Goal: Task Accomplishment & Management: Use online tool/utility

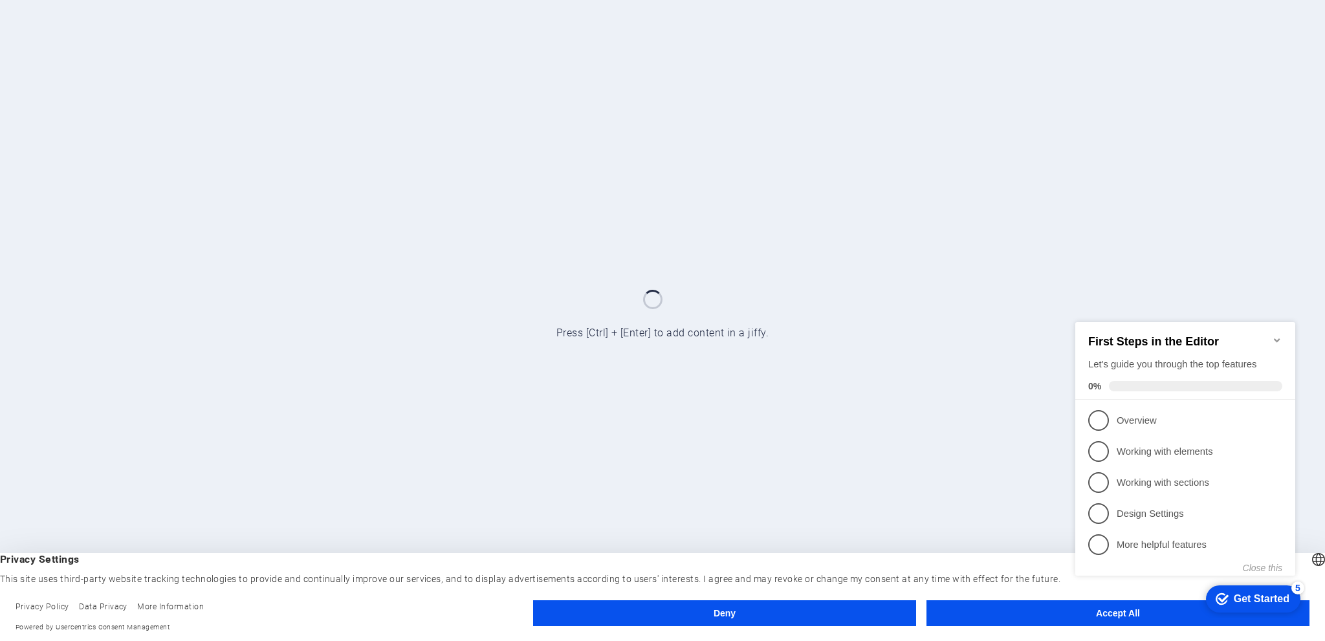
click at [1106, 610] on div "checkmark Get Started 5 First Steps in the Editor Let's guide you through the t…" at bounding box center [1188, 459] width 236 height 315
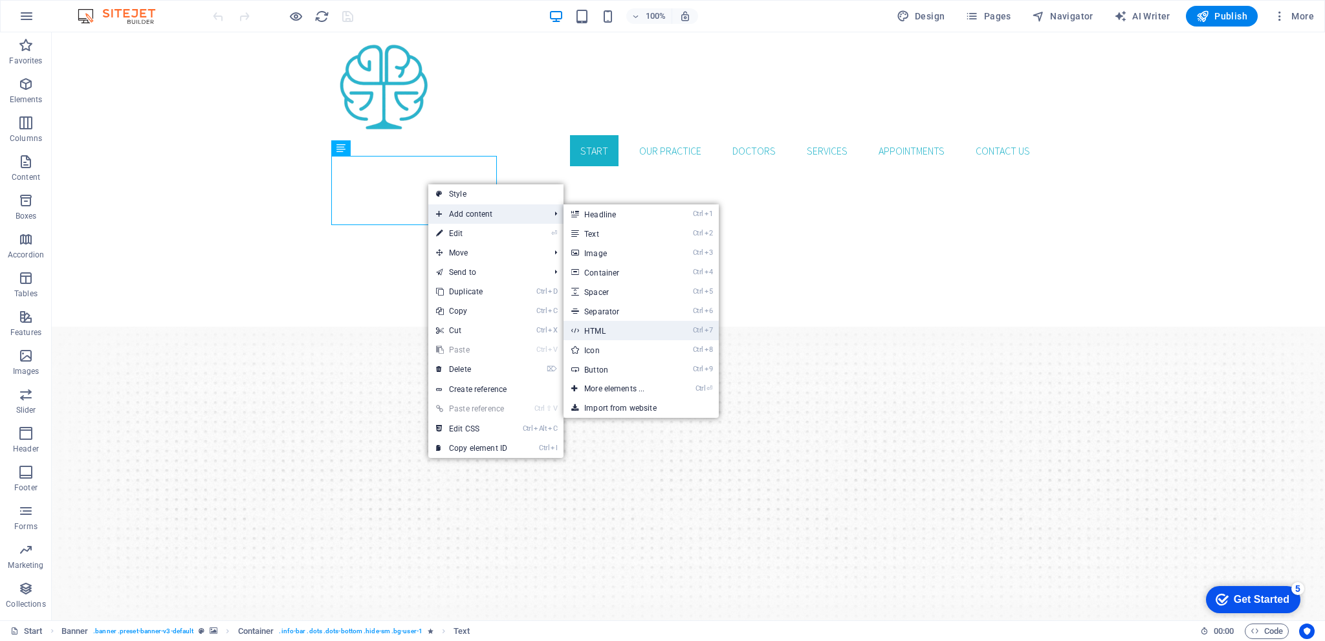
click at [637, 336] on link "Ctrl 7 HTML" at bounding box center [617, 330] width 107 height 19
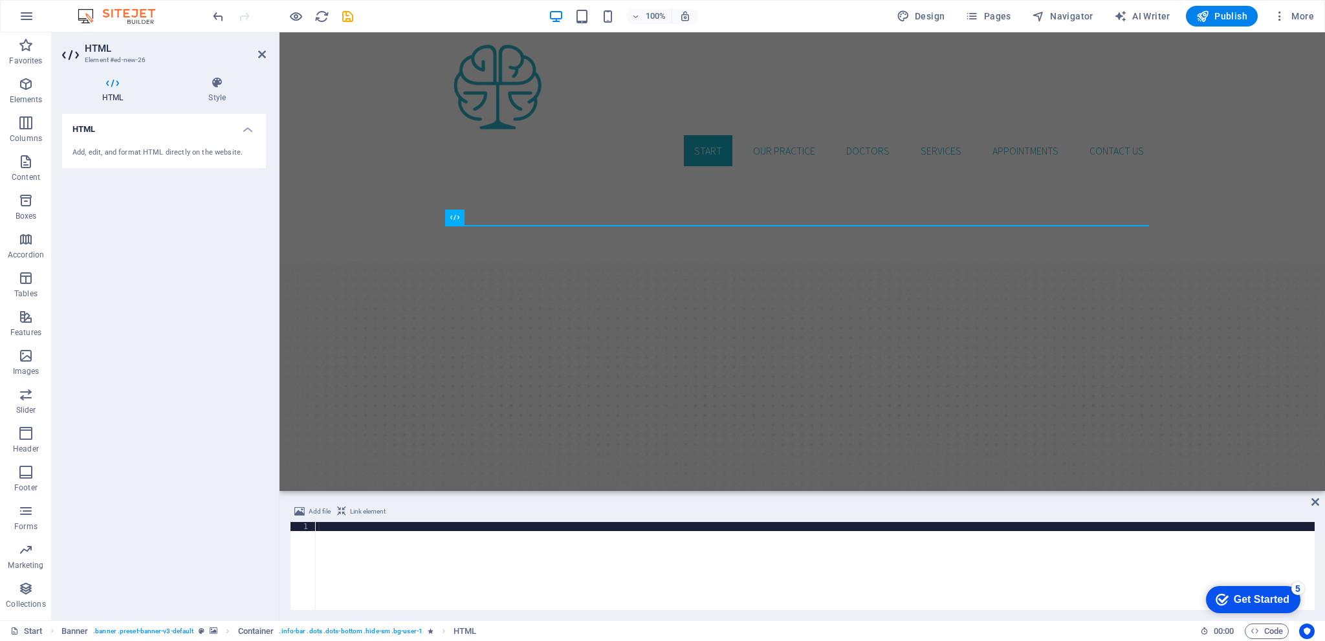
click at [331, 548] on div at bounding box center [815, 575] width 999 height 106
click at [336, 540] on div at bounding box center [815, 575] width 999 height 106
click at [340, 540] on div at bounding box center [815, 575] width 999 height 106
paste textarea
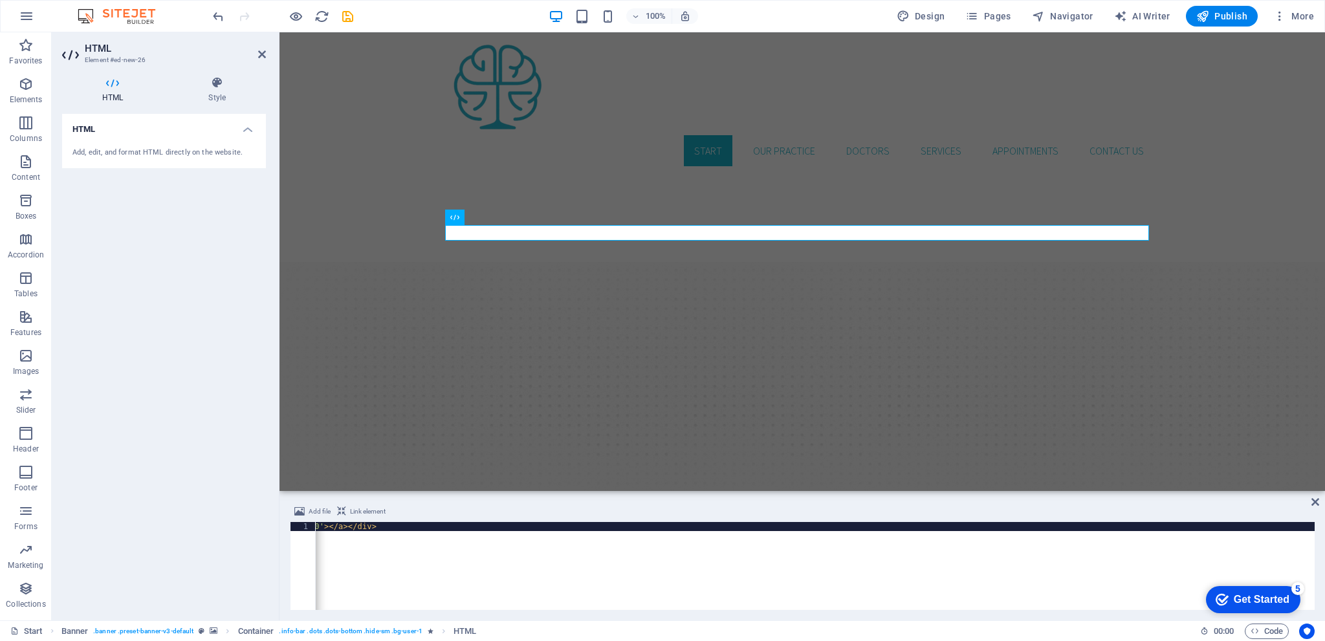
click at [1276, 600] on div "Get Started" at bounding box center [1262, 600] width 56 height 12
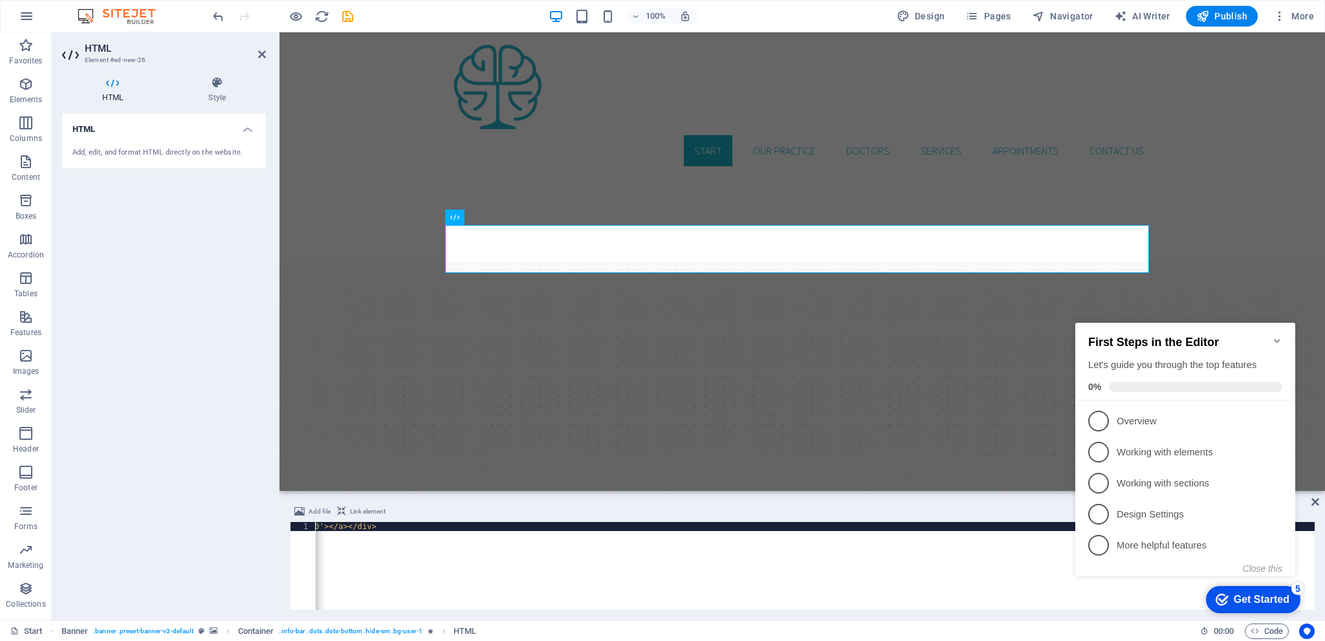
click at [1276, 600] on div "Get Started" at bounding box center [1262, 600] width 56 height 12
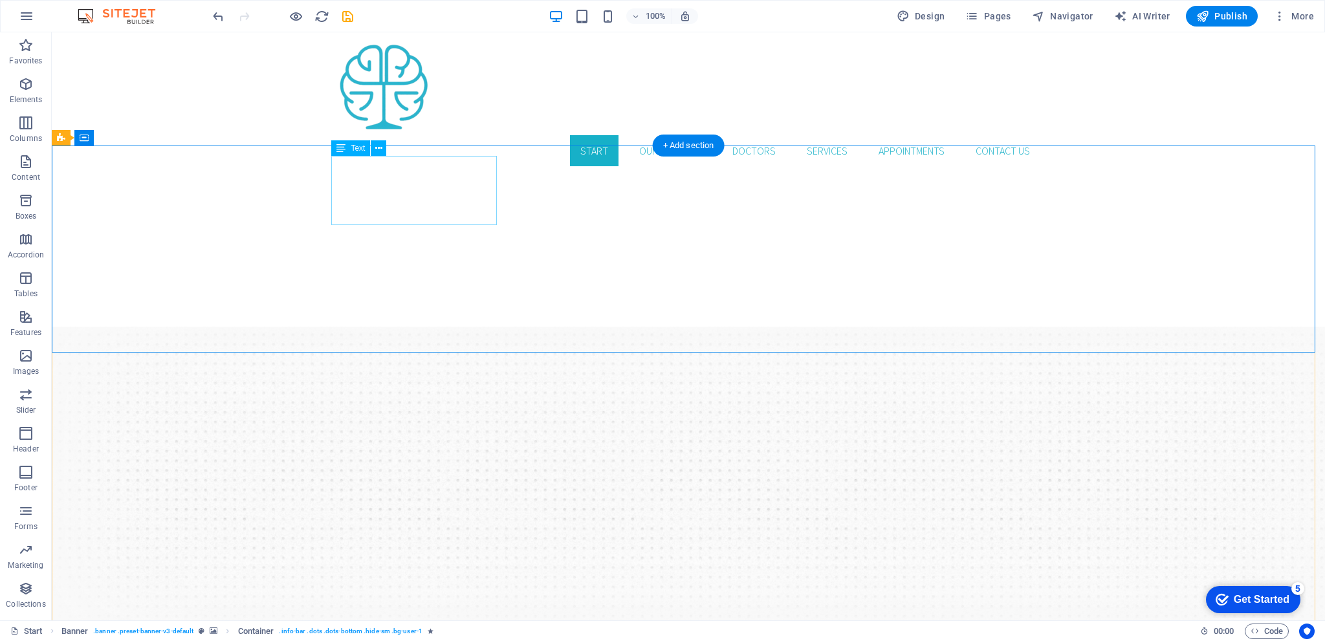
click at [378, 151] on icon at bounding box center [378, 149] width 7 height 14
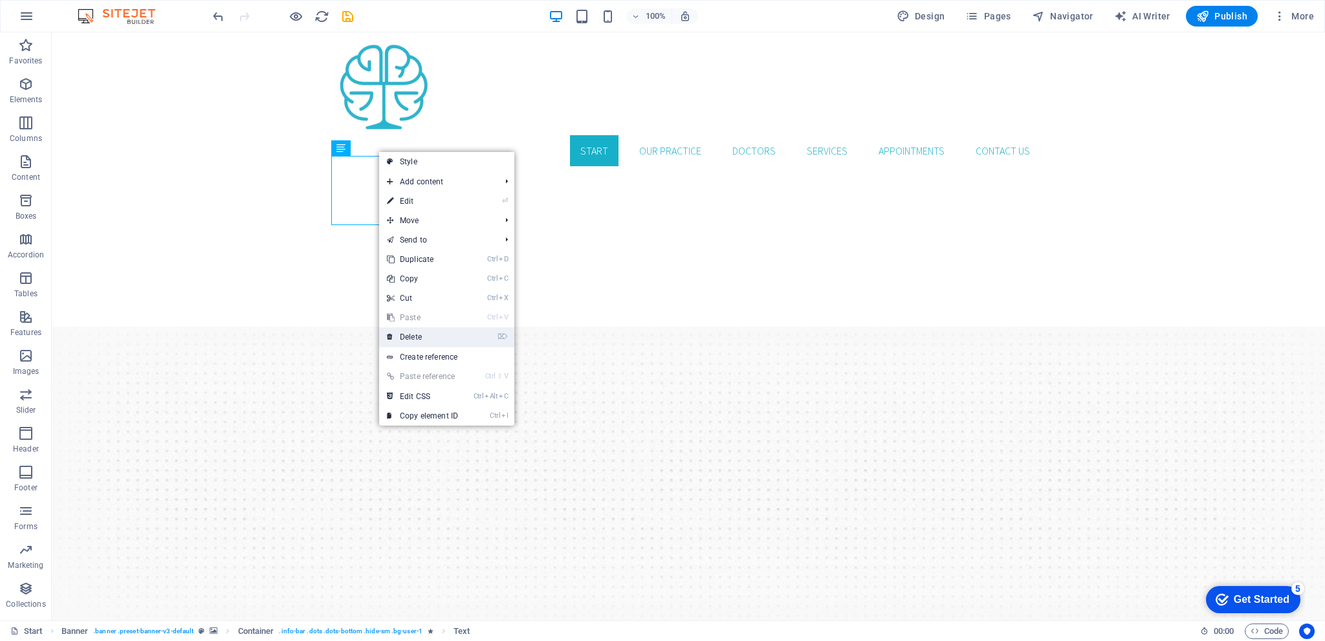
click at [421, 333] on link "⌦ Delete" at bounding box center [422, 336] width 87 height 19
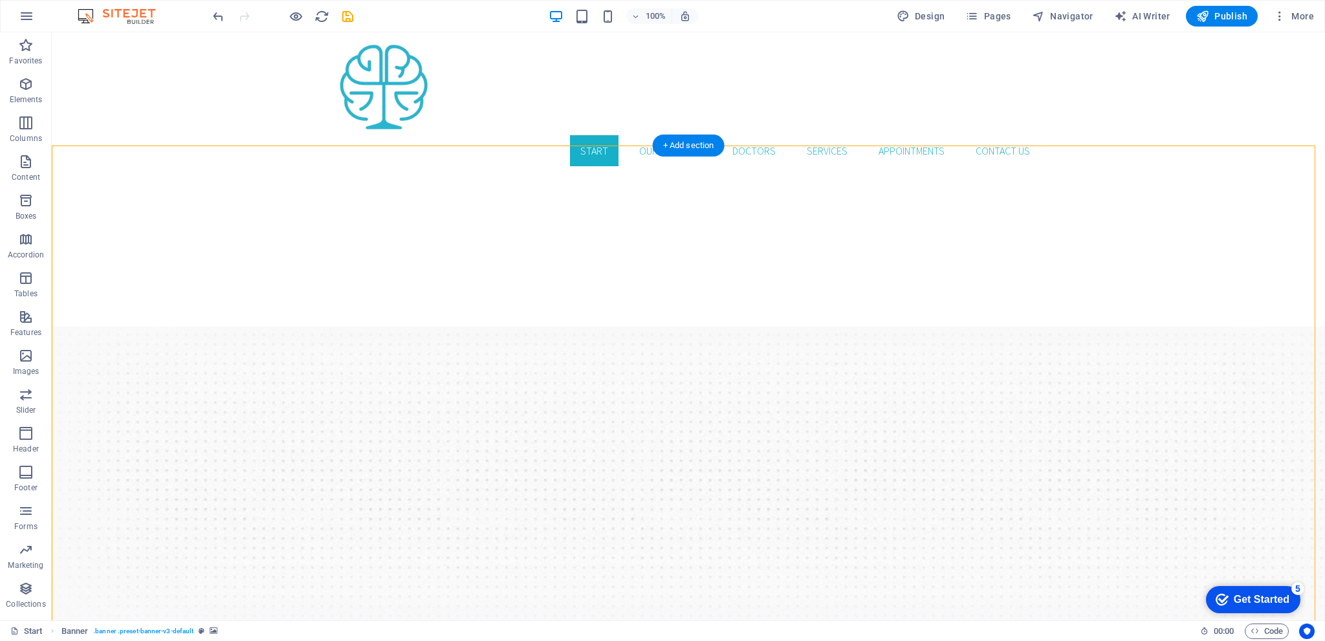
drag, startPoint x: 415, startPoint y: 207, endPoint x: 662, endPoint y: 182, distance: 247.7
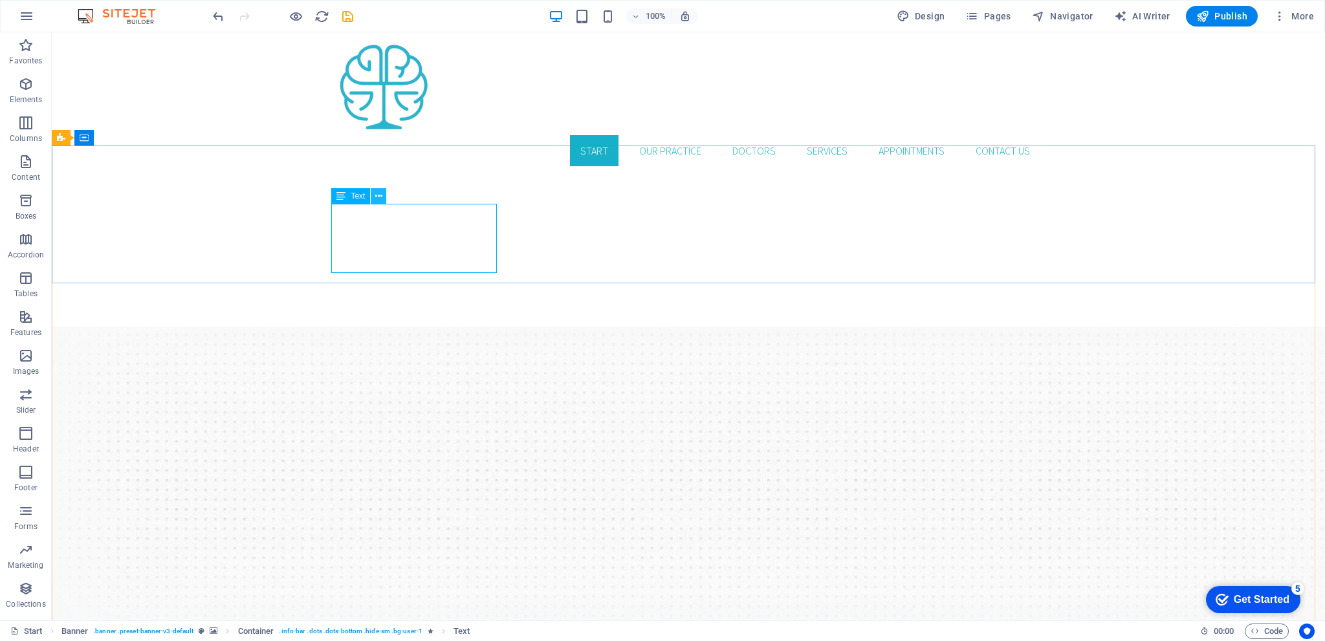
click at [380, 197] on icon at bounding box center [378, 197] width 7 height 14
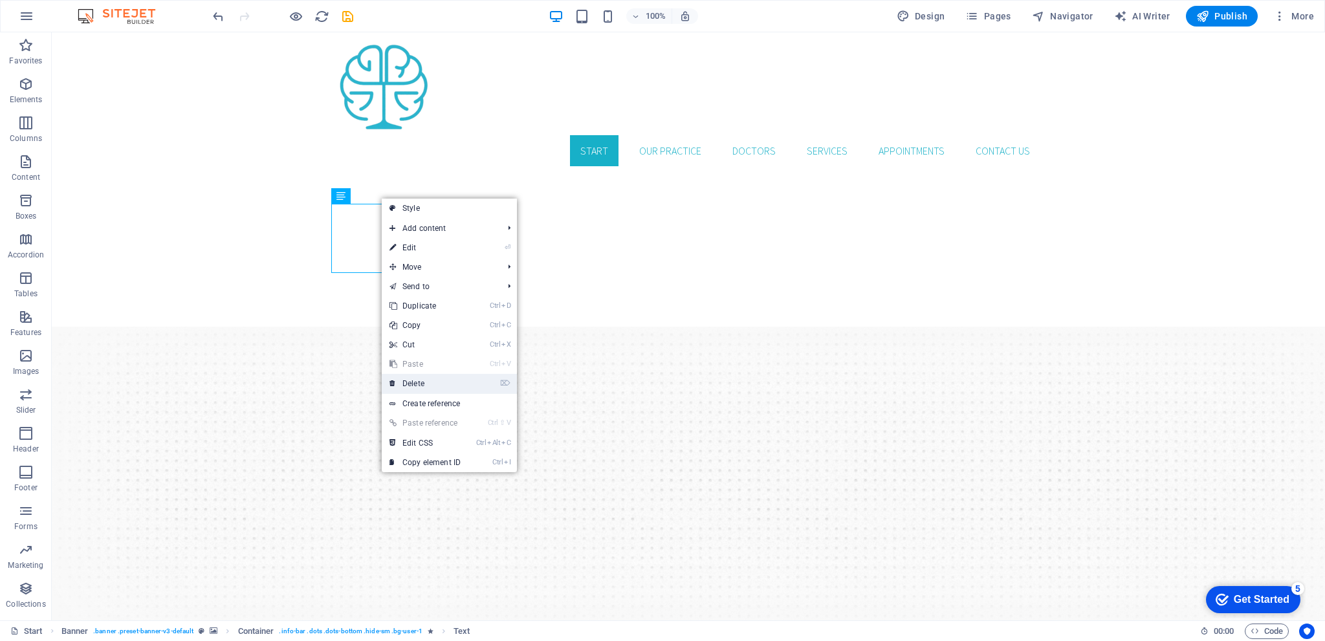
click at [420, 382] on link "⌦ Delete" at bounding box center [425, 383] width 87 height 19
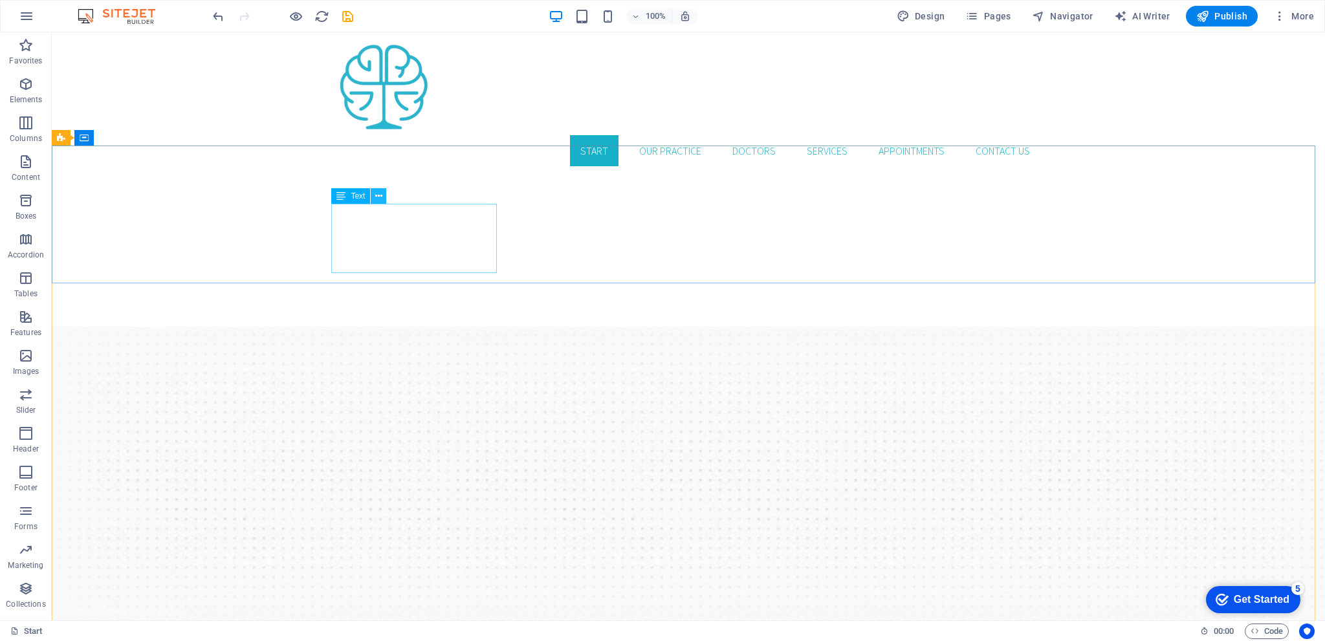
click at [378, 199] on icon at bounding box center [378, 197] width 7 height 14
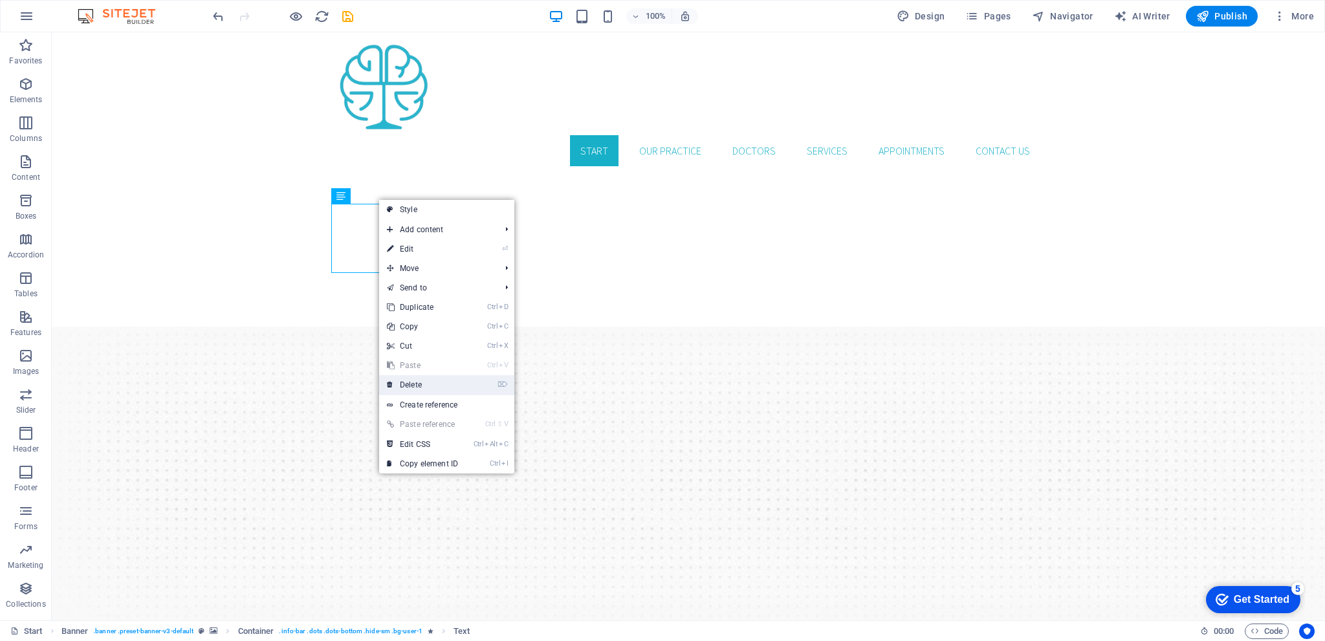
click at [419, 387] on link "⌦ Delete" at bounding box center [422, 384] width 87 height 19
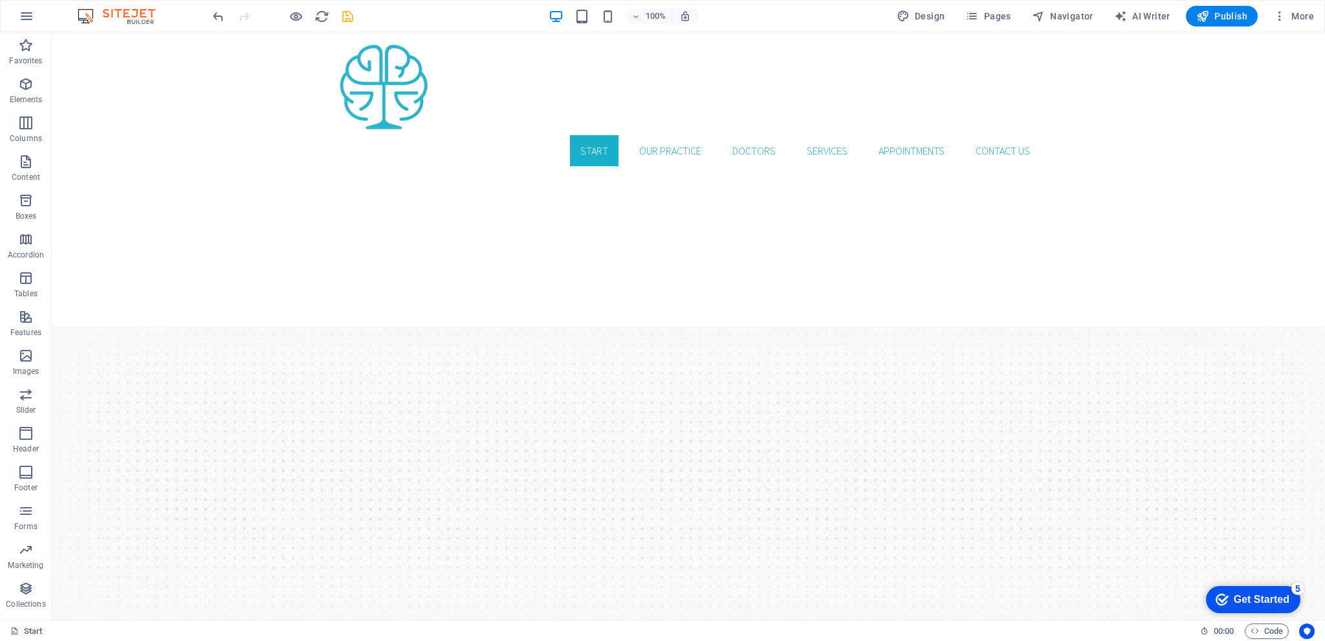
click at [296, 12] on icon "button" at bounding box center [296, 16] width 15 height 15
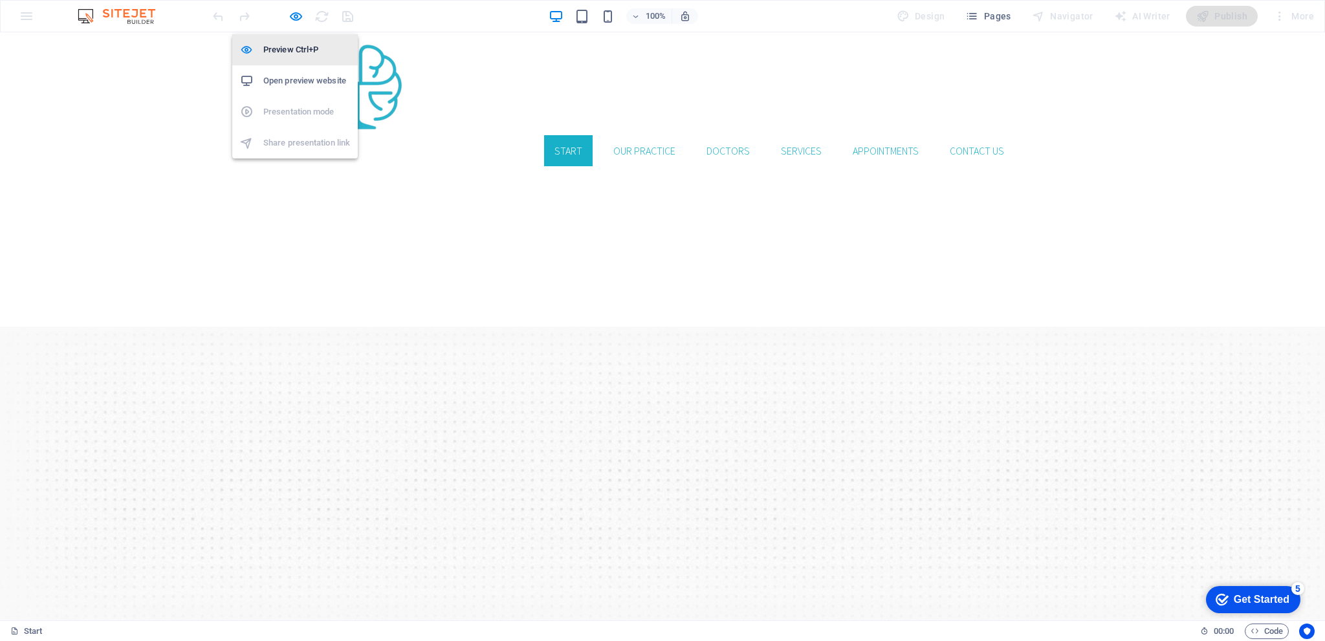
click at [296, 45] on h6 "Preview Ctrl+P" at bounding box center [306, 50] width 87 height 16
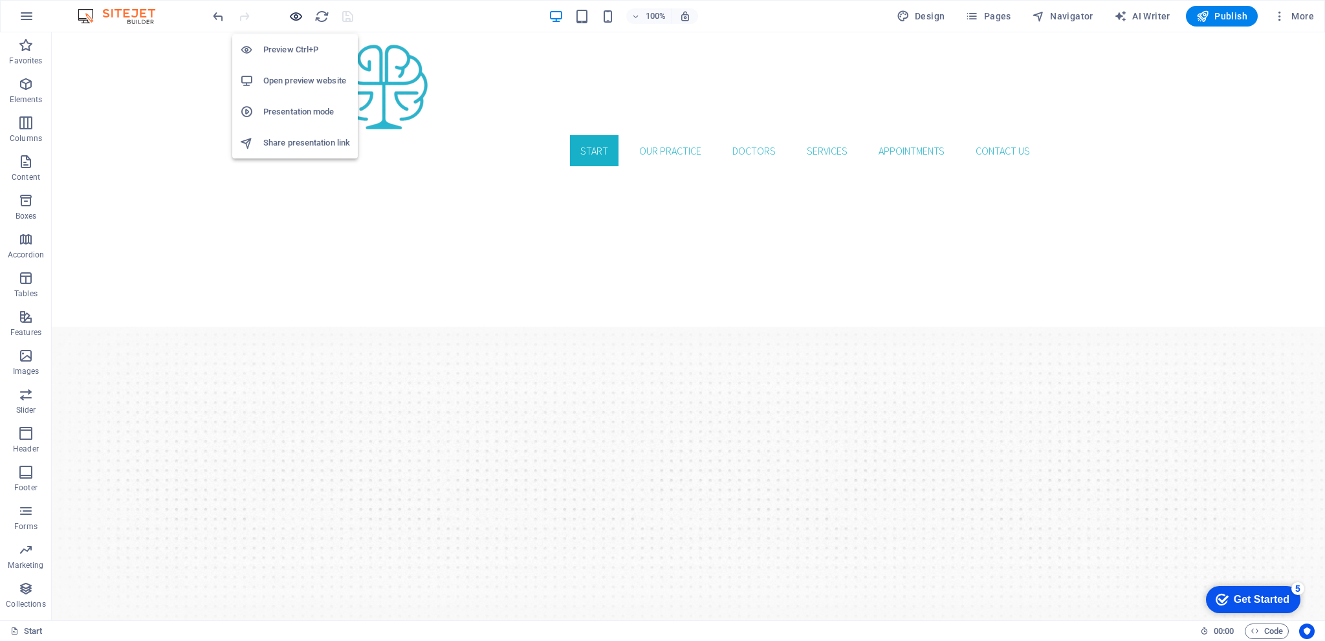
click at [299, 17] on icon "button" at bounding box center [296, 16] width 15 height 15
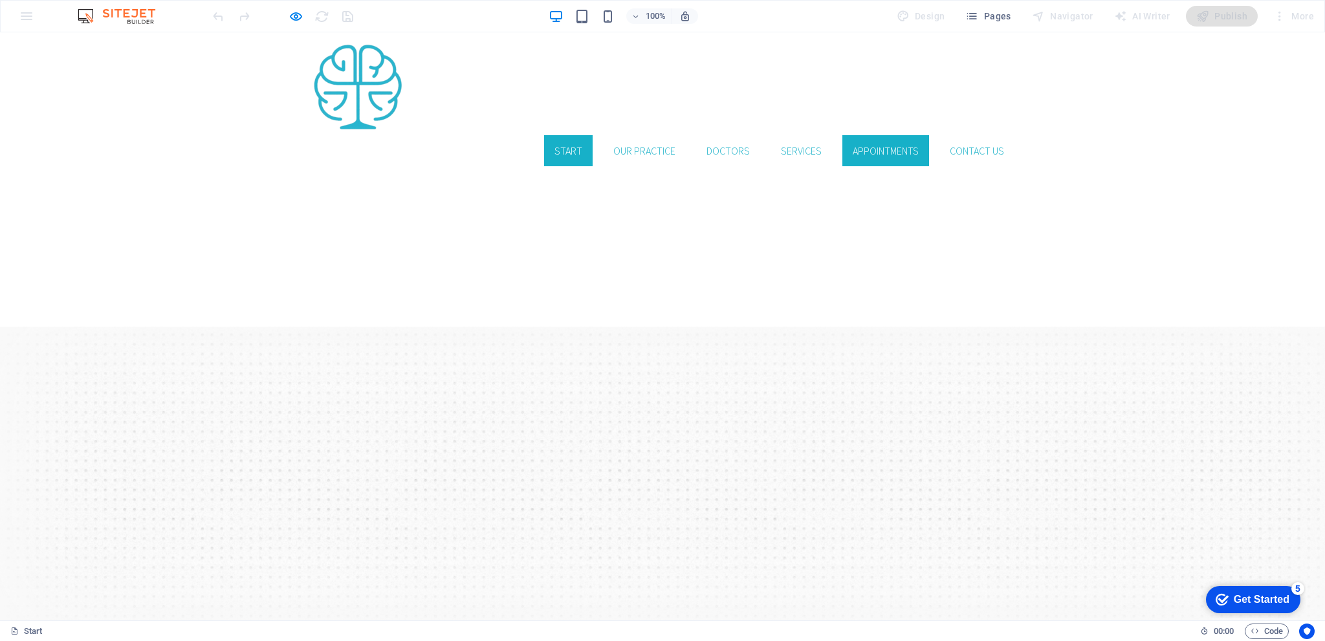
click at [894, 135] on link "Appointments" at bounding box center [885, 150] width 87 height 31
click at [634, 135] on link "Our Practice" at bounding box center [644, 150] width 83 height 31
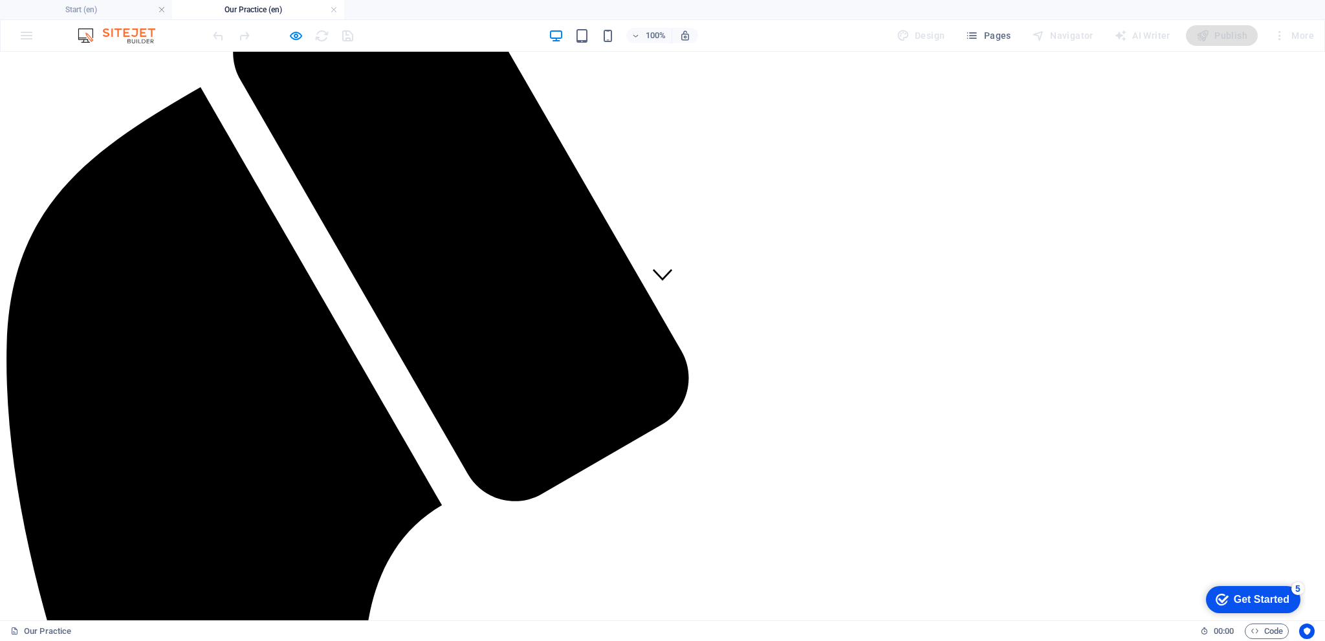
scroll to position [0, 0]
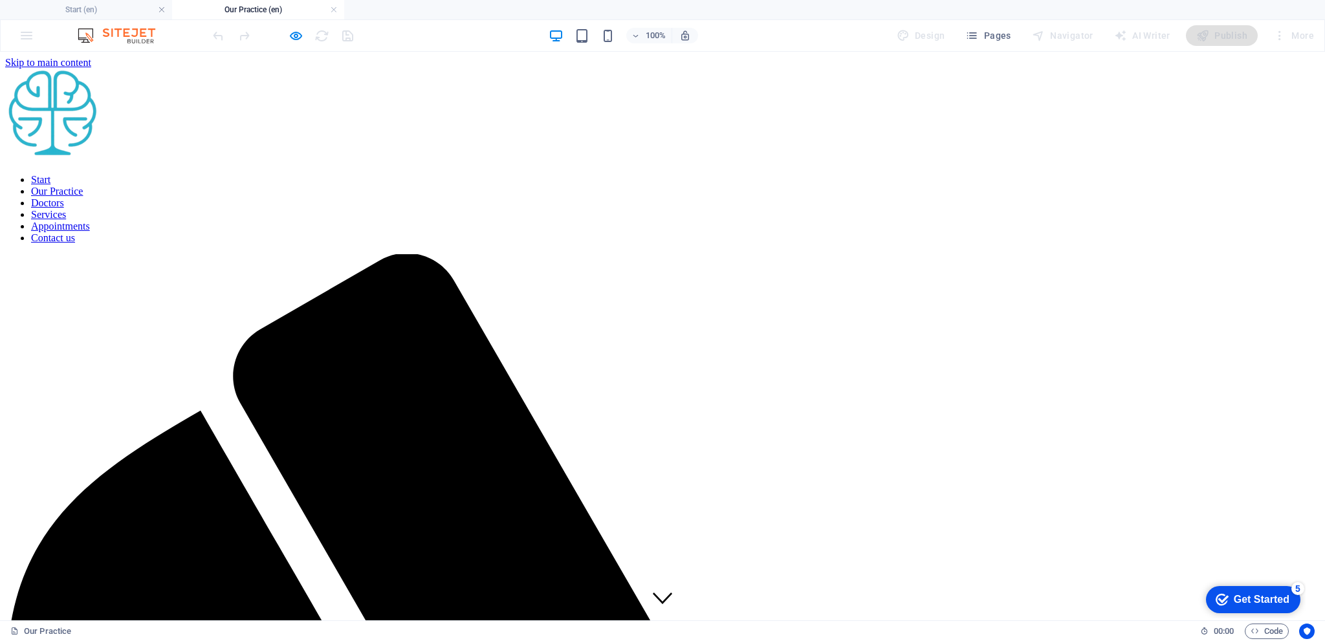
click at [567, 174] on nav "Start Our Practice Doctors Services Appointments Contact us" at bounding box center [662, 209] width 1315 height 70
click at [564, 174] on nav "Start Our Practice Doctors Services Appointments Contact us" at bounding box center [662, 209] width 1315 height 70
click at [300, 36] on icon "button" at bounding box center [296, 35] width 15 height 15
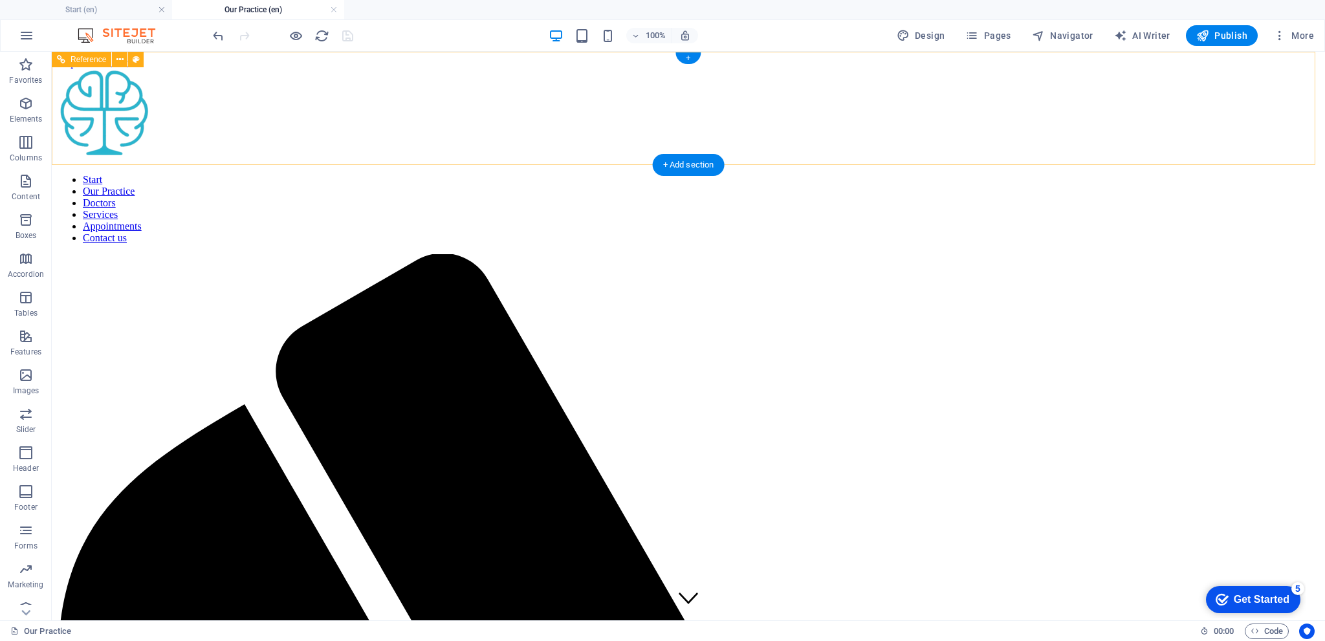
click at [587, 174] on nav "Start Our Practice Doctors Services Appointments Contact us" at bounding box center [688, 209] width 1263 height 70
click at [334, 10] on link at bounding box center [334, 10] width 8 height 12
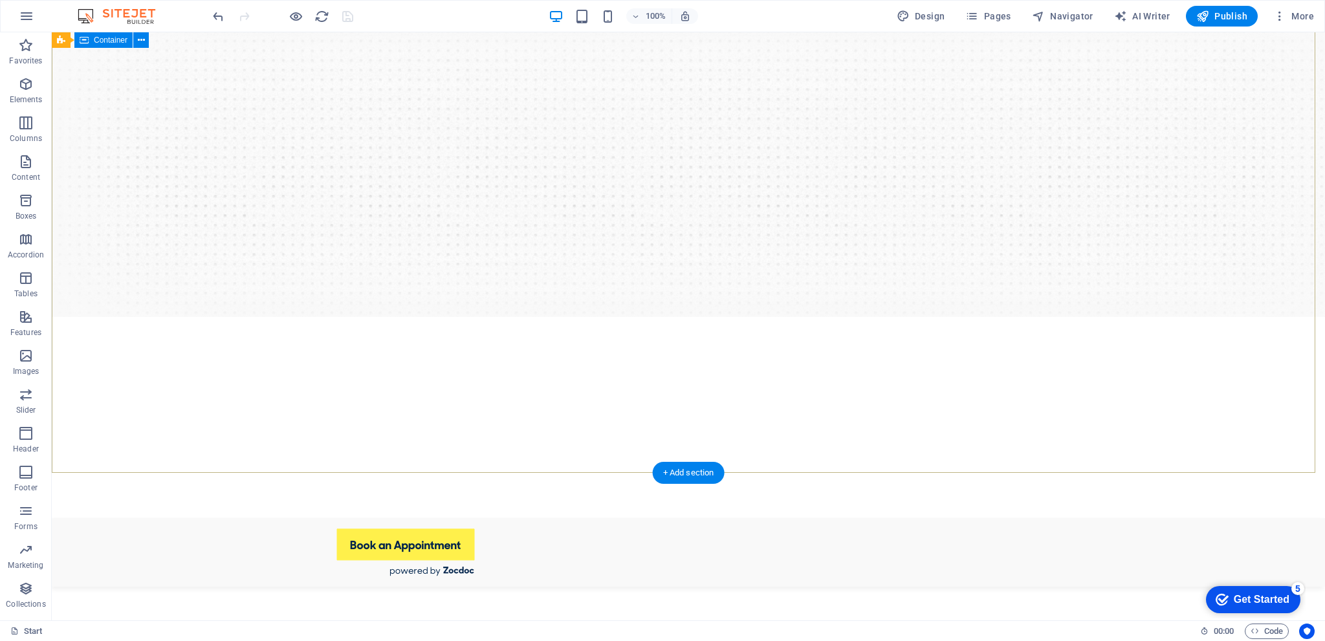
scroll to position [324, 0]
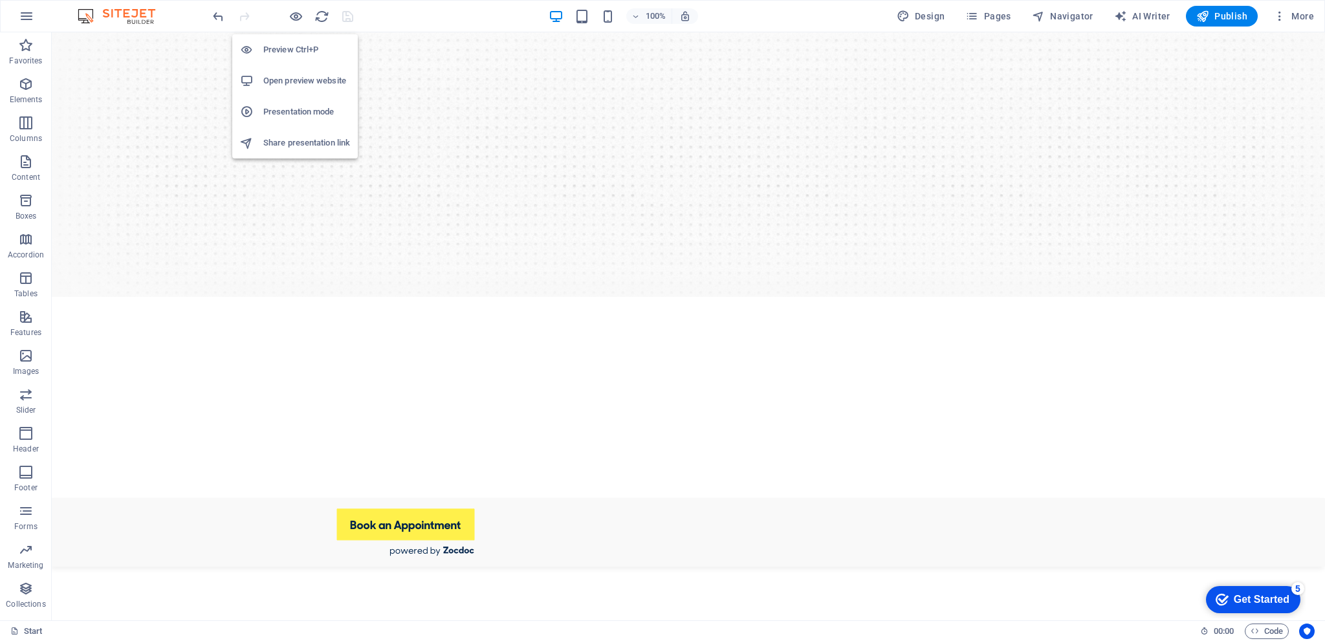
click at [286, 45] on h6 "Preview Ctrl+P" at bounding box center [306, 50] width 87 height 16
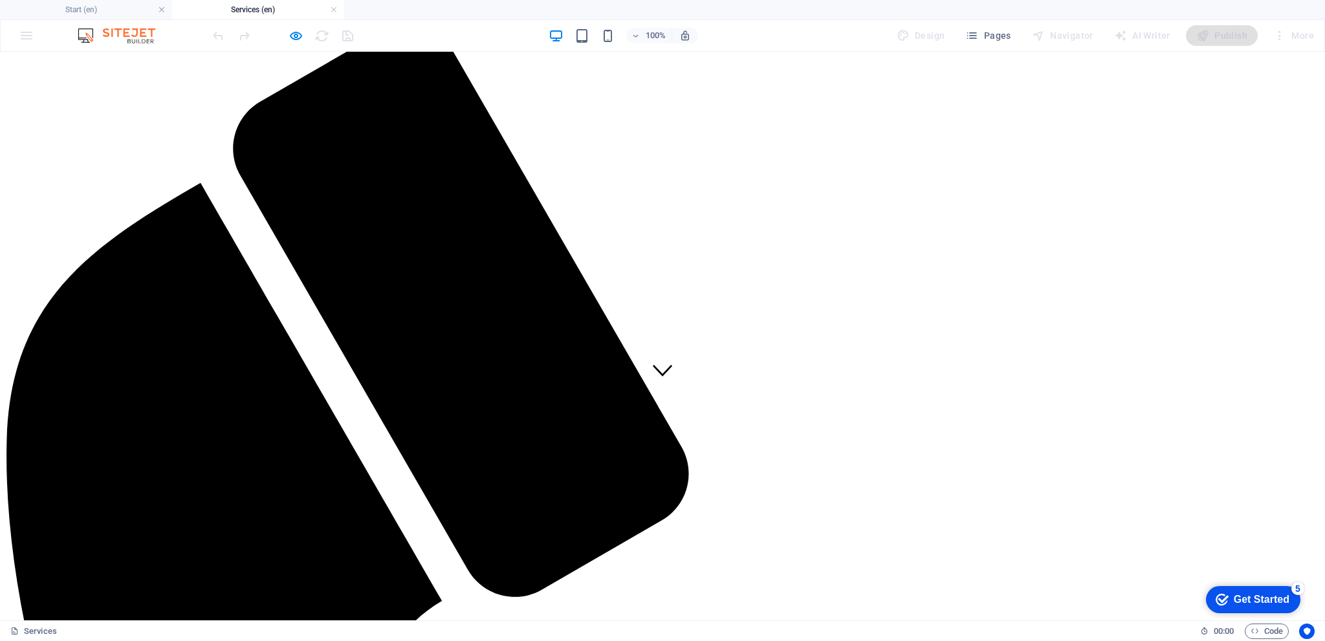
scroll to position [0, 0]
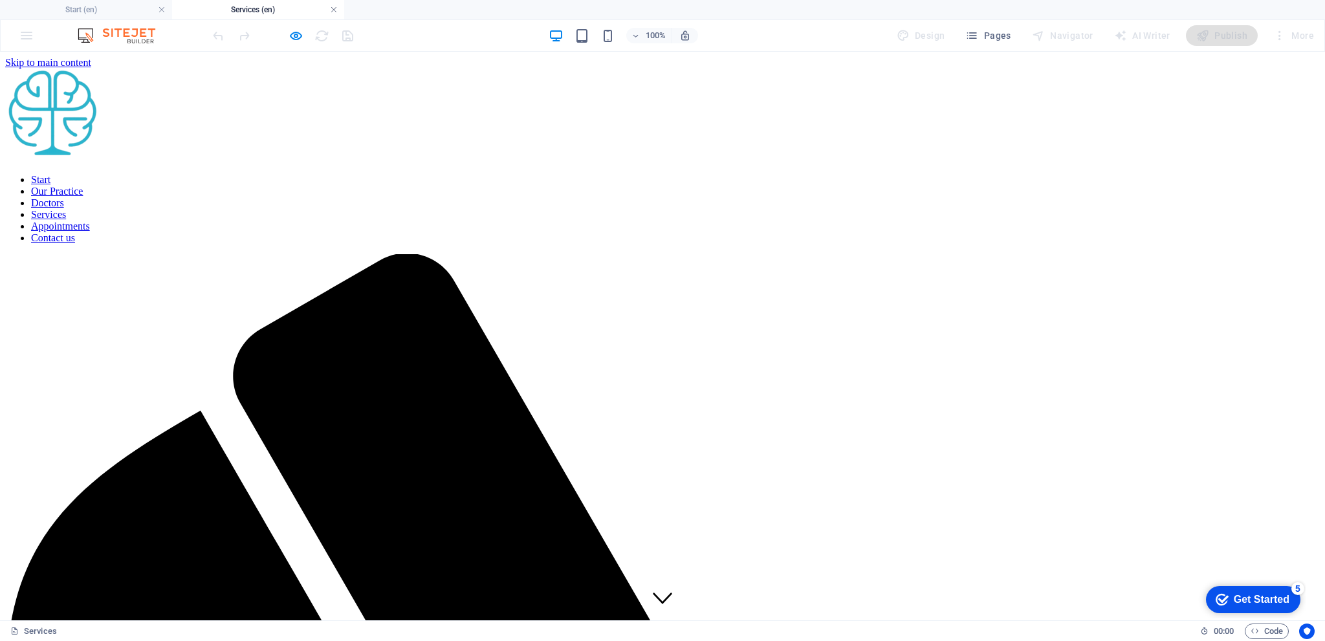
click at [331, 11] on link at bounding box center [334, 10] width 8 height 12
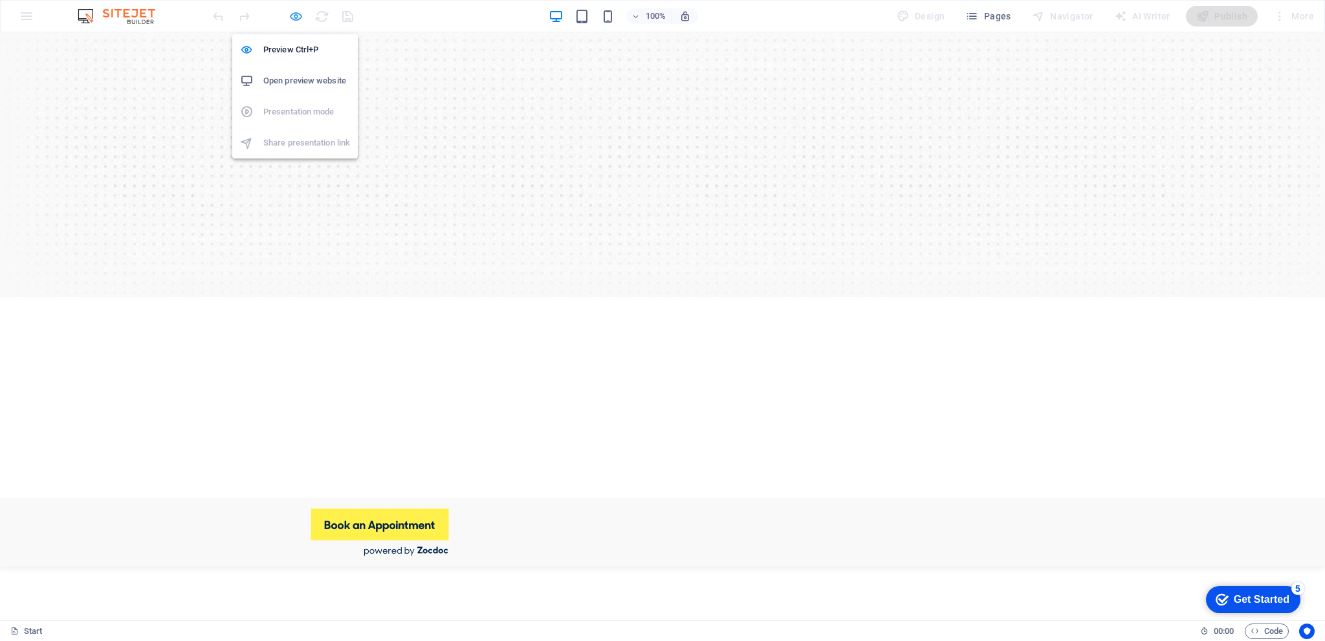
click at [297, 16] on icon "button" at bounding box center [296, 16] width 15 height 15
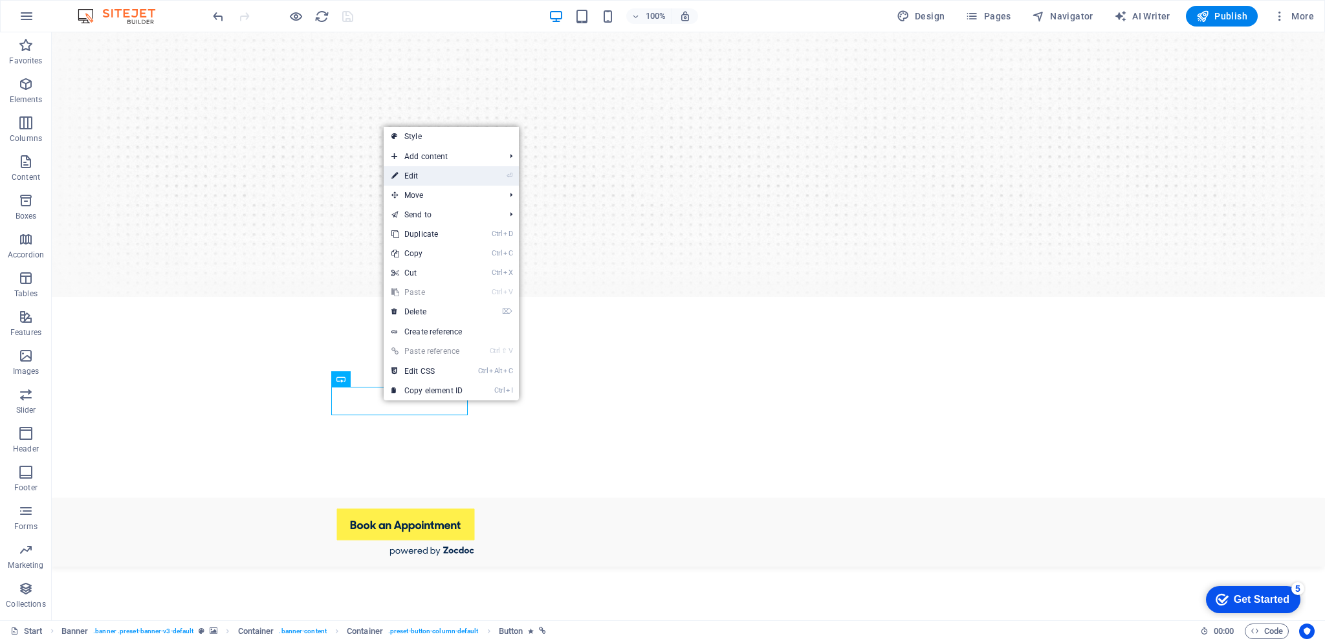
click at [434, 177] on link "⏎ Edit" at bounding box center [427, 175] width 87 height 19
select select "%"
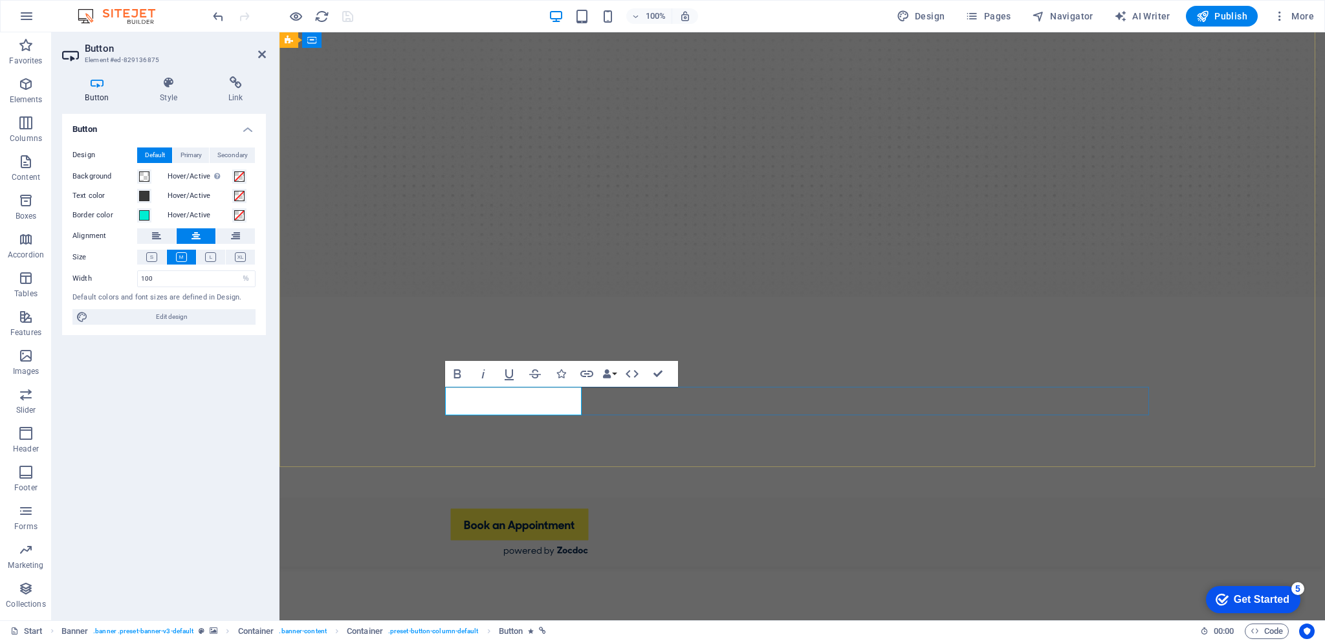
drag, startPoint x: 539, startPoint y: 403, endPoint x: 612, endPoint y: 305, distance: 122.5
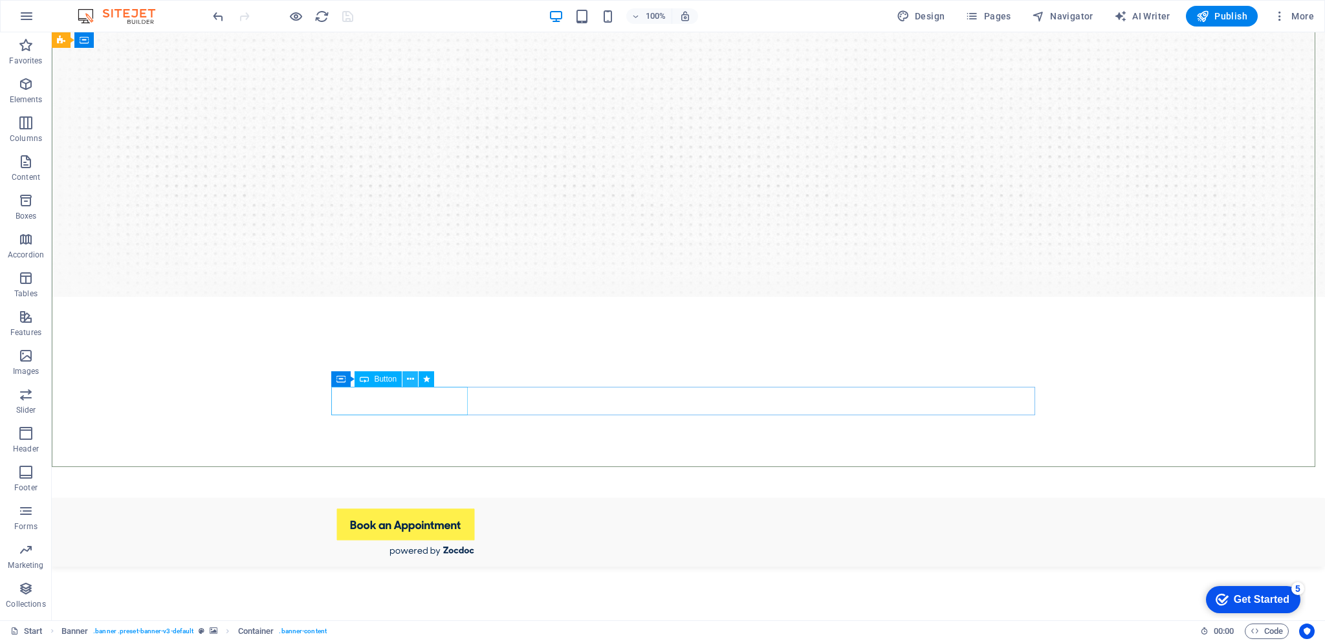
click at [410, 384] on icon at bounding box center [410, 380] width 7 height 14
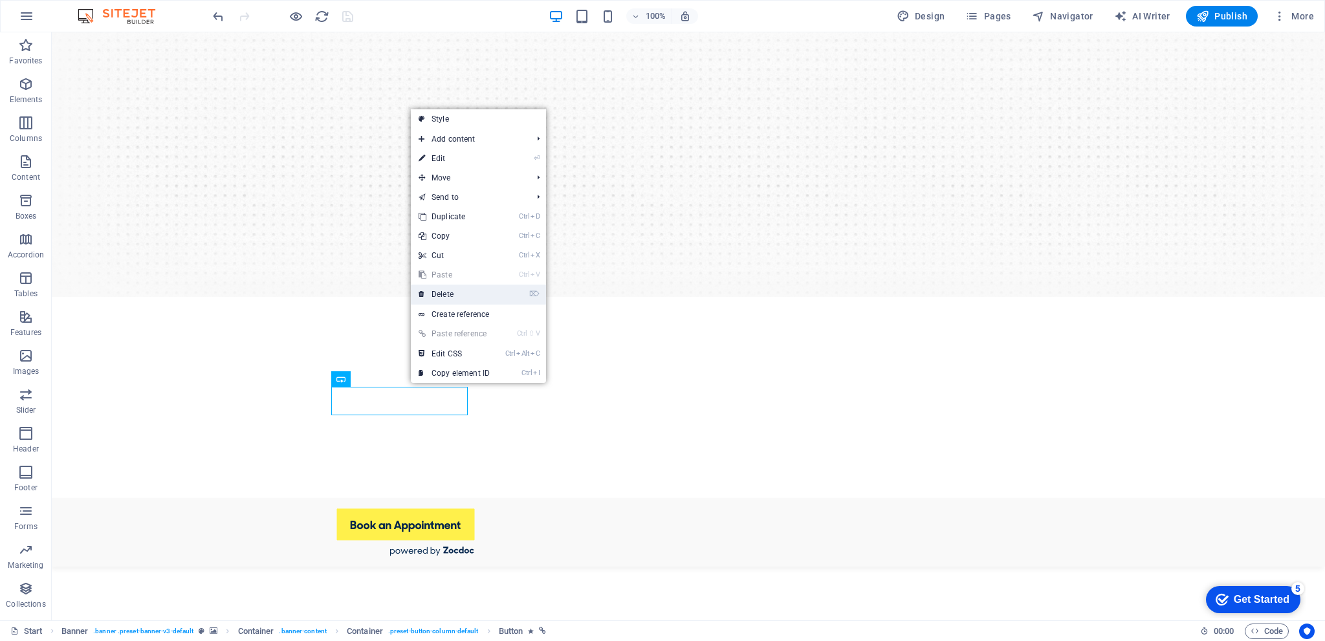
click at [452, 289] on link "⌦ Delete" at bounding box center [454, 294] width 87 height 19
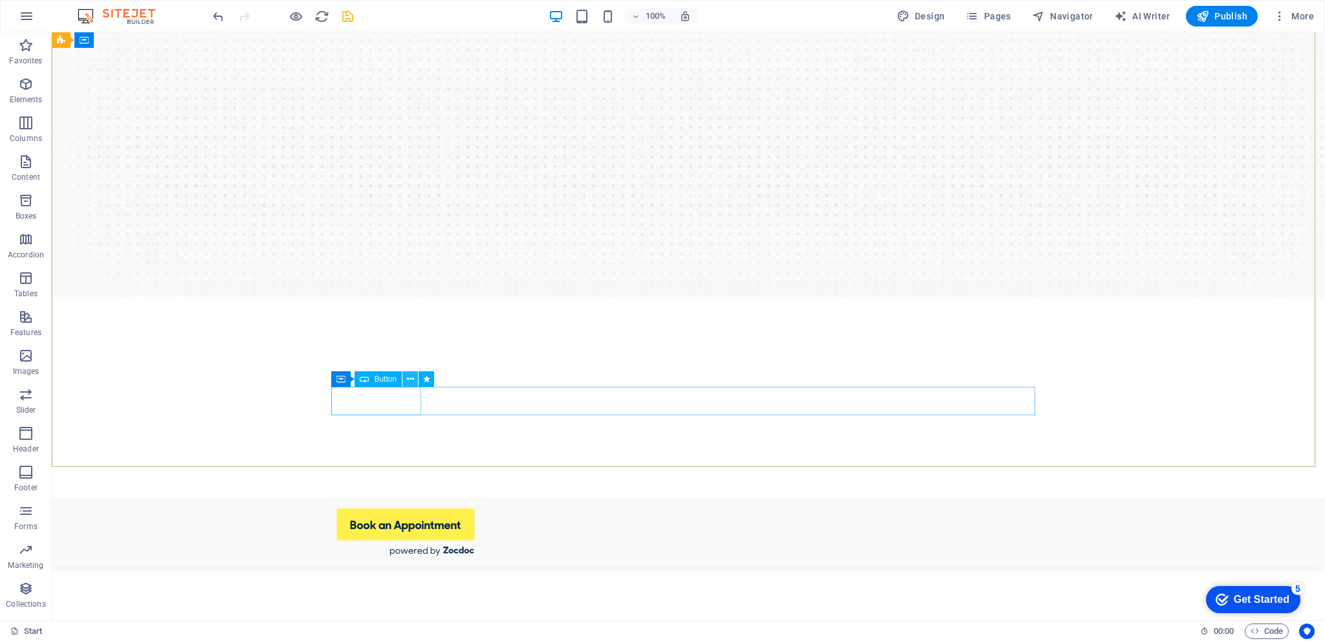
click at [410, 380] on icon at bounding box center [410, 380] width 7 height 14
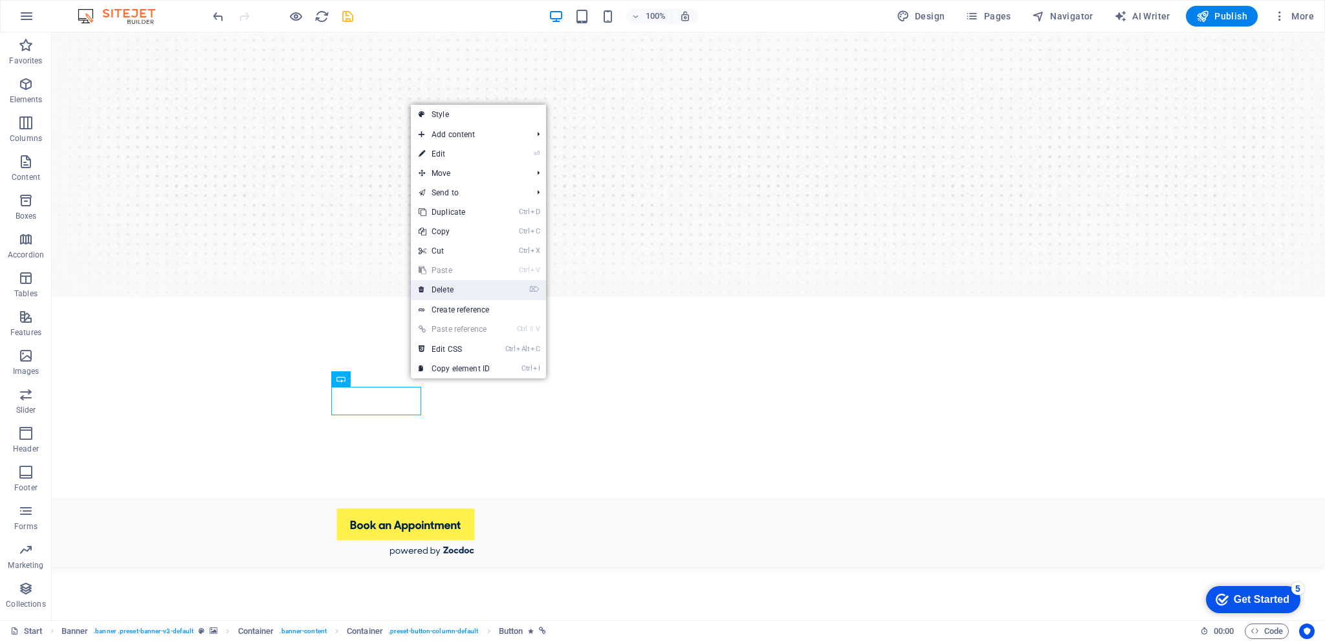
click at [444, 289] on link "⌦ Delete" at bounding box center [454, 289] width 87 height 19
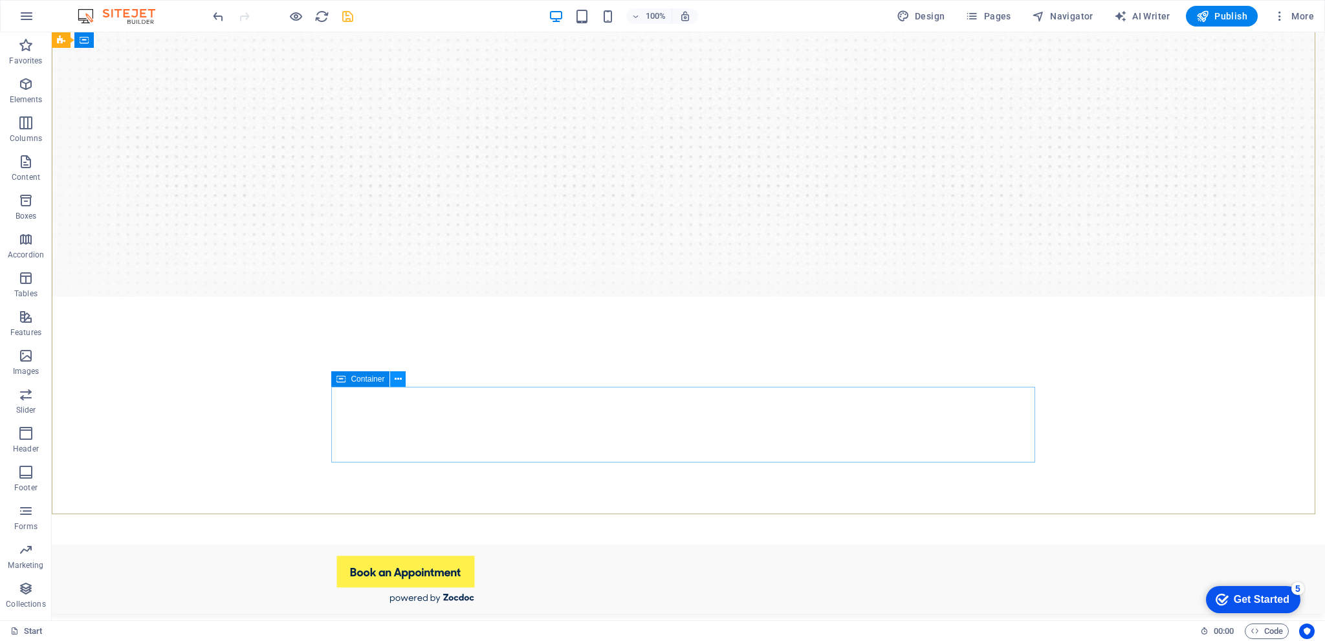
click at [396, 382] on icon at bounding box center [398, 380] width 7 height 14
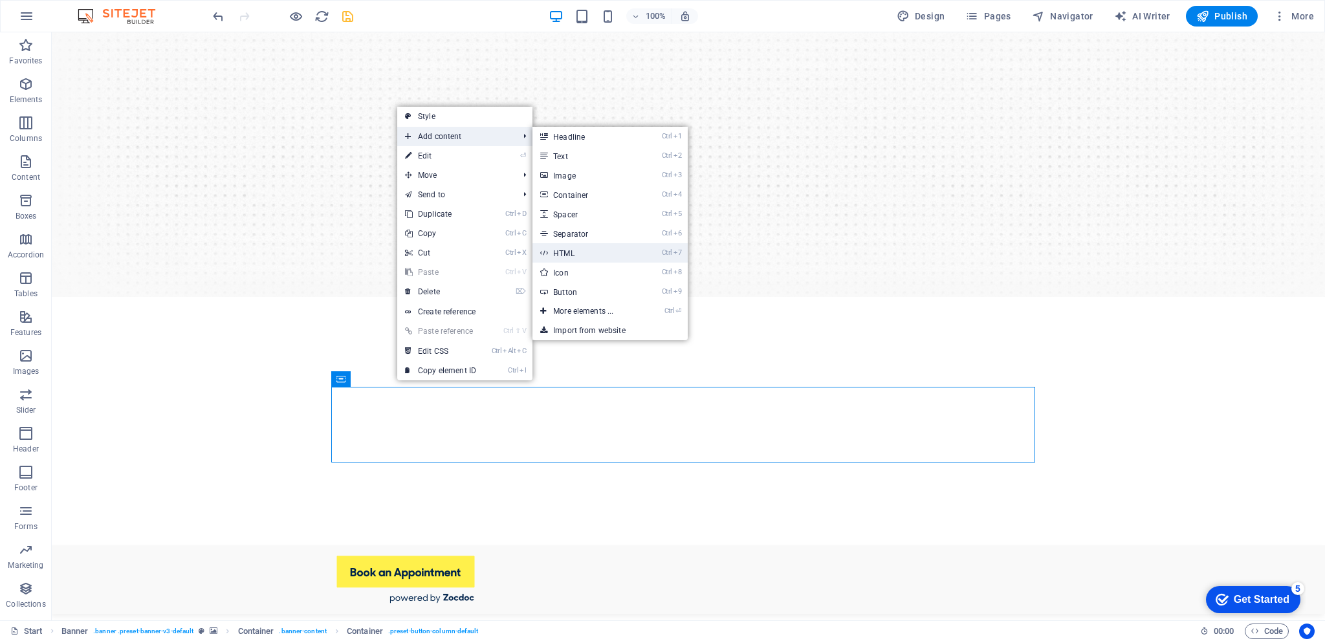
click at [584, 258] on link "Ctrl 7 HTML" at bounding box center [585, 252] width 107 height 19
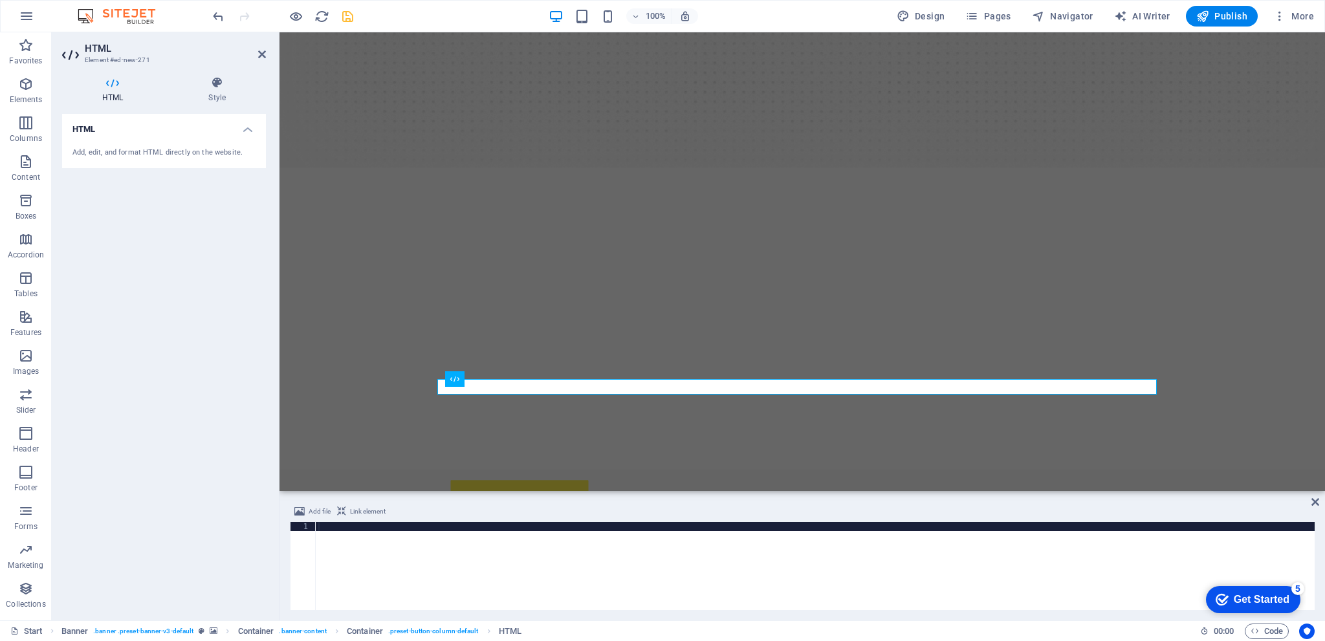
click at [351, 545] on div at bounding box center [815, 575] width 999 height 106
click at [365, 545] on div at bounding box center [815, 575] width 999 height 106
paste textarea
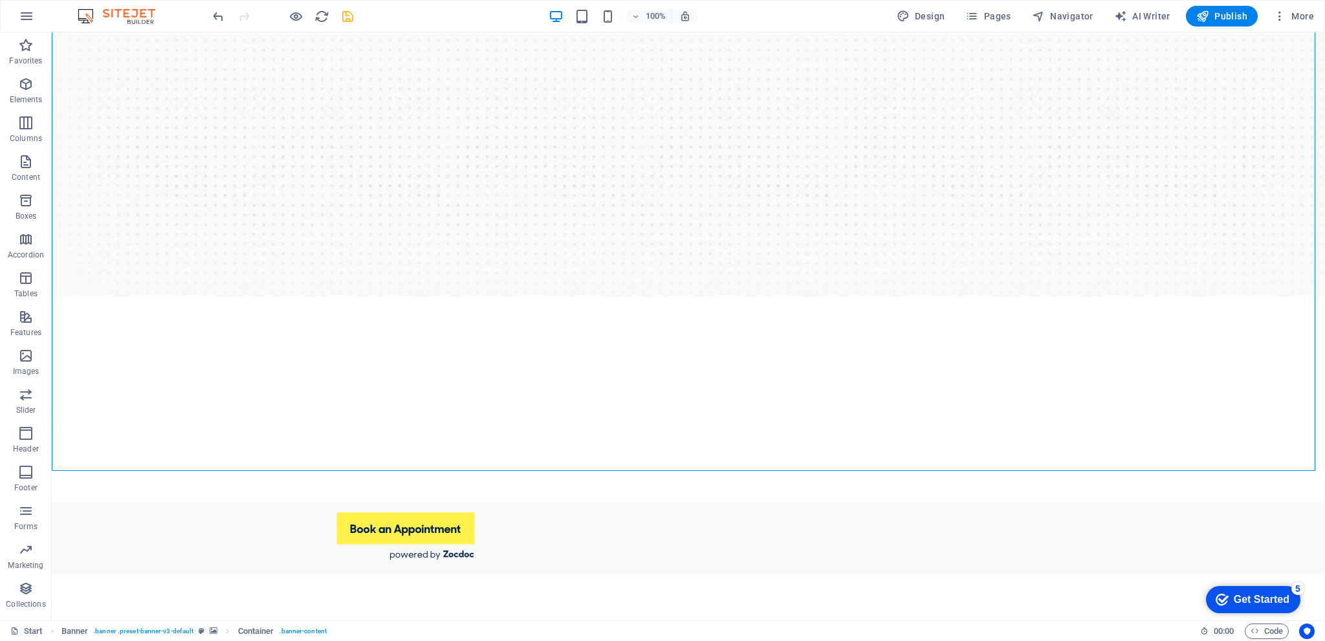
click at [350, 17] on icon "save" at bounding box center [347, 16] width 15 height 15
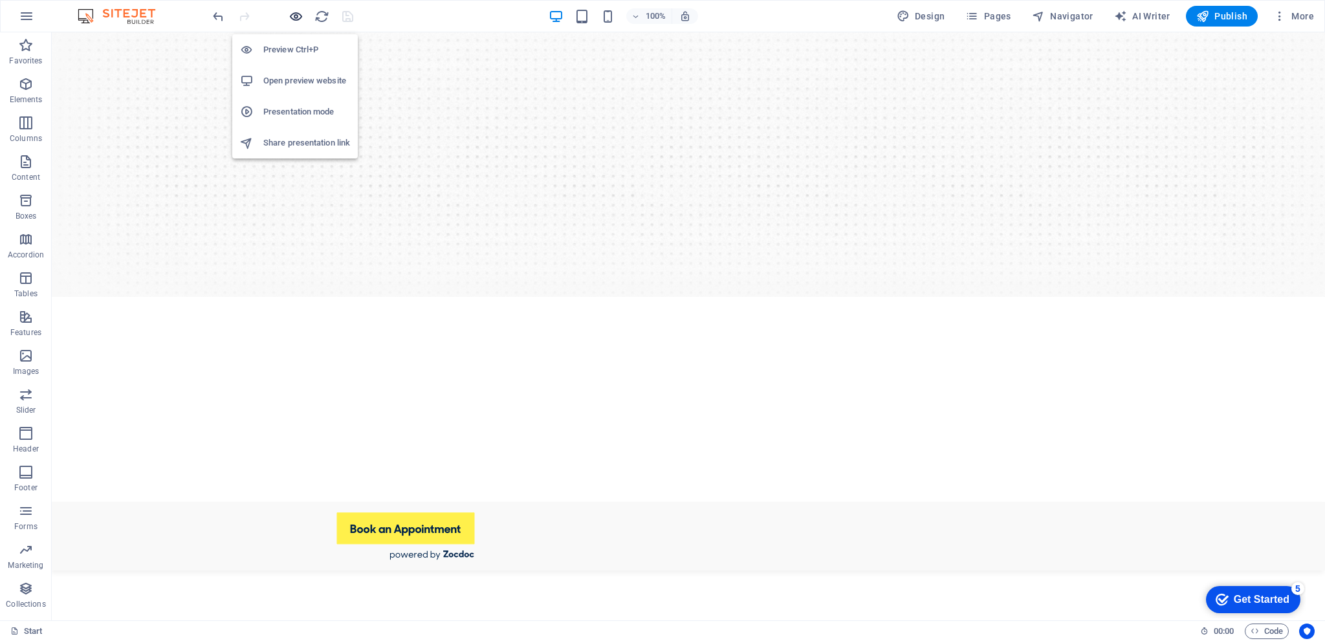
click at [292, 17] on icon "button" at bounding box center [296, 16] width 15 height 15
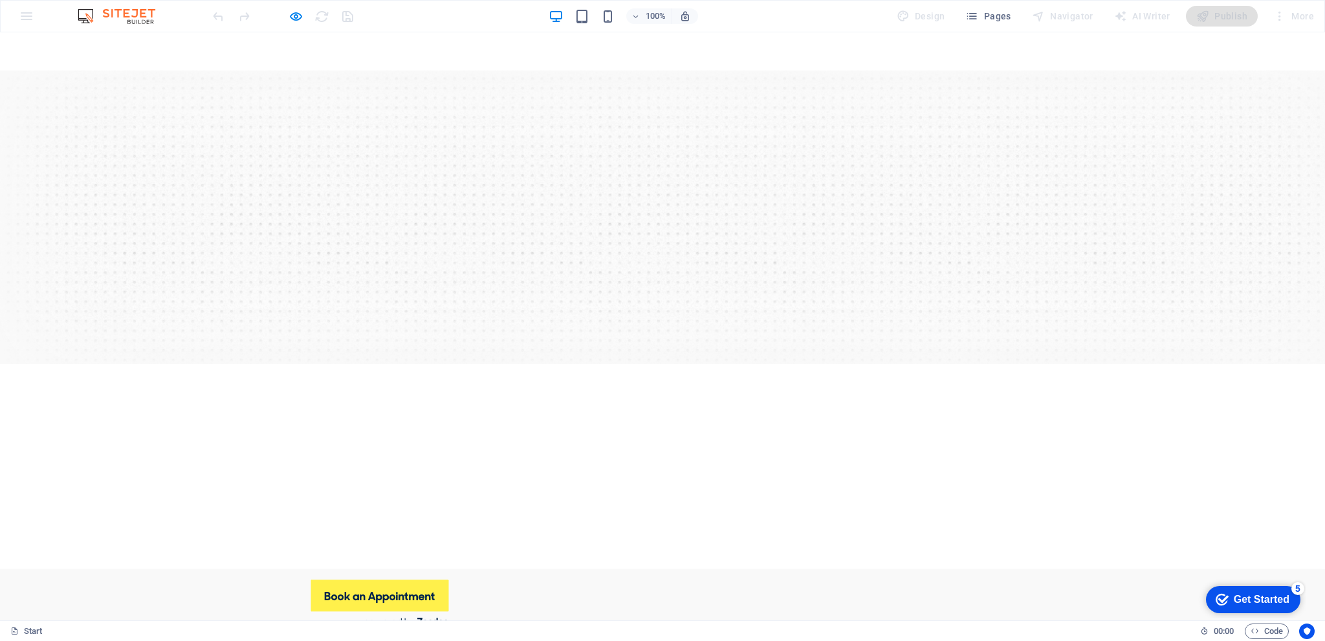
scroll to position [259, 0]
click at [296, 15] on icon "button" at bounding box center [296, 16] width 15 height 15
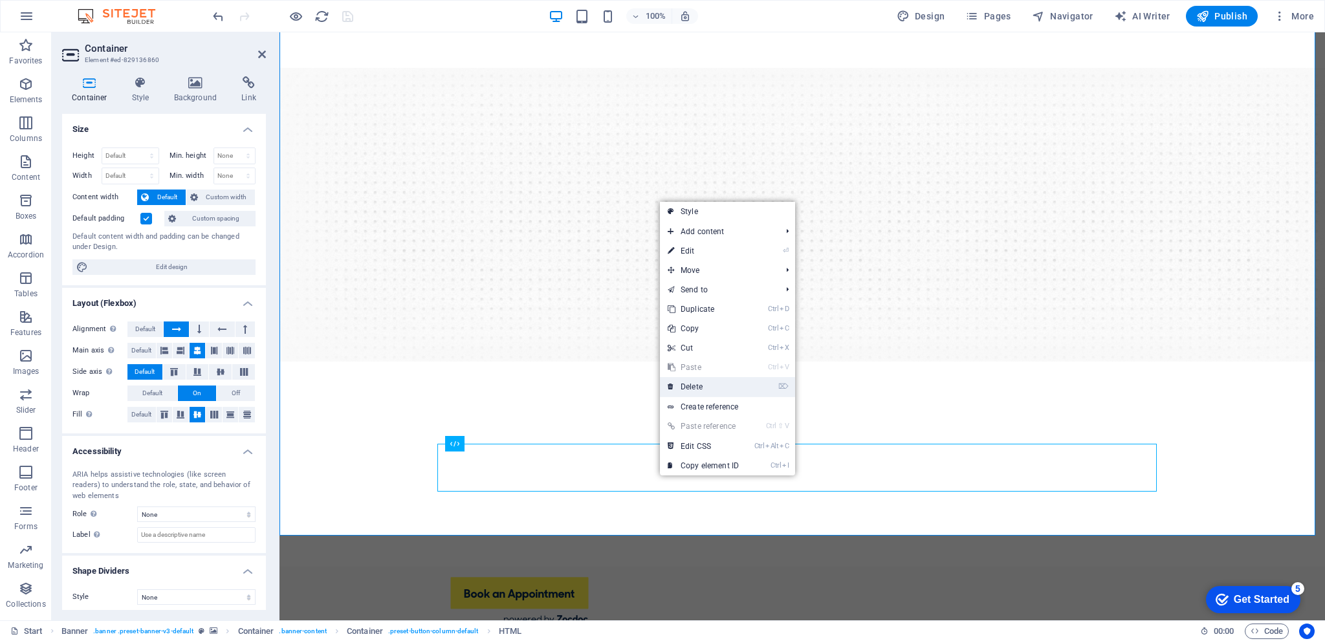
click at [708, 383] on link "⌦ Delete" at bounding box center [703, 386] width 87 height 19
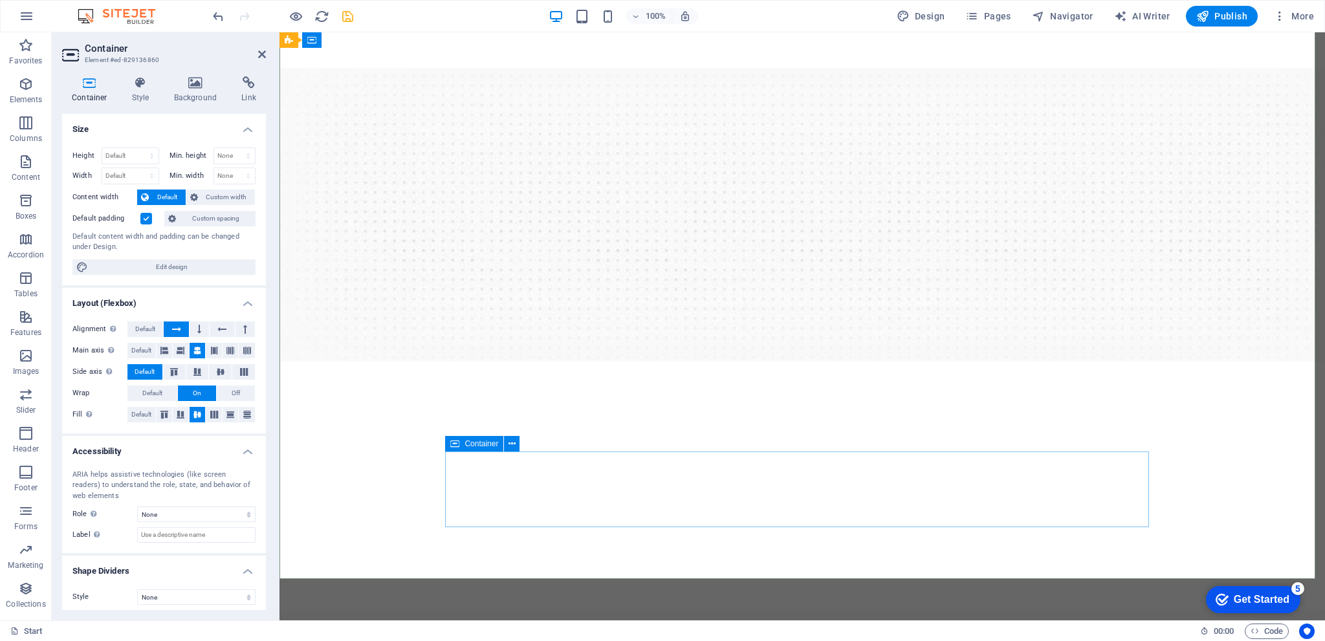
click at [514, 442] on icon at bounding box center [512, 444] width 7 height 14
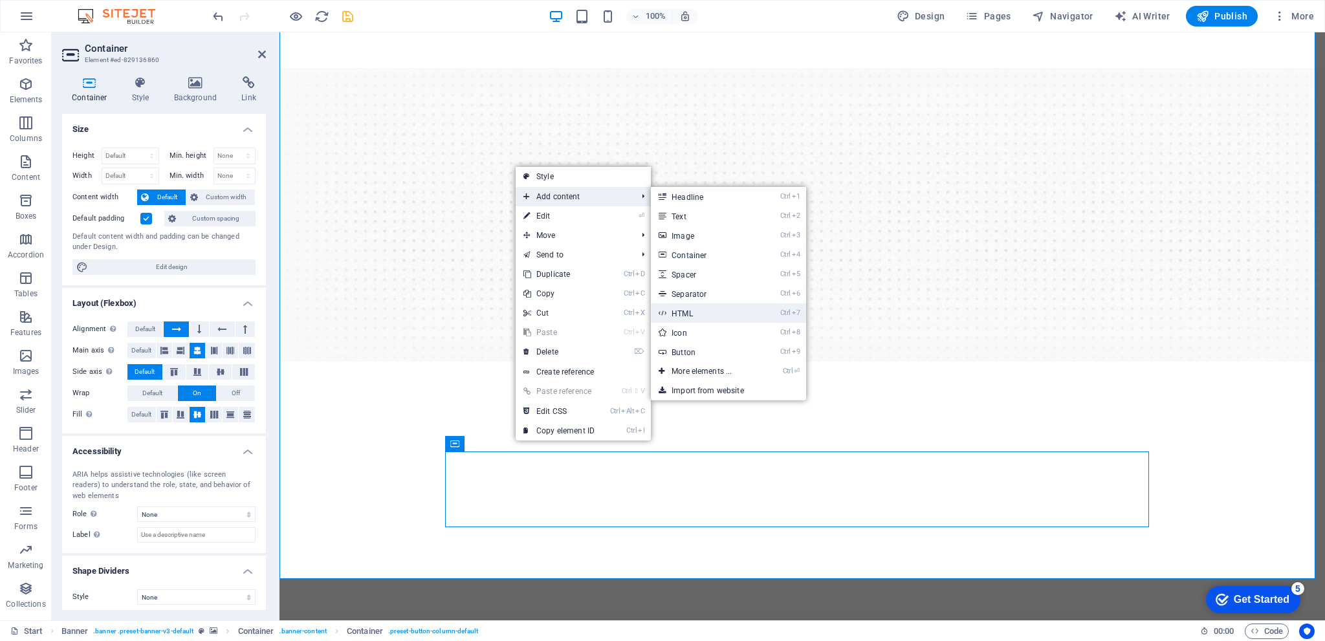
click at [715, 310] on link "Ctrl 7 HTML" at bounding box center [704, 312] width 107 height 19
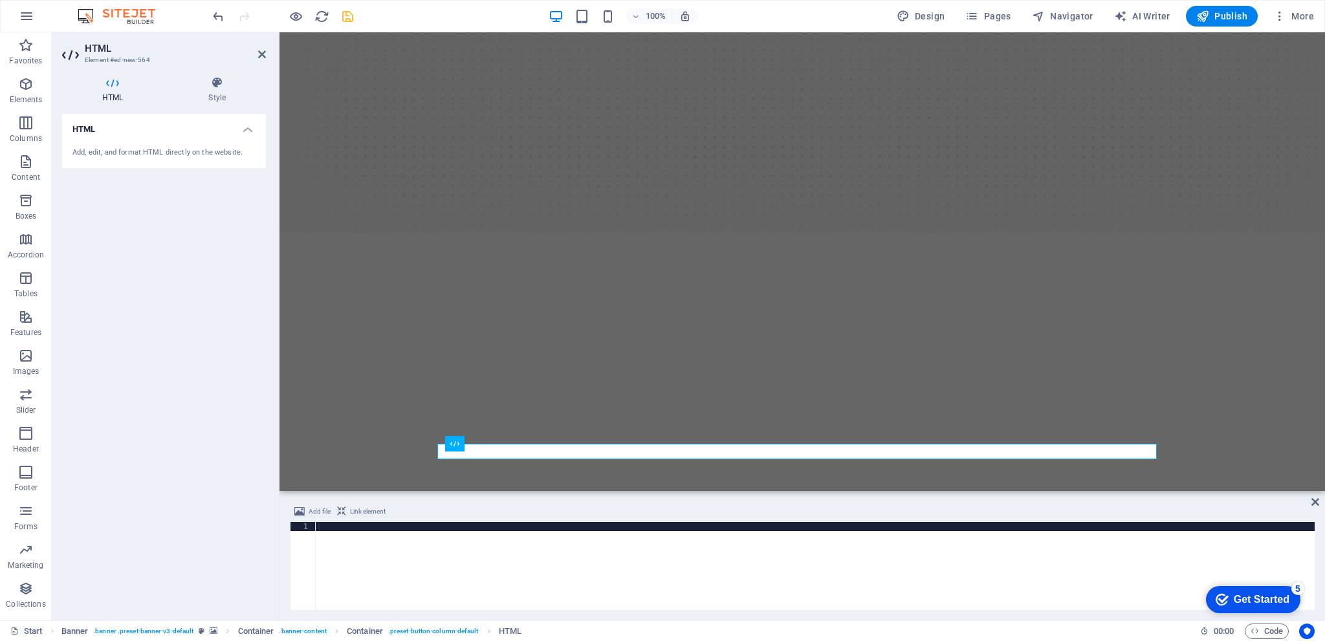
click at [349, 555] on div at bounding box center [815, 575] width 999 height 106
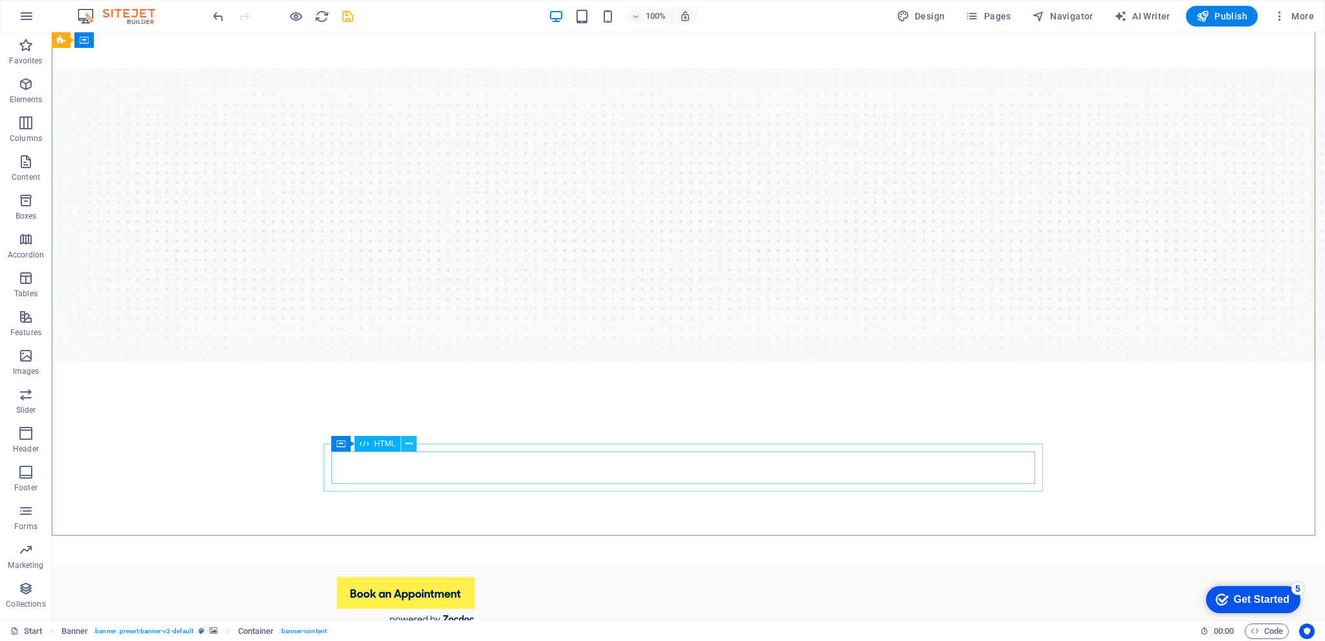
click at [410, 442] on icon at bounding box center [409, 444] width 7 height 14
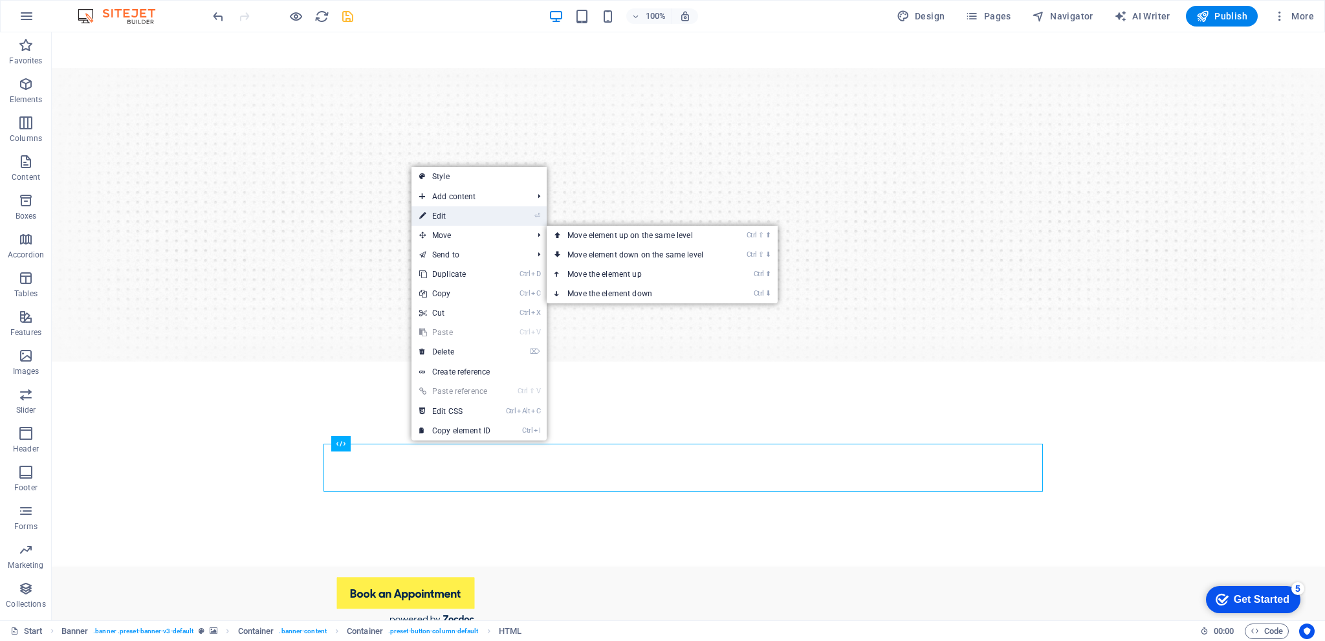
click at [448, 214] on link "⏎ Edit" at bounding box center [454, 215] width 87 height 19
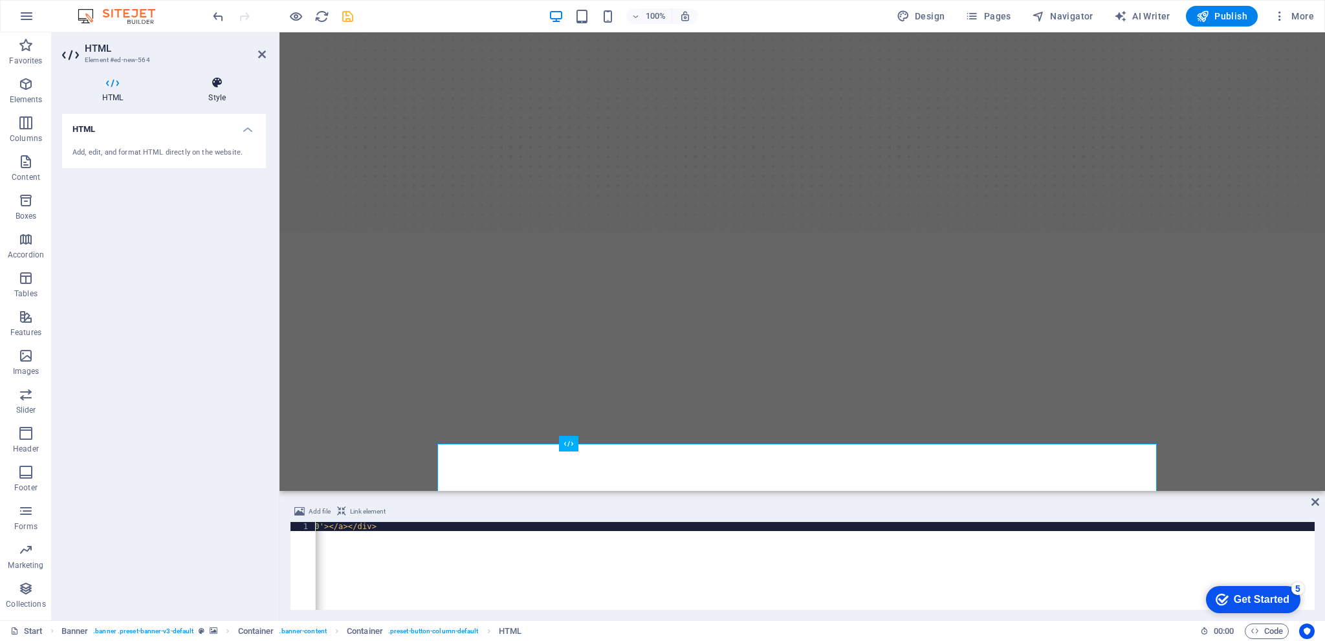
click at [218, 96] on h4 "Style" at bounding box center [217, 89] width 98 height 27
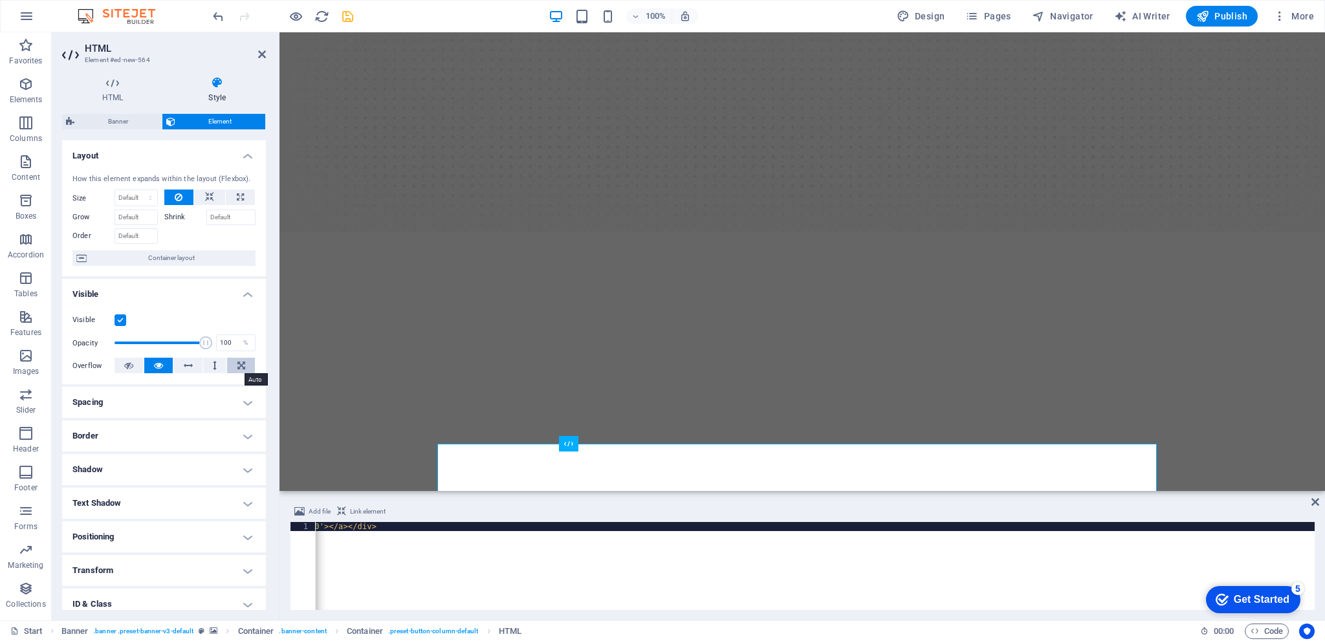
click at [238, 362] on icon at bounding box center [241, 366] width 8 height 16
drag, startPoint x: 199, startPoint y: 343, endPoint x: 188, endPoint y: 346, distance: 12.1
click at [188, 346] on span at bounding box center [190, 342] width 13 height 13
type input "96"
drag, startPoint x: 188, startPoint y: 346, endPoint x: 199, endPoint y: 346, distance: 11.6
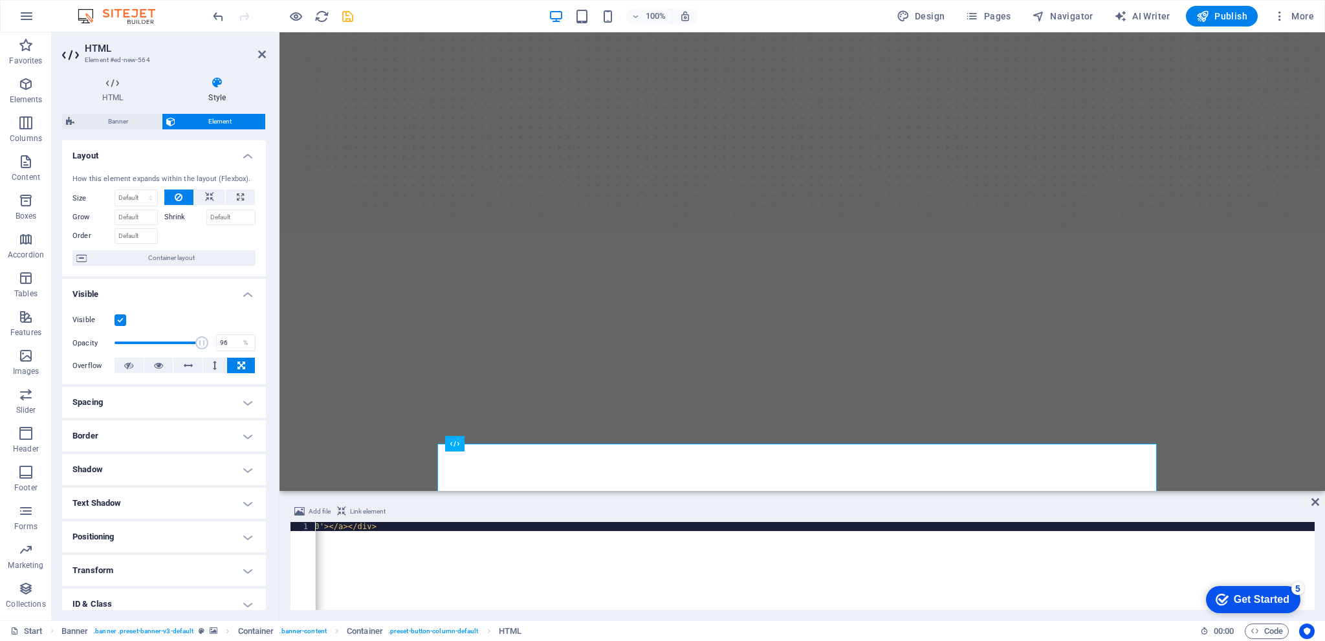
click at [199, 346] on span at bounding box center [201, 342] width 13 height 13
click at [146, 196] on select "Default auto px % 1/1 1/2 1/3 1/4 1/5 1/6 1/7 1/8 1/9 1/10" at bounding box center [136, 198] width 42 height 16
click at [115, 190] on select "Default auto px % 1/1 1/2 1/3 1/4 1/5 1/6 1/7 1/8 1/9 1/10" at bounding box center [136, 198] width 42 height 16
select select "DISABLED_OPTION_VALUE"
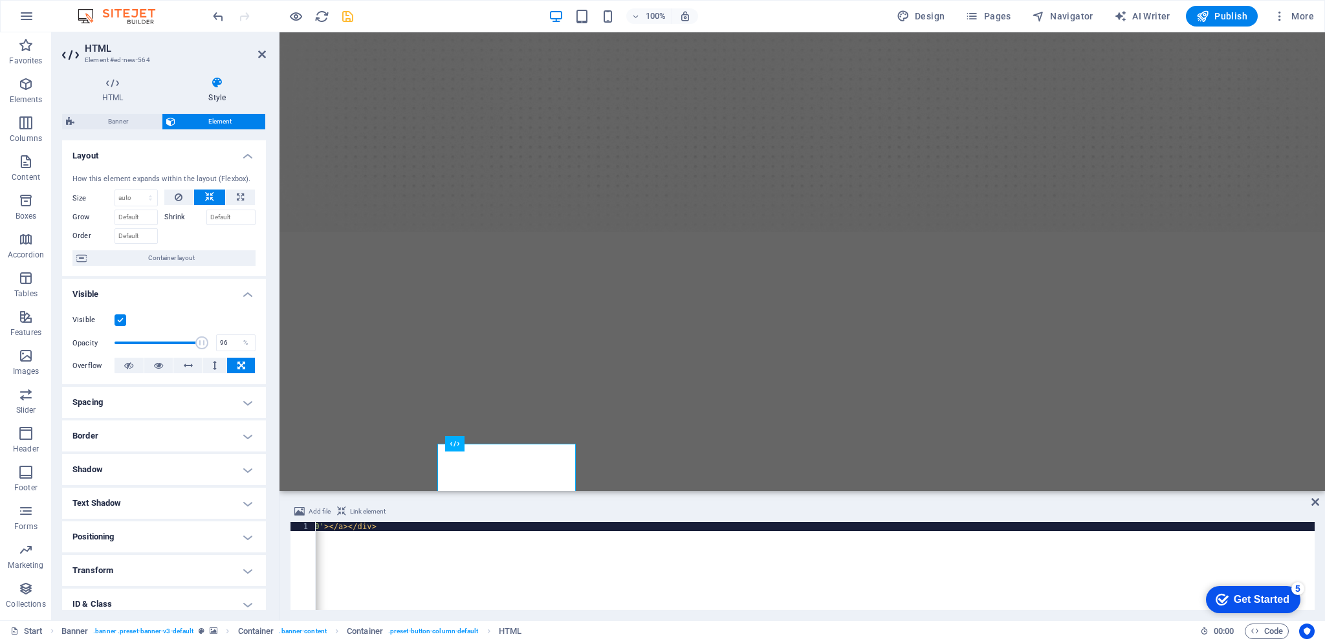
click at [174, 217] on label "Shrink" at bounding box center [185, 218] width 42 height 16
click at [206, 217] on input "Shrink" at bounding box center [231, 218] width 50 height 16
click at [127, 217] on input "Grow" at bounding box center [136, 218] width 43 height 16
click at [150, 258] on span "Container layout" at bounding box center [171, 258] width 161 height 16
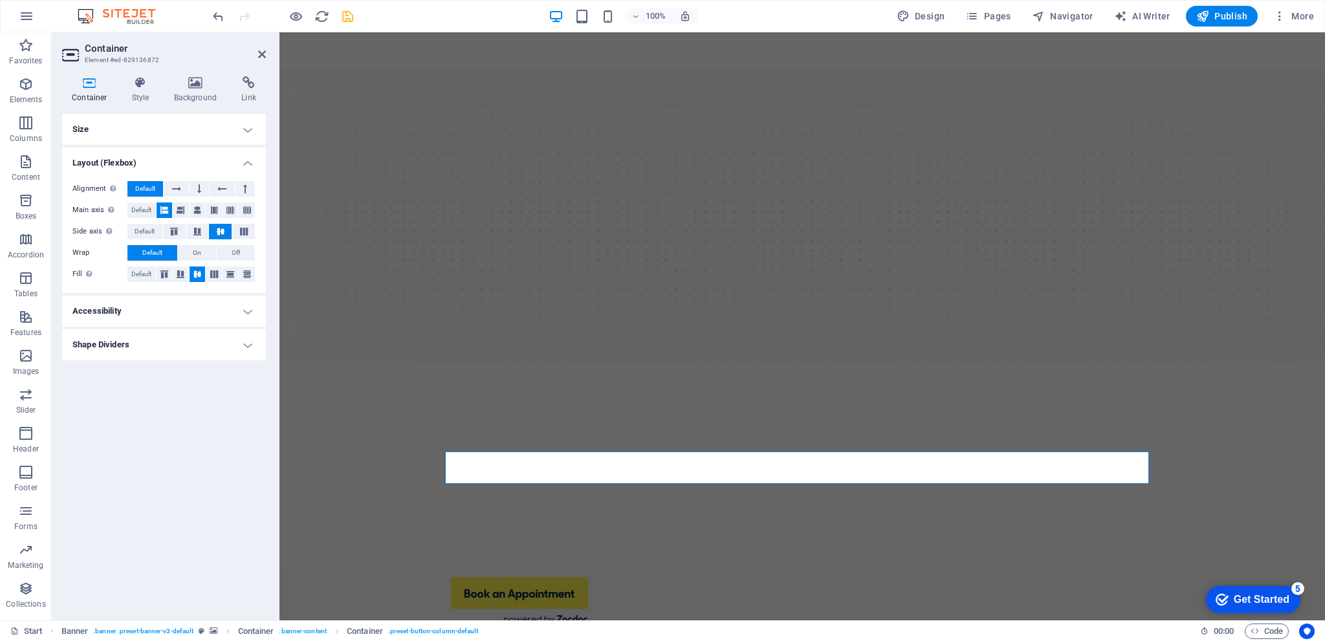
drag, startPoint x: 142, startPoint y: 192, endPoint x: 142, endPoint y: 201, distance: 8.4
click at [142, 194] on span "Default" at bounding box center [145, 189] width 20 height 16
click at [137, 210] on span "Default" at bounding box center [141, 211] width 20 height 16
click at [140, 227] on span "Default" at bounding box center [145, 232] width 20 height 16
click at [140, 273] on span "Default" at bounding box center [141, 275] width 20 height 16
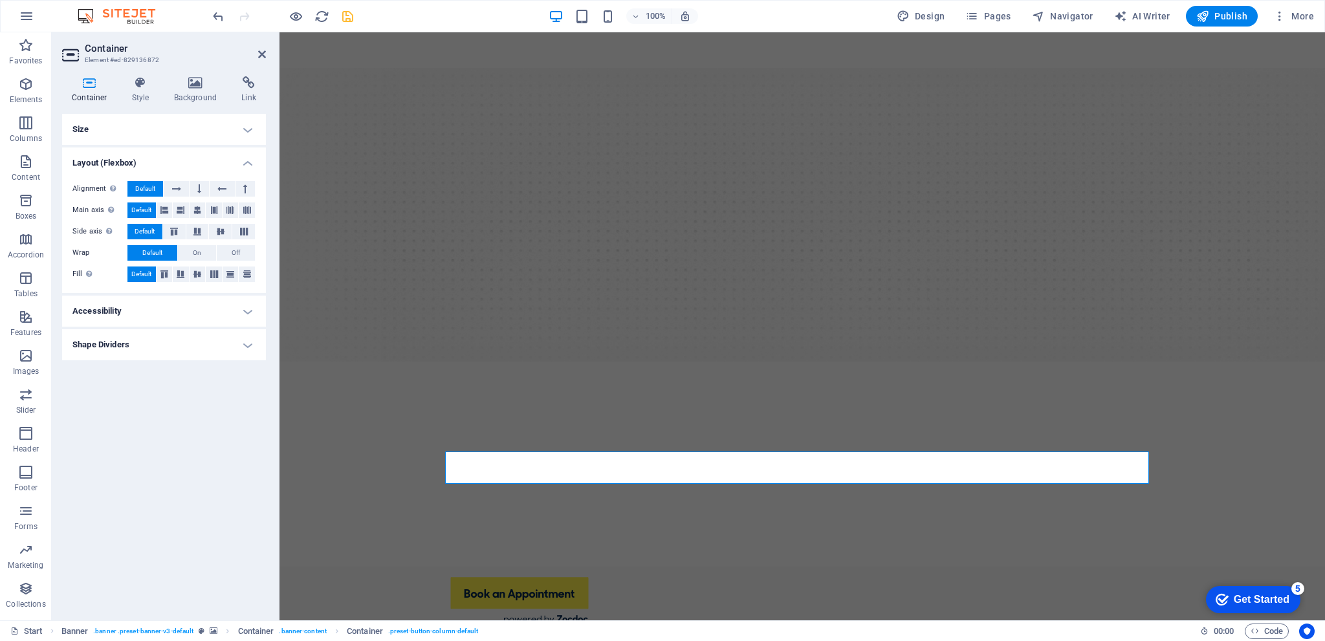
click at [138, 300] on h4 "Accessibility" at bounding box center [164, 311] width 204 height 31
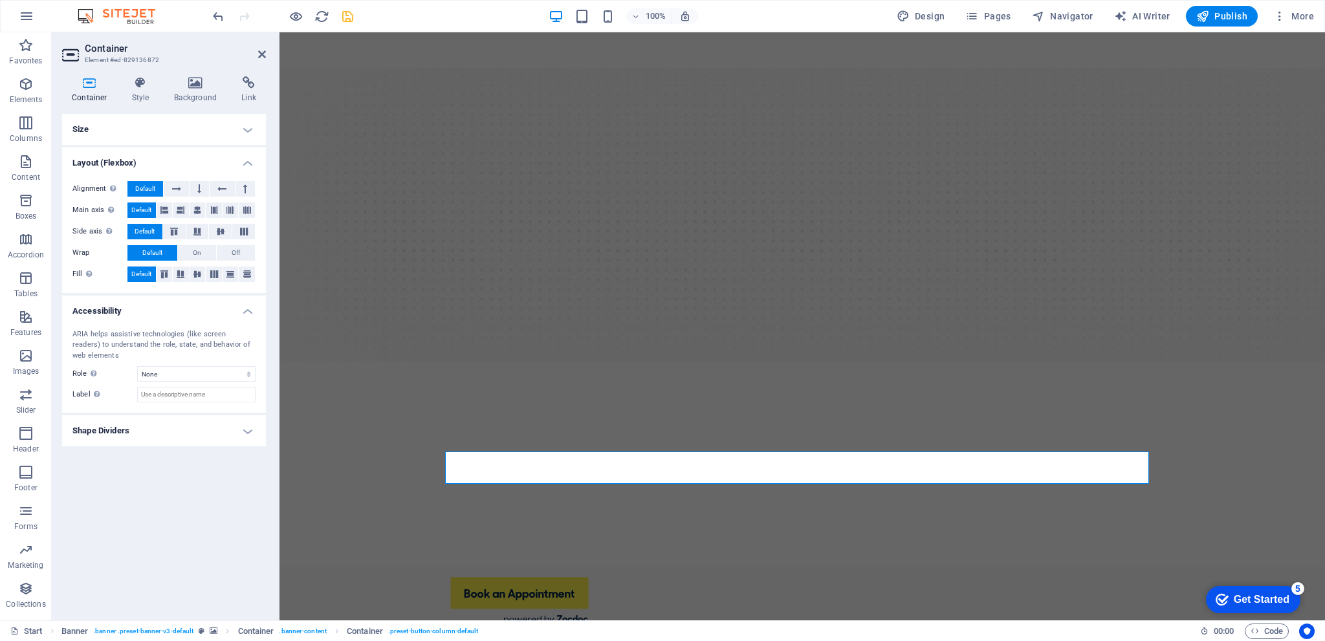
click at [149, 428] on h4 "Shape Dividers" at bounding box center [164, 430] width 204 height 31
click at [217, 188] on button at bounding box center [222, 189] width 25 height 16
click at [196, 189] on button at bounding box center [199, 189] width 19 height 16
click at [246, 187] on icon at bounding box center [245, 189] width 4 height 16
click at [247, 131] on h4 "Size" at bounding box center [164, 129] width 204 height 31
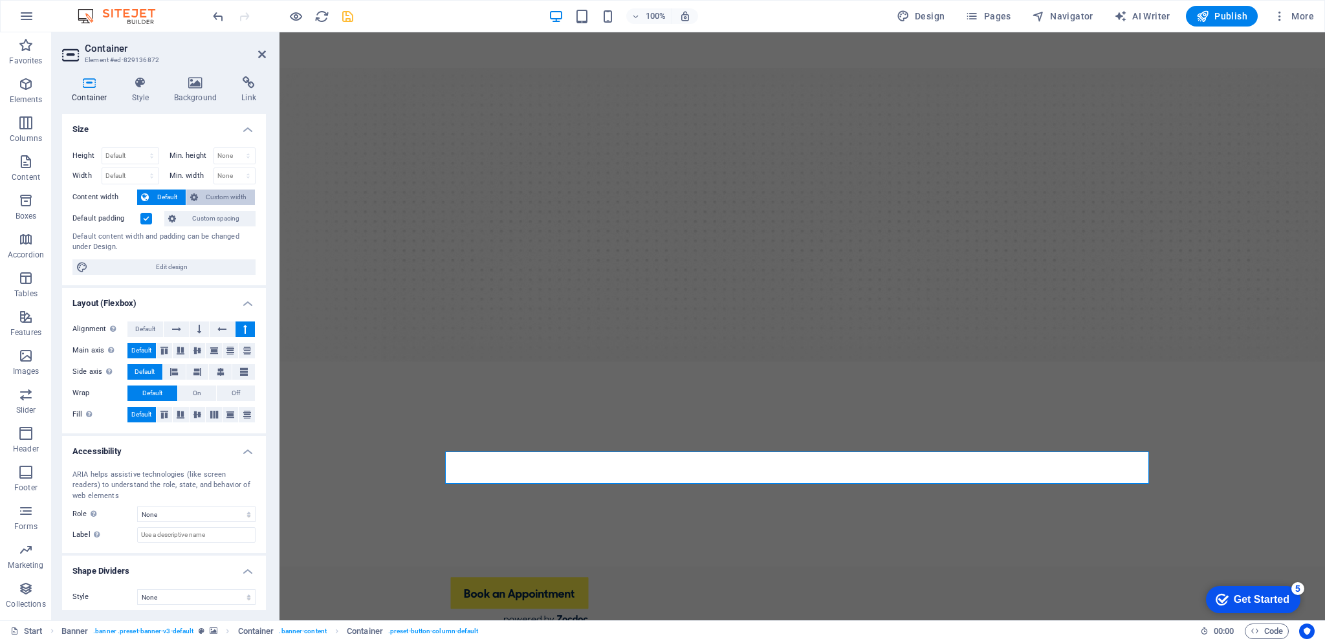
click at [220, 197] on span "Custom width" at bounding box center [227, 198] width 50 height 16
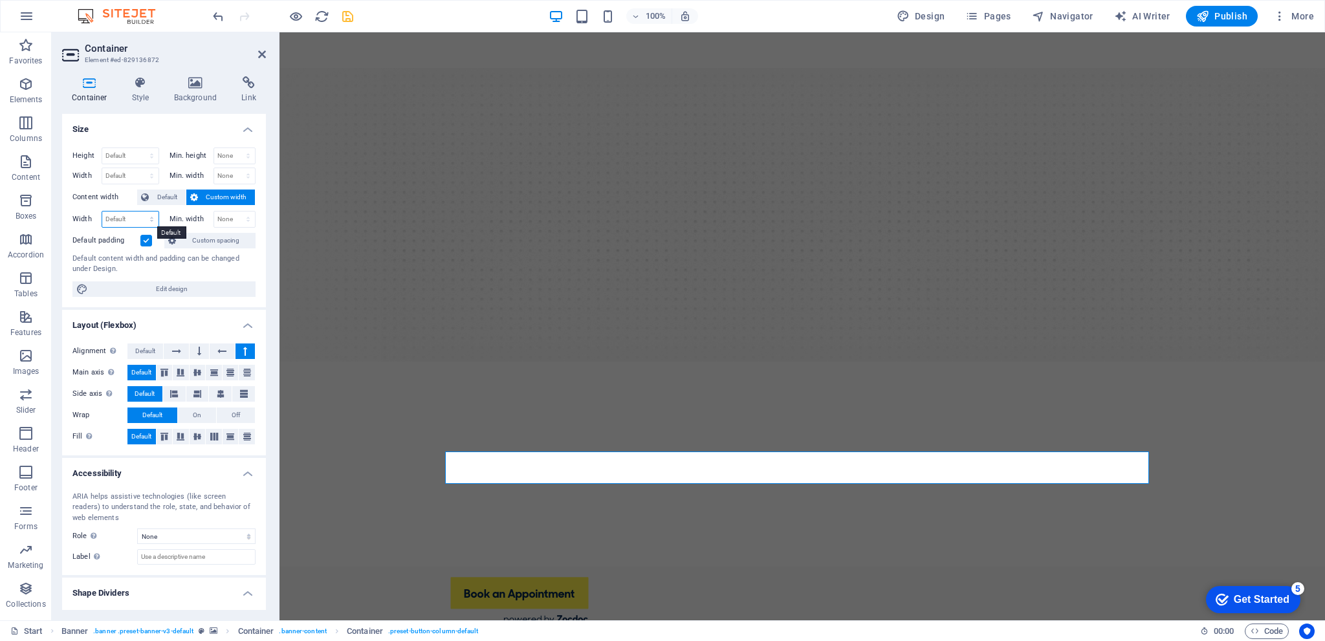
click at [153, 216] on select "Default px rem % em vh vw" at bounding box center [130, 220] width 56 height 16
select select "%"
click at [138, 212] on select "Default px rem % em vh vw" at bounding box center [130, 220] width 56 height 16
type input "102.21"
click at [239, 214] on select "None px rem % vh vw" at bounding box center [234, 220] width 41 height 16
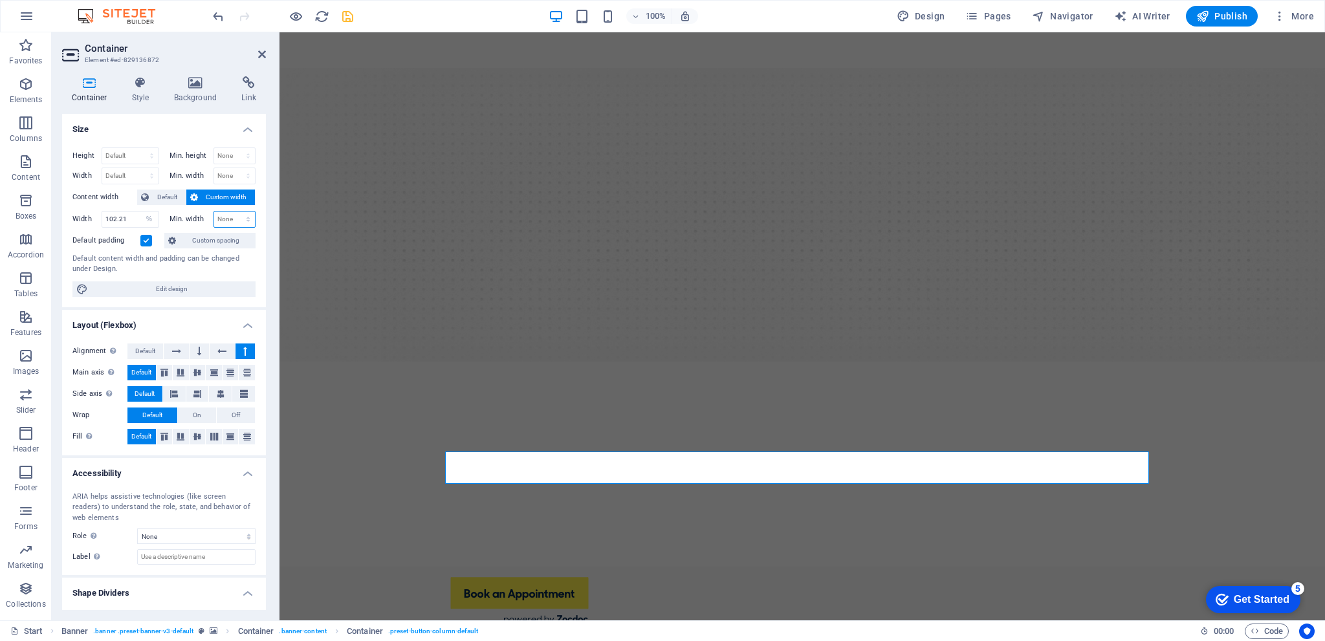
select select "%"
click at [234, 212] on select "None px rem % vh vw" at bounding box center [234, 220] width 41 height 16
type input "100"
drag, startPoint x: 124, startPoint y: 217, endPoint x: 101, endPoint y: 215, distance: 23.4
click at [102, 215] on div "102.21 Default px rem % em vh vw" at bounding box center [131, 219] width 58 height 17
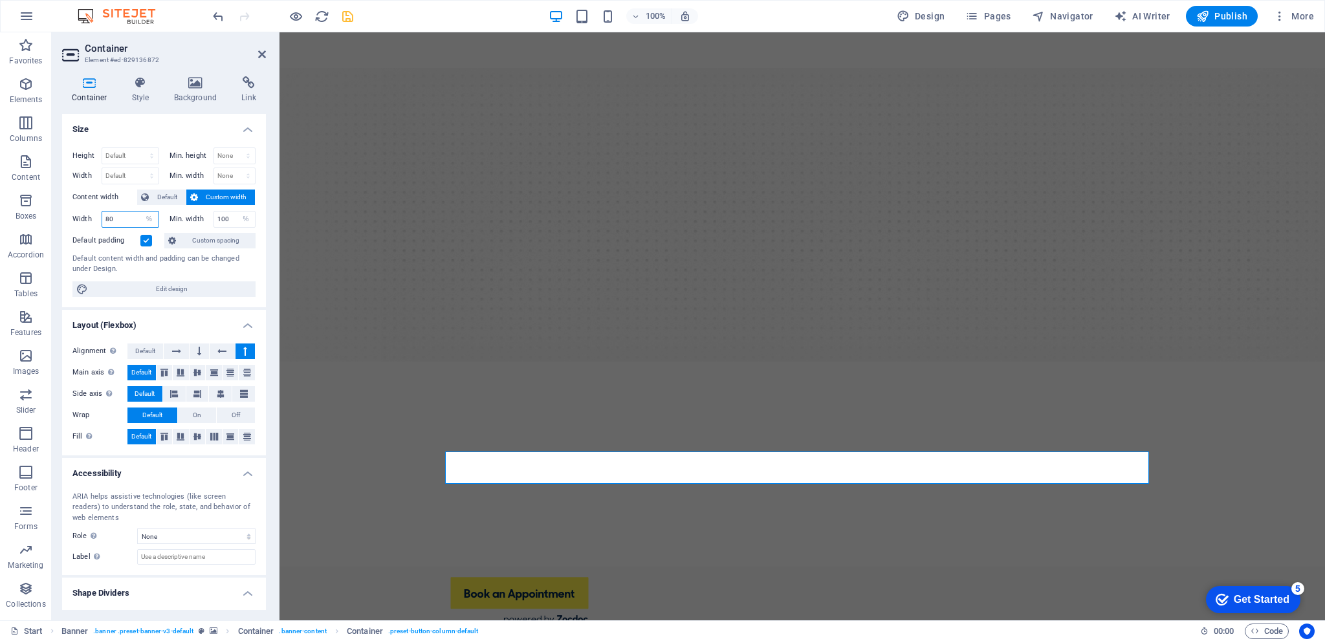
type input "80"
drag, startPoint x: 228, startPoint y: 218, endPoint x: 215, endPoint y: 220, distance: 13.1
click at [215, 220] on input "100" at bounding box center [234, 220] width 41 height 16
type input "80"
click at [101, 218] on div "Width 80 Default px rem % em vh vw" at bounding box center [115, 219] width 87 height 17
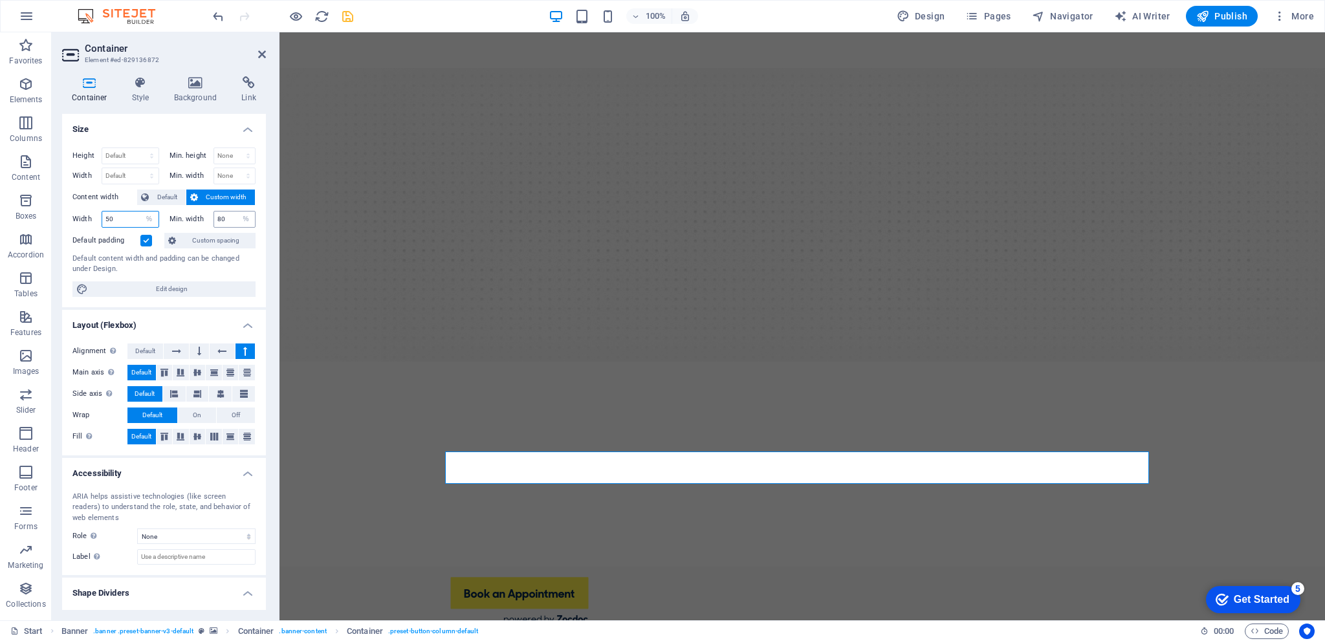
type input "50"
click at [214, 217] on input "80" at bounding box center [234, 220] width 41 height 16
type input "50"
drag, startPoint x: 123, startPoint y: 217, endPoint x: 89, endPoint y: 223, distance: 34.1
click at [89, 223] on div "Width 50 Default px rem % em vh vw" at bounding box center [115, 219] width 87 height 17
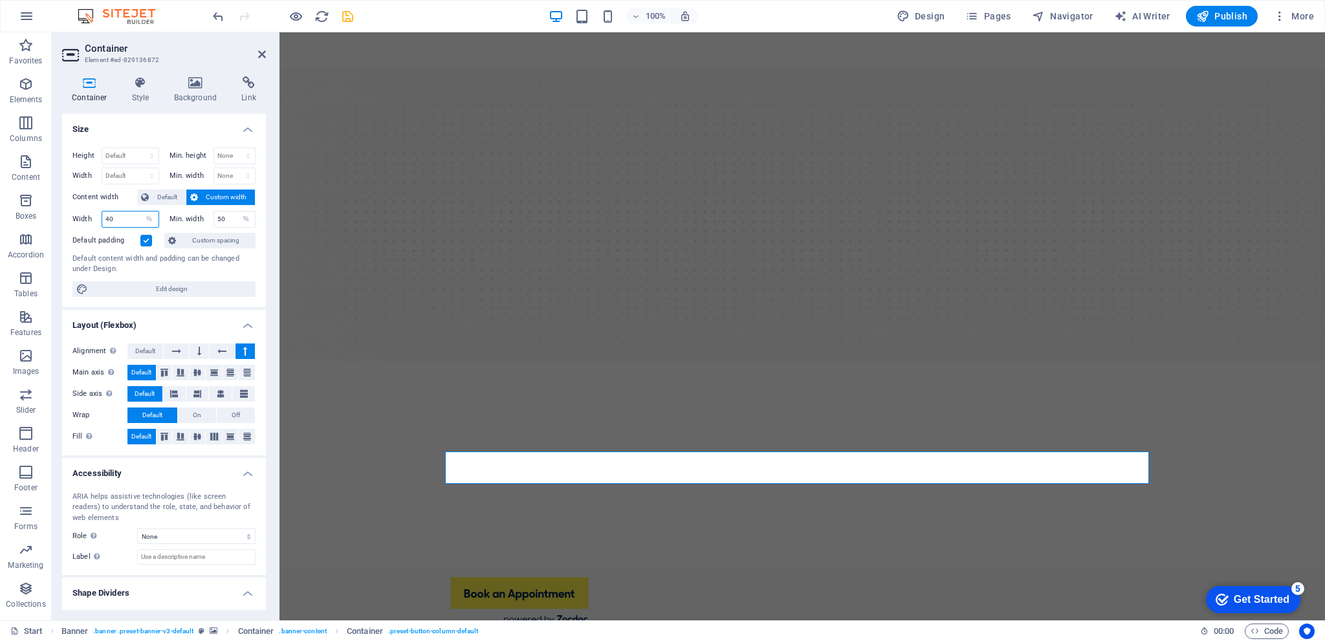
type input "40"
drag, startPoint x: 219, startPoint y: 221, endPoint x: 212, endPoint y: 224, distance: 7.8
click at [214, 224] on input "50" at bounding box center [234, 220] width 41 height 16
type input "40"
drag, startPoint x: 127, startPoint y: 214, endPoint x: 80, endPoint y: 219, distance: 46.9
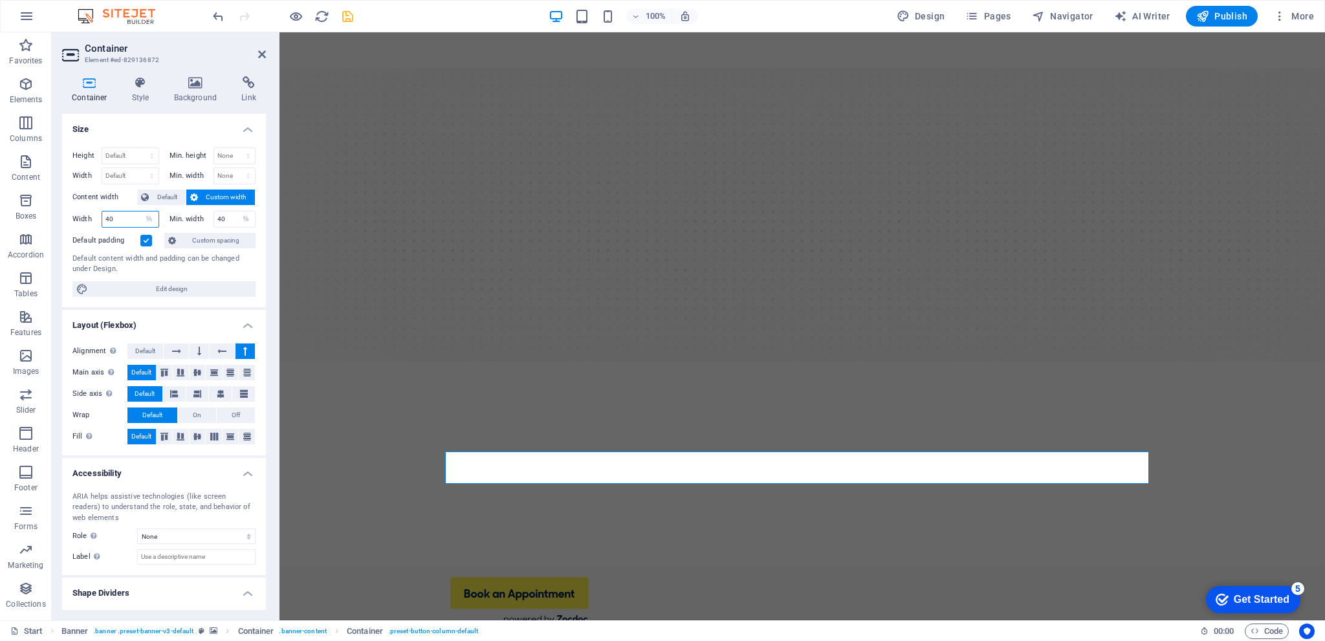
click at [80, 219] on div "Width 40 Default px rem % em vh vw" at bounding box center [115, 219] width 87 height 17
type input "30"
drag, startPoint x: 228, startPoint y: 218, endPoint x: 202, endPoint y: 221, distance: 26.1
click at [202, 221] on div "Min. width 40 None px rem % vh vw" at bounding box center [213, 219] width 87 height 17
type input "30"
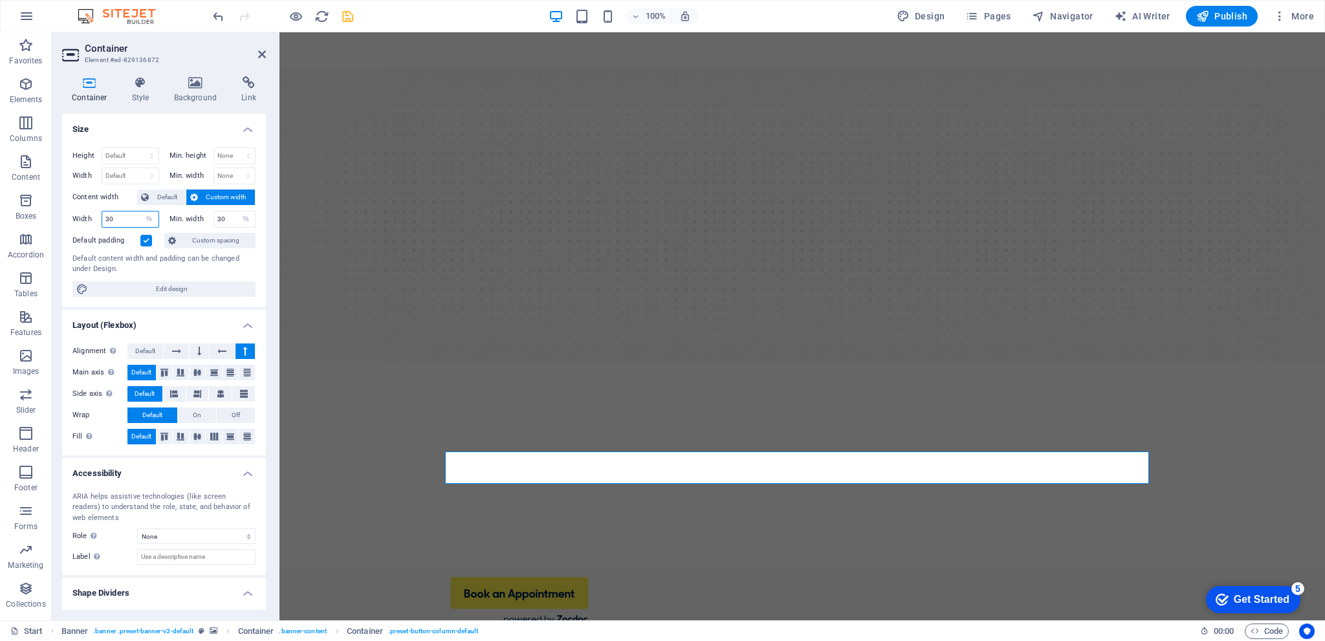
drag, startPoint x: 110, startPoint y: 217, endPoint x: 103, endPoint y: 215, distance: 7.2
click at [103, 215] on input "30" at bounding box center [130, 220] width 56 height 16
type input "20"
click at [216, 217] on input "30" at bounding box center [234, 220] width 41 height 16
type input "20"
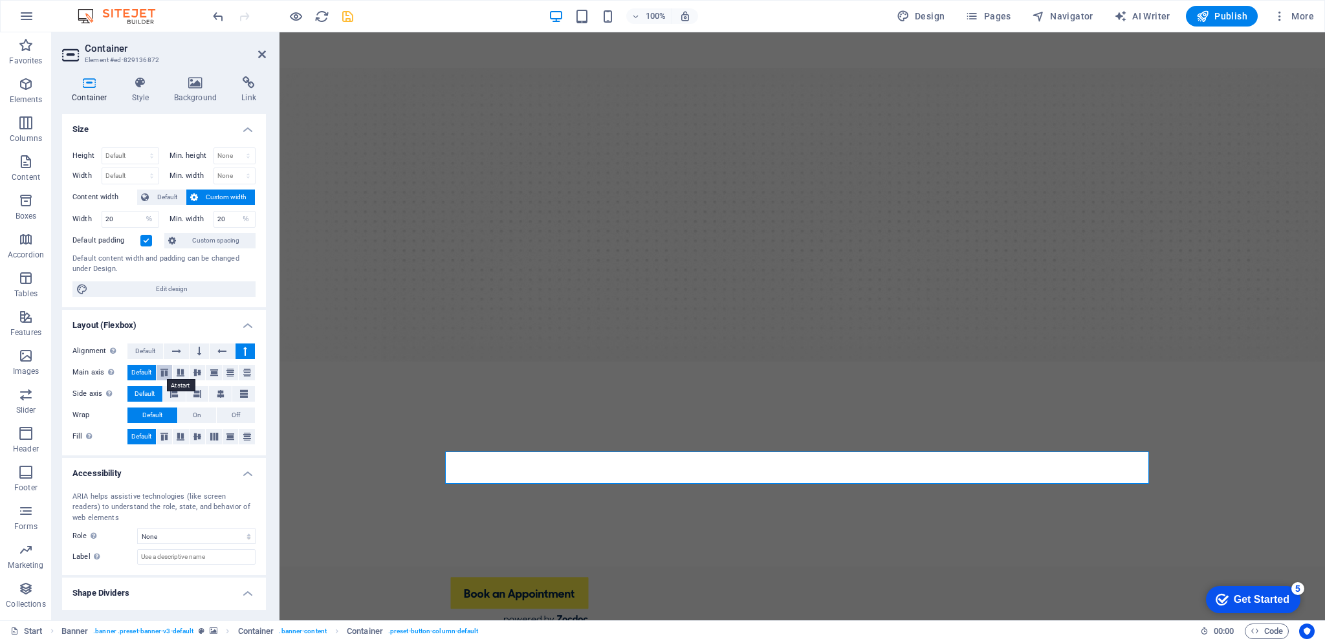
click at [160, 369] on icon at bounding box center [165, 373] width 16 height 8
click at [181, 369] on icon at bounding box center [181, 373] width 16 height 8
click at [192, 369] on icon at bounding box center [198, 373] width 16 height 8
click at [214, 369] on icon at bounding box center [214, 373] width 16 height 8
click at [228, 372] on icon at bounding box center [231, 373] width 16 height 8
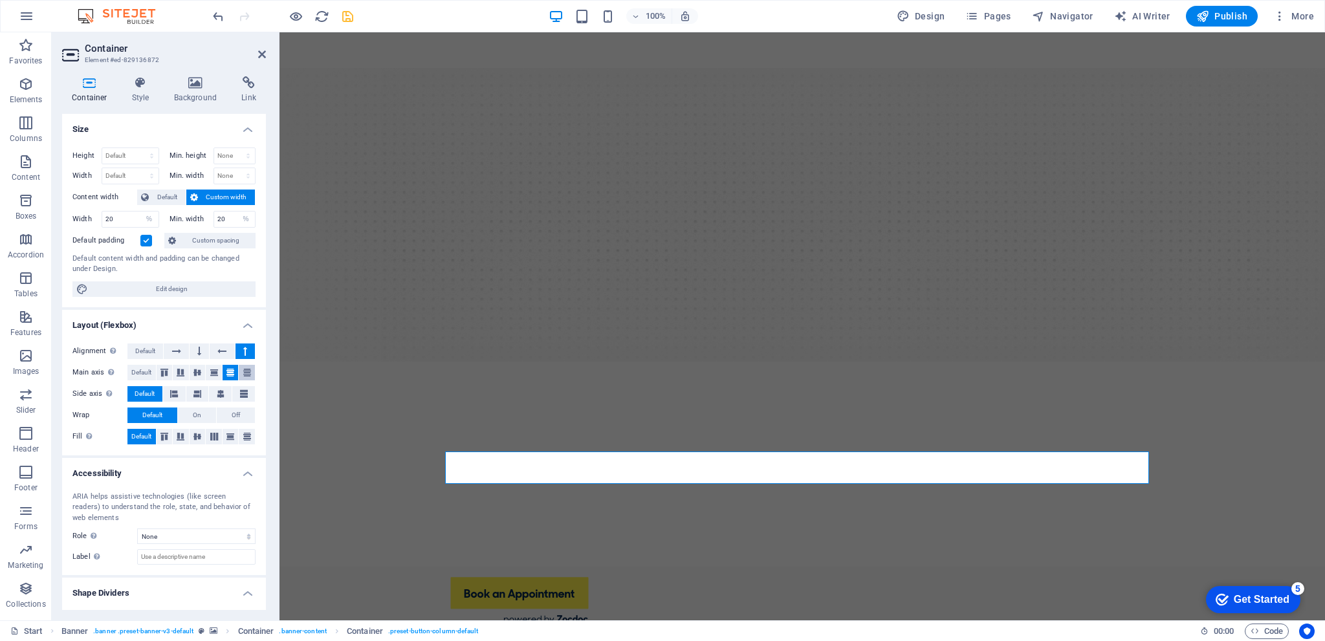
click at [243, 373] on icon at bounding box center [247, 373] width 16 height 8
click at [168, 436] on icon at bounding box center [165, 437] width 16 height 8
click at [181, 435] on icon at bounding box center [181, 437] width 16 height 8
click at [192, 433] on icon at bounding box center [198, 437] width 16 height 8
click at [214, 433] on icon at bounding box center [214, 437] width 16 height 8
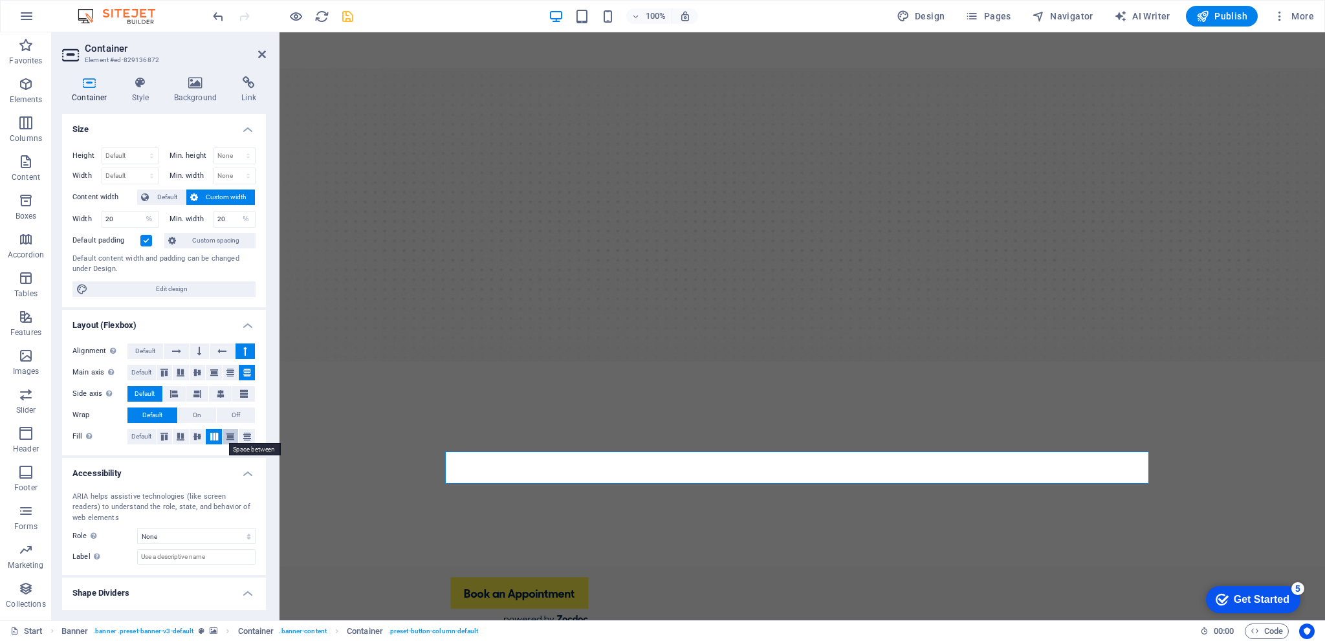
click at [228, 435] on icon at bounding box center [231, 437] width 16 height 8
click at [245, 435] on icon at bounding box center [247, 437] width 16 height 8
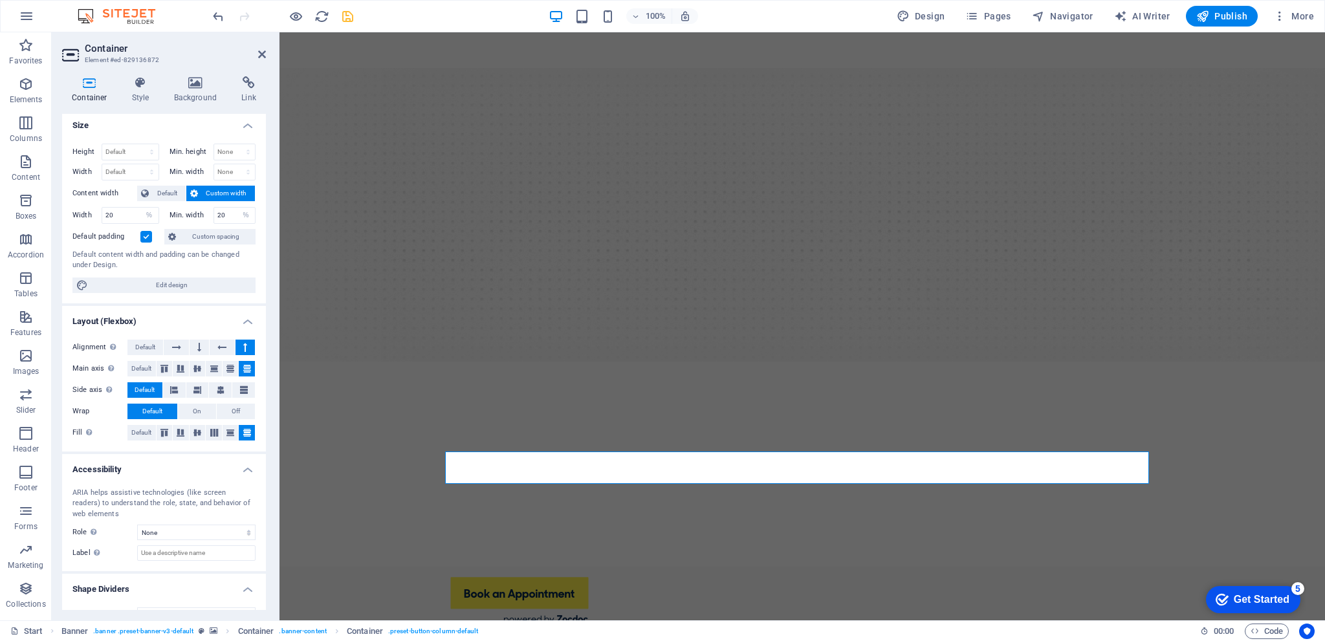
scroll to position [0, 0]
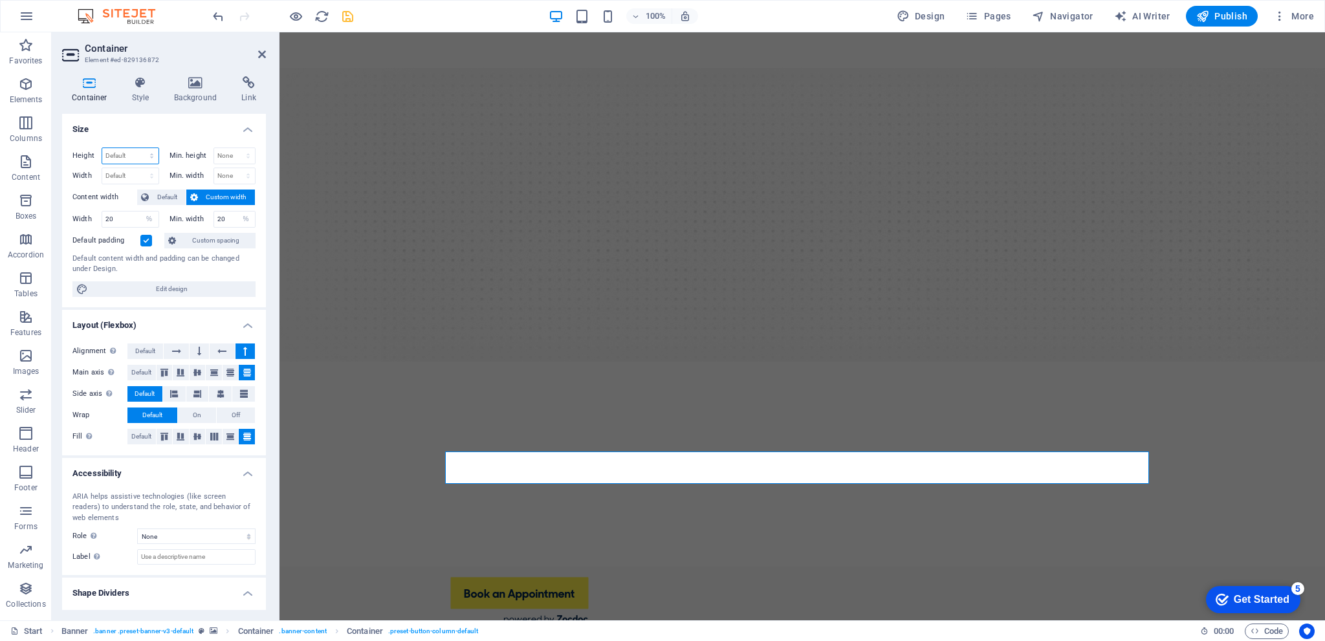
click at [152, 155] on select "Default px rem % vh vw" at bounding box center [130, 156] width 56 height 16
select select "%"
click at [138, 148] on select "Default px rem % vh vw" at bounding box center [130, 156] width 56 height 16
type input "148"
click at [245, 153] on select "None px rem % vh vw" at bounding box center [234, 156] width 41 height 16
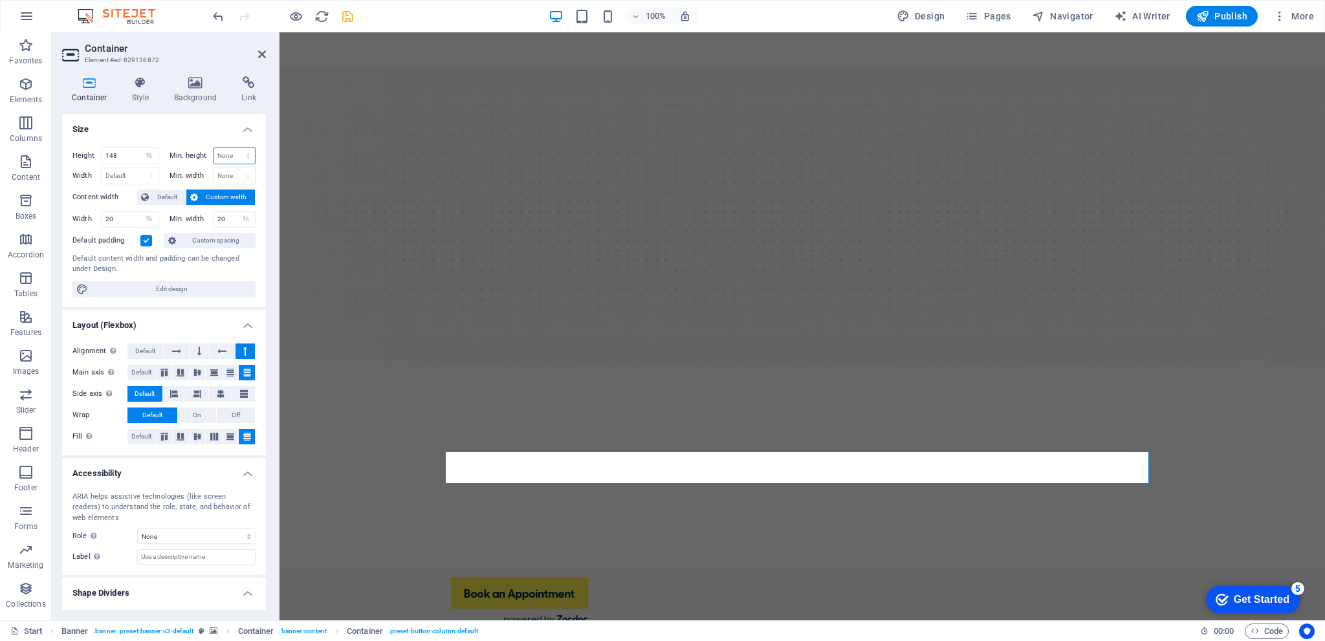
select select "%"
click at [234, 148] on select "None px rem % vh vw" at bounding box center [234, 156] width 41 height 16
type input "100"
click at [125, 155] on input "148" at bounding box center [130, 156] width 56 height 16
type input "100"
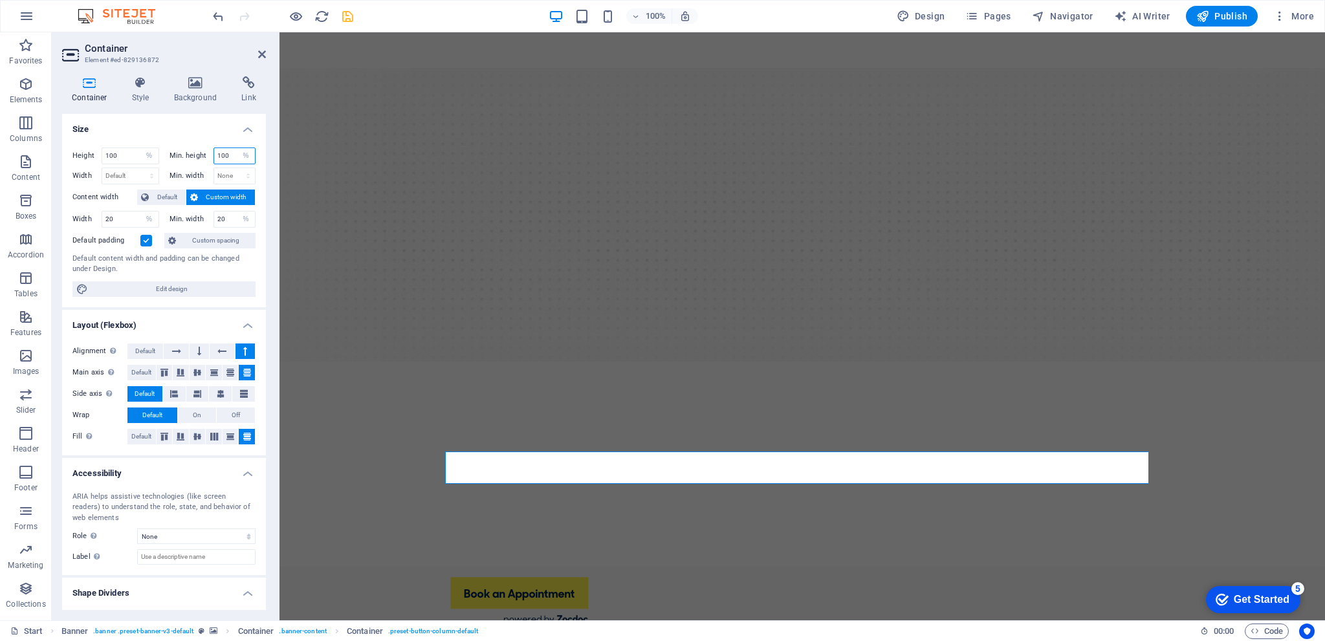
click at [227, 152] on input "100" at bounding box center [234, 156] width 41 height 16
type input "1"
type input "80"
click at [210, 241] on span "Custom spacing" at bounding box center [216, 241] width 72 height 16
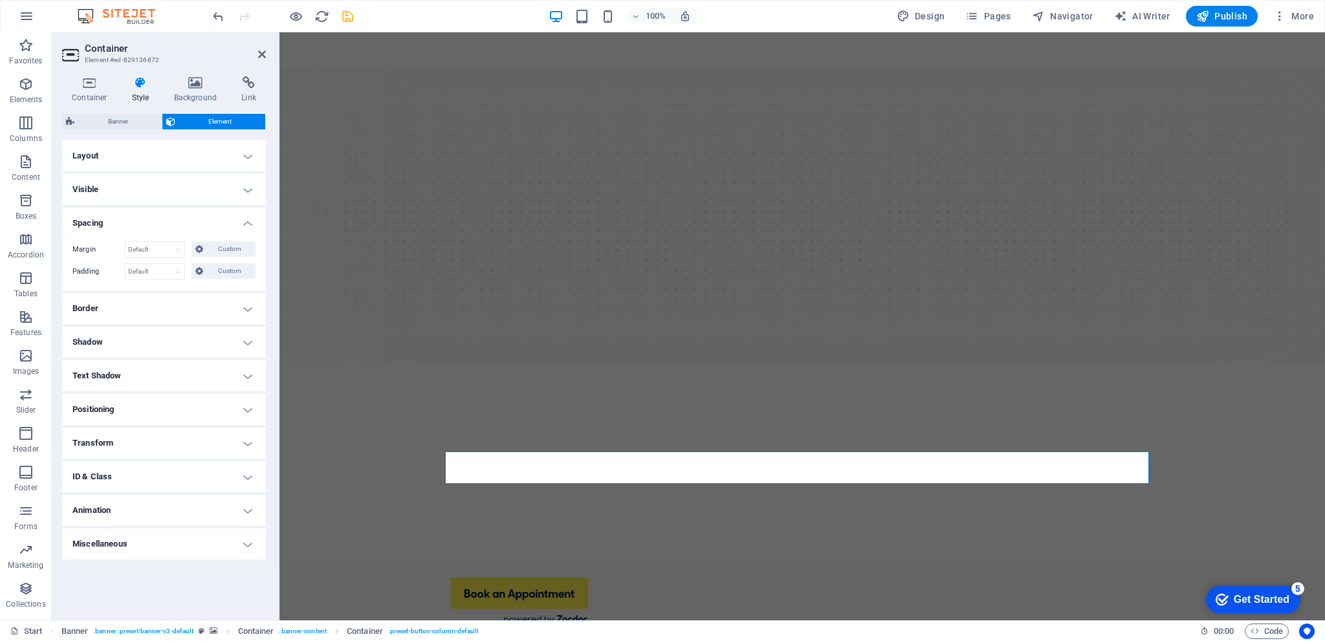
click at [246, 190] on h4 "Visible" at bounding box center [164, 189] width 204 height 31
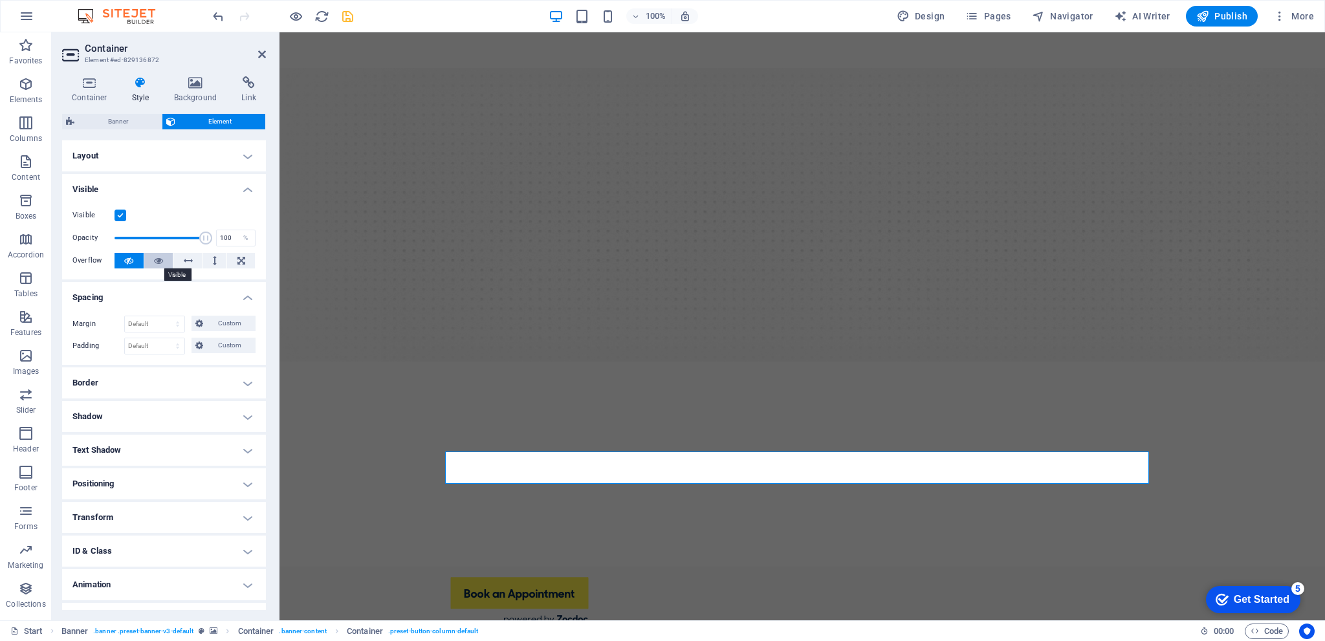
click at [163, 257] on button at bounding box center [158, 261] width 29 height 16
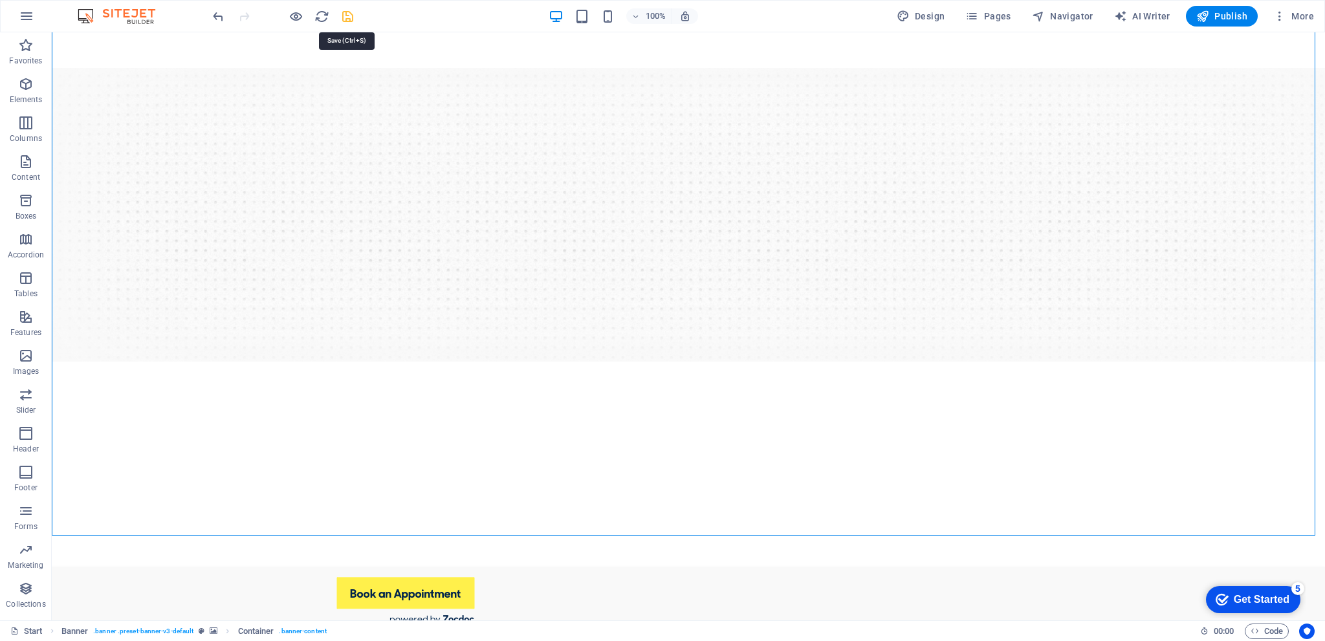
click at [352, 16] on icon "save" at bounding box center [347, 16] width 15 height 15
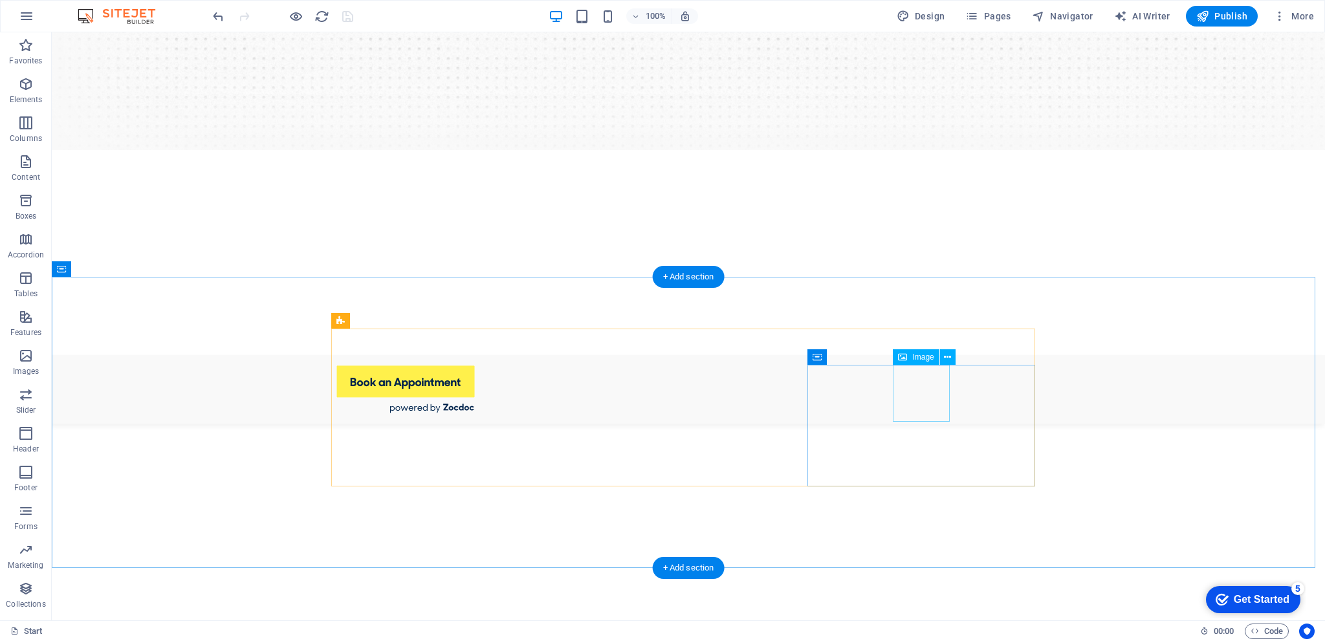
scroll to position [518, 0]
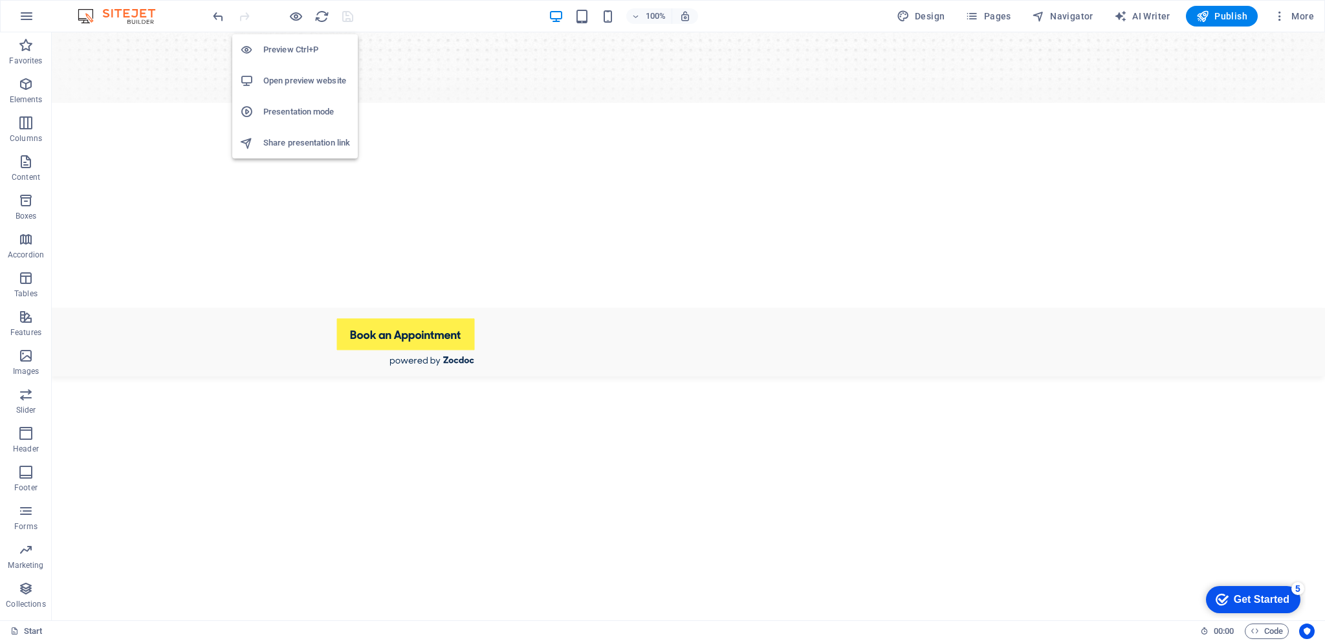
click at [280, 47] on h6 "Preview Ctrl+P" at bounding box center [306, 50] width 87 height 16
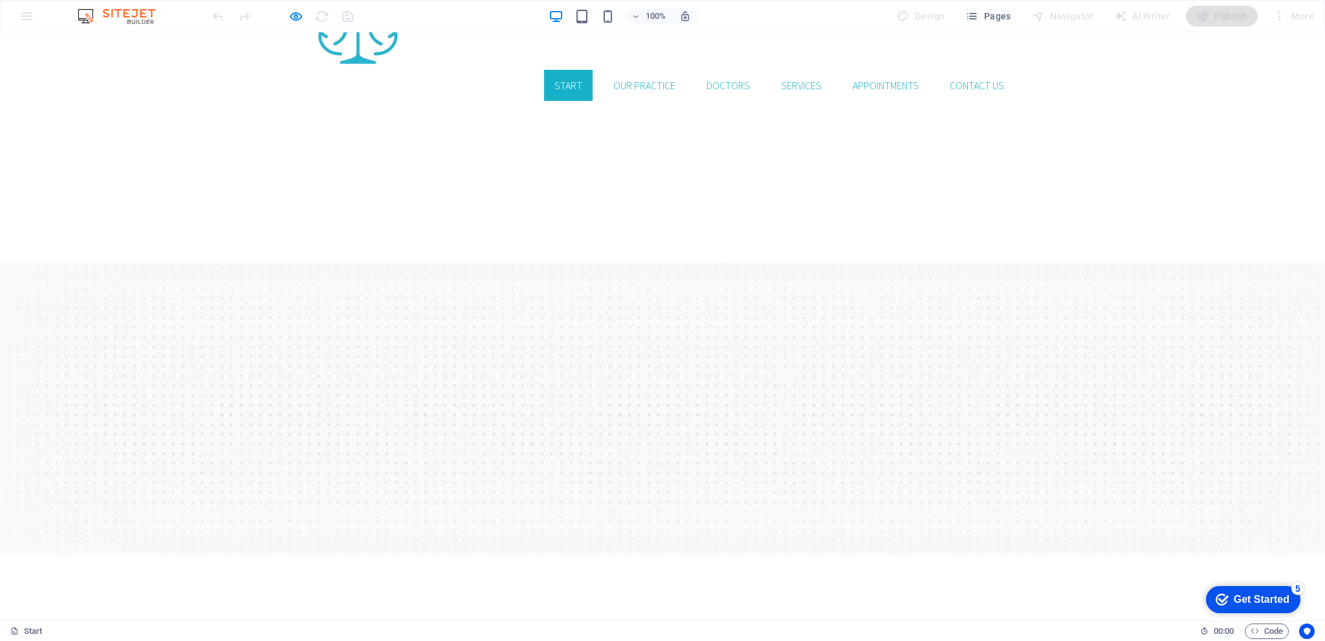
scroll to position [65, 0]
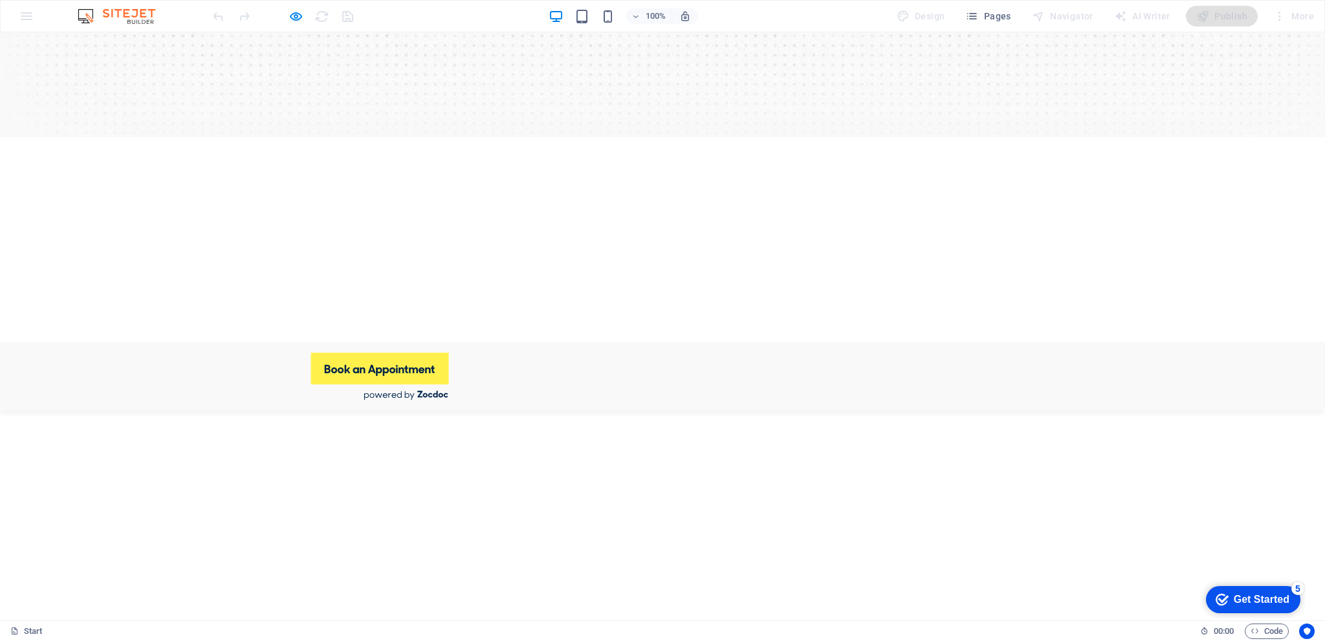
scroll to position [582, 0]
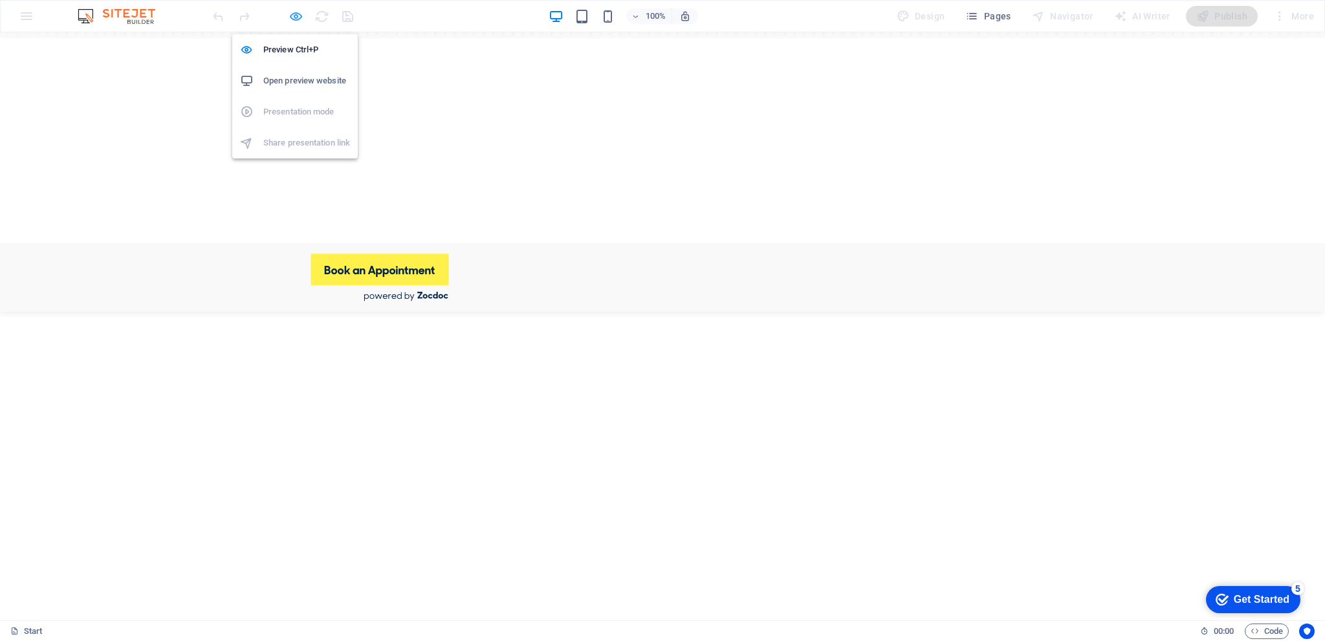
click at [292, 14] on icon "button" at bounding box center [296, 16] width 15 height 15
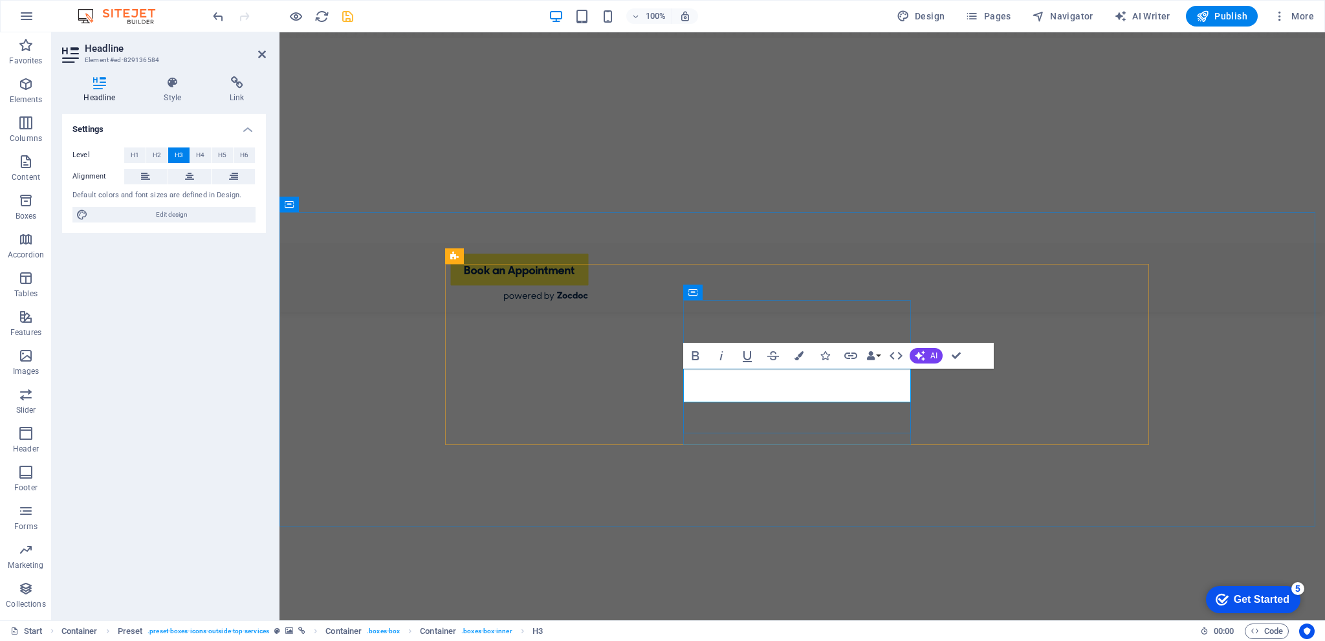
scroll to position [571, 0]
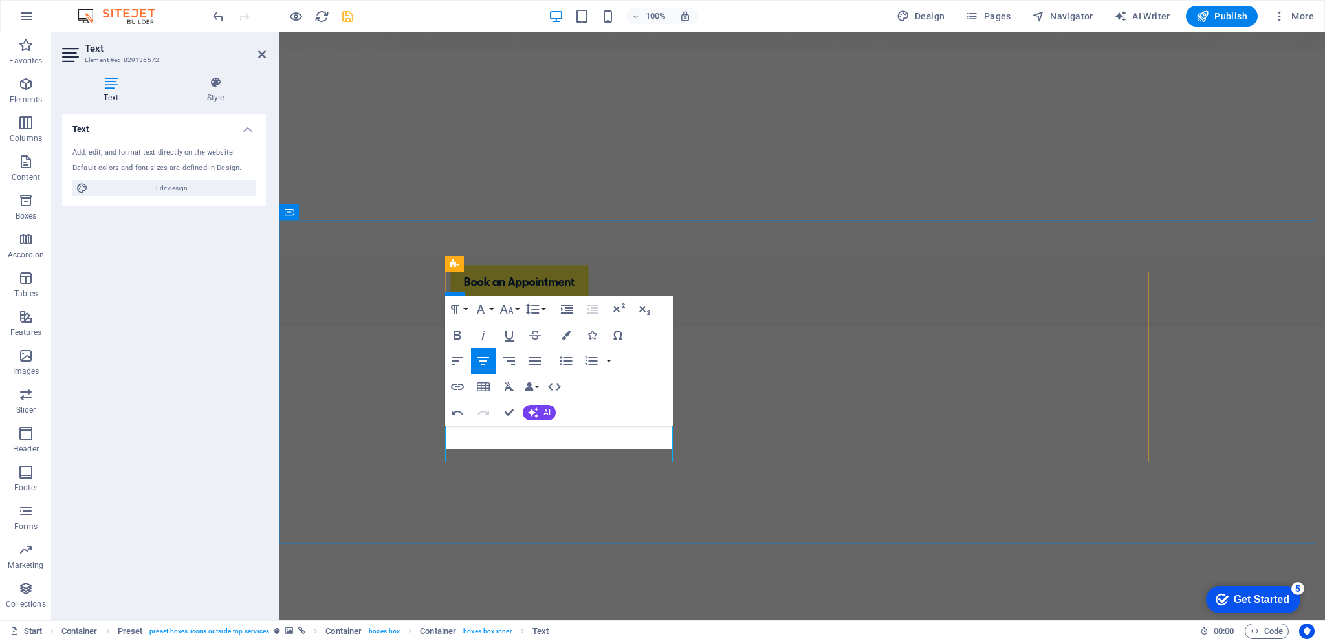
scroll to position [575, 0]
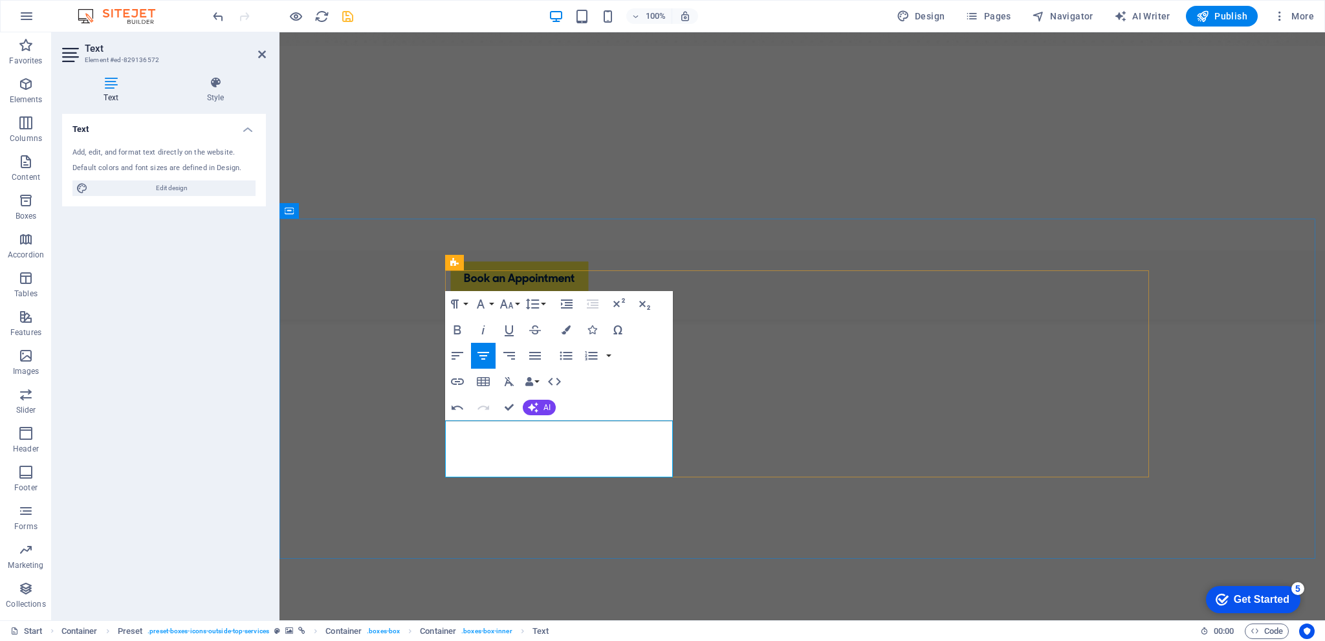
scroll to position [576, 0]
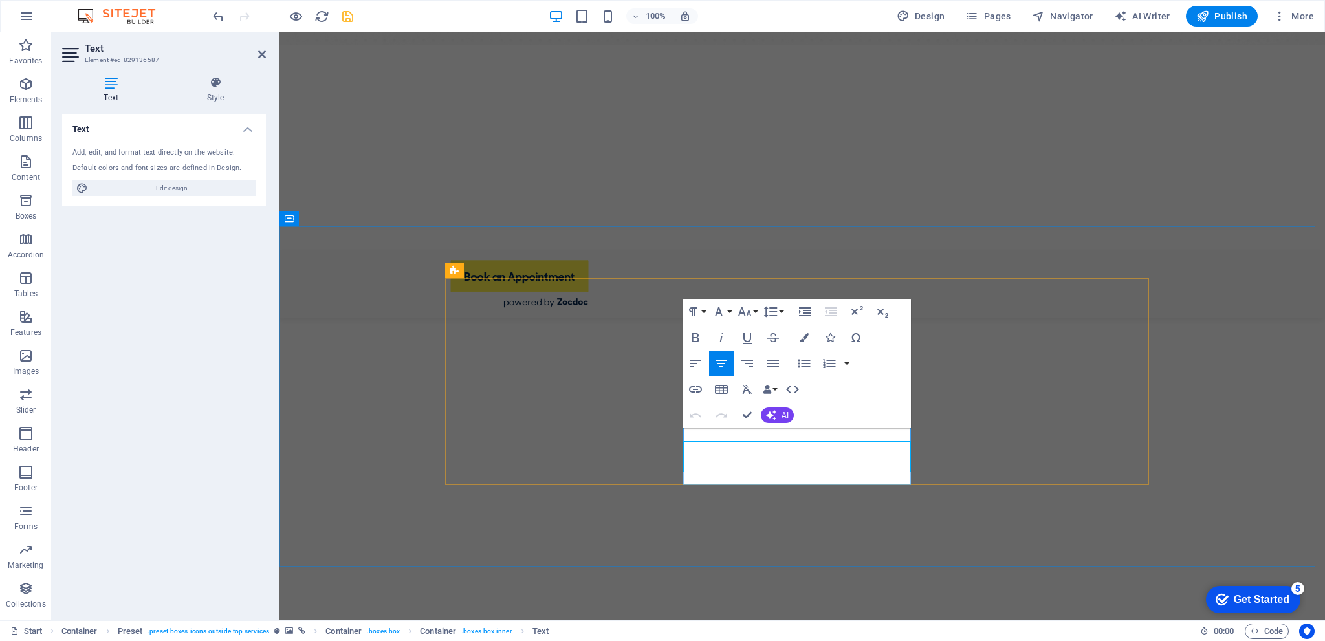
scroll to position [568, 0]
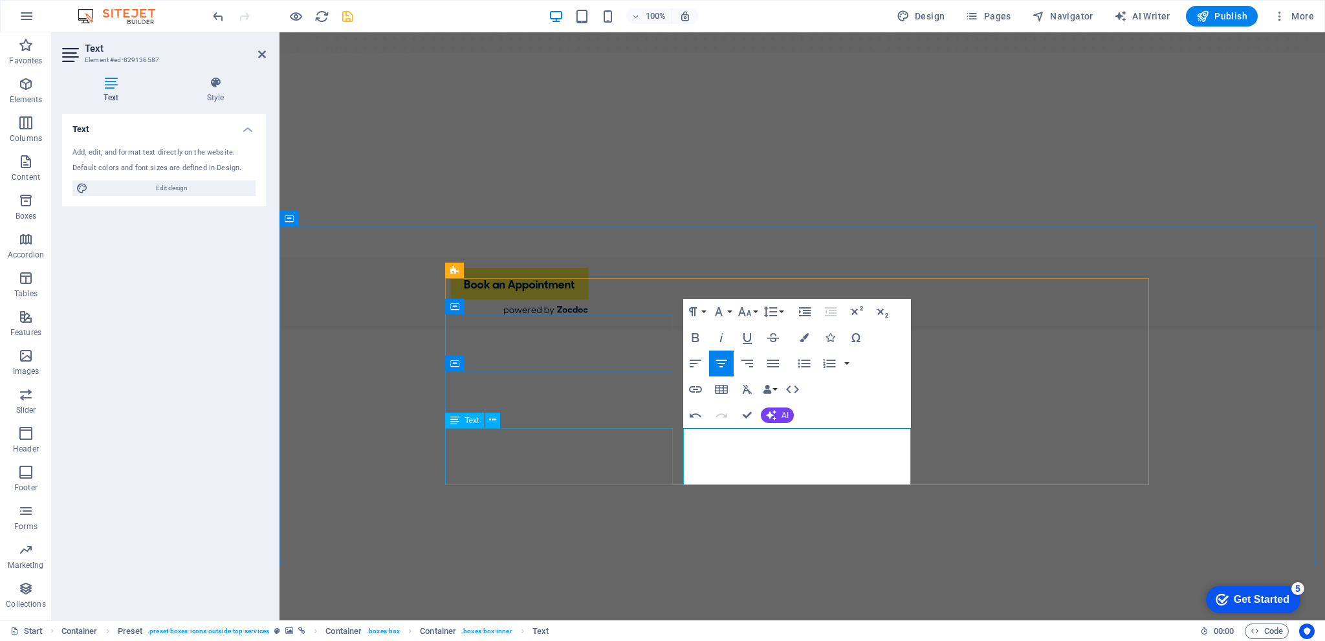
drag, startPoint x: 591, startPoint y: 447, endPoint x: 818, endPoint y: 450, distance: 227.1
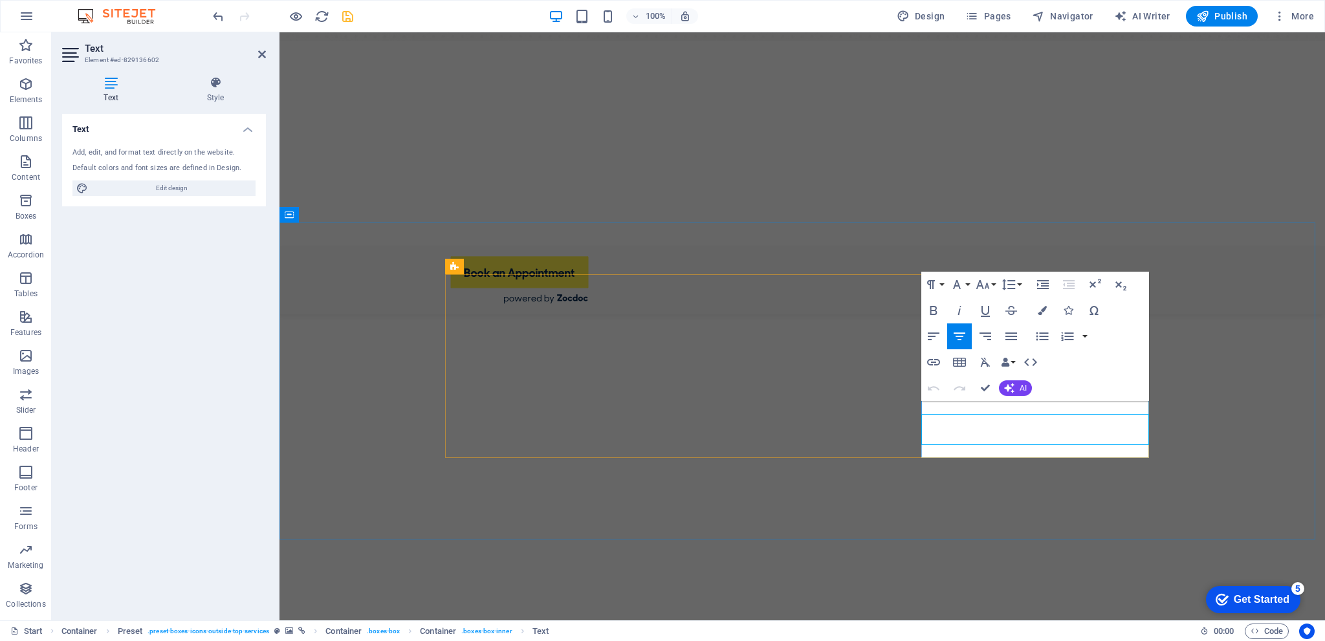
scroll to position [572, 0]
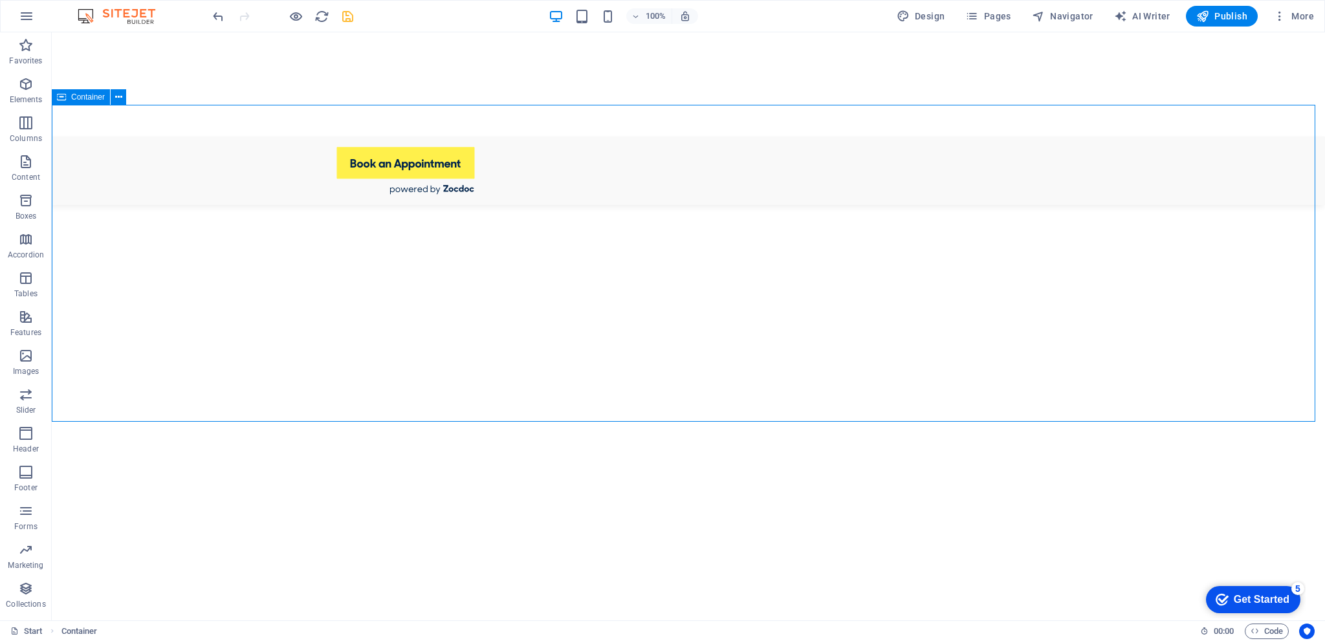
scroll to position [701, 0]
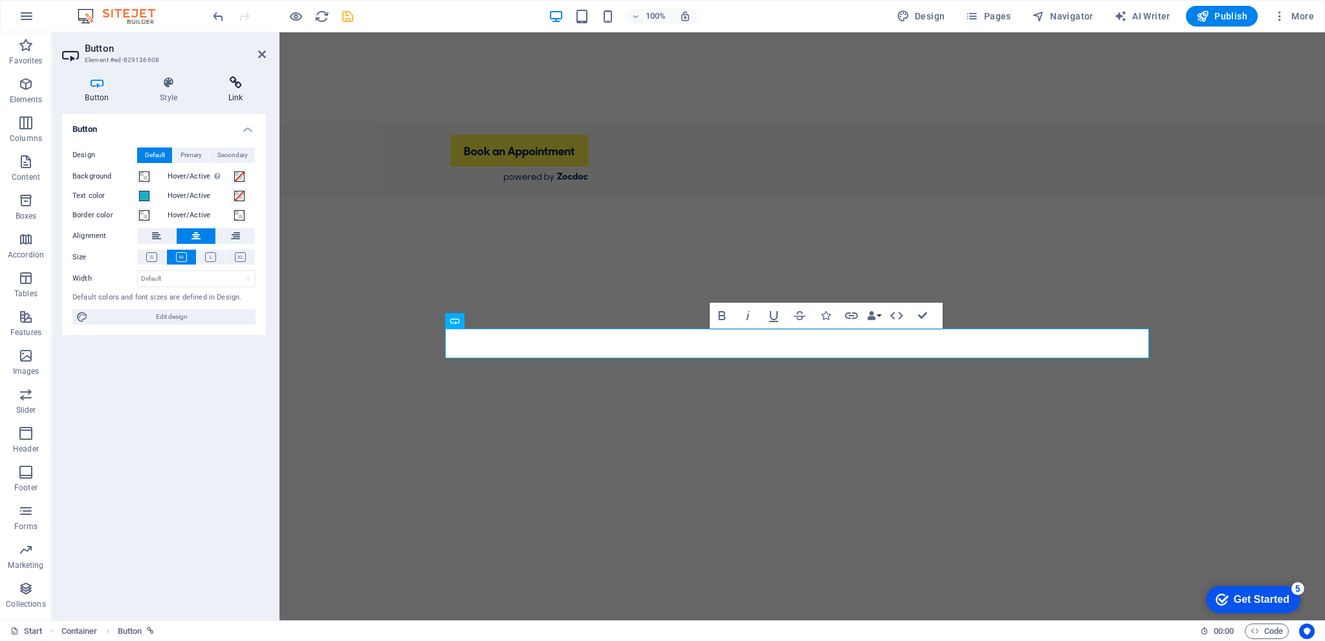
click at [228, 87] on icon at bounding box center [235, 82] width 61 height 13
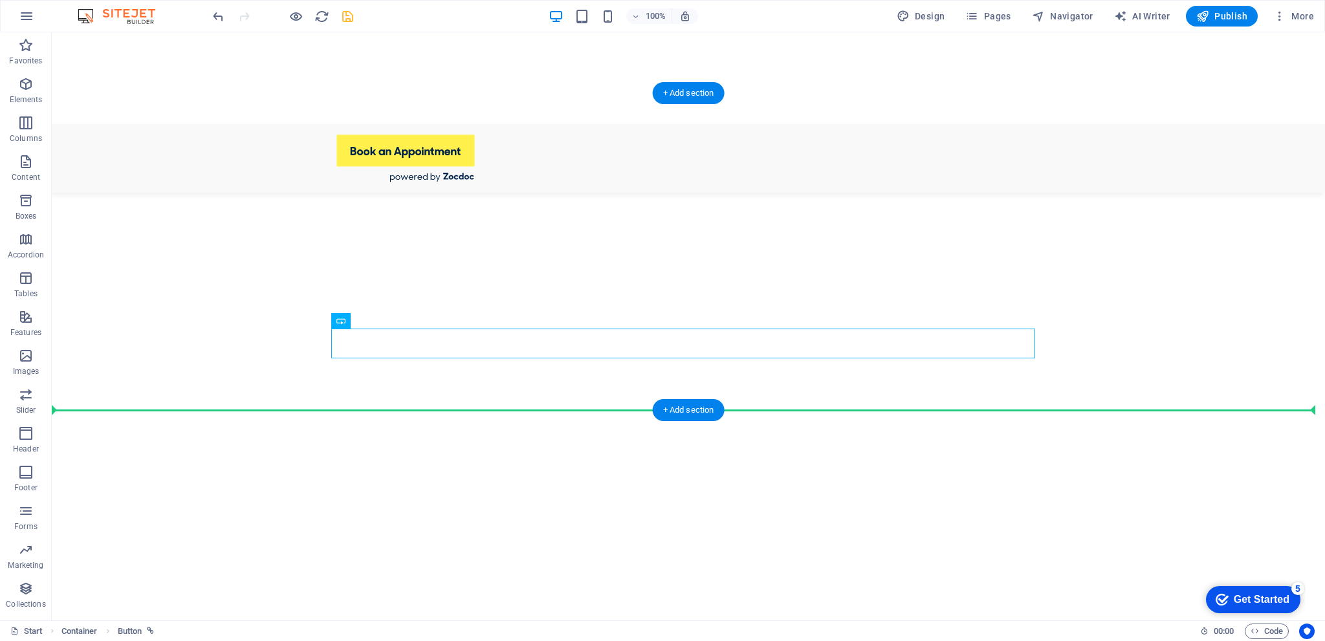
drag, startPoint x: 560, startPoint y: 345, endPoint x: 562, endPoint y: 378, distance: 33.1
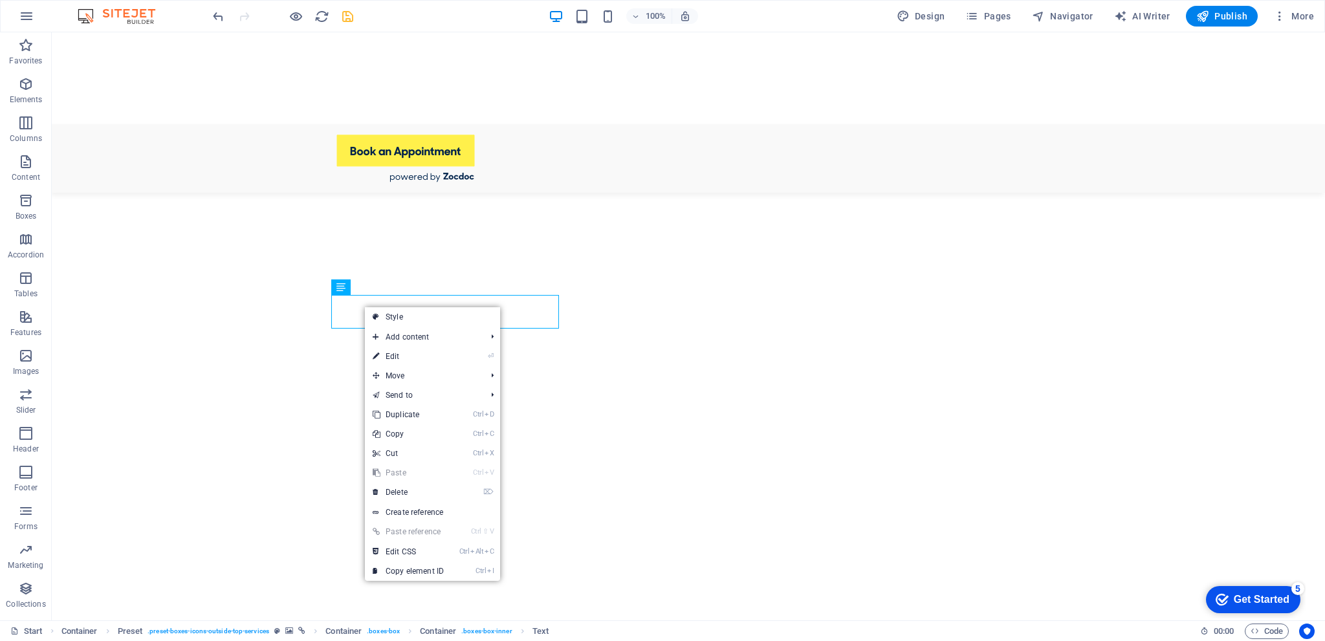
click at [351, 19] on icon "save" at bounding box center [347, 16] width 15 height 15
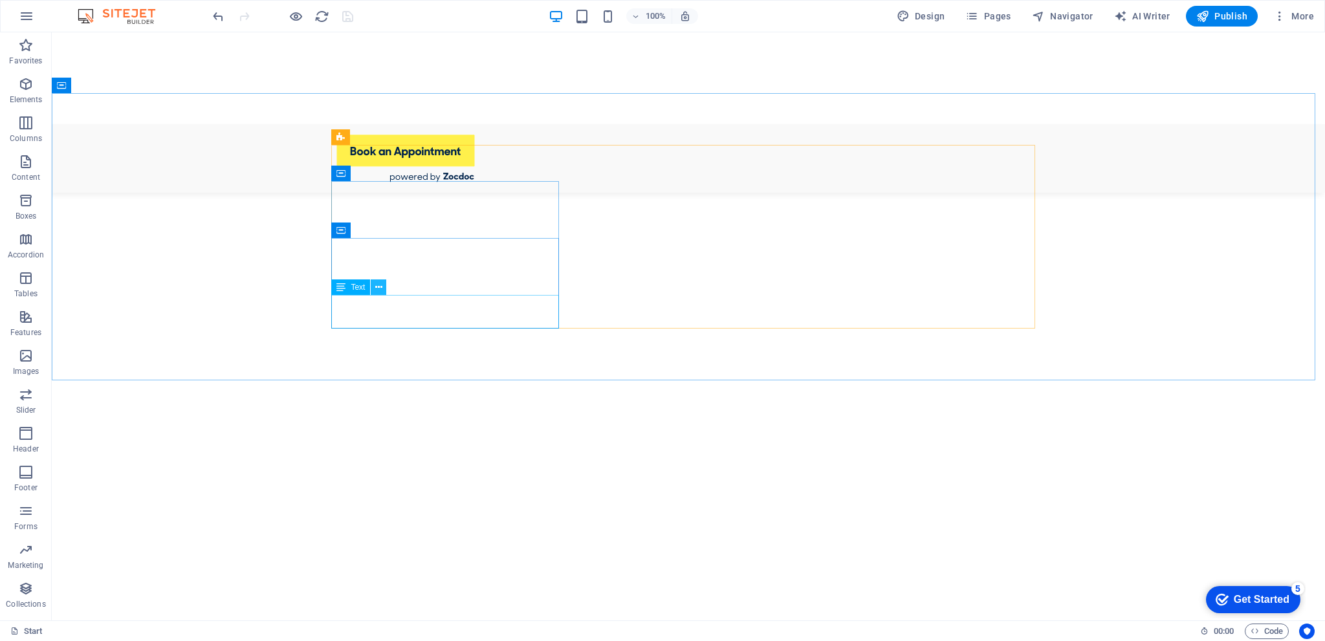
click at [382, 287] on button at bounding box center [379, 288] width 16 height 16
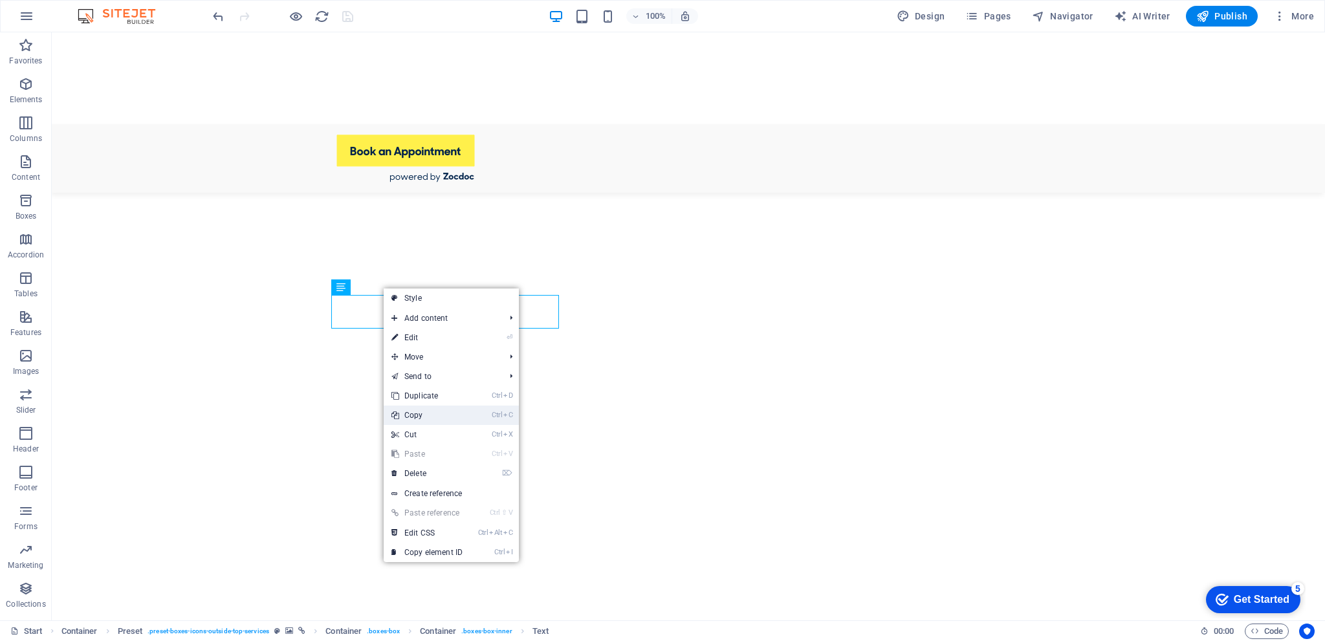
click at [450, 416] on link "Ctrl C Copy" at bounding box center [427, 415] width 87 height 19
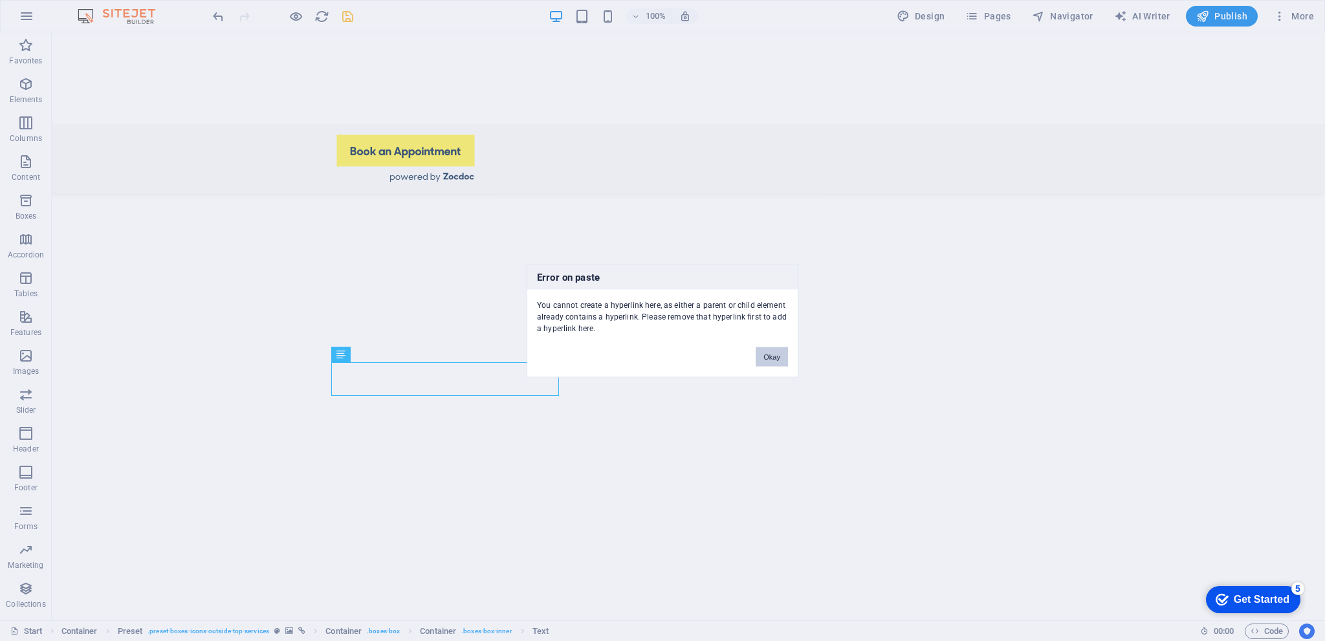
click at [774, 357] on button "Okay" at bounding box center [772, 356] width 32 height 19
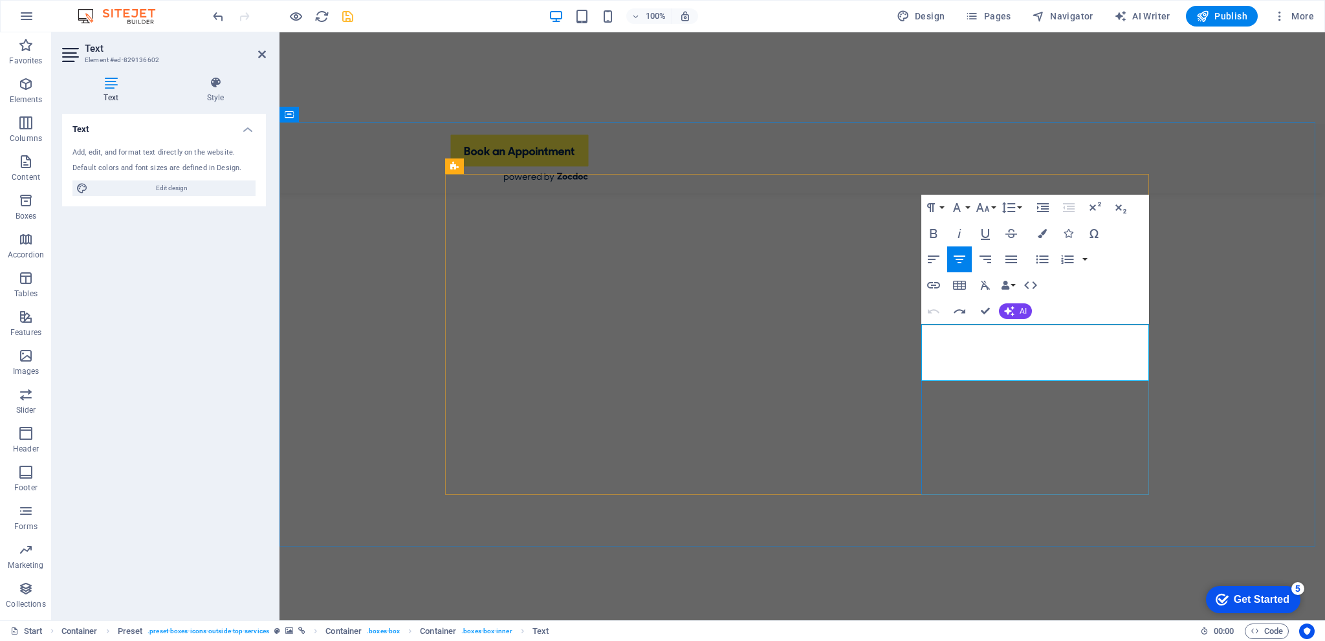
scroll to position [572, 0]
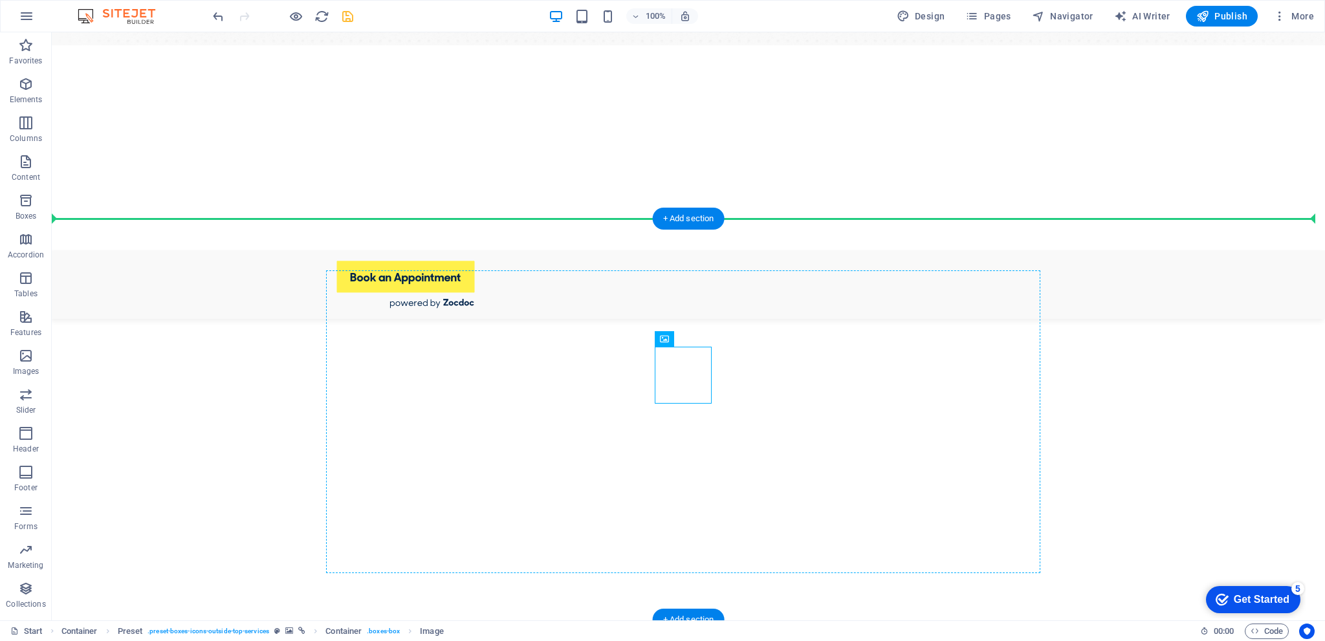
drag, startPoint x: 678, startPoint y: 359, endPoint x: 675, endPoint y: 326, distance: 33.1
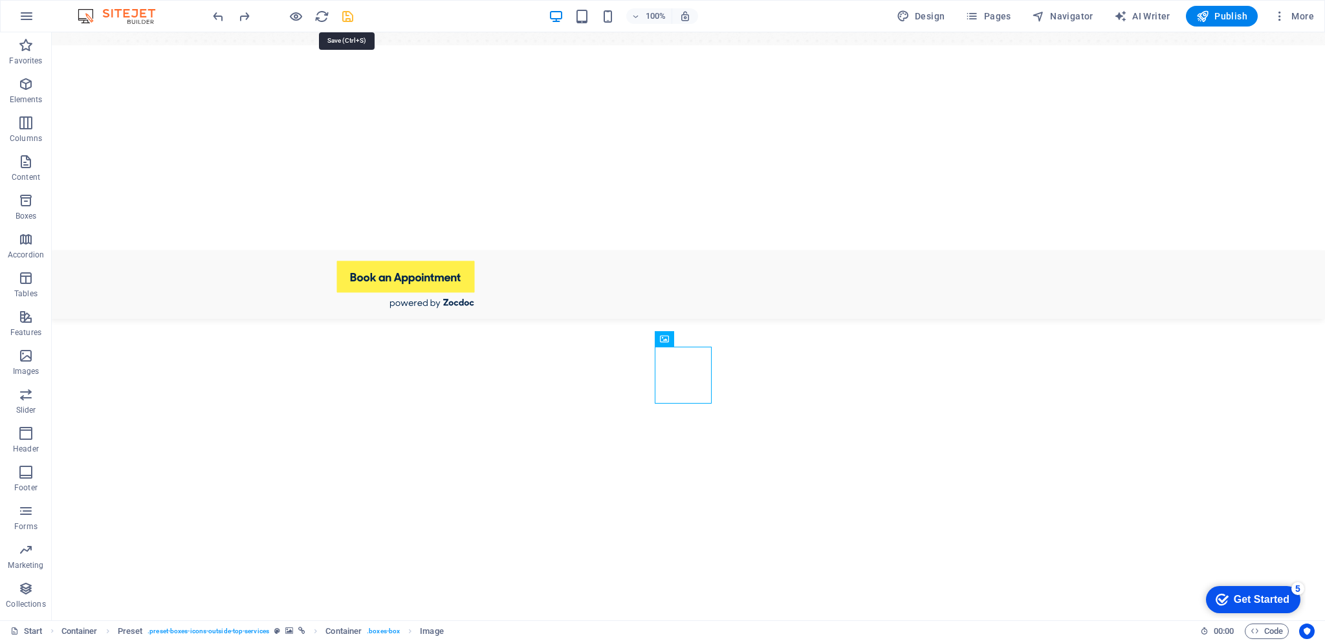
click at [348, 11] on icon "save" at bounding box center [347, 16] width 15 height 15
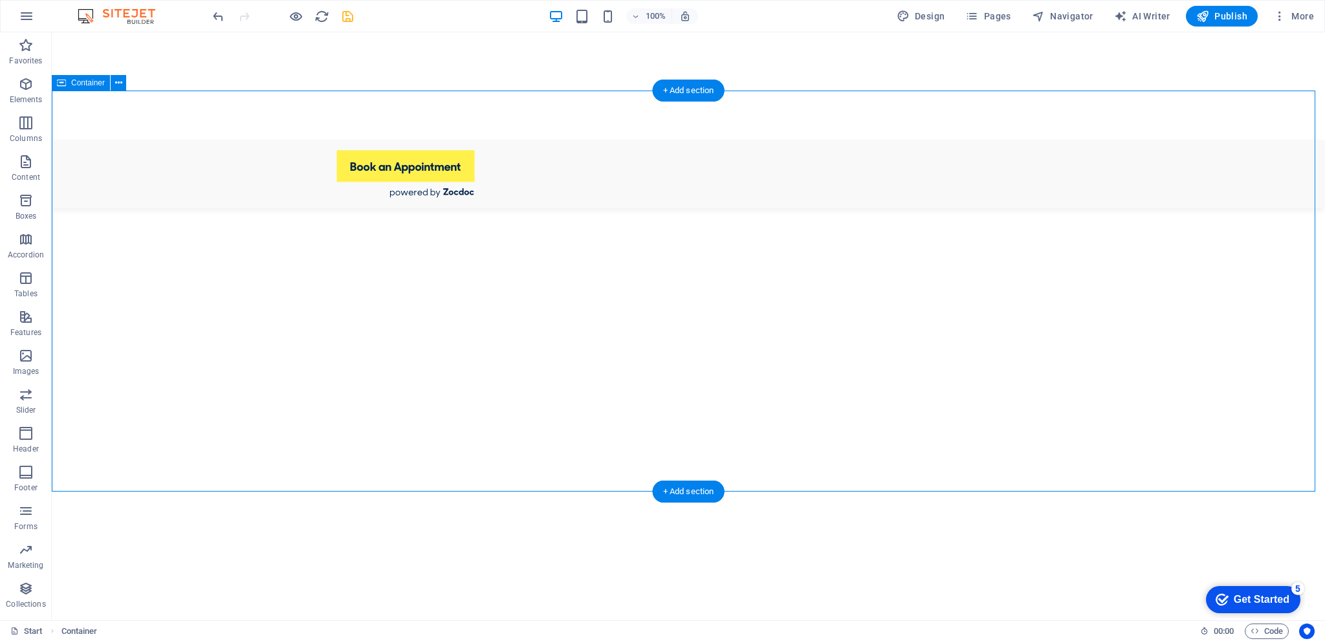
scroll to position [705, 0]
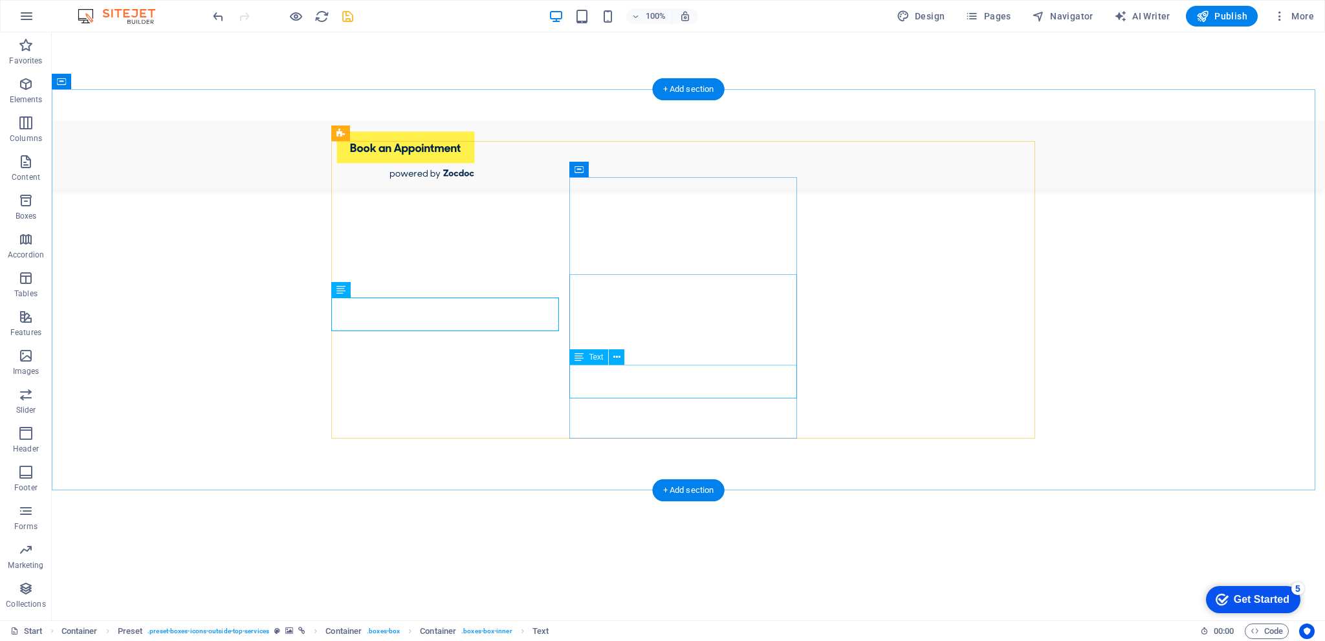
click at [619, 355] on icon at bounding box center [616, 358] width 7 height 14
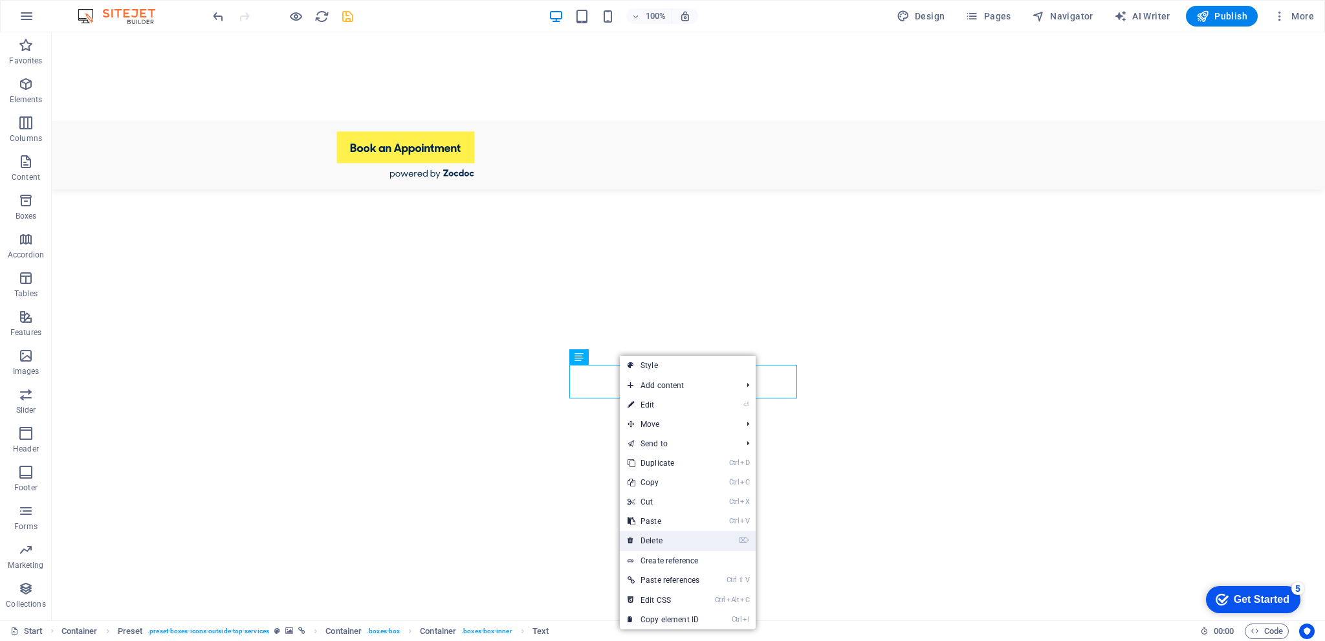
click at [660, 536] on link "⌦ Delete" at bounding box center [663, 540] width 87 height 19
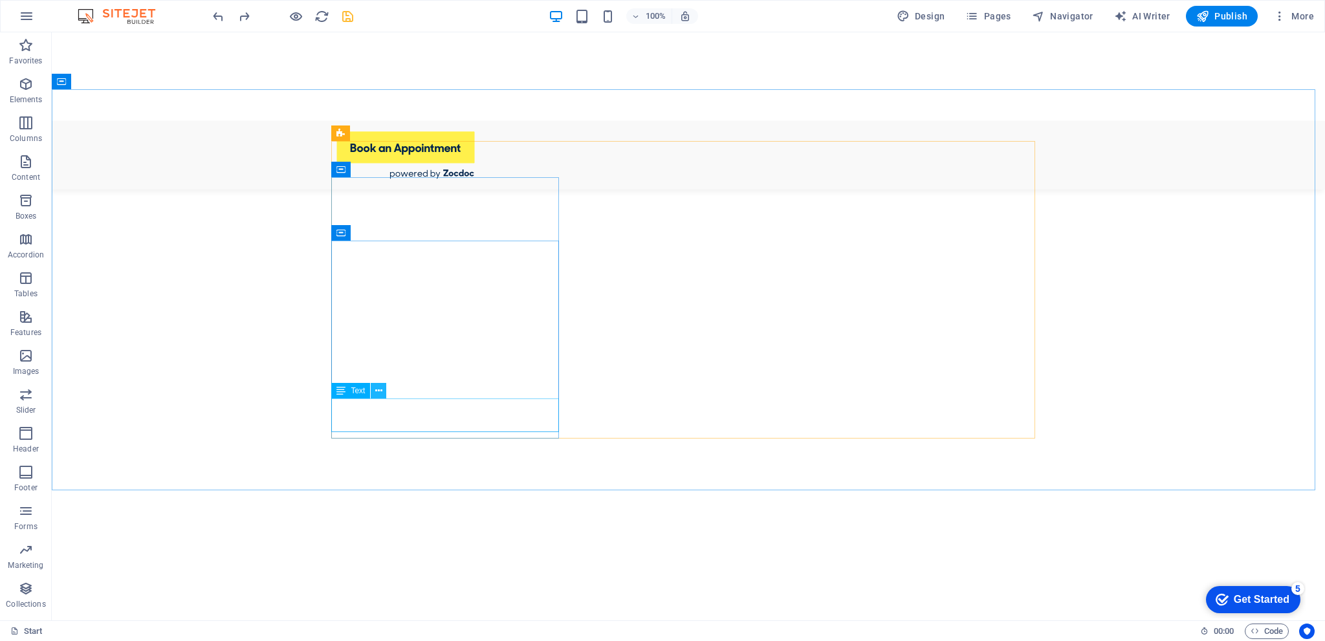
click at [378, 393] on icon at bounding box center [378, 391] width 7 height 14
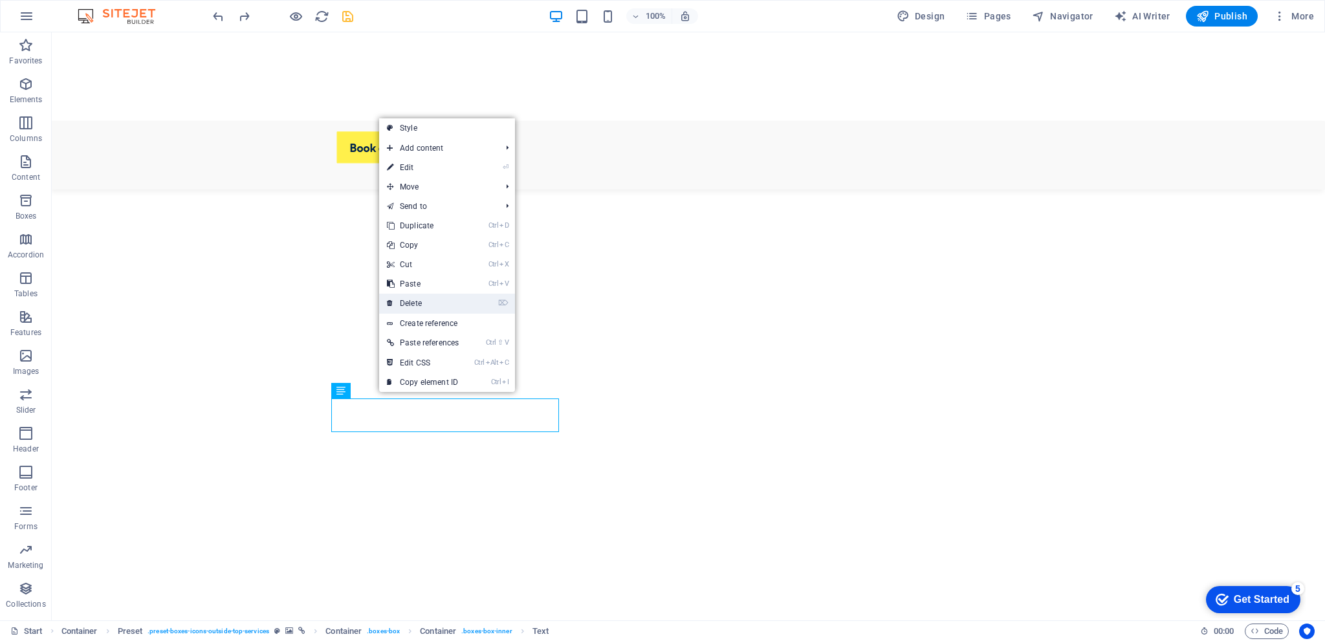
click at [417, 300] on link "⌦ Delete" at bounding box center [422, 303] width 87 height 19
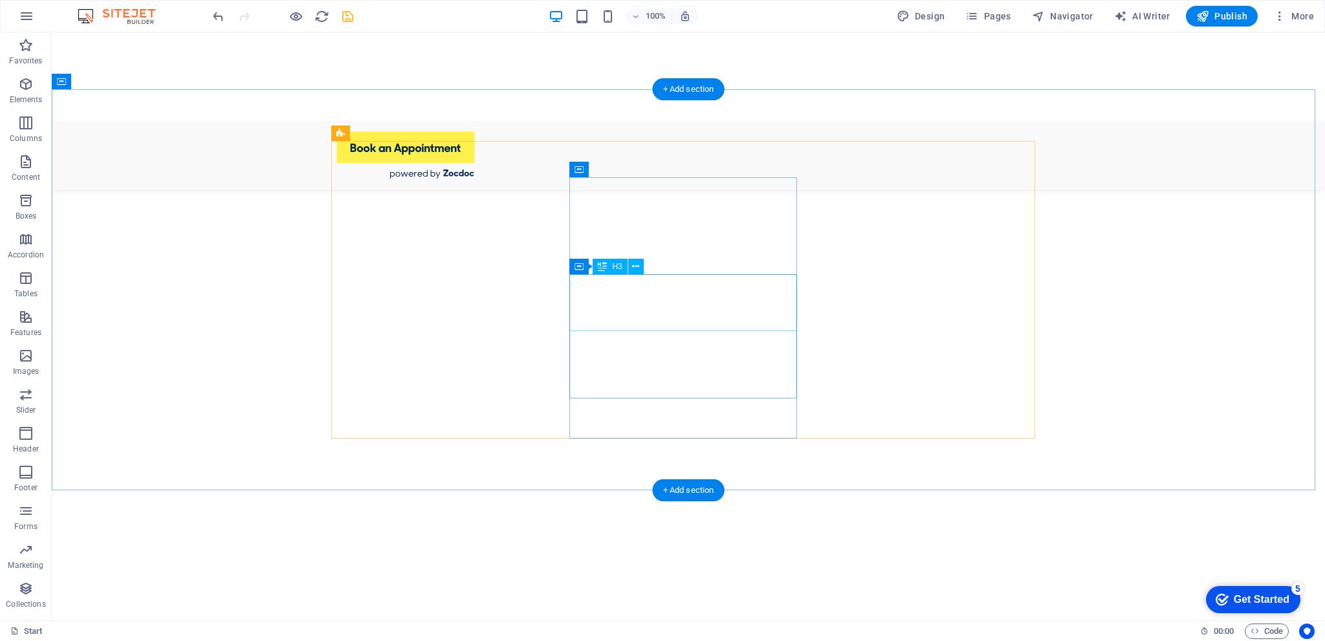
click at [636, 266] on icon at bounding box center [635, 267] width 7 height 14
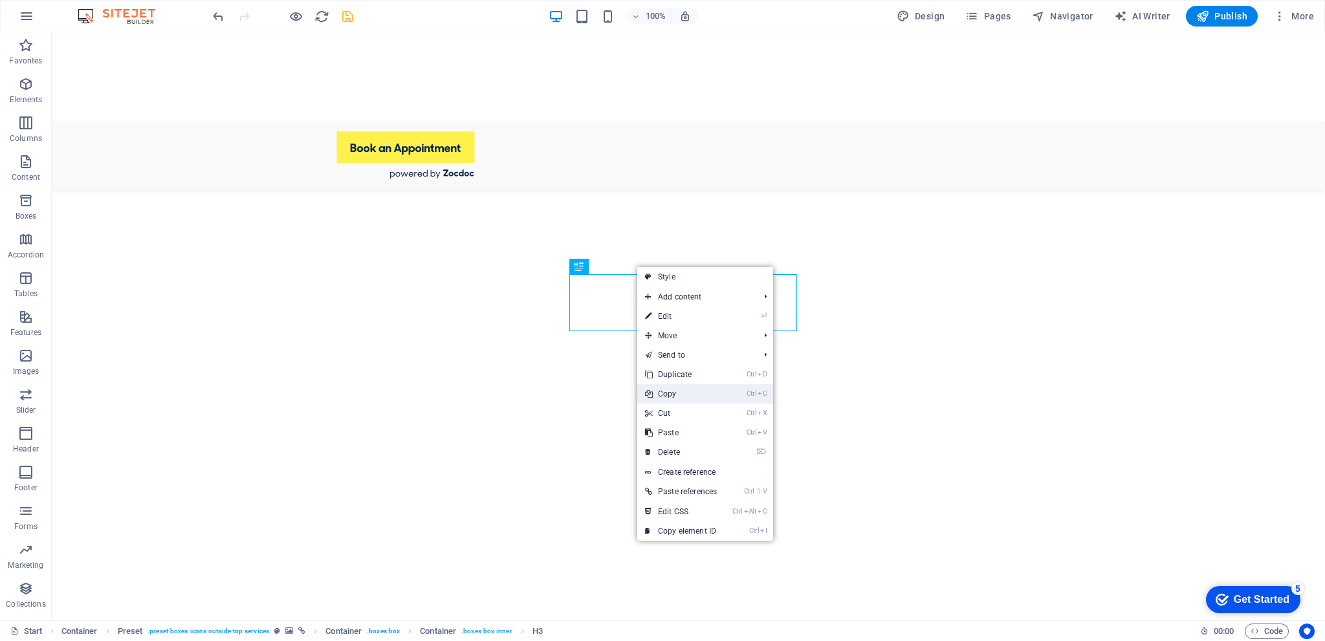
click at [676, 388] on link "Ctrl C Copy" at bounding box center [680, 393] width 87 height 19
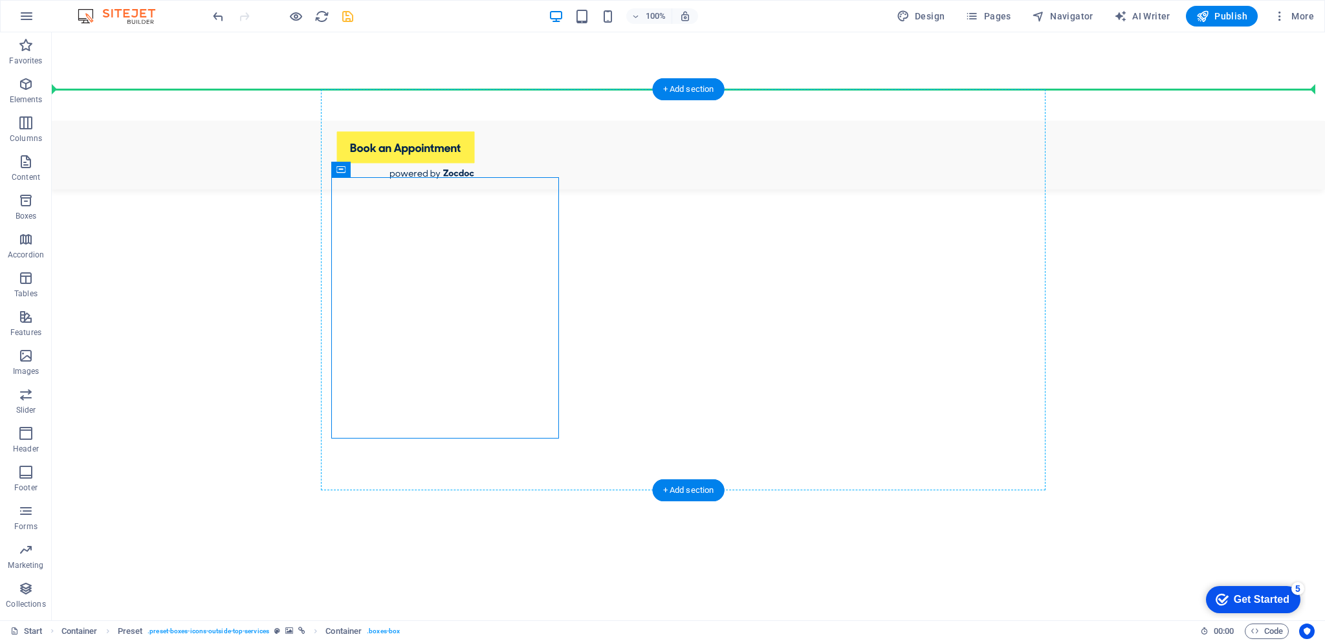
drag, startPoint x: 424, startPoint y: 201, endPoint x: 379, endPoint y: 157, distance: 63.6
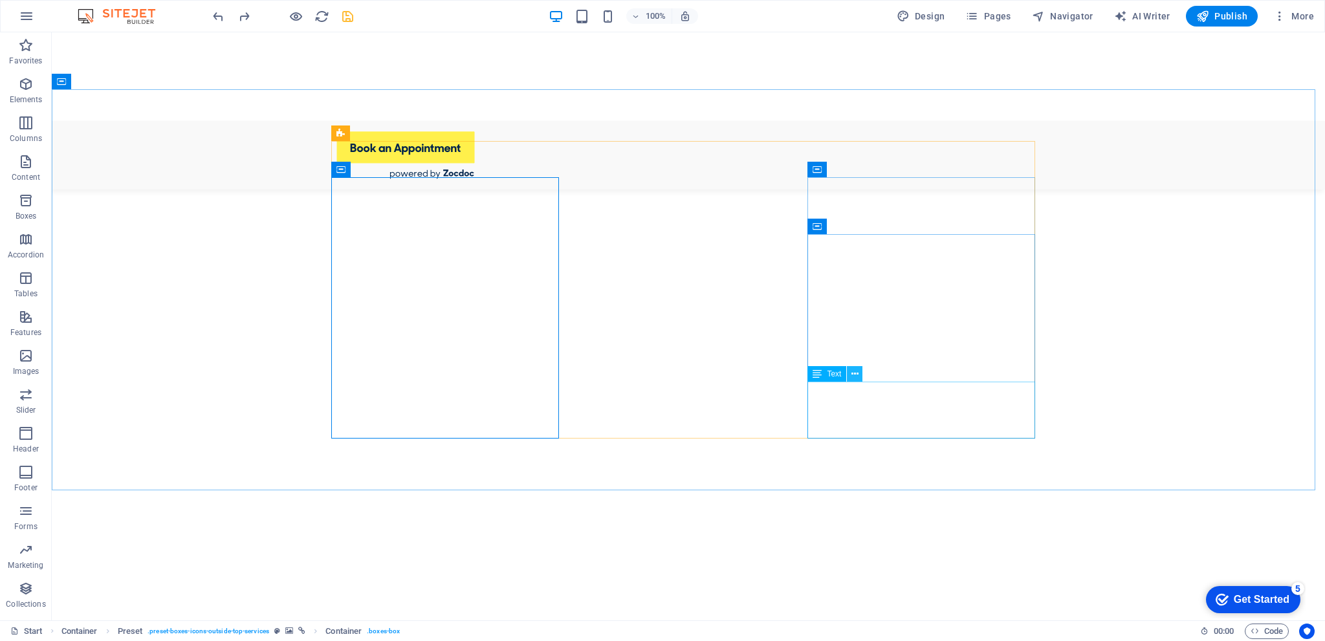
click at [852, 377] on icon at bounding box center [854, 375] width 7 height 14
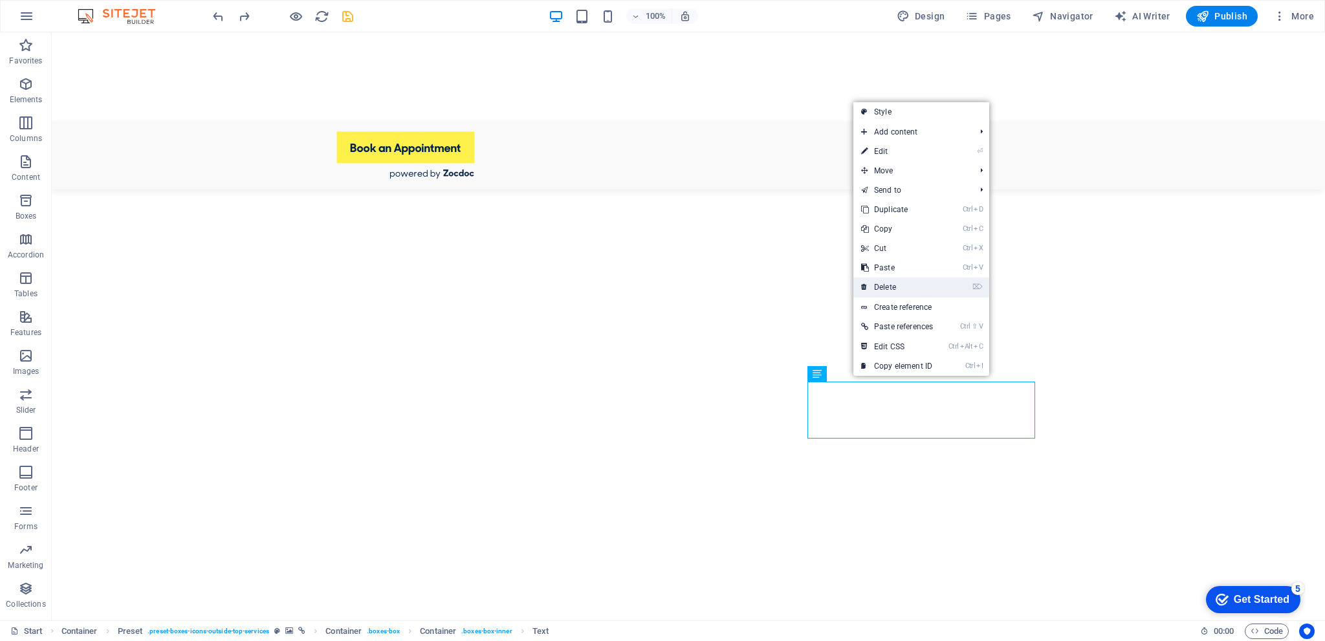
click at [898, 281] on link "⌦ Delete" at bounding box center [896, 287] width 87 height 19
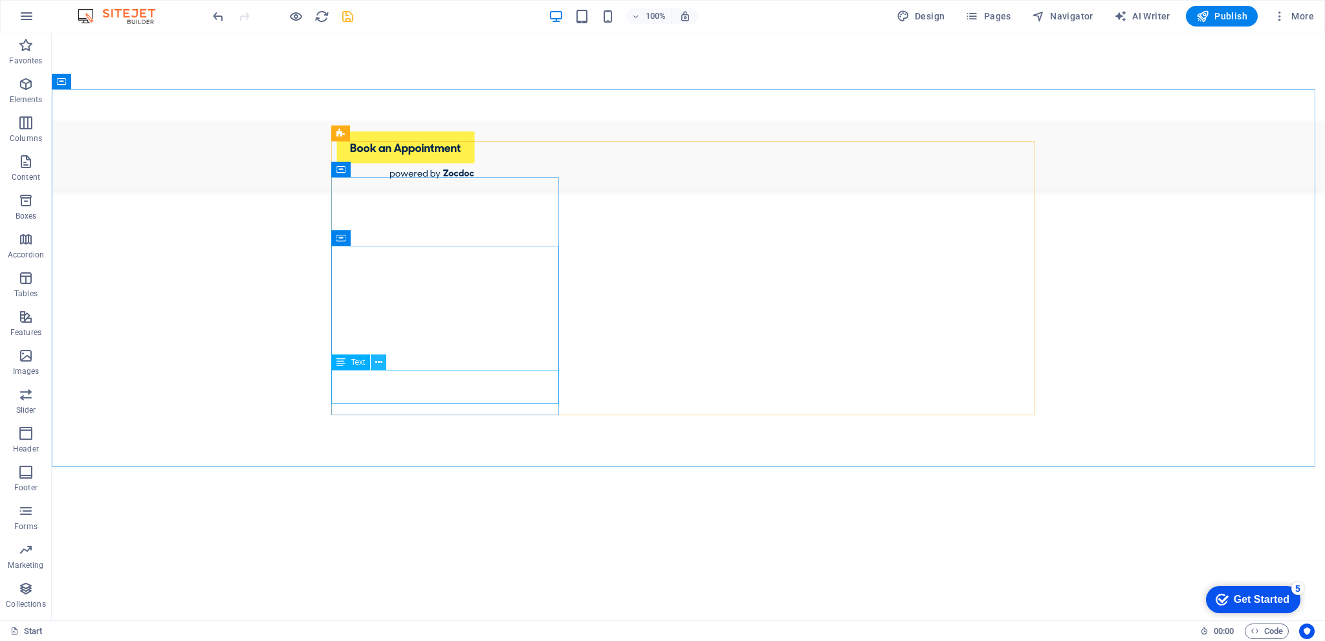
click at [377, 363] on icon at bounding box center [378, 363] width 7 height 14
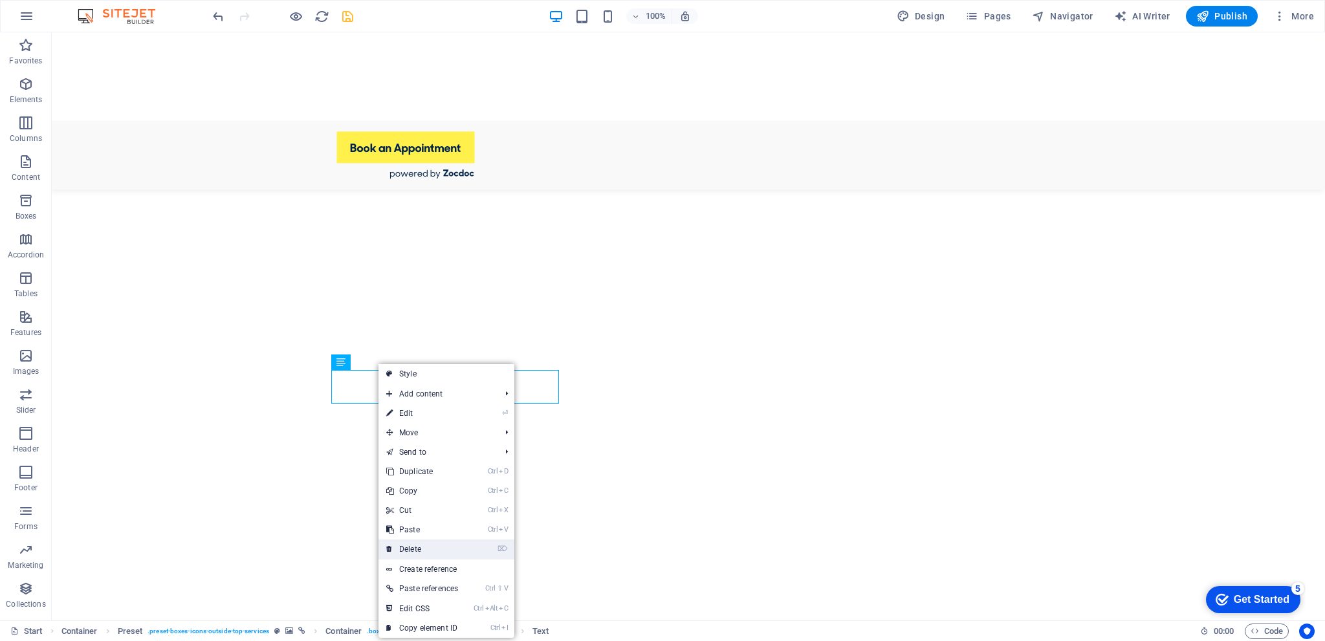
click at [420, 547] on link "⌦ Delete" at bounding box center [422, 549] width 87 height 19
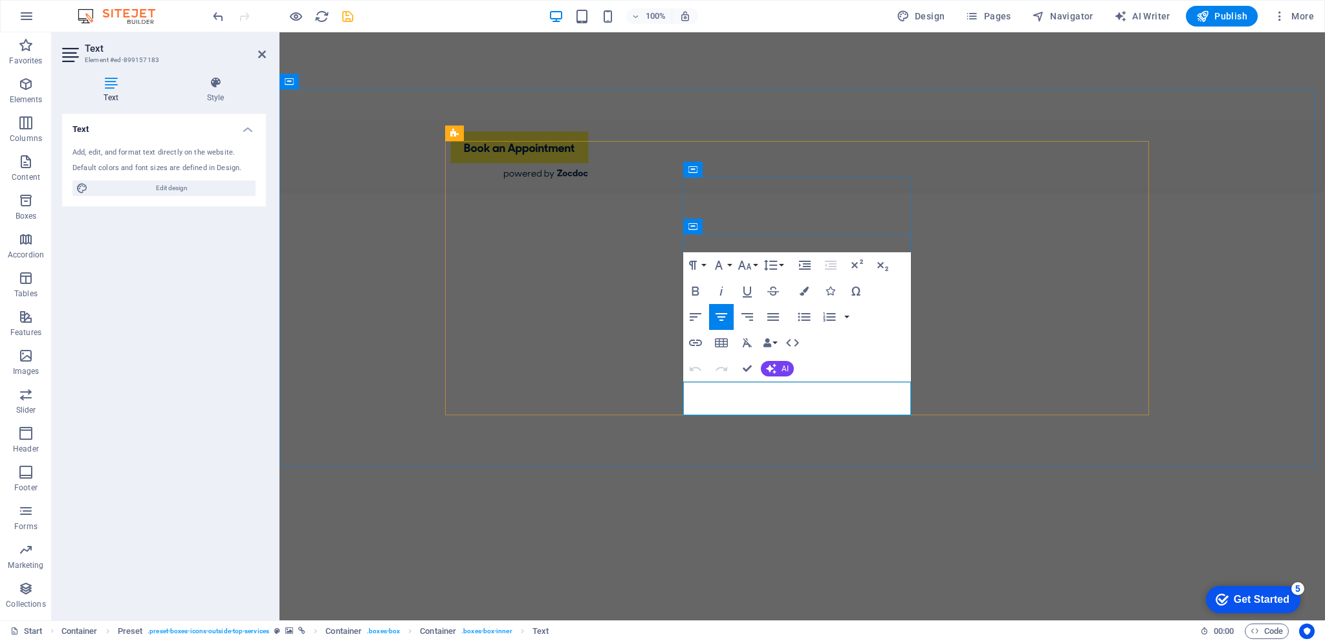
copy h3 "[MEDICAL_DATA]"
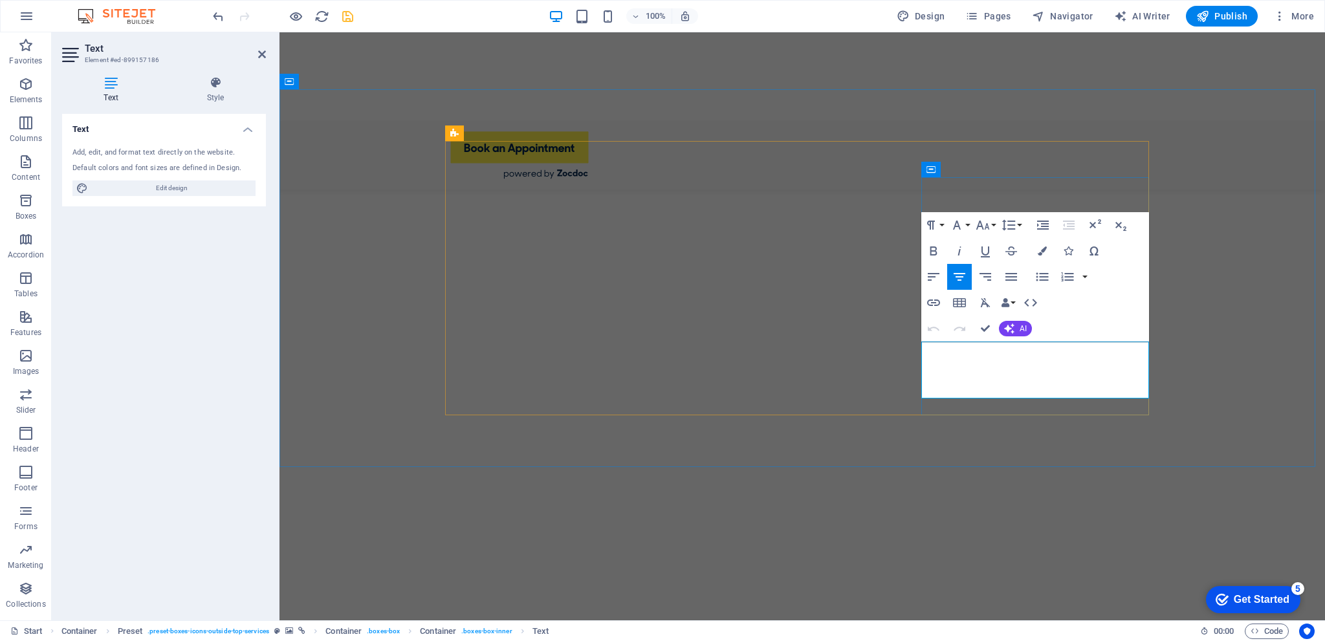
scroll to position [717, 0]
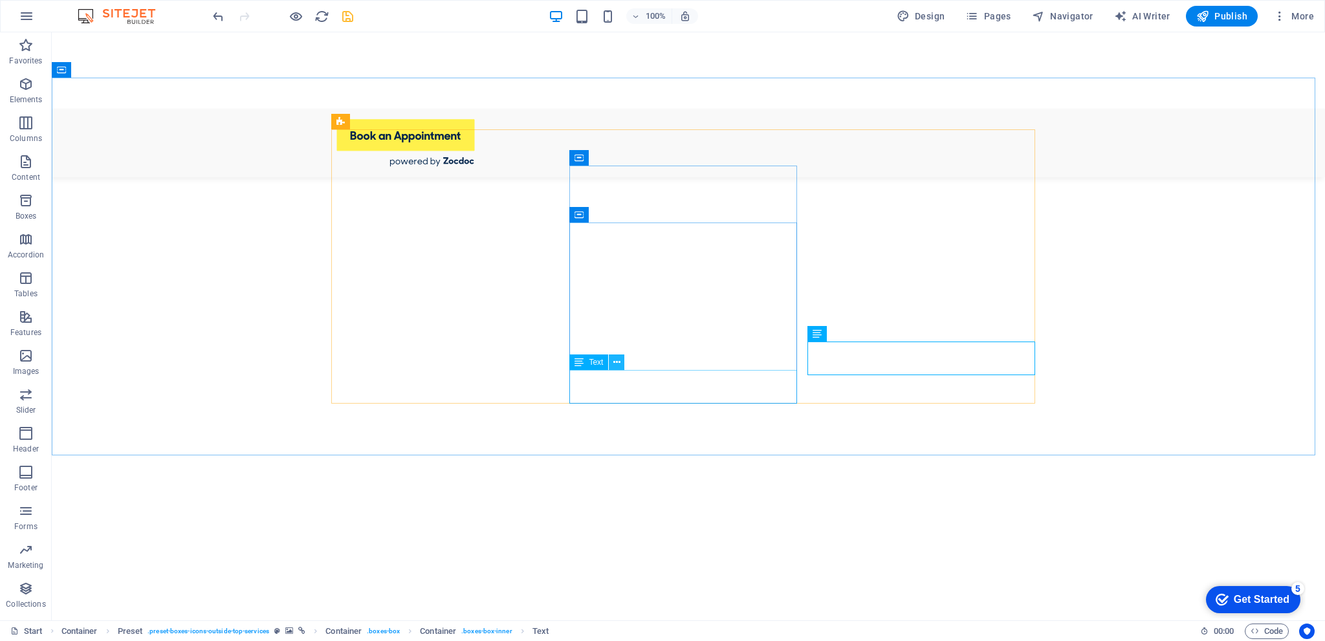
click at [611, 360] on button at bounding box center [617, 363] width 16 height 16
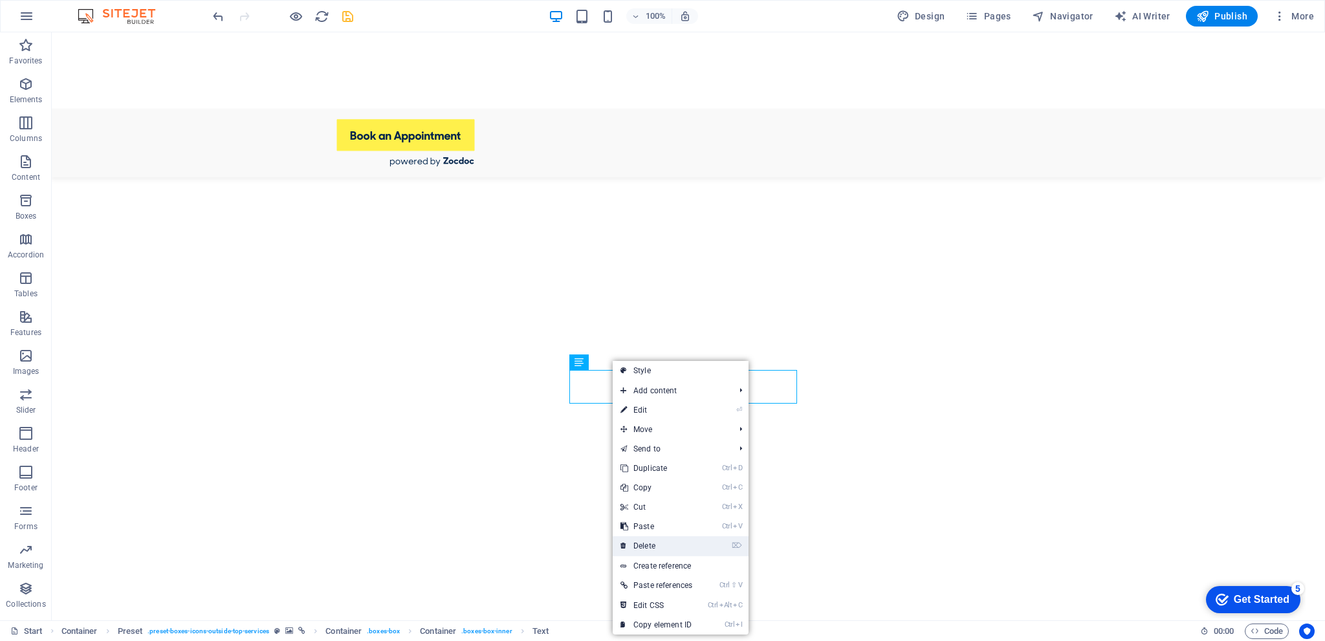
click at [655, 543] on link "⌦ Delete" at bounding box center [656, 545] width 87 height 19
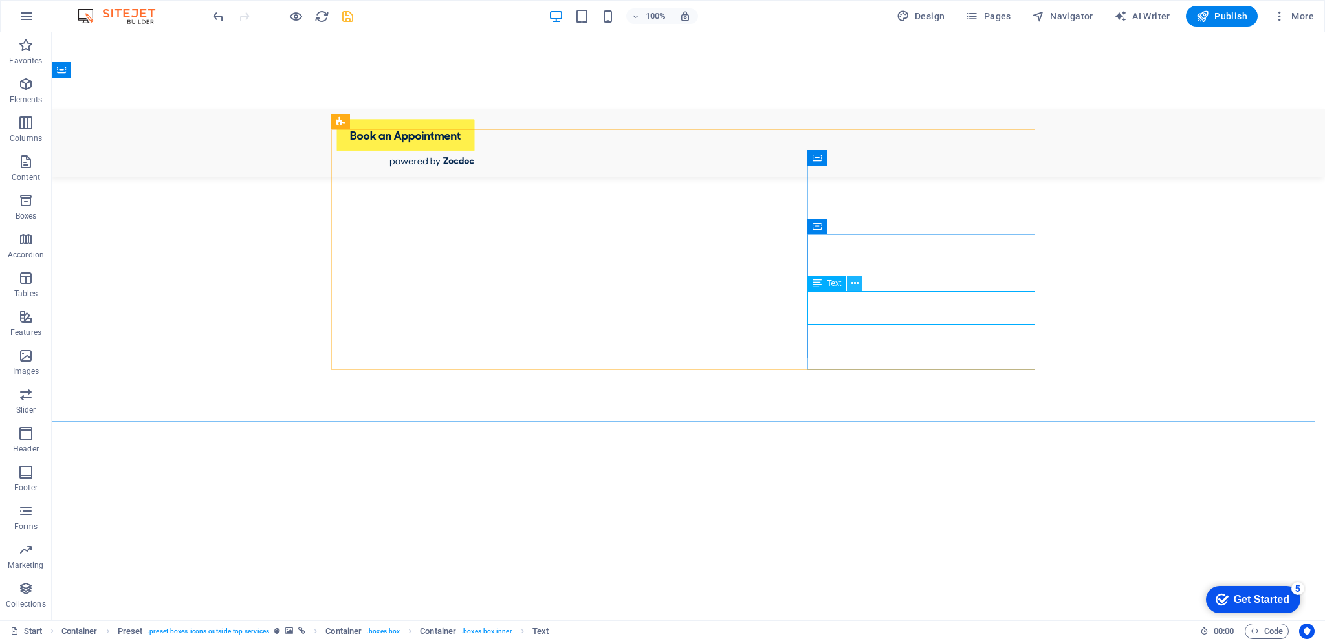
click at [854, 287] on icon at bounding box center [854, 284] width 7 height 14
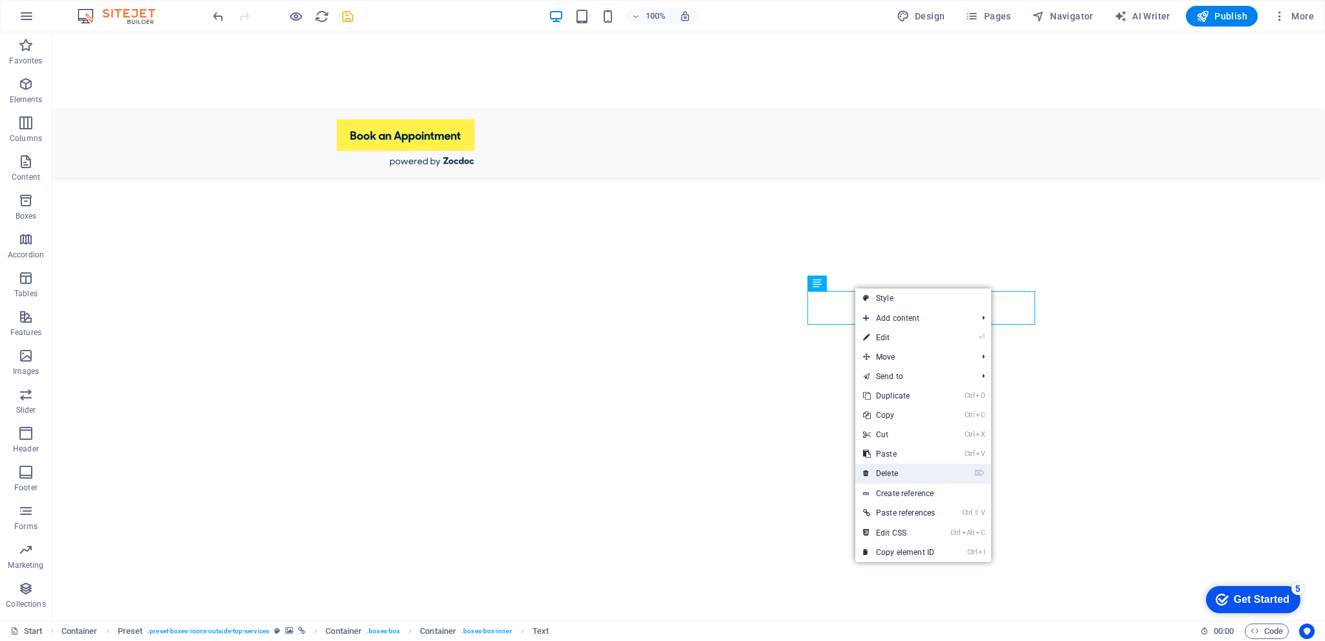
drag, startPoint x: 892, startPoint y: 470, endPoint x: 903, endPoint y: 413, distance: 58.0
click at [892, 470] on link "⌦ Delete" at bounding box center [898, 473] width 87 height 19
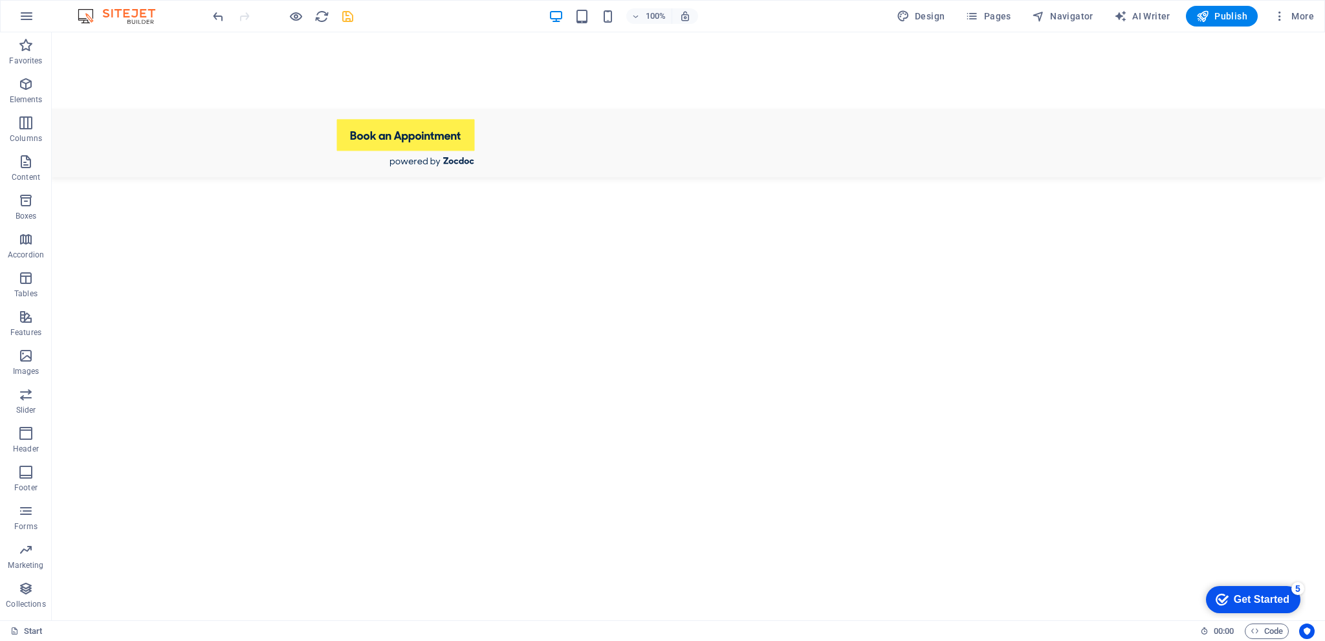
click at [347, 15] on icon "save" at bounding box center [347, 16] width 15 height 15
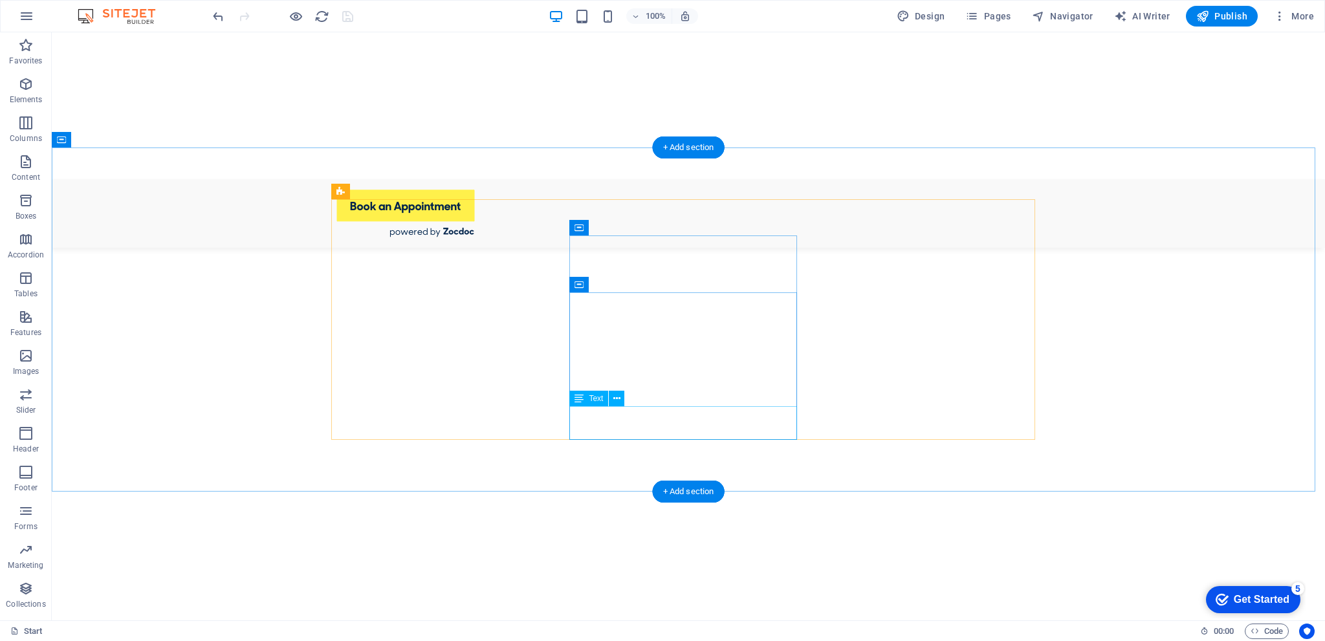
scroll to position [647, 0]
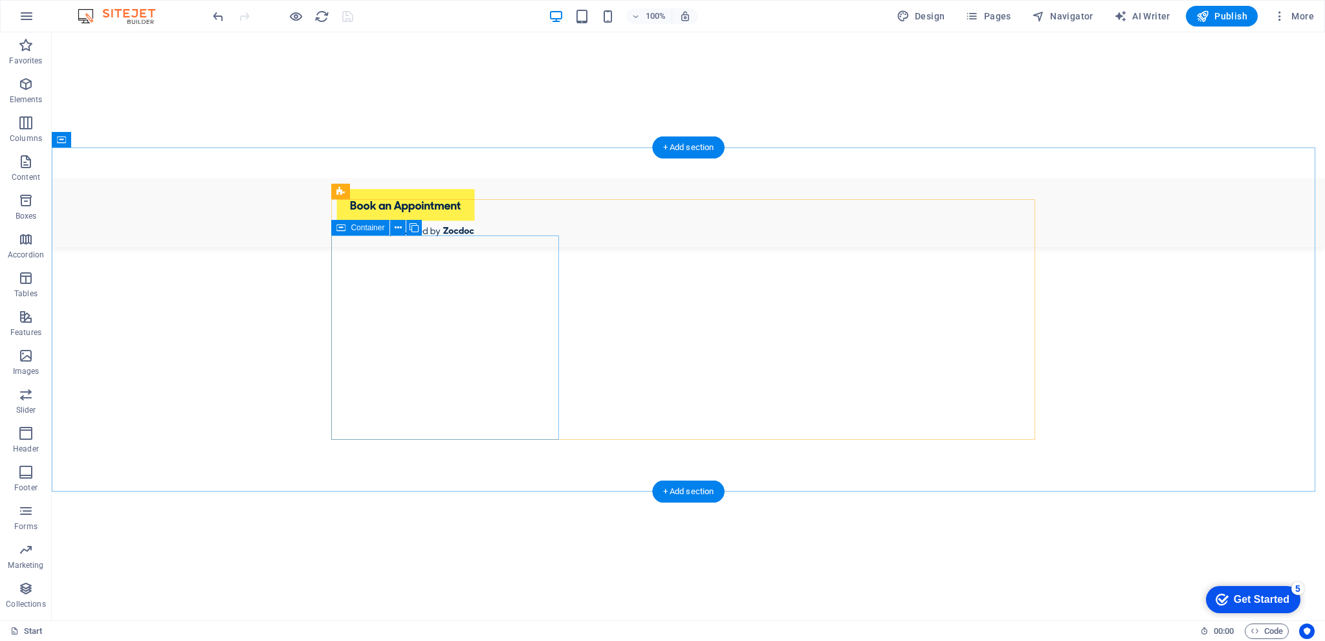
click at [377, 227] on span "Container" at bounding box center [368, 228] width 34 height 8
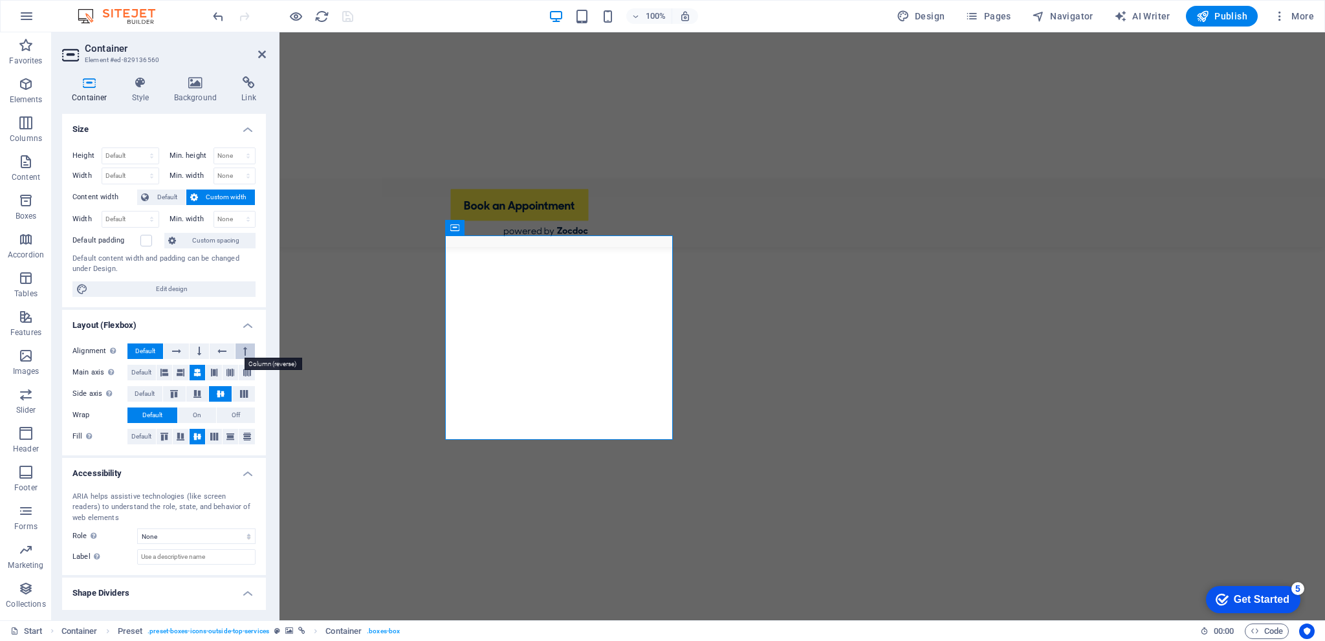
click at [243, 347] on icon at bounding box center [245, 352] width 4 height 16
click at [214, 370] on icon at bounding box center [214, 373] width 8 height 16
click at [226, 369] on icon at bounding box center [230, 373] width 8 height 16
click at [243, 369] on icon at bounding box center [247, 373] width 8 height 16
click at [173, 390] on icon at bounding box center [174, 394] width 16 height 8
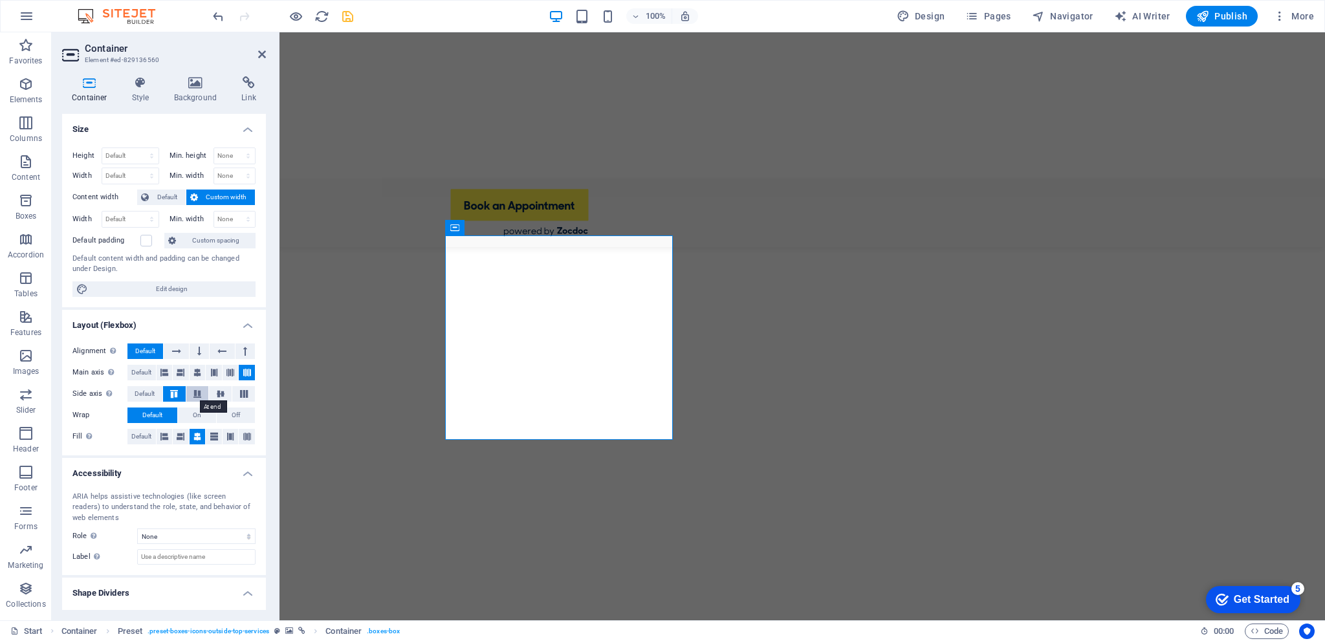
click at [198, 390] on icon at bounding box center [198, 394] width 16 height 8
click at [217, 391] on icon at bounding box center [221, 394] width 16 height 8
click at [246, 391] on icon at bounding box center [244, 394] width 16 height 8
click at [147, 150] on select "Default px rem % vh vw" at bounding box center [130, 156] width 56 height 16
select select "%"
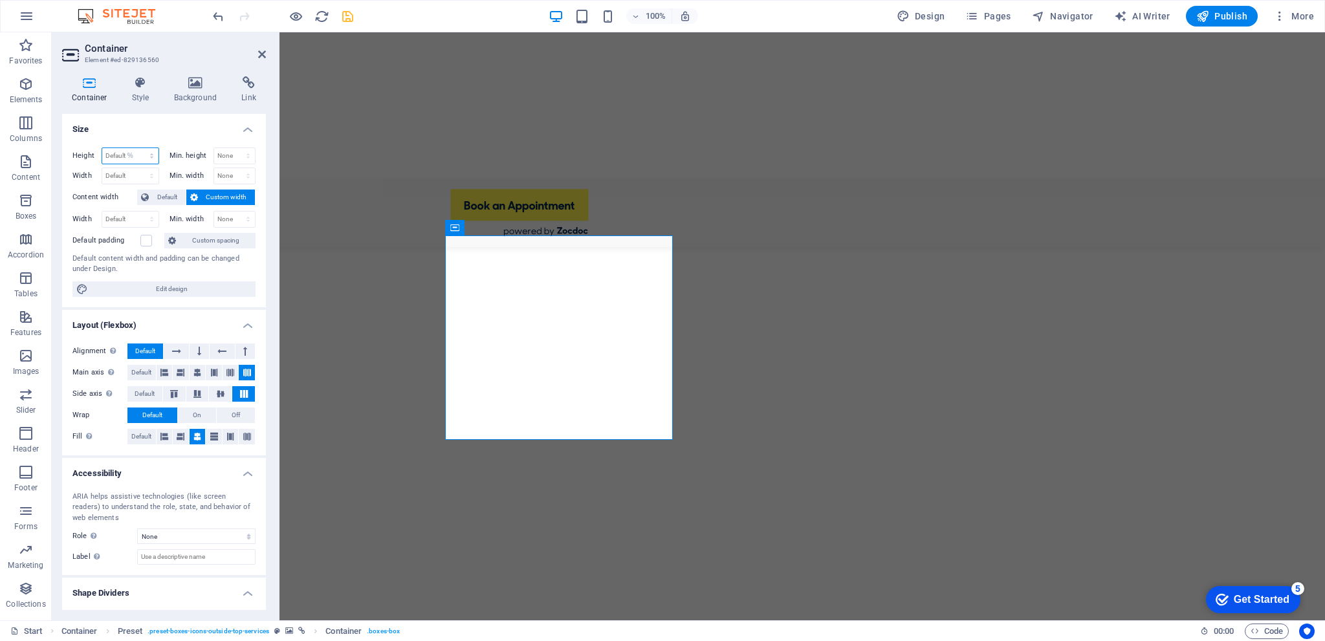
click at [138, 148] on select "Default px rem % vh vw" at bounding box center [130, 156] width 56 height 16
type input "100"
click at [247, 149] on select "None px rem % vh vw" at bounding box center [234, 156] width 41 height 16
select select "%"
click at [234, 148] on select "None px rem % vh vw" at bounding box center [234, 156] width 41 height 16
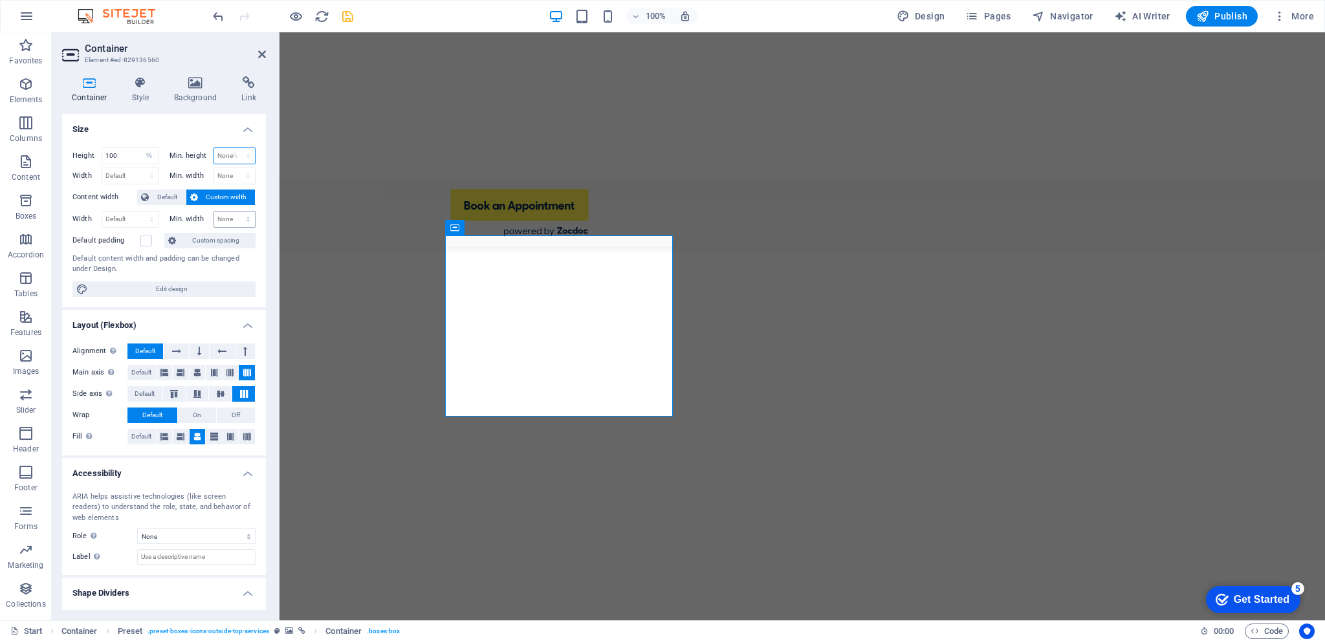
type input "100"
click at [123, 155] on input "100" at bounding box center [130, 156] width 56 height 16
type input "110"
click at [226, 152] on input "100" at bounding box center [234, 156] width 41 height 16
type input "110"
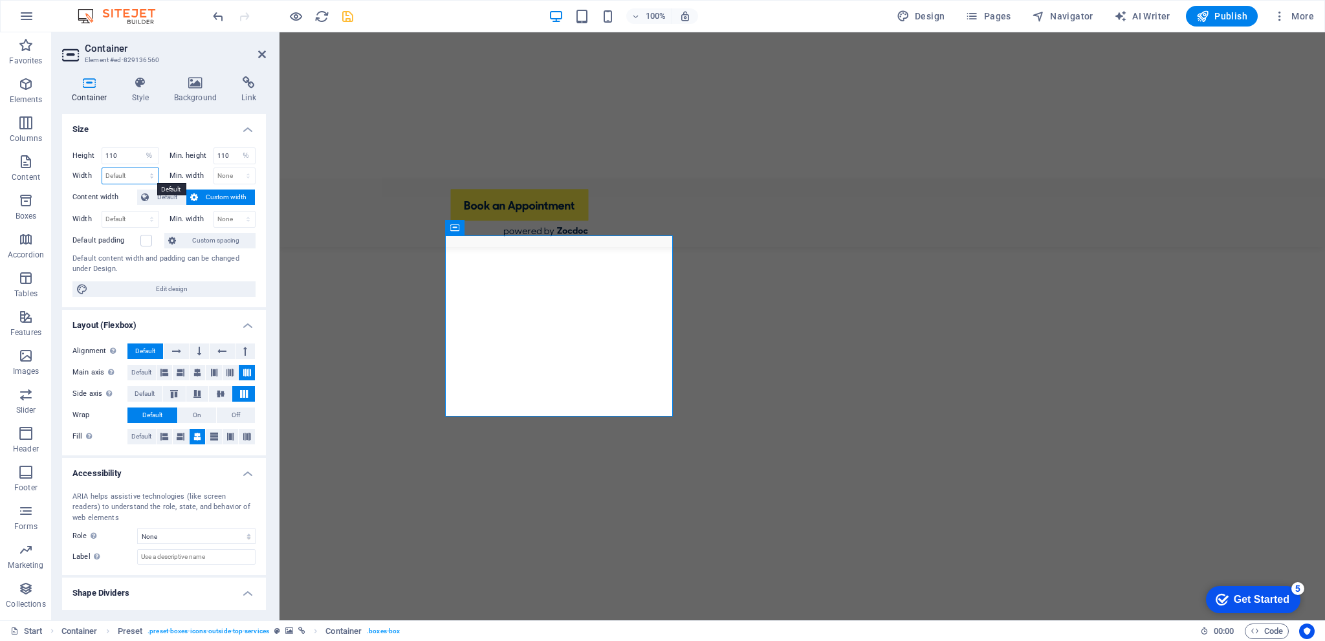
click at [140, 171] on select "Default px rem % em vh vw" at bounding box center [130, 176] width 56 height 16
click at [170, 124] on h4 "Size" at bounding box center [164, 125] width 204 height 23
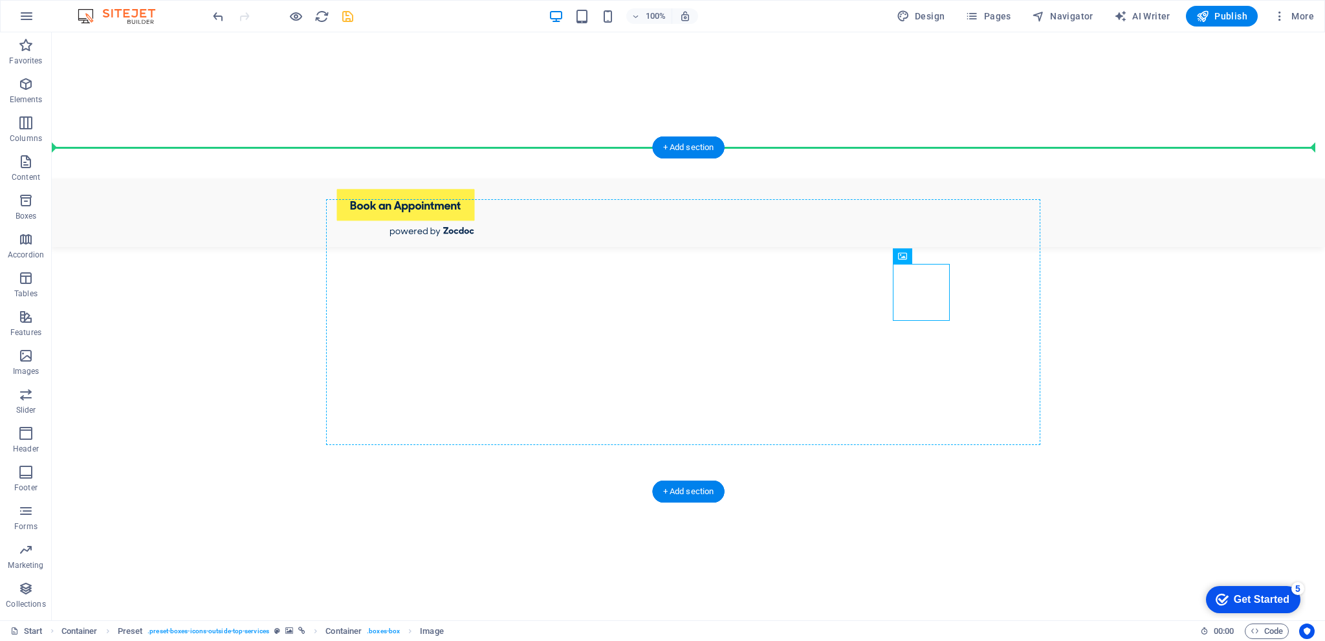
drag, startPoint x: 923, startPoint y: 296, endPoint x: 919, endPoint y: 261, distance: 34.5
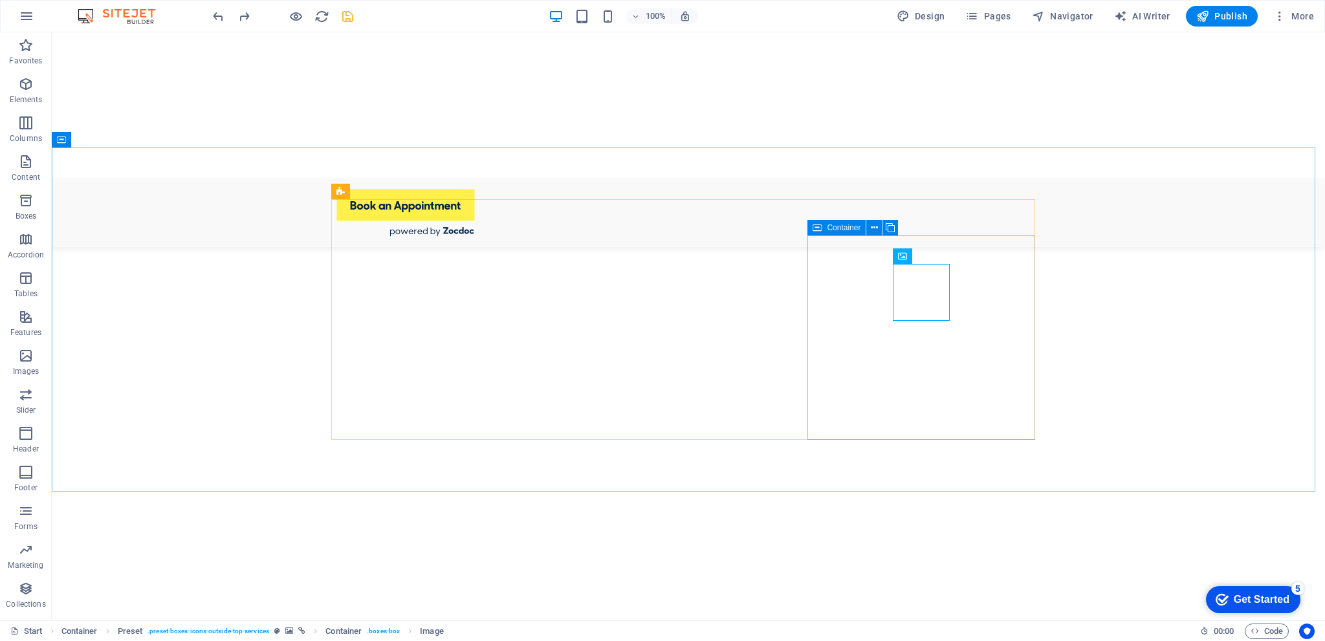
click at [839, 228] on span "Container" at bounding box center [844, 228] width 34 height 8
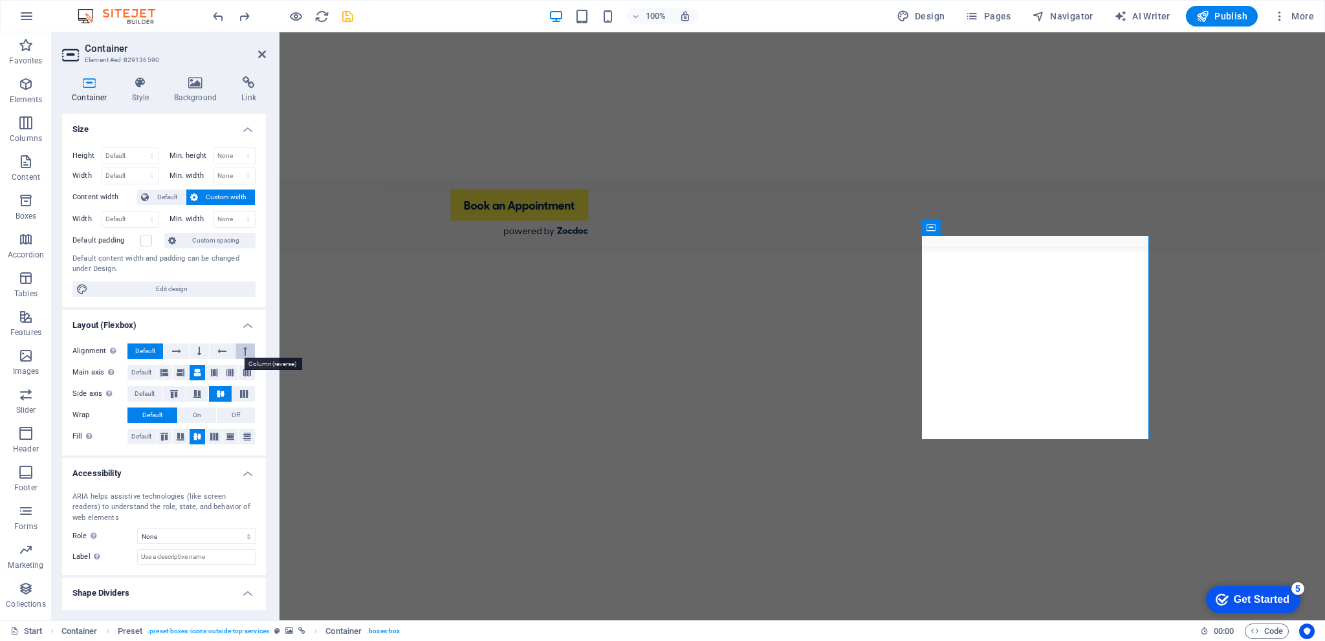
click at [243, 347] on icon at bounding box center [245, 352] width 4 height 16
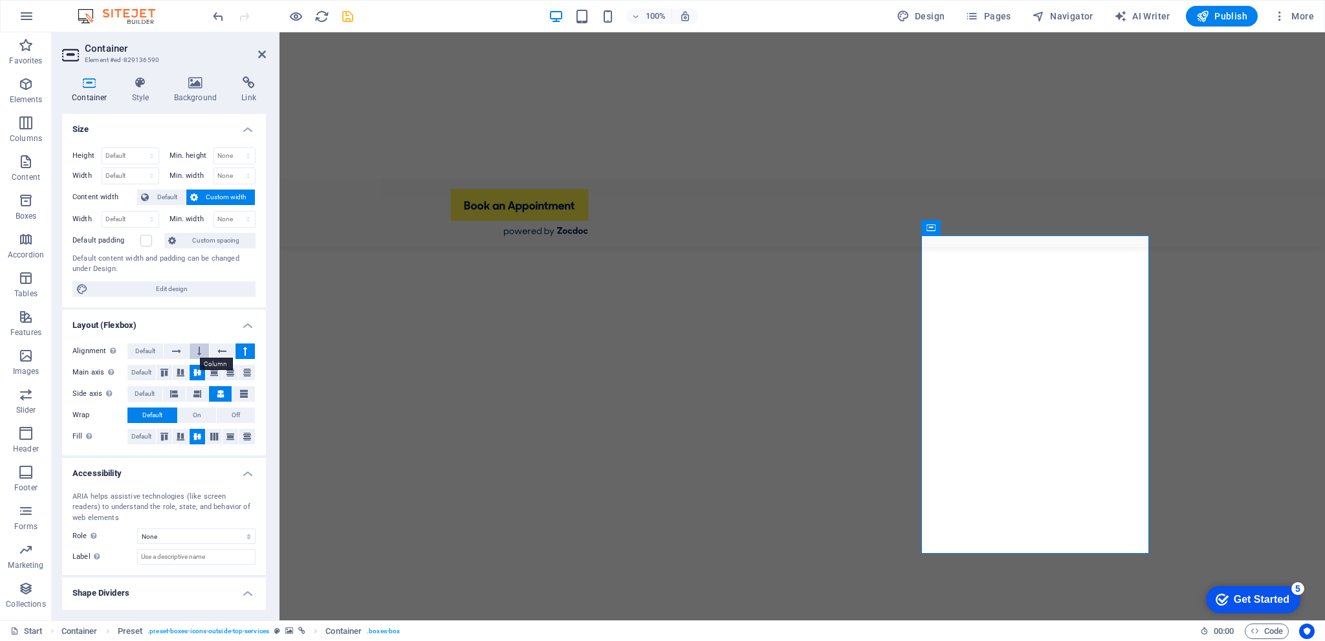
click at [197, 351] on icon at bounding box center [199, 352] width 4 height 16
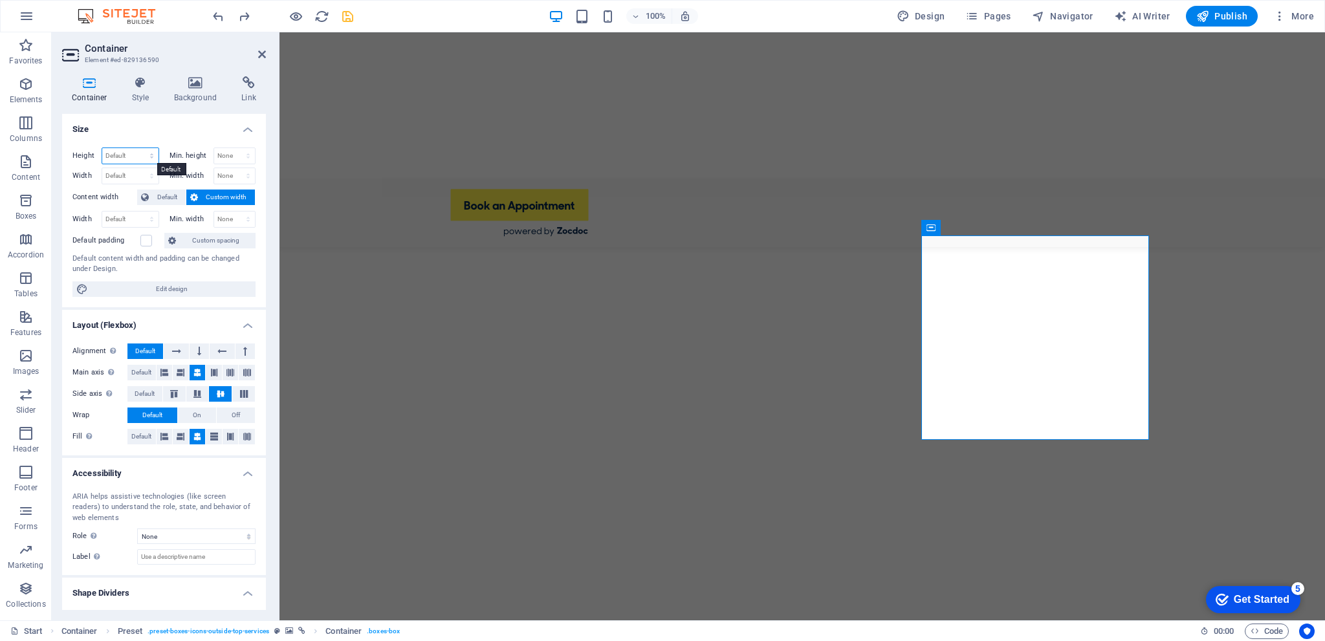
click at [151, 155] on select "Default px rem % vh vw" at bounding box center [130, 156] width 56 height 16
select select "%"
click at [138, 148] on select "Default px rem % vh vw" at bounding box center [130, 156] width 56 height 16
type input "100"
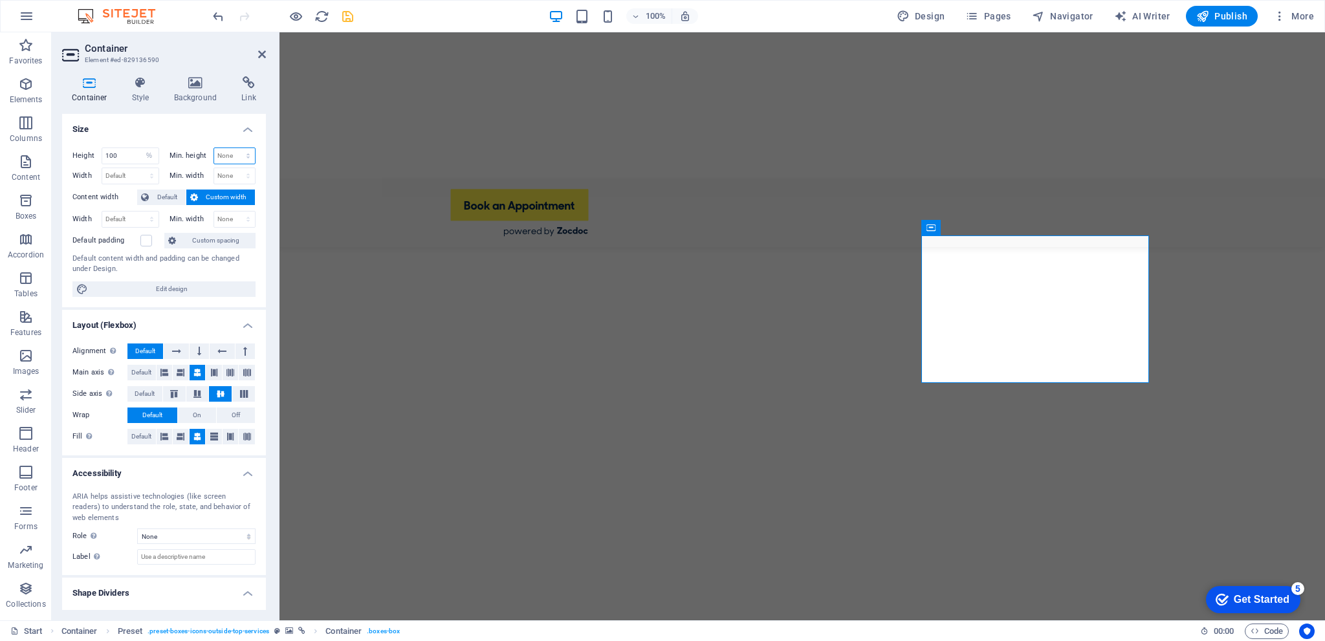
click at [241, 156] on select "None px rem % vh vw" at bounding box center [234, 156] width 41 height 16
select select "%"
click at [234, 148] on select "None px rem % vh vw" at bounding box center [234, 156] width 41 height 16
type input "100"
drag, startPoint x: 797, startPoint y: 177, endPoint x: 841, endPoint y: 168, distance: 44.8
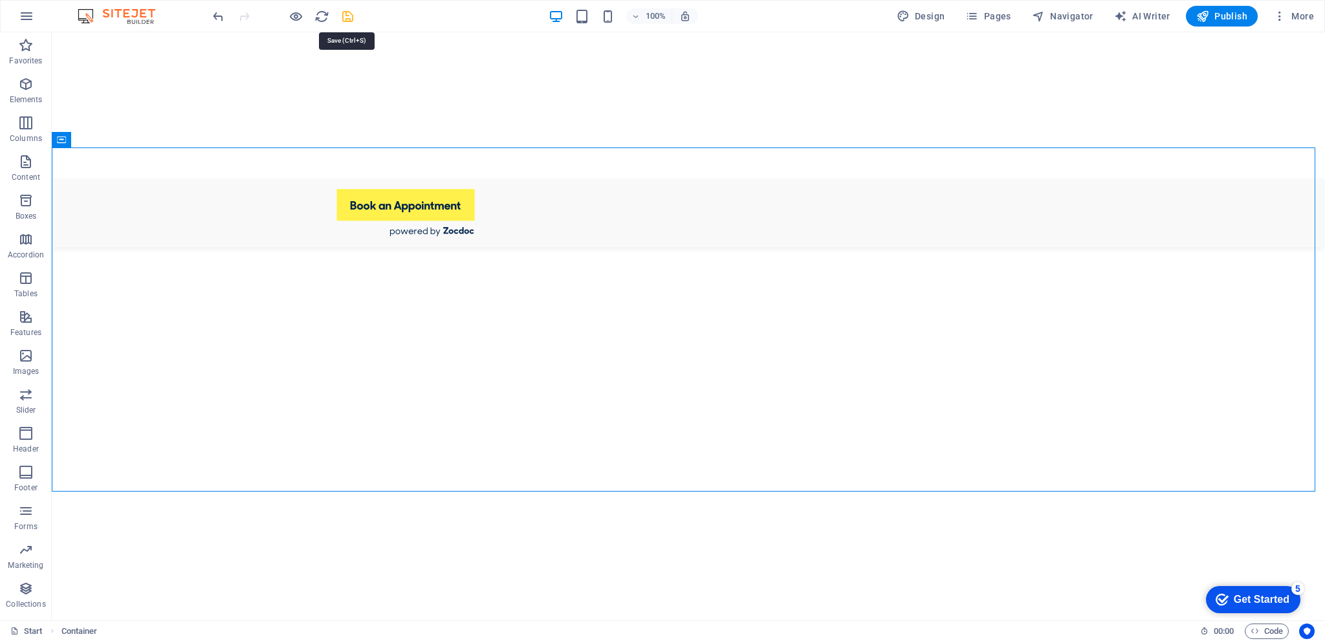
click at [342, 16] on icon "save" at bounding box center [347, 16] width 15 height 15
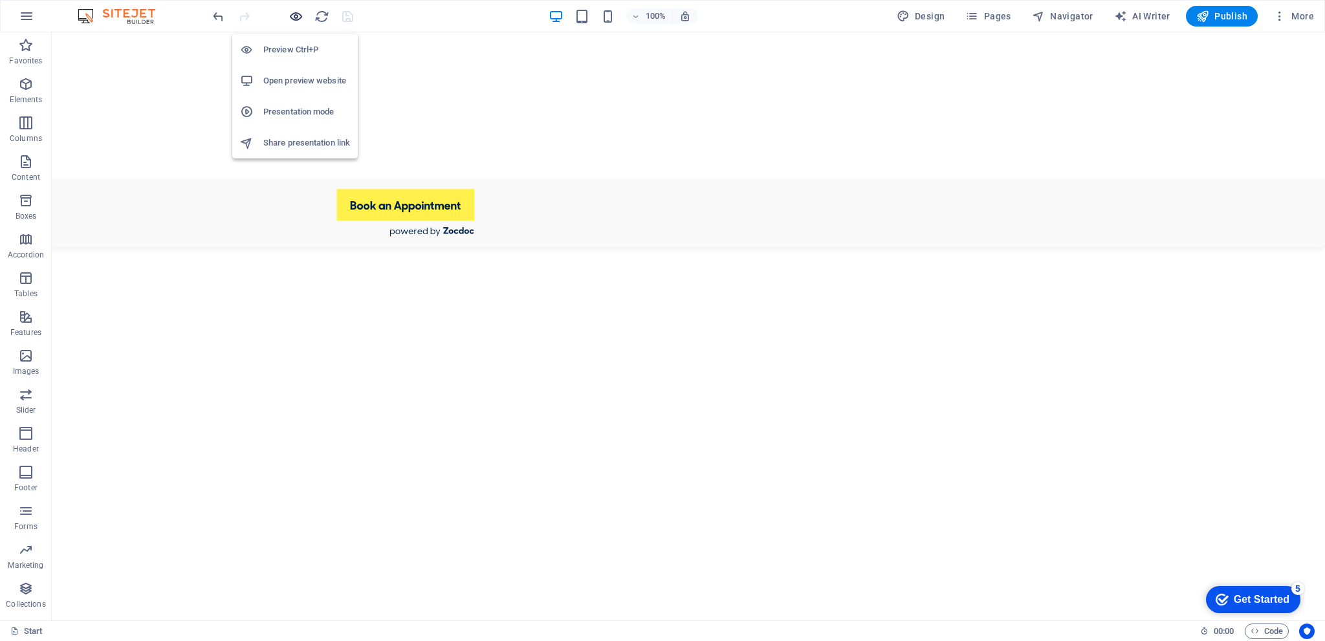
click at [295, 16] on icon "button" at bounding box center [296, 16] width 15 height 15
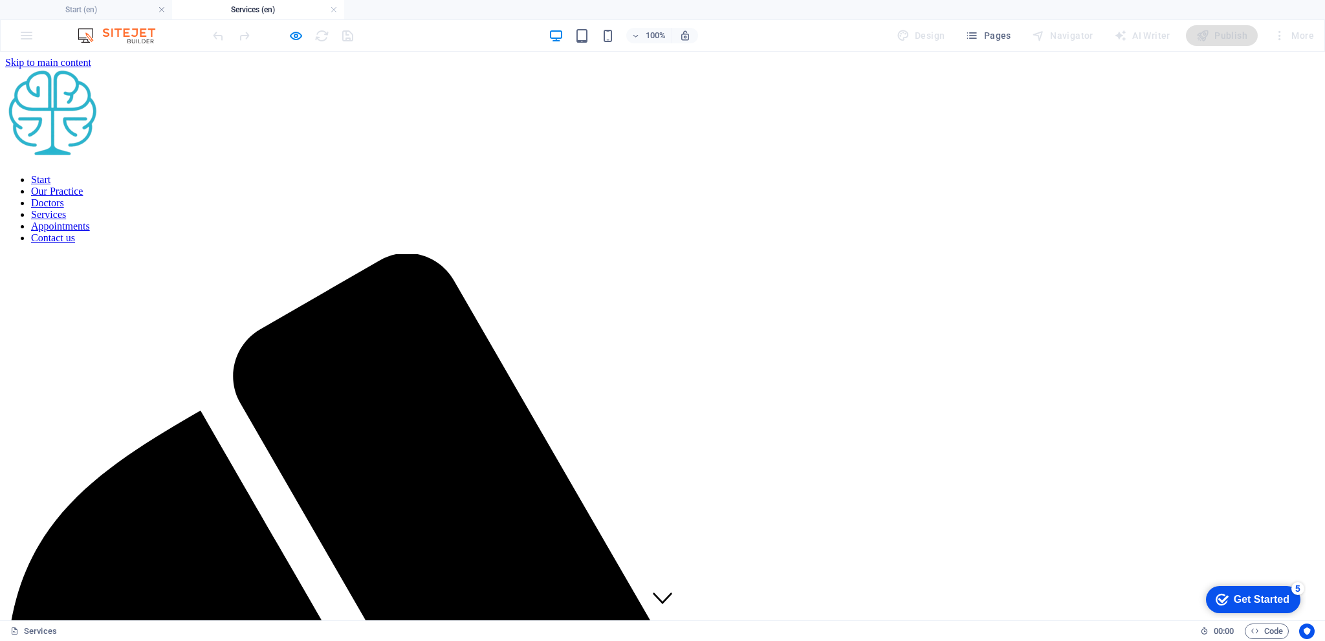
scroll to position [0, 0]
click at [333, 7] on link at bounding box center [334, 10] width 8 height 12
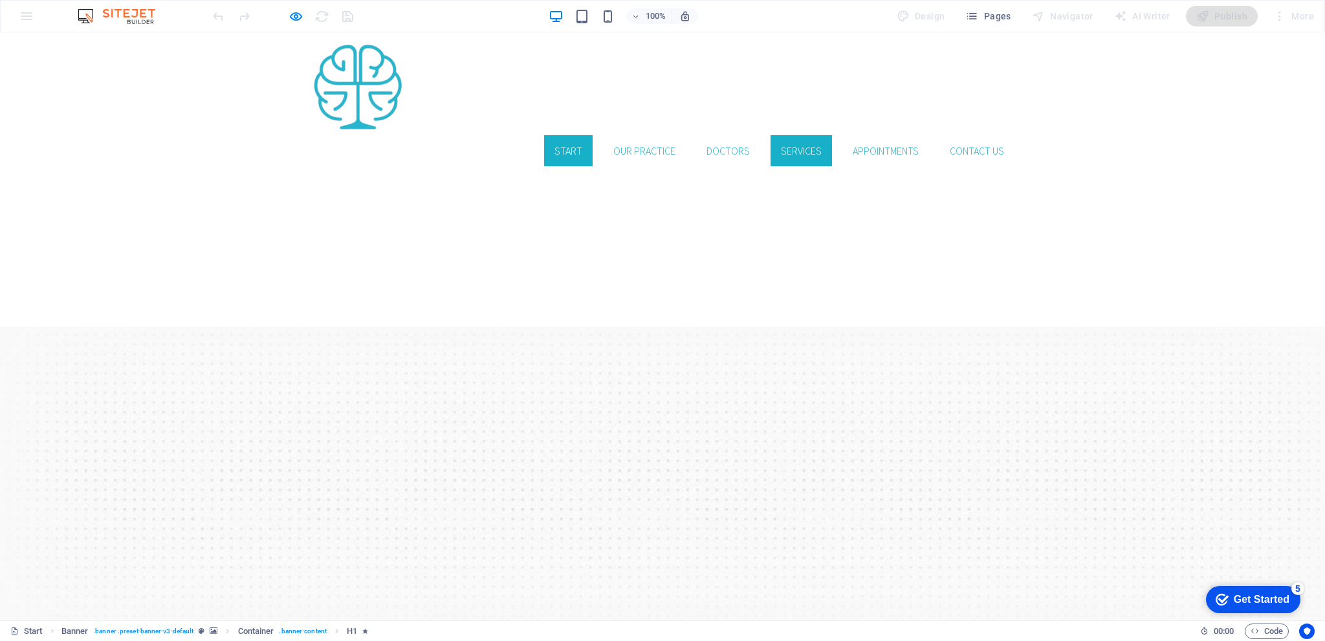
click at [793, 135] on link "Services" at bounding box center [801, 150] width 61 height 31
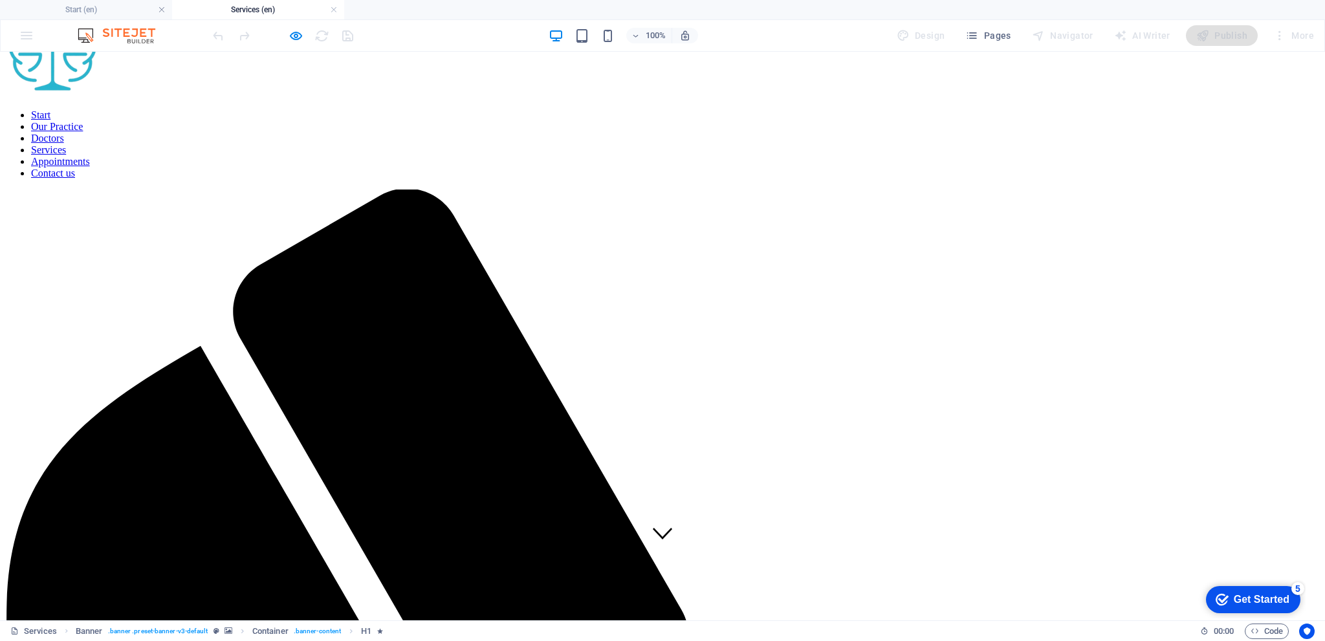
scroll to position [259, 0]
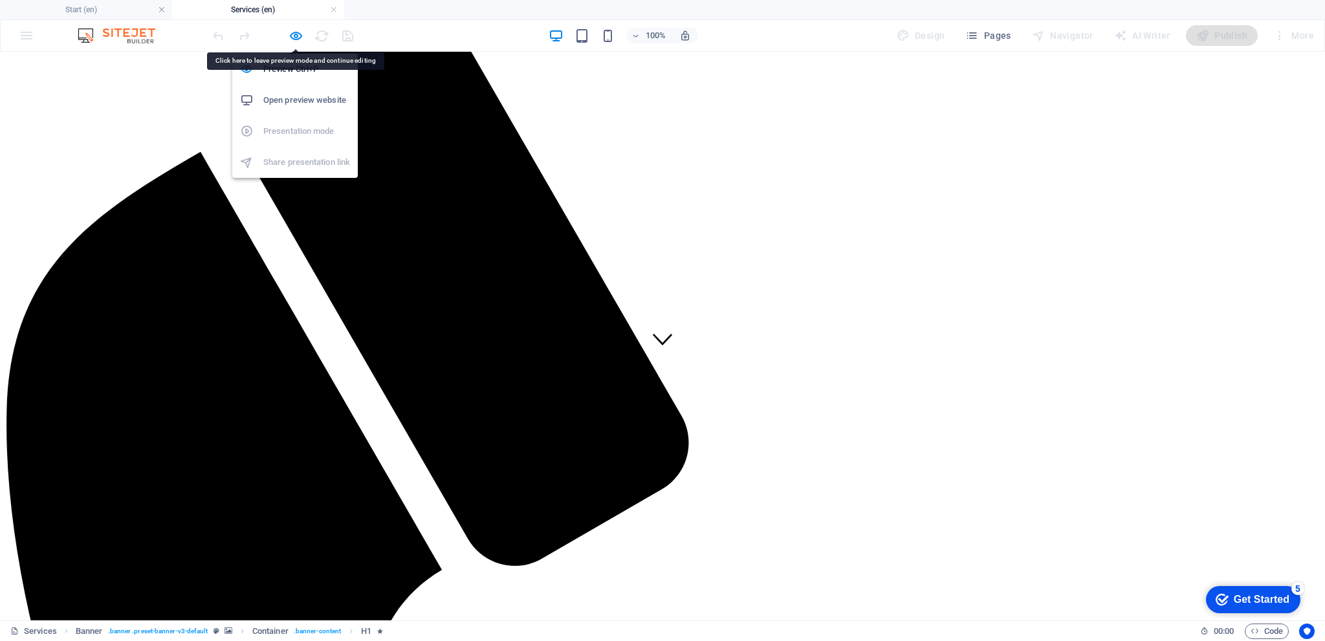
click at [302, 34] on icon "button" at bounding box center [296, 35] width 15 height 15
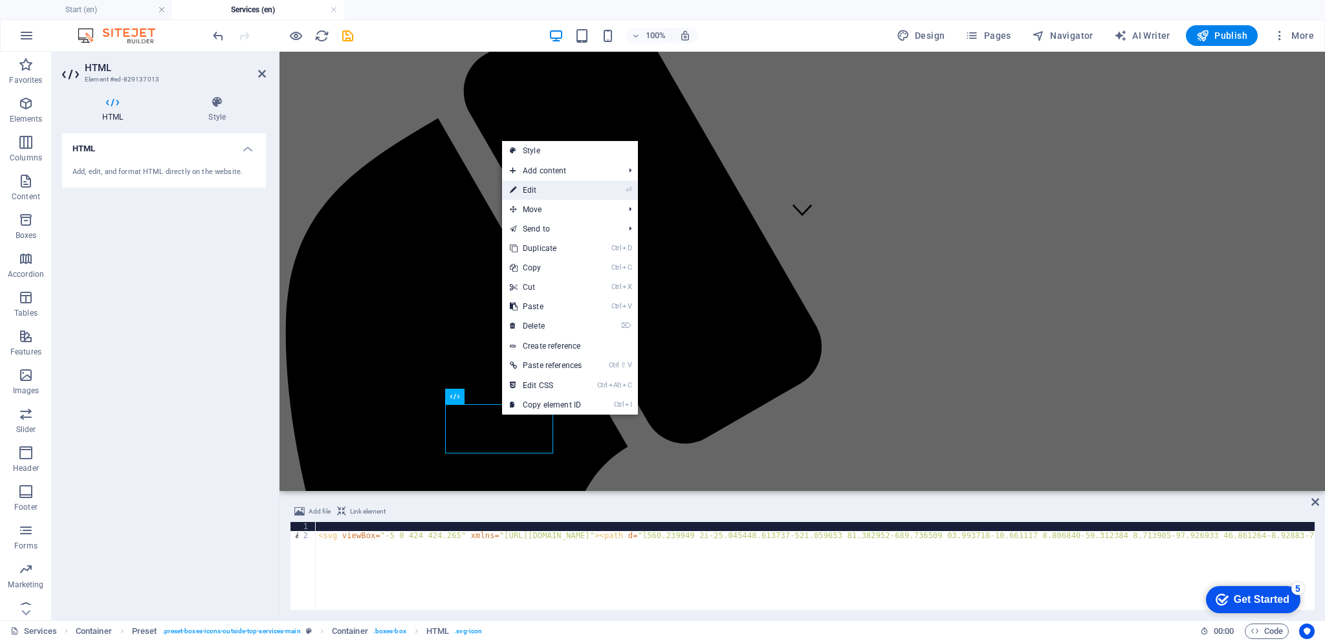
click at [551, 196] on link "⏎ Edit" at bounding box center [545, 190] width 87 height 19
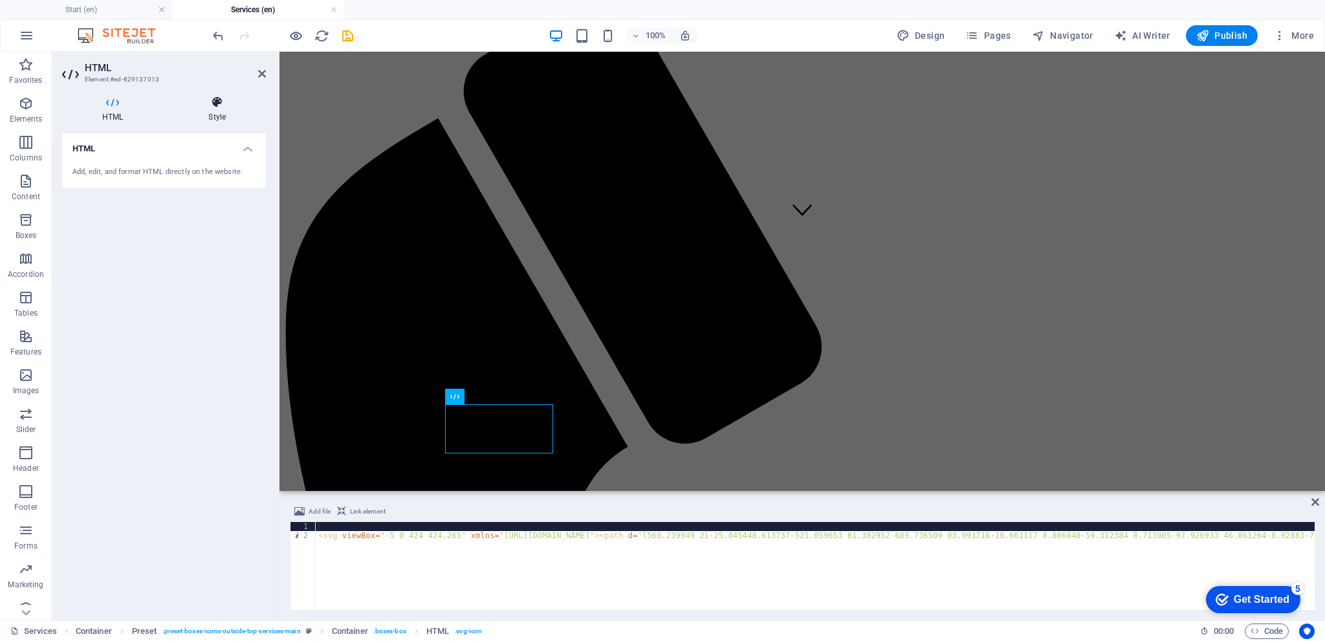
click at [223, 105] on icon at bounding box center [217, 102] width 98 height 13
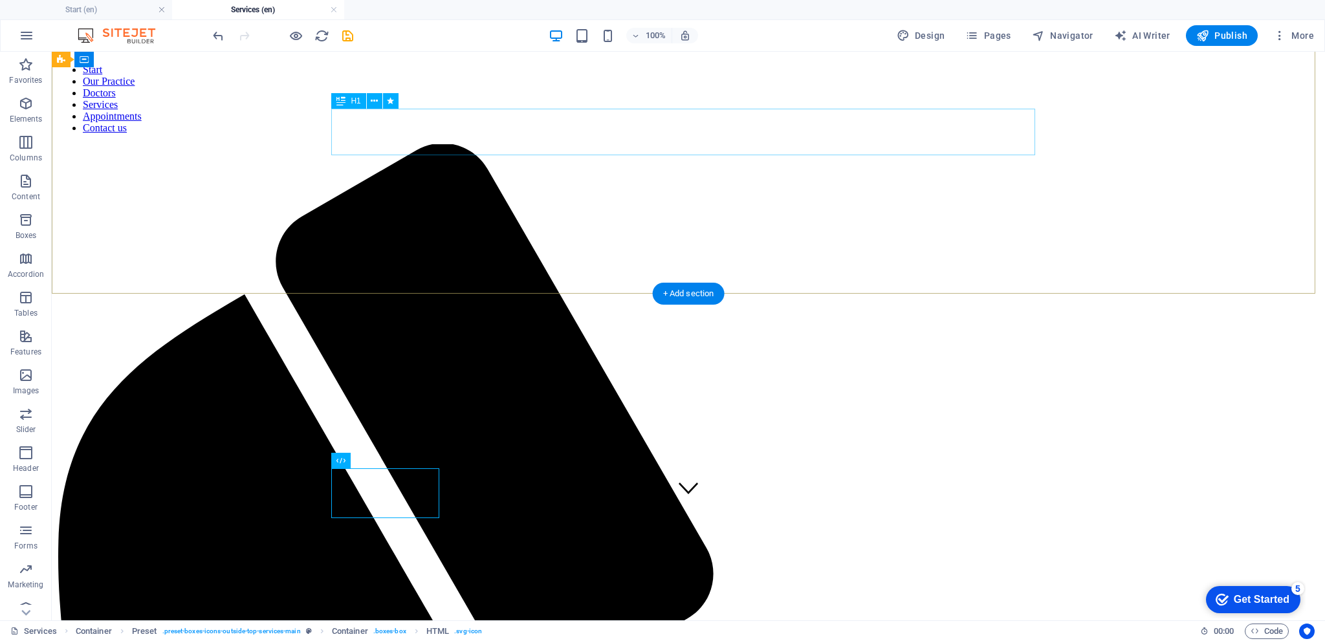
scroll to position [93, 0]
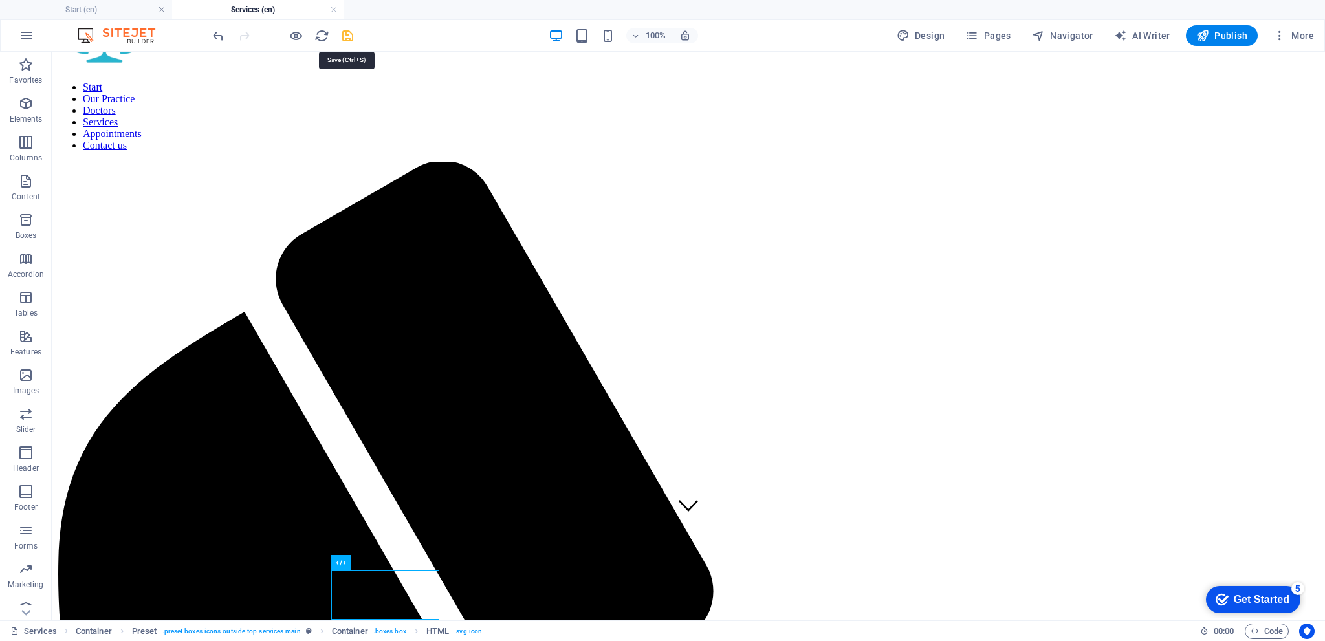
click at [342, 38] on icon "save" at bounding box center [347, 35] width 15 height 15
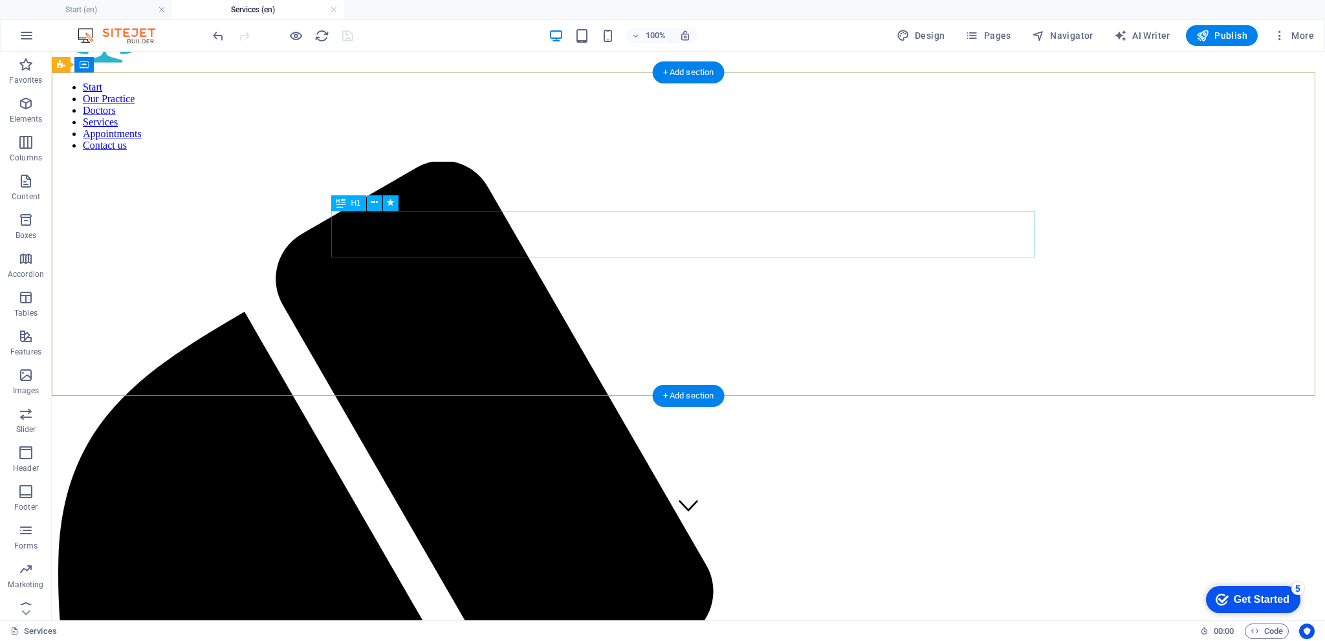
click at [370, 204] on button at bounding box center [375, 203] width 16 height 16
click at [344, 203] on icon at bounding box center [340, 203] width 9 height 16
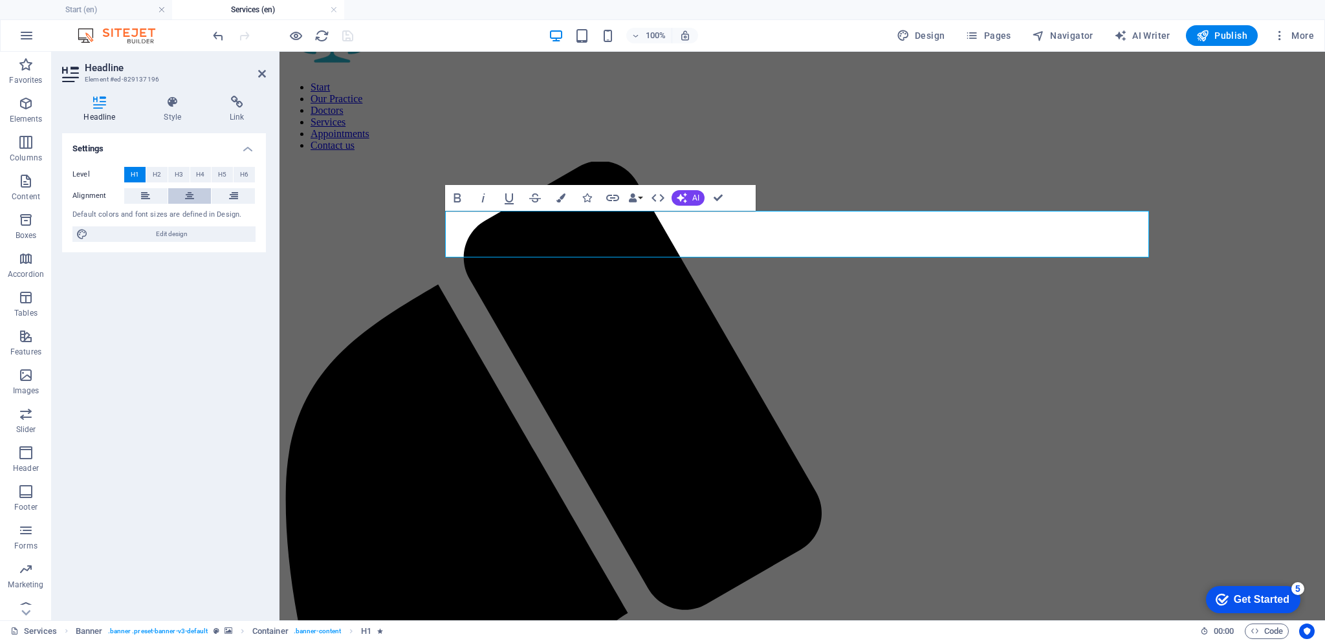
click at [189, 192] on icon at bounding box center [189, 196] width 9 height 16
click at [156, 175] on span "H2" at bounding box center [157, 175] width 8 height 16
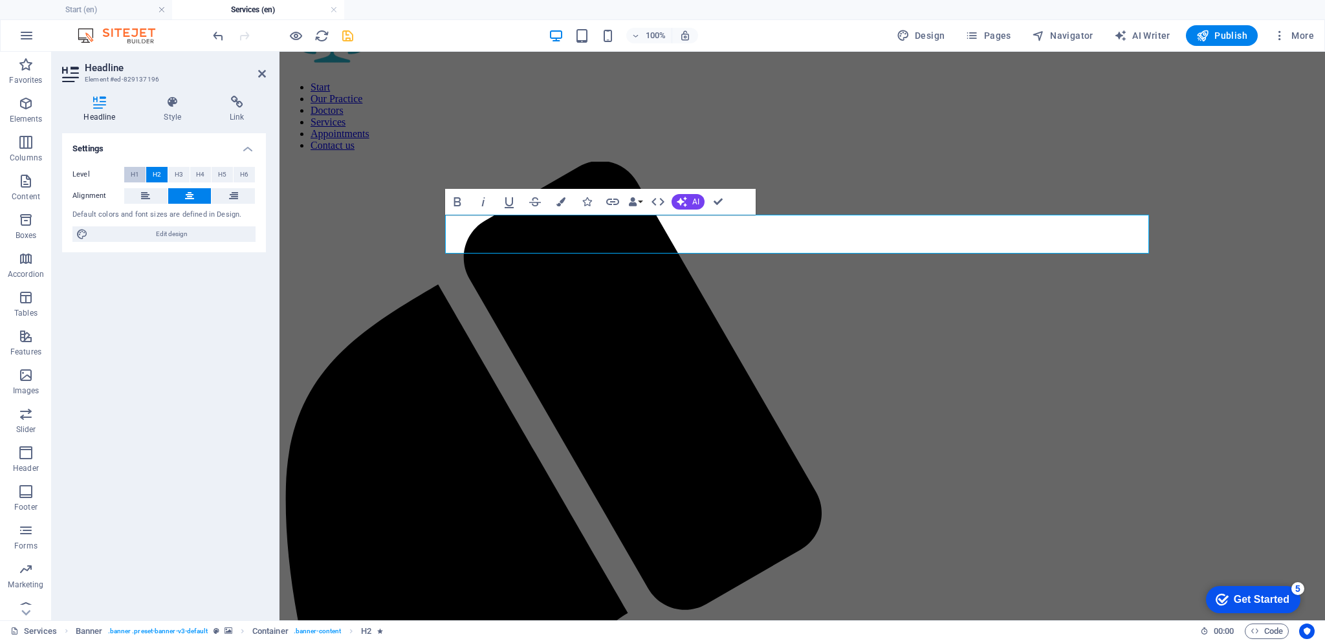
click at [134, 177] on span "H1" at bounding box center [135, 175] width 8 height 16
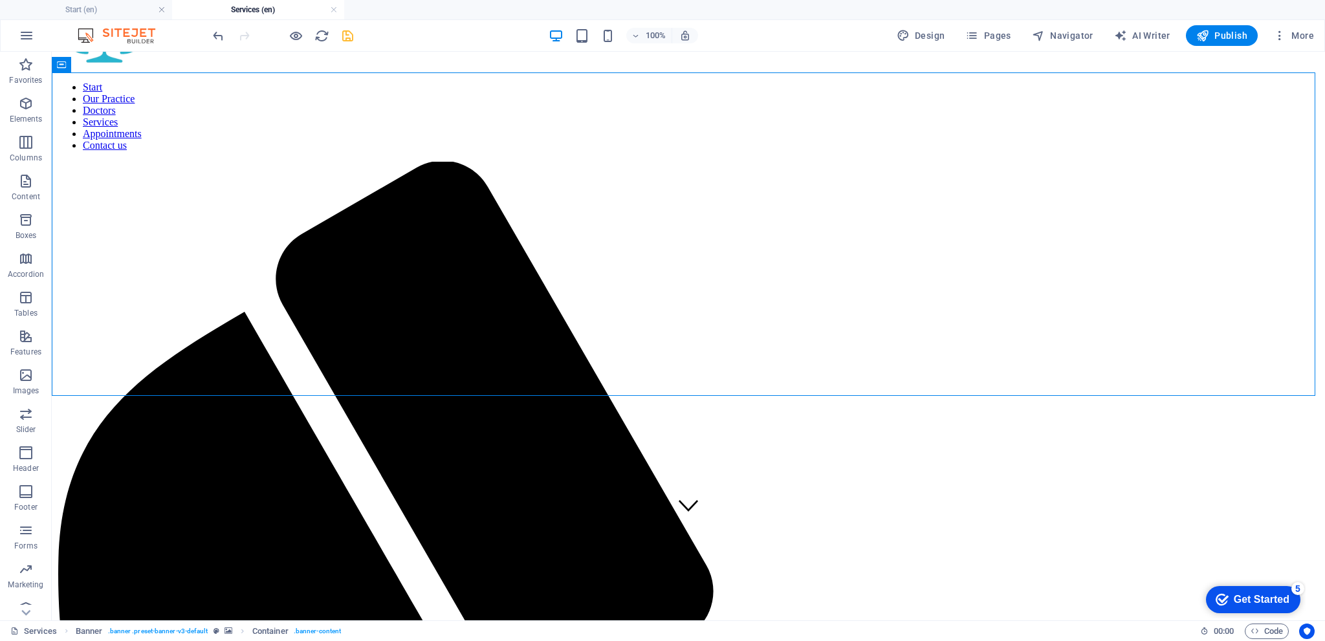
click at [352, 38] on icon "save" at bounding box center [347, 35] width 15 height 15
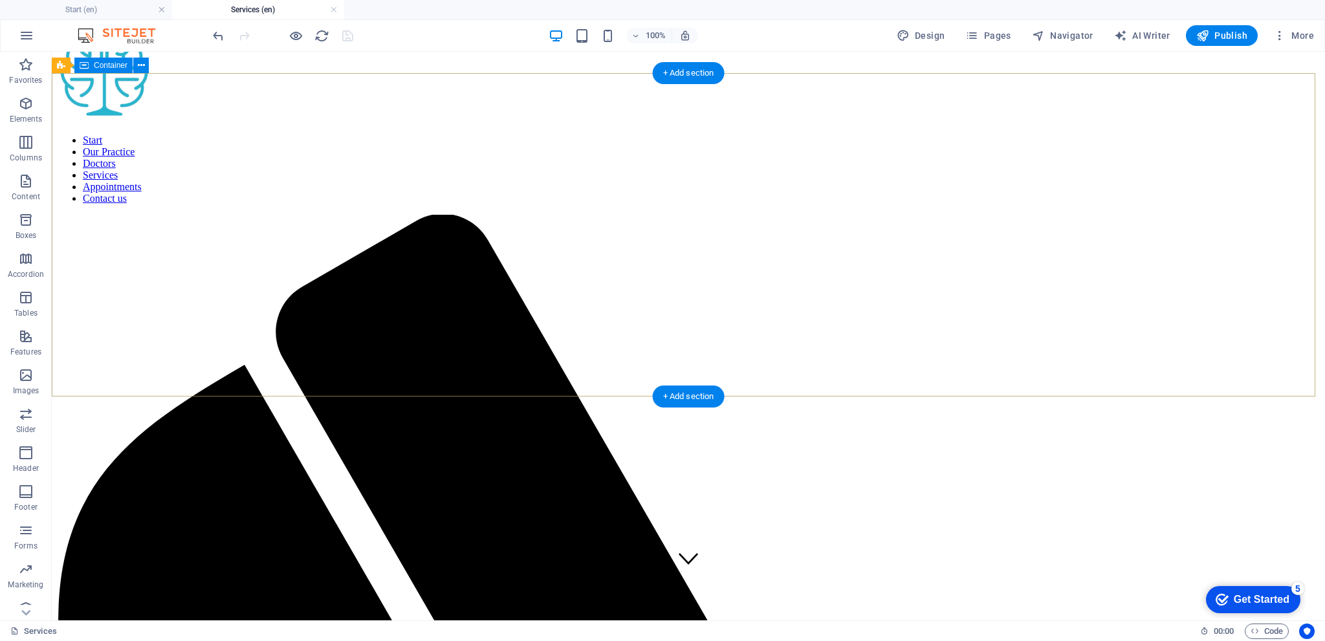
scroll to position [0, 0]
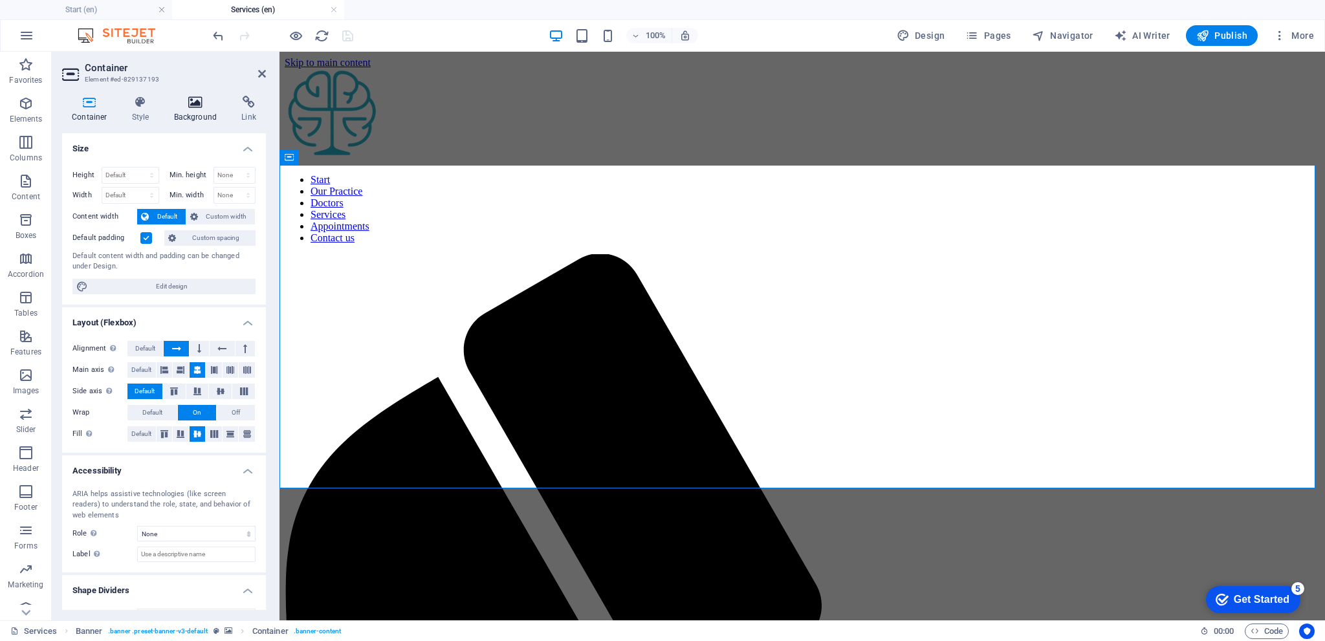
click at [192, 114] on h4 "Background" at bounding box center [198, 109] width 68 height 27
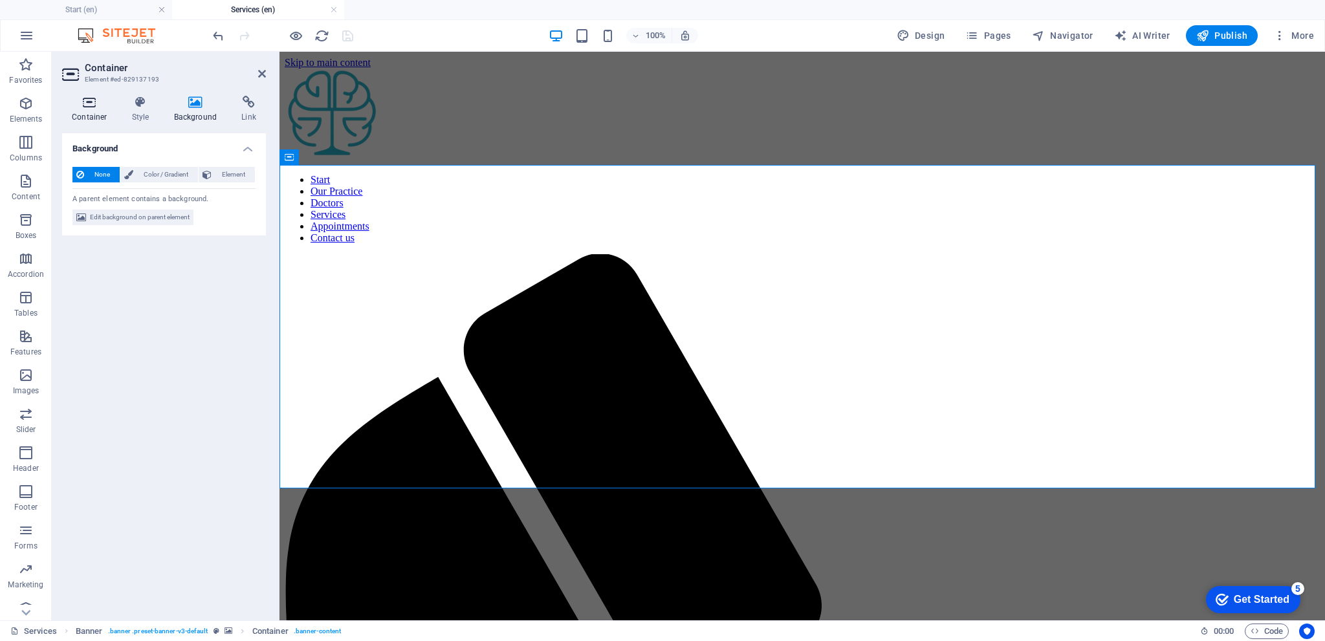
click at [91, 114] on h4 "Container" at bounding box center [92, 109] width 60 height 27
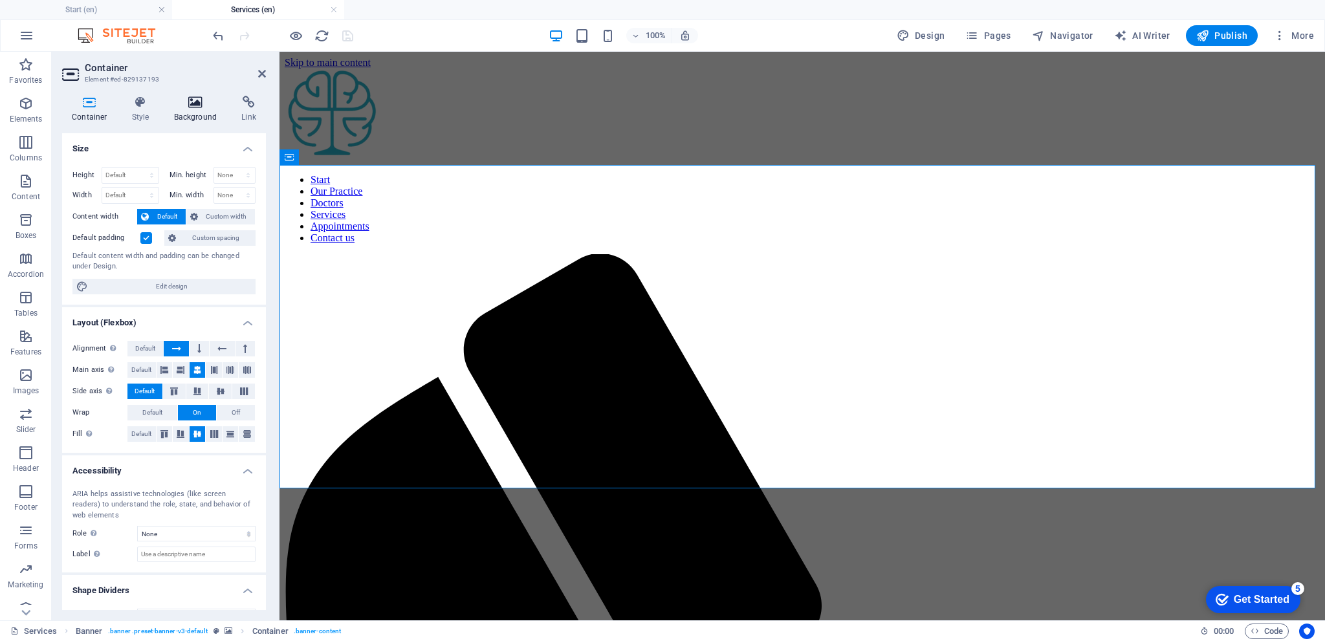
click at [199, 105] on icon at bounding box center [195, 102] width 63 height 13
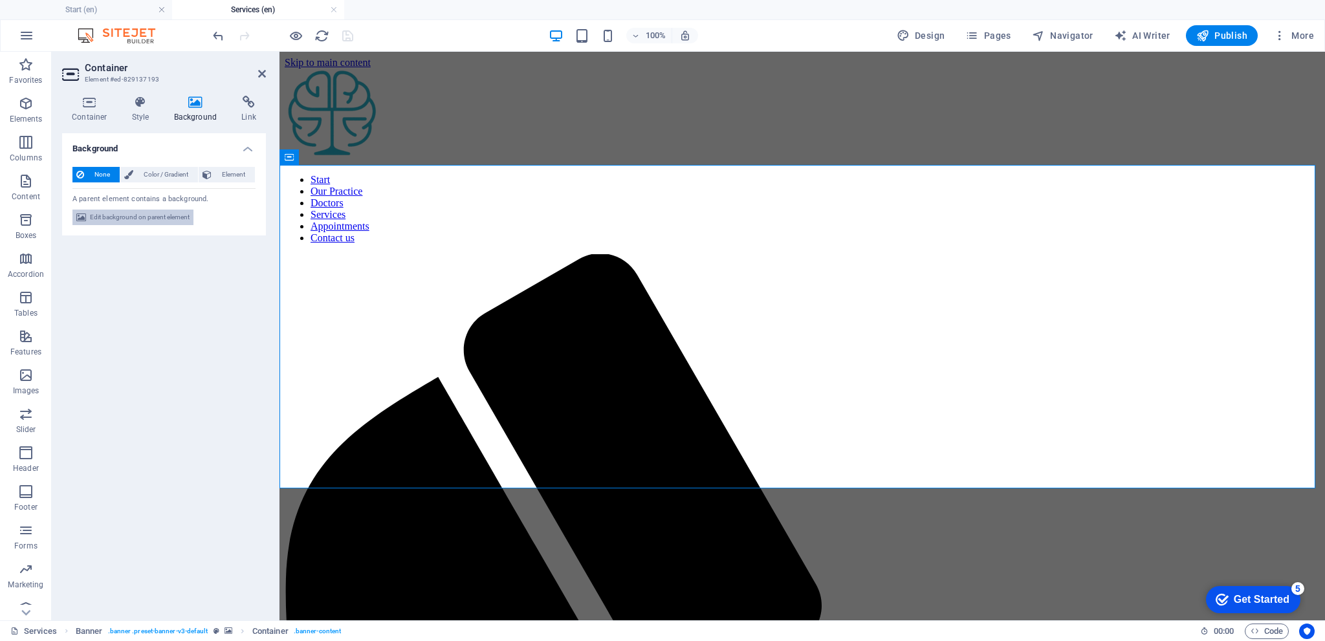
click at [145, 214] on span "Edit background on parent element" at bounding box center [140, 218] width 100 height 16
select select "ms"
select select "s"
select select "progressive"
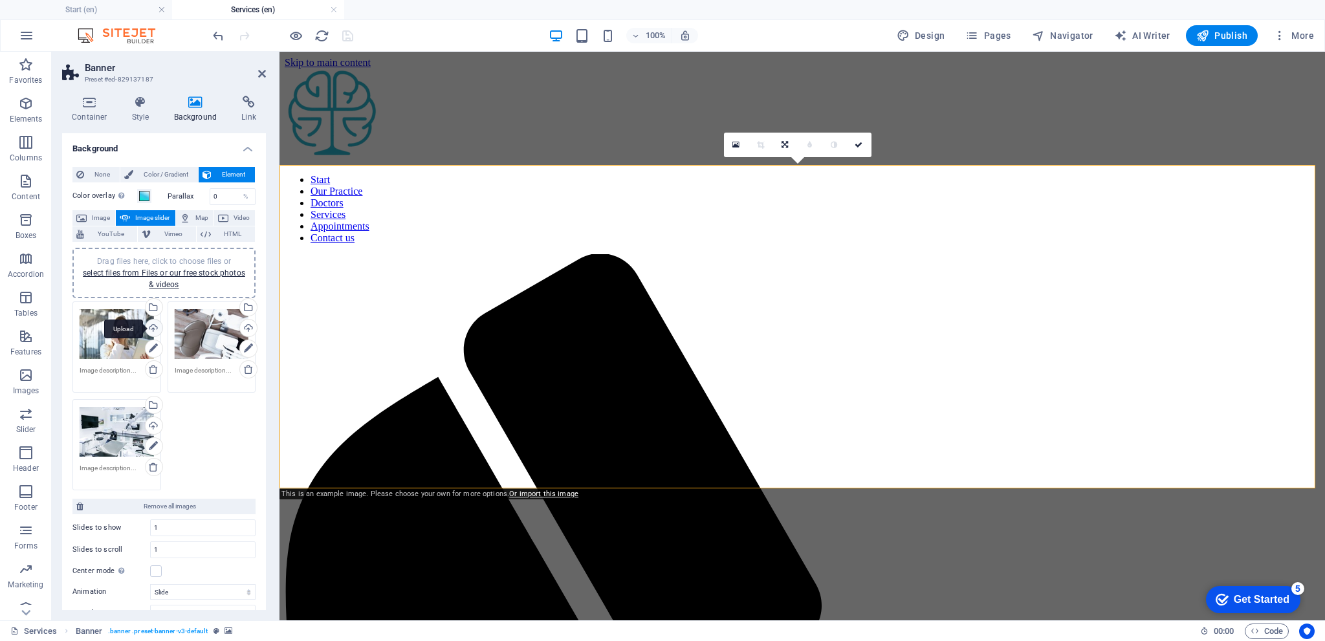
click at [153, 327] on div "Upload" at bounding box center [152, 329] width 19 height 19
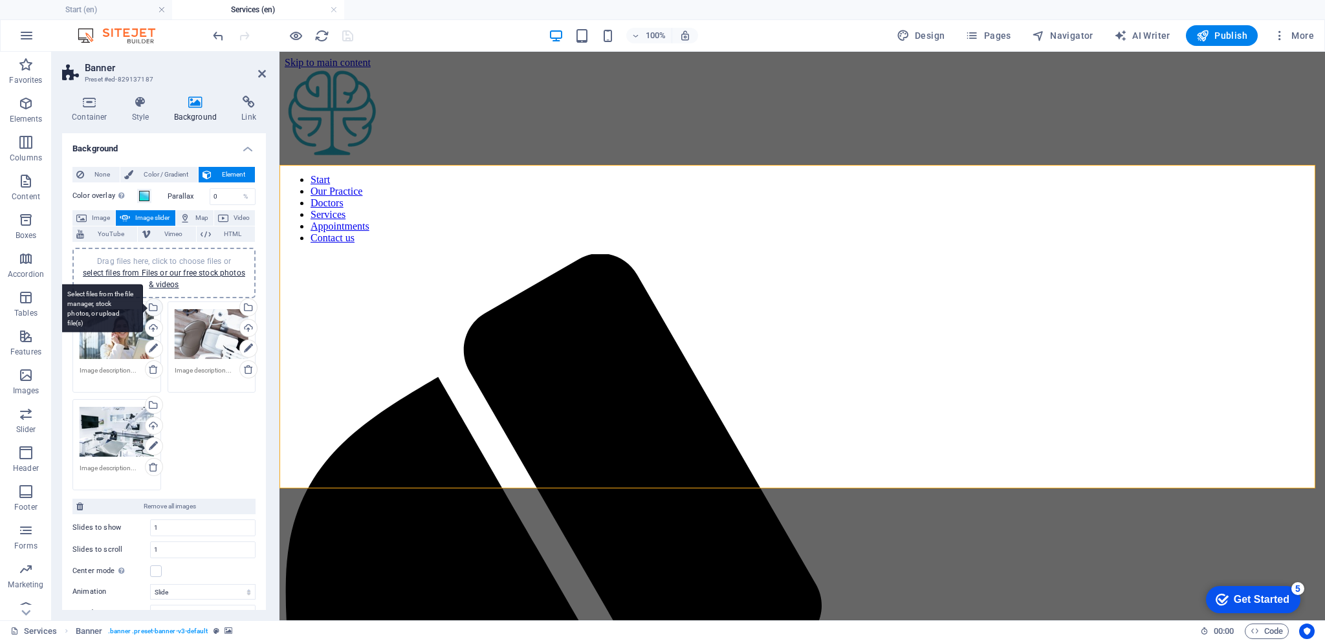
click at [156, 306] on div "Select files from the file manager, stock photos, or upload file(s)" at bounding box center [152, 308] width 19 height 19
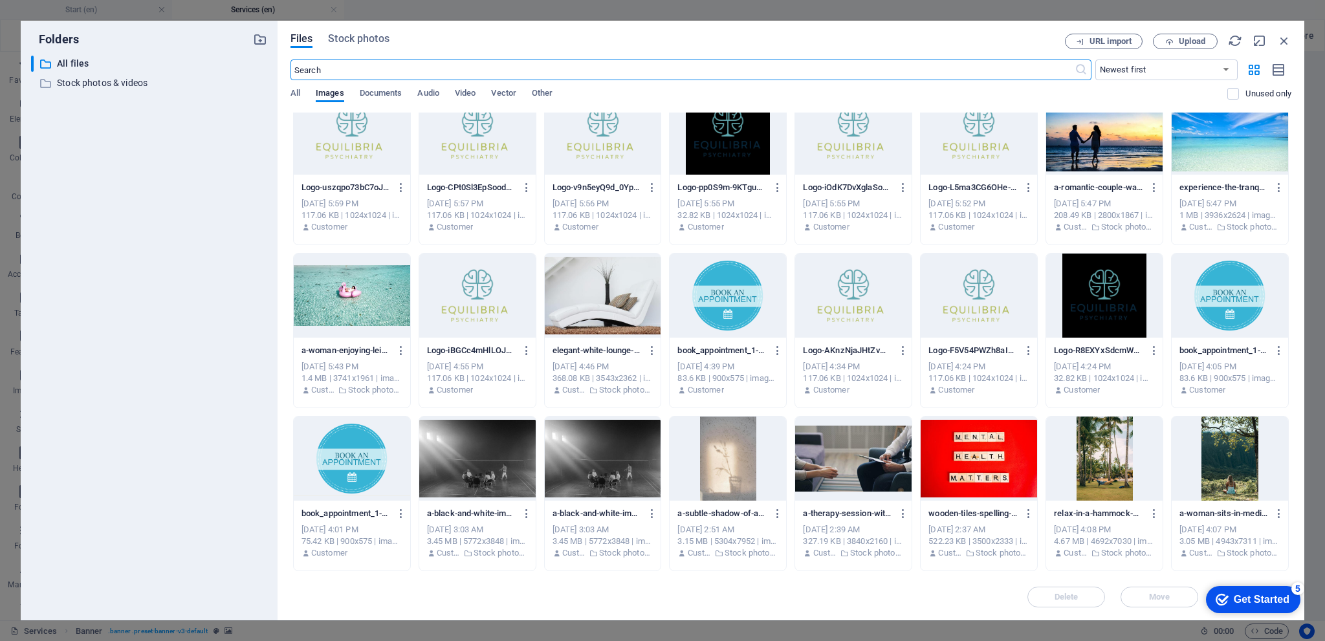
scroll to position [776, 0]
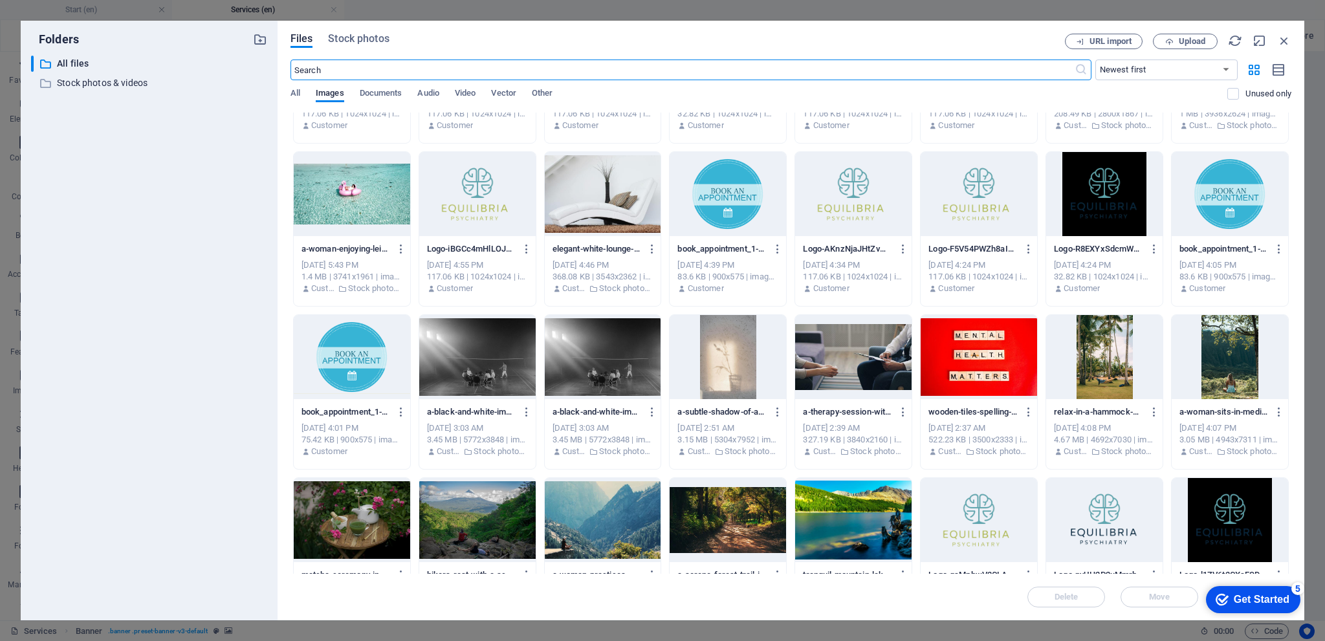
click at [882, 352] on div at bounding box center [853, 357] width 116 height 84
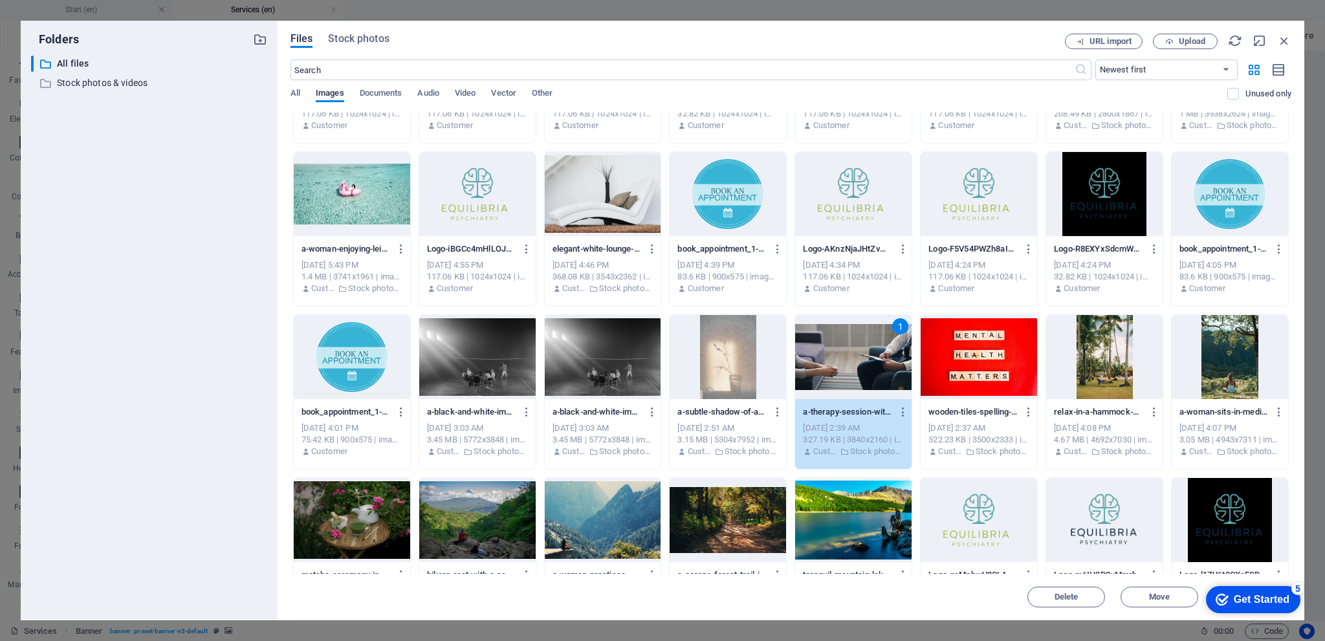
click at [882, 352] on div "1" at bounding box center [853, 357] width 116 height 84
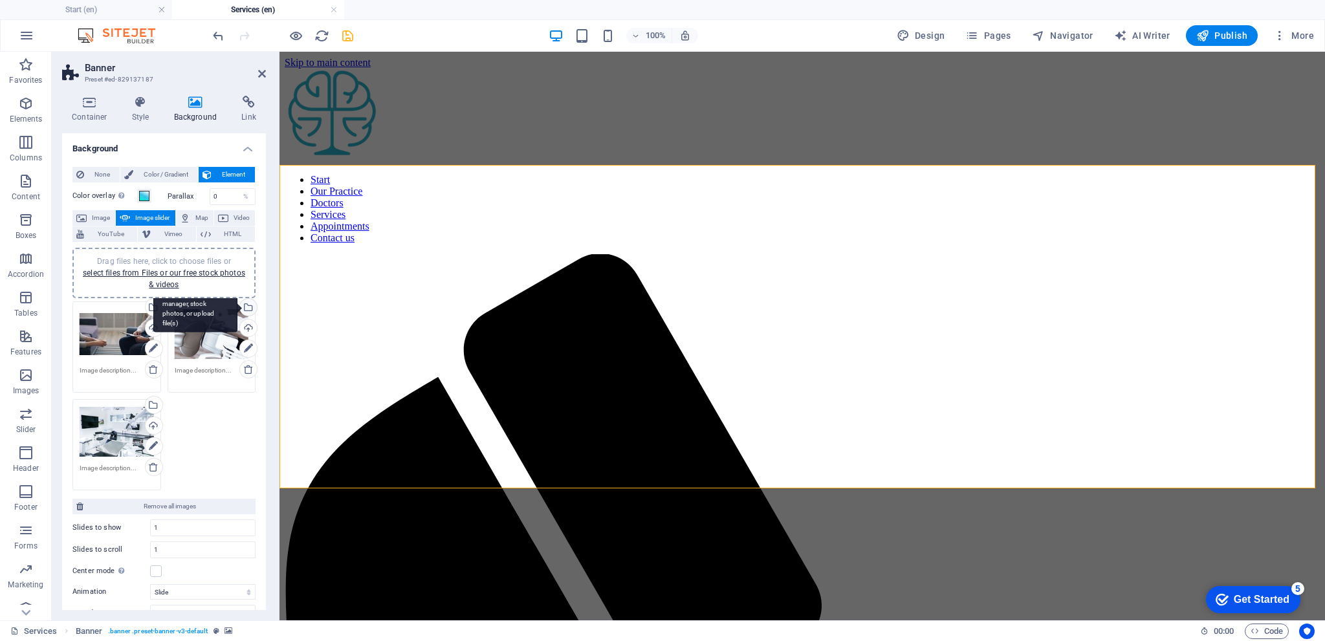
click at [247, 307] on div "Select files from the file manager, stock photos, or upload file(s)" at bounding box center [246, 308] width 19 height 19
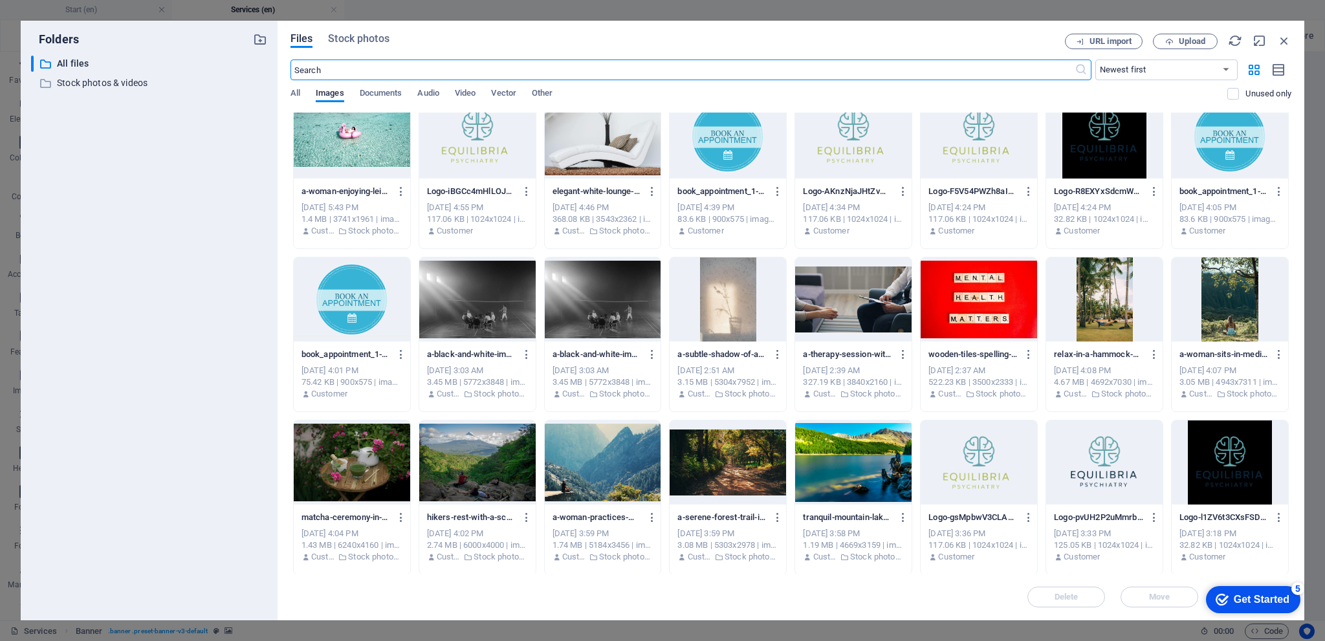
scroll to position [835, 0]
click at [370, 448] on div at bounding box center [352, 462] width 116 height 84
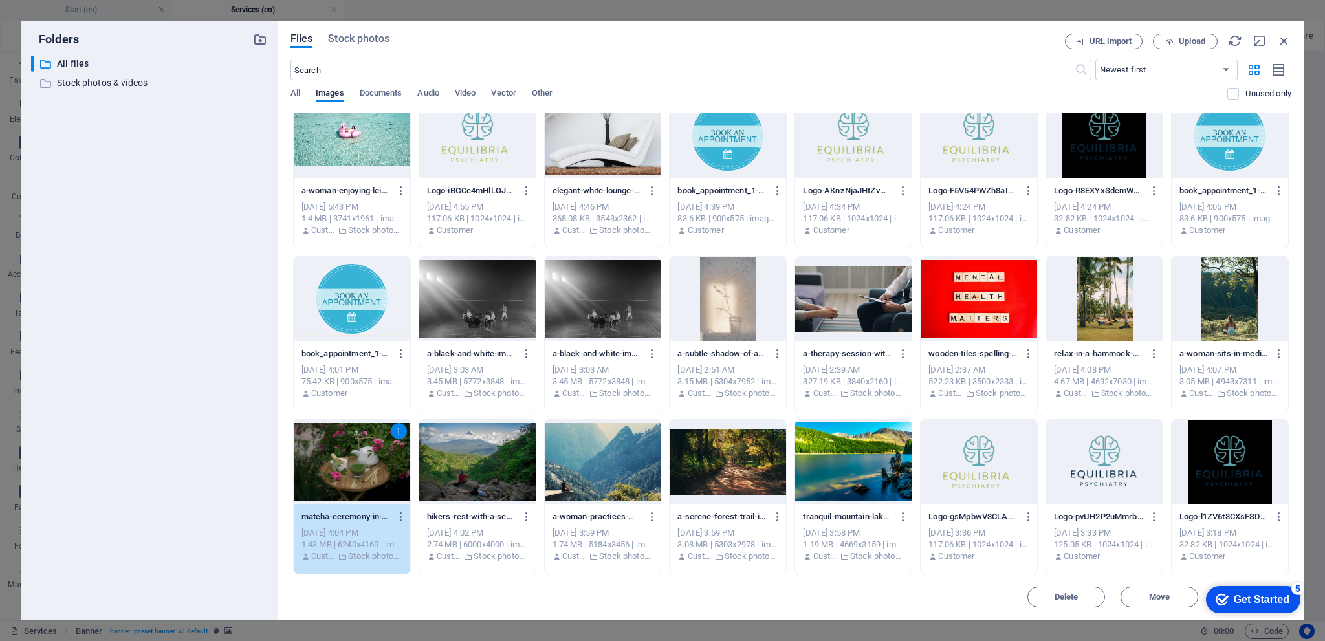
click at [370, 448] on div "1" at bounding box center [352, 462] width 116 height 84
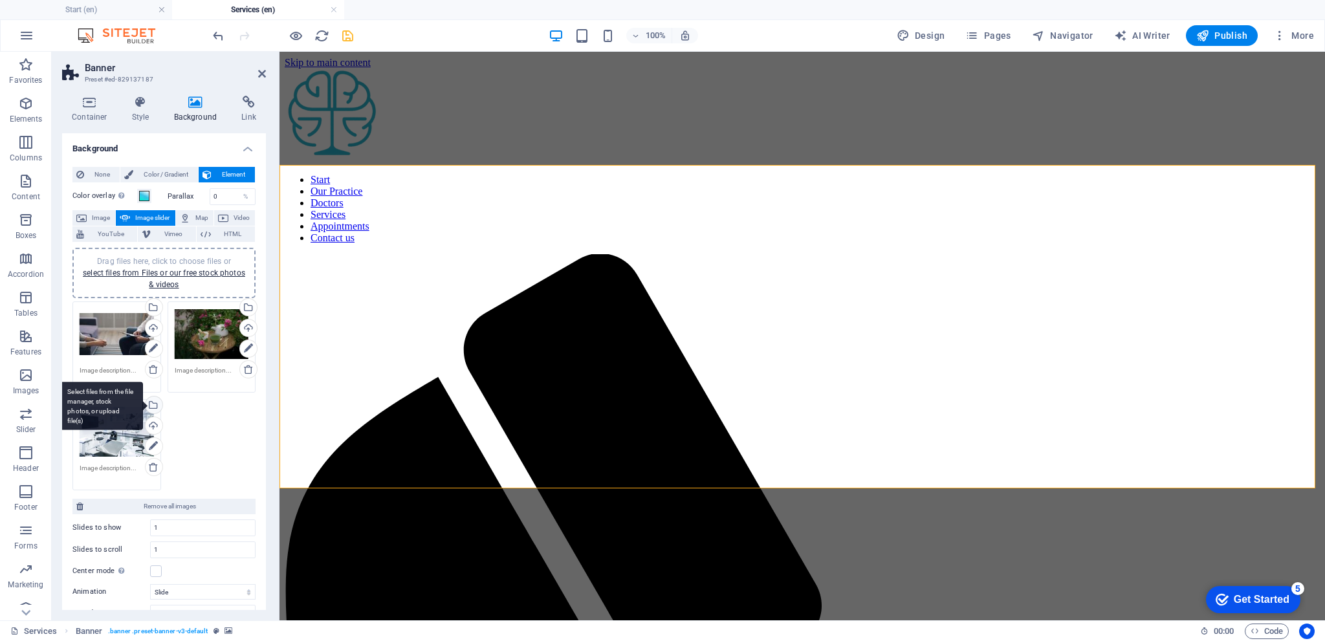
click at [155, 406] on div "Select files from the file manager, stock photos, or upload file(s)" at bounding box center [152, 406] width 19 height 19
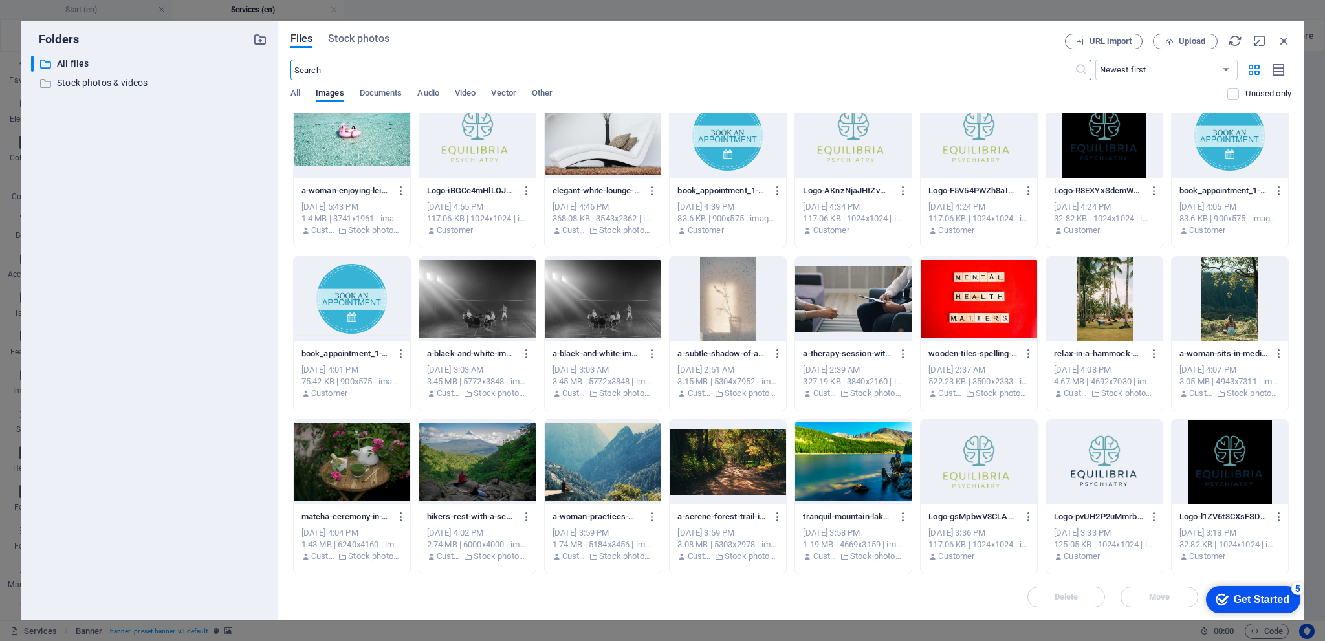
click at [1112, 303] on div at bounding box center [1104, 299] width 116 height 84
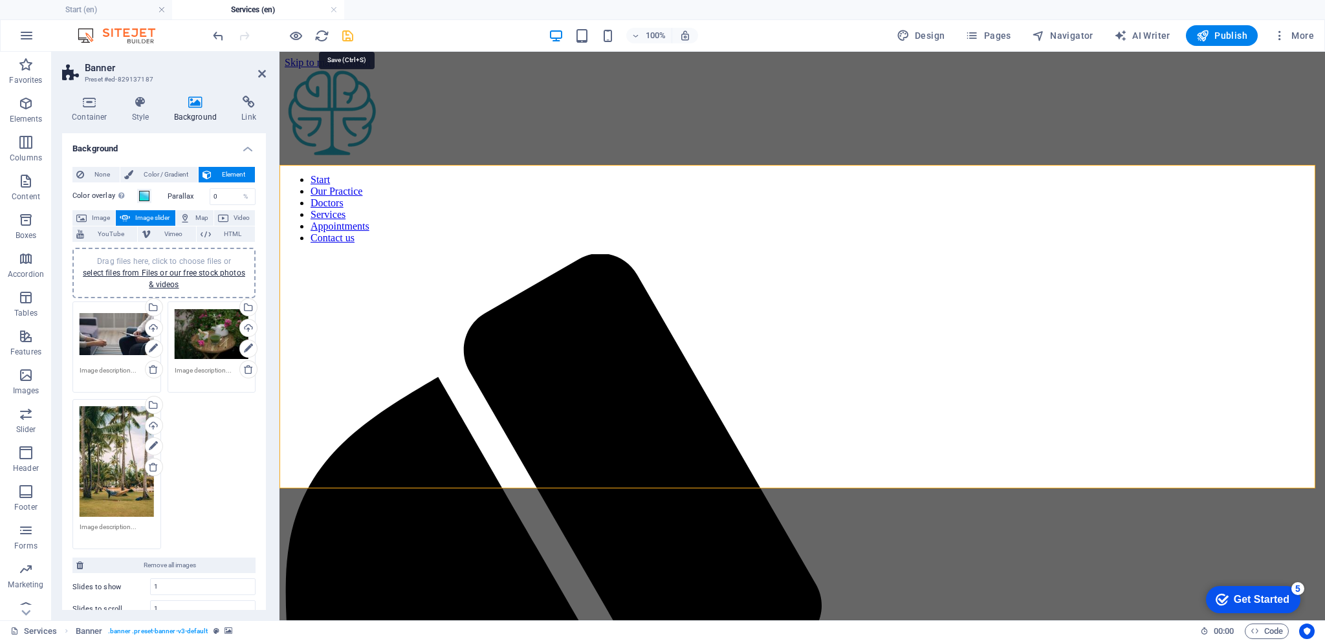
click at [348, 36] on icon "save" at bounding box center [347, 35] width 15 height 15
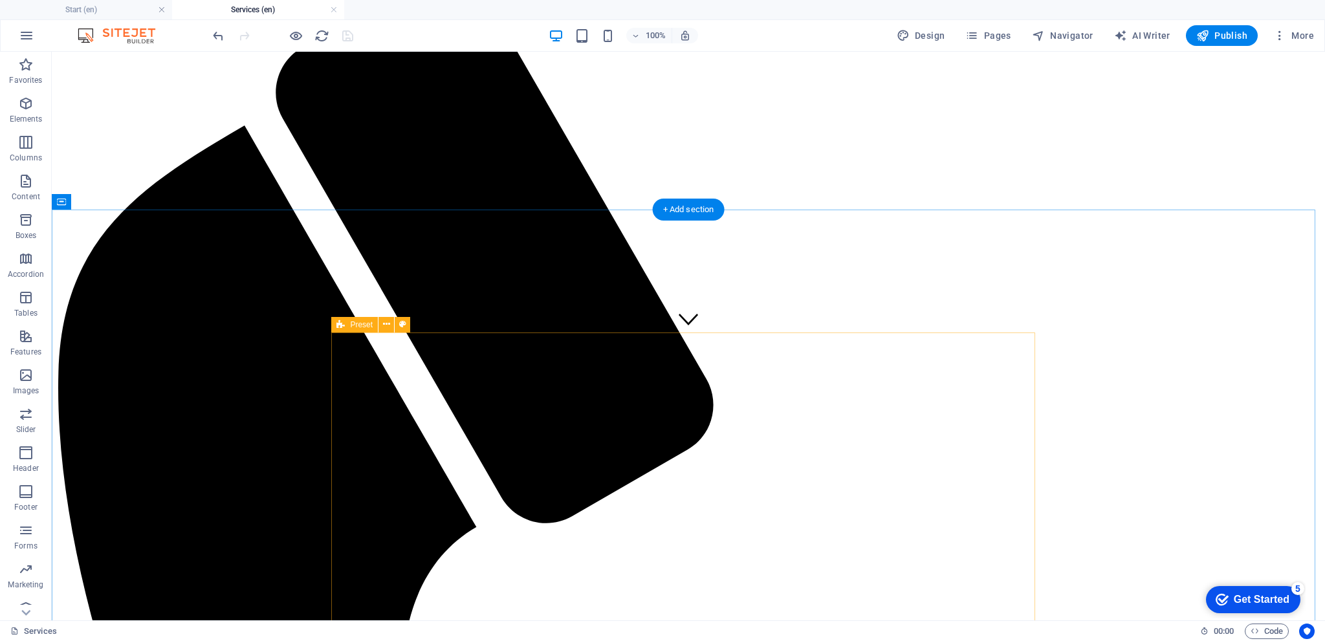
scroll to position [259, 0]
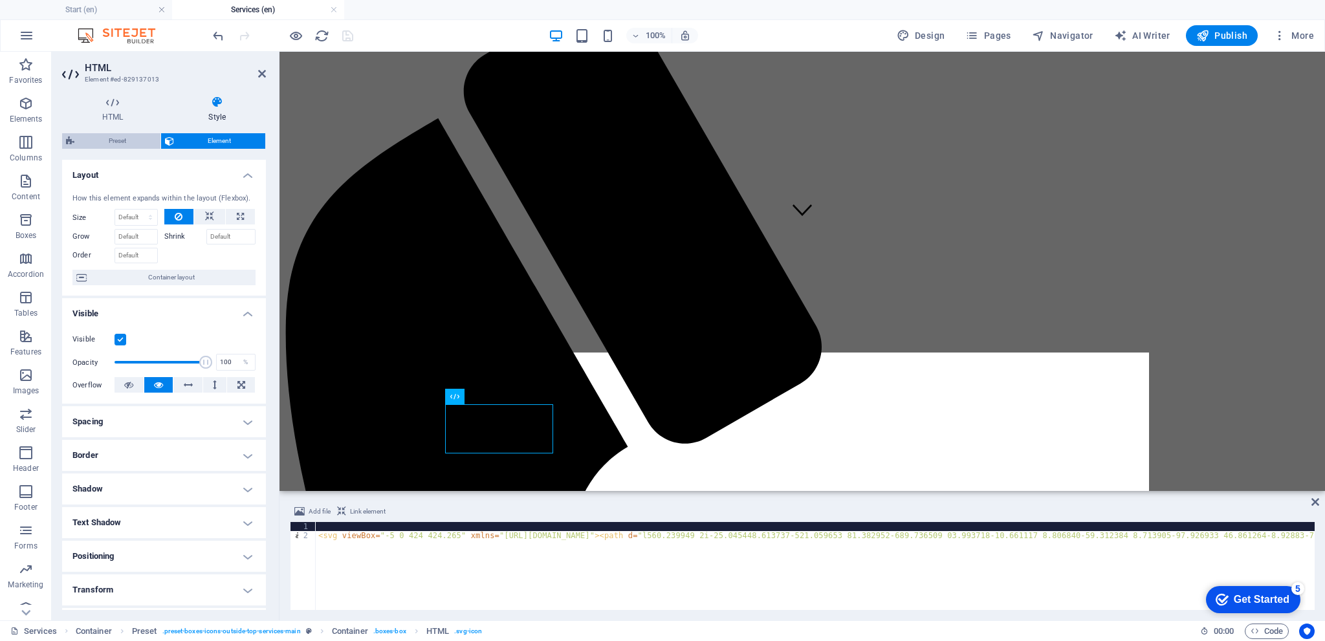
click at [124, 142] on span "Preset" at bounding box center [117, 141] width 78 height 16
select select "px"
select select "preset-boxes-icons-outside-top-services-main"
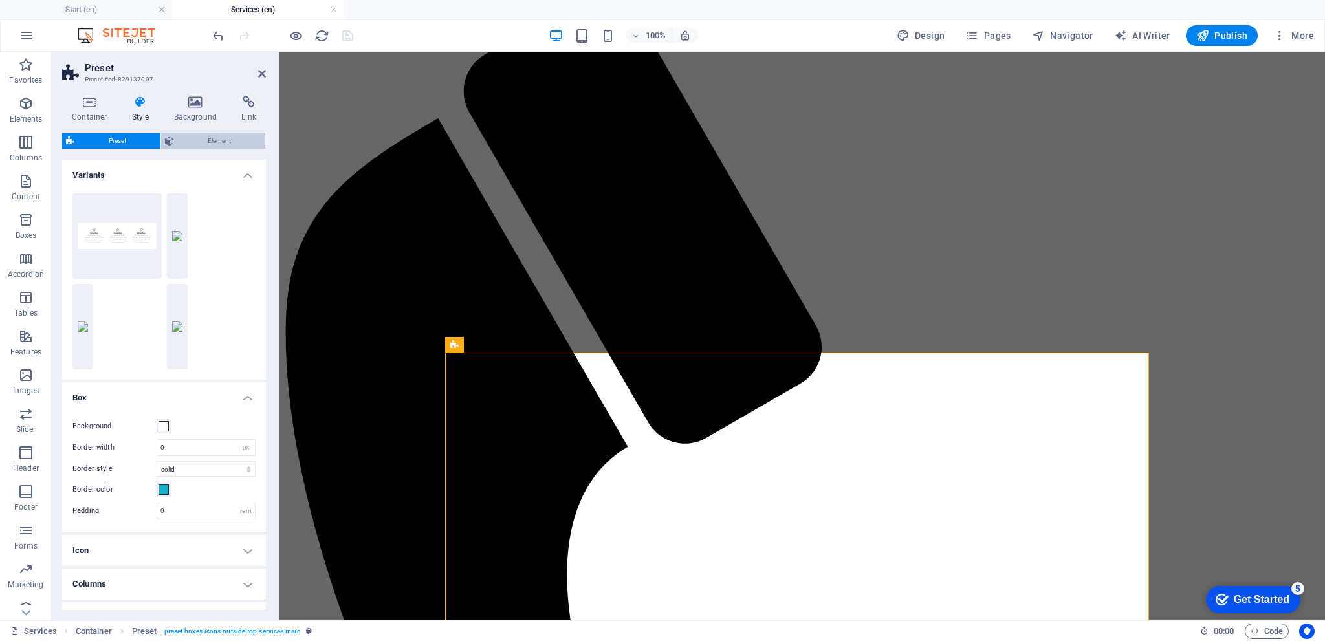
click at [220, 144] on span "Element" at bounding box center [220, 141] width 84 height 16
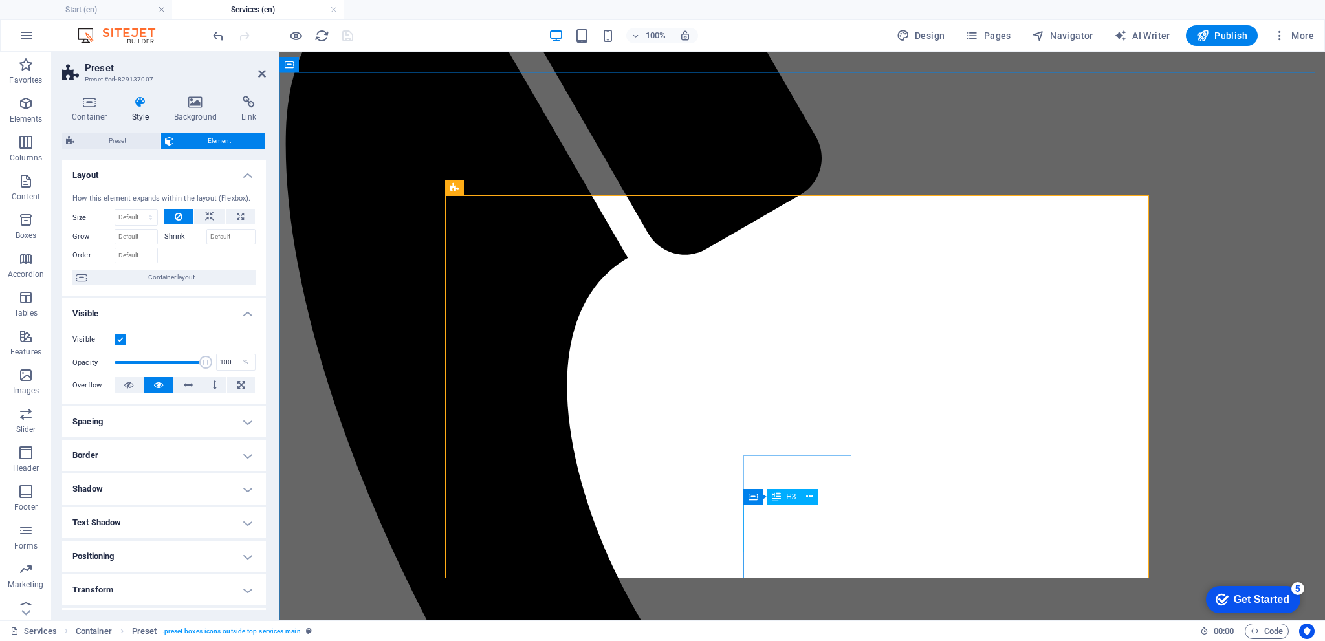
scroll to position [518, 0]
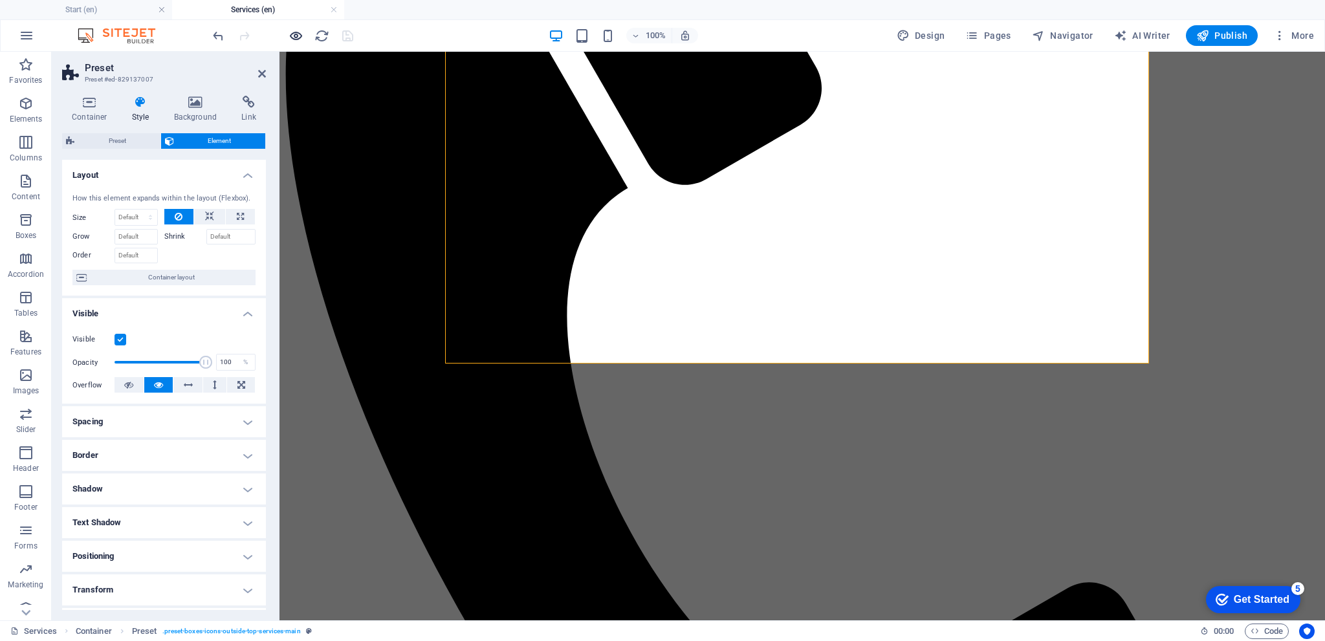
click at [300, 36] on icon "button" at bounding box center [296, 35] width 15 height 15
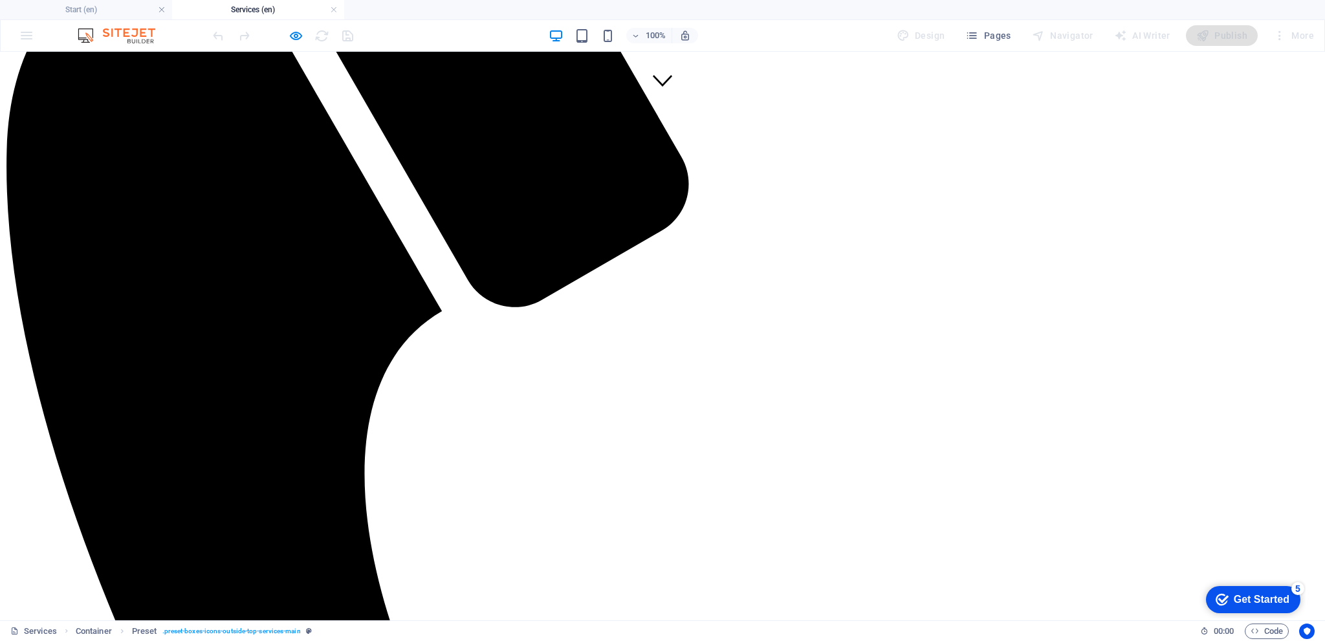
drag, startPoint x: 652, startPoint y: 258, endPoint x: 738, endPoint y: 260, distance: 85.4
drag, startPoint x: 771, startPoint y: 252, endPoint x: 820, endPoint y: 258, distance: 49.5
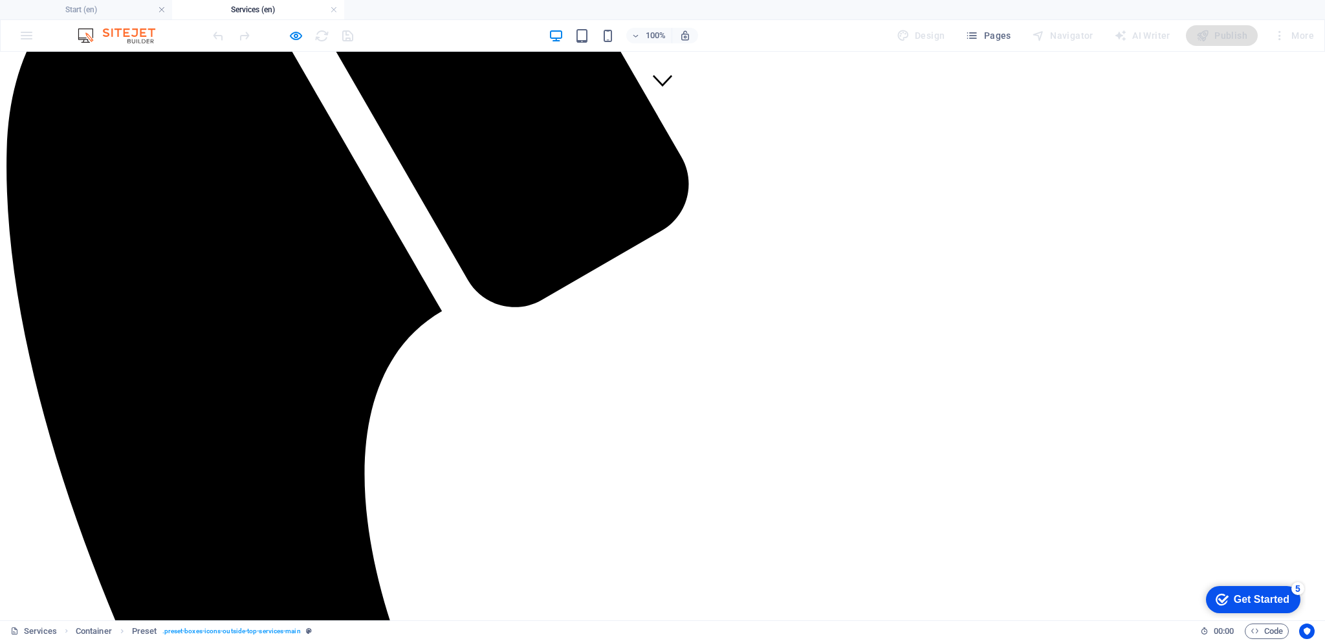
drag, startPoint x: 907, startPoint y: 255, endPoint x: 832, endPoint y: 338, distance: 112.2
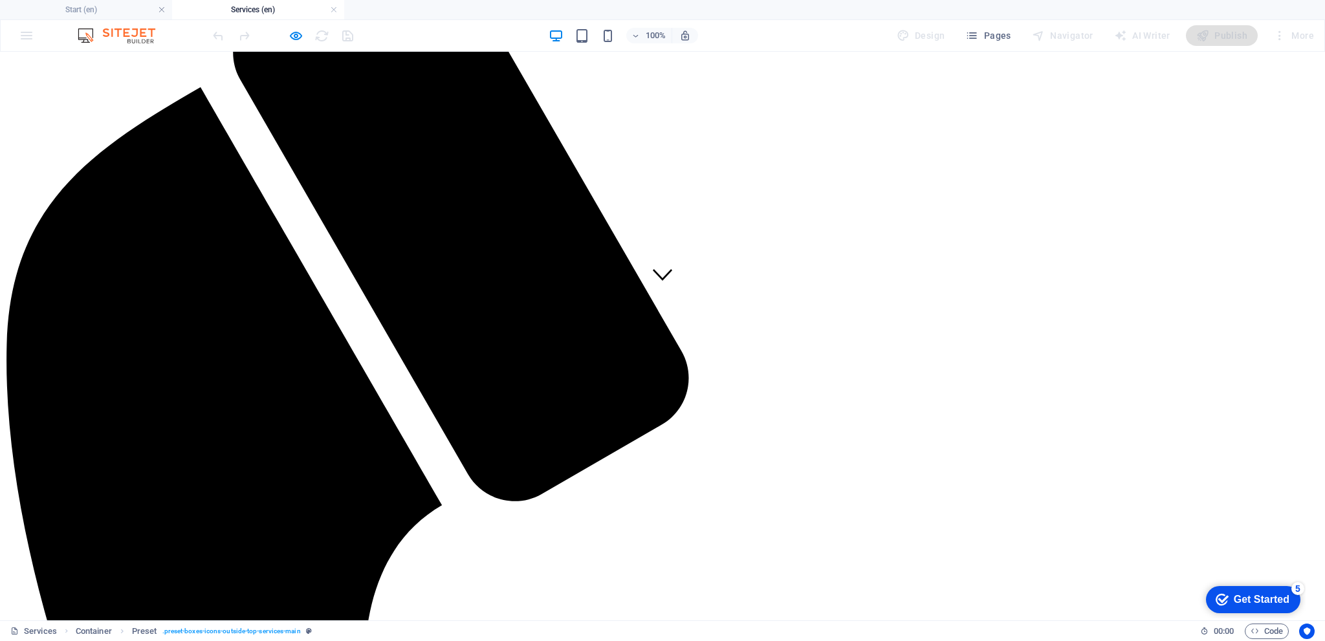
scroll to position [194, 0]
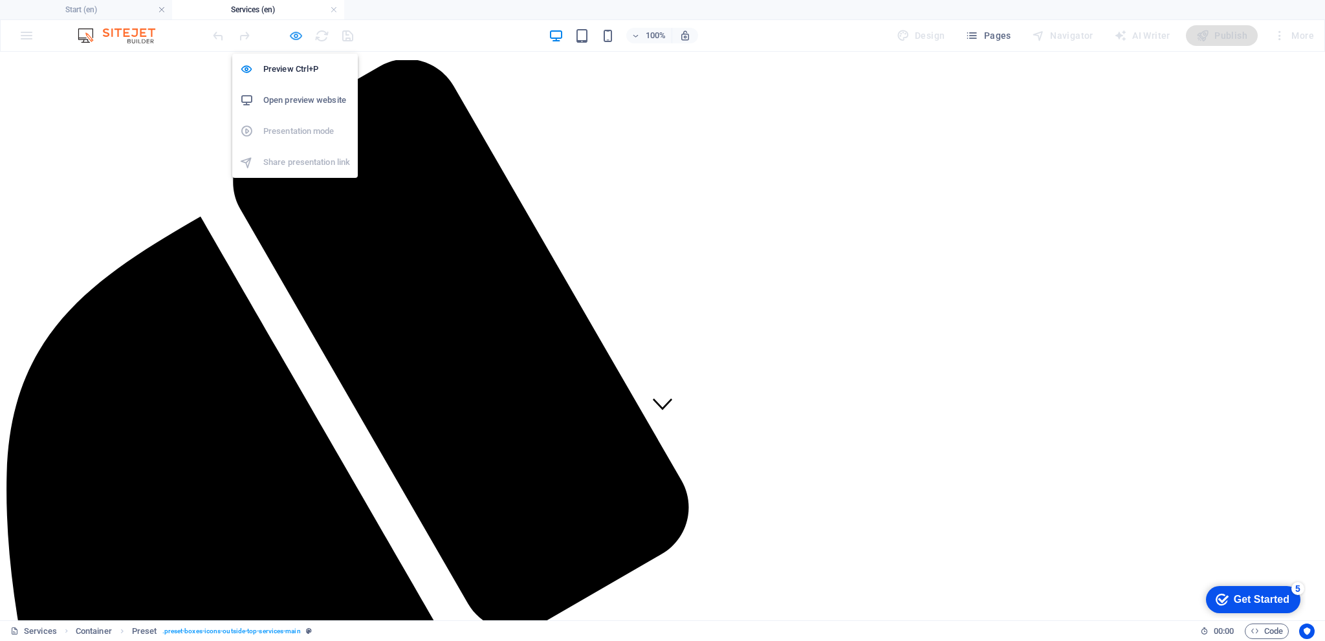
click at [295, 33] on icon "button" at bounding box center [296, 35] width 15 height 15
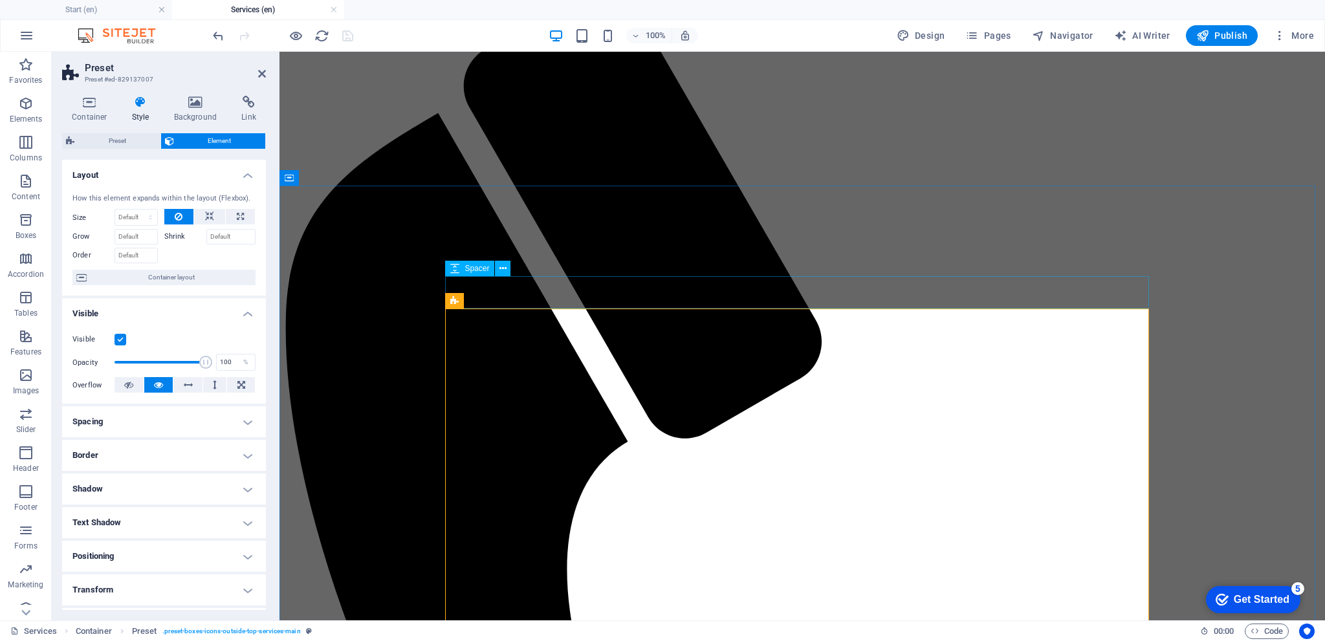
scroll to position [324, 0]
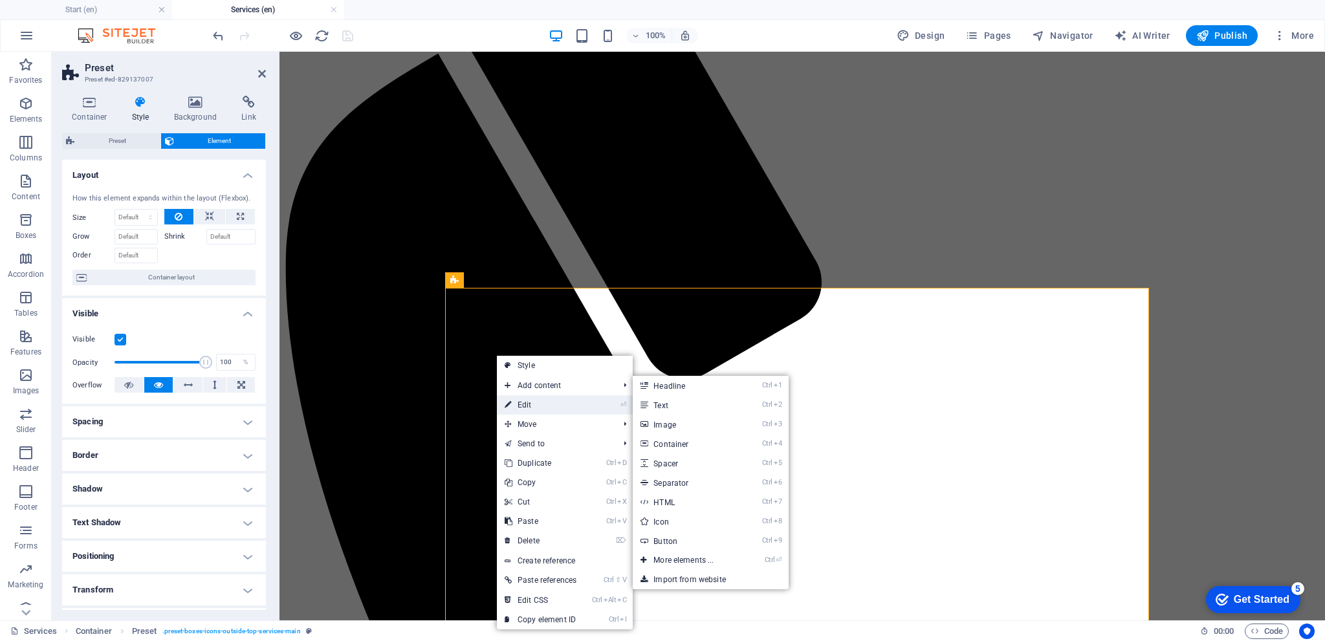
click at [536, 403] on link "⏎ Edit" at bounding box center [540, 404] width 87 height 19
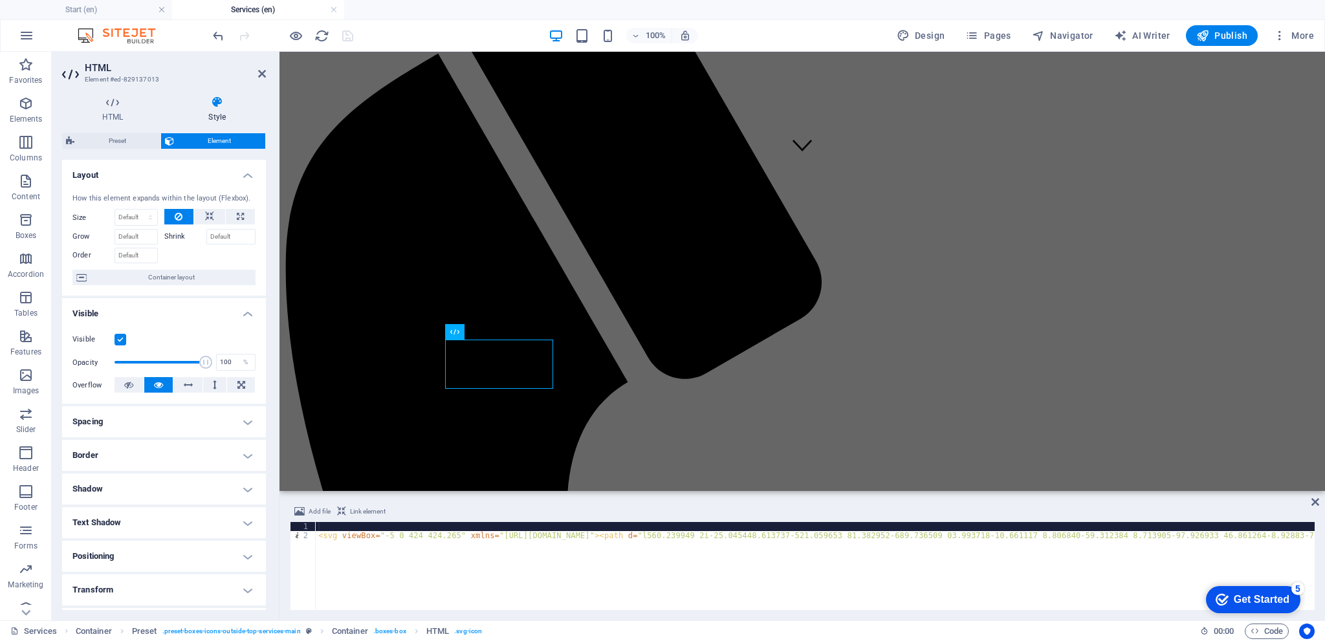
scroll to position [0, 0]
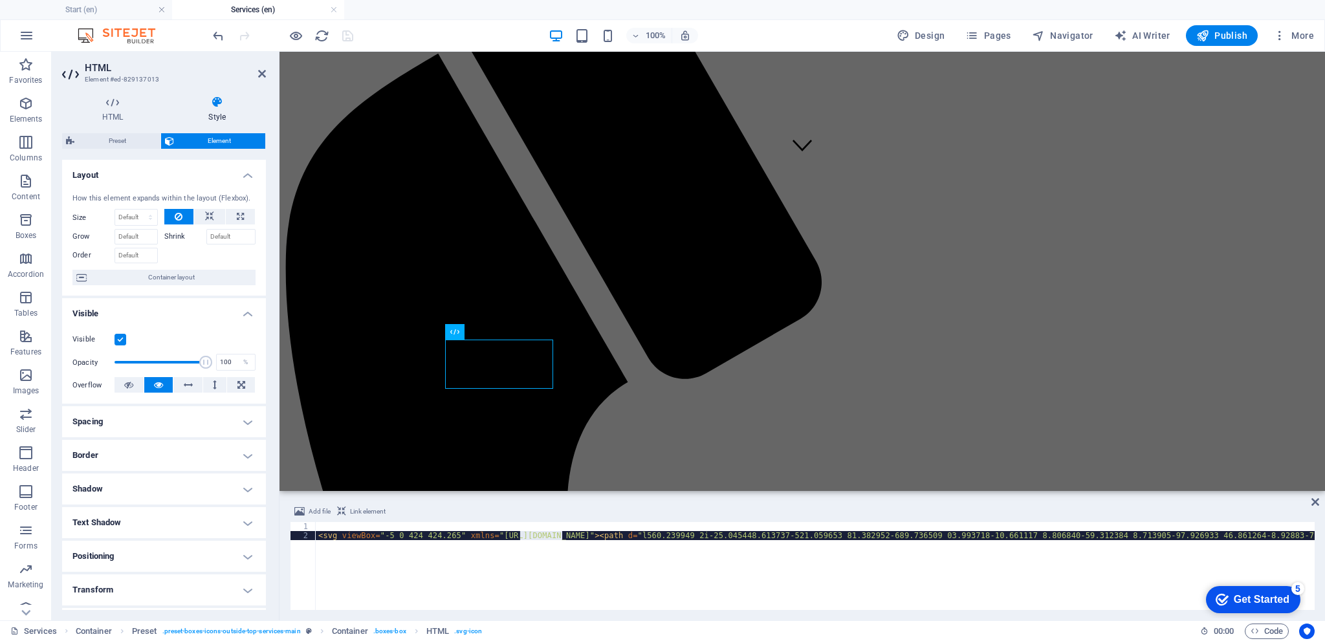
drag, startPoint x: 564, startPoint y: 535, endPoint x: 520, endPoint y: 540, distance: 44.3
type textarea "<svg viewBox="-5 0 424 424.265" xmlns="[URL][DOMAIN_NAME]"><path d="m295.695312…"
drag, startPoint x: 602, startPoint y: 536, endPoint x: 488, endPoint y: 538, distance: 113.9
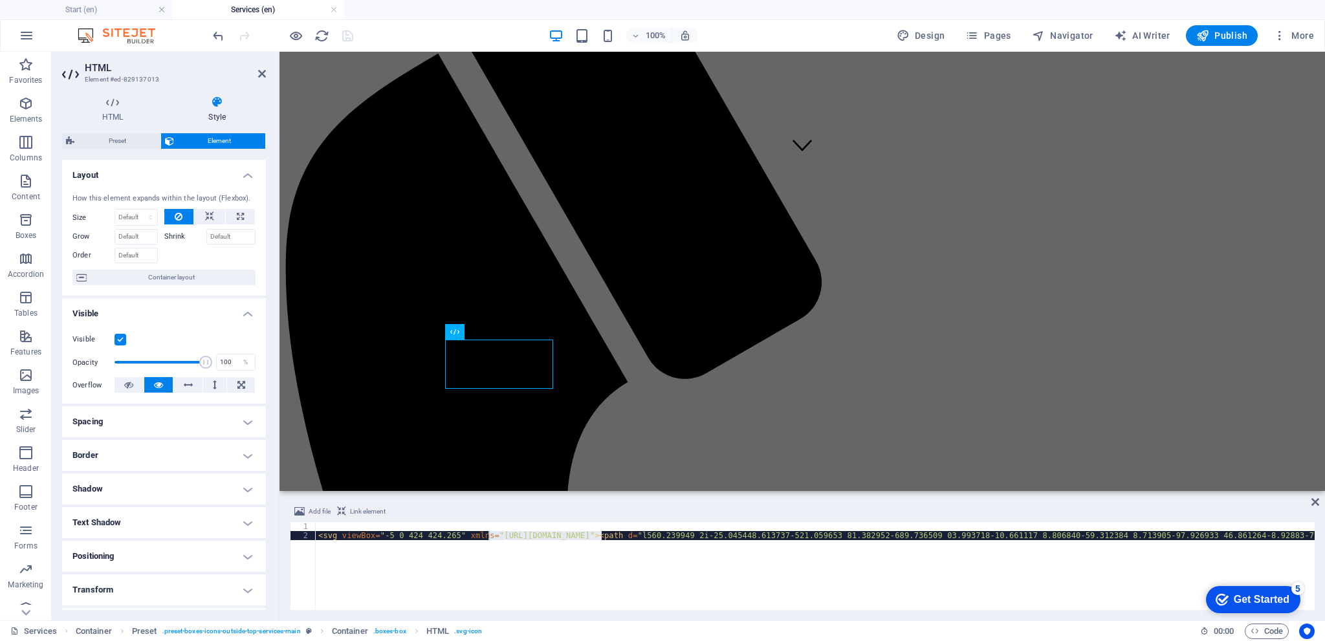
click at [216, 135] on span "Element" at bounding box center [220, 141] width 84 height 16
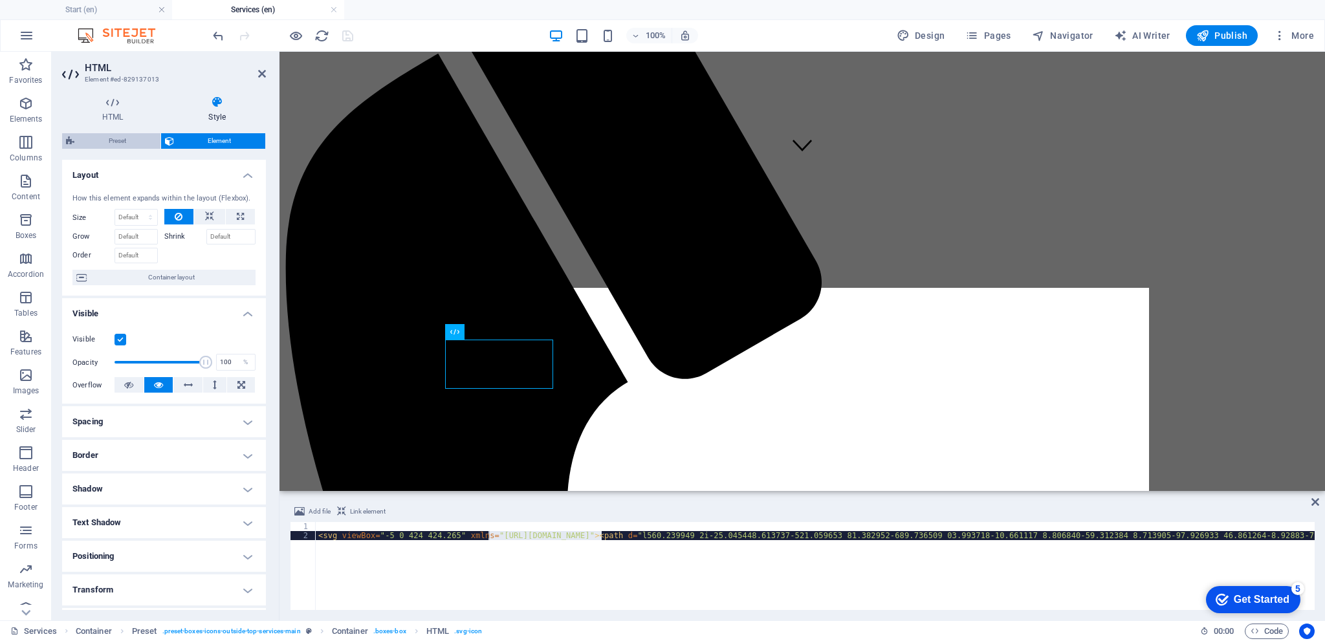
click at [129, 141] on span "Preset" at bounding box center [117, 141] width 78 height 16
select select "px"
select select "preset-boxes-icons-outside-top-services-main"
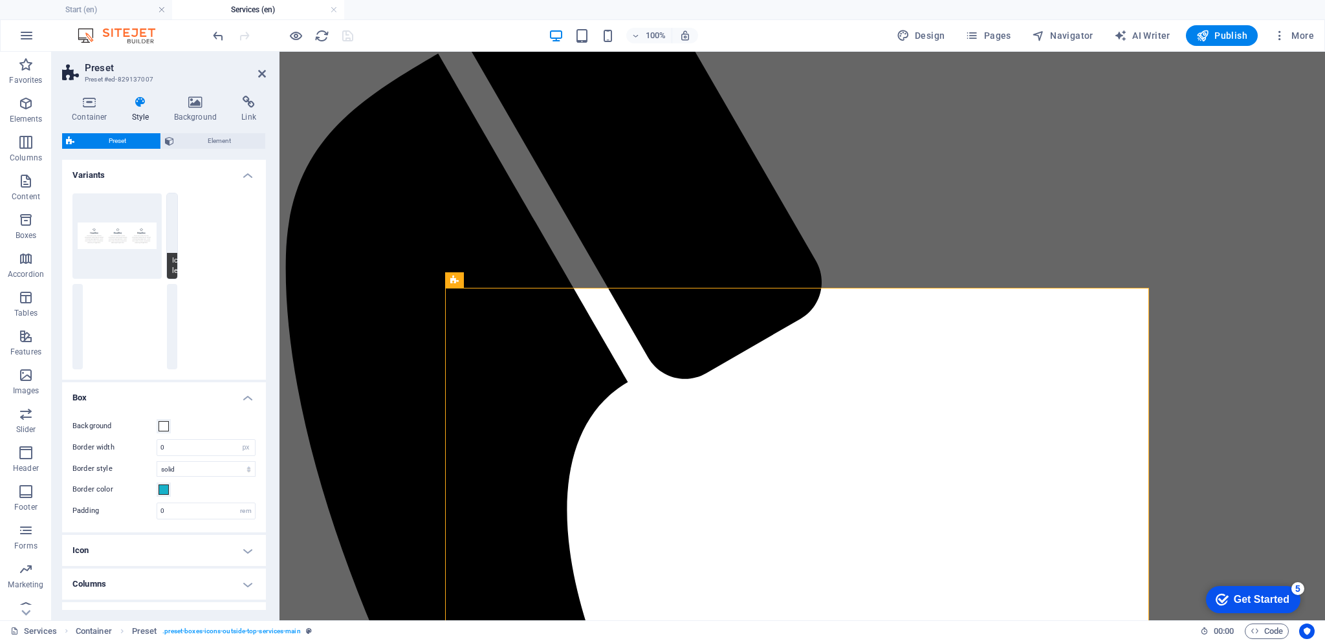
scroll to position [74, 0]
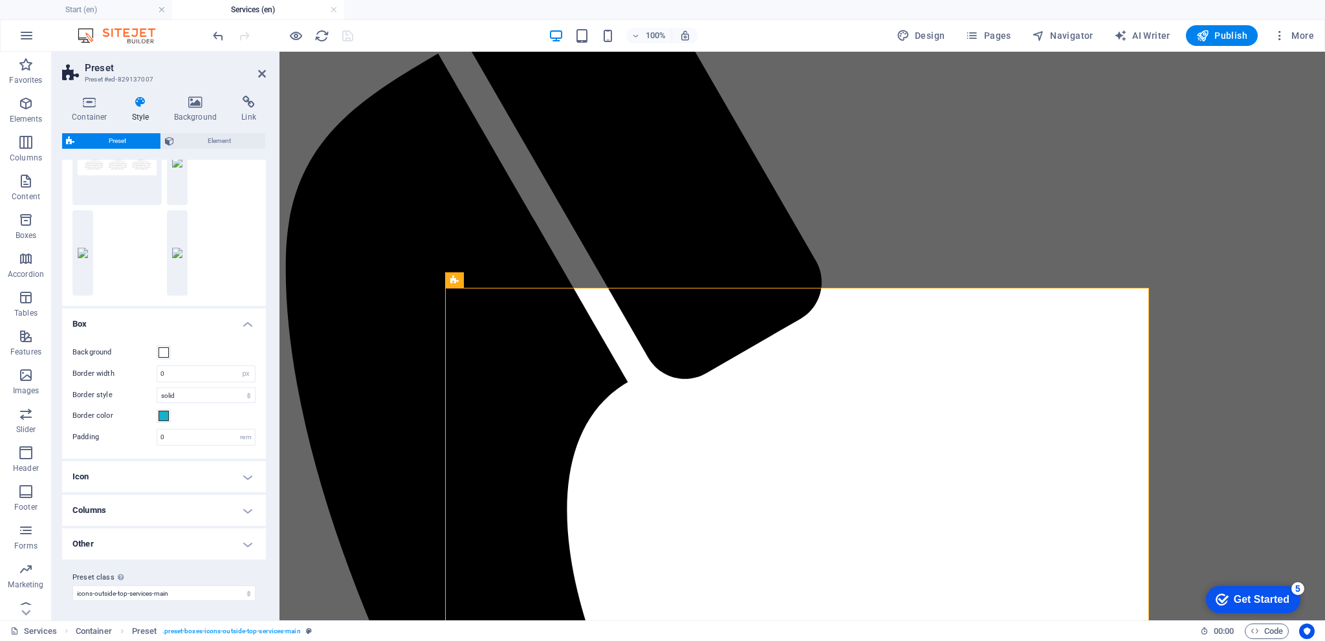
click at [216, 483] on h4 "Icon" at bounding box center [164, 476] width 204 height 31
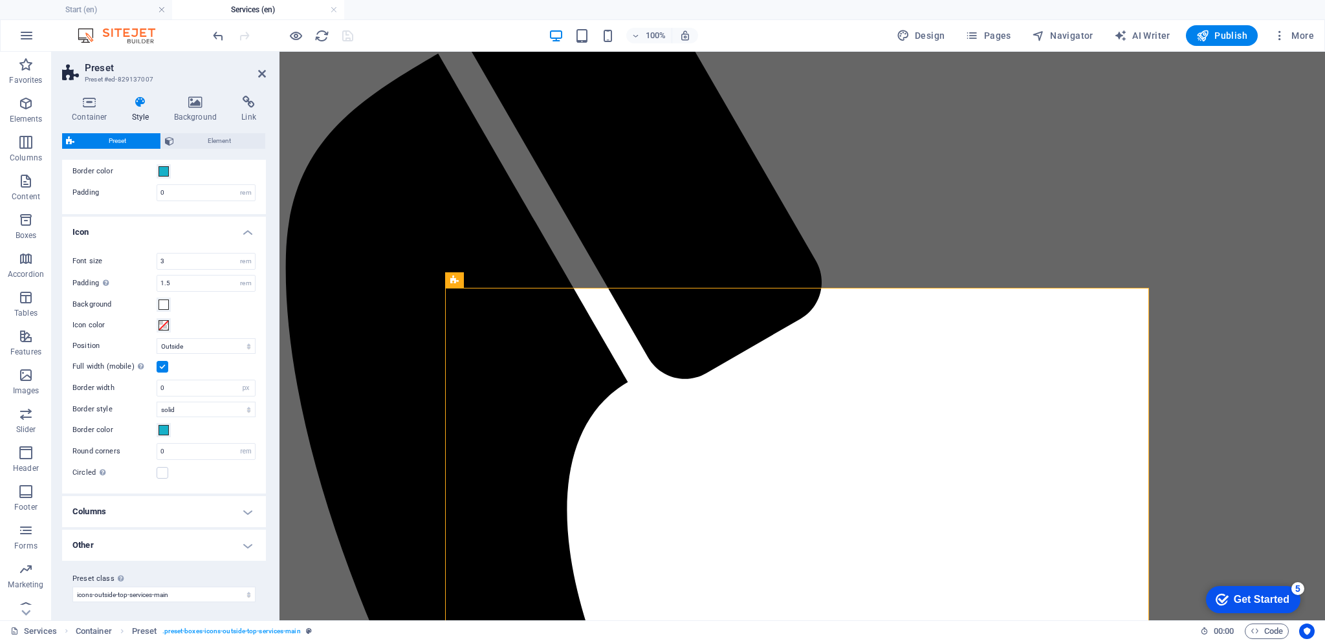
scroll to position [318, 0]
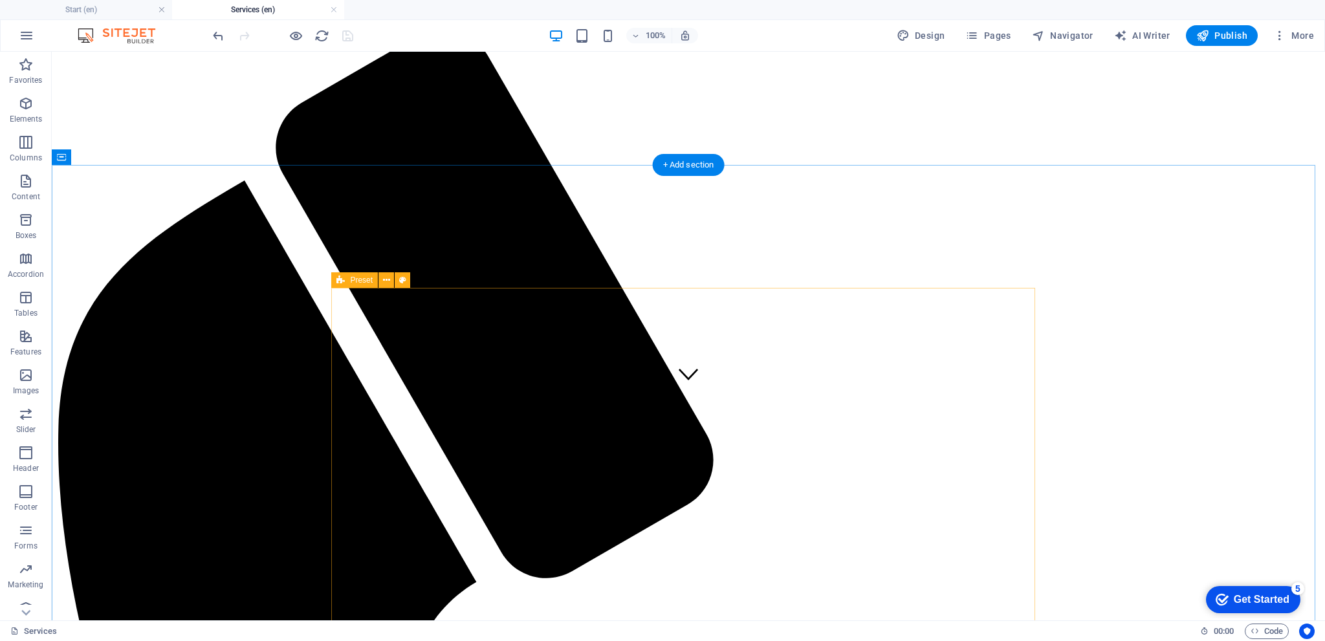
scroll to position [324, 0]
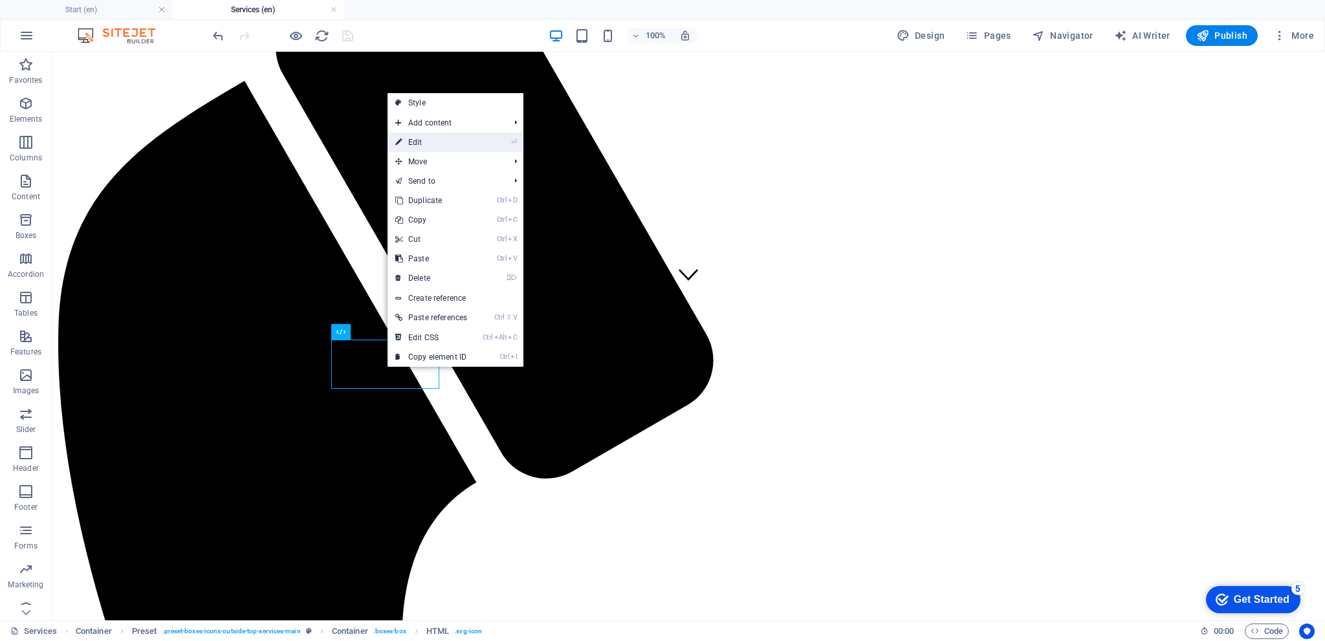
drag, startPoint x: 462, startPoint y: 140, endPoint x: 266, endPoint y: 159, distance: 196.9
click at [462, 140] on link "⏎ Edit" at bounding box center [431, 142] width 87 height 19
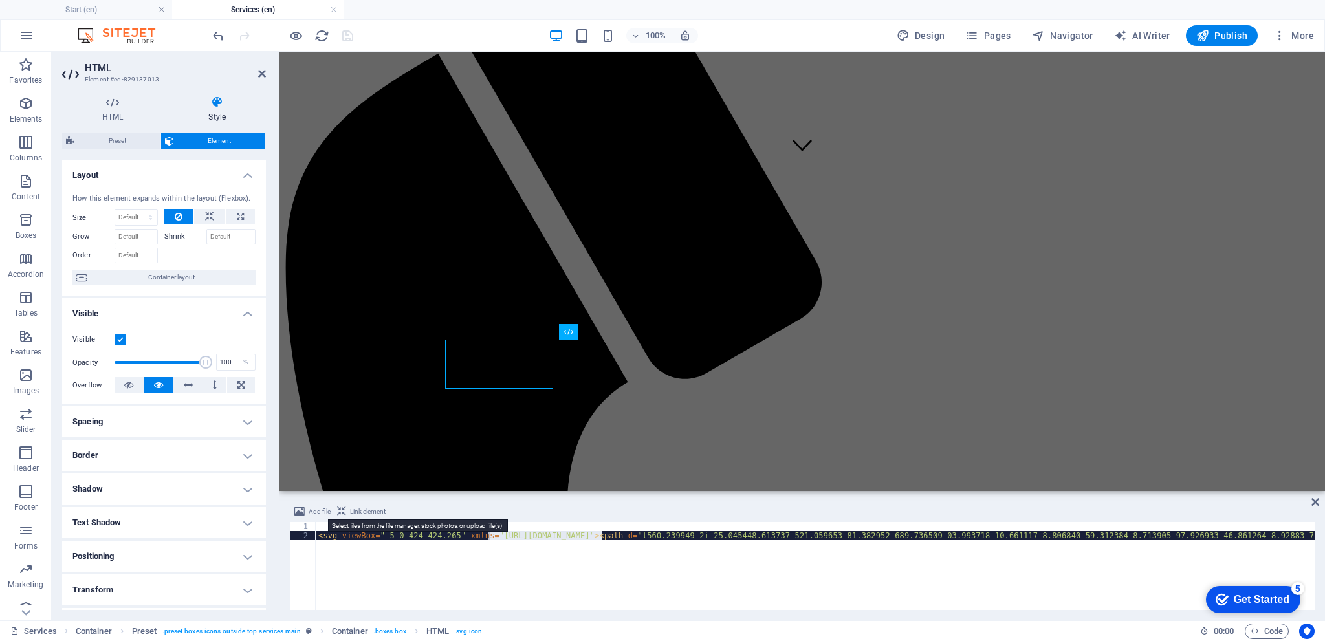
click at [322, 512] on span "Add file" at bounding box center [320, 512] width 22 height 16
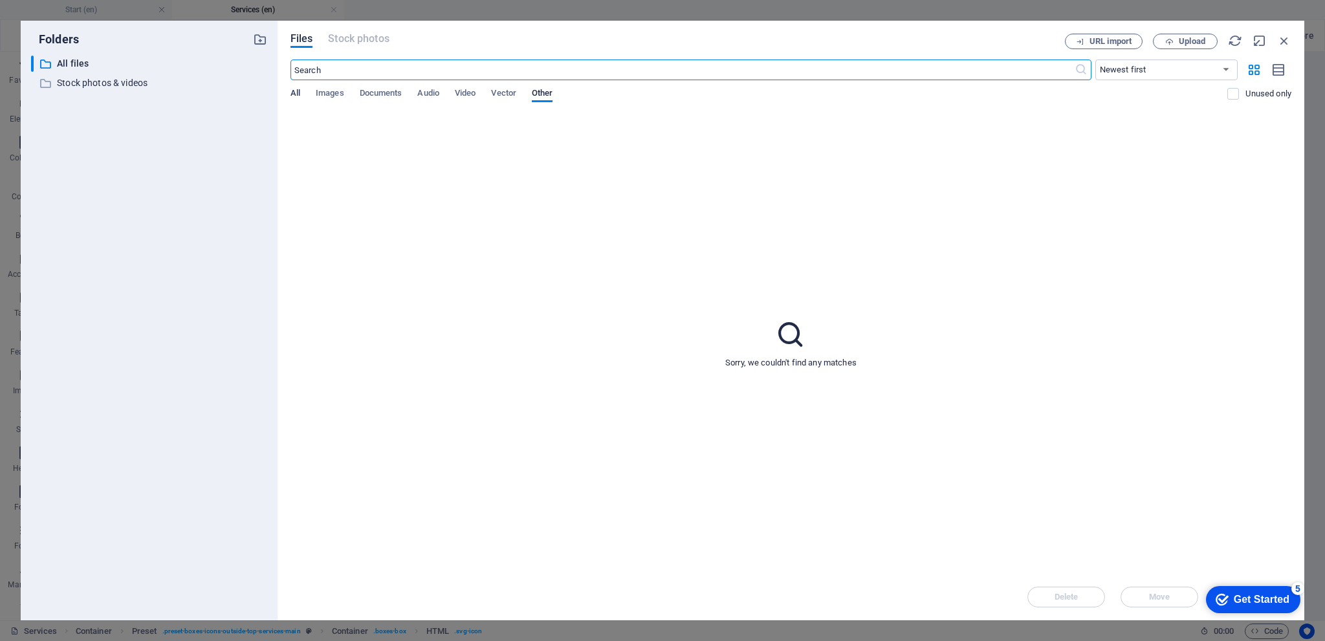
click at [299, 94] on span "All" at bounding box center [296, 94] width 10 height 18
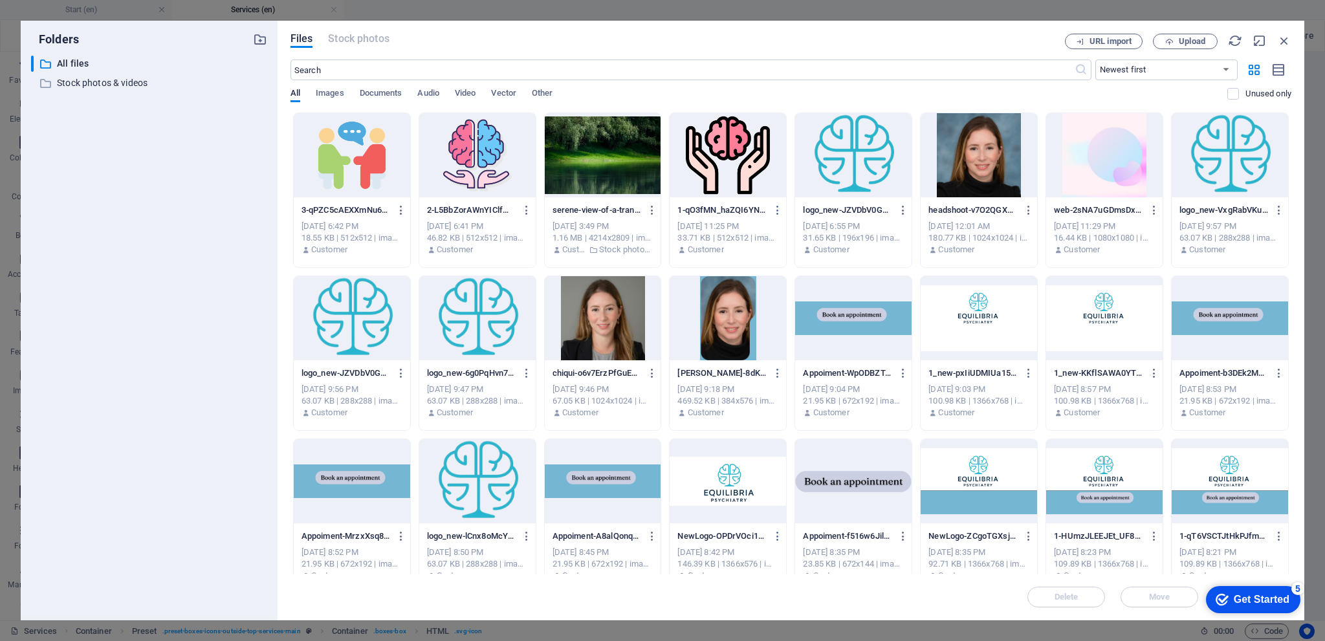
click at [494, 149] on div at bounding box center [477, 155] width 116 height 84
click at [494, 149] on div "1" at bounding box center [477, 155] width 116 height 84
type textarea "<svg viewBox="-5 0 424 424.265" xmlns="[URL][DOMAIN_NAME]"><path d="m295.695312…"
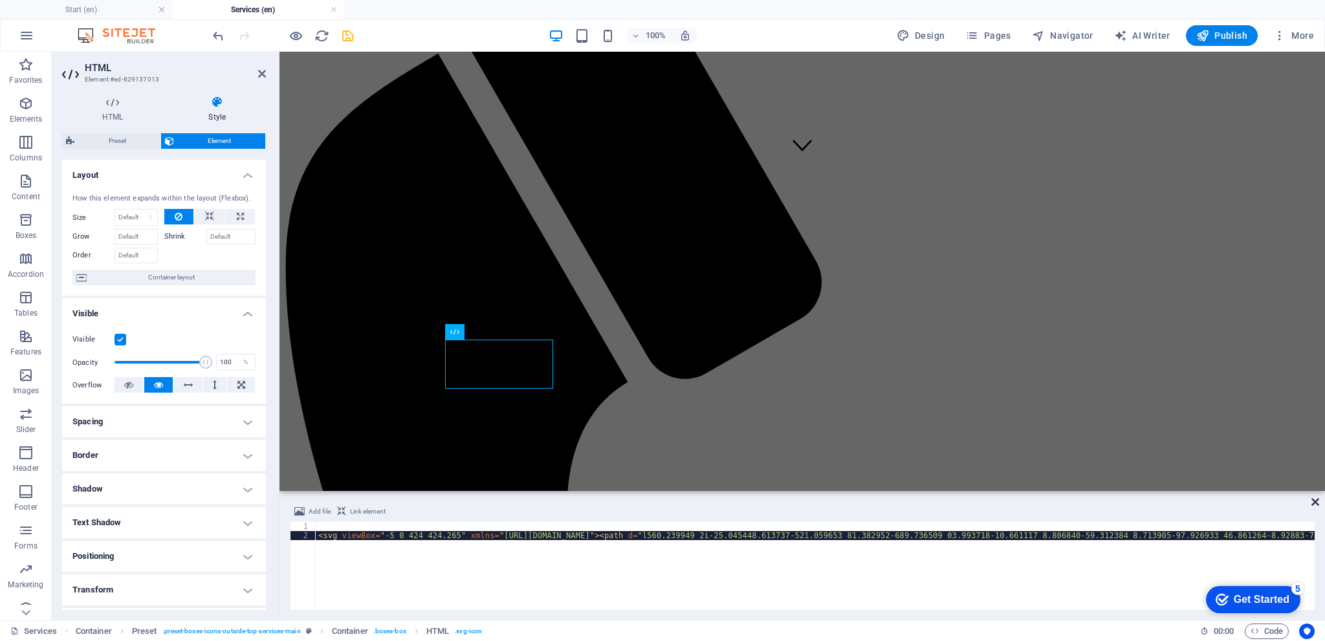
drag, startPoint x: 1313, startPoint y: 501, endPoint x: 1037, endPoint y: 434, distance: 284.3
click at [1313, 501] on icon at bounding box center [1315, 502] width 8 height 10
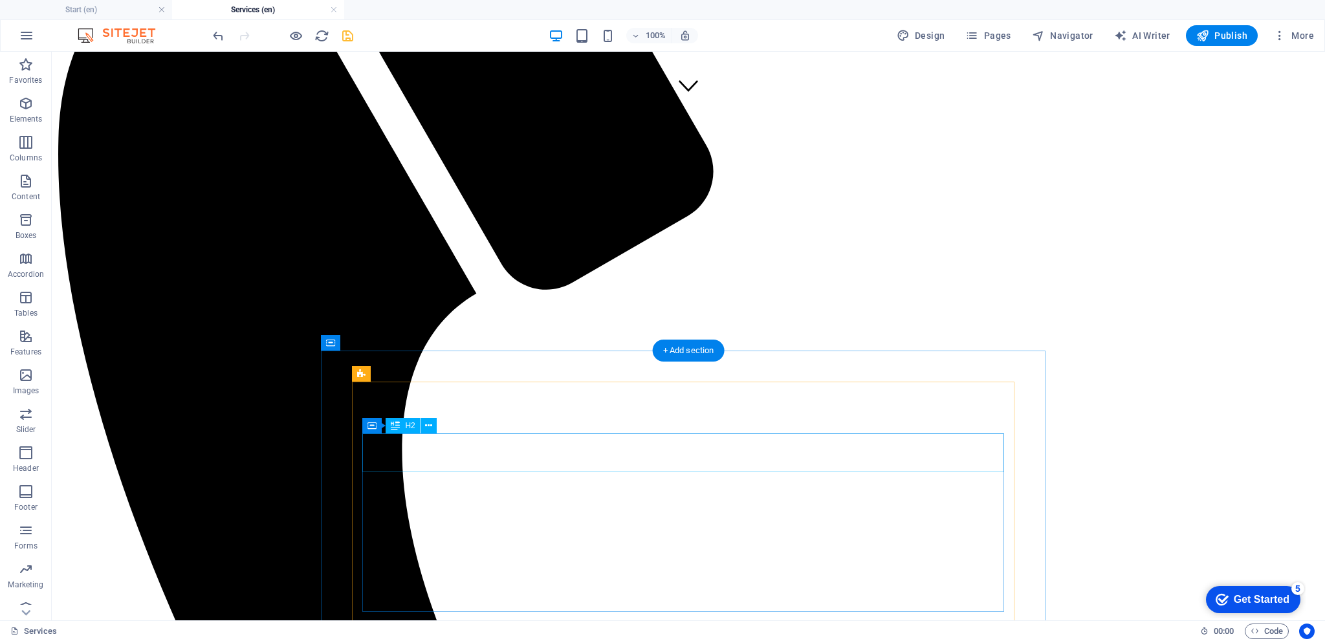
scroll to position [388, 0]
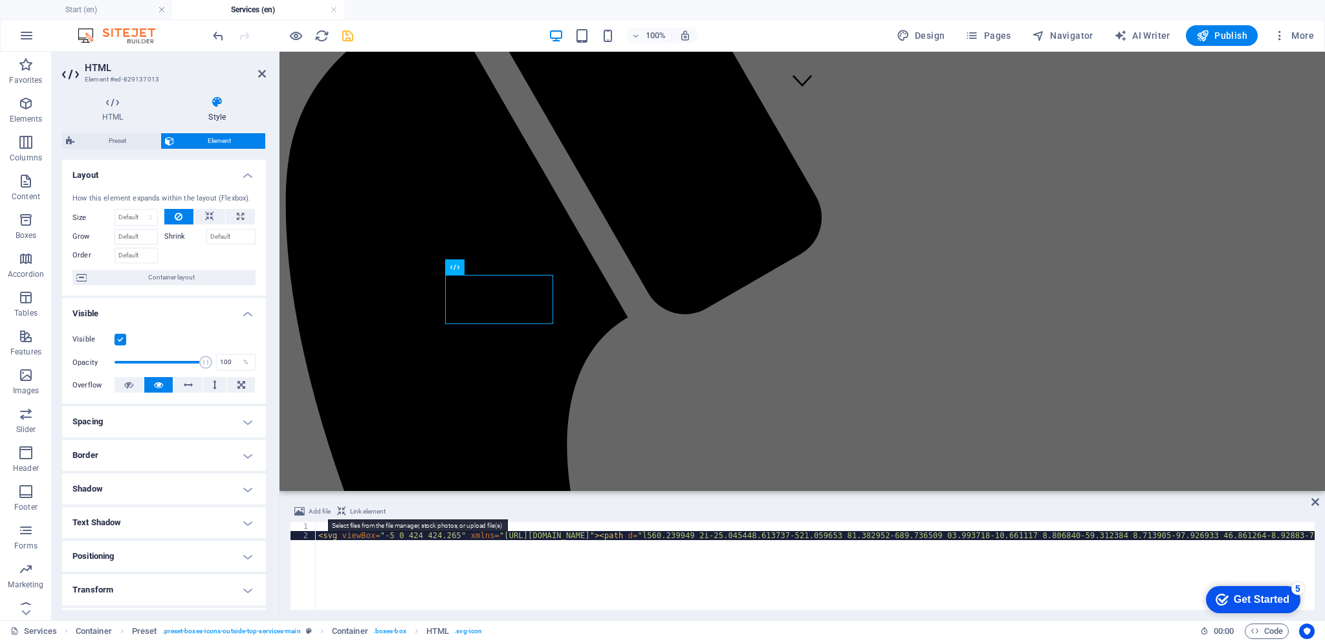
click at [318, 505] on span "Add file" at bounding box center [320, 512] width 22 height 16
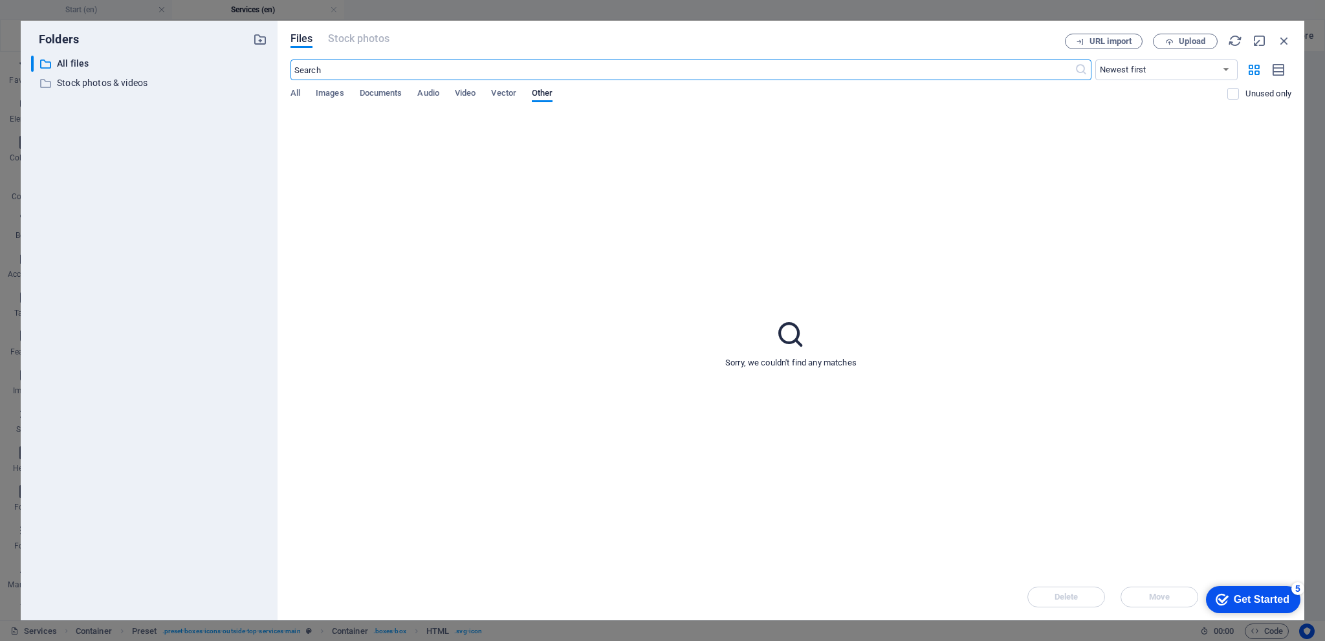
click at [283, 87] on div "Files Stock photos URL import Upload ​ Newest first Oldest first Name (A-Z) Nam…" at bounding box center [791, 321] width 1027 height 600
click at [301, 86] on div "​ Newest first Oldest first Name (A-Z) Name (Z-A) Size (0-9) Size (9-0) Resolut…" at bounding box center [791, 86] width 1001 height 53
click at [295, 91] on span "All" at bounding box center [296, 94] width 10 height 18
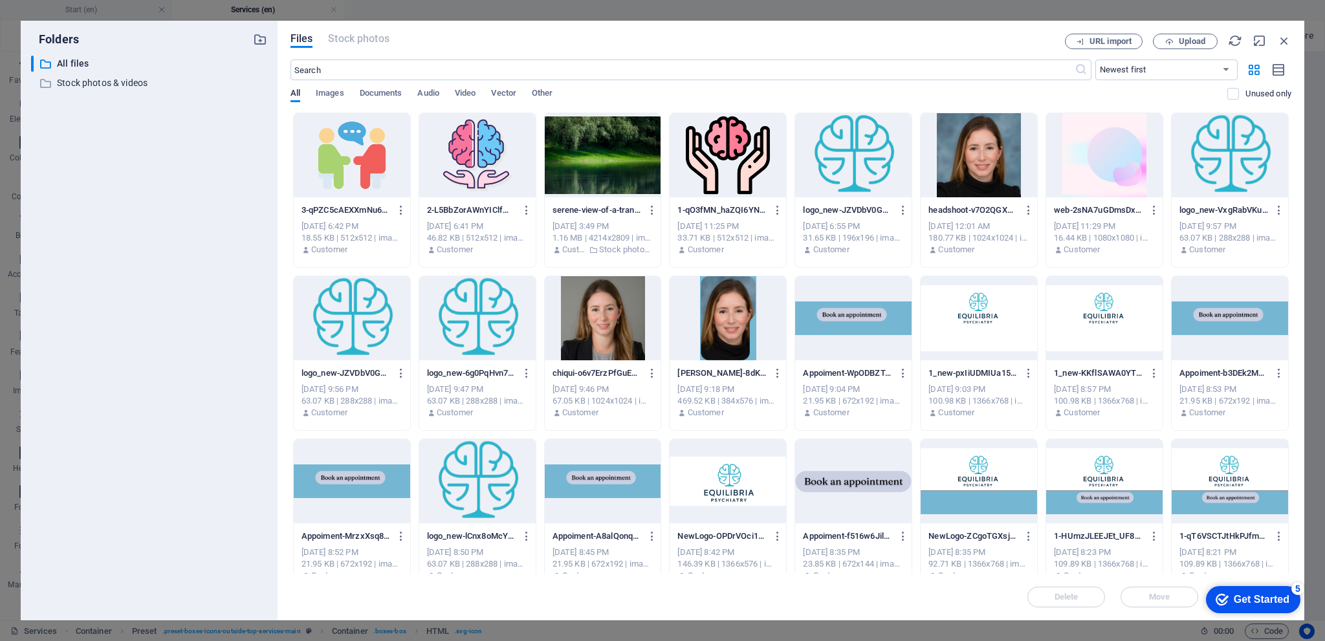
click at [476, 160] on div at bounding box center [477, 155] width 116 height 84
click at [476, 160] on div "1" at bounding box center [477, 155] width 116 height 84
type textarea "<svg viewBox="-5 0 424 424.265" xmlns="[URL][DOMAIN_NAME][DOMAIN_NAME]"><path d…"
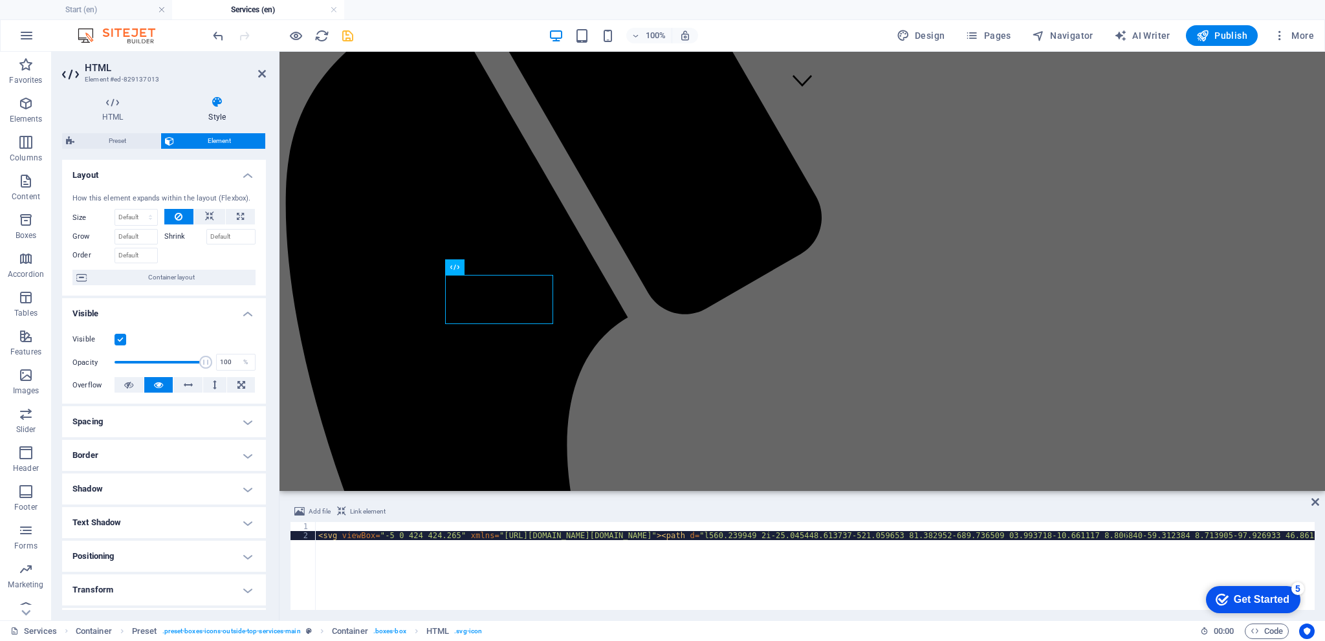
scroll to position [0, 11444]
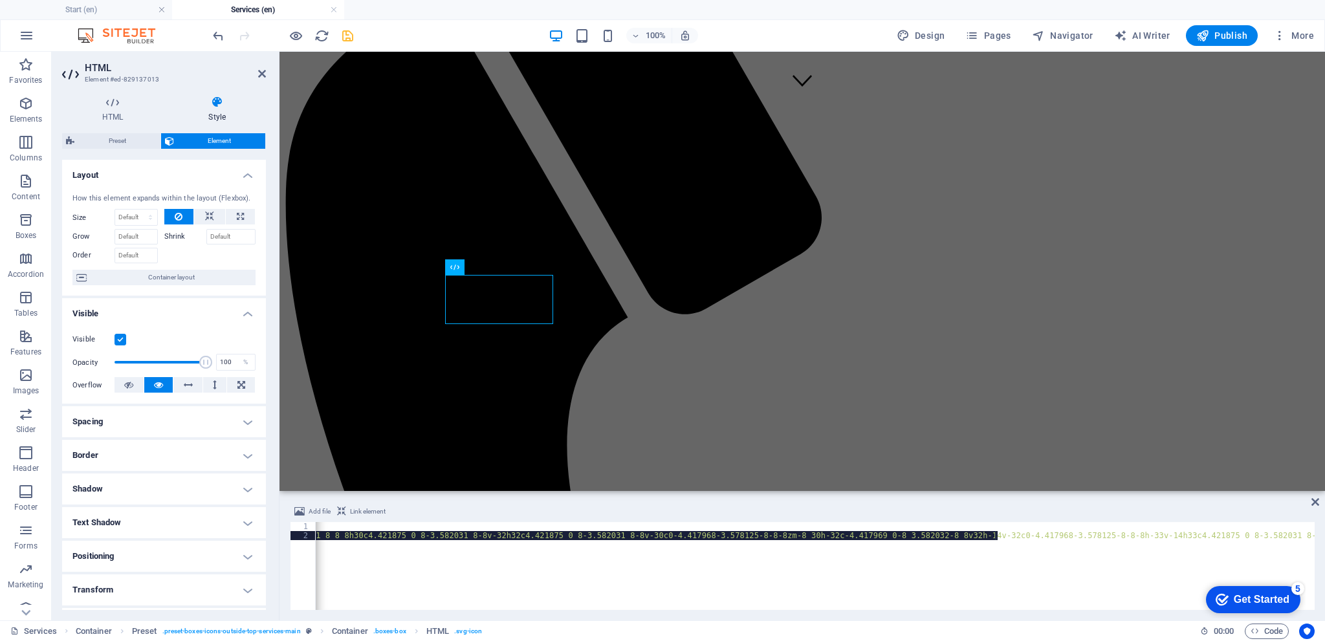
click at [1028, 556] on div "< svg viewBox = "-5 0 424 424.265" xmlns = "[URL][DOMAIN_NAME][DOMAIN_NAME]" > …" at bounding box center [815, 566] width 999 height 88
drag, startPoint x: 1021, startPoint y: 544, endPoint x: 432, endPoint y: 554, distance: 588.9
click at [446, 564] on div "< svg viewBox = "-5 0 424 424.265" xmlns = "[URL][DOMAIN_NAME][DOMAIN_NAME]" > …" at bounding box center [815, 566] width 999 height 88
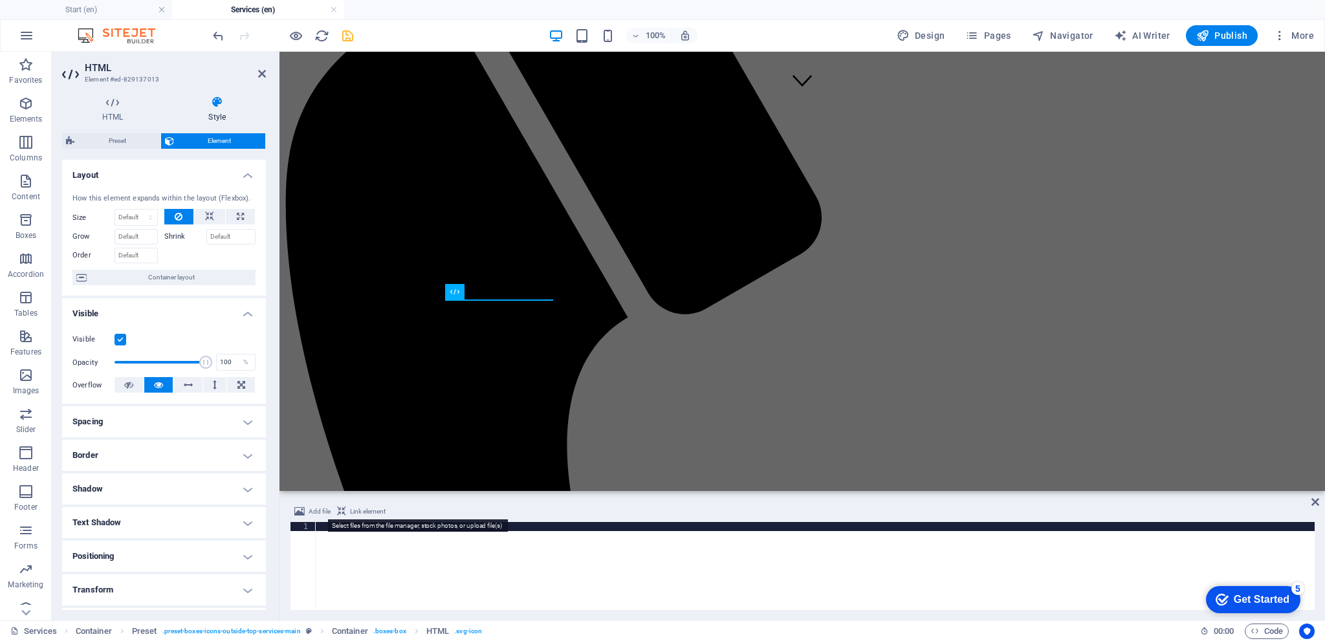
click at [314, 511] on span "Add file" at bounding box center [320, 512] width 22 height 16
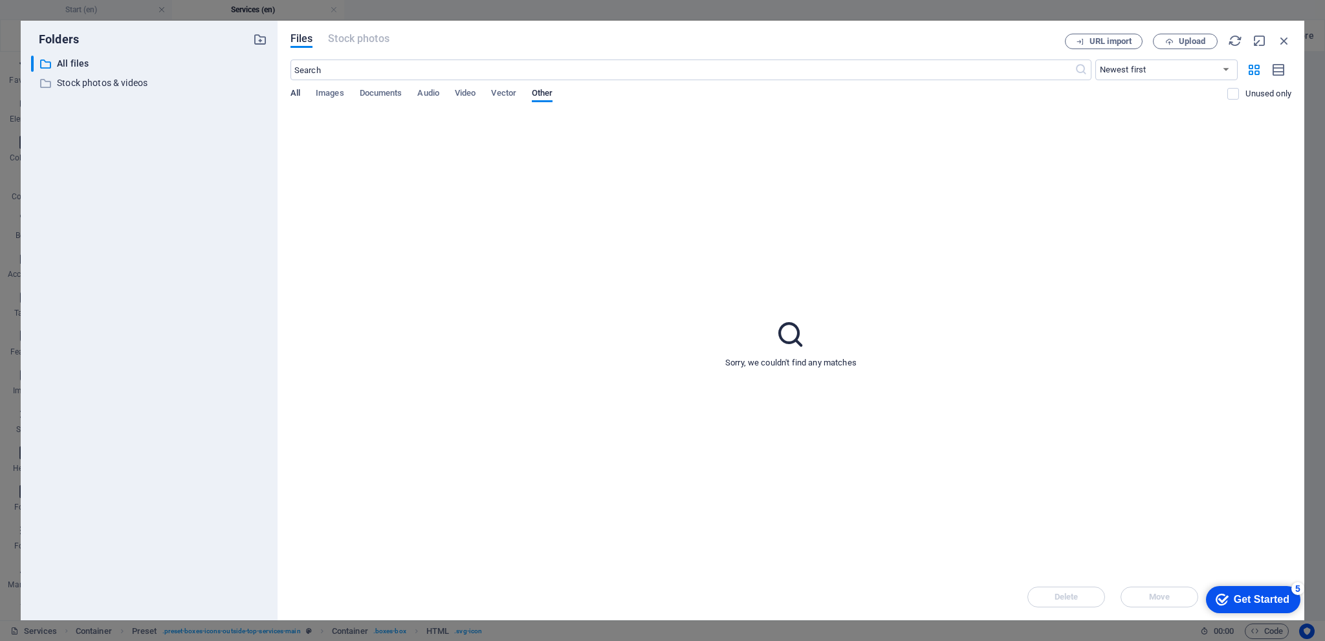
click at [298, 93] on span "All" at bounding box center [296, 94] width 10 height 18
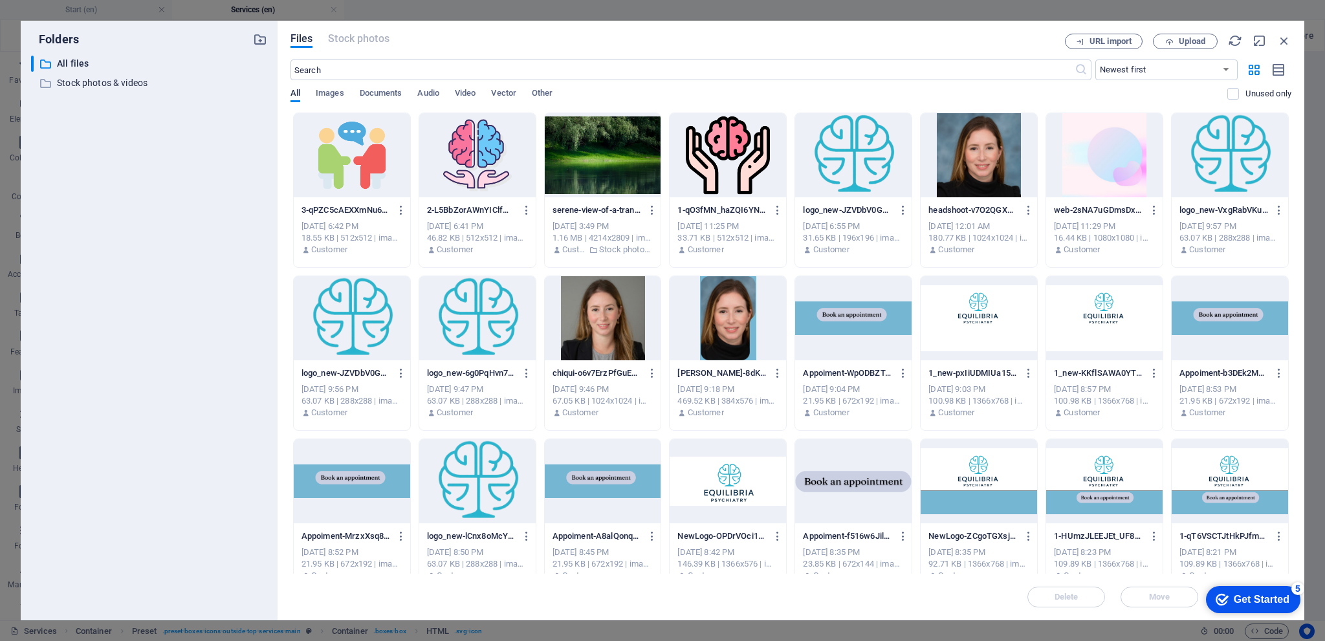
click at [474, 164] on div at bounding box center [477, 155] width 116 height 84
type textarea "[URL][DOMAIN_NAME]"
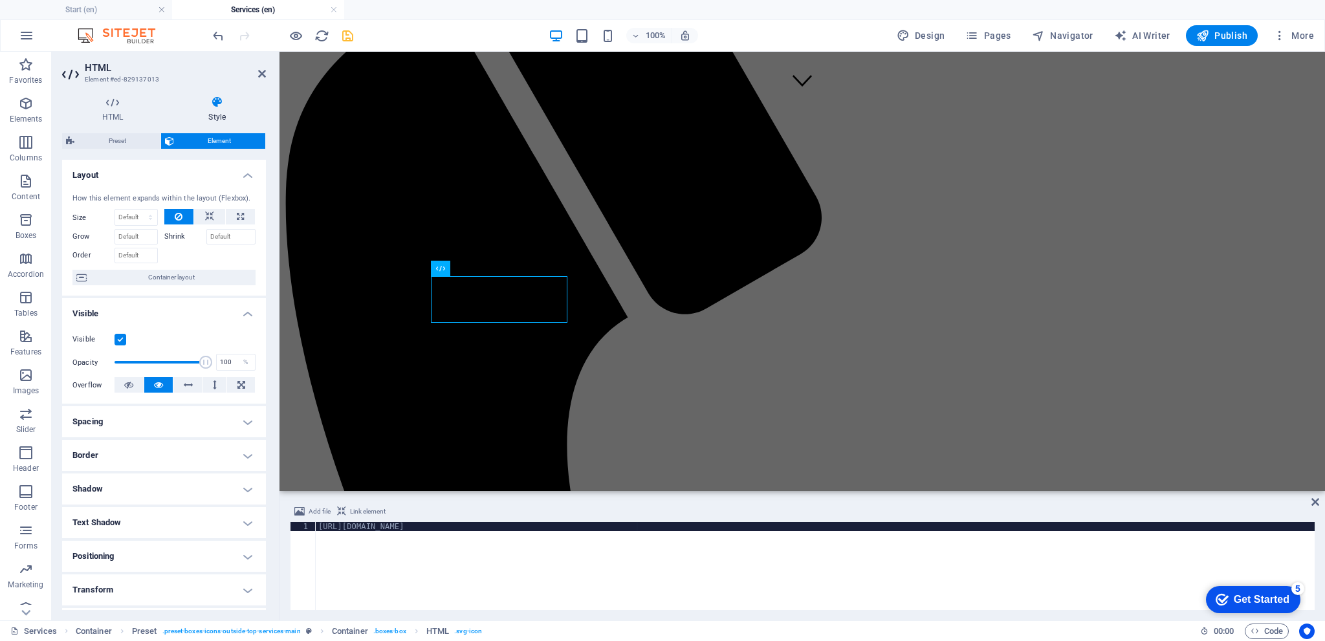
click at [367, 510] on span "Link element" at bounding box center [368, 512] width 36 height 16
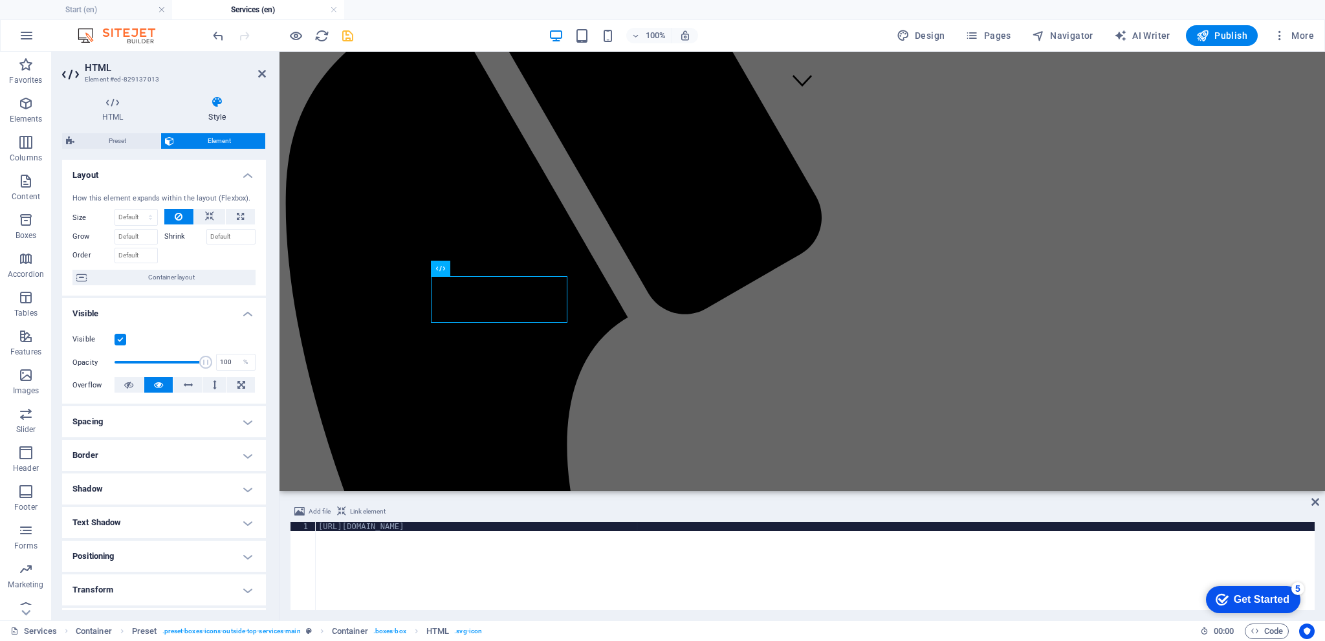
click at [367, 510] on span "Link element" at bounding box center [368, 512] width 36 height 16
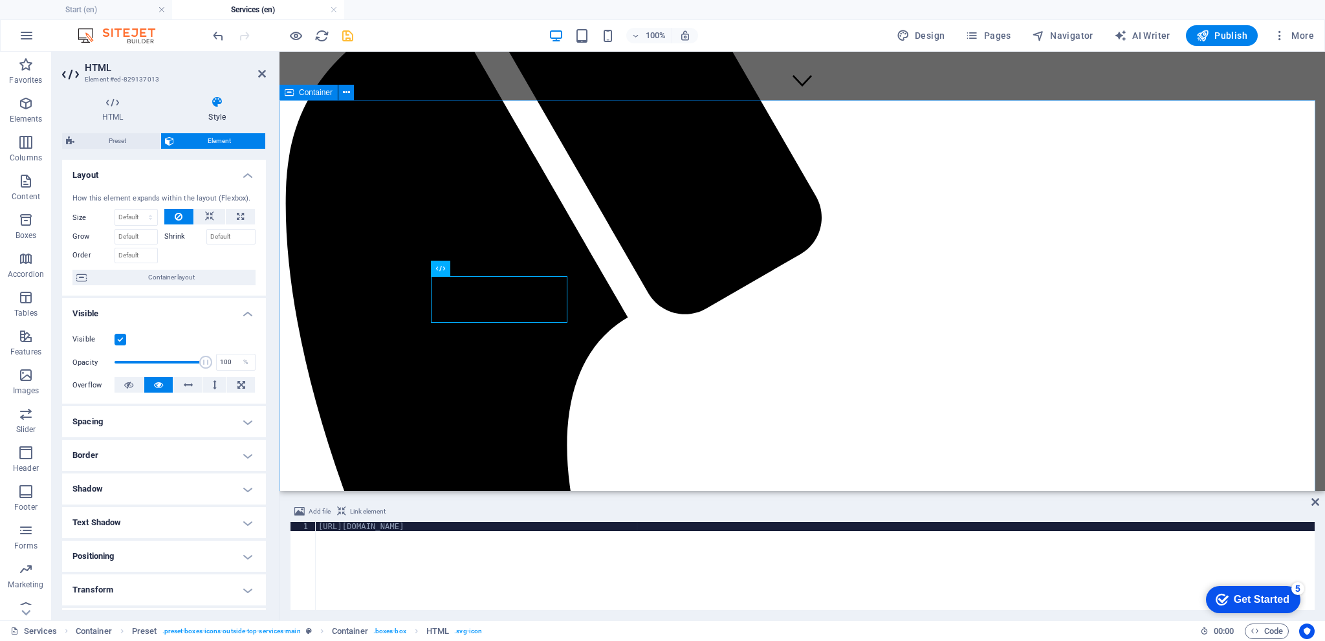
type textarea "[URL][DOMAIN_NAME]<a href="#ed-829136998" class="wv-link-elm"></a>"
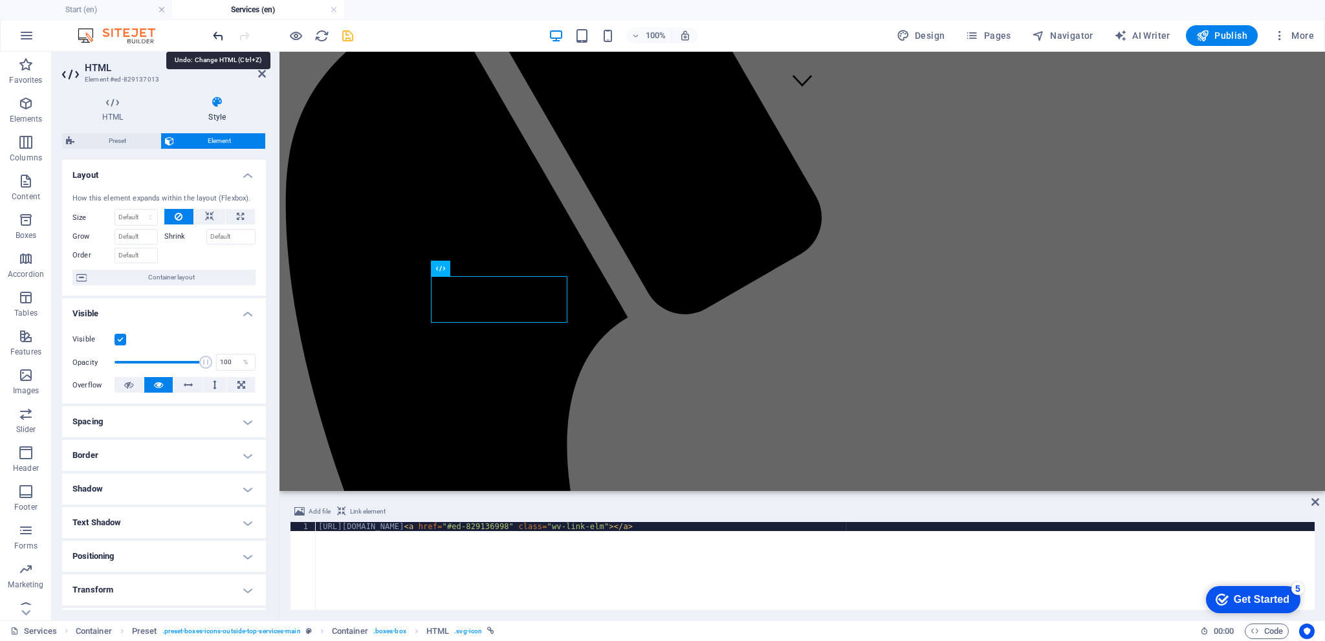
click at [220, 34] on icon "undo" at bounding box center [218, 35] width 15 height 15
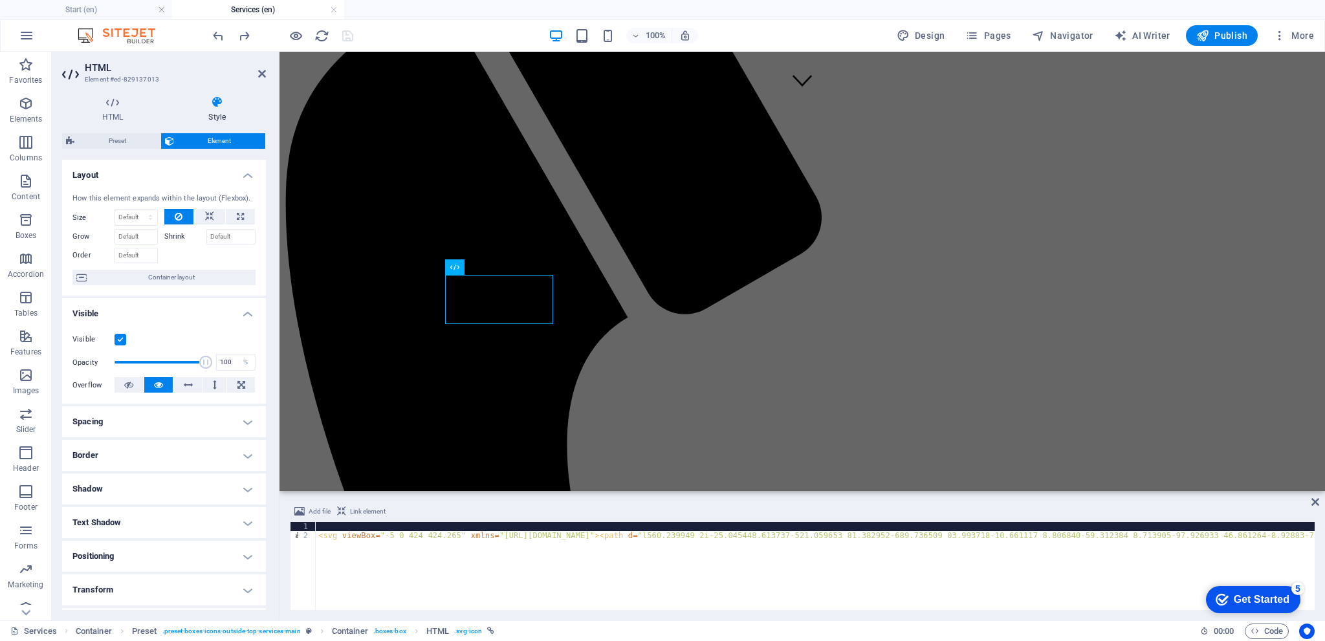
type textarea "<svg viewBox="-5 0 424 424.265" xmlns="[URL][DOMAIN_NAME]"><path d="m295.695312…"
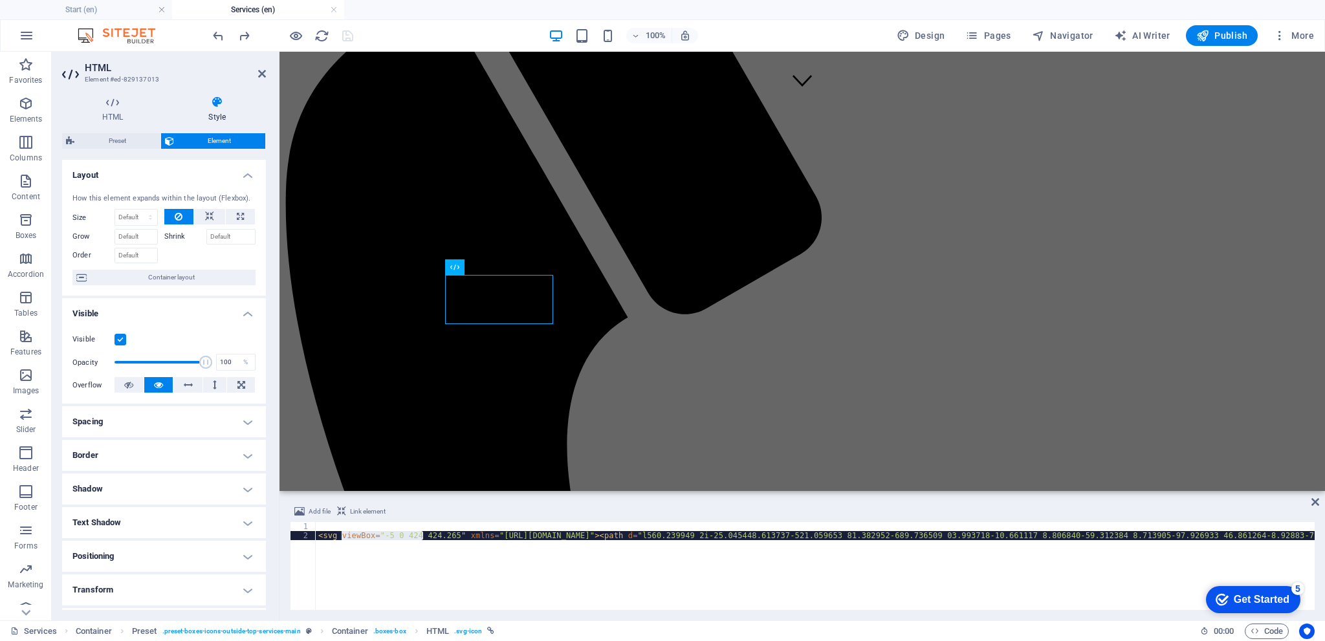
scroll to position [0, 10922]
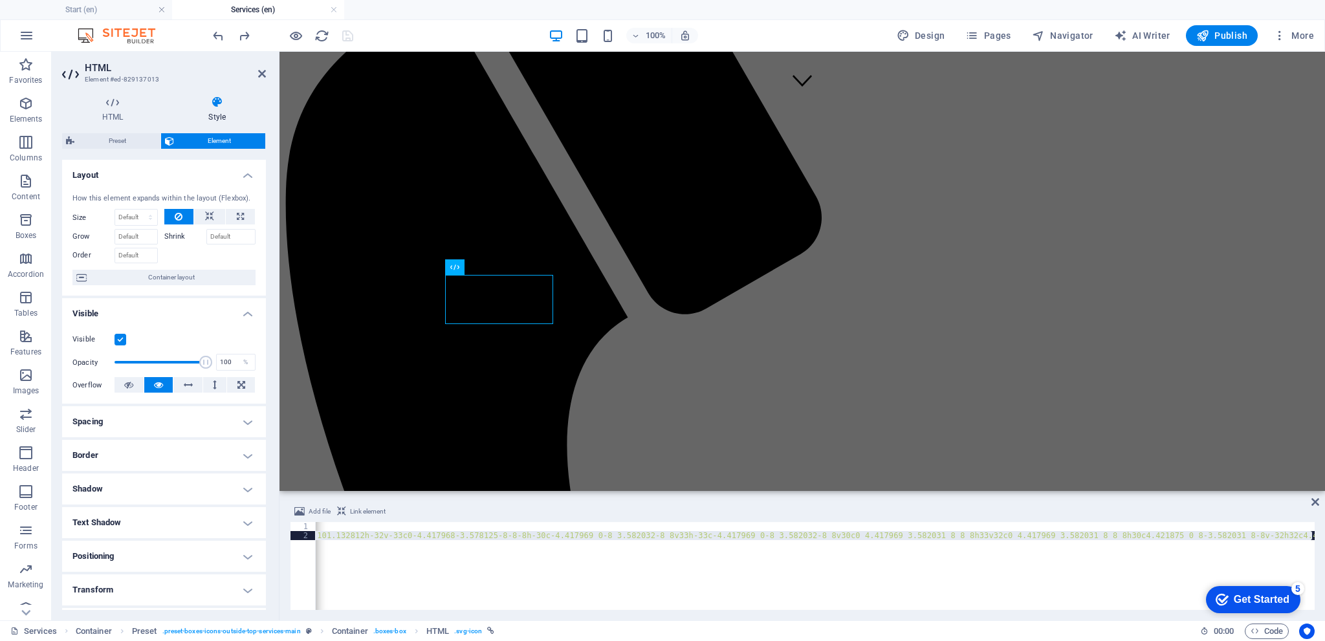
drag, startPoint x: 424, startPoint y: 536, endPoint x: 312, endPoint y: 543, distance: 112.2
click at [312, 543] on div "<svg viewBox="-5 0 424 424.265" xmlns="[URL][DOMAIN_NAME]"><path d="m295.695312…" at bounding box center [802, 566] width 1025 height 88
click at [396, 552] on div "< svg viewBox = "-5 0 424 424.265" xmlns = "[URL][DOMAIN_NAME]" > < path d = > …" at bounding box center [815, 566] width 999 height 88
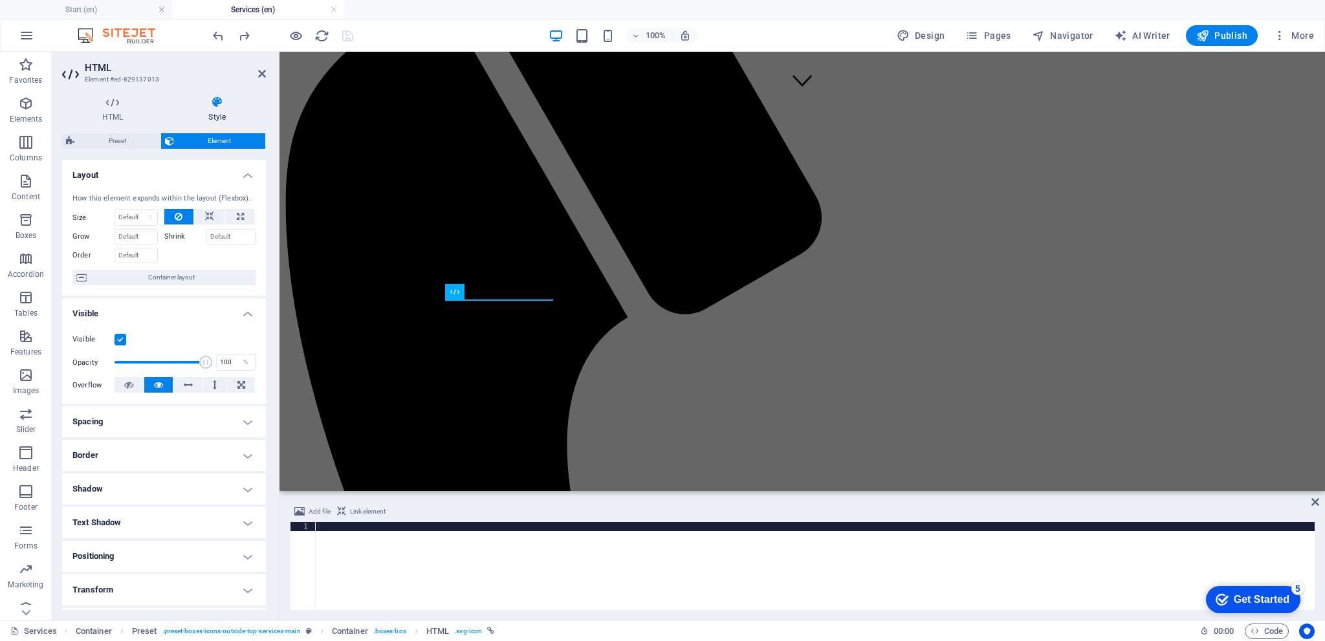
paste textarea "Psychiatry"
click at [214, 34] on icon "undo" at bounding box center [218, 35] width 15 height 15
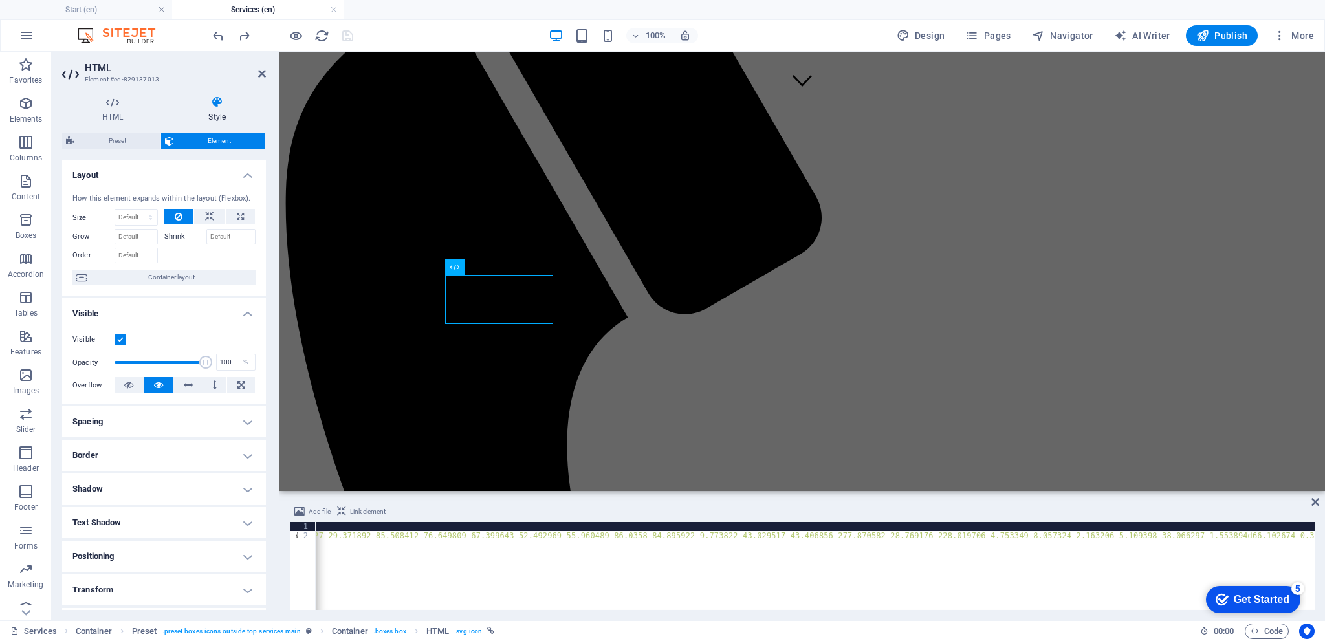
scroll to position [0, 0]
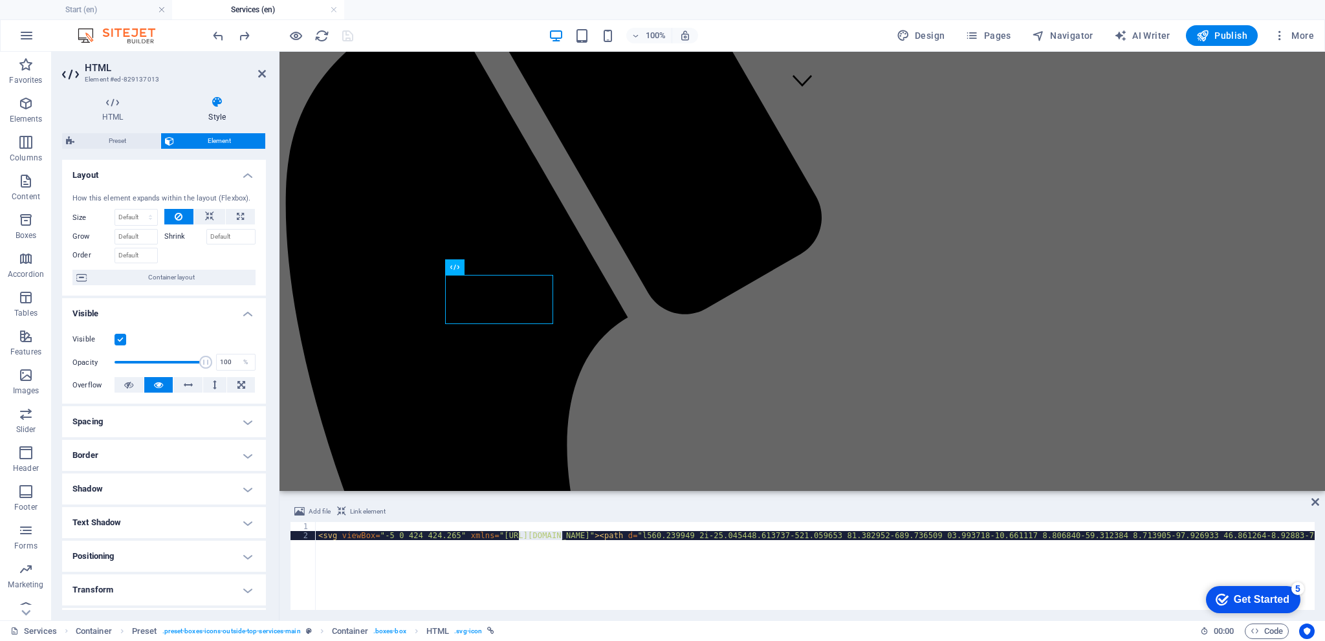
drag, startPoint x: 520, startPoint y: 535, endPoint x: 561, endPoint y: 534, distance: 40.8
click at [499, 268] on span "HTML" at bounding box center [498, 267] width 21 height 8
click at [103, 104] on icon at bounding box center [112, 102] width 101 height 13
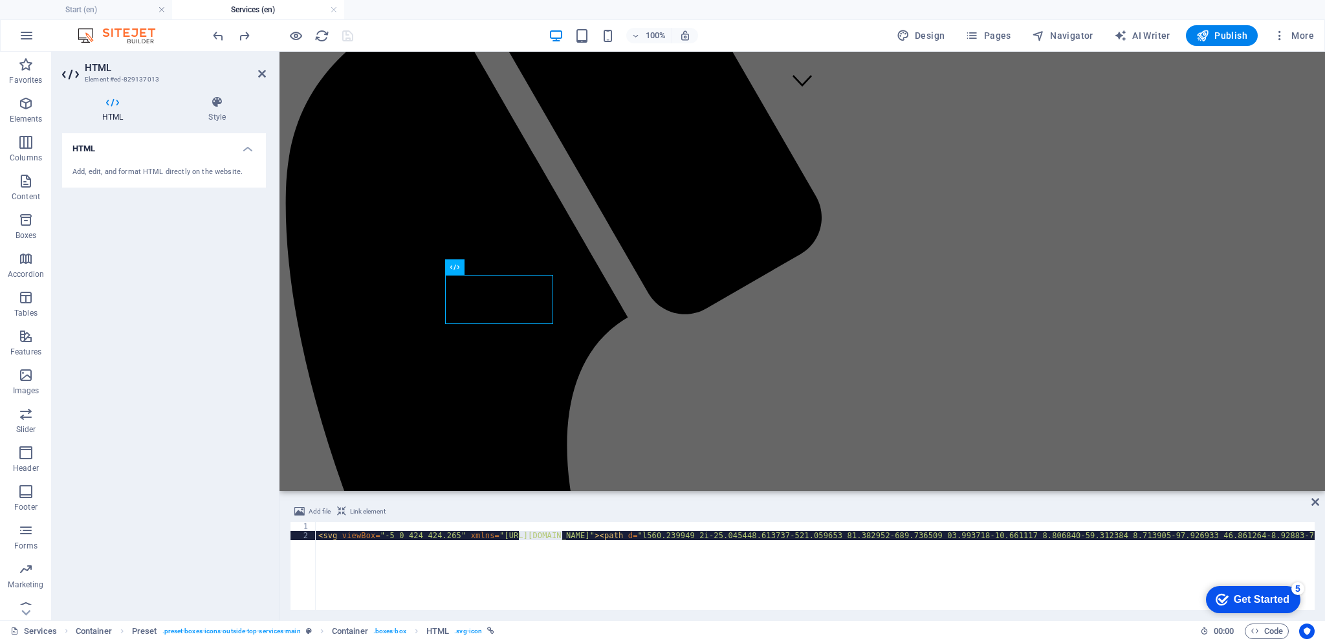
click at [164, 168] on div "Add, edit, and format HTML directly on the website." at bounding box center [163, 172] width 183 height 11
click at [373, 512] on span "Link element" at bounding box center [368, 512] width 36 height 16
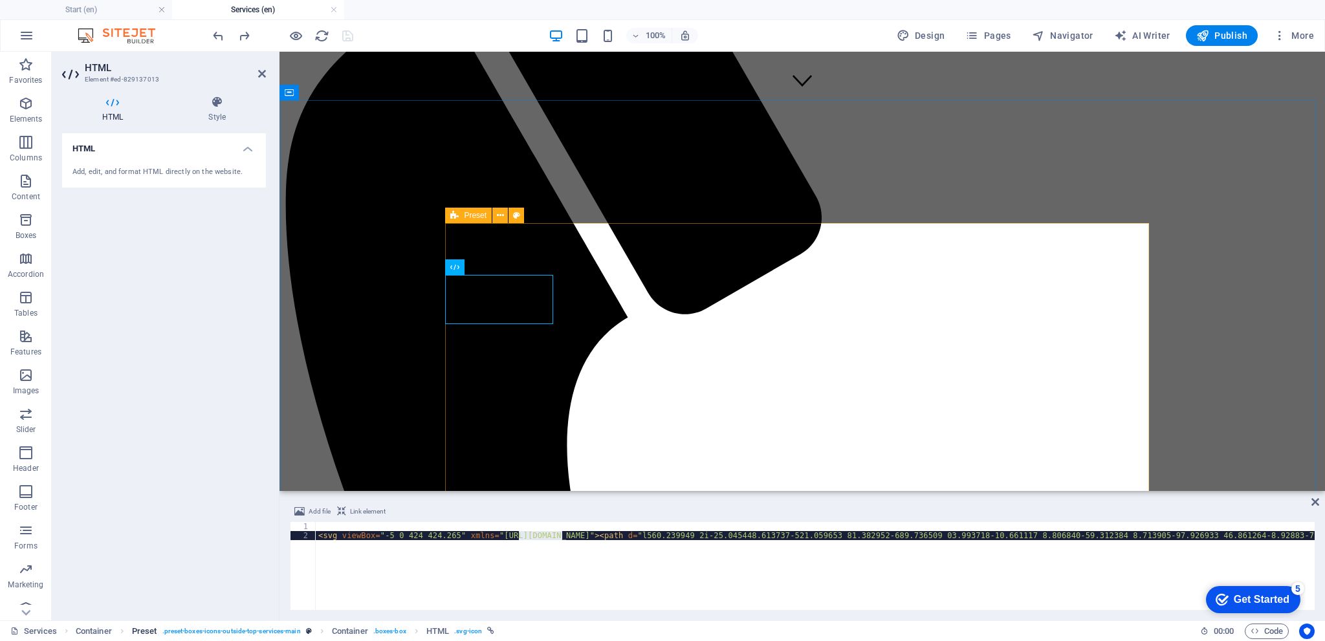
click at [264, 632] on span ". preset-boxes-icons-outside-top-services-main" at bounding box center [231, 632] width 138 height 16
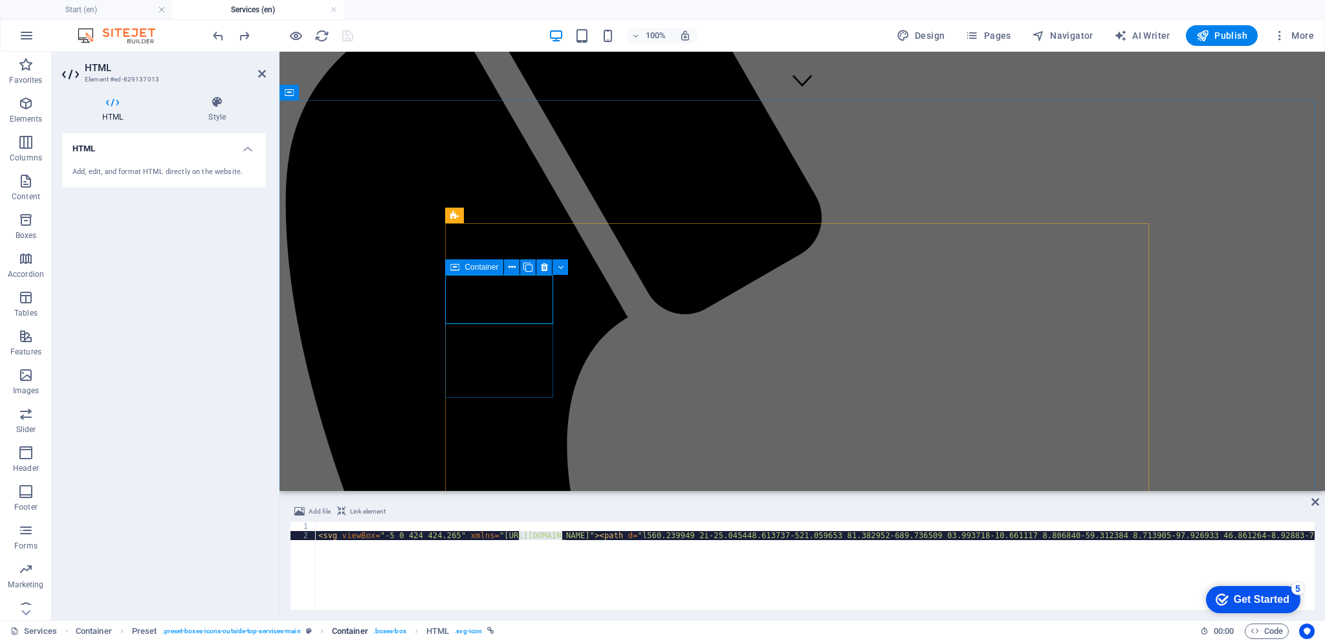
click at [391, 629] on span ". boxes-box" at bounding box center [389, 632] width 33 height 16
click at [469, 631] on span ". svg-icon" at bounding box center [468, 632] width 28 height 16
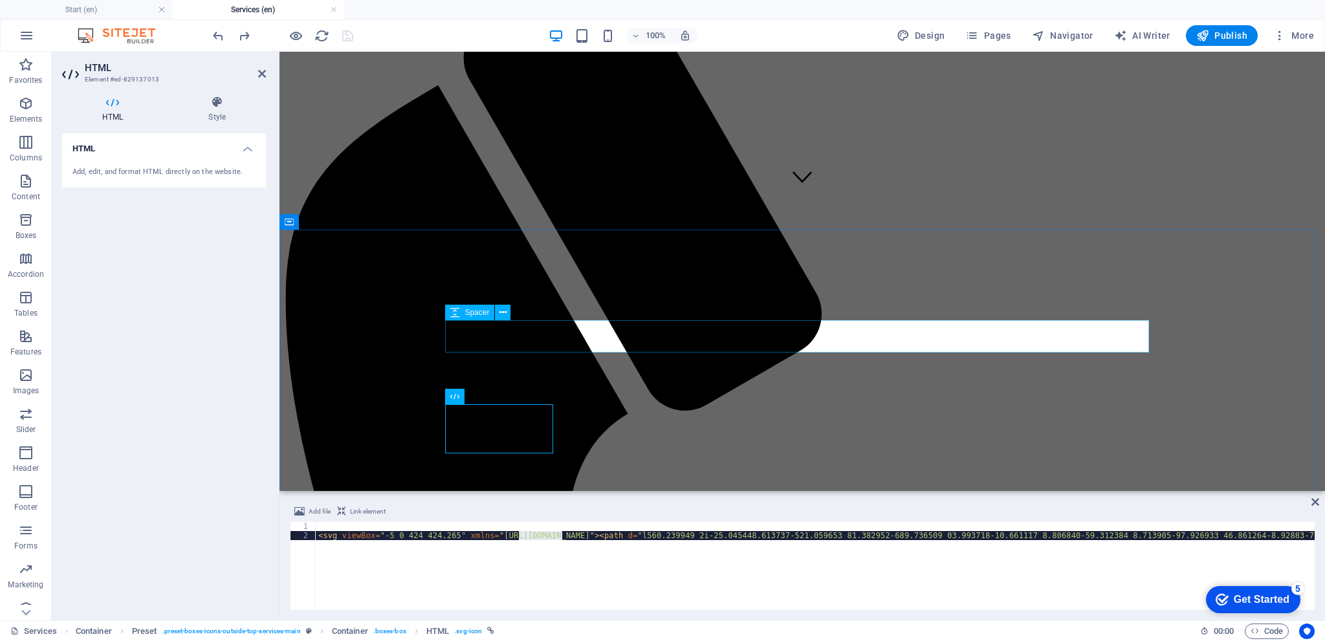
scroll to position [259, 0]
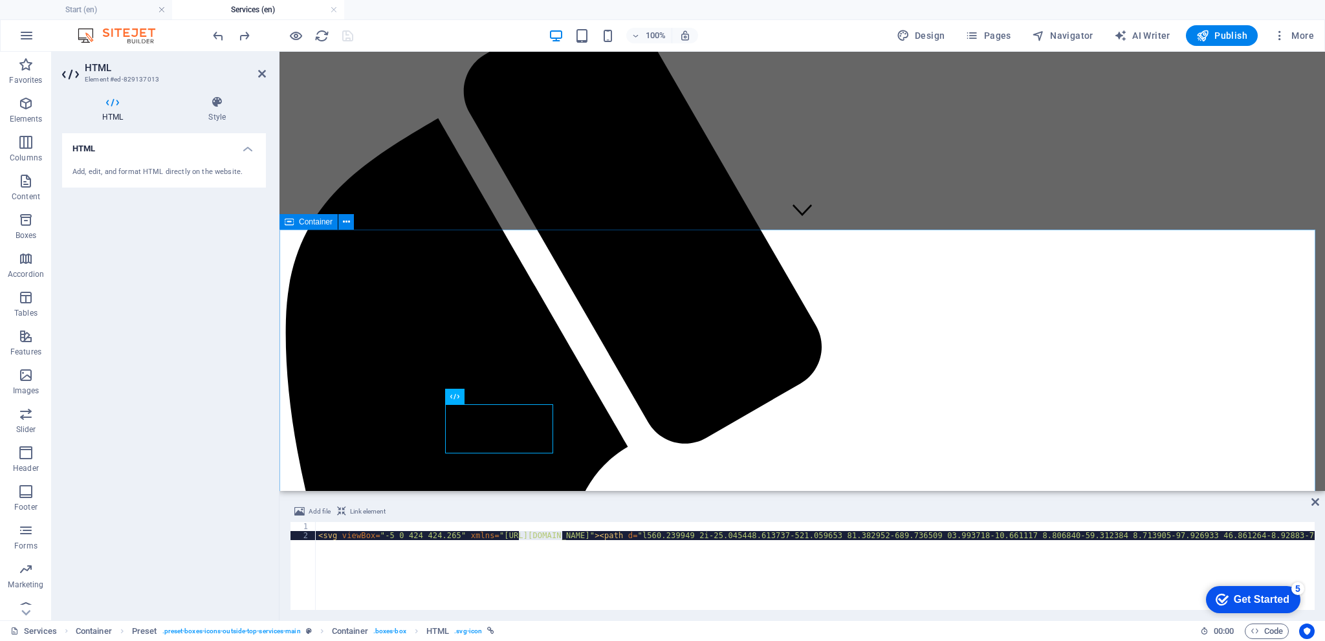
type textarea "<svg viewBox="-5 0 424 424.265" xmlns="http://#ed-829136998/2000/svg"><path d="…"
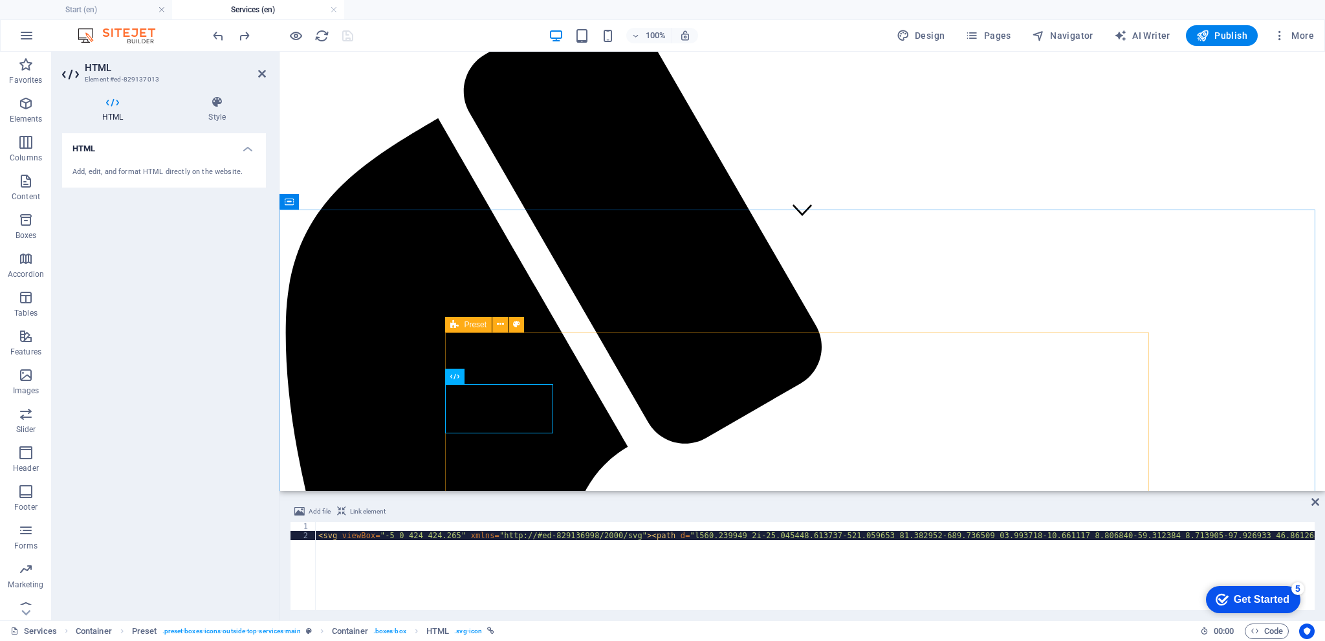
scroll to position [388, 0]
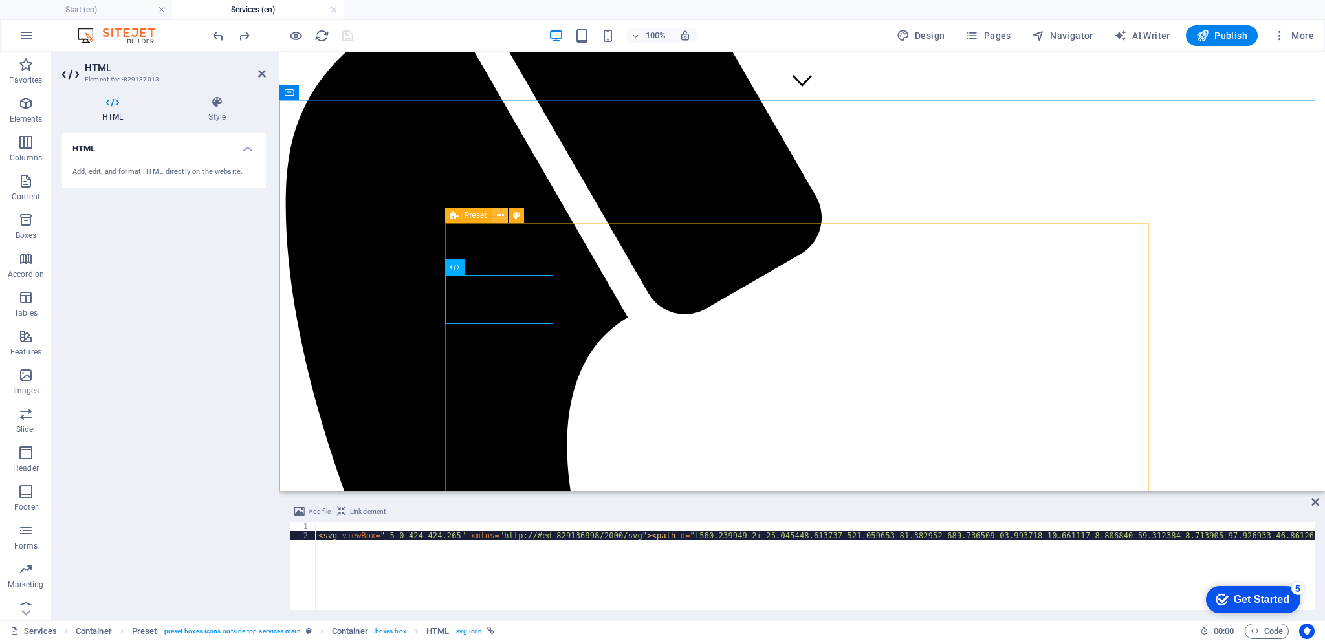
click at [502, 212] on icon at bounding box center [500, 216] width 7 height 14
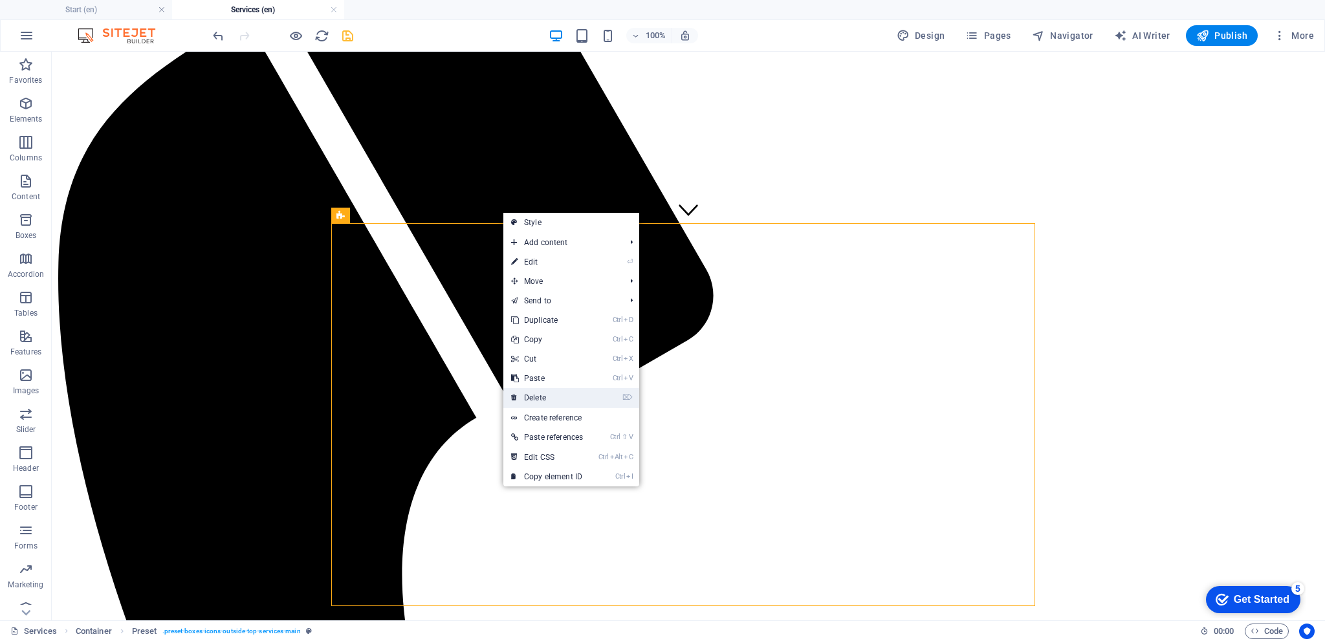
click at [548, 396] on link "⌦ Delete" at bounding box center [546, 397] width 87 height 19
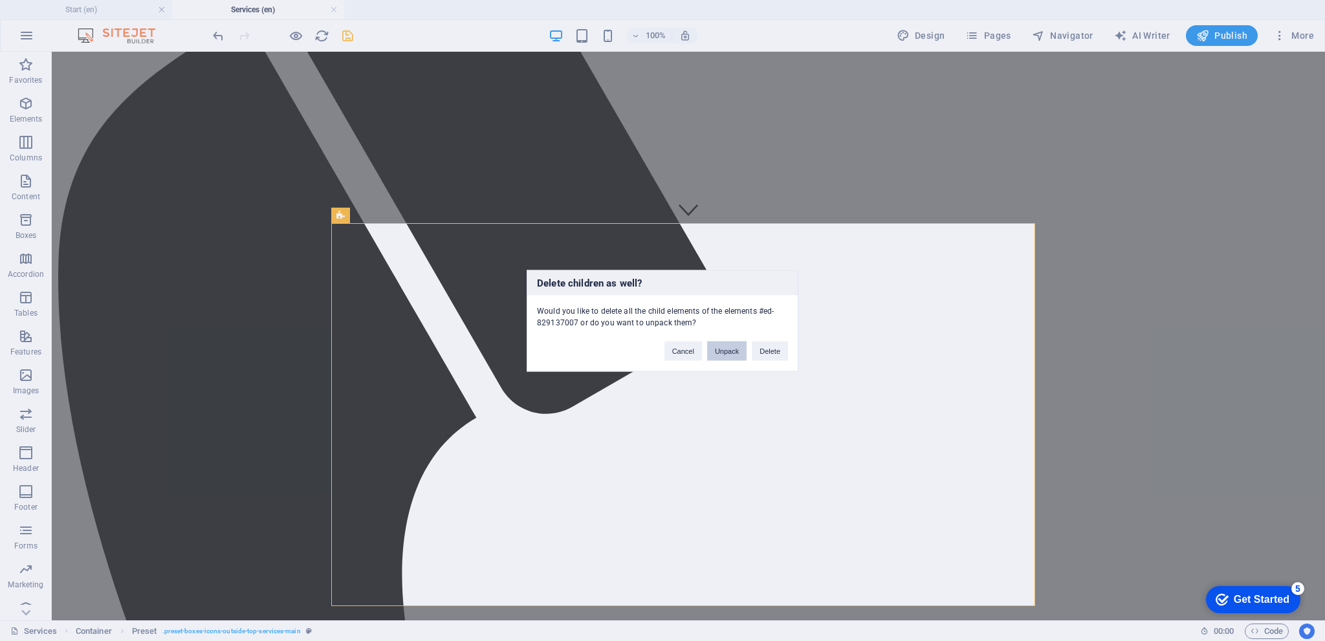
click at [731, 353] on button "Unpack" at bounding box center [726, 350] width 39 height 19
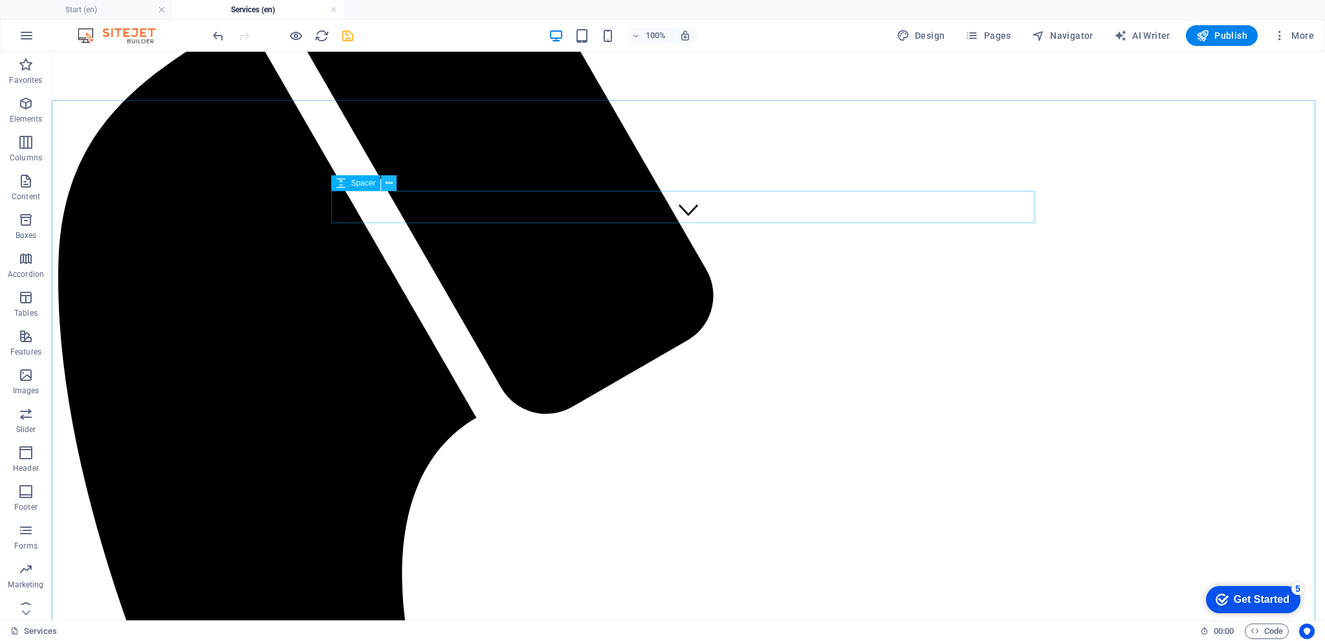
click at [391, 181] on icon at bounding box center [389, 184] width 7 height 14
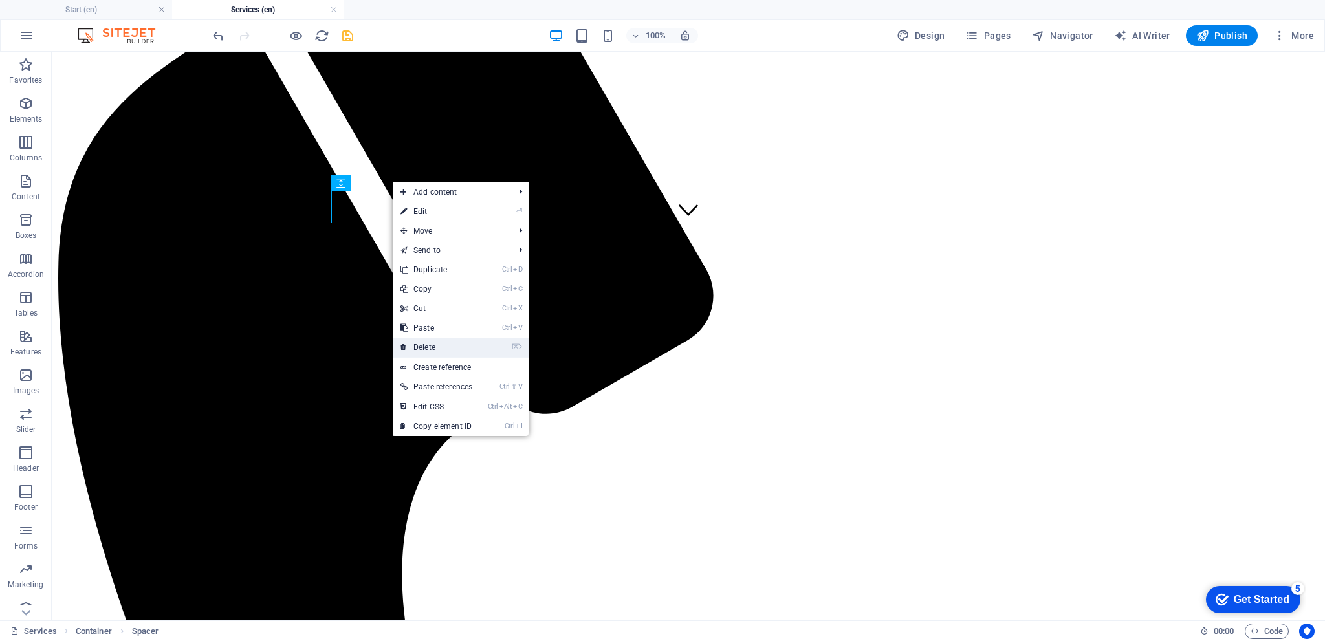
drag, startPoint x: 438, startPoint y: 343, endPoint x: 373, endPoint y: 247, distance: 116.1
click at [438, 343] on link "⌦ Delete" at bounding box center [436, 347] width 87 height 19
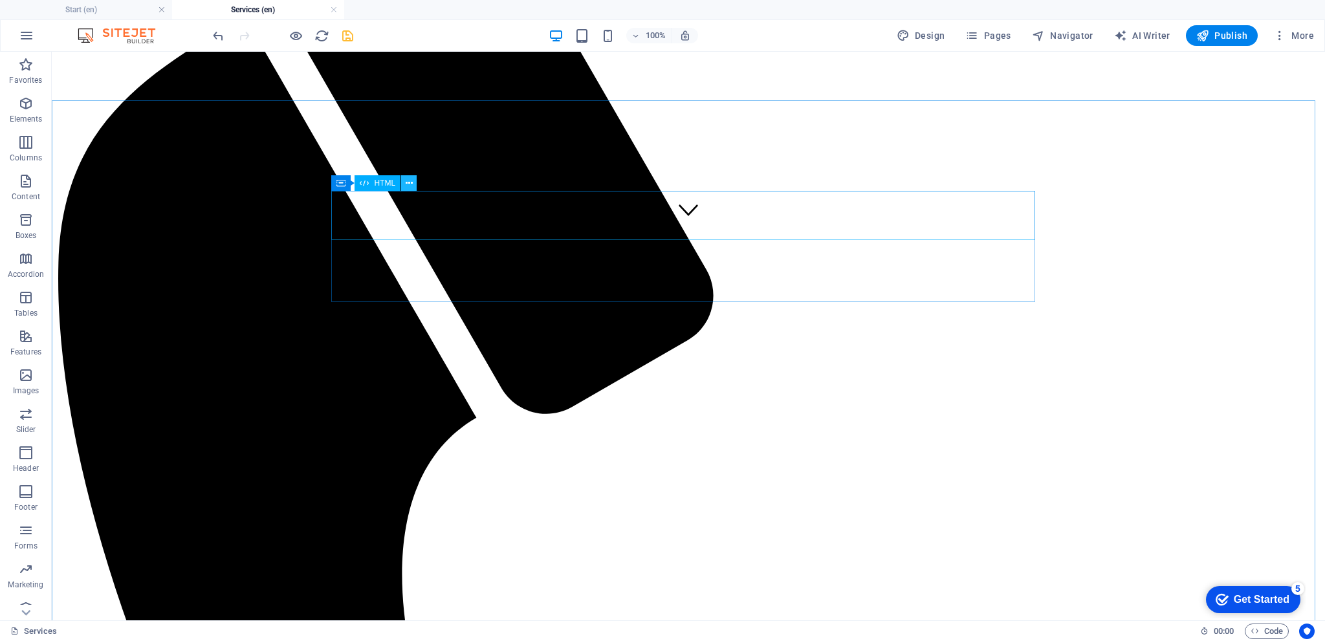
click at [406, 179] on icon at bounding box center [409, 184] width 7 height 14
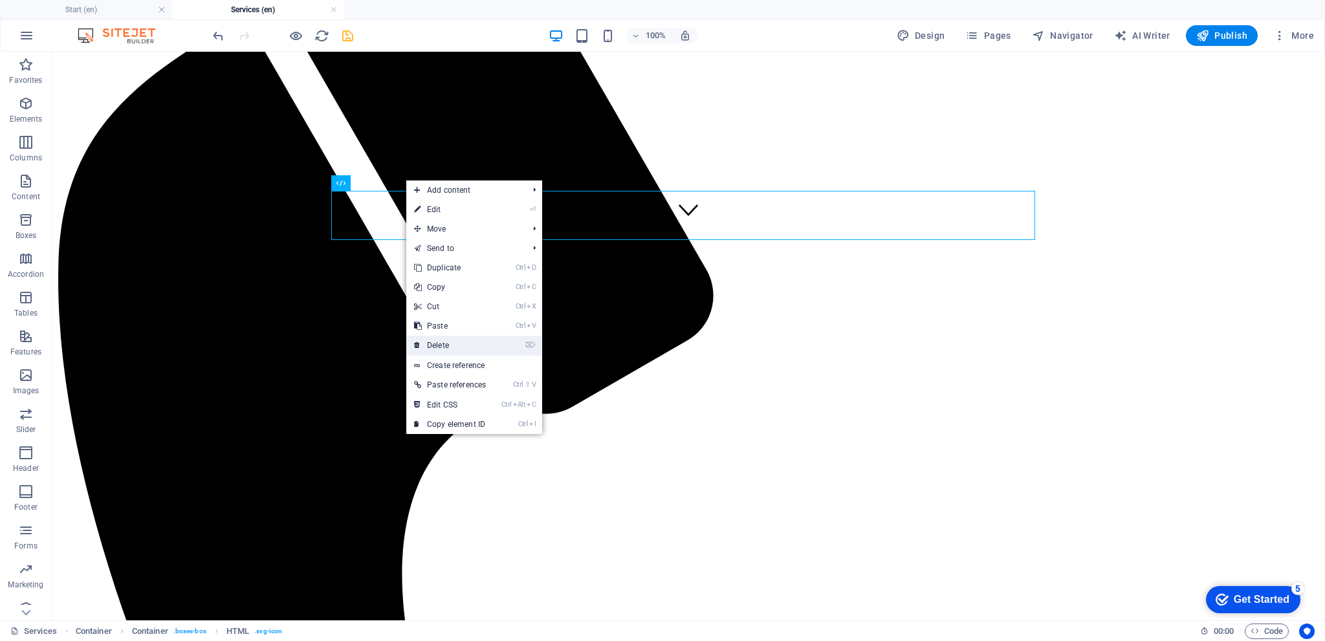
click at [453, 342] on link "⌦ Delete" at bounding box center [449, 345] width 87 height 19
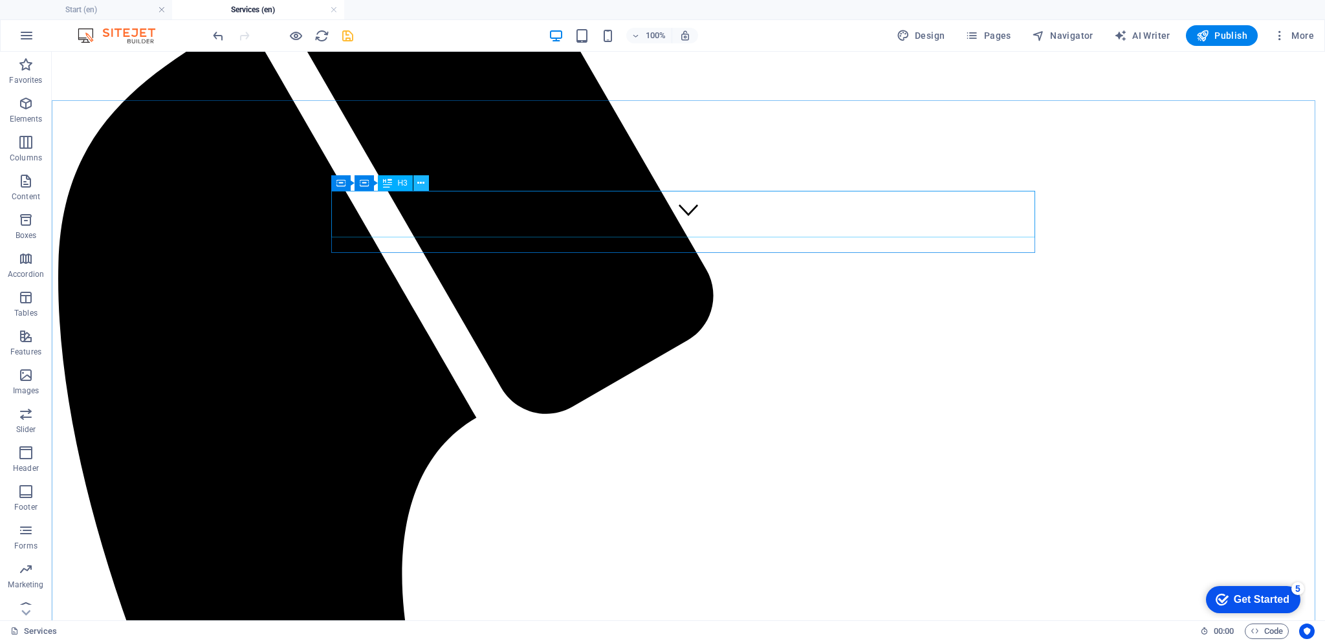
click at [424, 183] on icon at bounding box center [420, 184] width 7 height 14
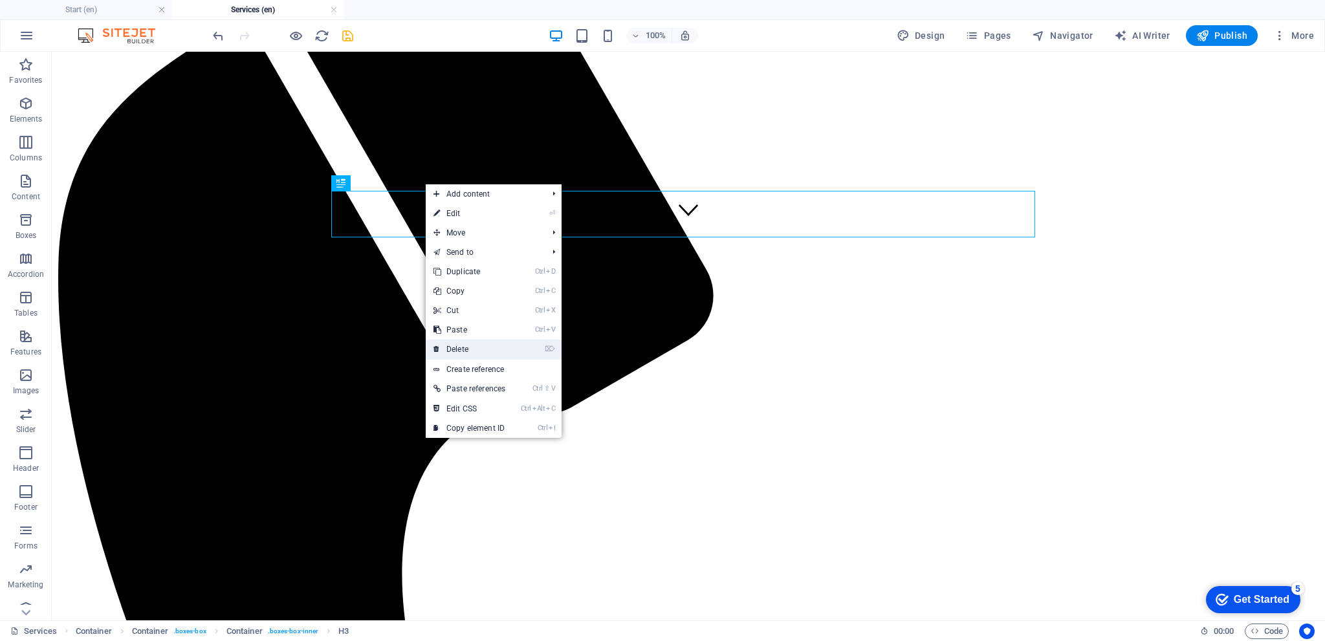
drag, startPoint x: 471, startPoint y: 345, endPoint x: 378, endPoint y: 214, distance: 160.5
click at [471, 345] on link "⌦ Delete" at bounding box center [469, 349] width 87 height 19
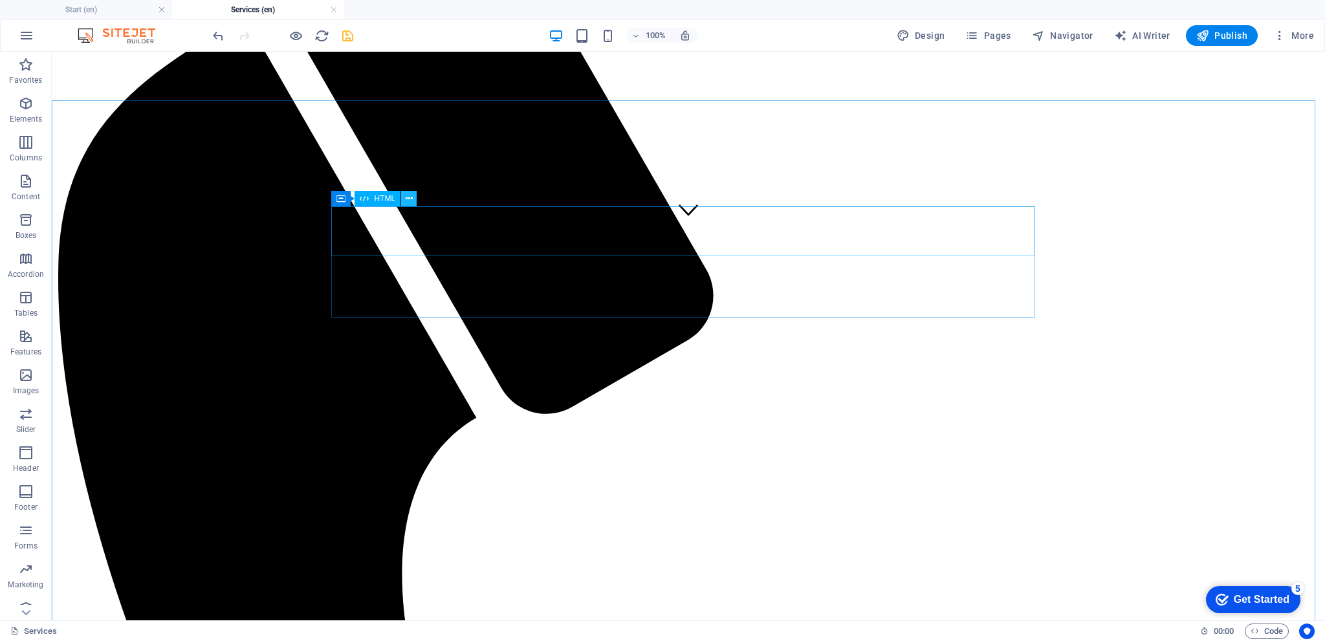
click at [409, 199] on icon at bounding box center [409, 199] width 7 height 14
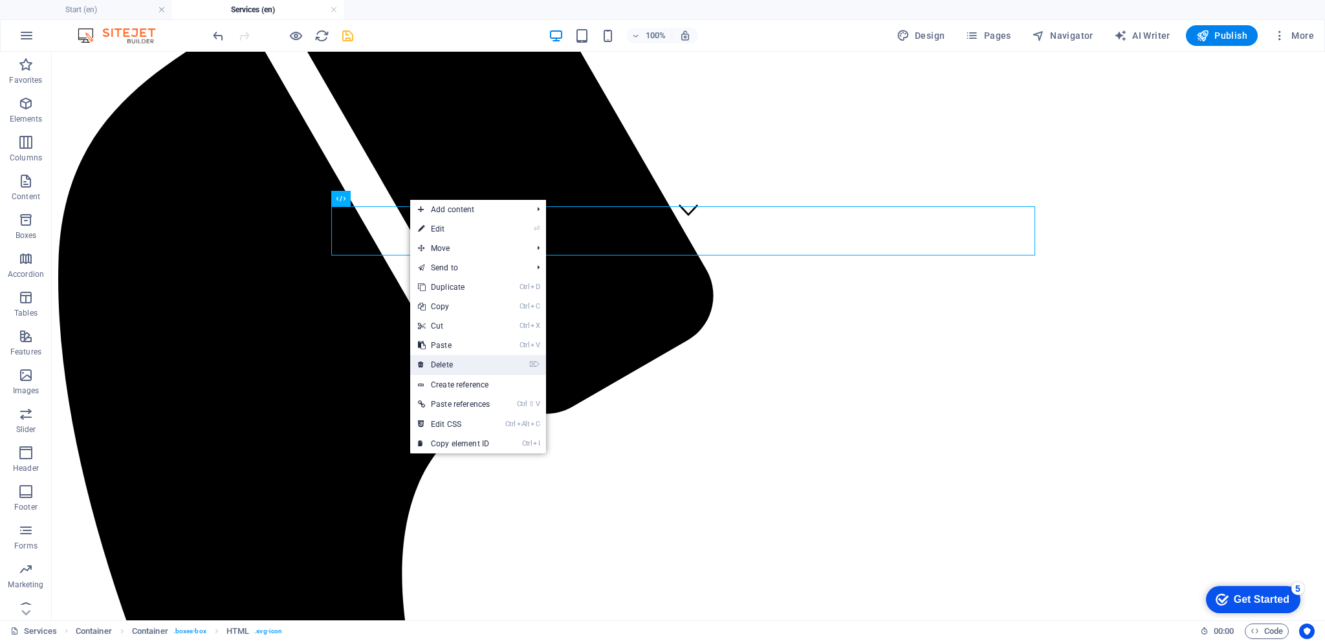
click at [457, 360] on link "⌦ Delete" at bounding box center [453, 364] width 87 height 19
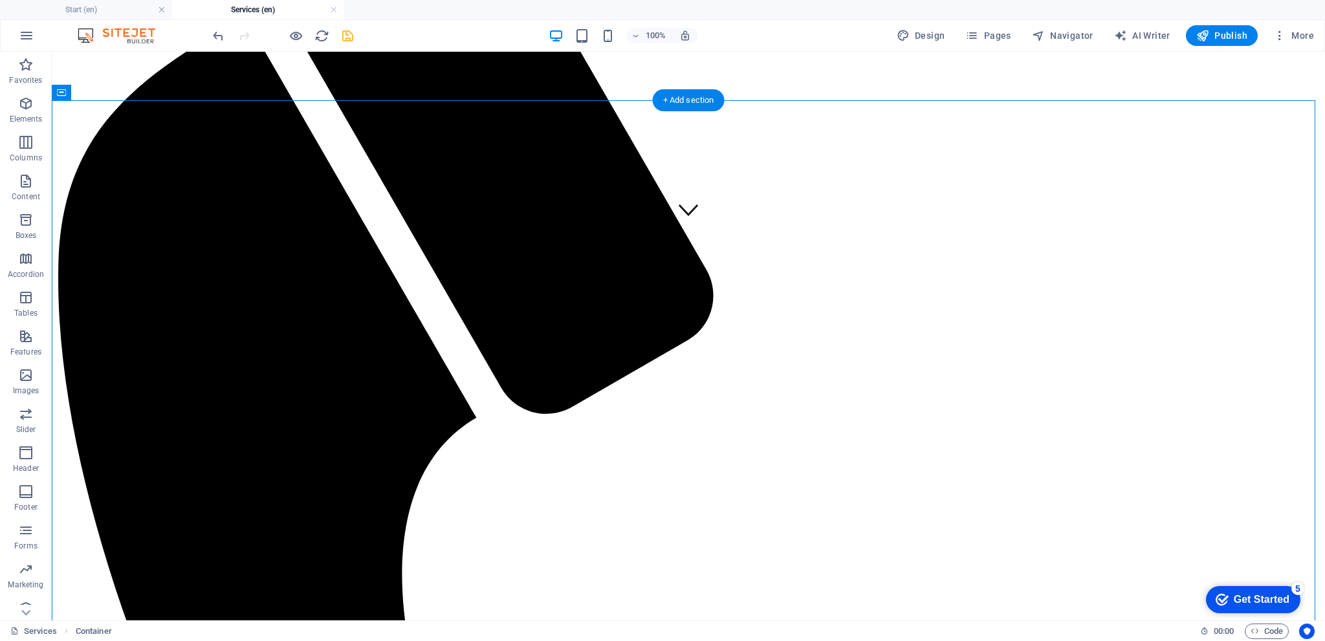
drag, startPoint x: 295, startPoint y: 204, endPoint x: 487, endPoint y: 324, distance: 226.2
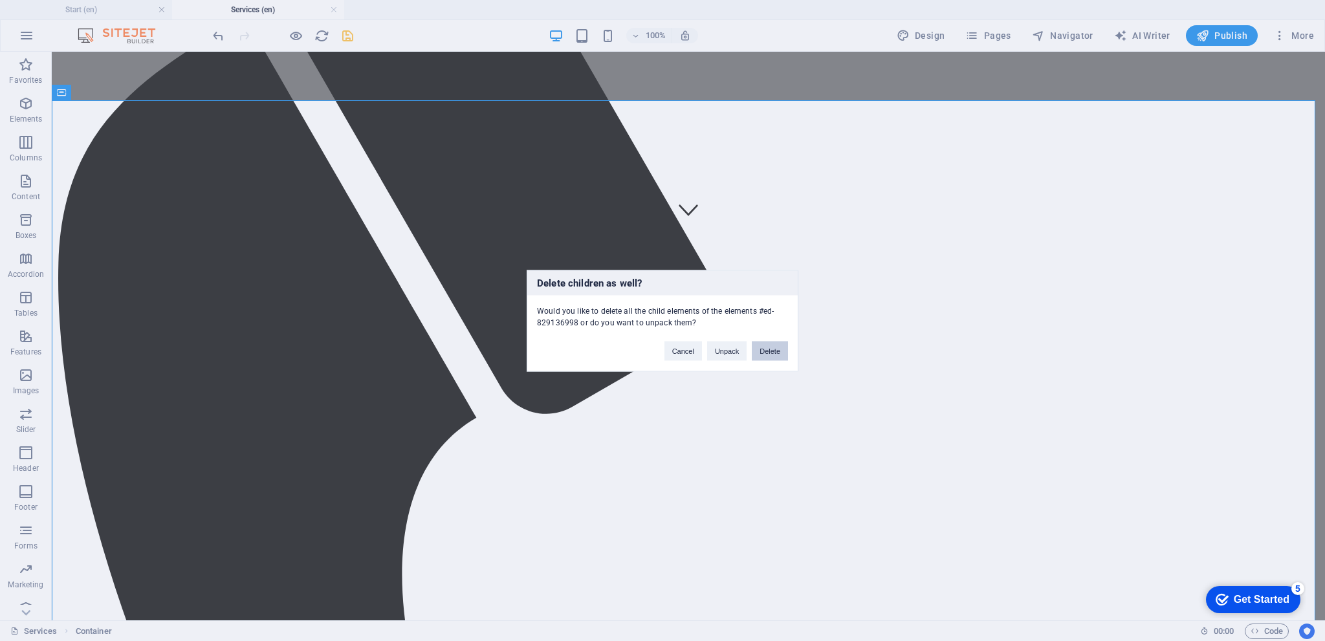
click at [761, 351] on button "Delete" at bounding box center [770, 350] width 36 height 19
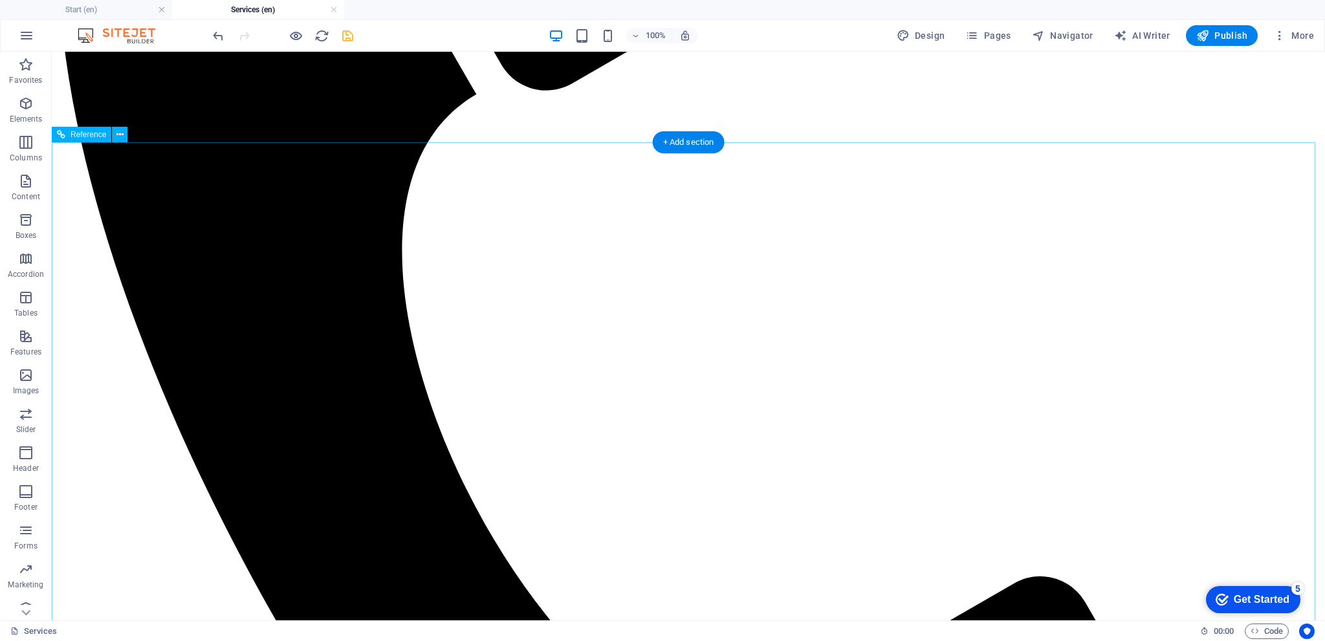
scroll to position [518, 0]
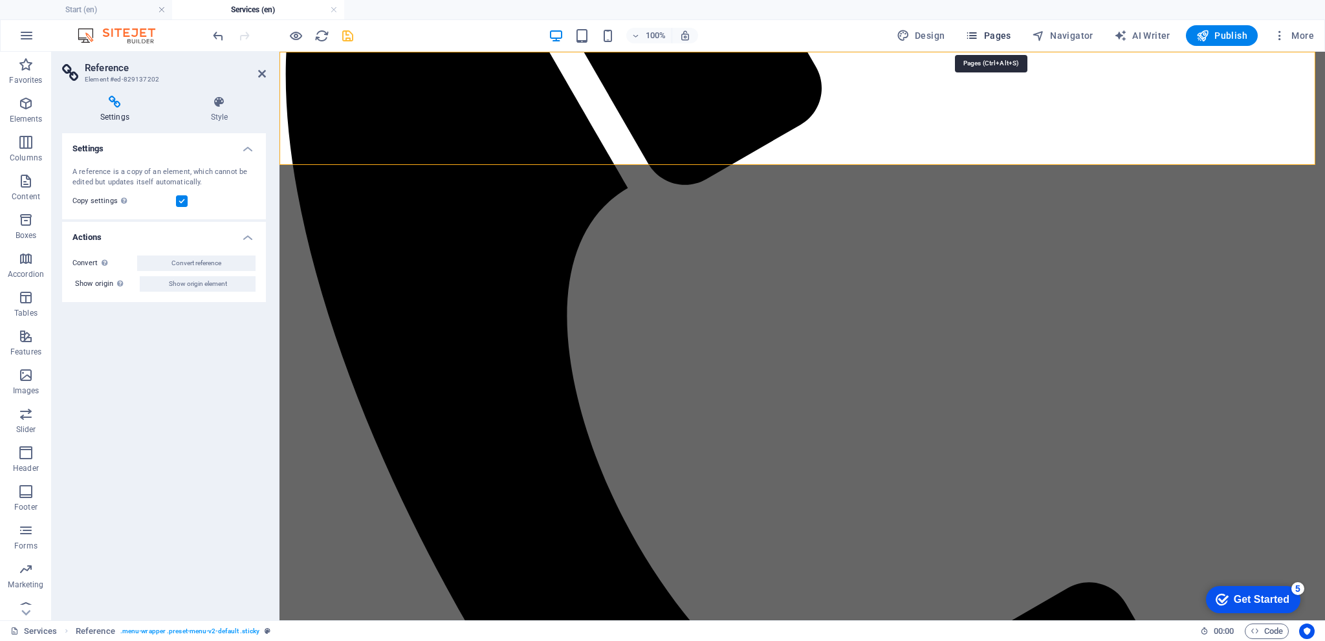
click at [1004, 30] on span "Pages" at bounding box center [987, 35] width 45 height 13
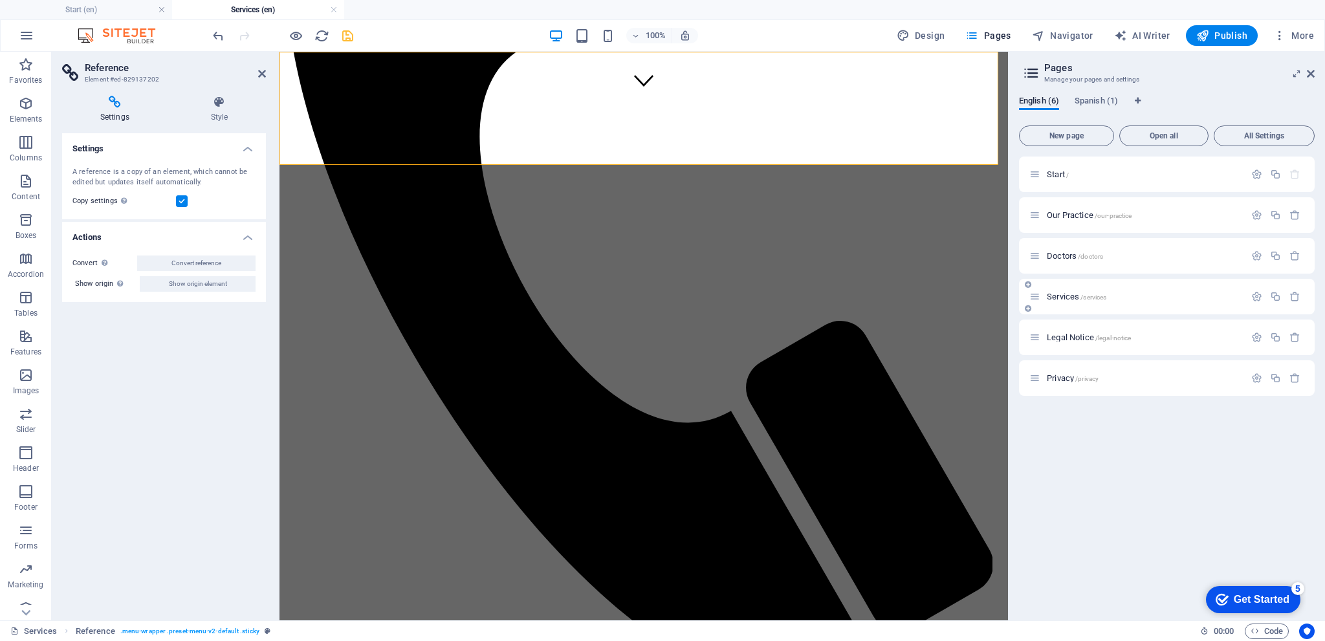
click at [1103, 296] on span "/services" at bounding box center [1094, 297] width 26 height 7
click at [1263, 293] on button "button" at bounding box center [1256, 296] width 19 height 11
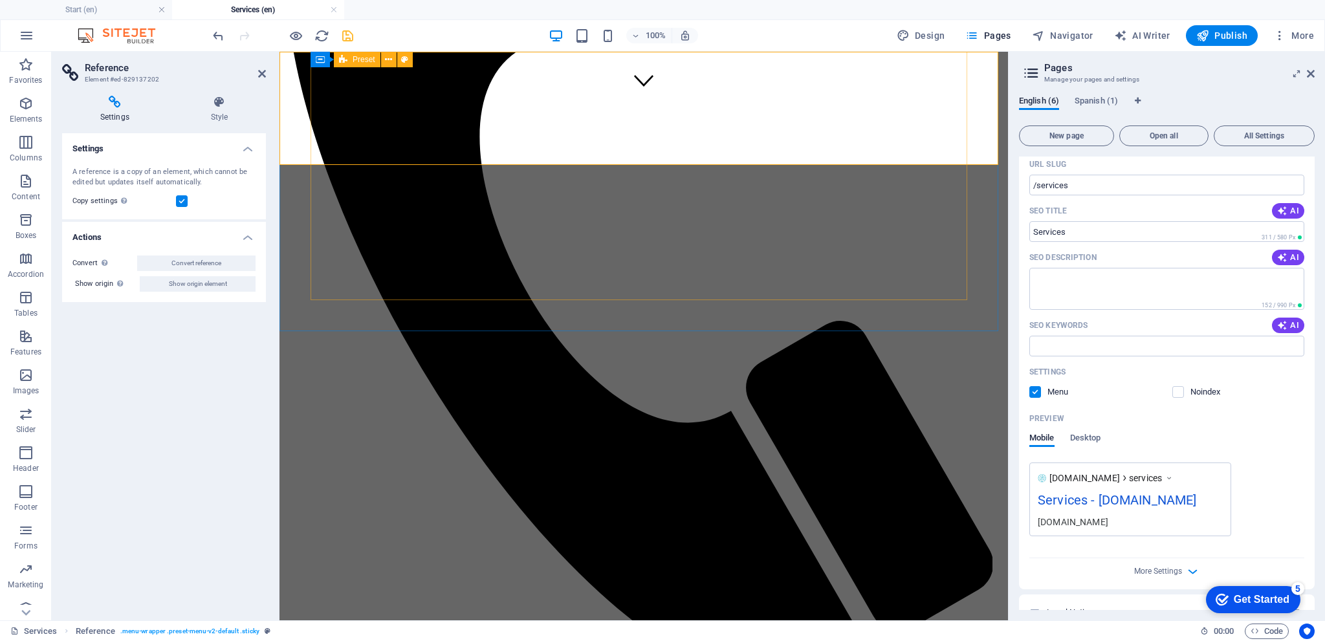
scroll to position [161, 0]
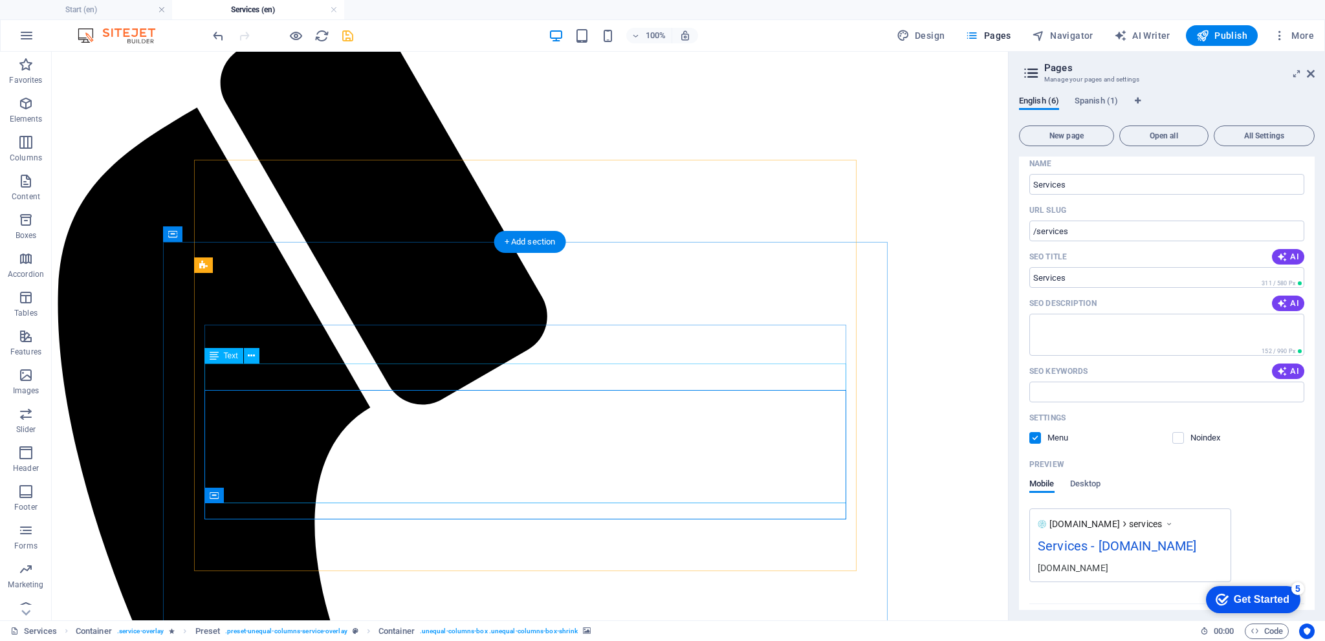
scroll to position [0, 0]
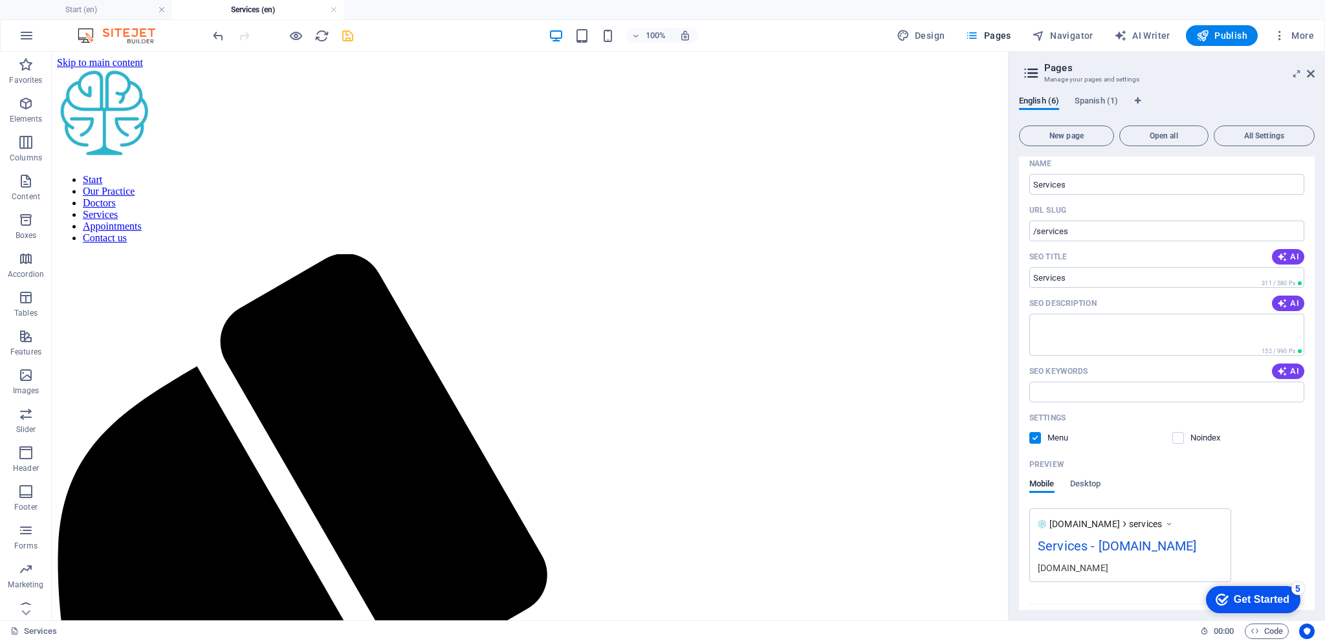
click at [351, 35] on icon "save" at bounding box center [347, 35] width 15 height 15
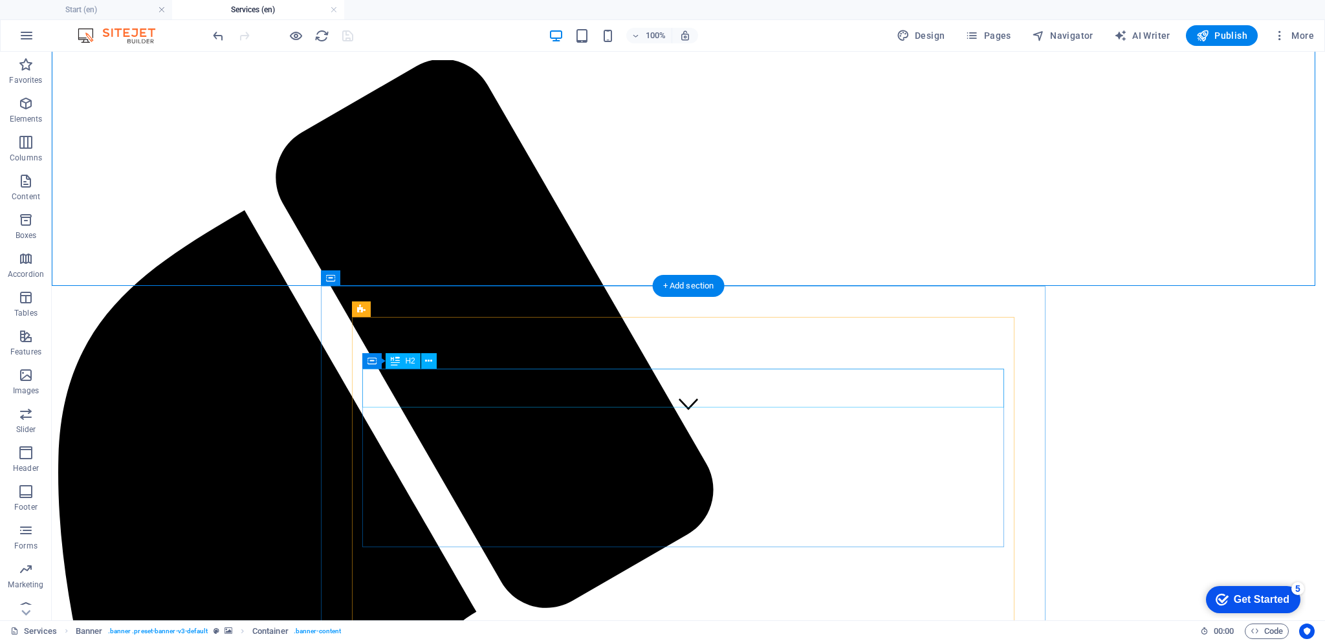
scroll to position [324, 0]
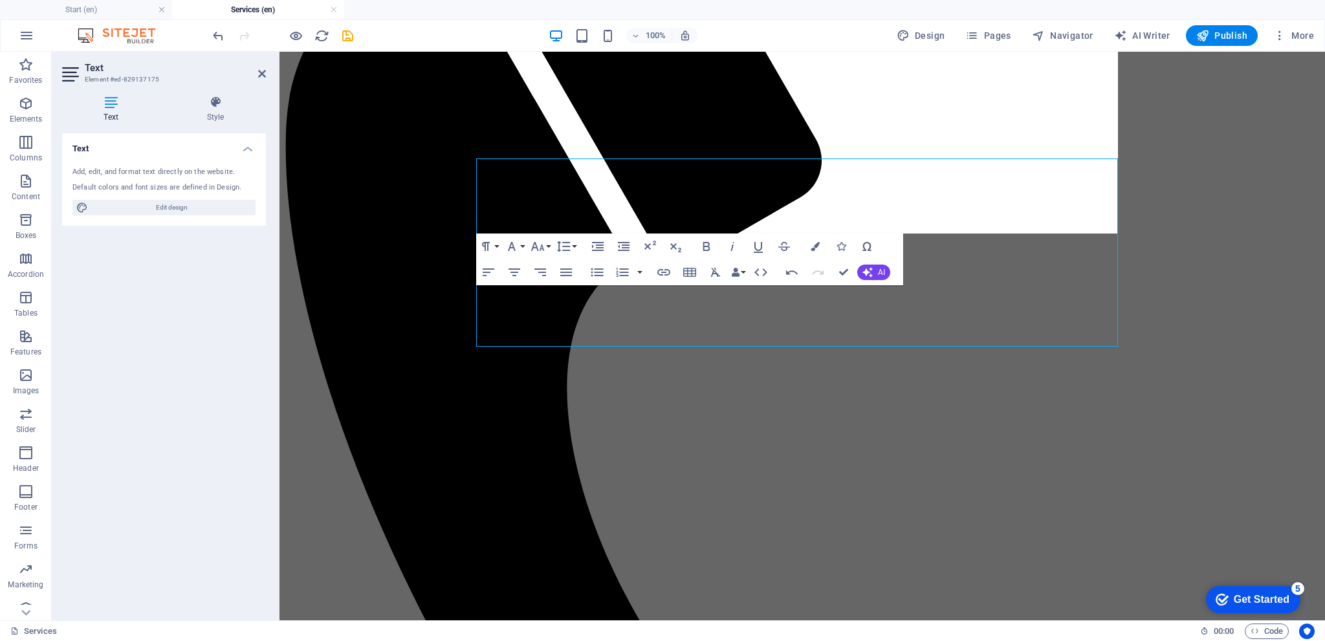
scroll to position [453, 0]
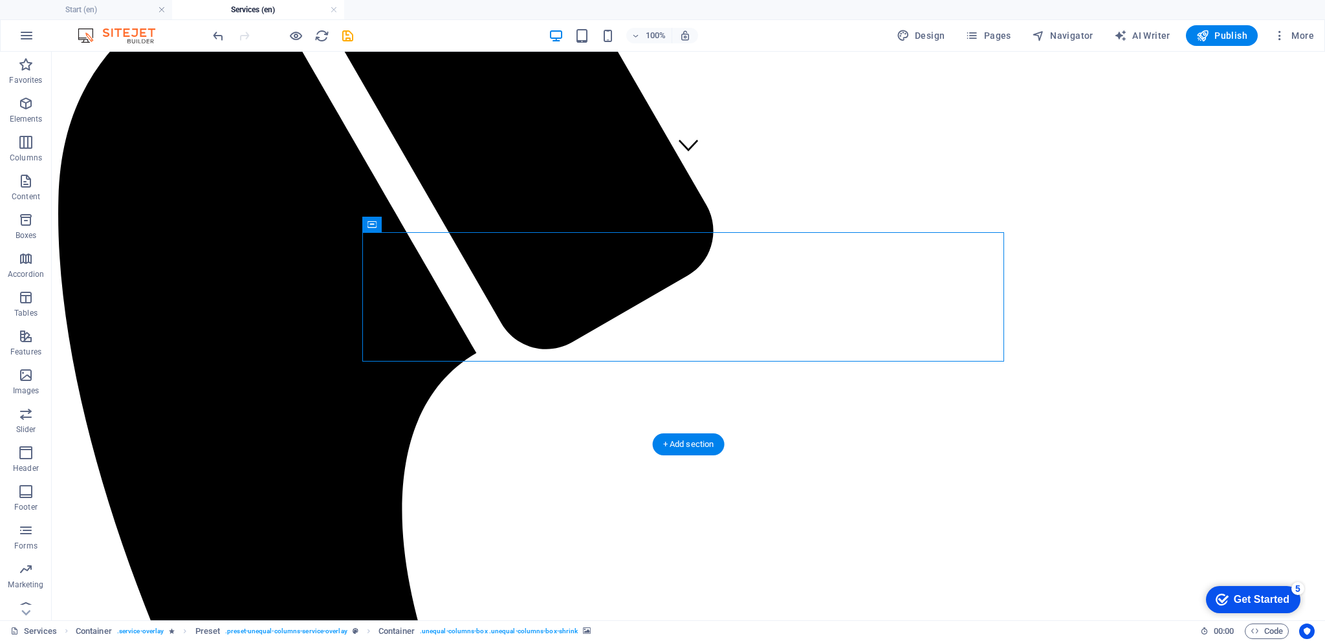
select select "px"
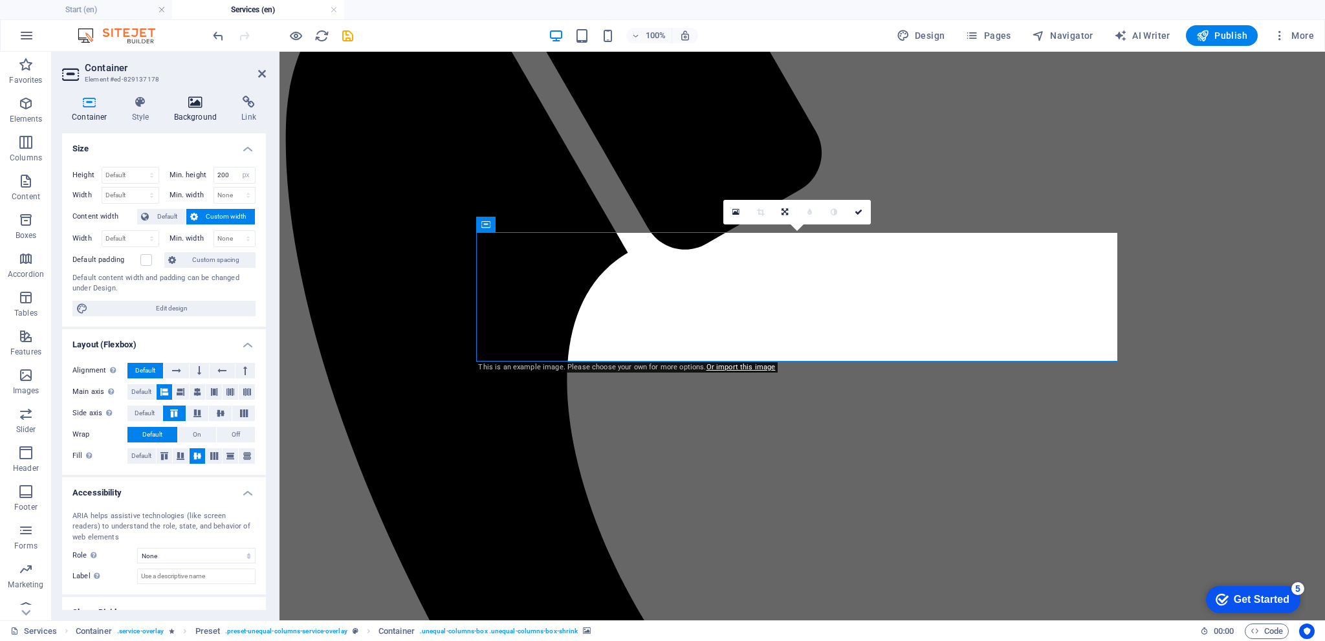
click at [190, 114] on h4 "Background" at bounding box center [198, 109] width 68 height 27
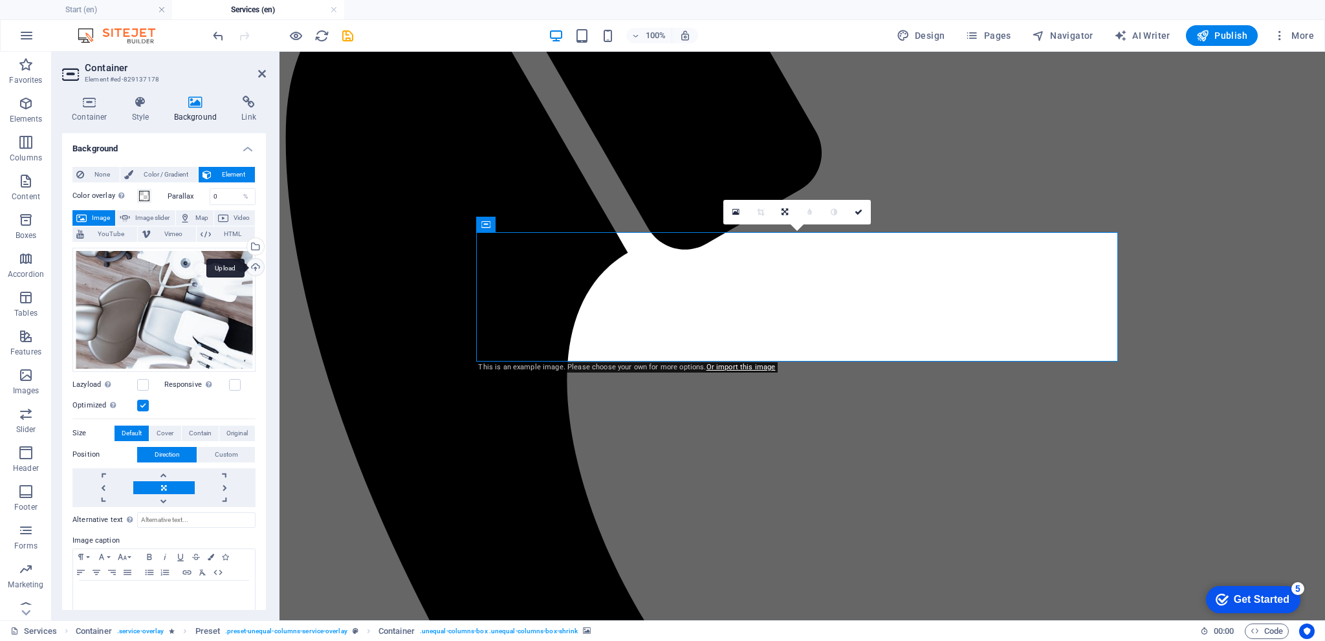
click at [251, 264] on div "Upload" at bounding box center [254, 268] width 19 height 19
click at [245, 245] on div "Select files from the file manager, stock photos, or upload file(s)" at bounding box center [202, 247] width 84 height 49
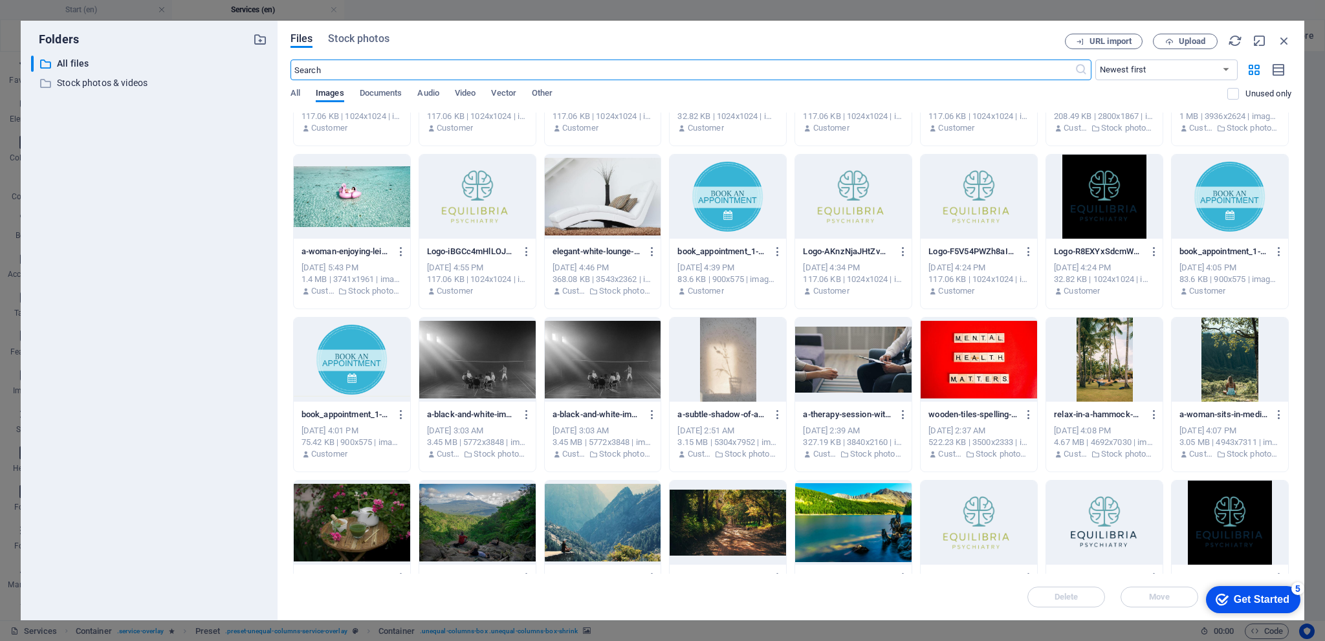
scroll to position [776, 0]
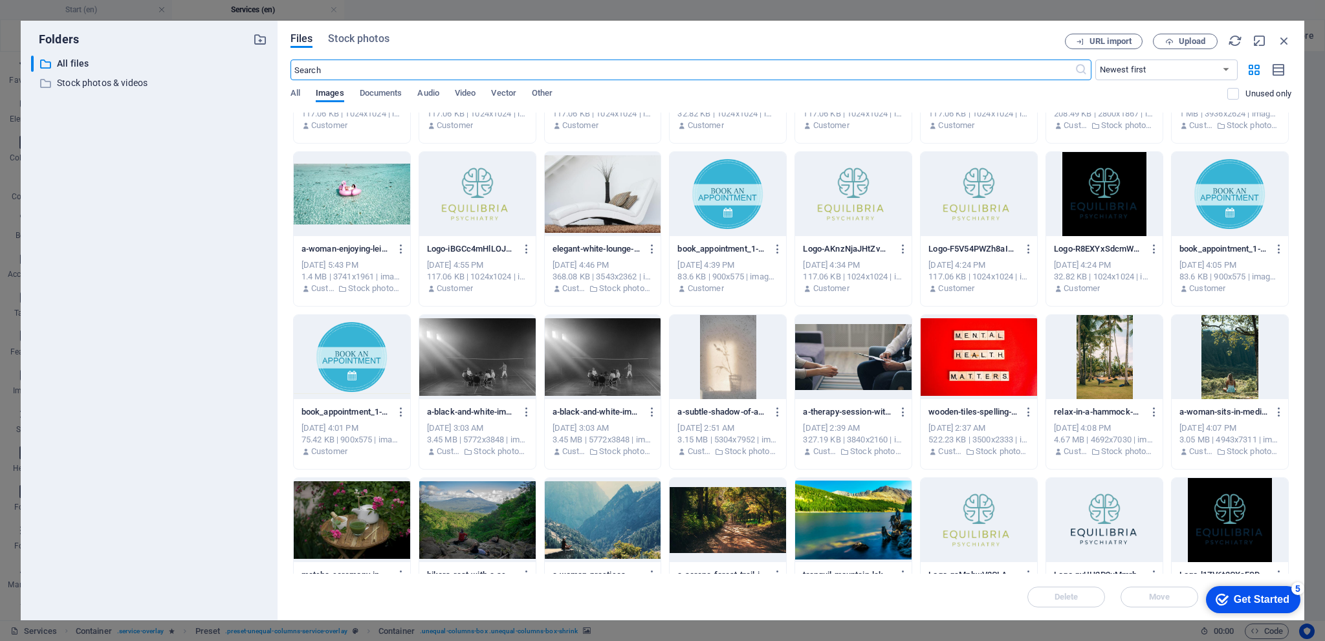
click at [1000, 349] on div at bounding box center [979, 357] width 116 height 84
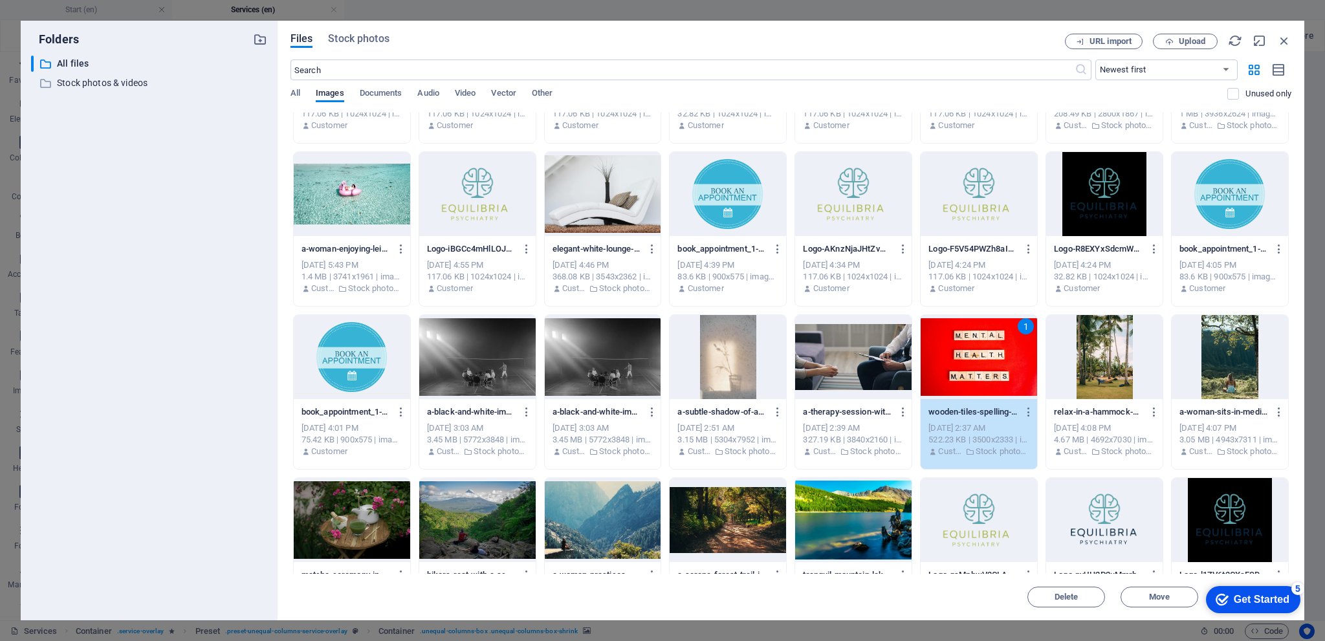
click at [1000, 349] on div "1" at bounding box center [979, 357] width 116 height 84
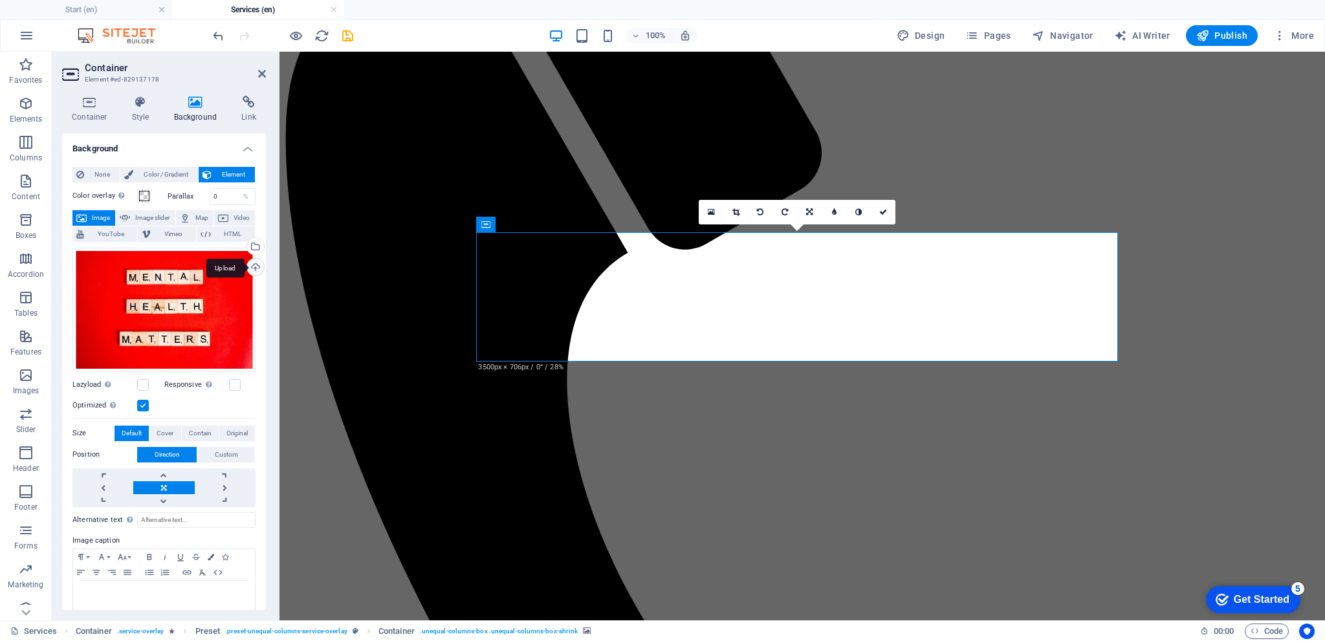
click at [255, 267] on div "Upload" at bounding box center [254, 268] width 19 height 19
click at [254, 249] on div "Select files from the file manager, stock photos, or upload file(s)" at bounding box center [254, 247] width 19 height 19
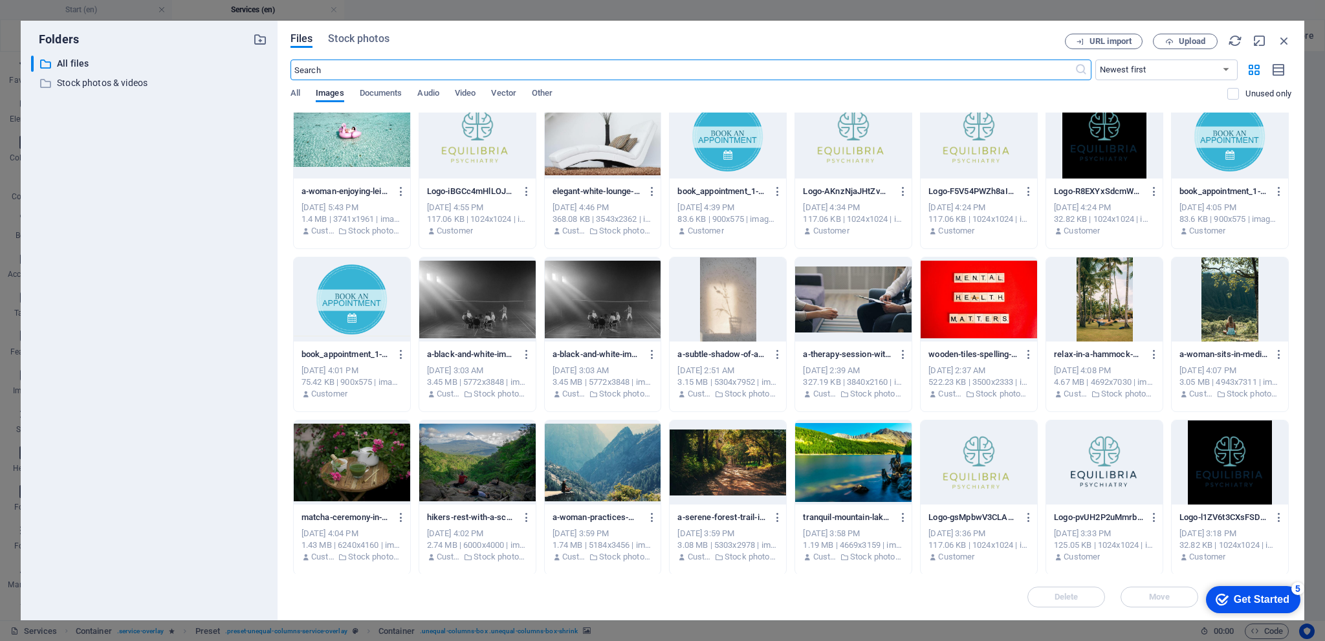
scroll to position [835, 0]
click at [490, 452] on div at bounding box center [477, 462] width 116 height 84
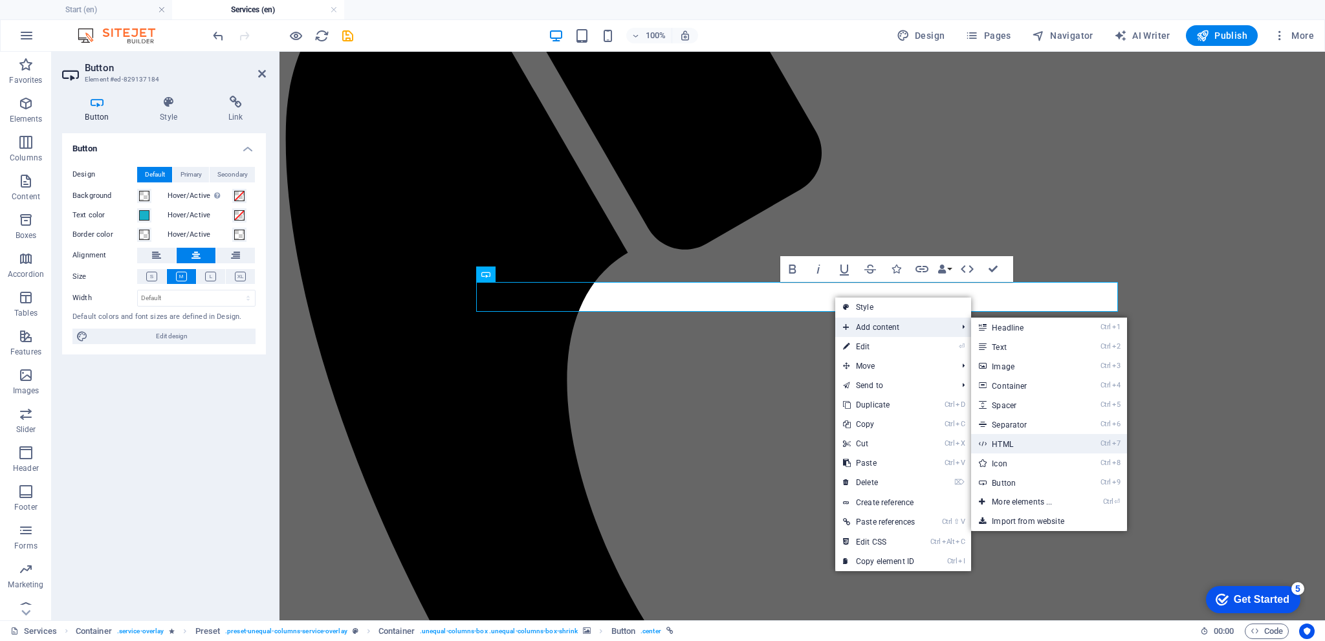
click at [1011, 440] on link "Ctrl 7 HTML" at bounding box center [1024, 443] width 107 height 19
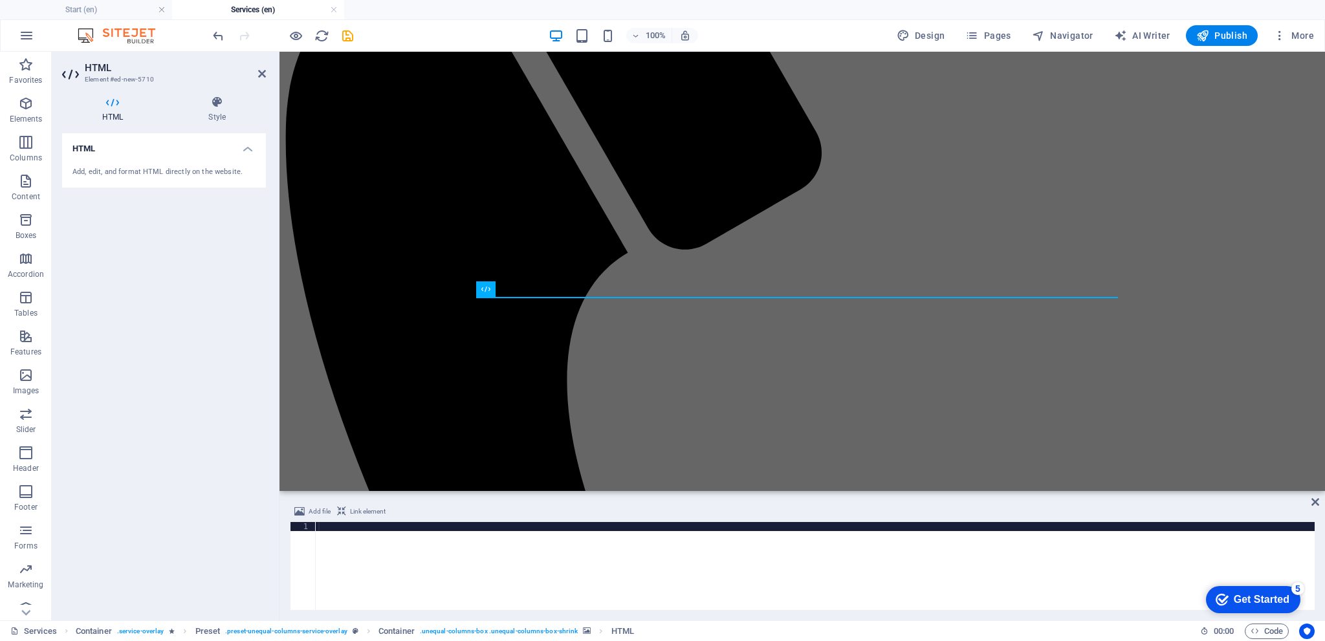
click at [361, 548] on div at bounding box center [815, 575] width 999 height 106
click at [342, 535] on div at bounding box center [815, 575] width 999 height 106
paste textarea
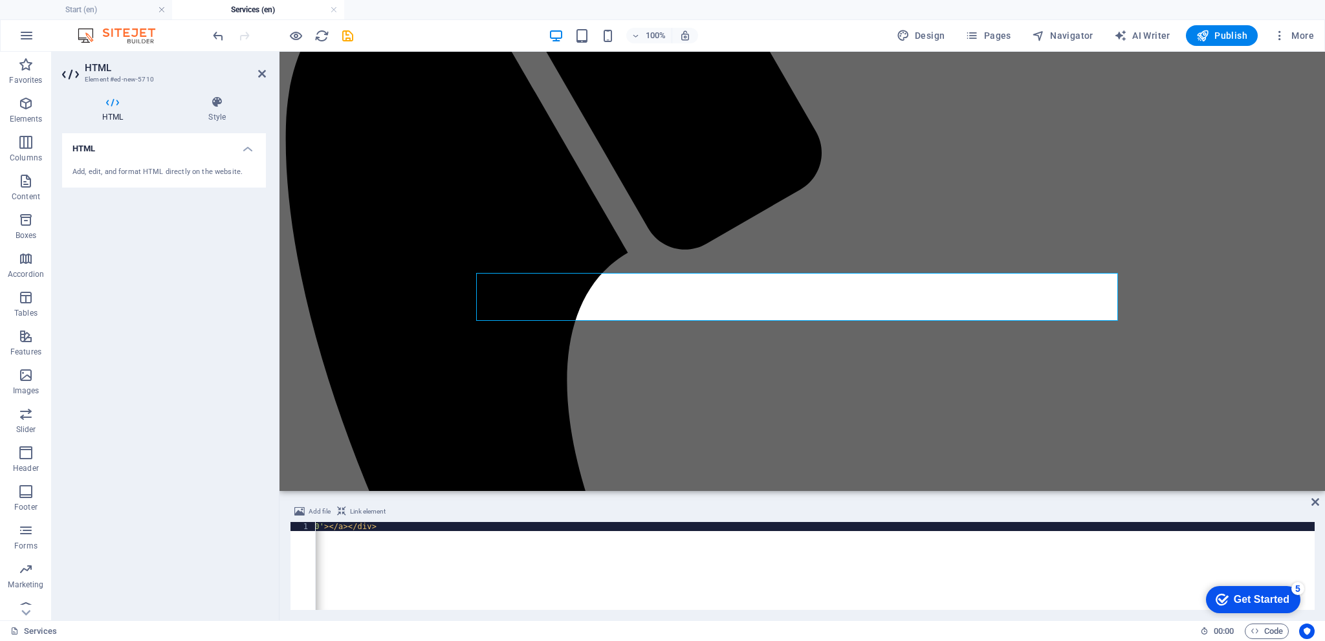
click at [1319, 500] on div "Add file Link element 1 < div > < a href = '[URL][DOMAIN_NAME]' target = '_blan…" at bounding box center [803, 557] width 1046 height 127
click at [221, 103] on icon at bounding box center [217, 102] width 98 height 13
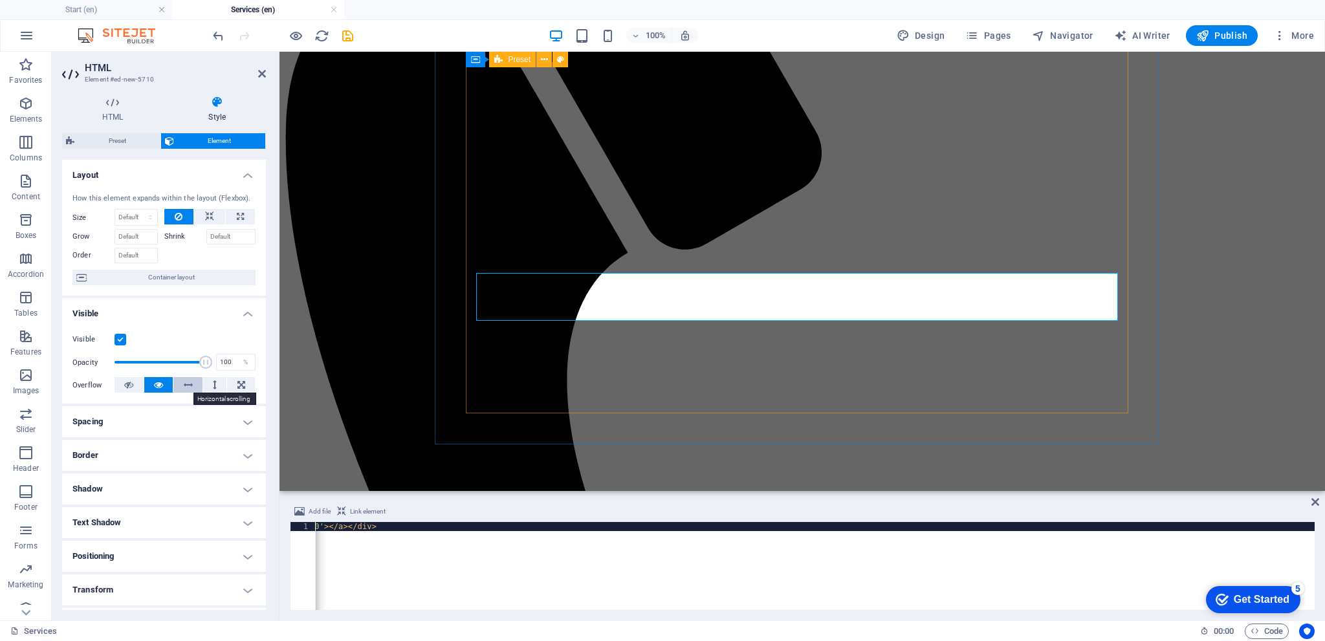
click at [184, 383] on icon at bounding box center [188, 385] width 9 height 16
click at [210, 380] on button at bounding box center [215, 385] width 24 height 16
click at [248, 382] on button at bounding box center [241, 385] width 28 height 16
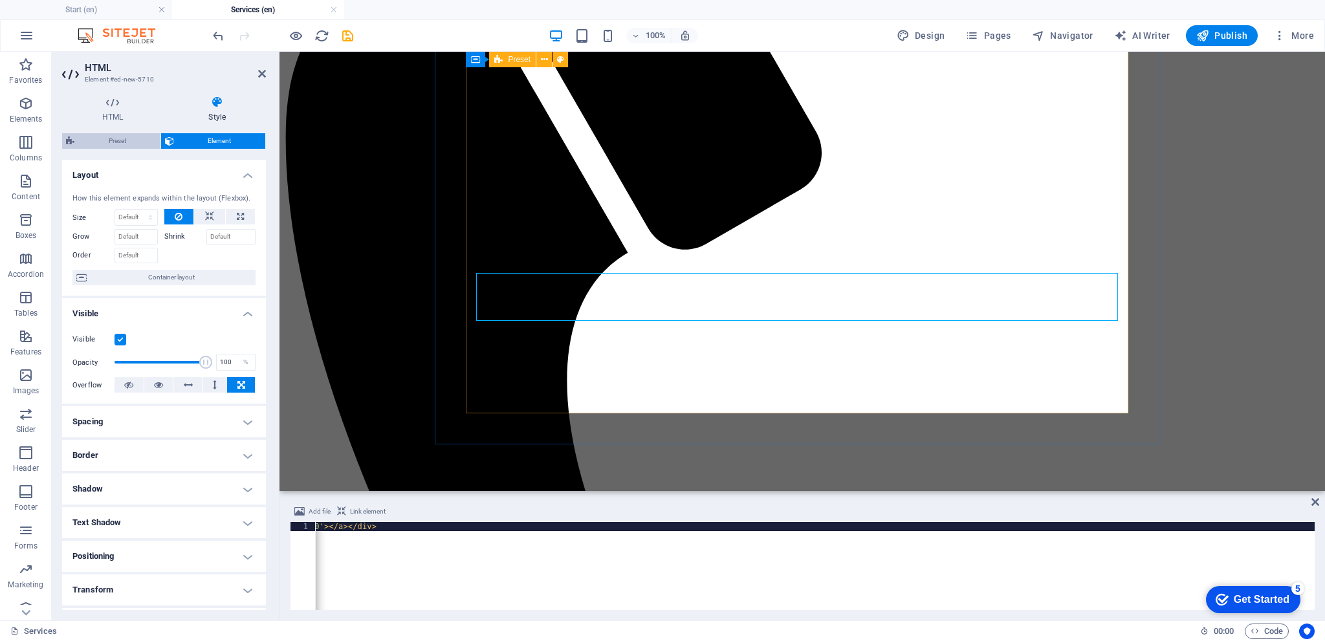
click at [124, 139] on span "Preset" at bounding box center [117, 141] width 78 height 16
select select
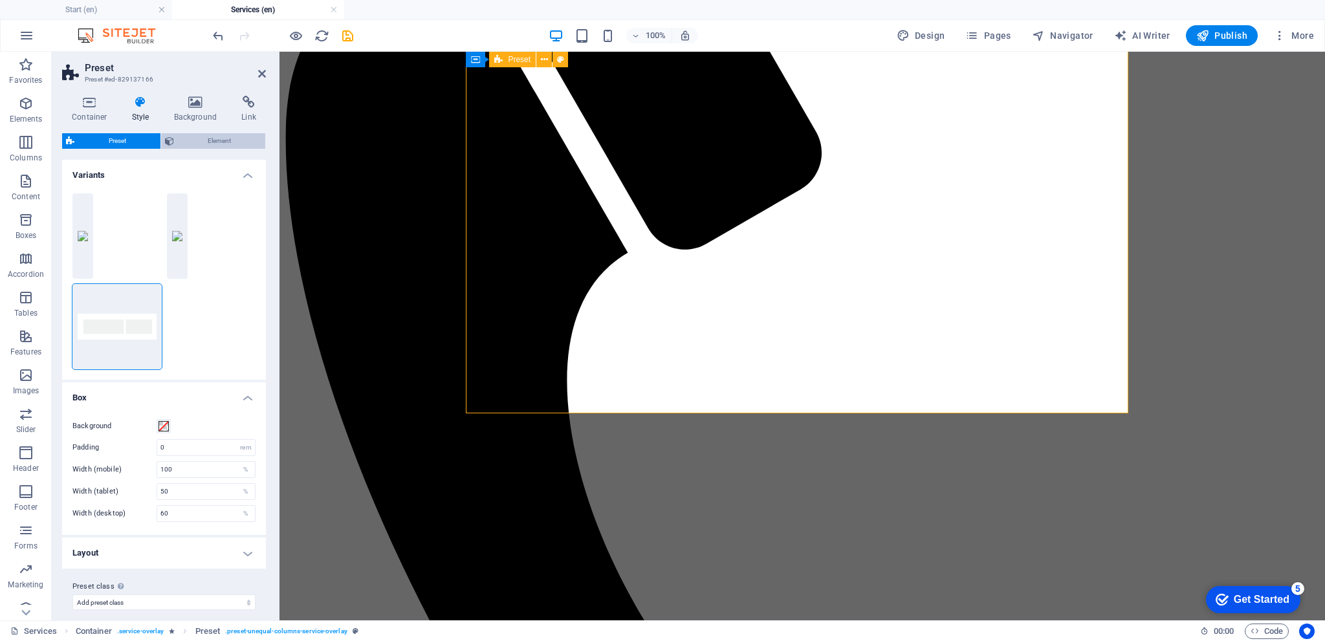
click at [201, 138] on span "Element" at bounding box center [220, 141] width 84 height 16
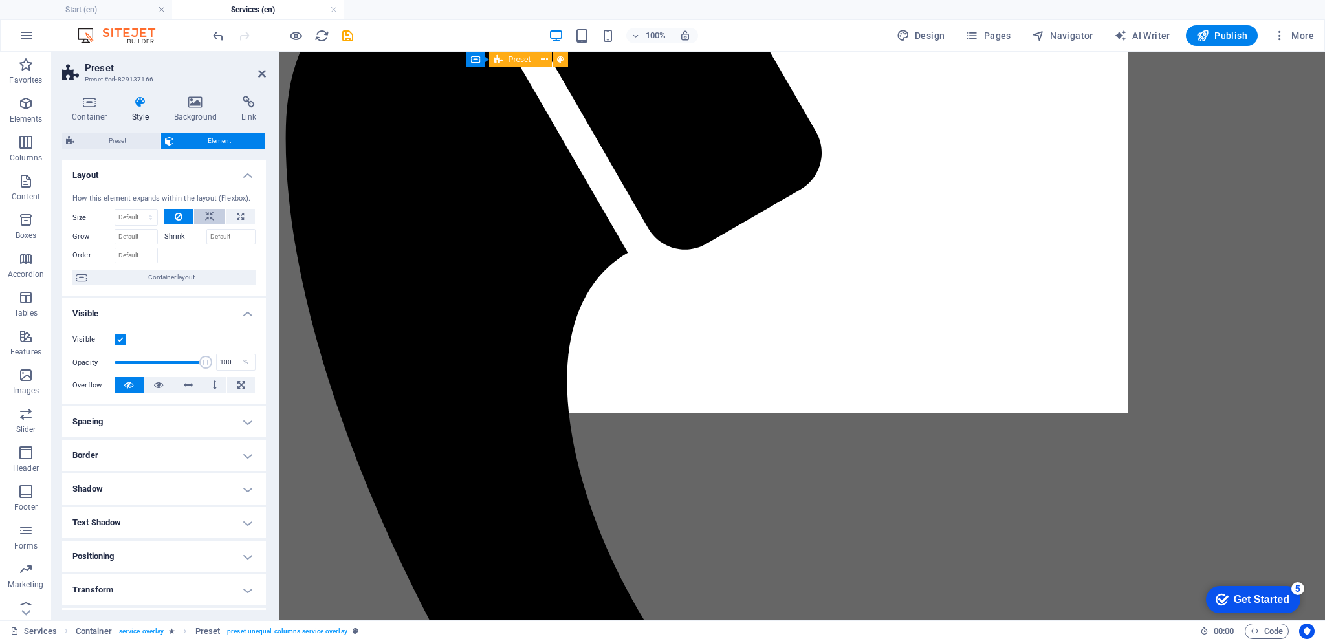
click at [198, 223] on button at bounding box center [209, 217] width 31 height 16
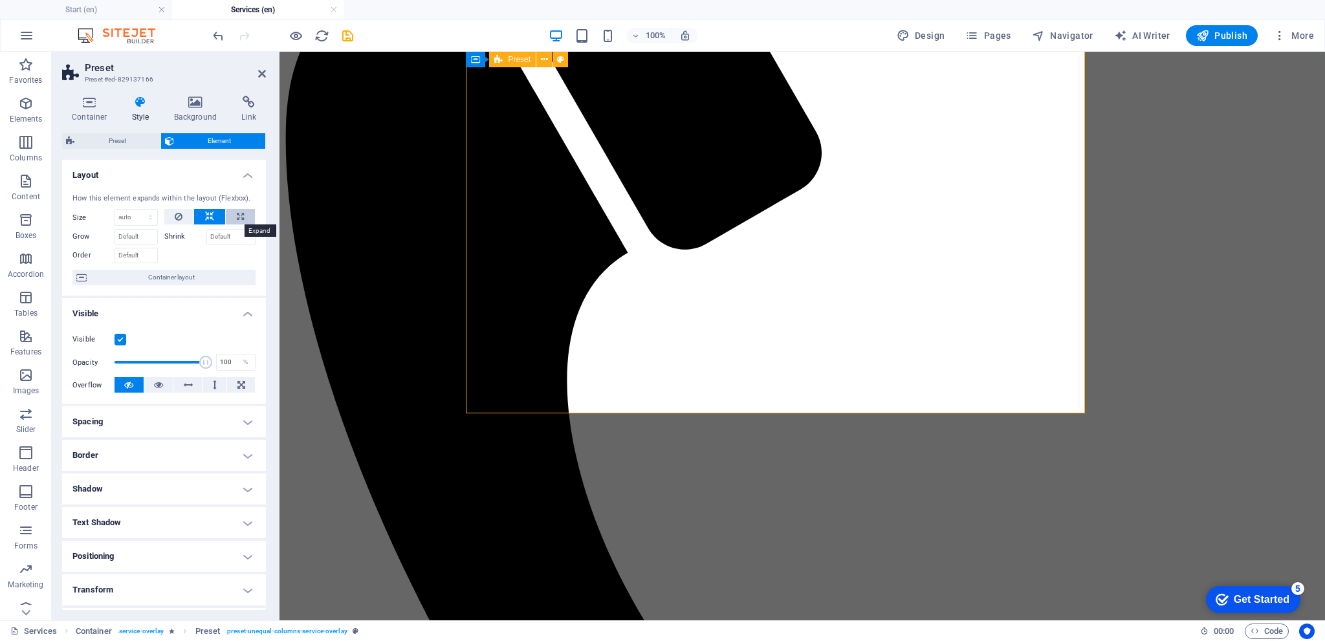
click at [237, 214] on icon at bounding box center [240, 217] width 7 height 16
type input "100"
select select "%"
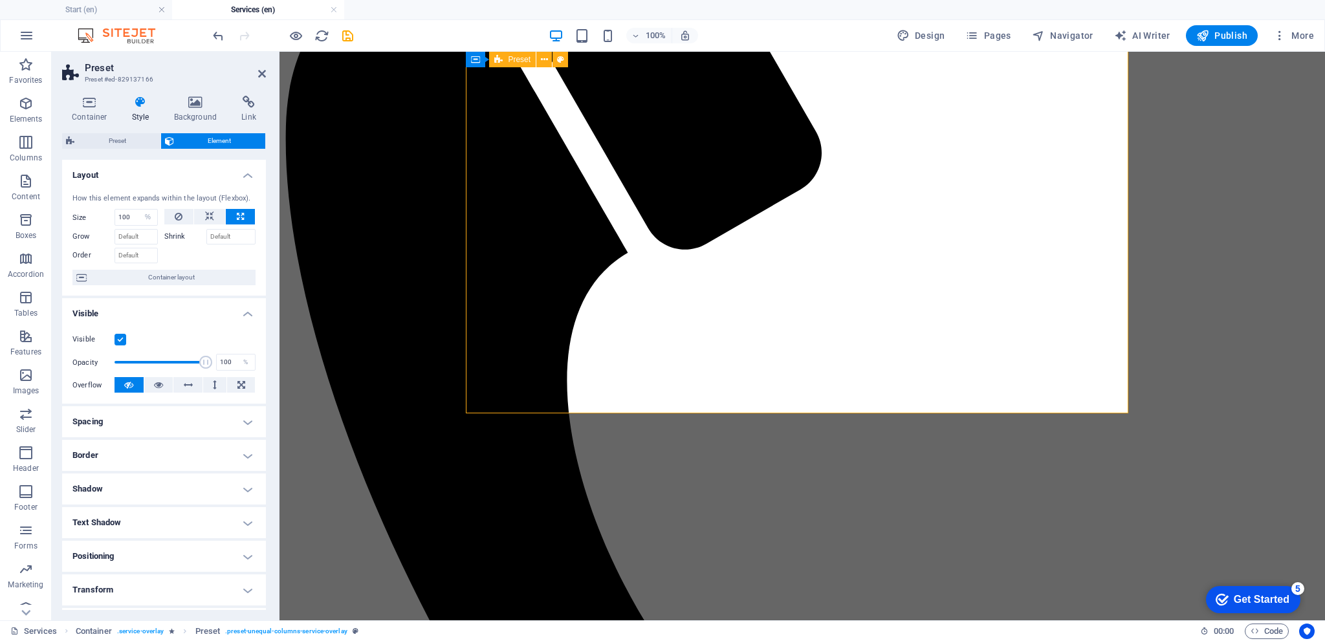
click at [172, 412] on h4 "Spacing" at bounding box center [164, 421] width 204 height 31
click at [117, 141] on span "Preset" at bounding box center [117, 141] width 78 height 16
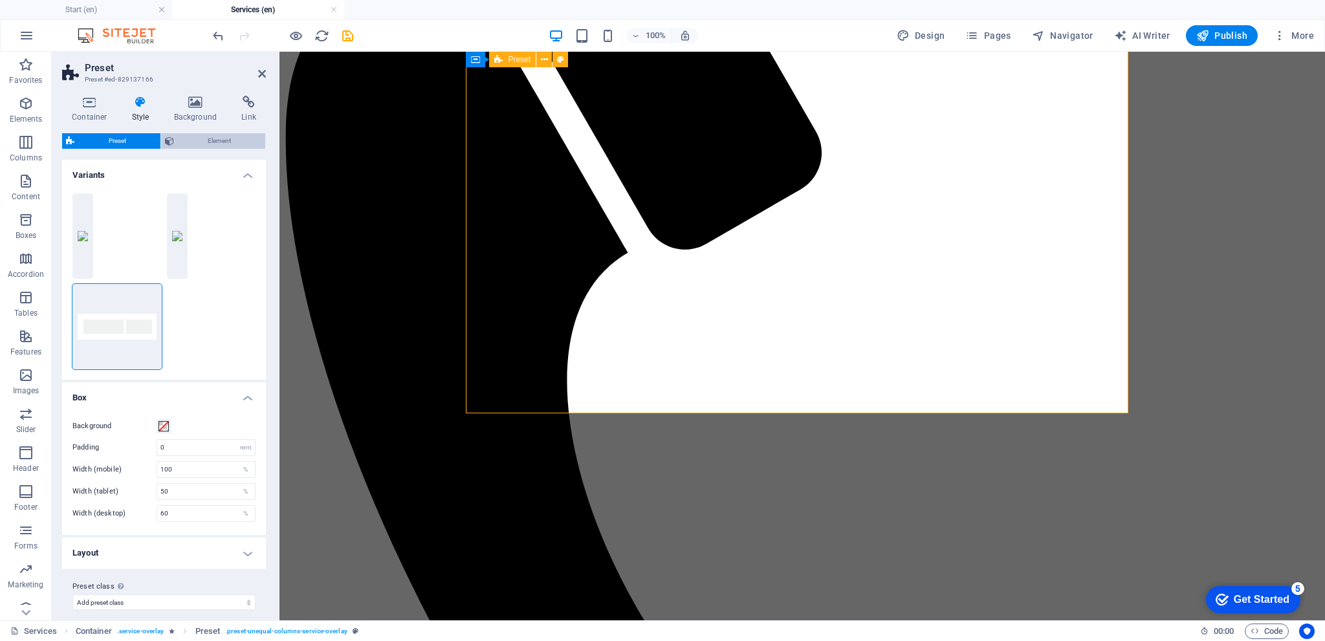
click at [179, 142] on span "Element" at bounding box center [220, 141] width 84 height 16
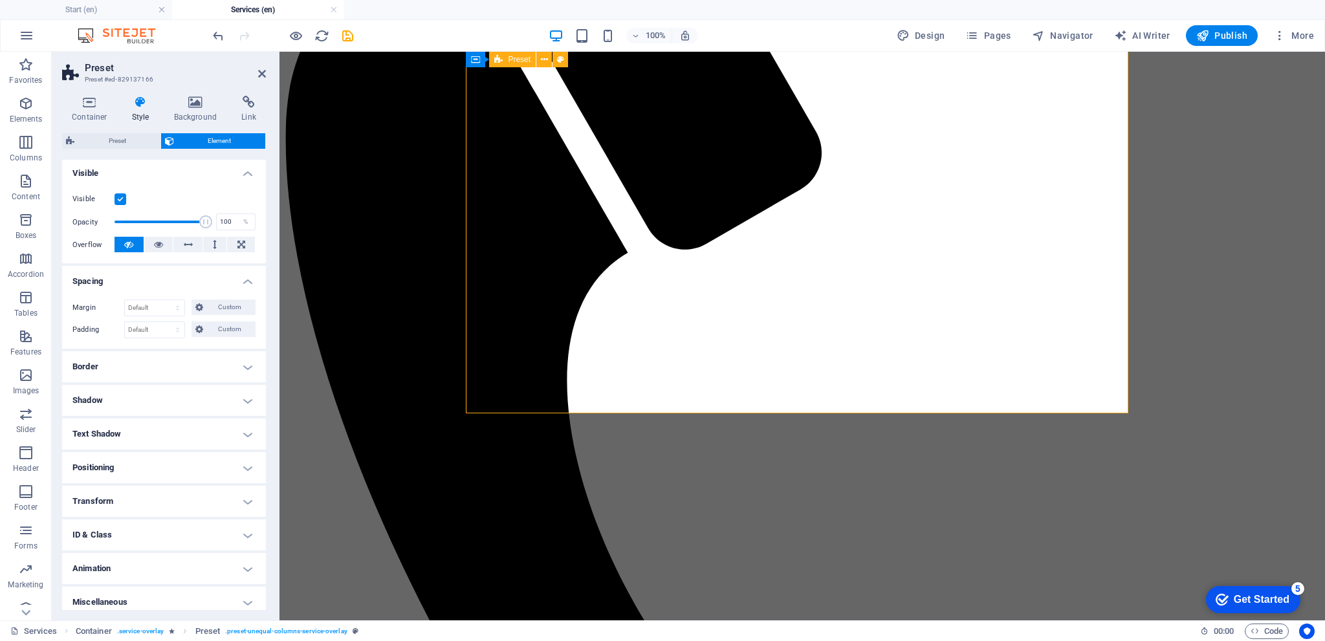
scroll to position [147, 0]
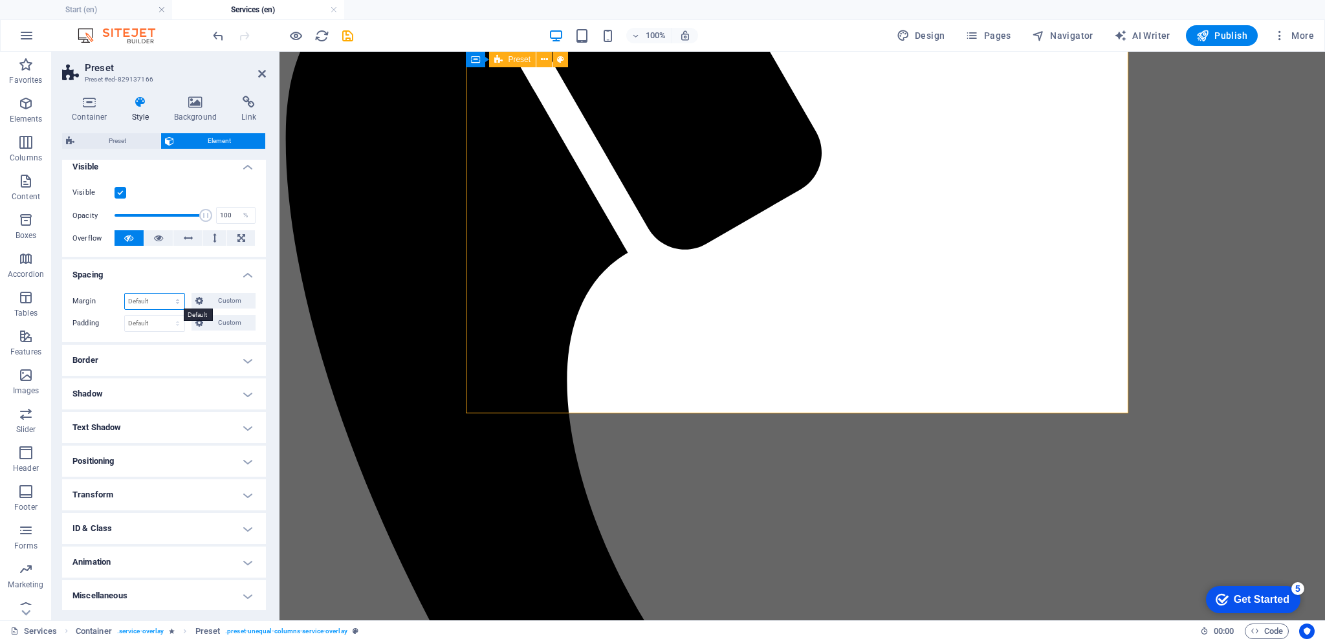
click at [166, 298] on select "Default auto px % rem vw vh Custom" at bounding box center [155, 302] width 60 height 16
select select "%"
click at [165, 294] on select "Default auto px % rem vw vh Custom" at bounding box center [155, 302] width 60 height 16
type input "100"
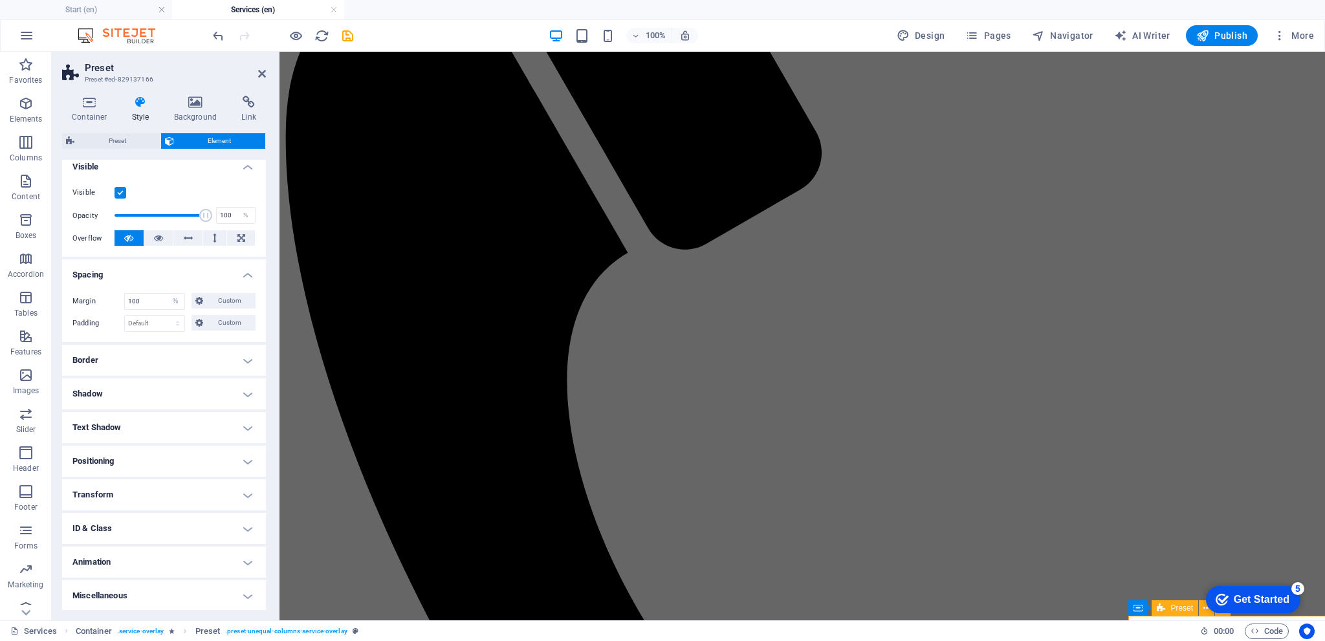
select select "DISABLED_OPTION_VALUE"
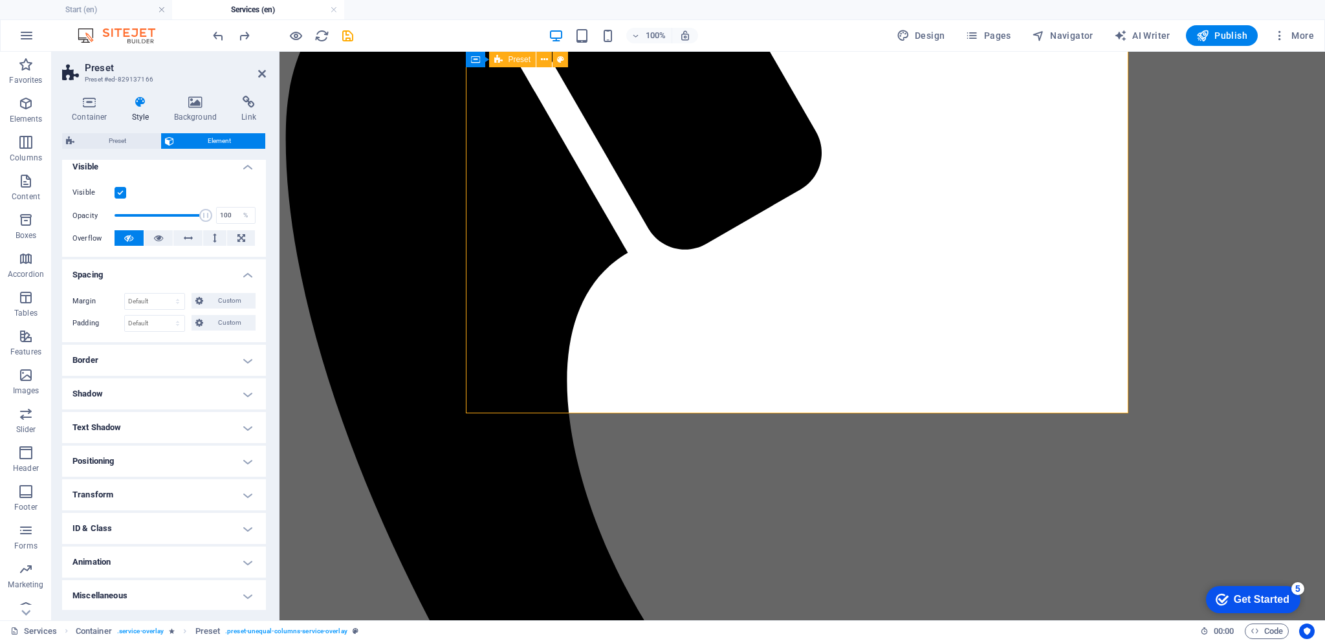
click at [160, 270] on h4 "Spacing" at bounding box center [164, 270] width 204 height 23
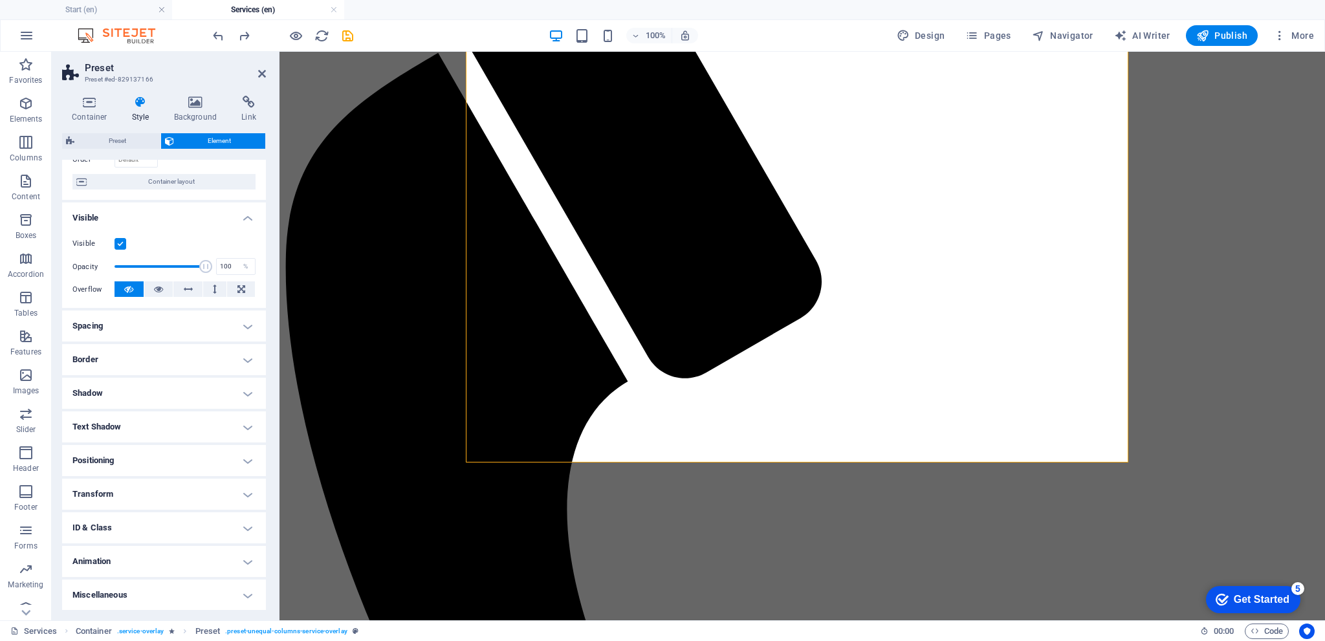
scroll to position [324, 0]
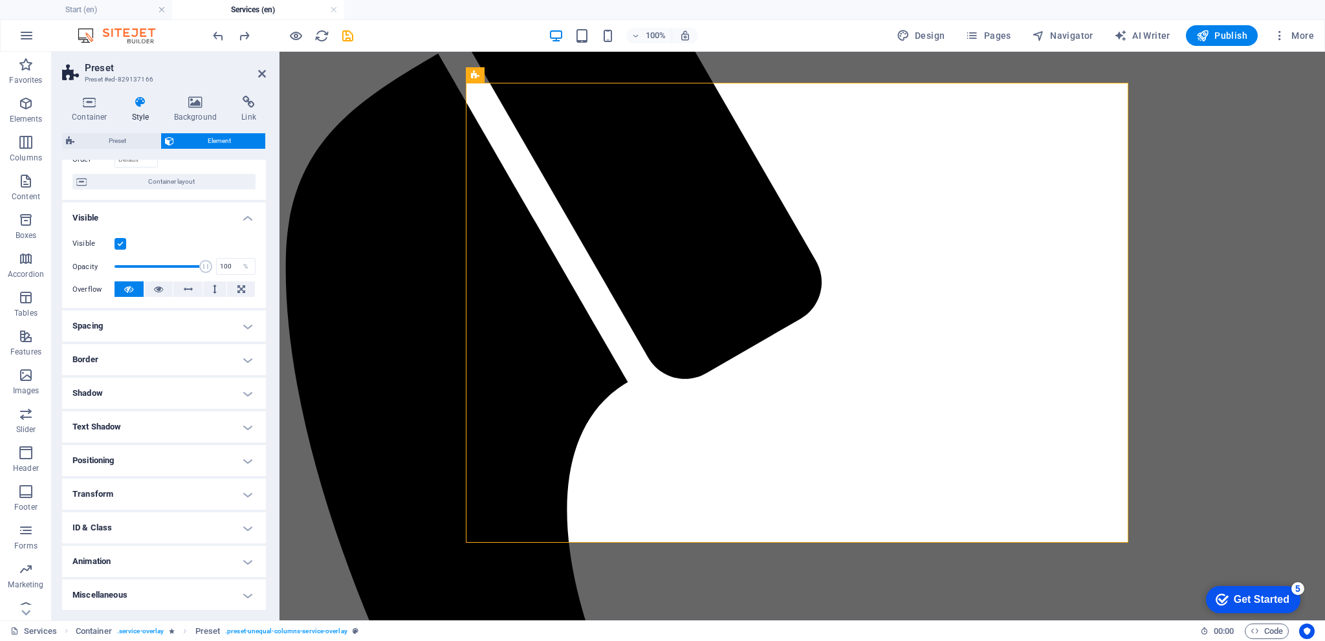
click at [347, 38] on icon "save" at bounding box center [347, 35] width 15 height 15
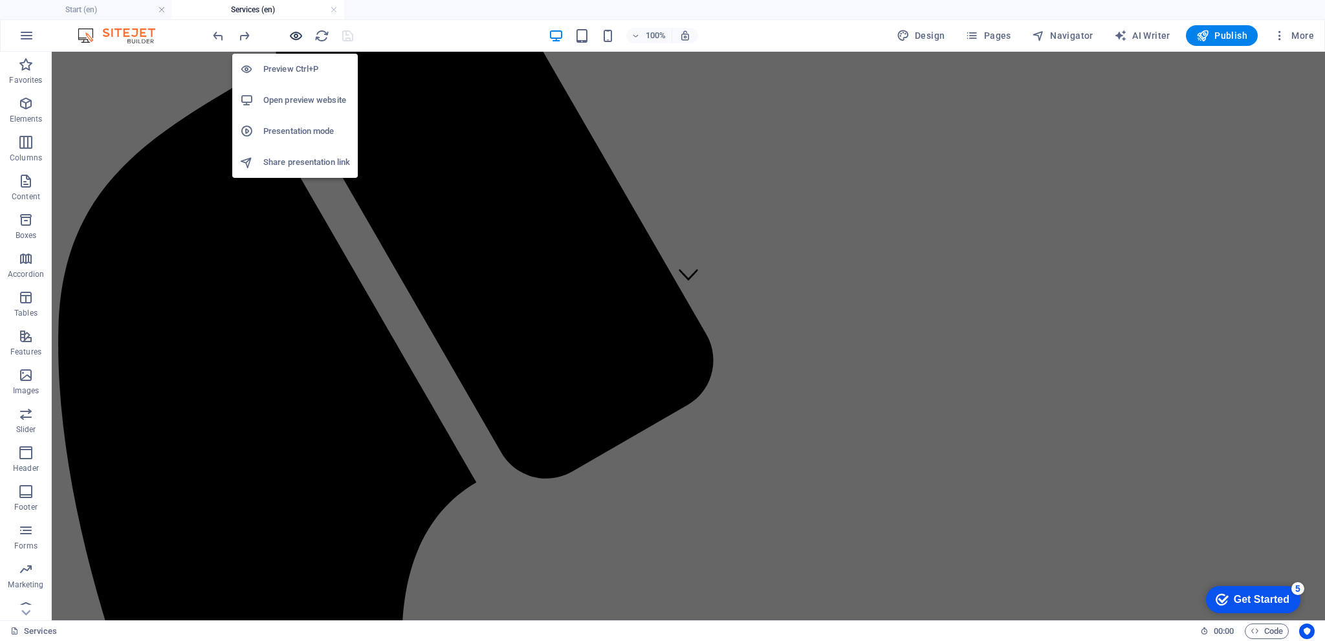
click at [300, 38] on icon "button" at bounding box center [296, 35] width 15 height 15
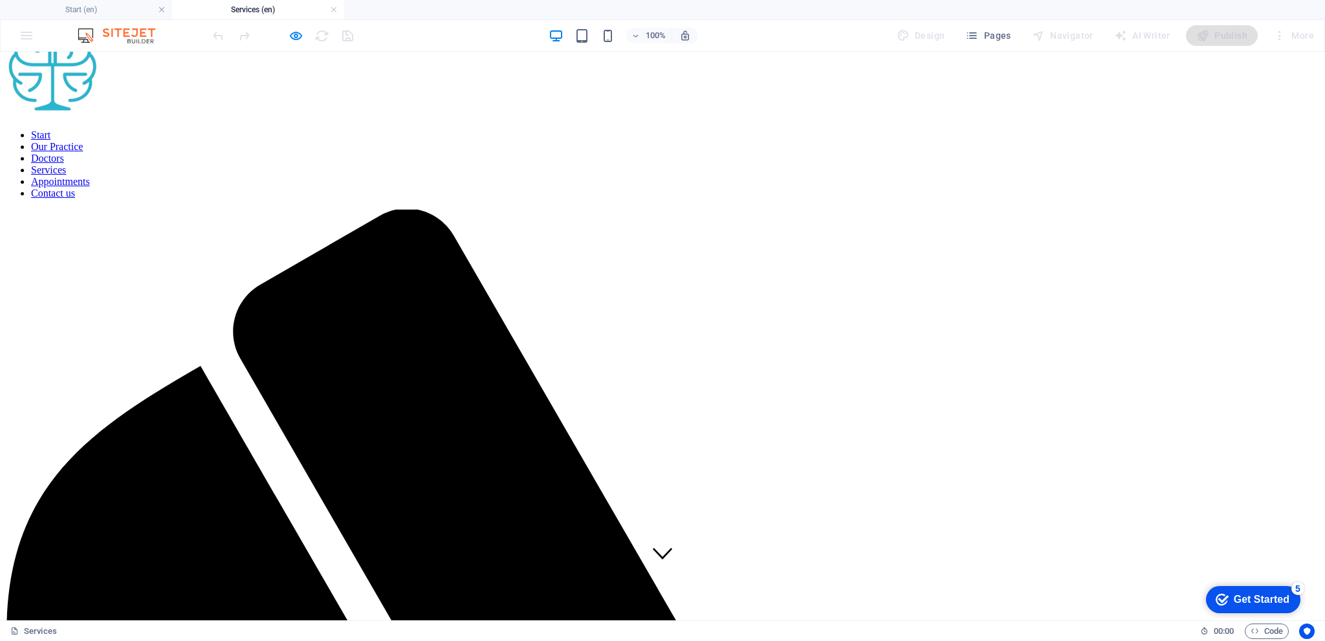
scroll to position [0, 0]
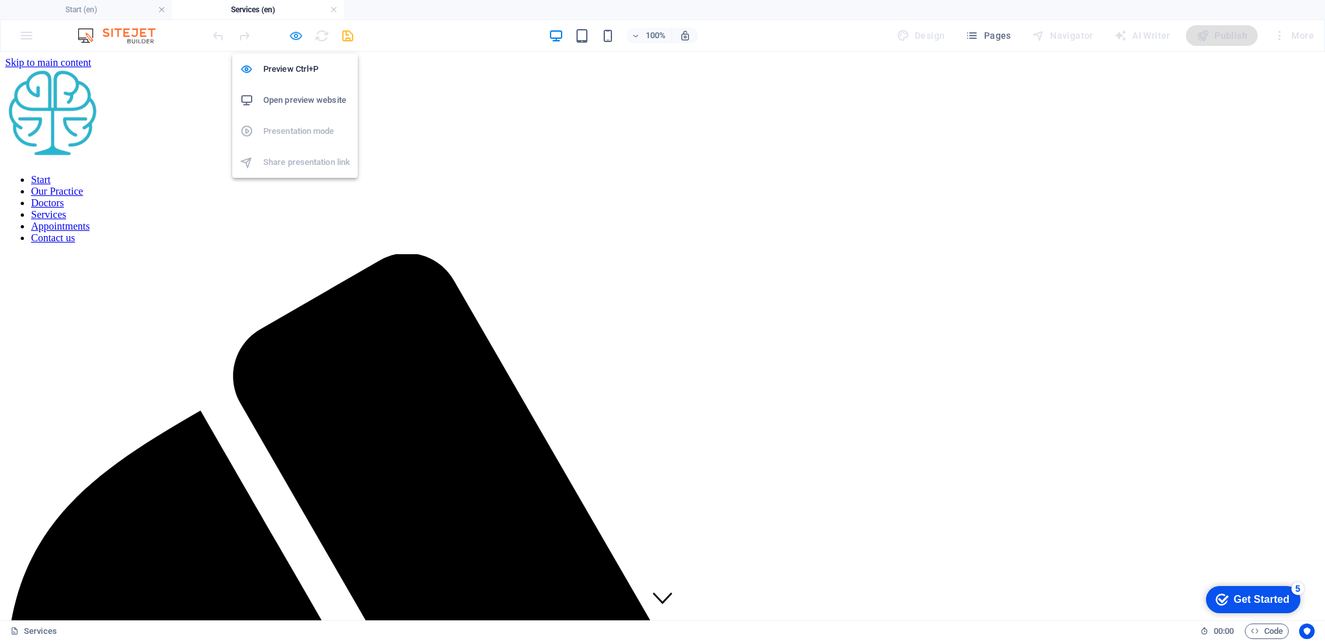
click at [301, 36] on icon "button" at bounding box center [296, 35] width 15 height 15
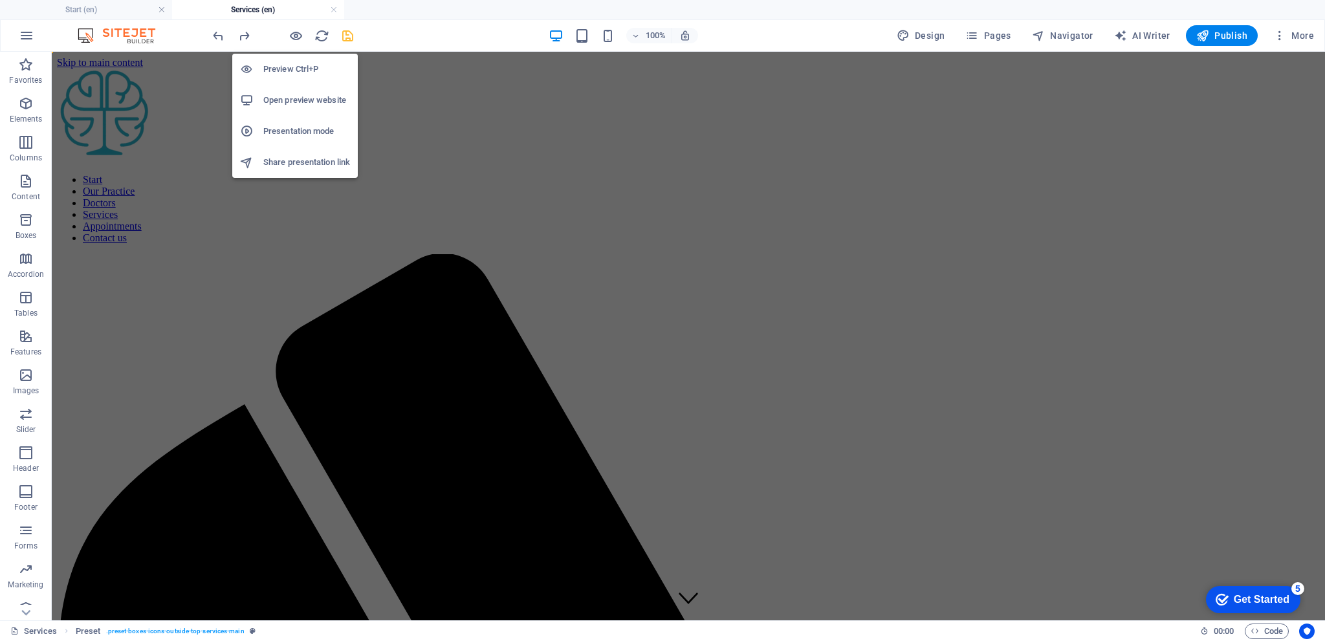
click at [301, 71] on h6 "Preview Ctrl+P" at bounding box center [306, 69] width 87 height 16
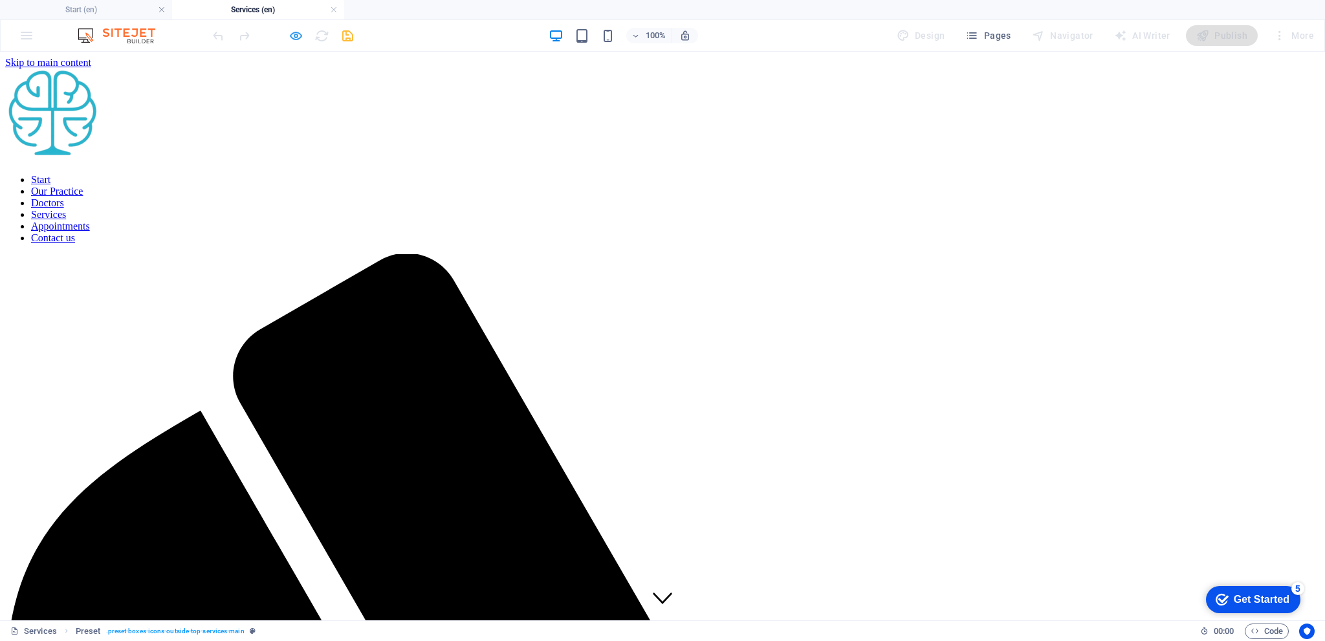
click at [295, 38] on icon "button" at bounding box center [296, 35] width 15 height 15
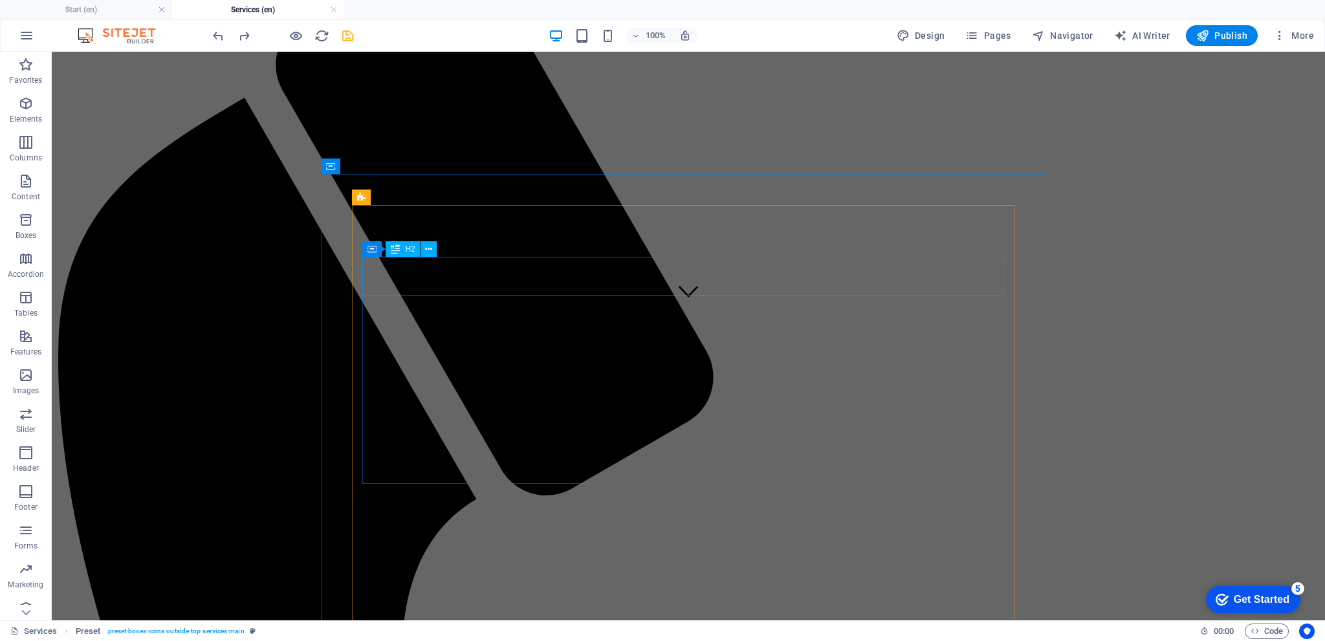
scroll to position [324, 0]
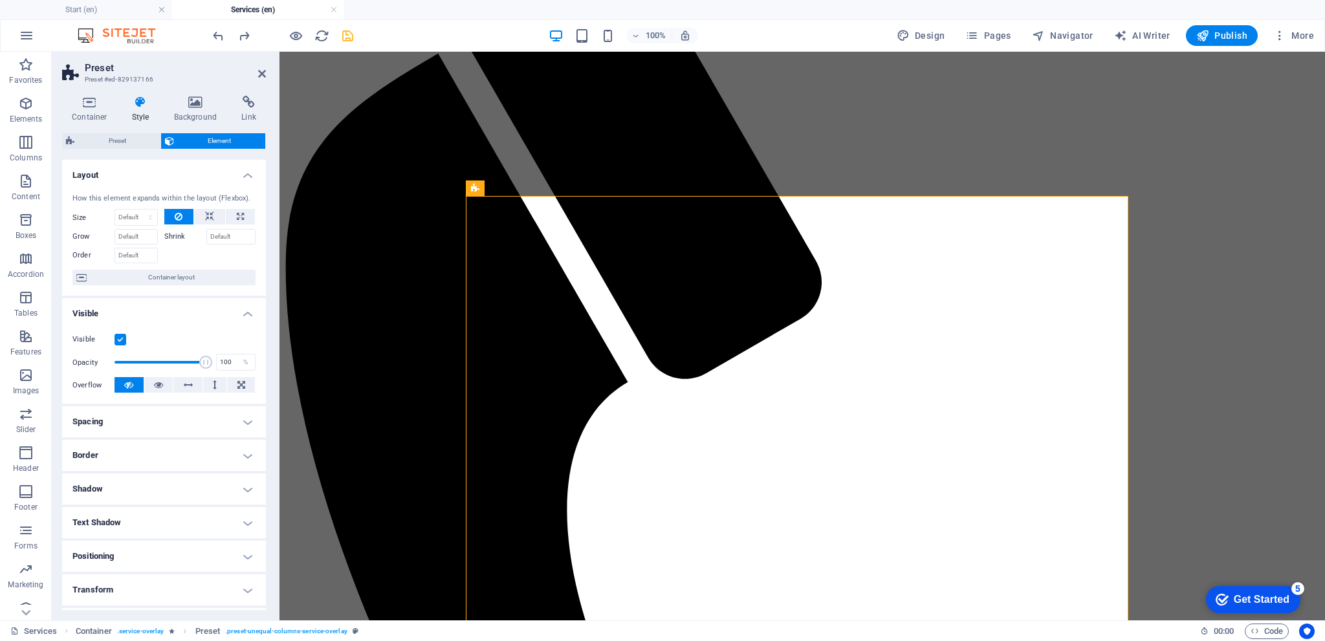
click at [118, 338] on label at bounding box center [121, 340] width 12 height 12
click at [0, 0] on input "Visible" at bounding box center [0, 0] width 0 height 0
click at [118, 338] on label at bounding box center [121, 340] width 12 height 12
click at [0, 0] on input "Visible" at bounding box center [0, 0] width 0 height 0
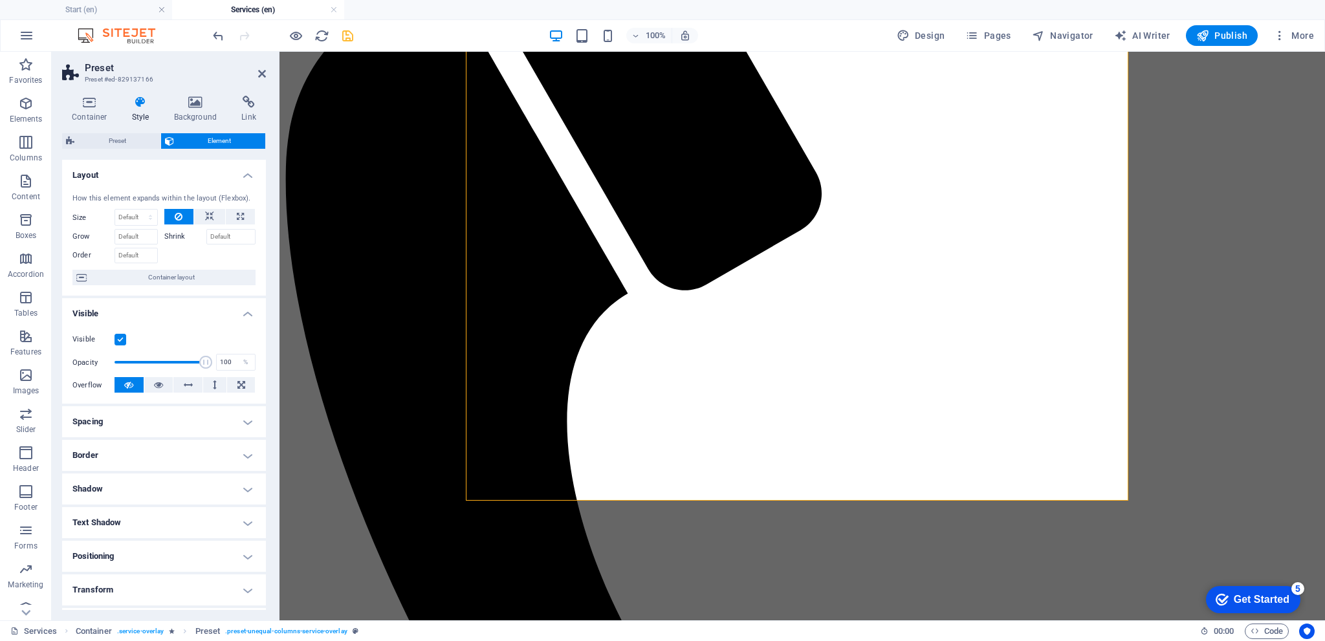
scroll to position [518, 0]
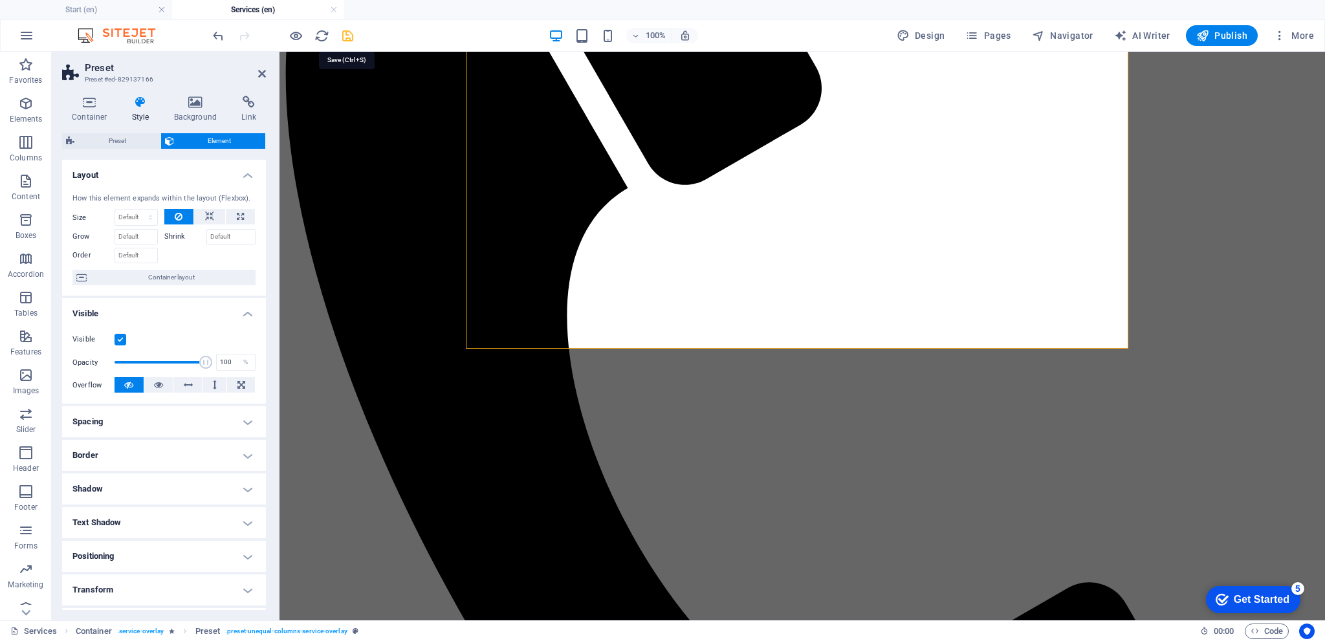
click at [347, 36] on icon "save" at bounding box center [347, 35] width 15 height 15
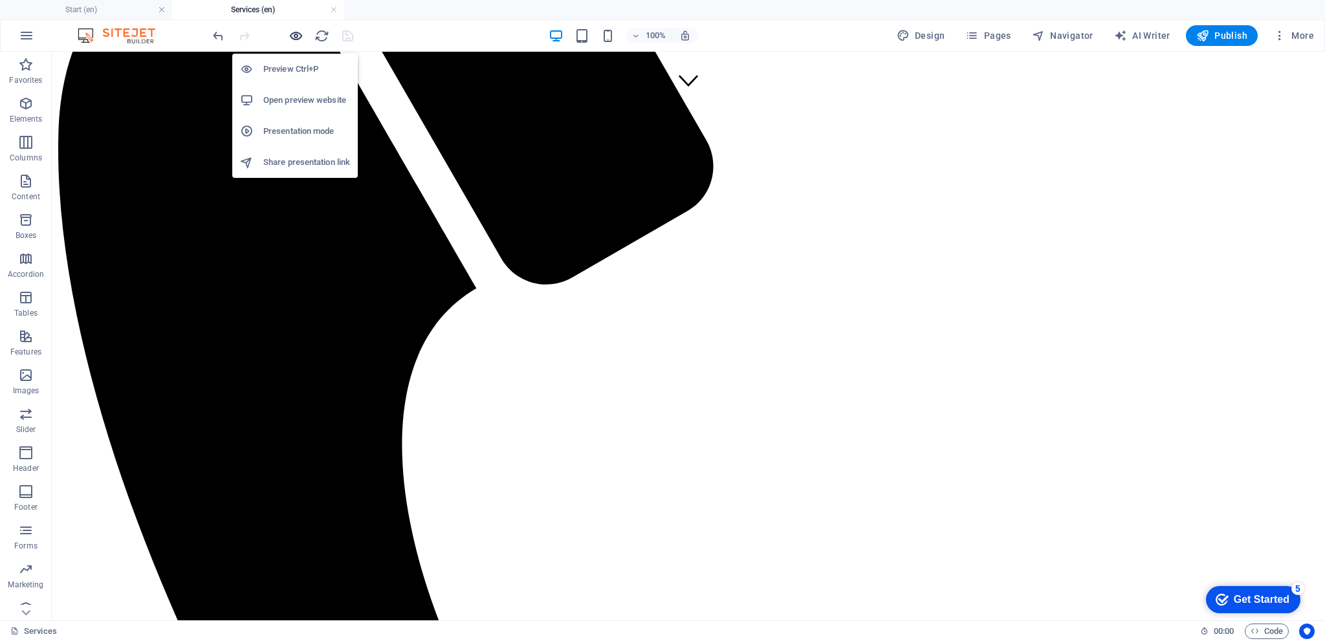
click at [289, 34] on icon "button" at bounding box center [296, 35] width 15 height 15
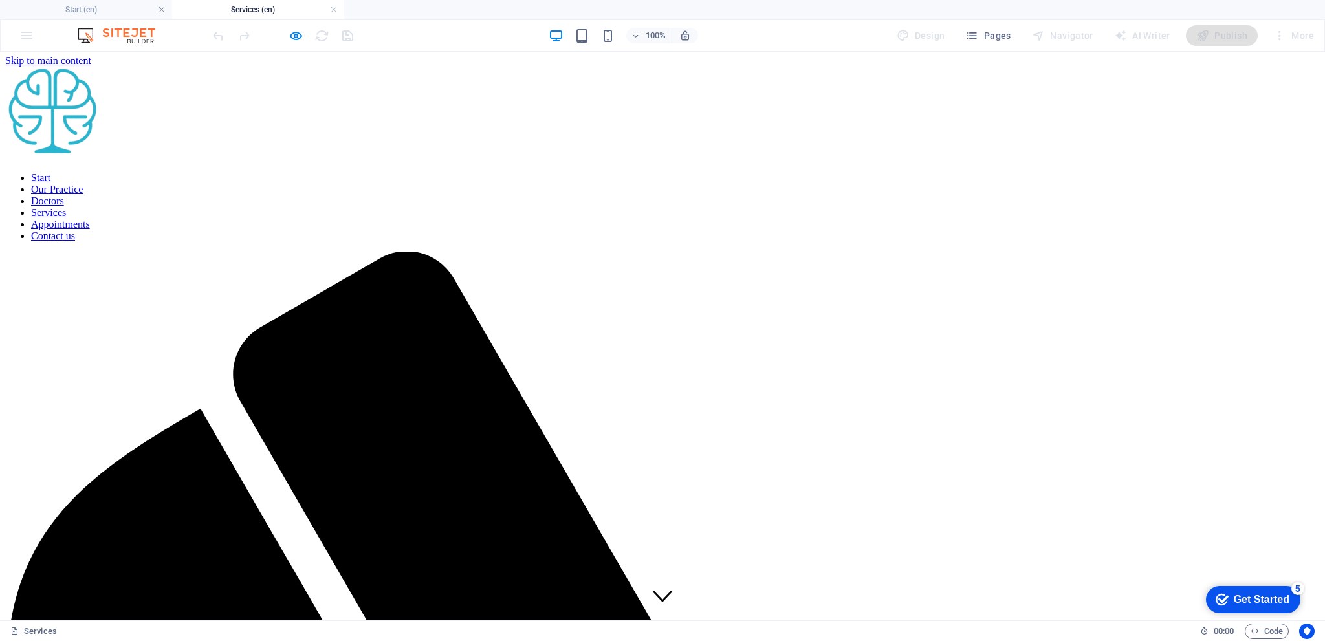
scroll to position [0, 0]
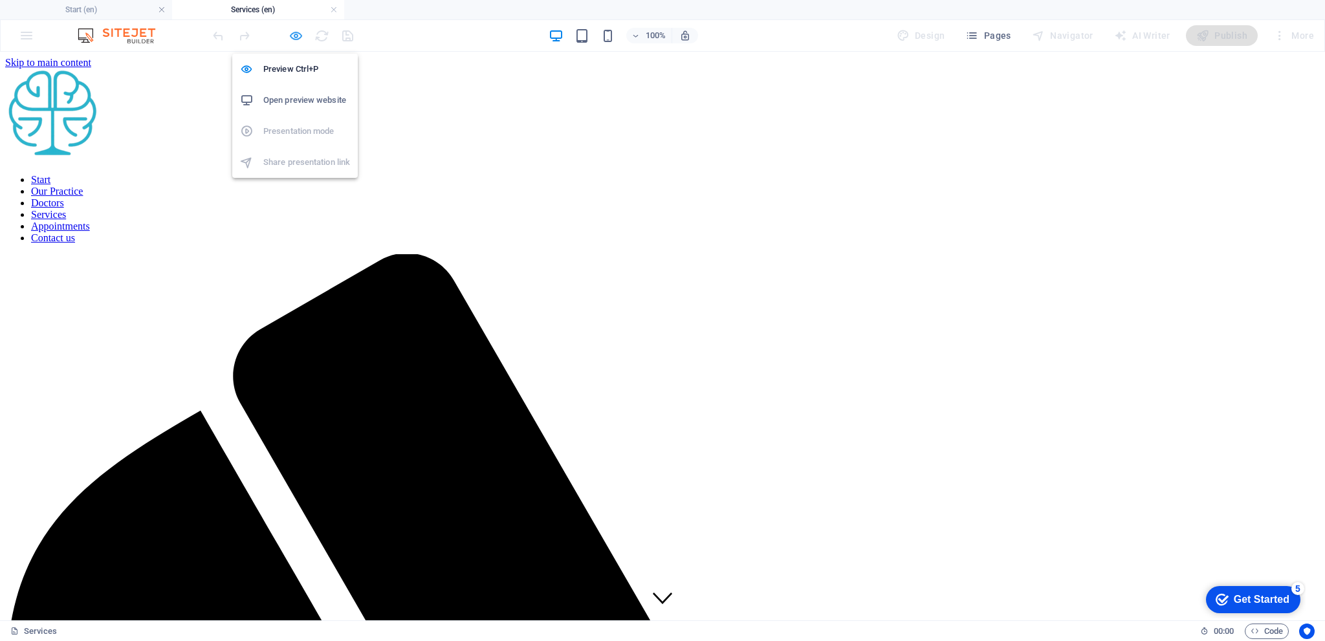
click at [296, 38] on icon "button" at bounding box center [296, 35] width 15 height 15
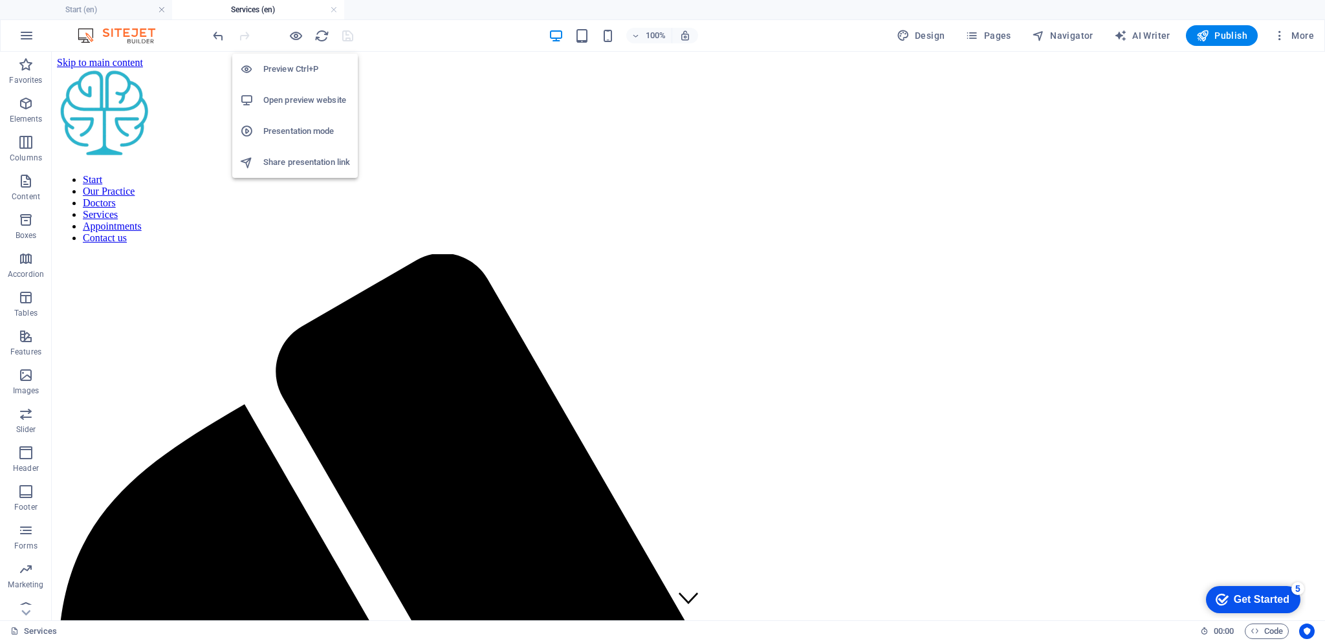
click at [294, 68] on h6 "Preview Ctrl+P" at bounding box center [306, 69] width 87 height 16
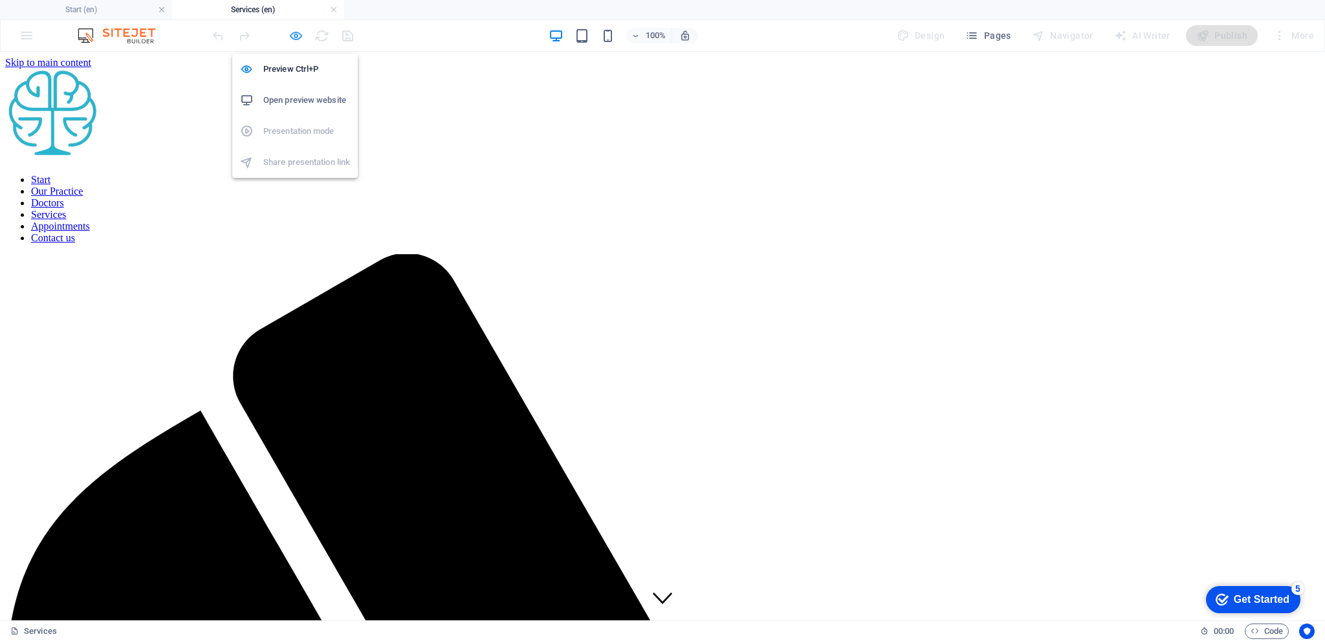
click at [299, 39] on icon "button" at bounding box center [296, 35] width 15 height 15
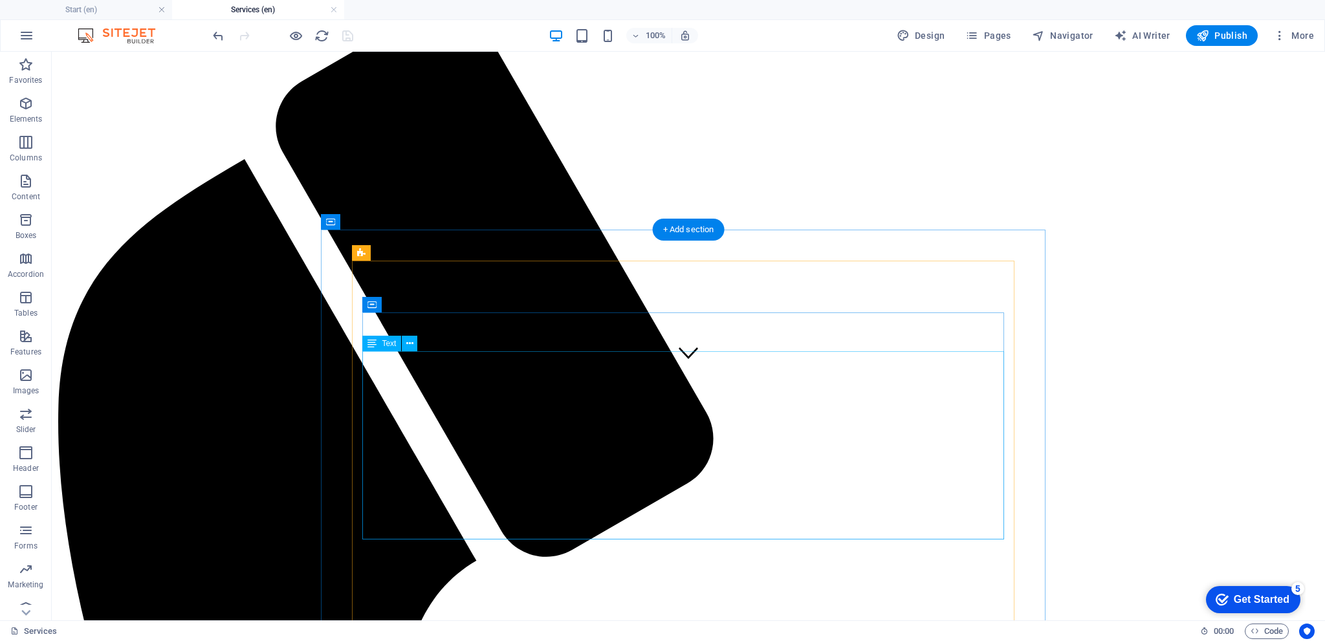
scroll to position [259, 0]
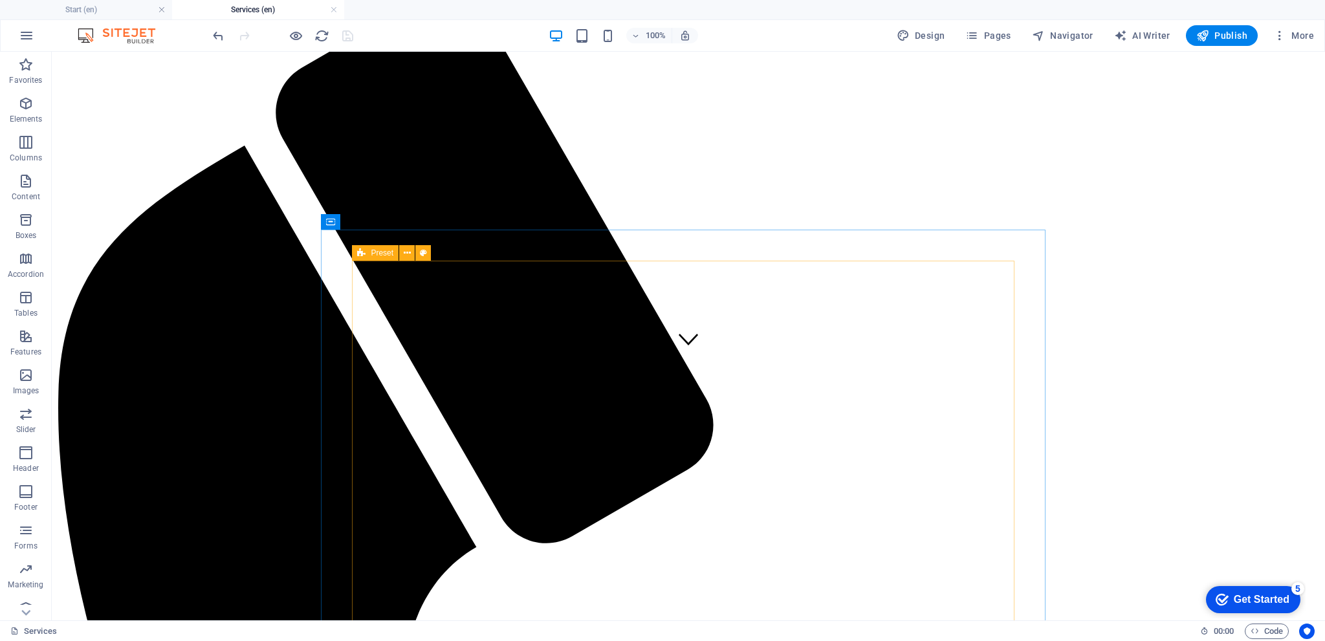
click at [384, 256] on span "Preset" at bounding box center [382, 253] width 23 height 8
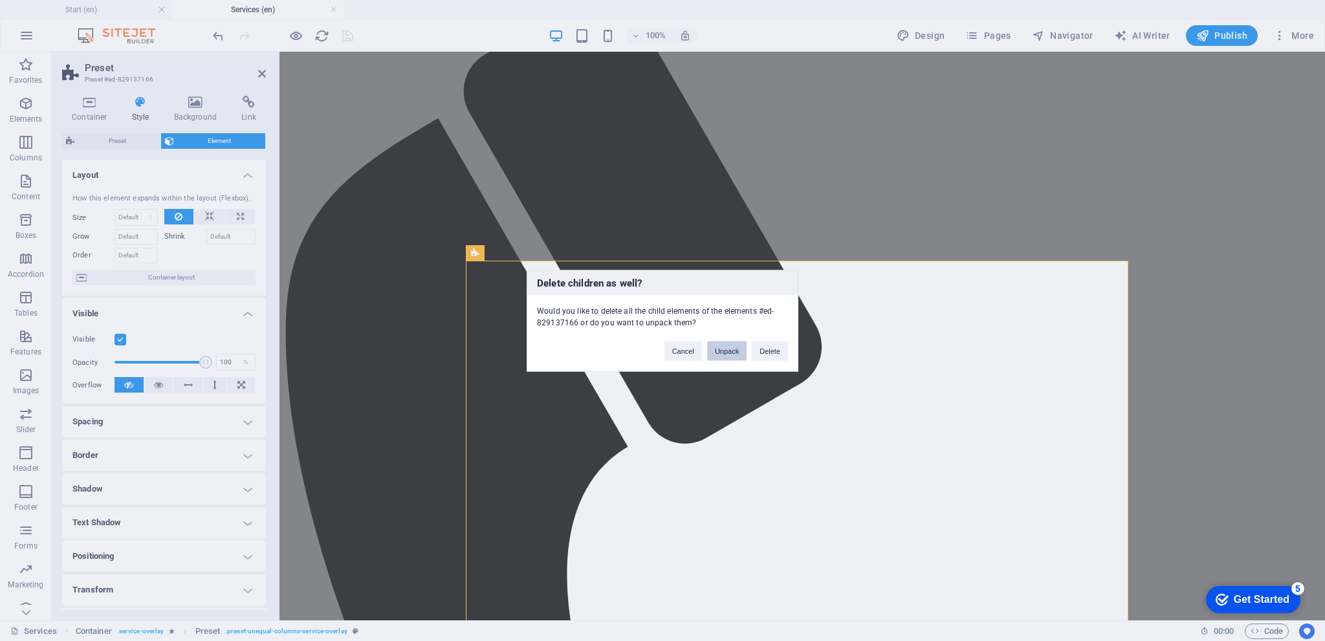
click at [725, 355] on button "Unpack" at bounding box center [726, 350] width 39 height 19
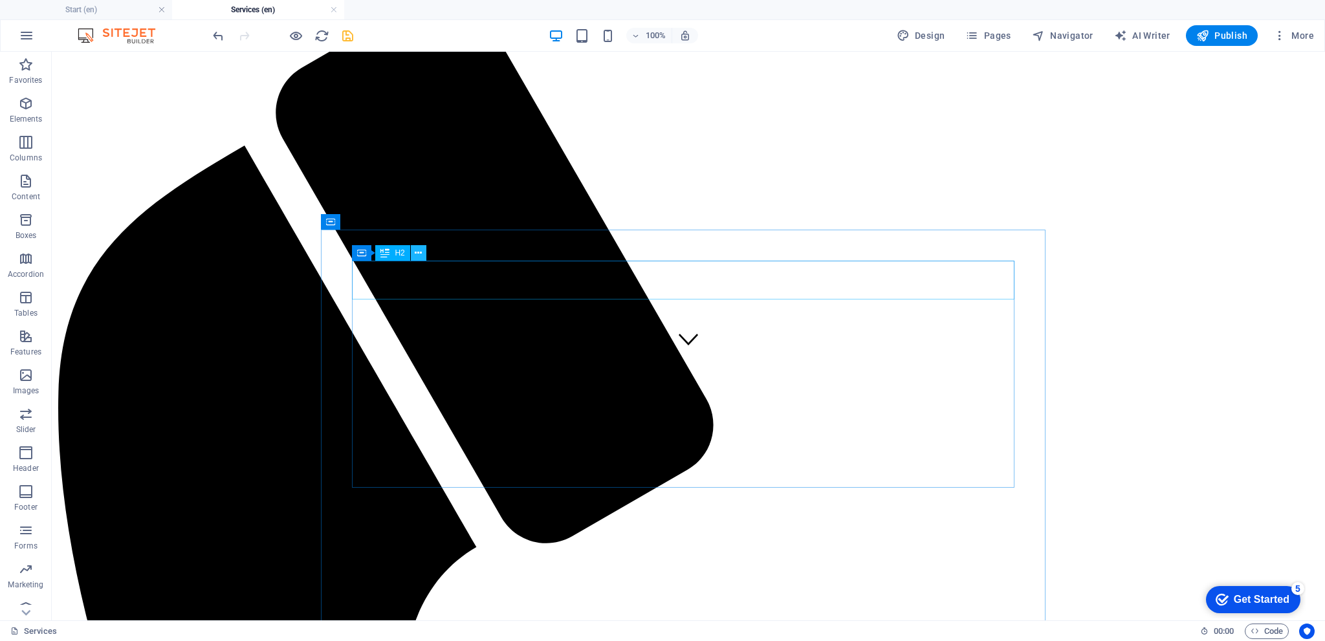
click at [417, 250] on icon at bounding box center [418, 254] width 7 height 14
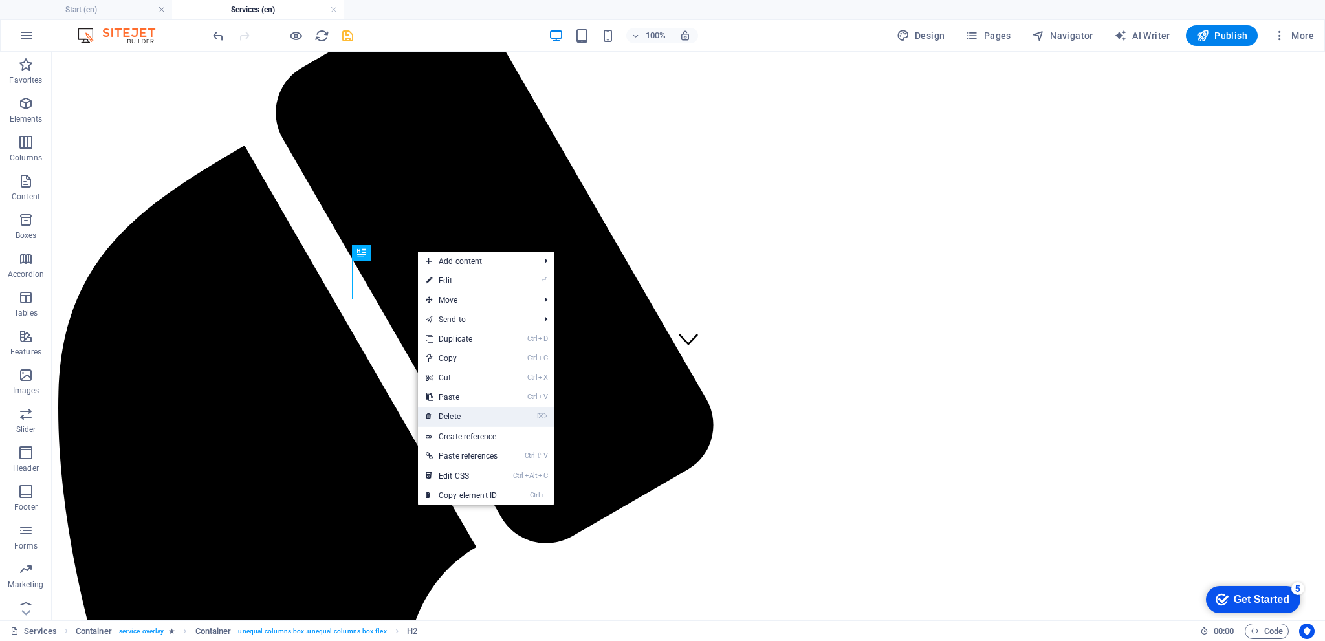
click at [461, 411] on link "⌦ Delete" at bounding box center [461, 416] width 87 height 19
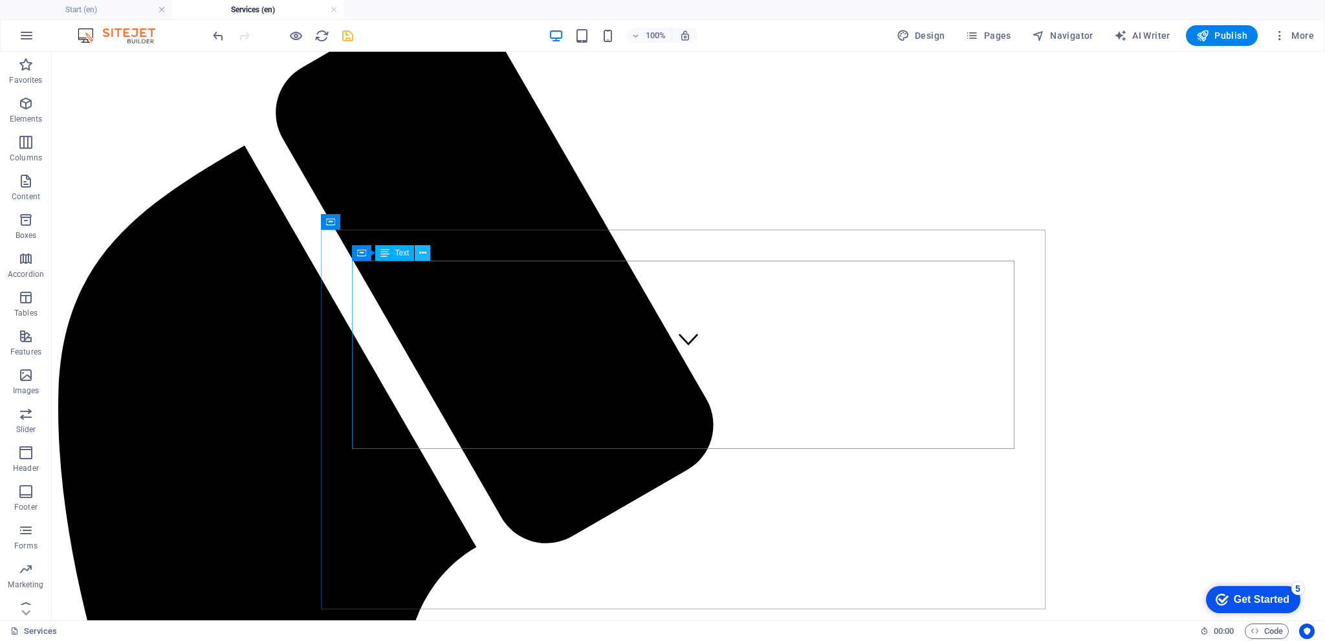
click at [422, 256] on icon at bounding box center [422, 254] width 7 height 14
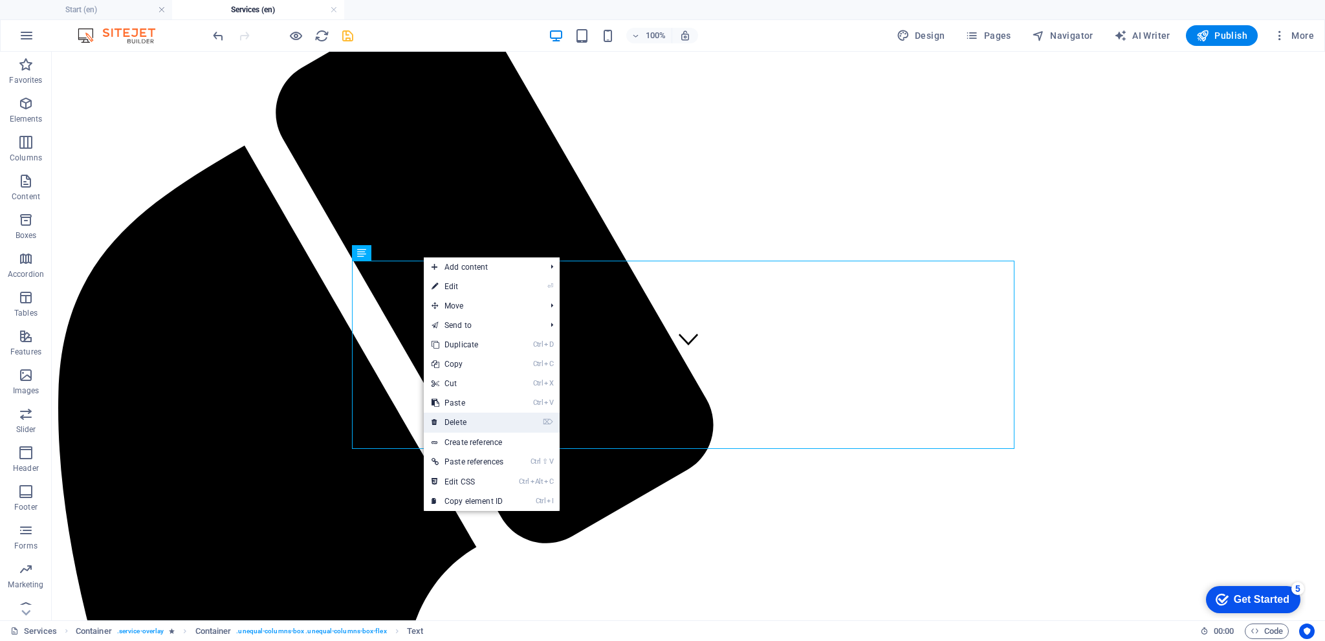
click at [462, 421] on link "⌦ Delete" at bounding box center [467, 422] width 87 height 19
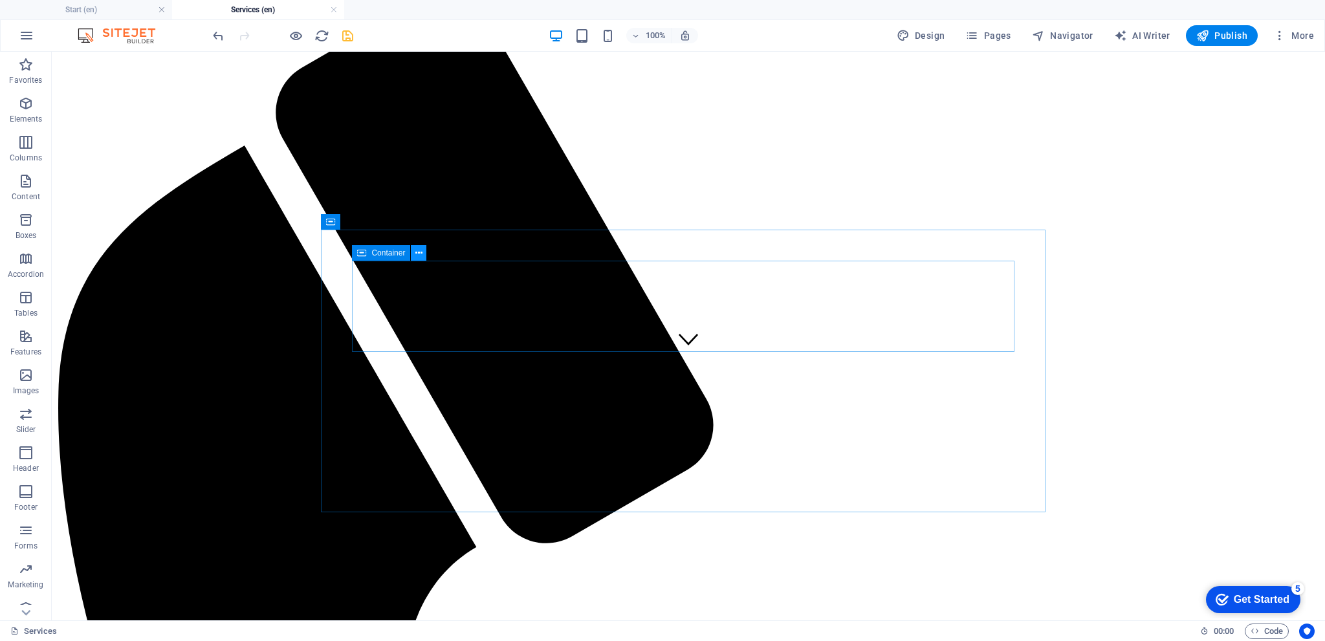
click at [422, 256] on icon at bounding box center [418, 254] width 7 height 14
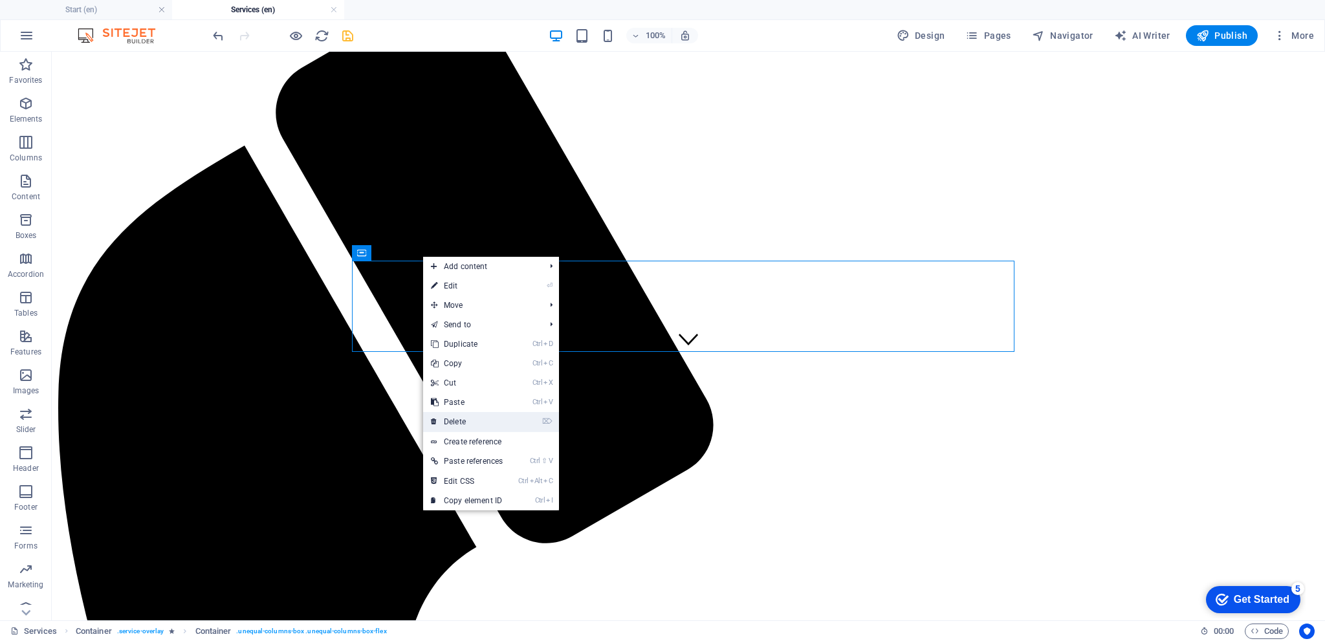
drag, startPoint x: 469, startPoint y: 421, endPoint x: 421, endPoint y: 318, distance: 113.2
click at [469, 421] on link "⌦ Delete" at bounding box center [466, 421] width 87 height 19
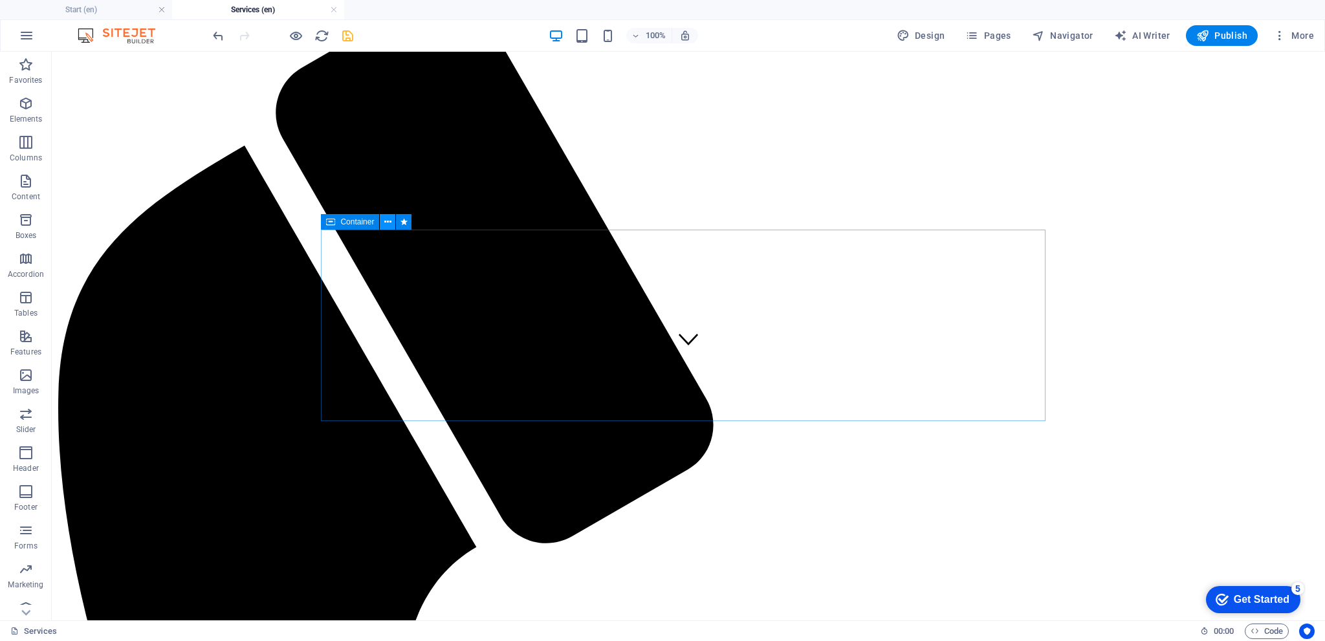
click at [391, 219] on icon at bounding box center [387, 222] width 7 height 14
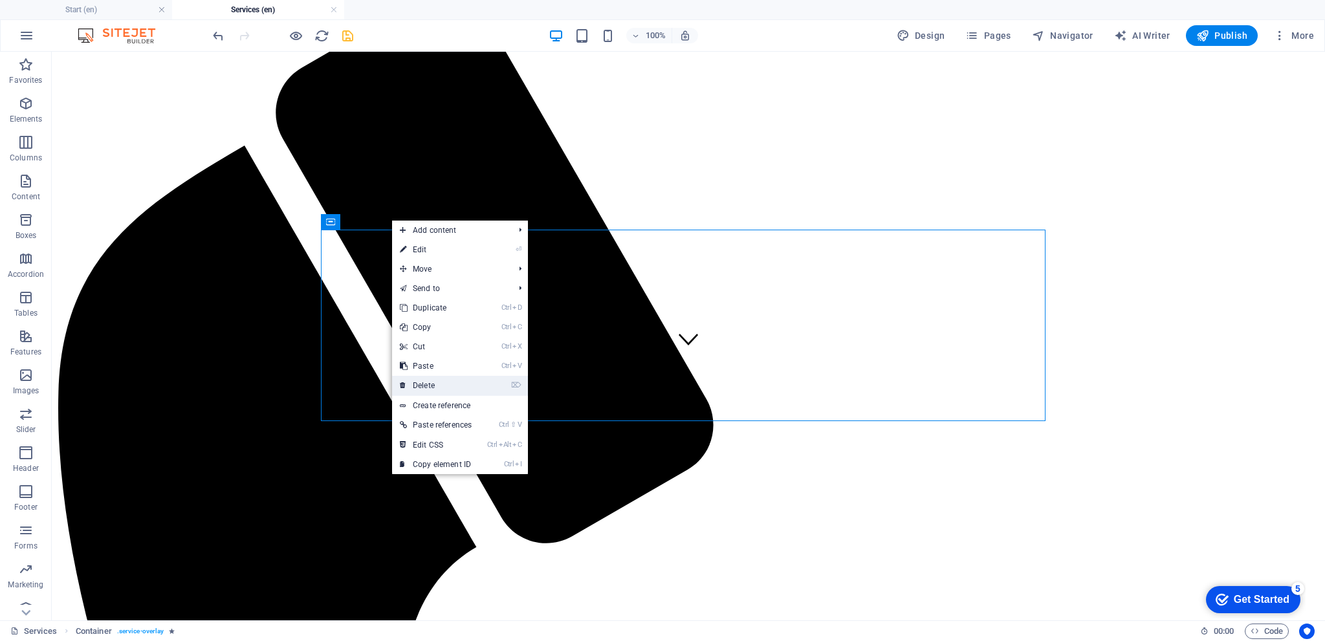
click at [437, 382] on link "⌦ Delete" at bounding box center [435, 385] width 87 height 19
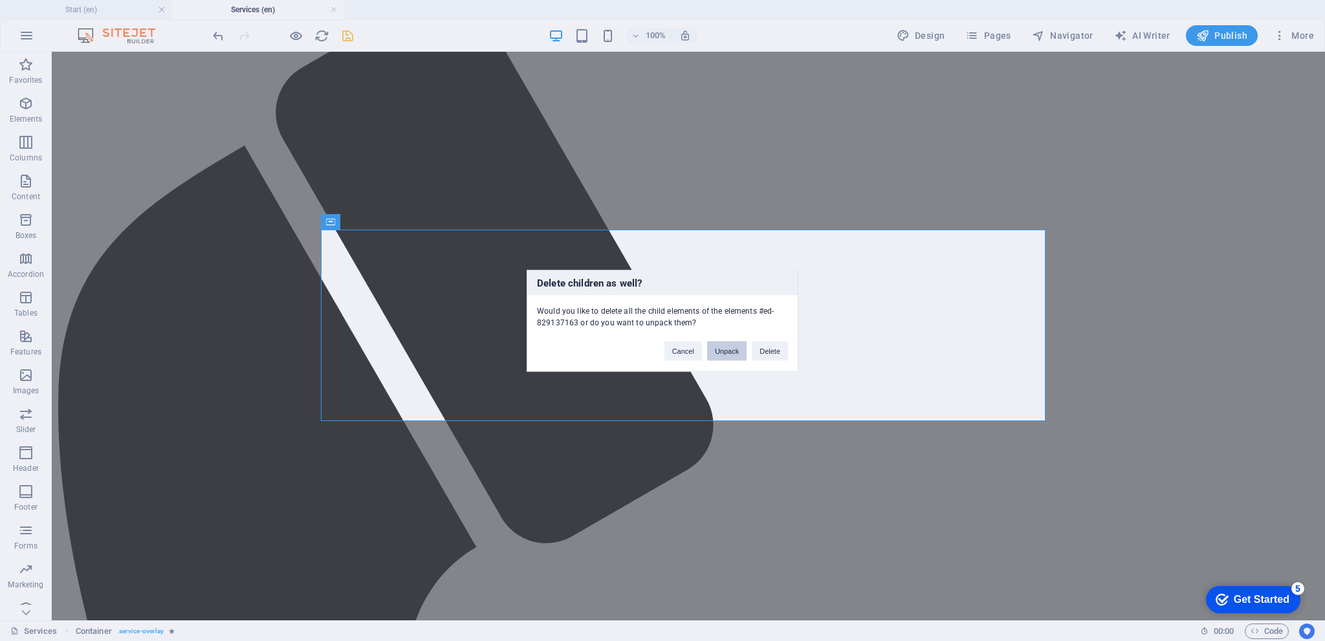
click at [740, 351] on button "Unpack" at bounding box center [726, 350] width 39 height 19
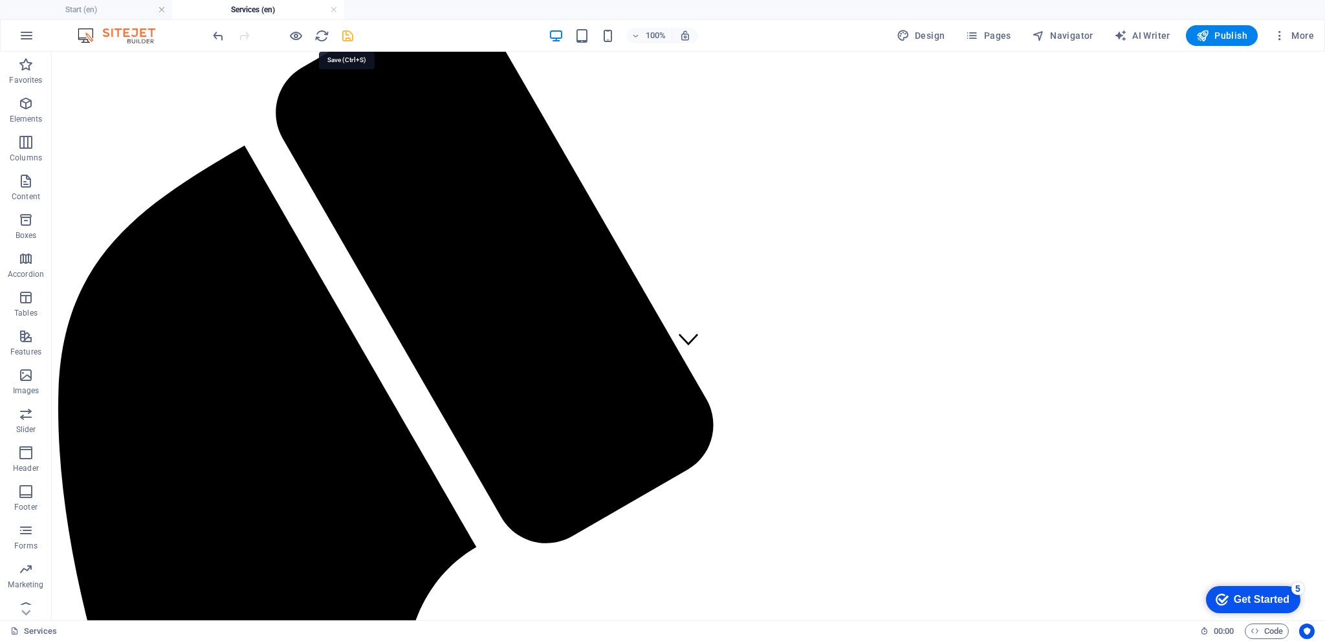
click at [344, 34] on icon "save" at bounding box center [347, 35] width 15 height 15
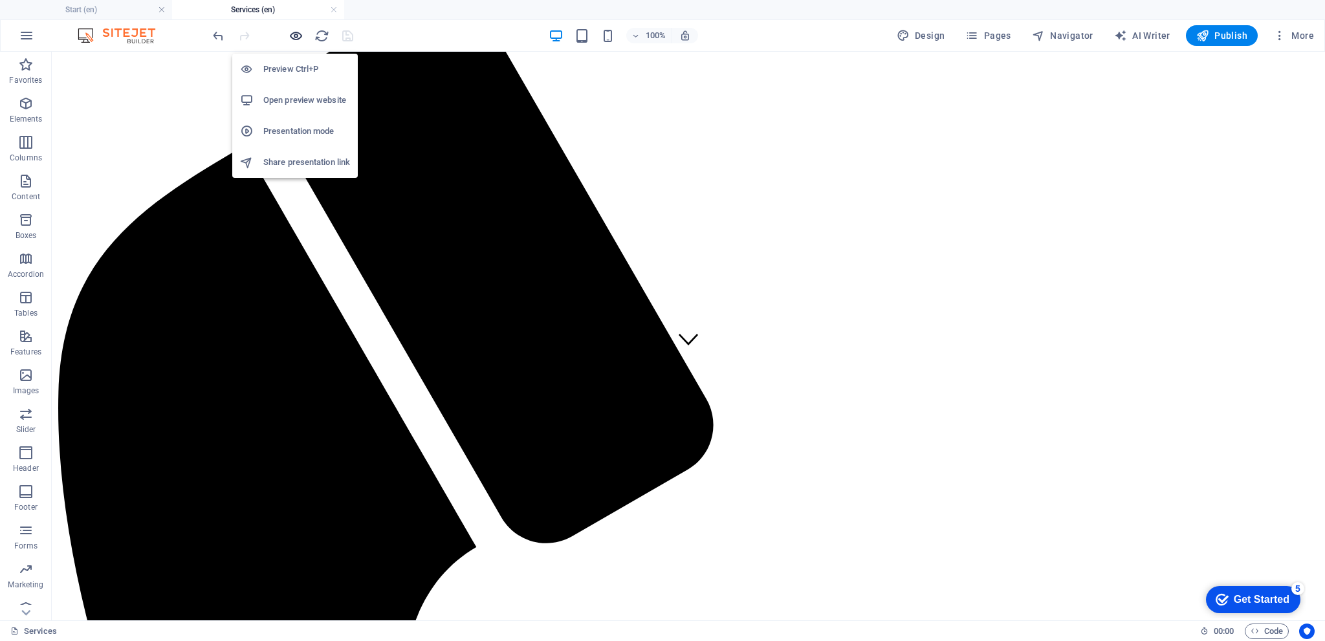
click at [292, 34] on icon "button" at bounding box center [296, 35] width 15 height 15
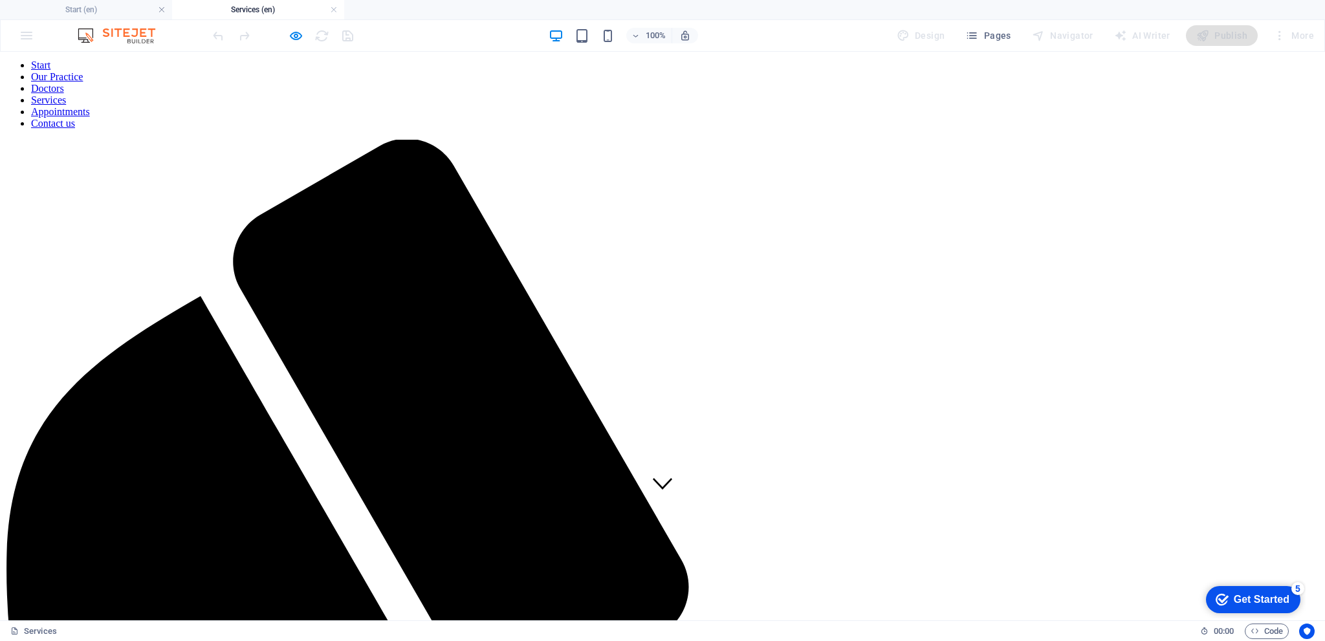
scroll to position [129, 0]
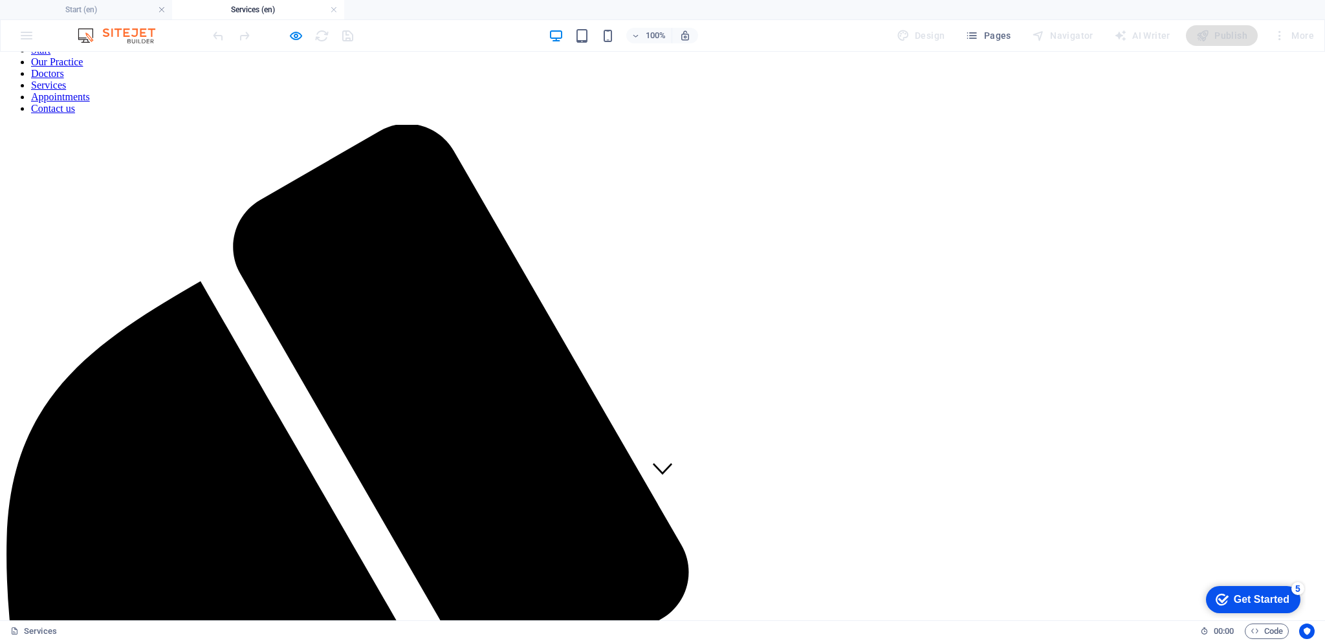
click at [300, 40] on icon "button" at bounding box center [296, 35] width 15 height 15
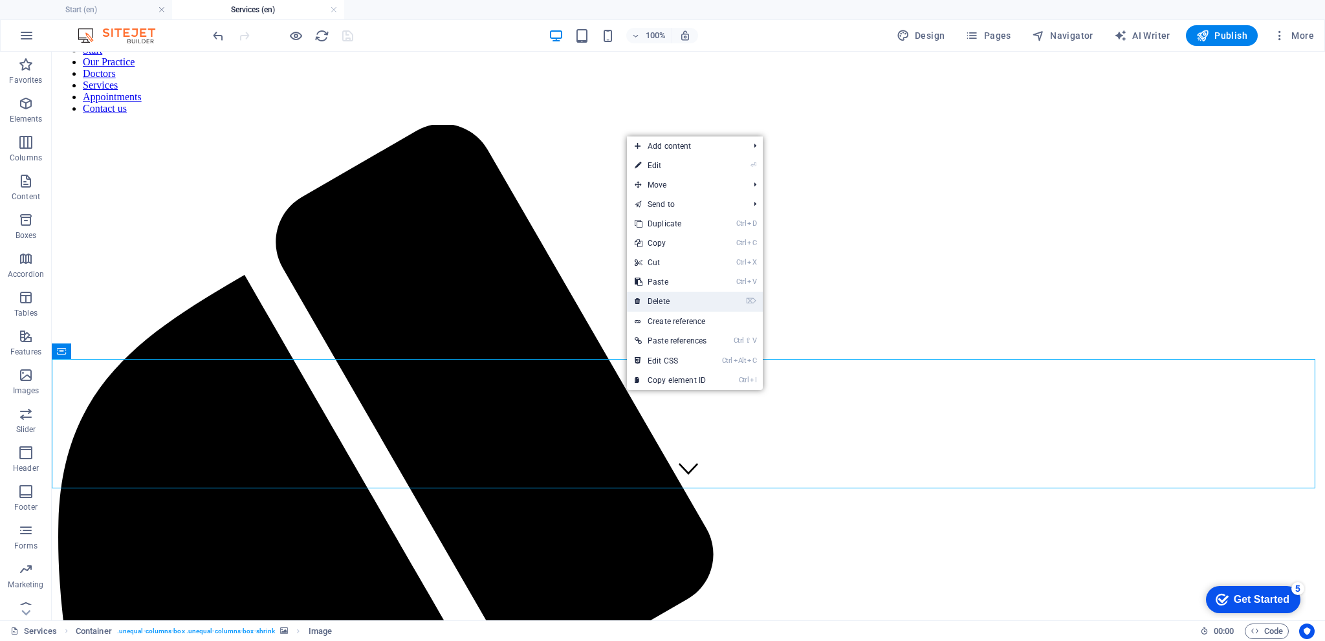
click at [657, 300] on link "⌦ Delete" at bounding box center [670, 301] width 87 height 19
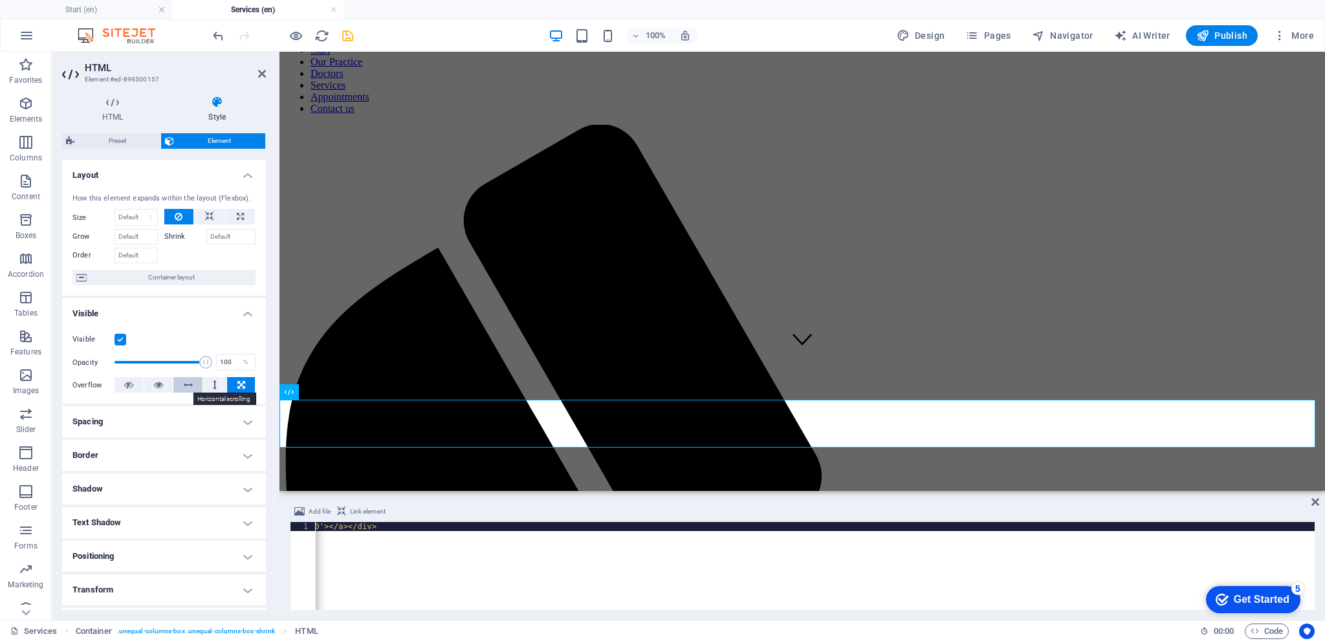
click at [191, 382] on icon at bounding box center [188, 385] width 9 height 16
click at [210, 379] on button at bounding box center [215, 385] width 24 height 16
click at [213, 380] on icon at bounding box center [215, 385] width 4 height 16
click at [213, 381] on icon at bounding box center [215, 385] width 4 height 16
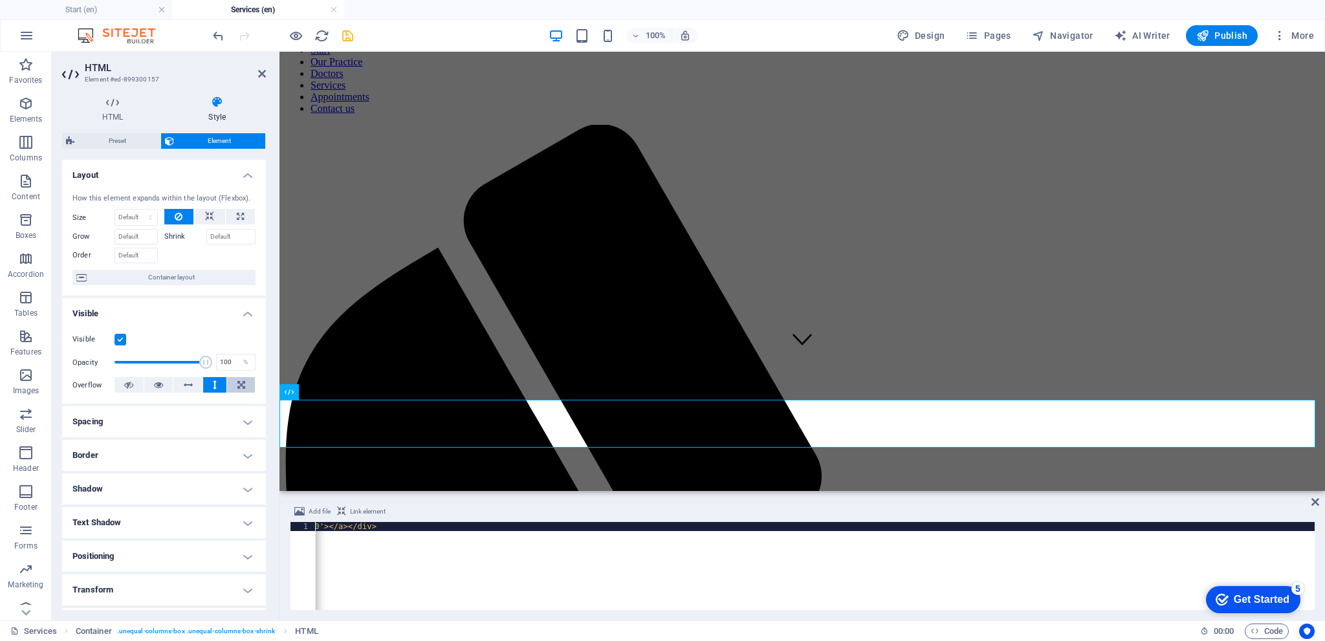
click at [241, 385] on icon at bounding box center [241, 385] width 8 height 16
drag, startPoint x: 518, startPoint y: 437, endPoint x: 409, endPoint y: 413, distance: 111.2
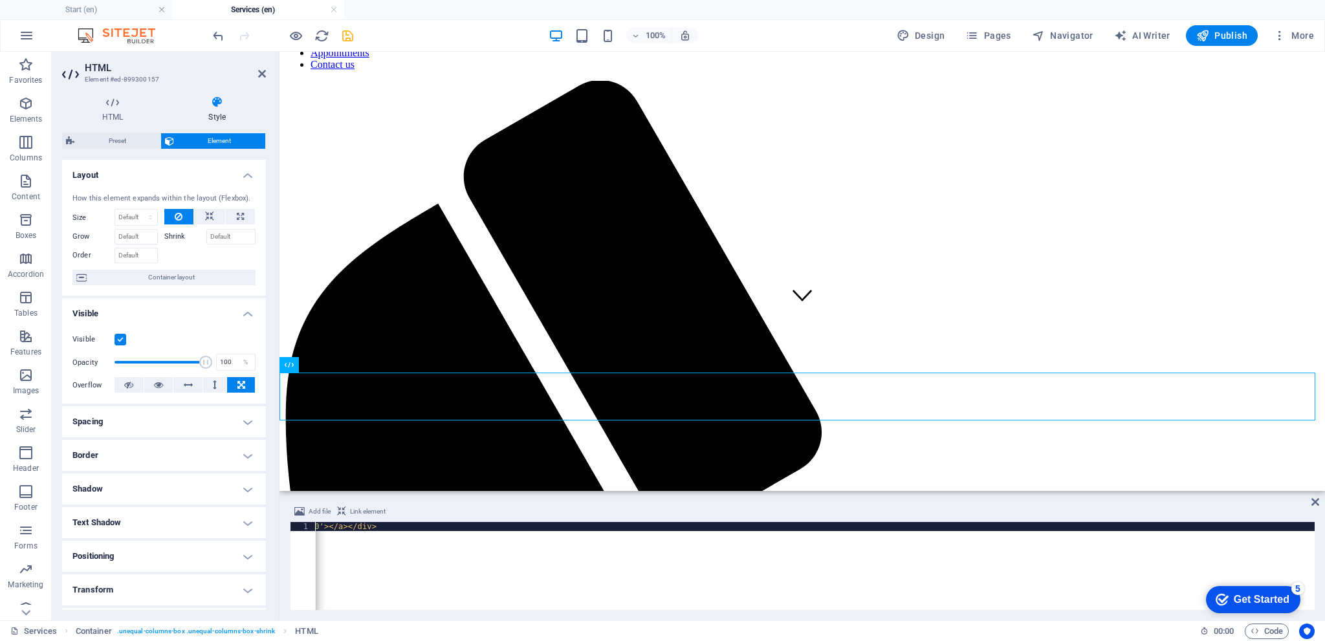
scroll to position [199, 0]
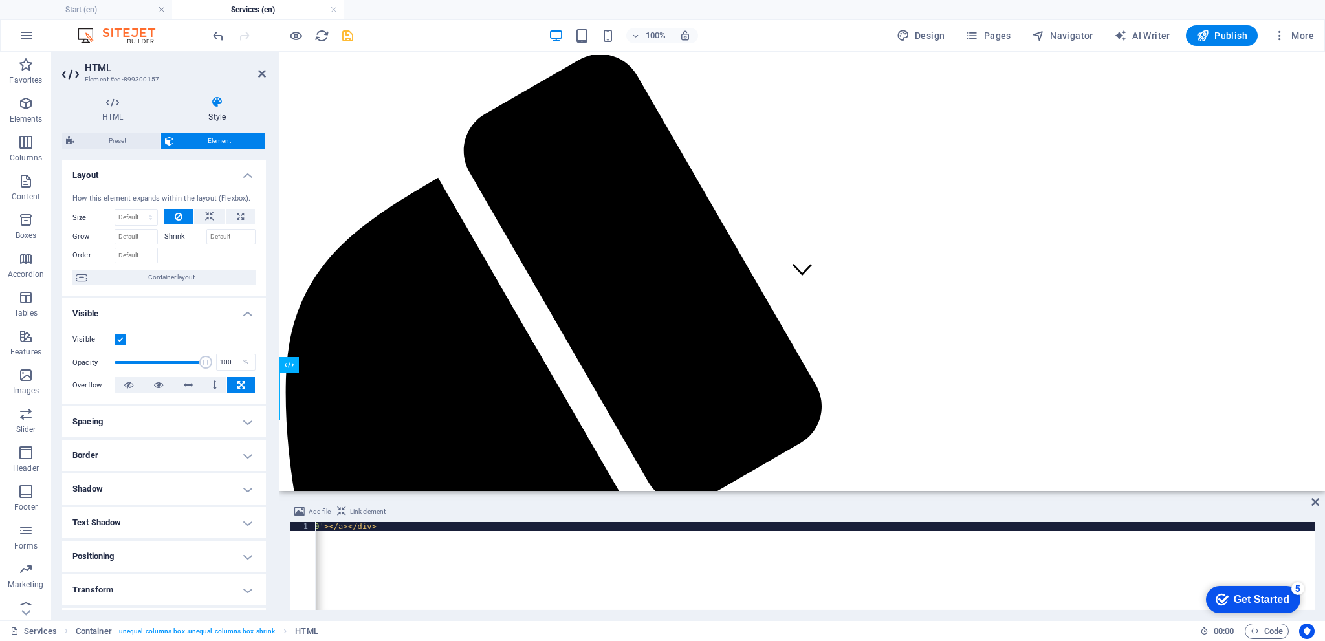
drag, startPoint x: 369, startPoint y: 415, endPoint x: 564, endPoint y: 399, distance: 195.4
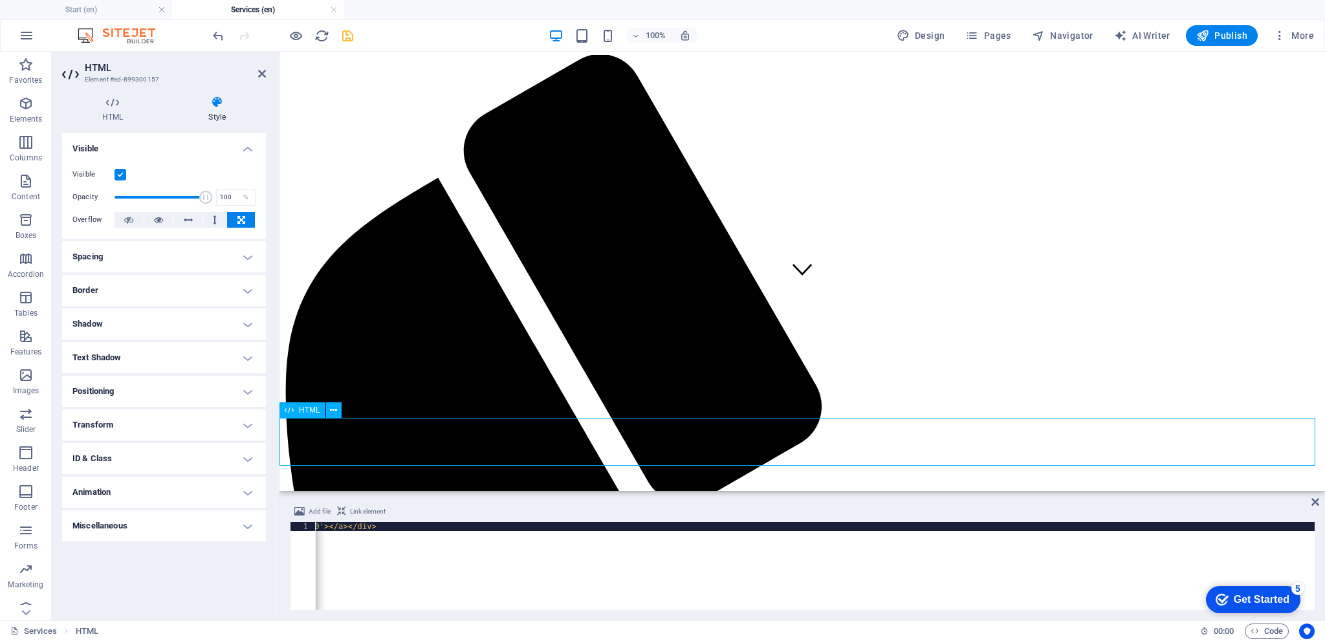
scroll to position [203, 0]
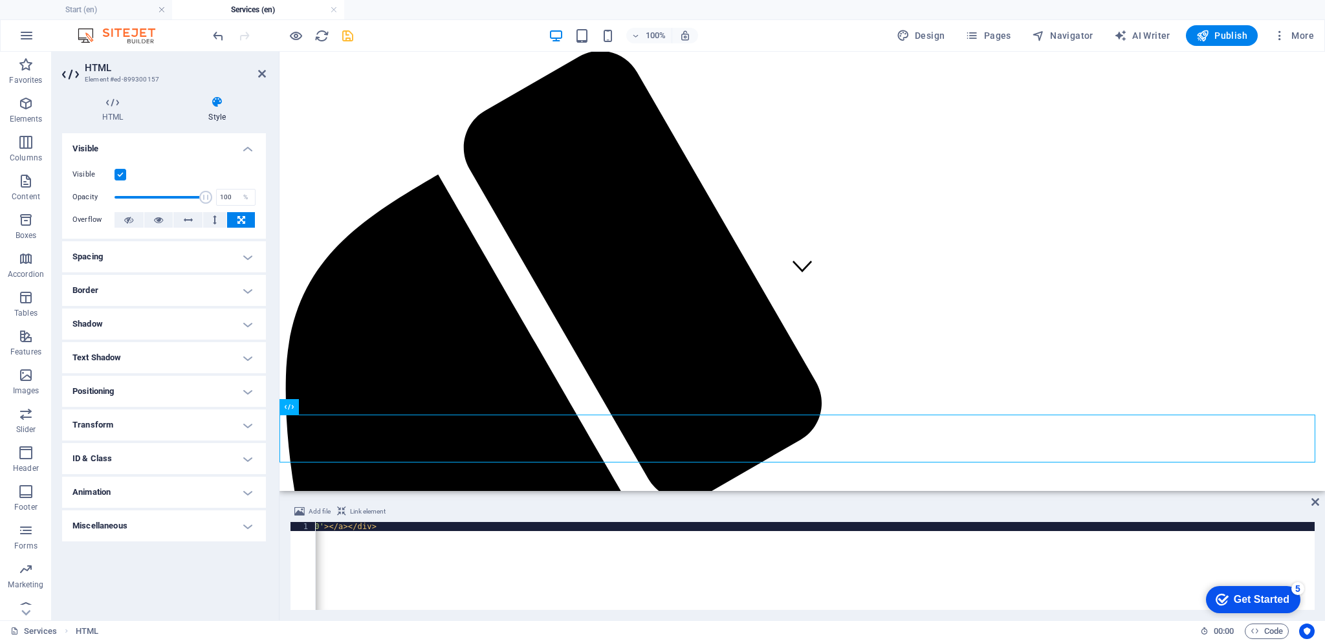
drag, startPoint x: 378, startPoint y: 435, endPoint x: 894, endPoint y: 354, distance: 522.1
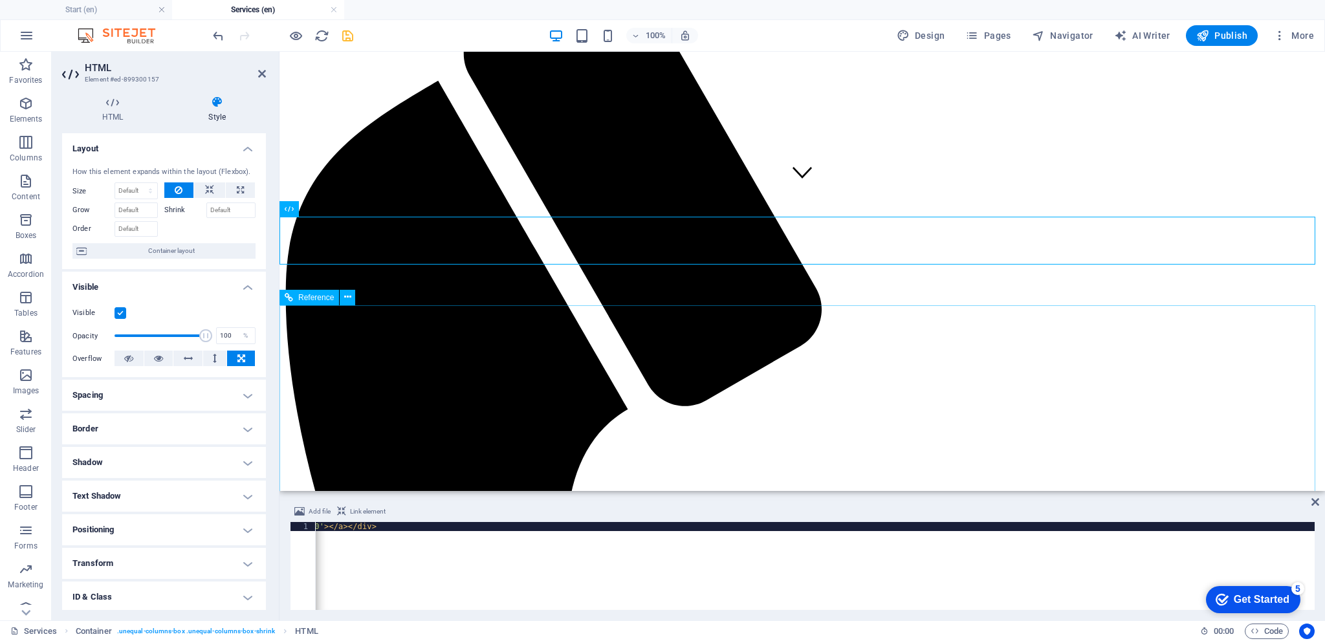
scroll to position [332, 0]
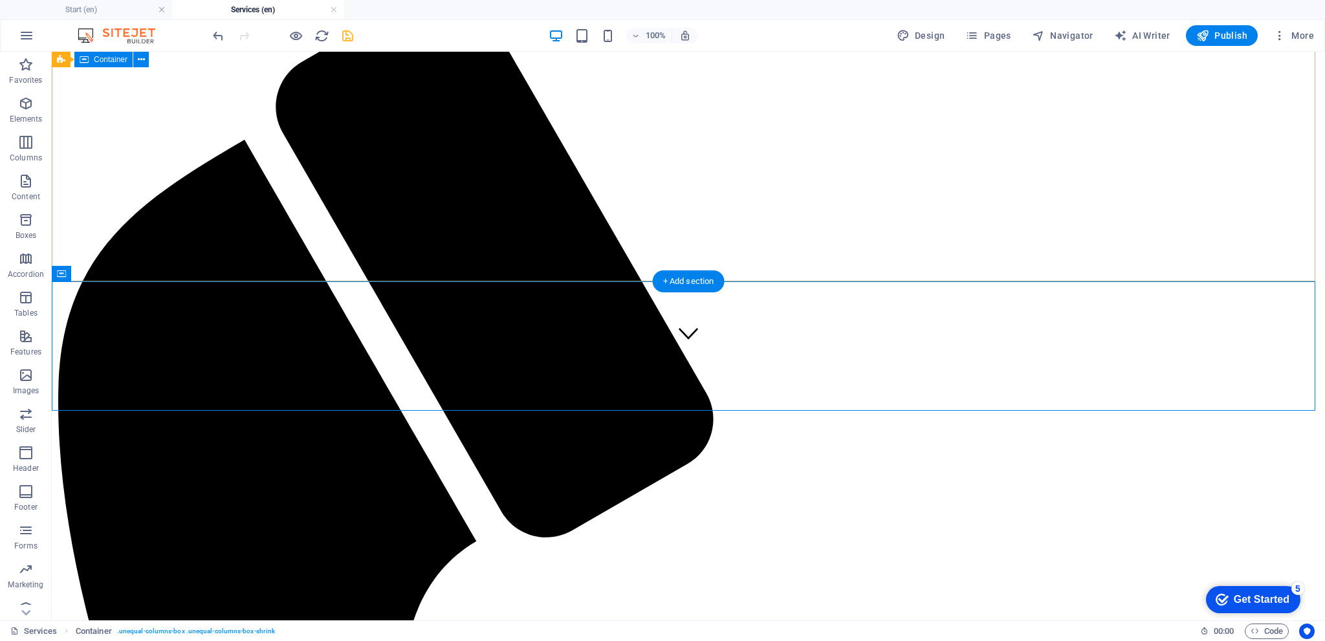
scroll to position [203, 0]
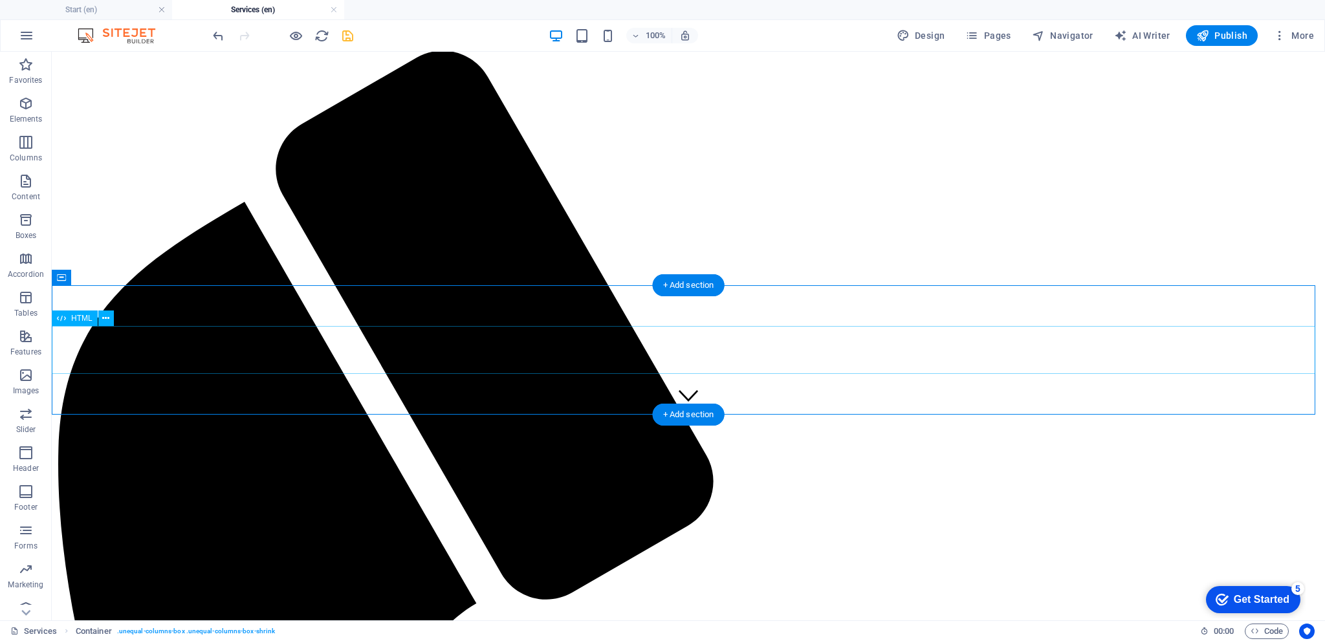
click at [102, 322] on icon at bounding box center [105, 319] width 7 height 14
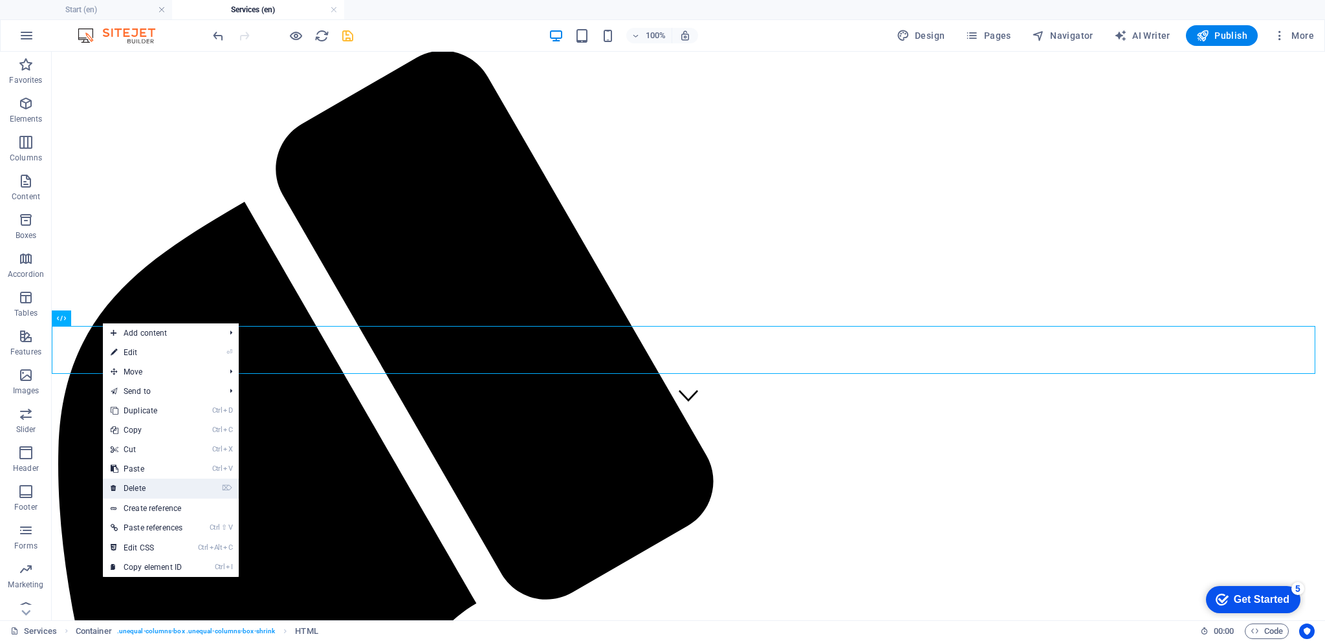
click at [146, 483] on link "⌦ Delete" at bounding box center [146, 488] width 87 height 19
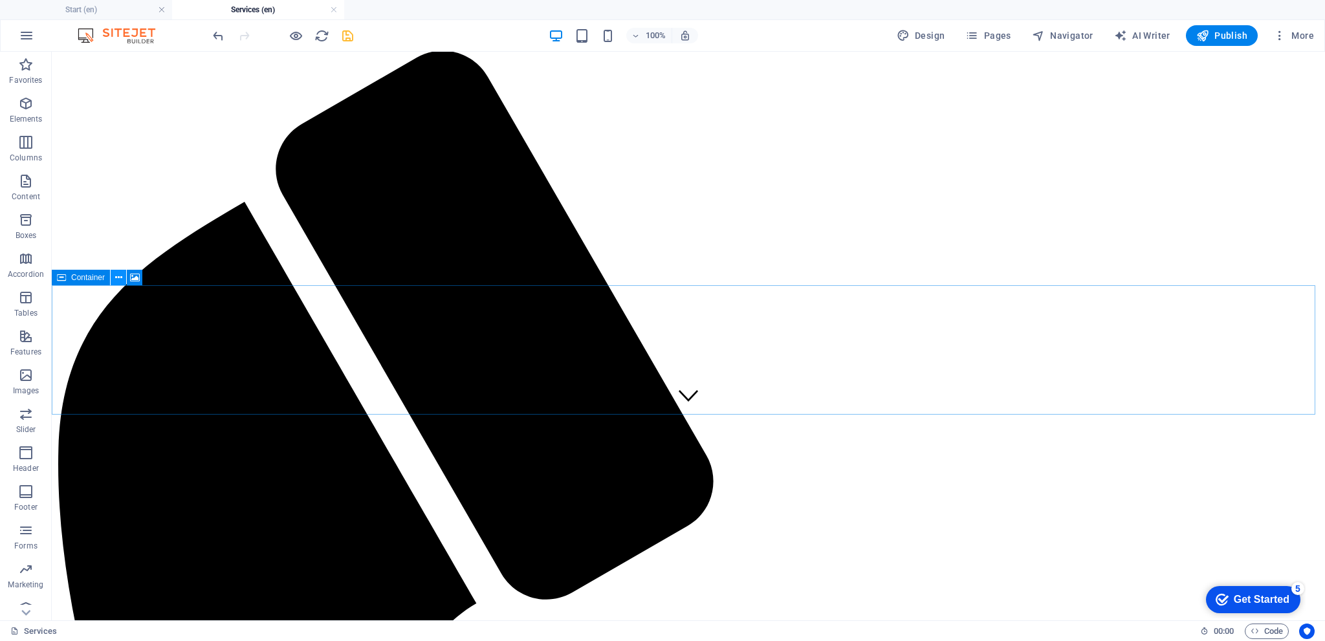
click at [117, 279] on icon at bounding box center [118, 278] width 7 height 14
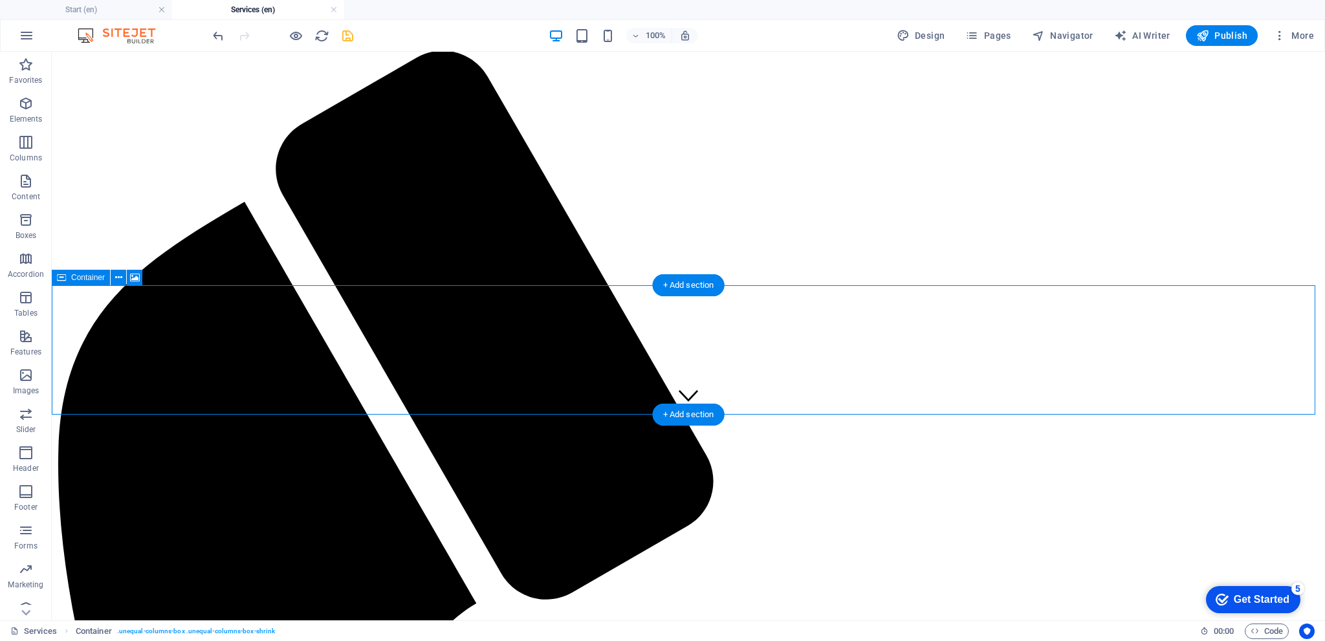
click at [119, 278] on icon at bounding box center [118, 278] width 7 height 14
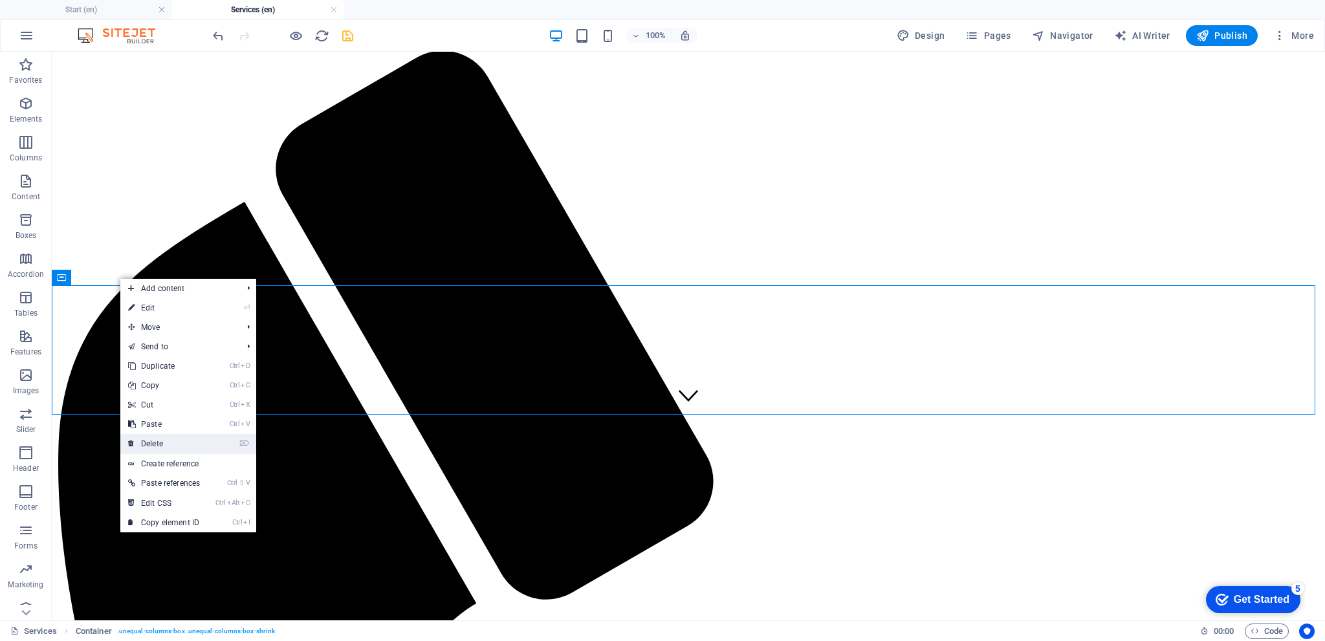
click at [158, 439] on link "⌦ Delete" at bounding box center [163, 443] width 87 height 19
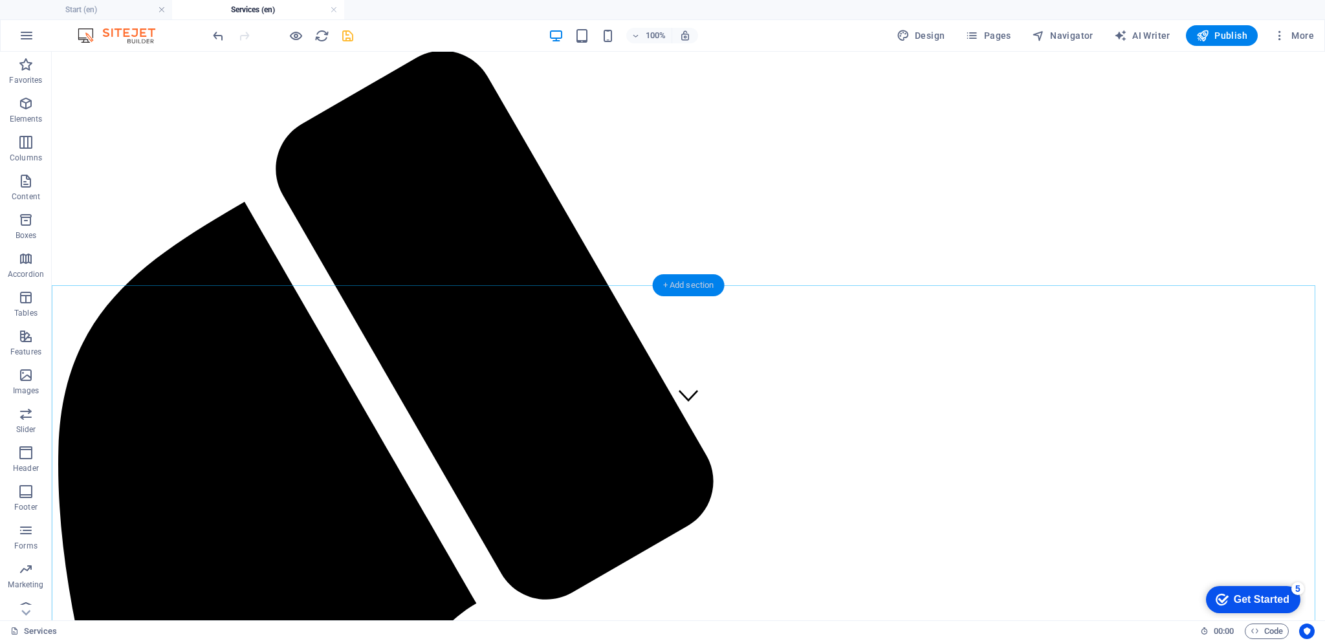
click at [678, 287] on div "+ Add section" at bounding box center [689, 285] width 72 height 22
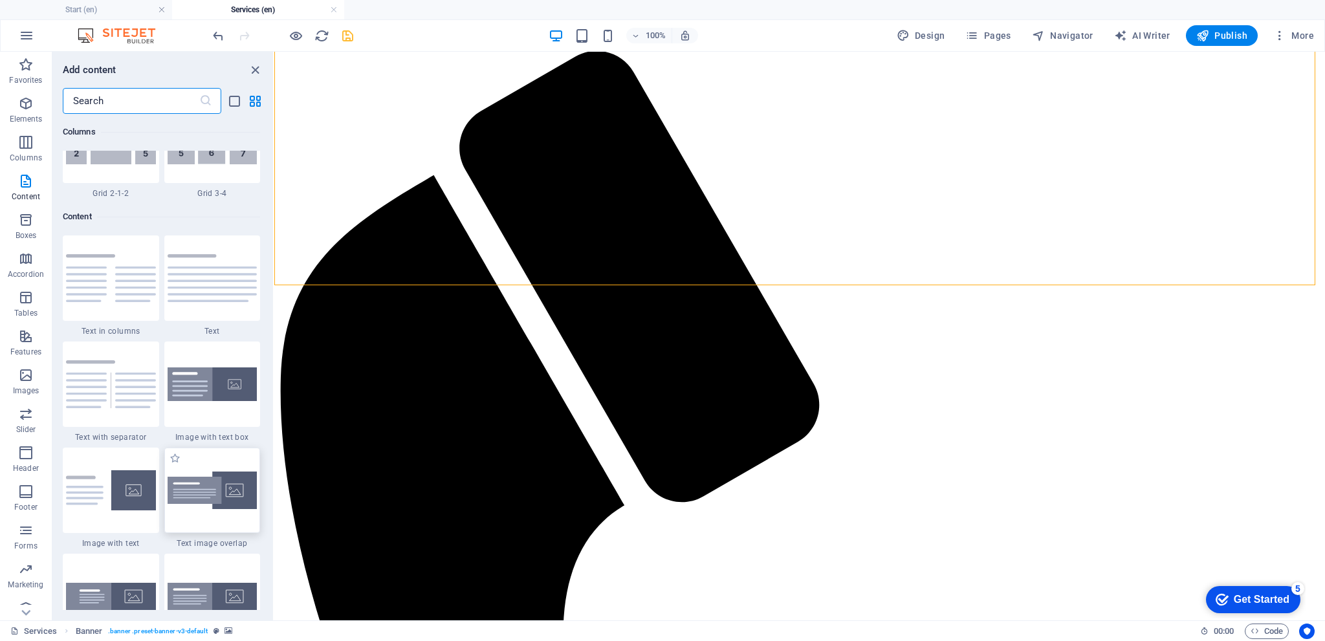
scroll to position [2264, 0]
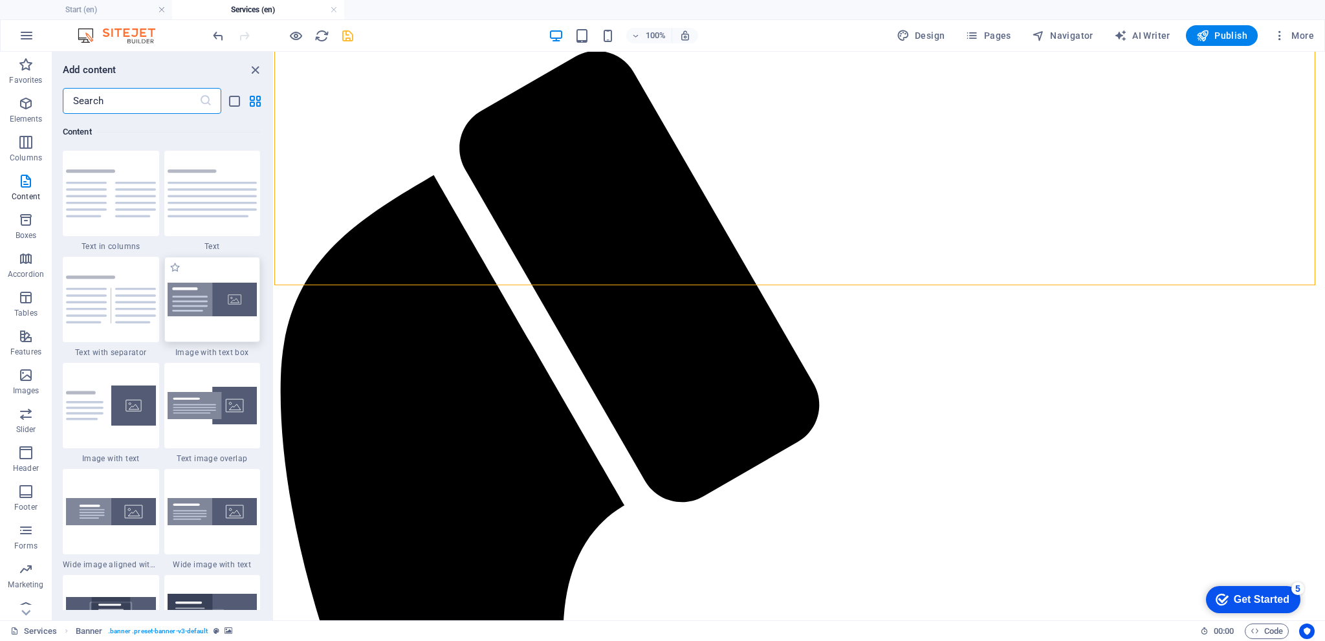
click at [212, 296] on img at bounding box center [213, 300] width 90 height 34
click at [274, 296] on div "H1 Banner Banner Container Container H2 Spacer Preset Container HTML Container …" at bounding box center [799, 336] width 1051 height 569
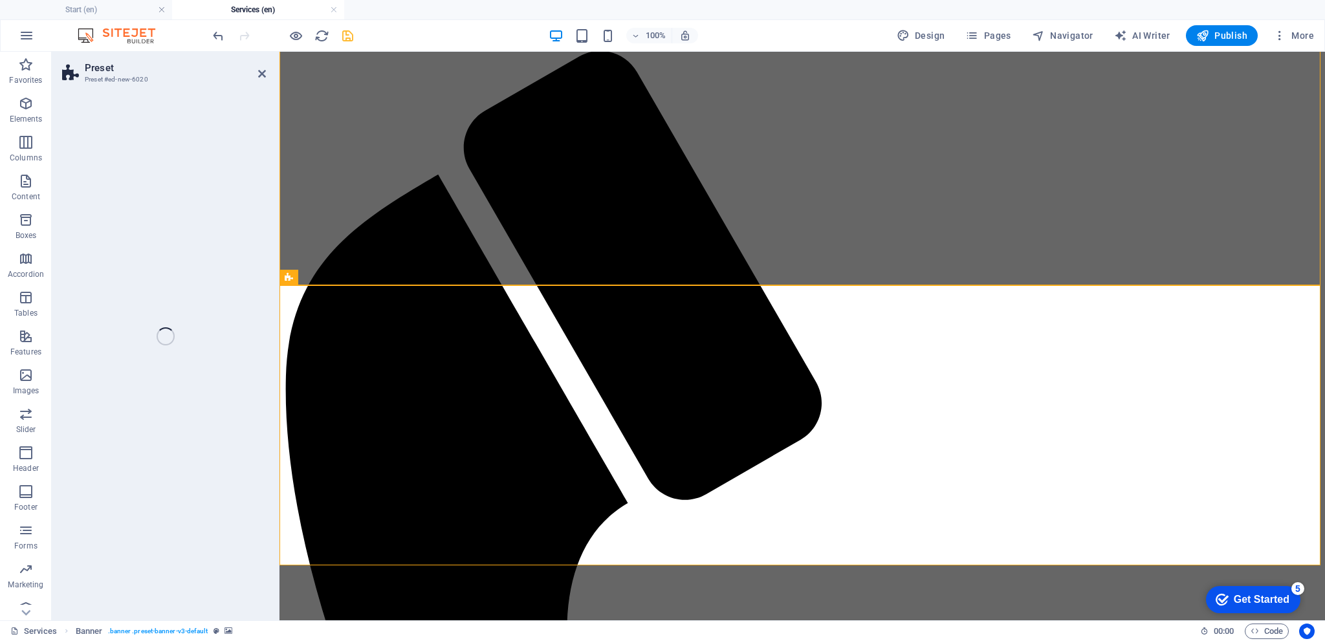
select select "rem"
select select "px"
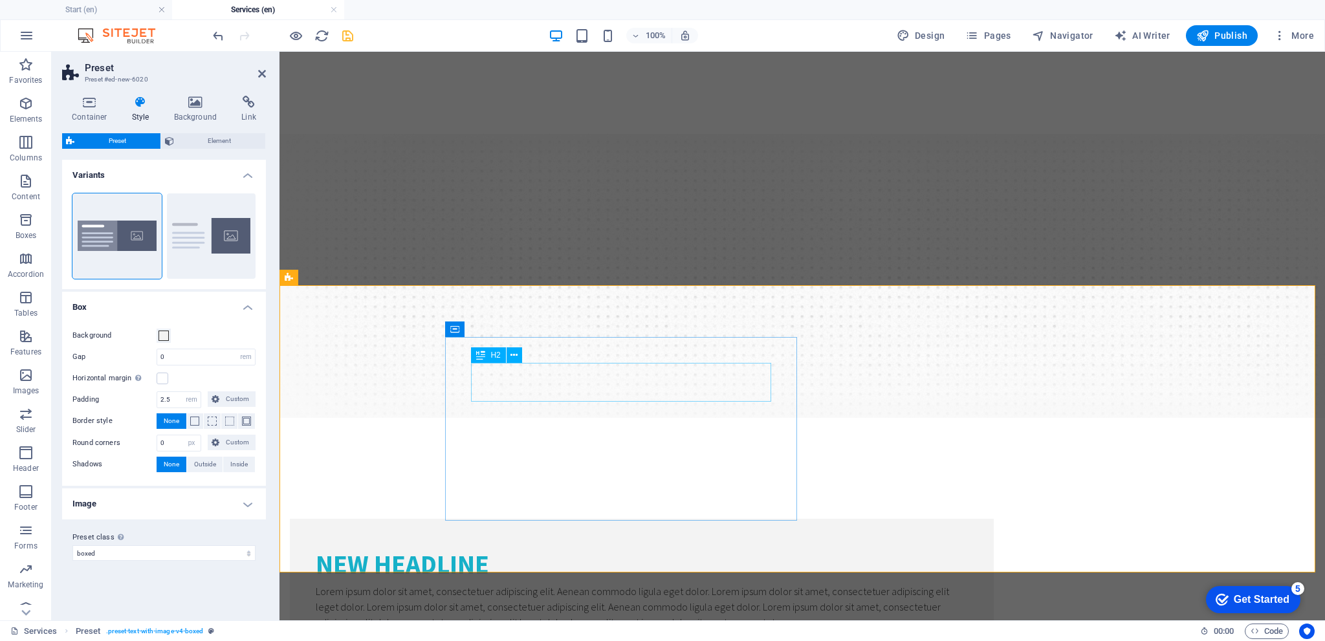
click at [650, 545] on div "New headline" at bounding box center [642, 564] width 652 height 39
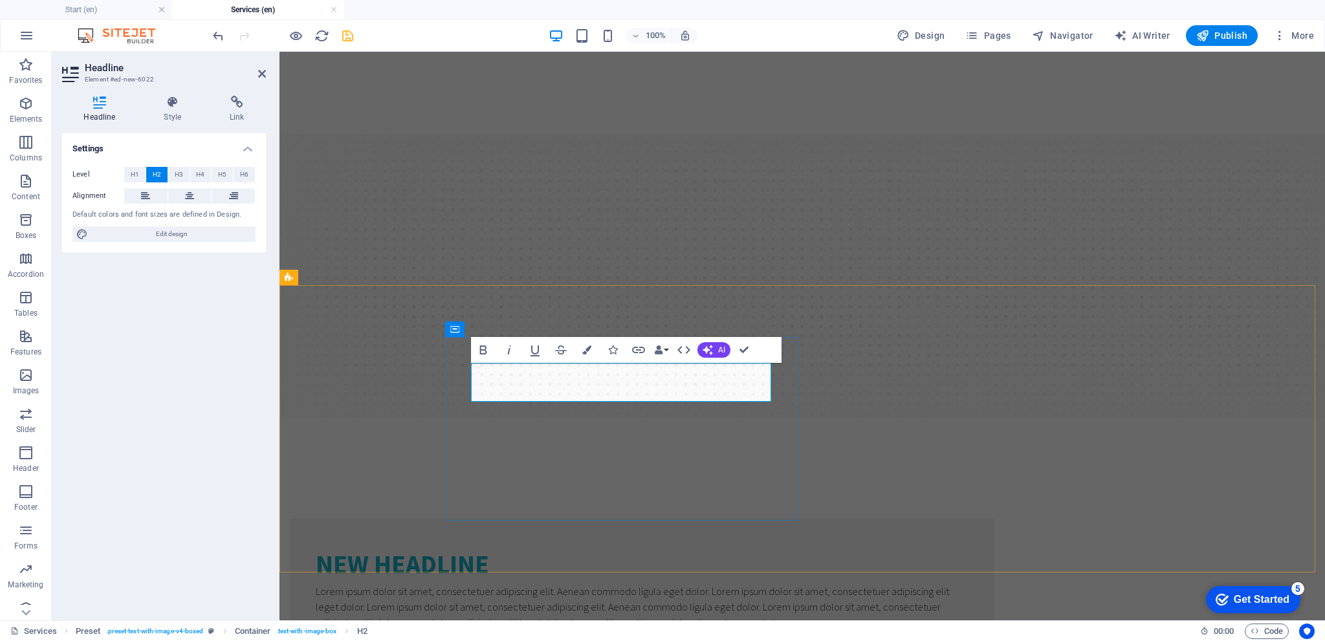
click at [686, 545] on h2 "New headline" at bounding box center [642, 564] width 652 height 39
drag, startPoint x: 644, startPoint y: 385, endPoint x: 472, endPoint y: 386, distance: 172.1
click at [472, 545] on h2 "New headline" at bounding box center [642, 564] width 652 height 39
click at [507, 584] on div "Lorem ipsum dolor sit amet, consectetuer adipiscing elit. Aenean commodo ligula…" at bounding box center [642, 607] width 652 height 47
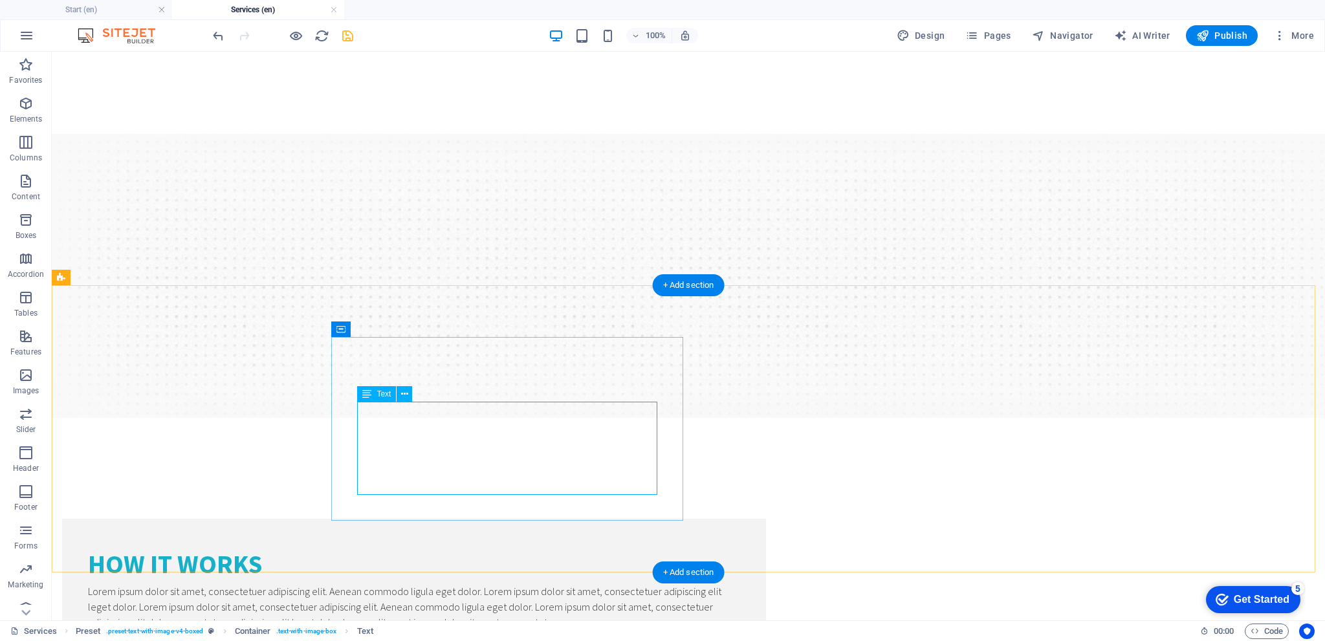
click at [478, 584] on div "Lorem ipsum dolor sit amet, consectetuer adipiscing elit. Aenean commodo ligula…" at bounding box center [414, 607] width 652 height 47
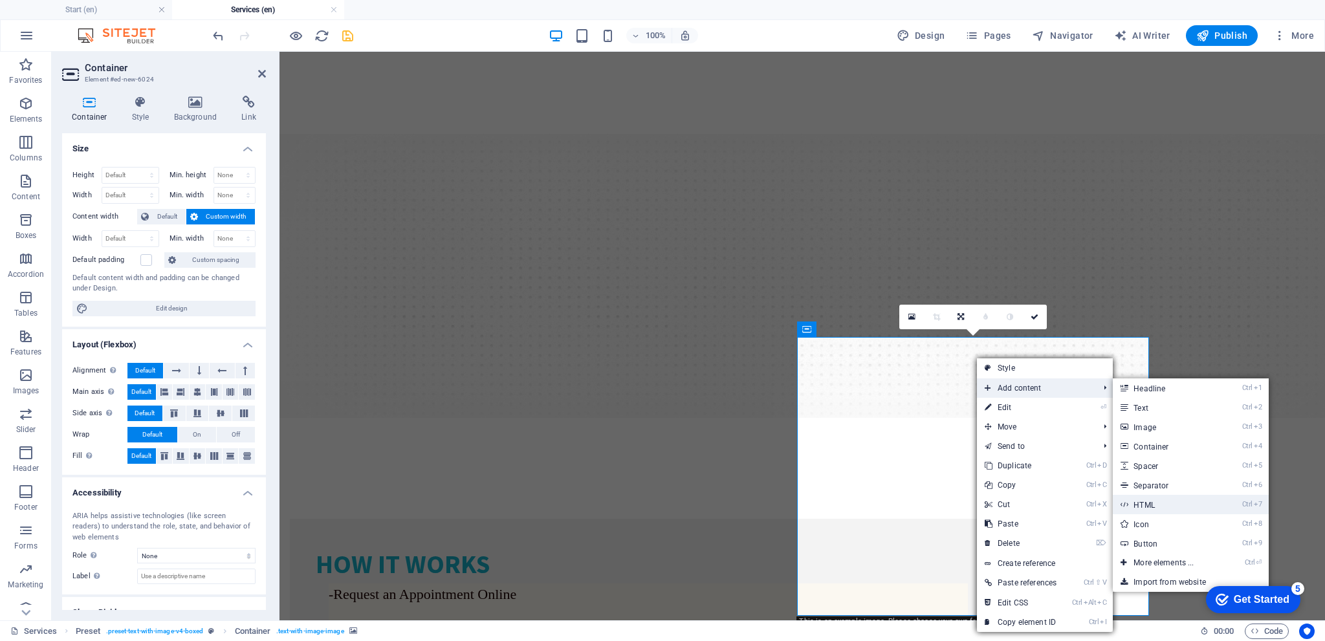
click at [1158, 504] on link "Ctrl 7 HTML" at bounding box center [1166, 504] width 107 height 19
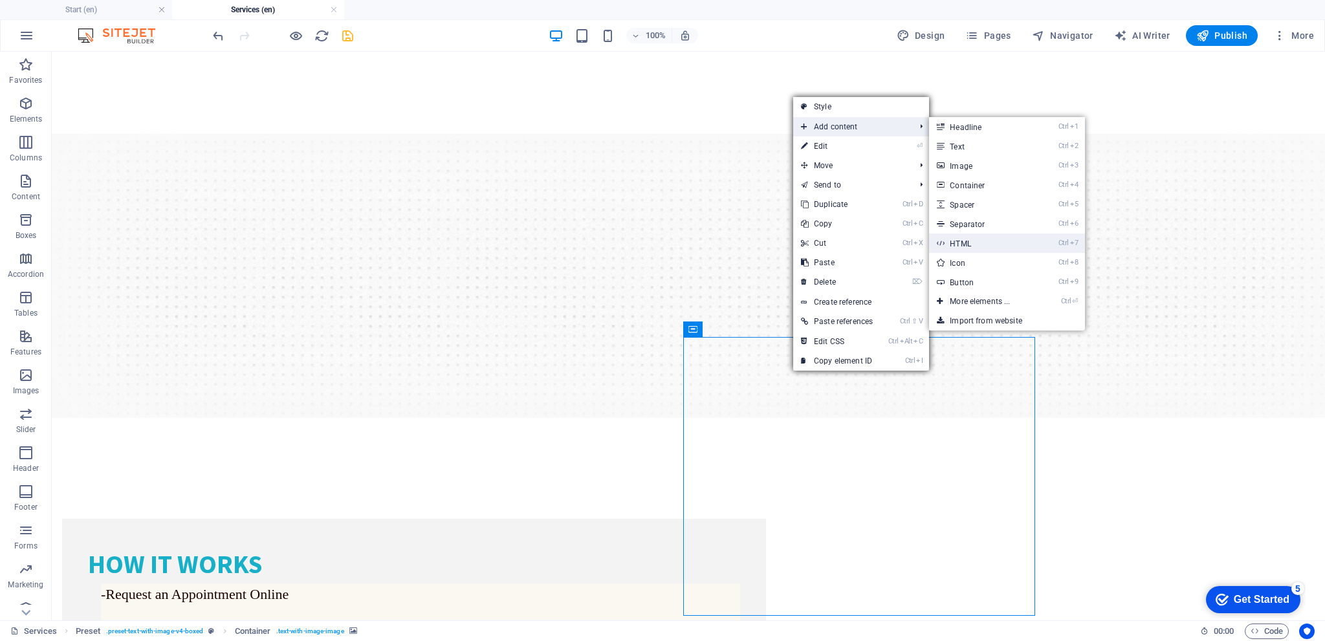
click at [966, 237] on link "Ctrl 7 HTML" at bounding box center [982, 243] width 107 height 19
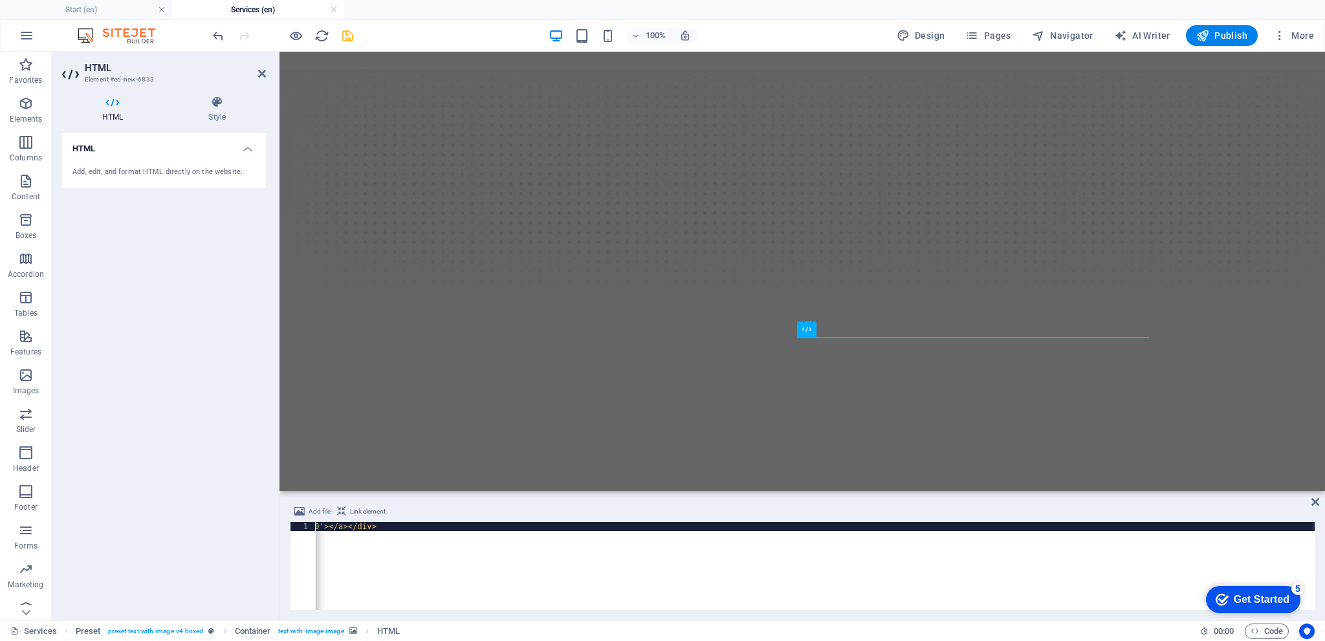
scroll to position [0, 932]
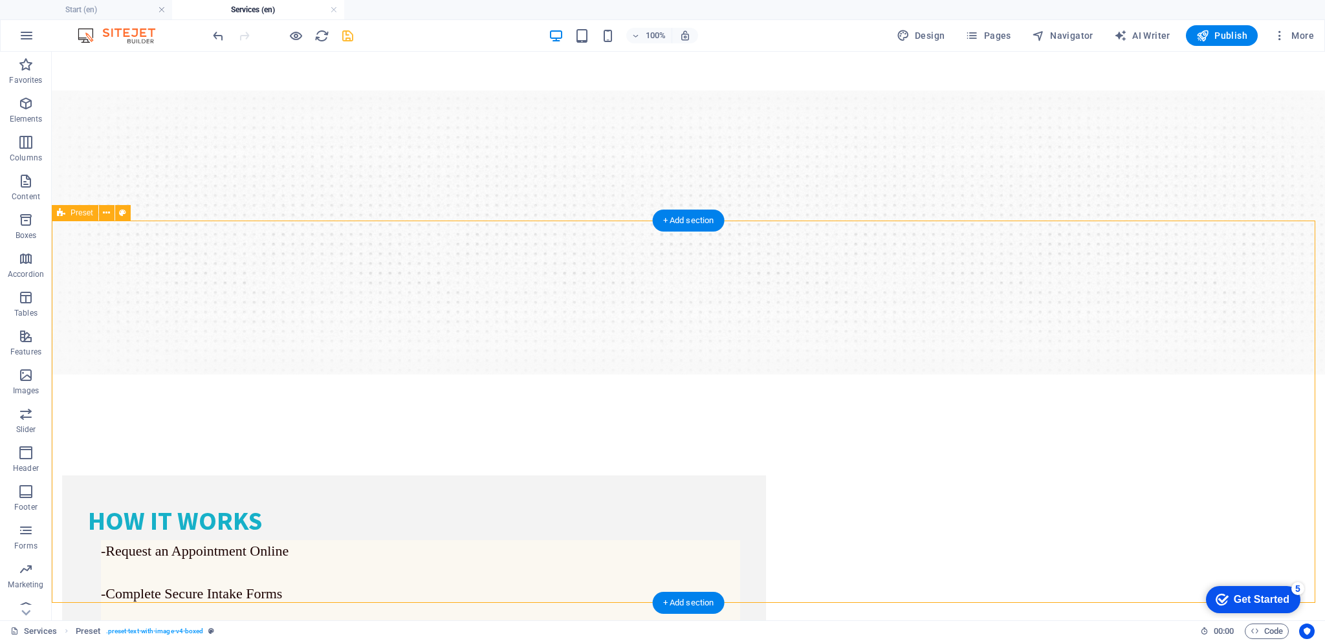
scroll to position [267, 0]
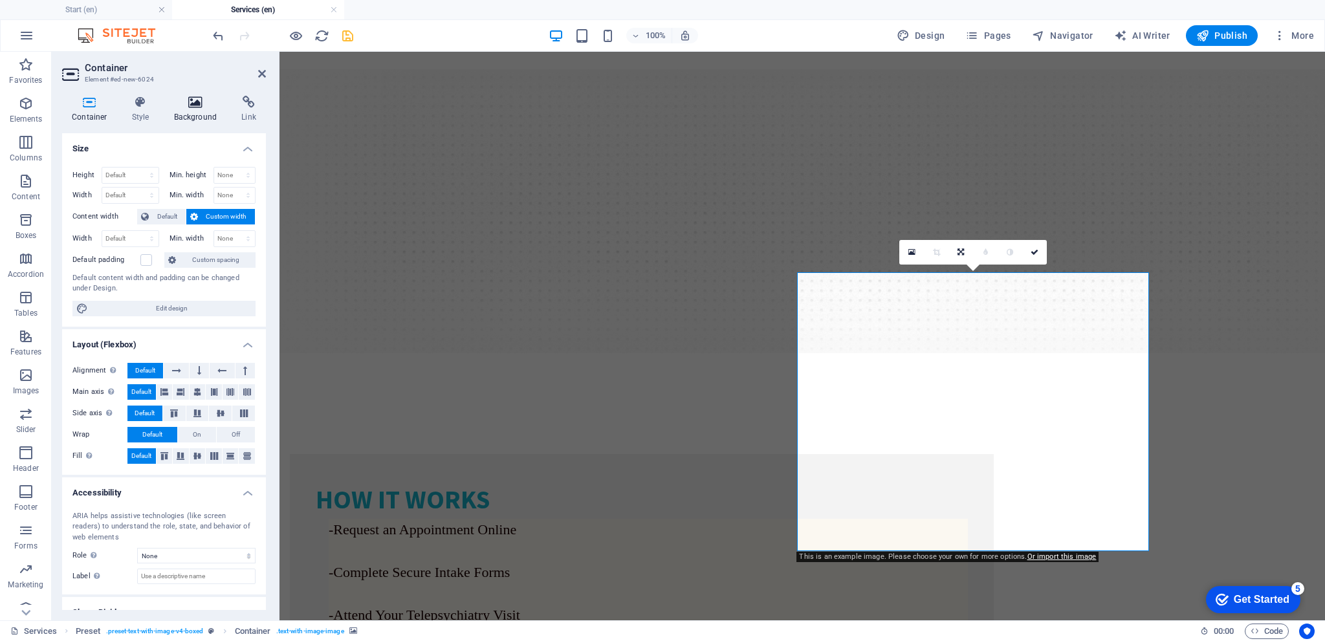
click at [192, 113] on h4 "Background" at bounding box center [198, 109] width 68 height 27
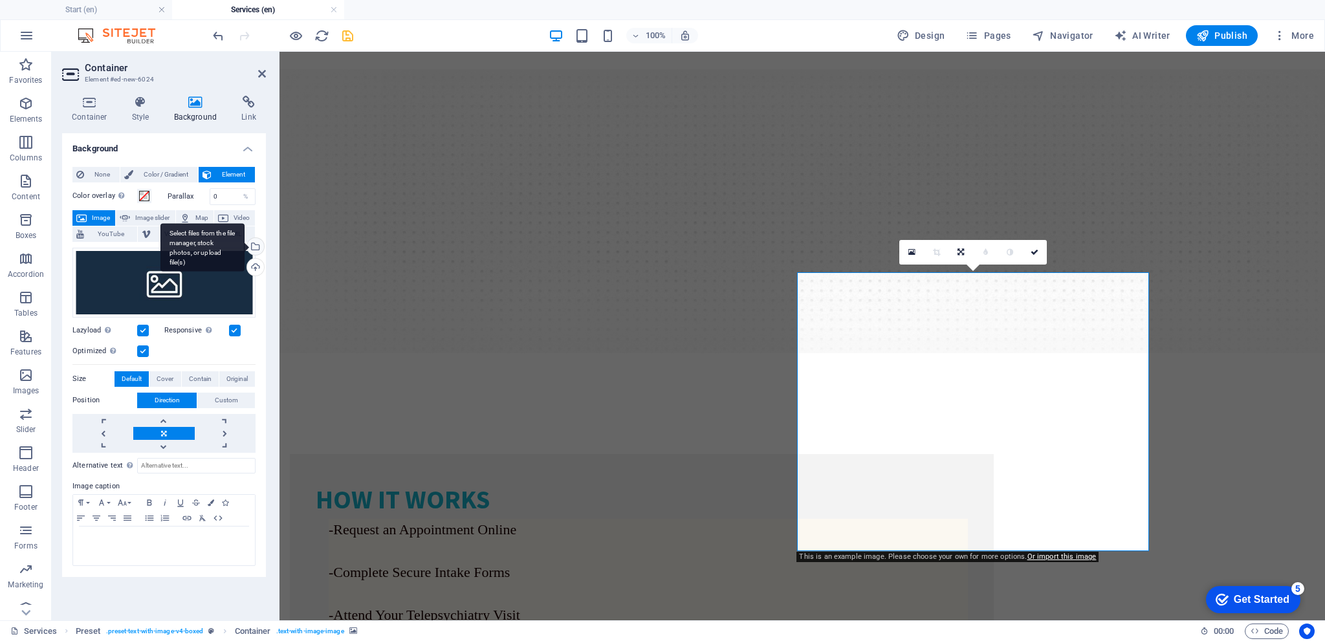
click at [257, 248] on div "Select files from the file manager, stock photos, or upload file(s)" at bounding box center [254, 247] width 19 height 19
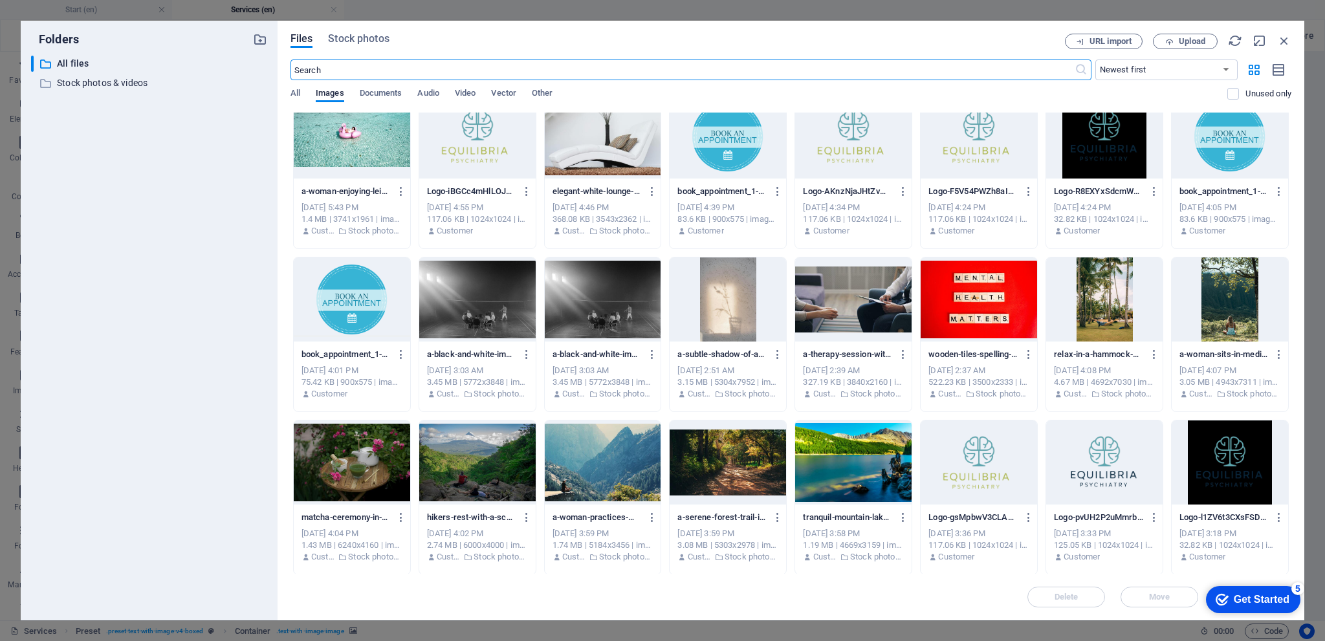
scroll to position [835, 0]
click at [624, 455] on div at bounding box center [603, 462] width 116 height 84
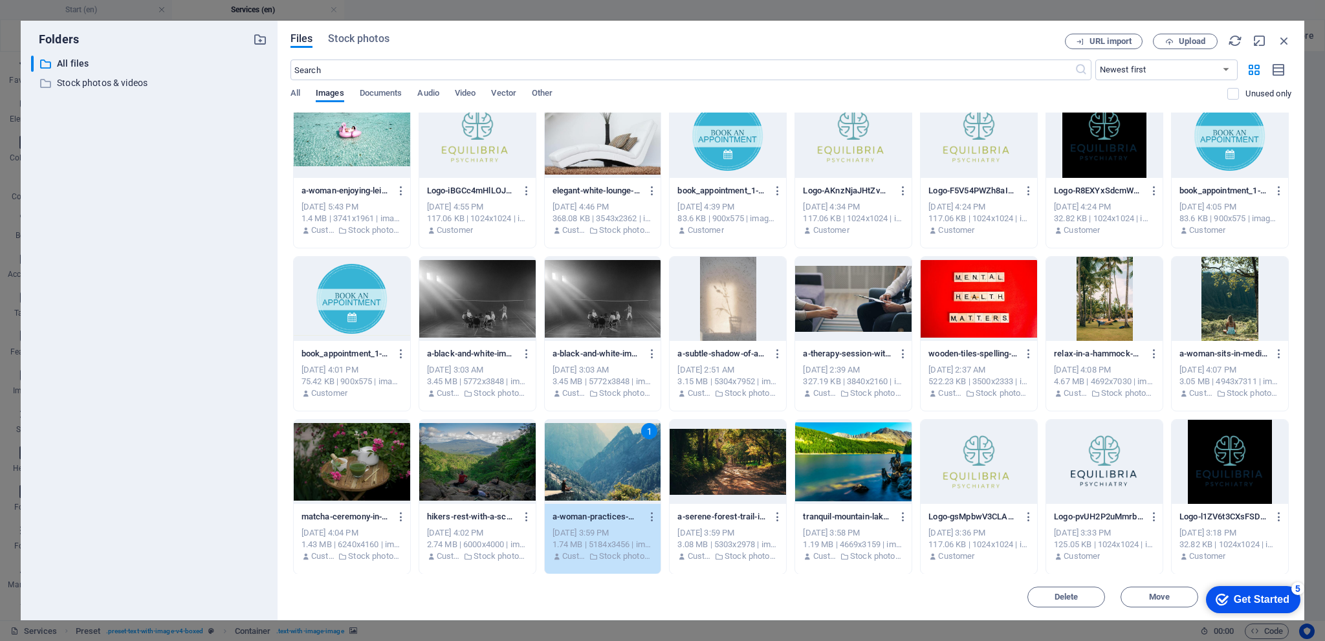
click at [624, 455] on div "1" at bounding box center [603, 462] width 116 height 84
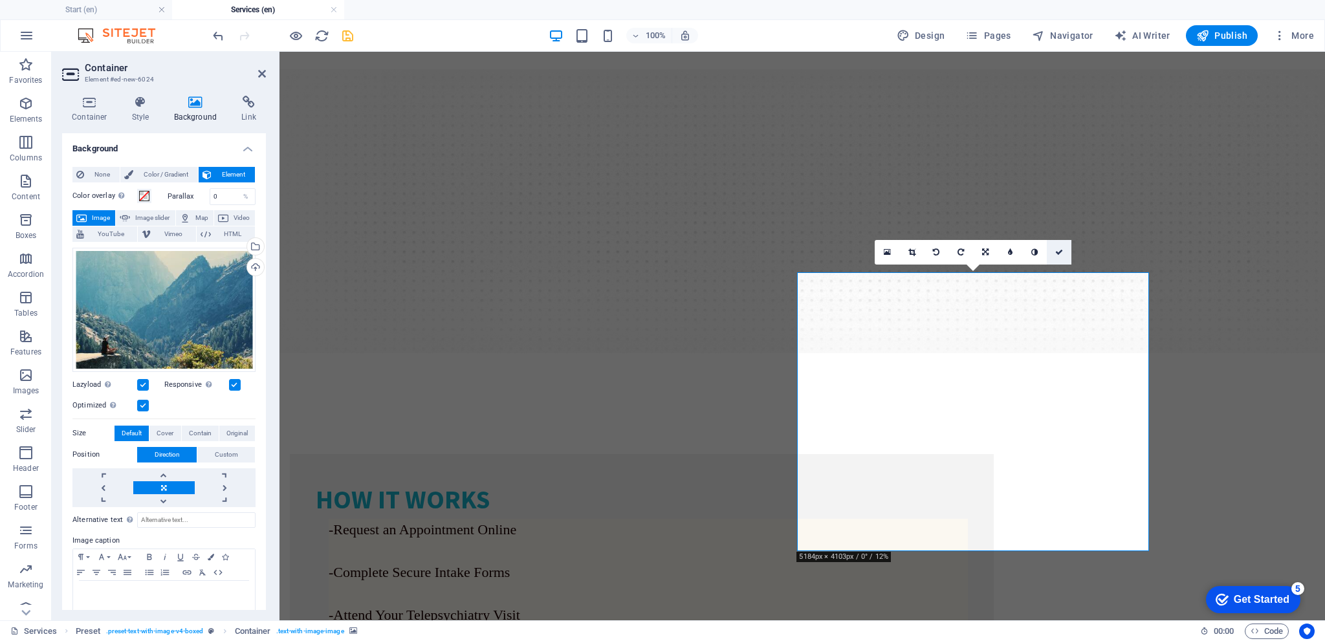
click at [1056, 250] on icon at bounding box center [1059, 252] width 8 height 8
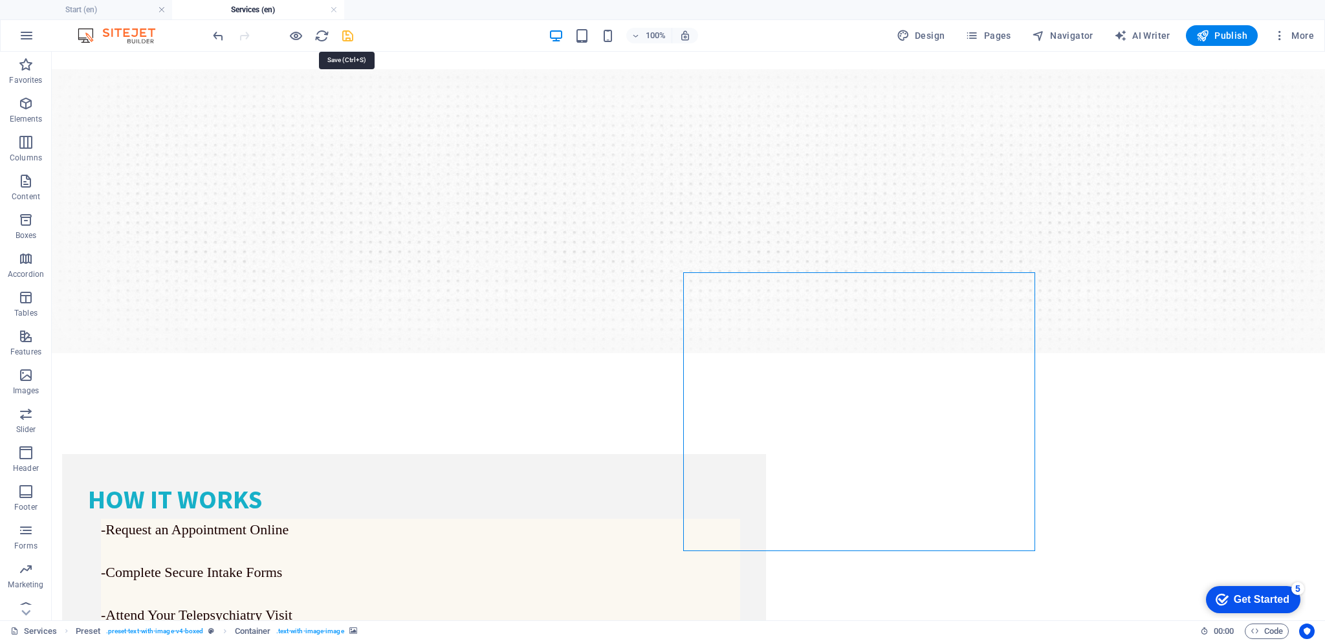
click at [349, 35] on icon "save" at bounding box center [347, 35] width 15 height 15
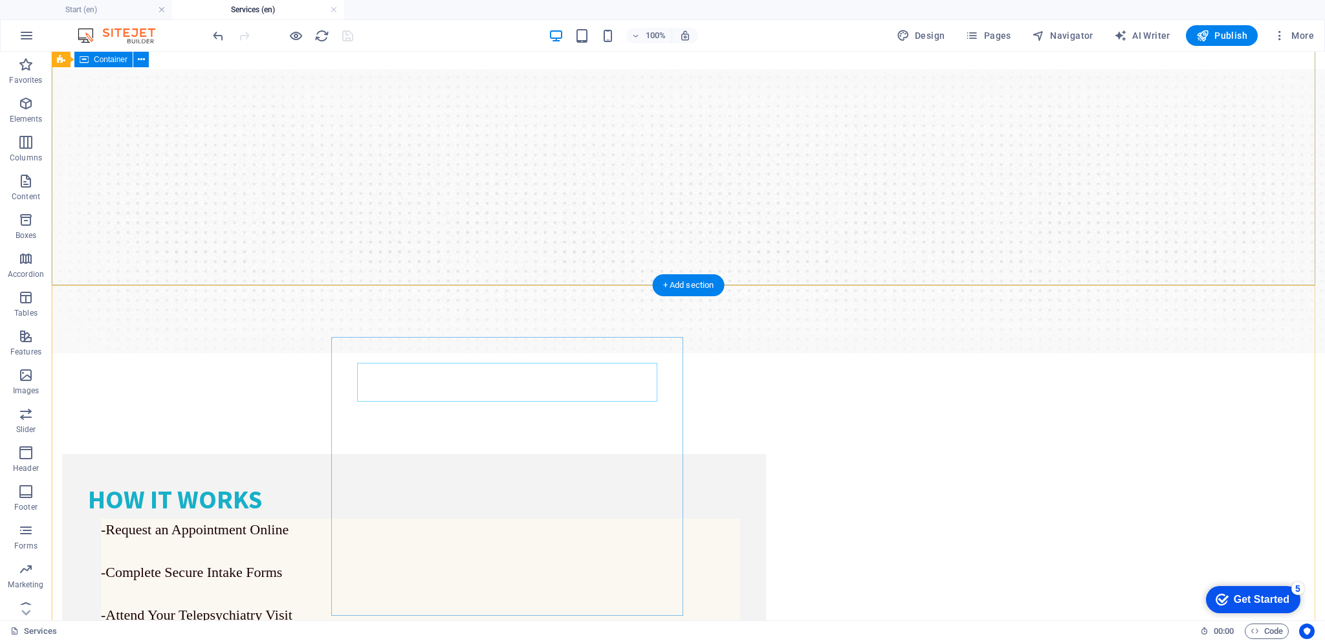
scroll to position [203, 0]
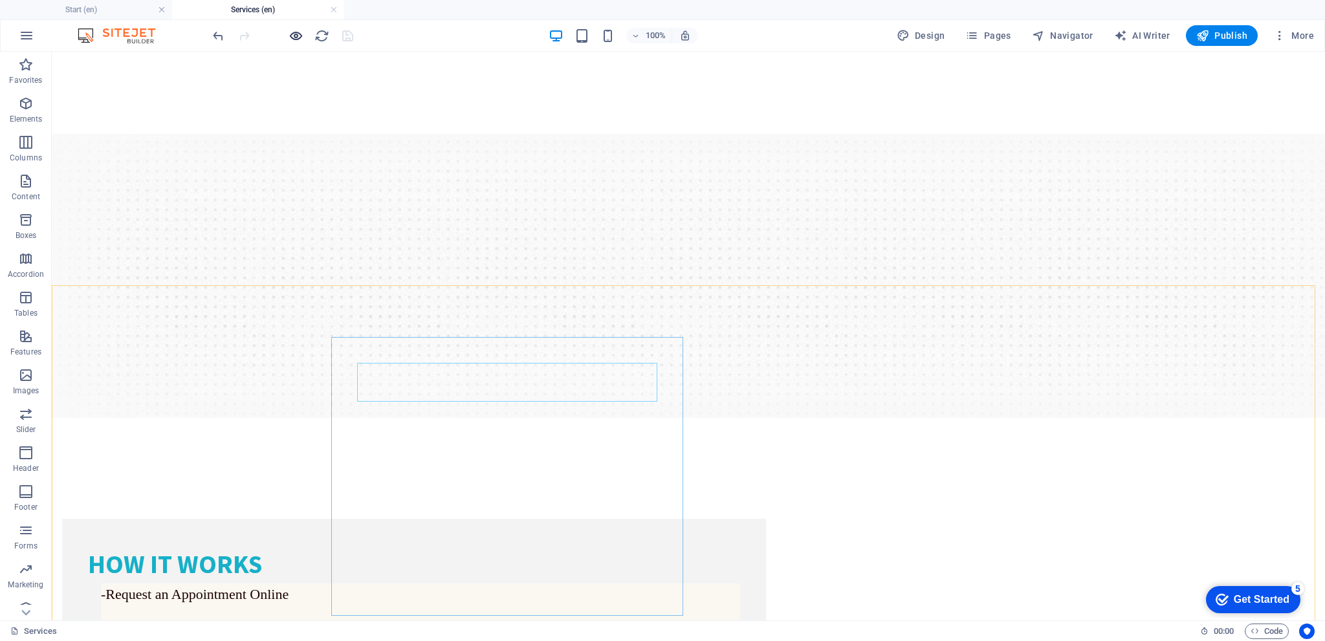
click at [300, 41] on icon "button" at bounding box center [296, 35] width 15 height 15
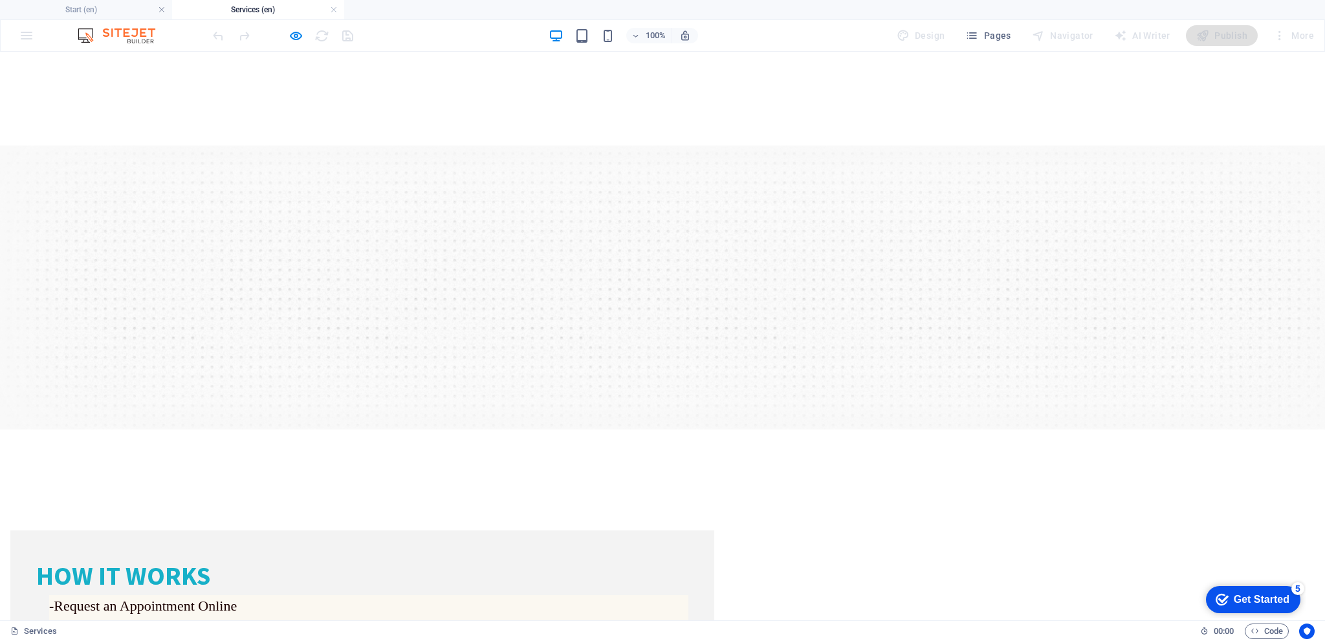
scroll to position [194, 0]
click at [302, 33] on icon "button" at bounding box center [296, 35] width 15 height 15
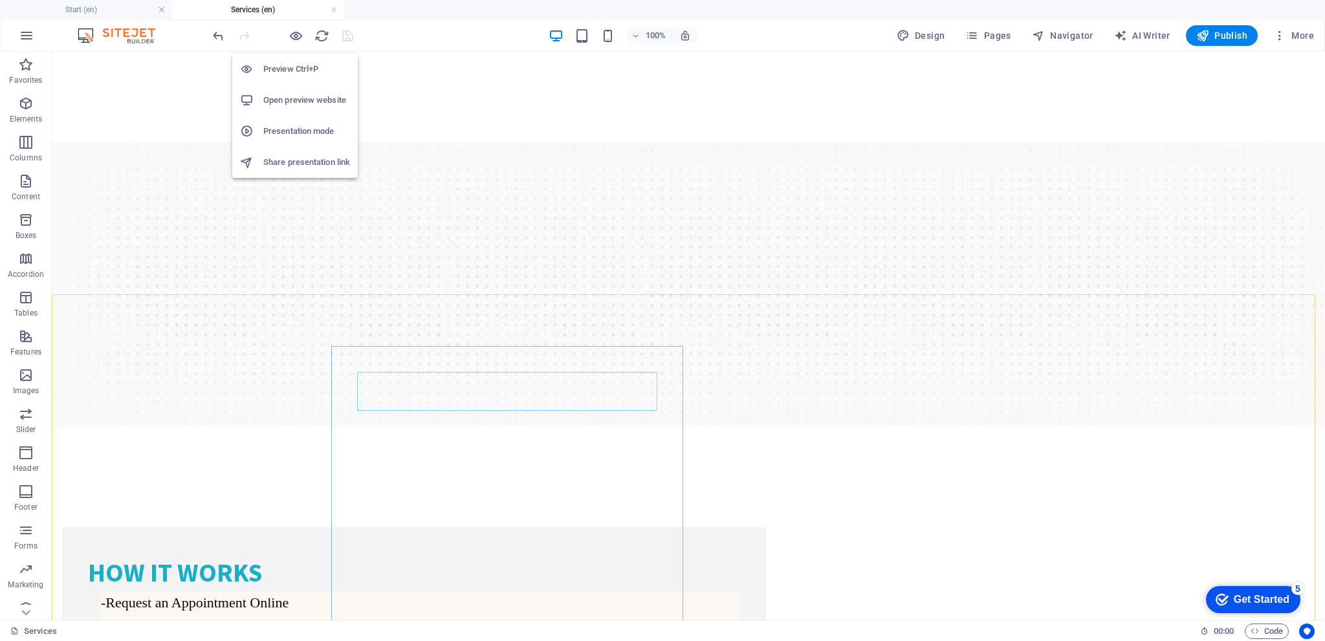
click at [292, 67] on h6 "Preview Ctrl+P" at bounding box center [306, 69] width 87 height 16
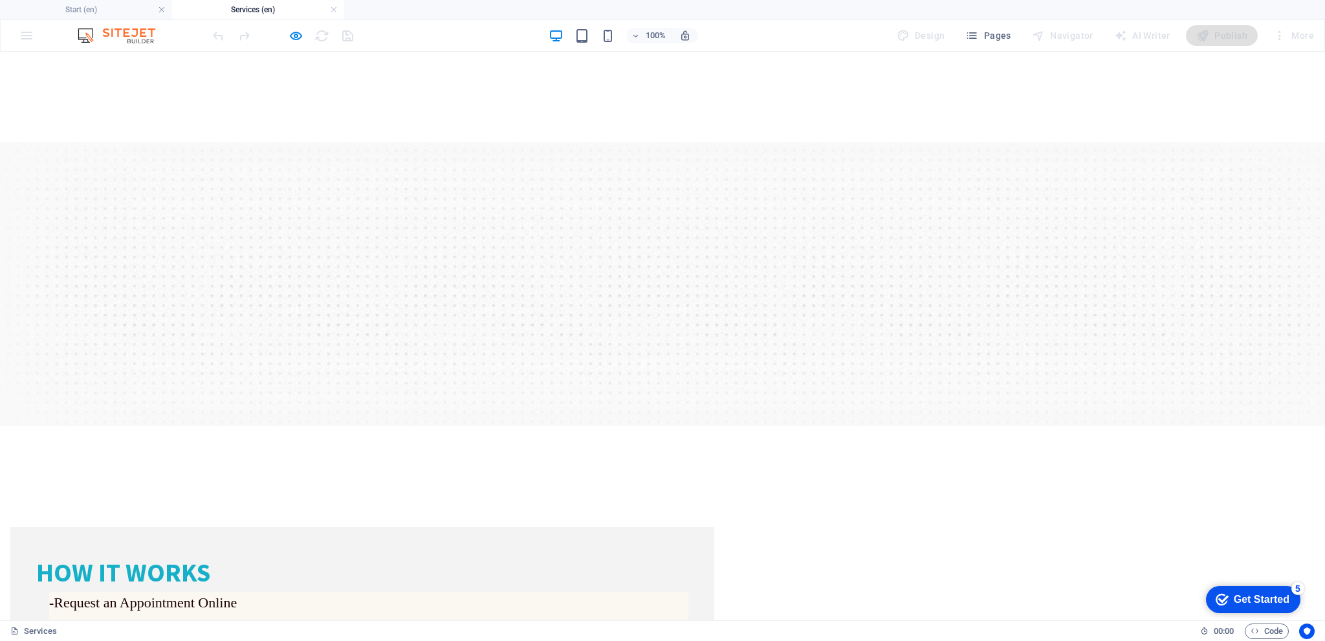
click at [237, 595] on span "-Request an Appointment Online" at bounding box center [143, 603] width 188 height 16
click at [563, 613] on h4 at bounding box center [368, 623] width 639 height 21
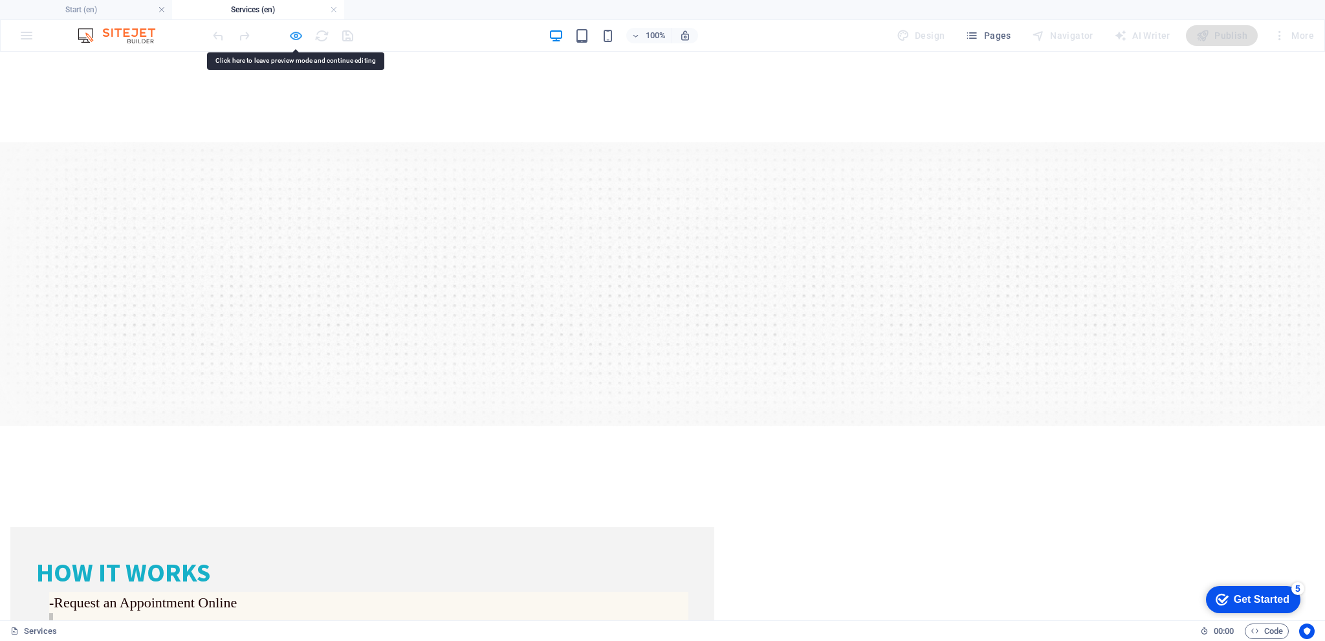
click at [302, 33] on icon "button" at bounding box center [296, 35] width 15 height 15
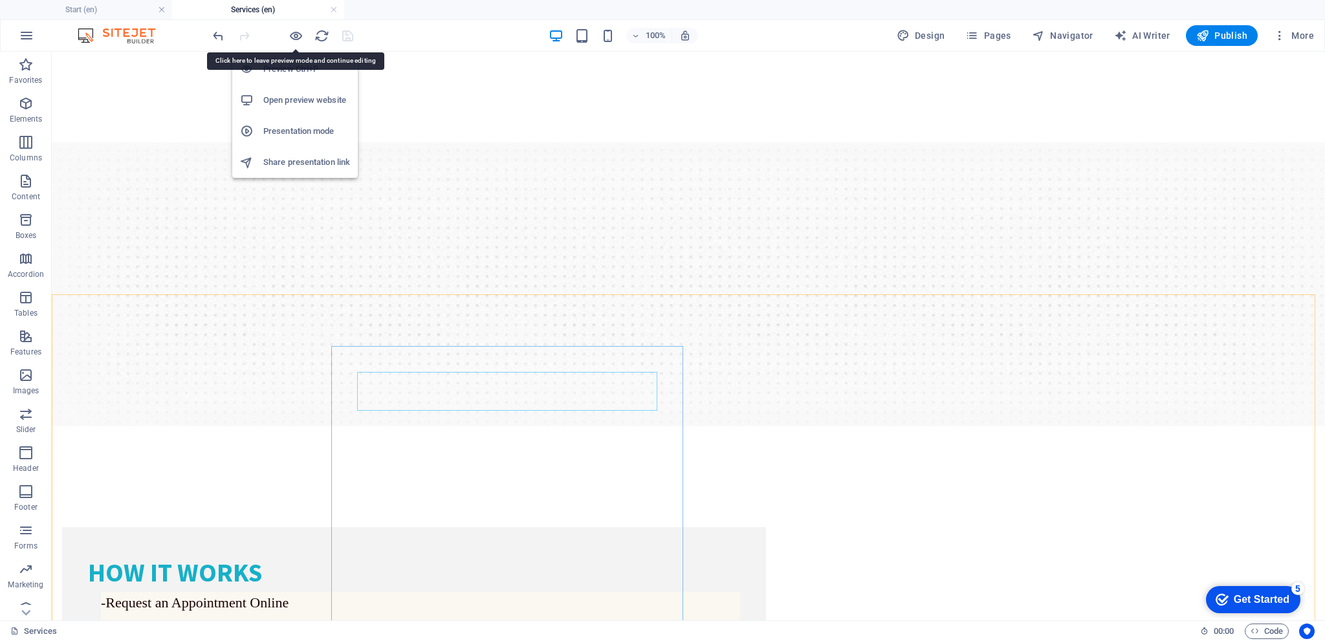
click at [298, 69] on h6 "Preview Ctrl+P" at bounding box center [306, 69] width 87 height 16
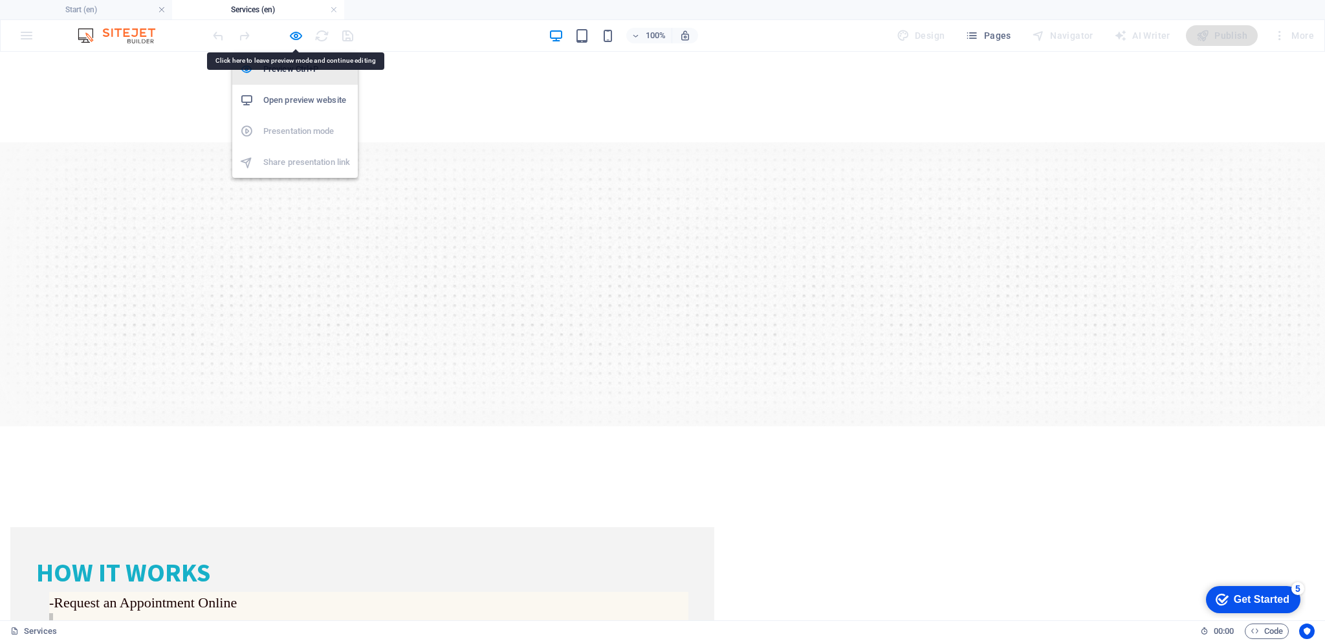
click at [317, 71] on h6 "Preview Ctrl+P" at bounding box center [306, 69] width 87 height 16
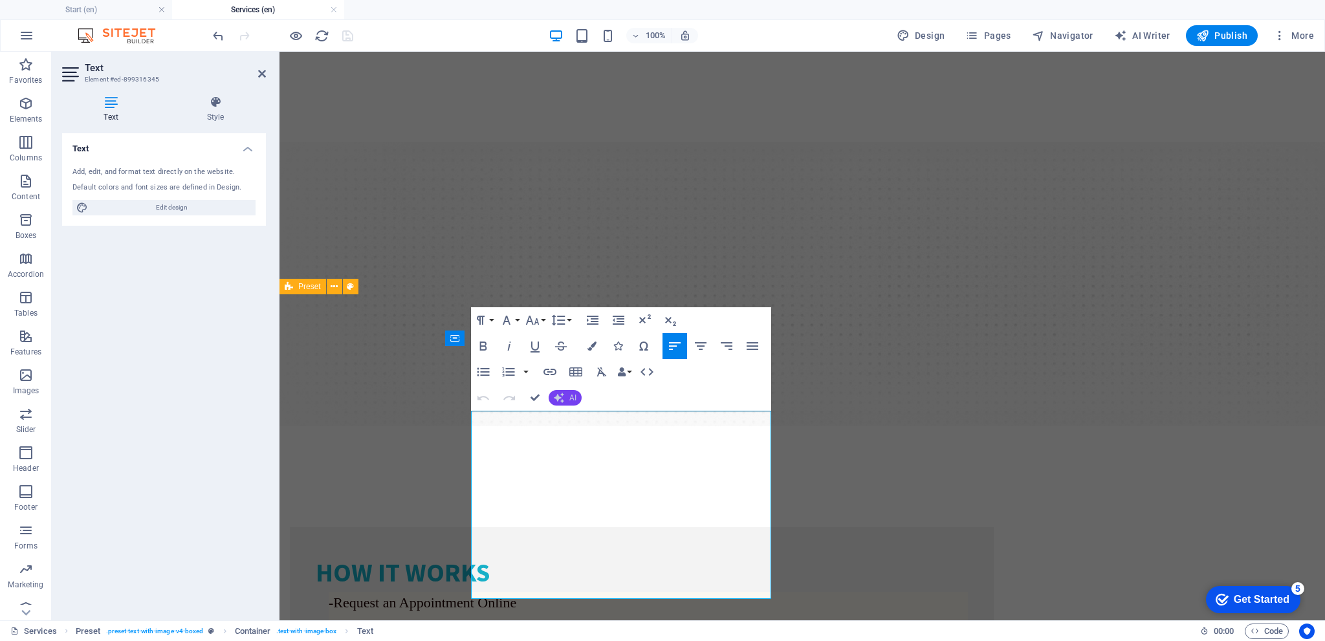
click at [566, 396] on button "AI" at bounding box center [565, 398] width 33 height 16
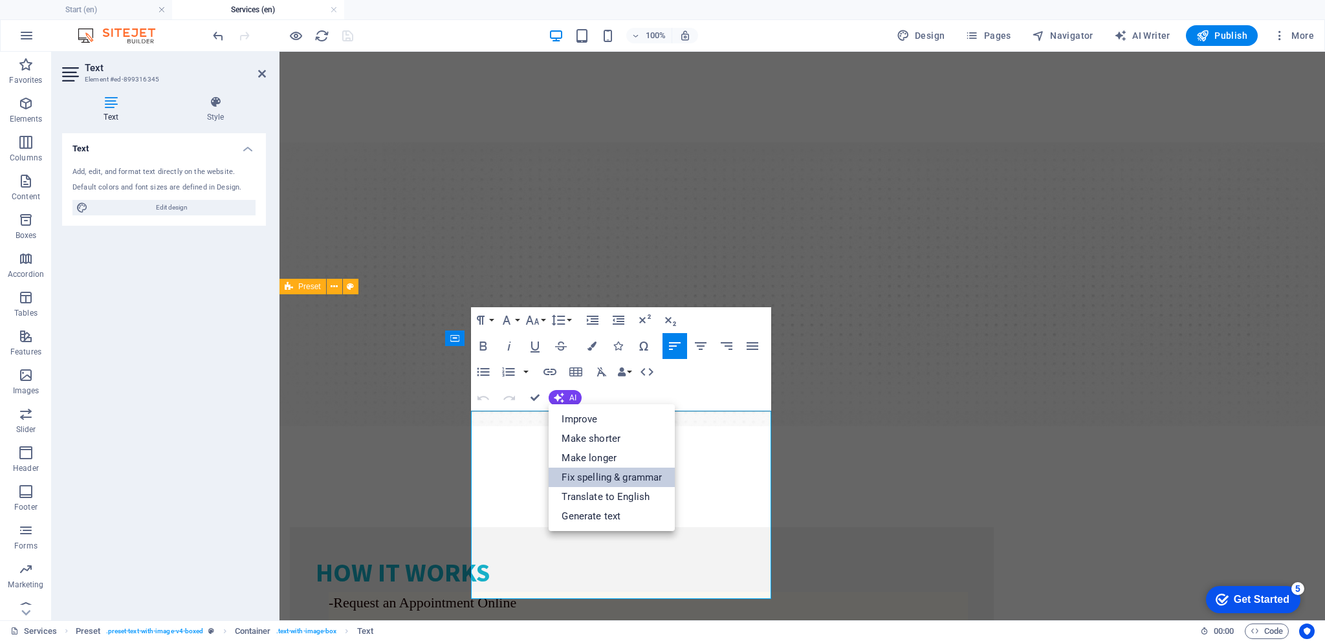
click at [606, 476] on link "Fix spelling & grammar" at bounding box center [612, 477] width 126 height 19
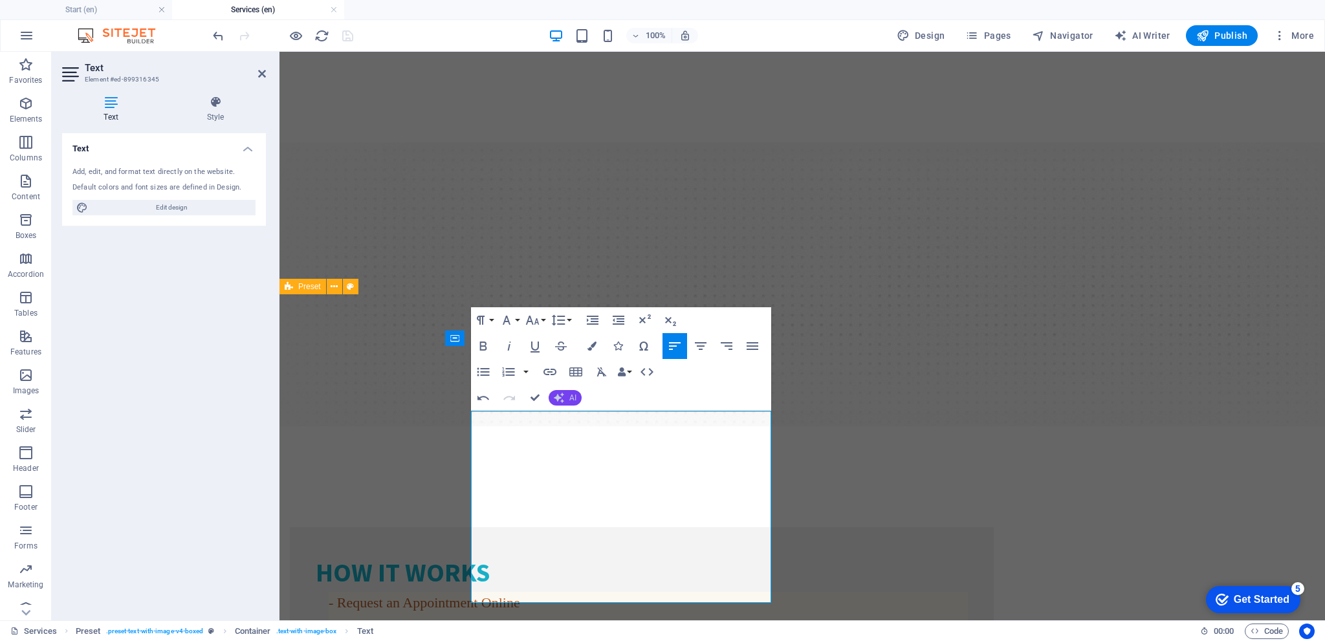
click at [559, 398] on icon "button" at bounding box center [560, 398] width 12 height 12
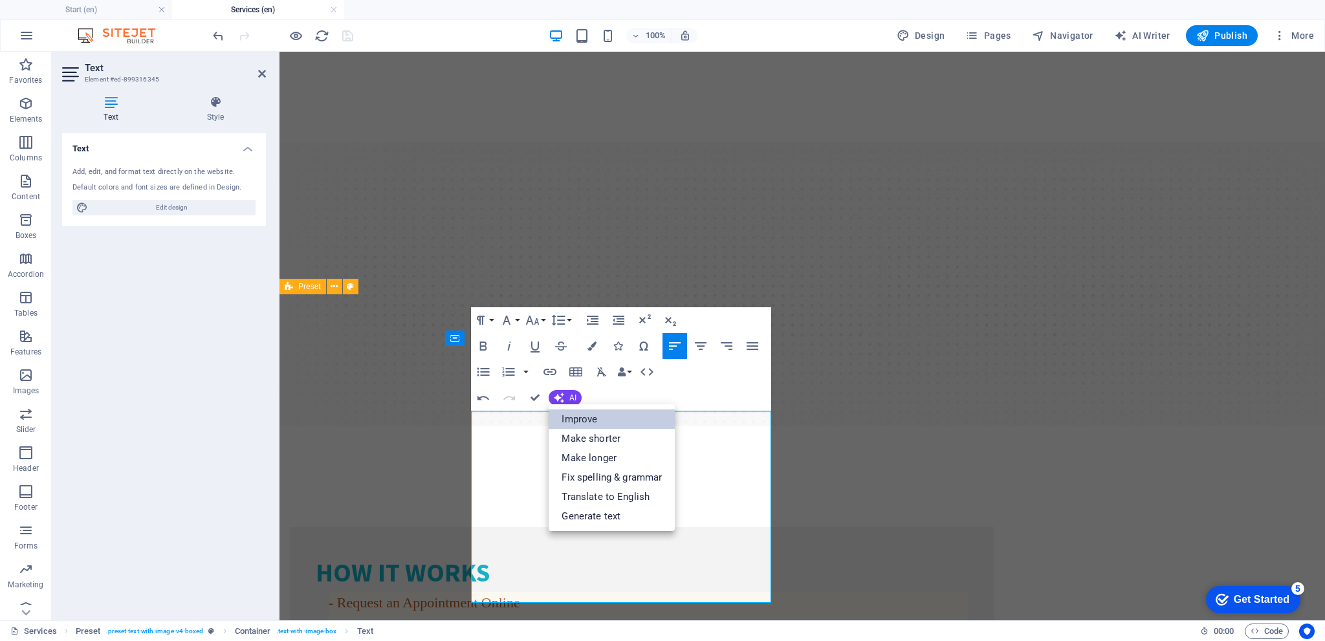
click at [598, 419] on link "Improve" at bounding box center [612, 419] width 126 height 19
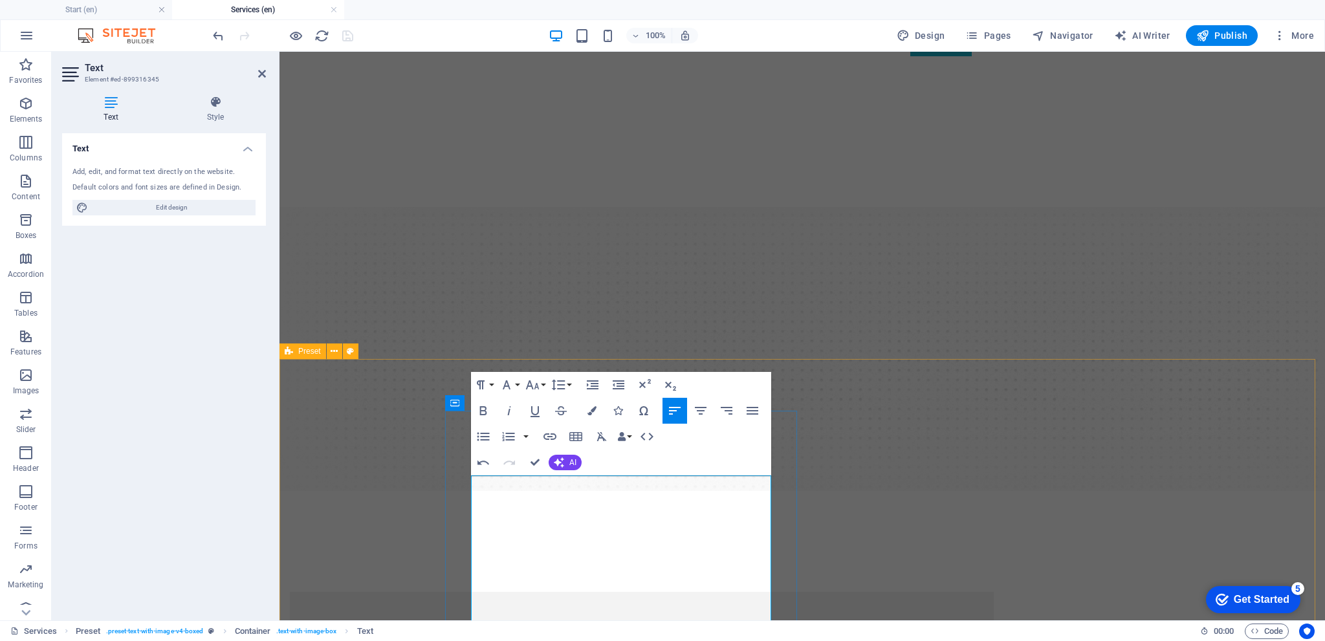
scroll to position [259, 0]
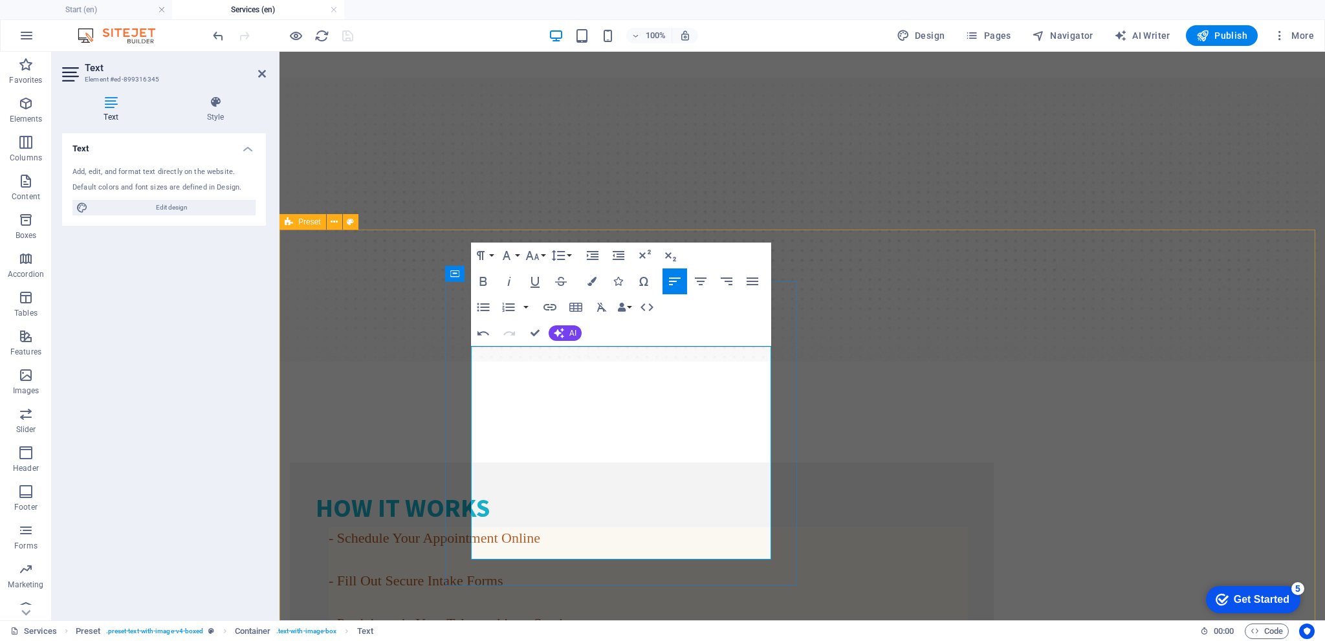
click at [506, 527] on h4 "- Schedule Your Appointment Online - Fill Out Secure Intake Forms - Participate…" at bounding box center [648, 623] width 639 height 192
click at [220, 116] on h4 "Style" at bounding box center [215, 109] width 101 height 27
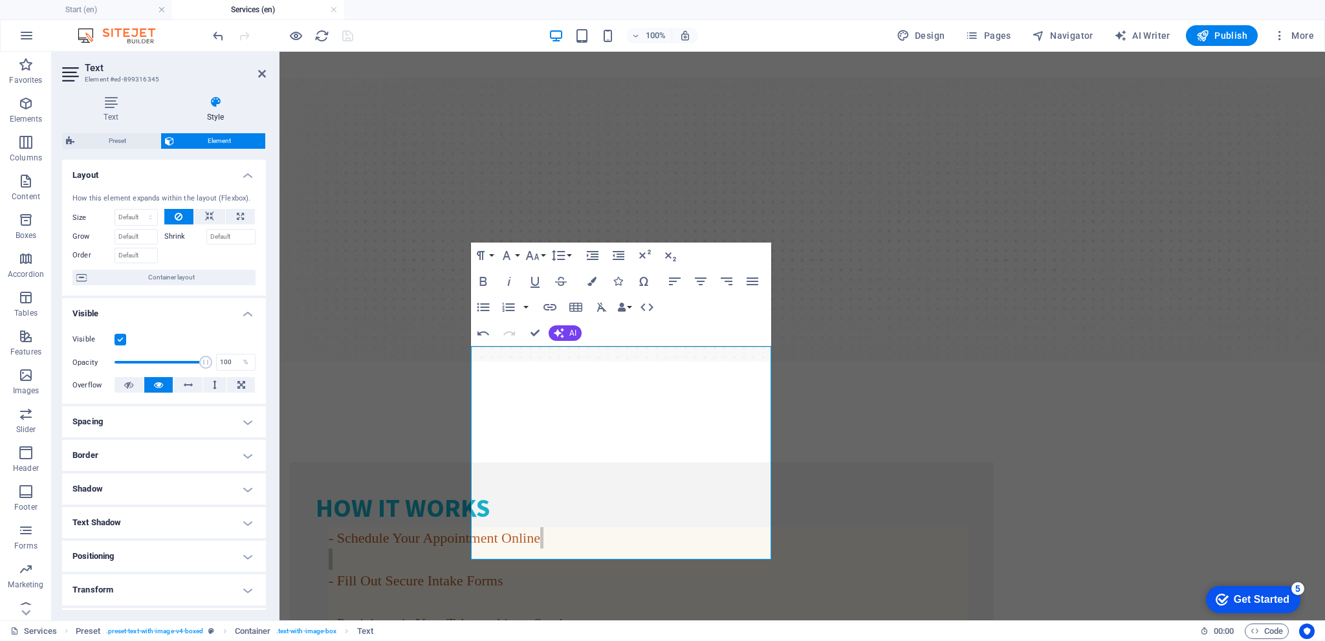
click at [170, 426] on h4 "Spacing" at bounding box center [164, 421] width 204 height 31
click at [171, 421] on h4 "Spacing" at bounding box center [164, 417] width 204 height 23
click at [152, 450] on h4 "Border" at bounding box center [164, 455] width 204 height 31
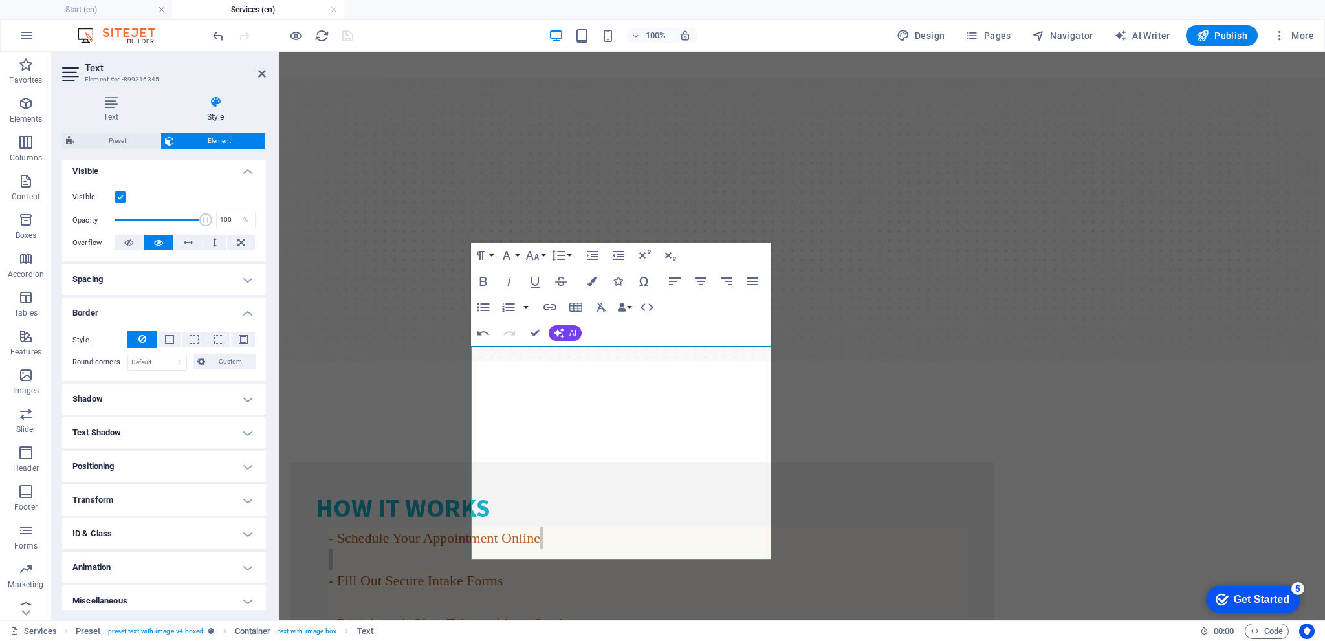
scroll to position [148, 0]
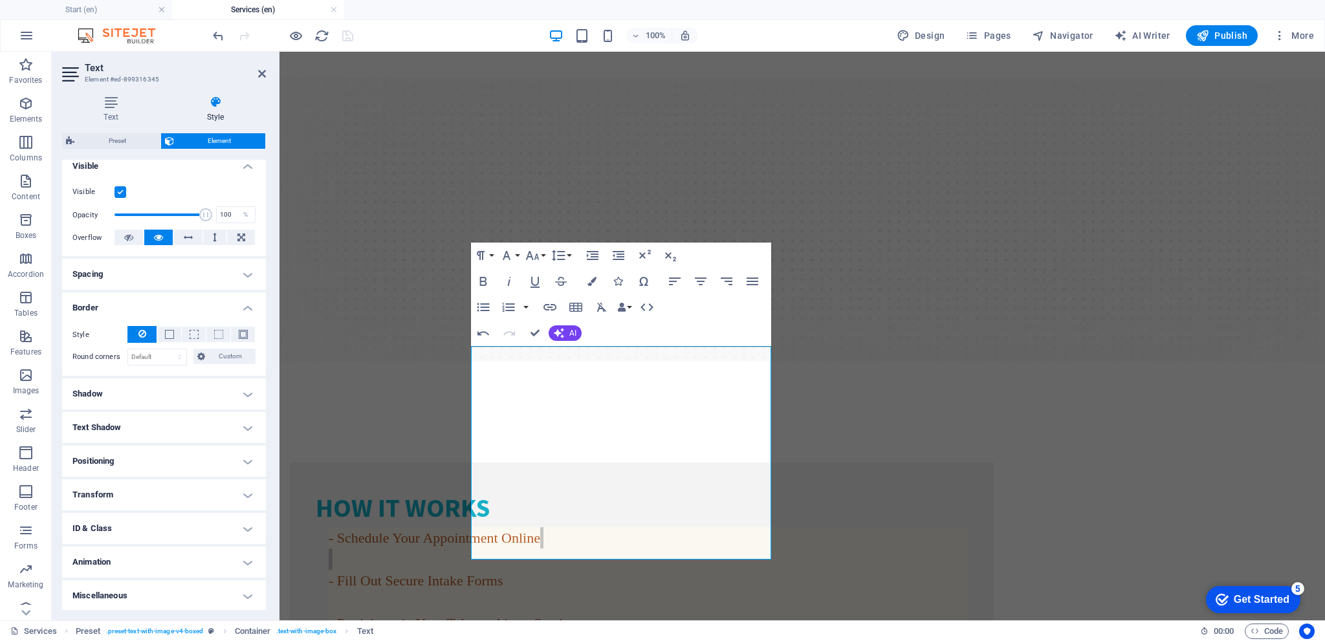
click at [197, 395] on h4 "Shadow" at bounding box center [164, 394] width 204 height 31
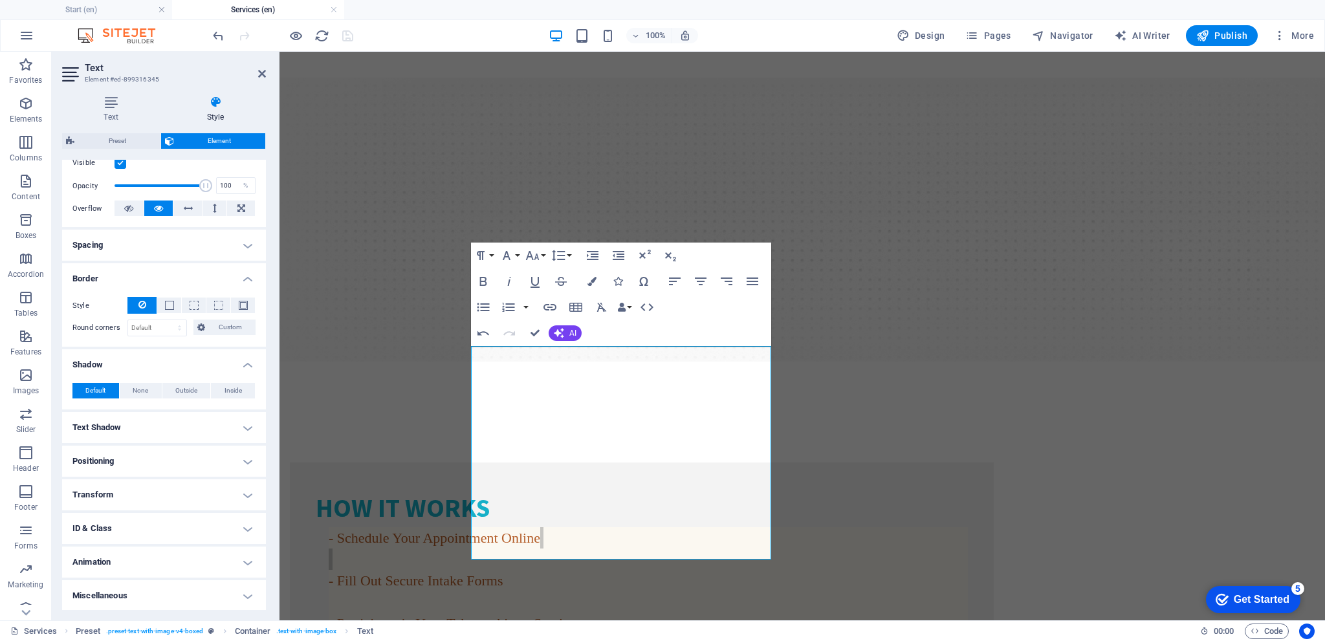
click at [179, 558] on h4 "Animation" at bounding box center [164, 562] width 204 height 31
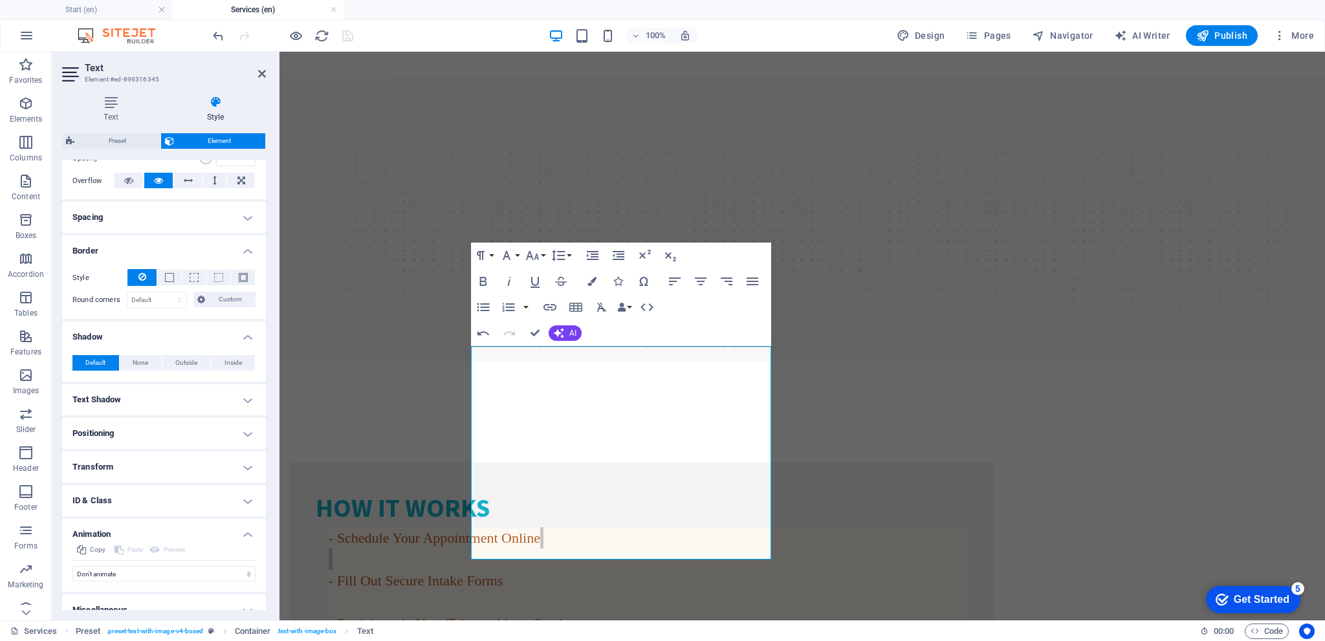
scroll to position [219, 0]
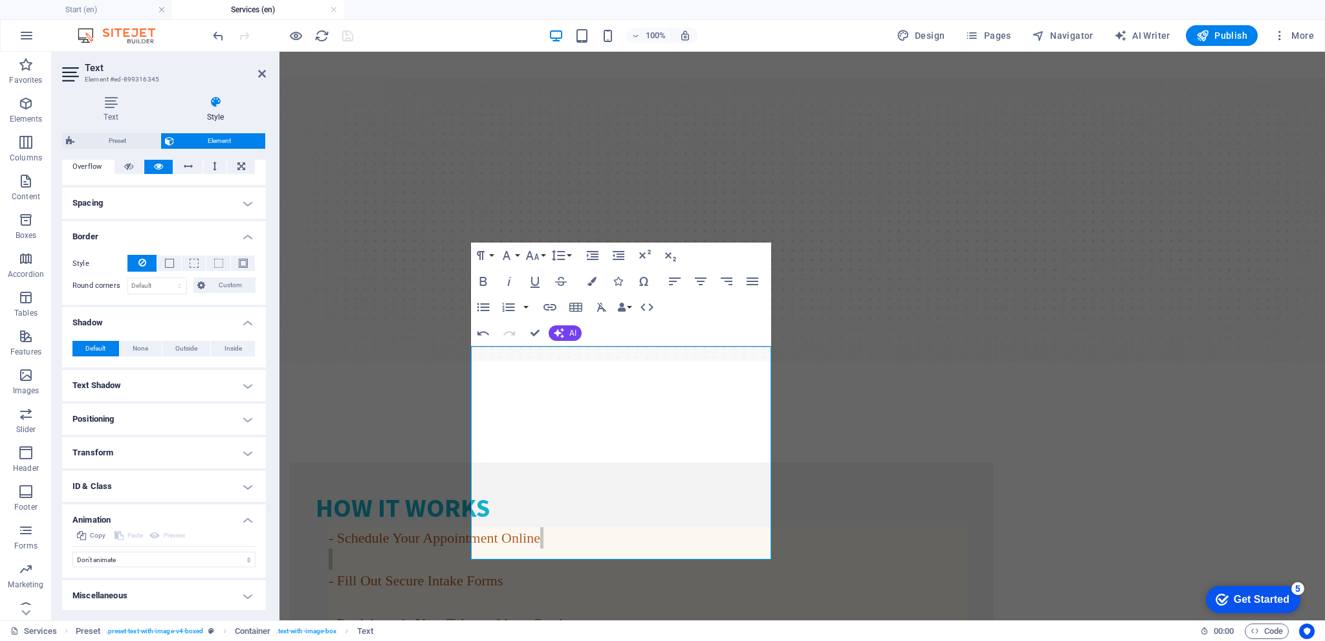
click at [168, 595] on h4 "Miscellaneous" at bounding box center [164, 595] width 204 height 31
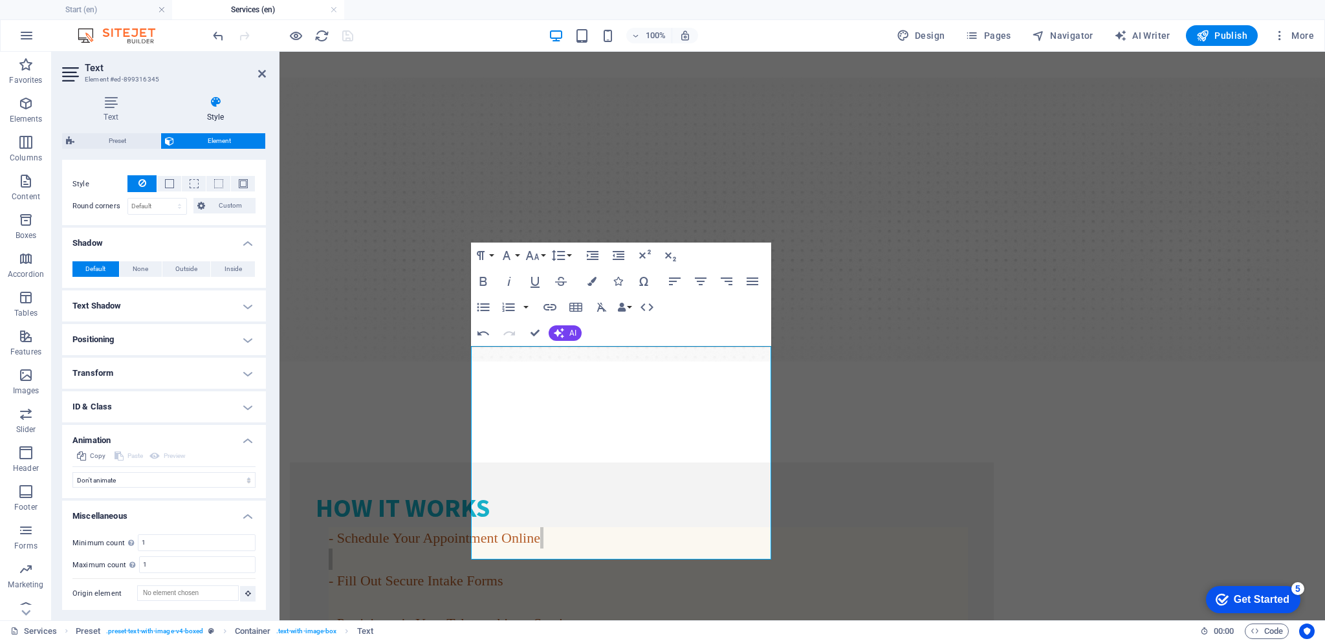
scroll to position [0, 0]
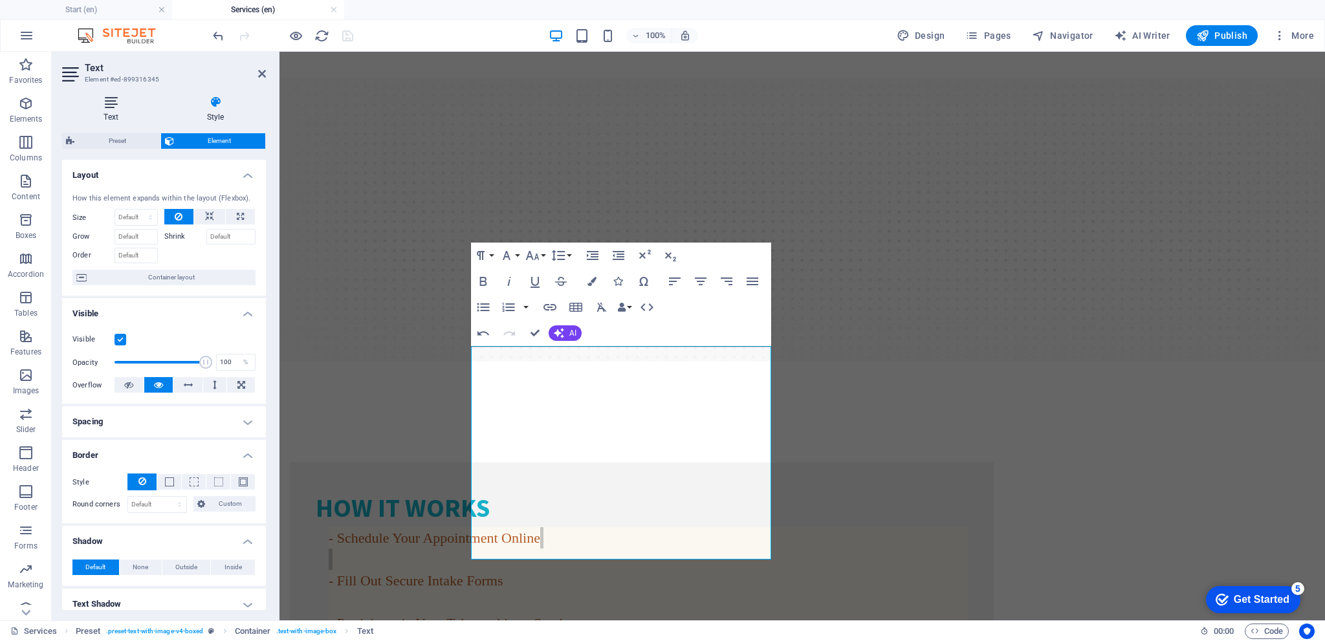
click at [110, 106] on icon at bounding box center [111, 102] width 98 height 13
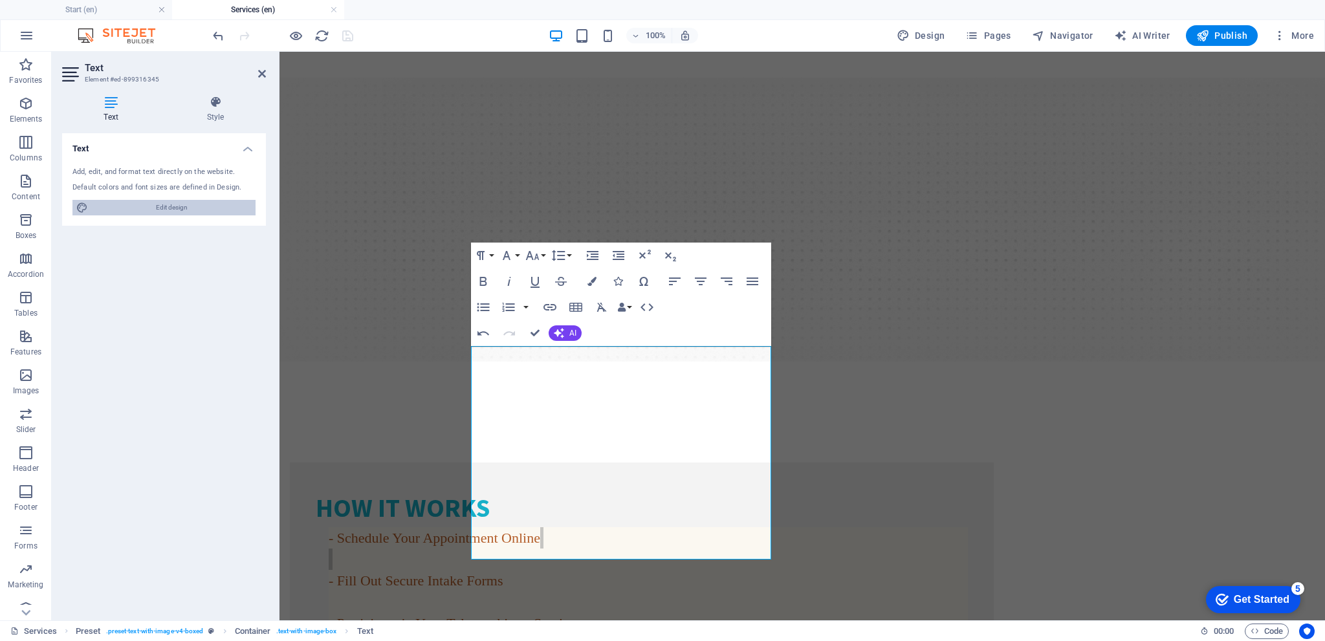
click at [142, 208] on span "Edit design" at bounding box center [172, 208] width 160 height 16
select select "rem"
select select "300"
select select "px"
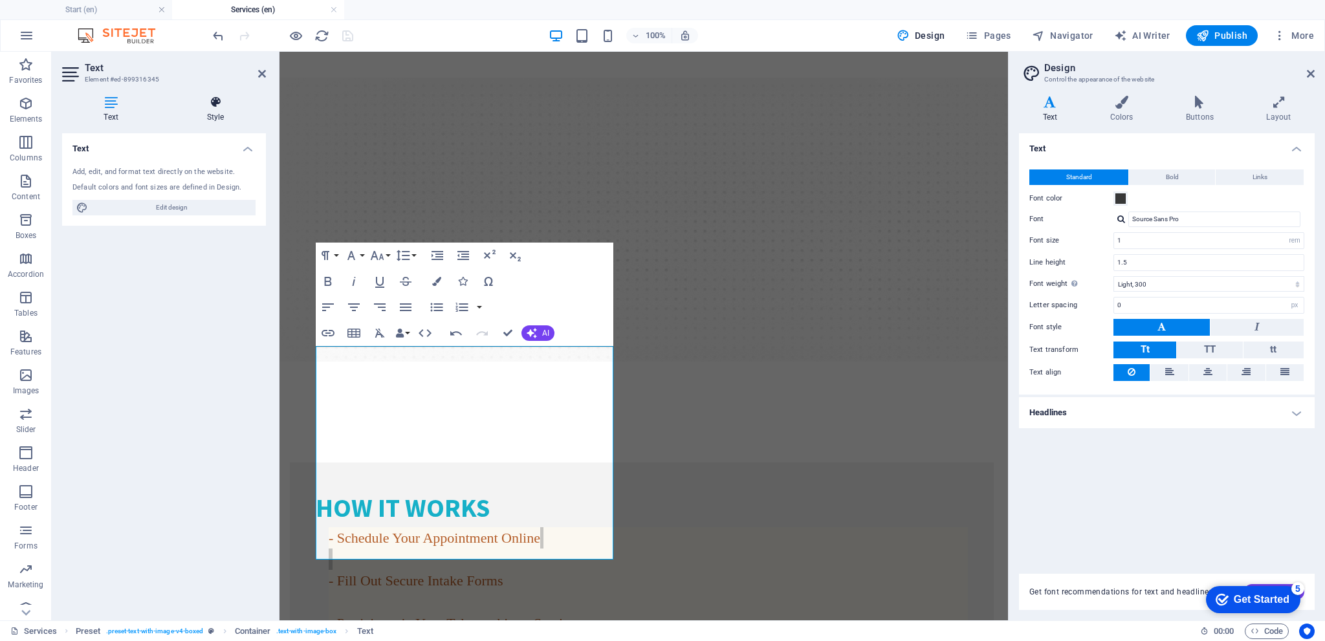
click at [223, 108] on icon at bounding box center [215, 102] width 101 height 13
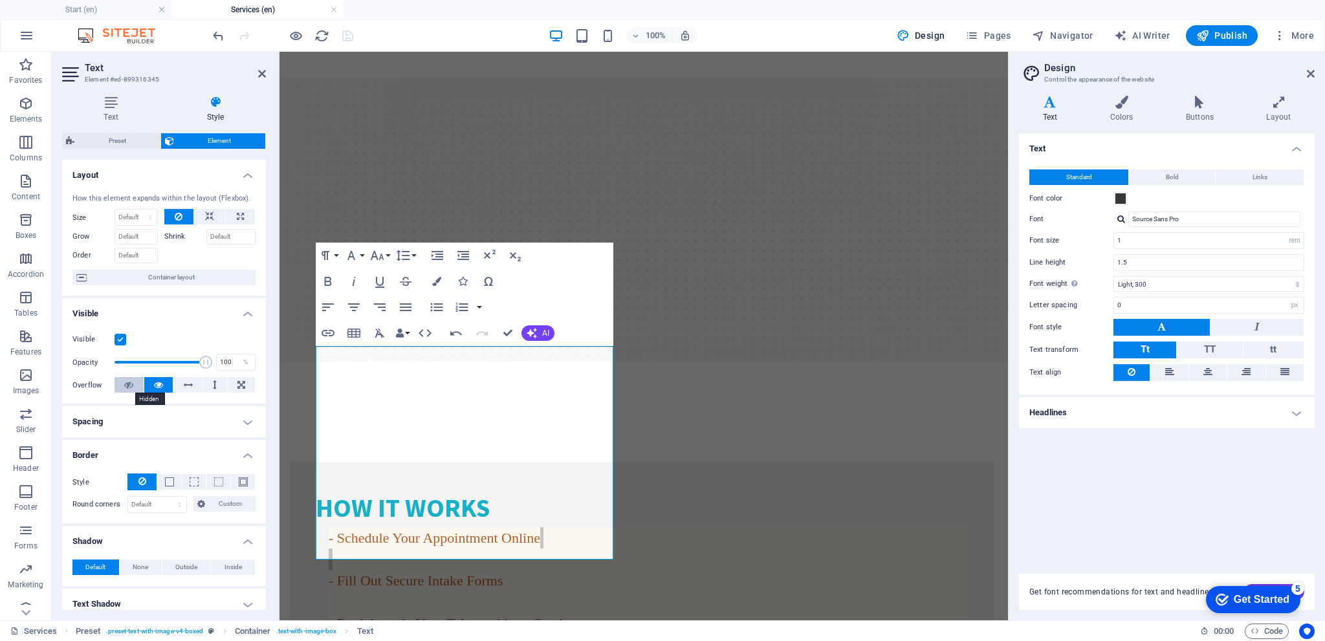
click at [129, 386] on icon at bounding box center [128, 385] width 9 height 16
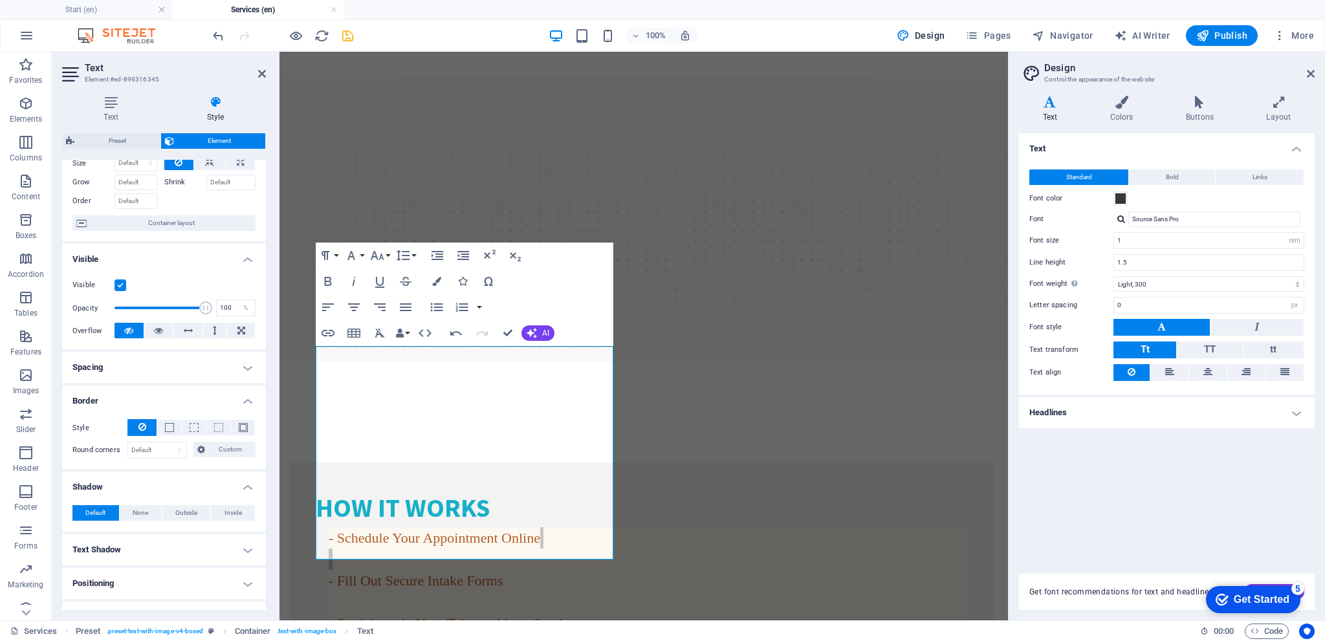
scroll to position [129, 0]
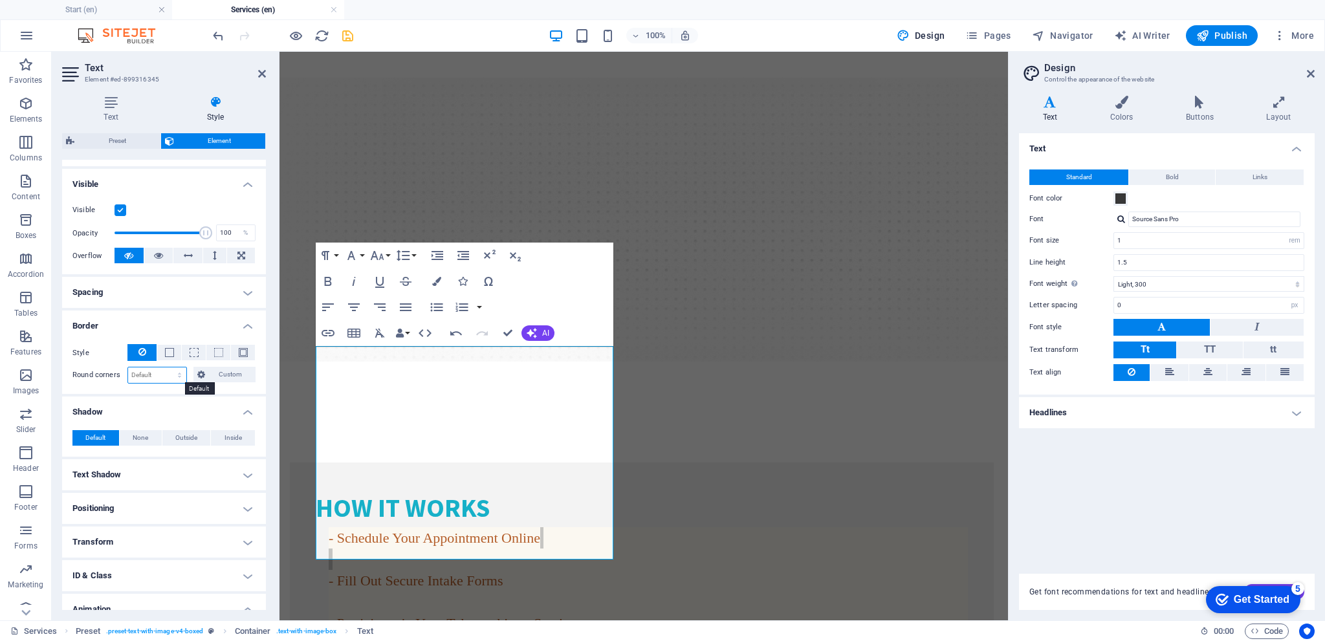
click at [177, 377] on select "Default px rem % vh vw Custom" at bounding box center [157, 376] width 58 height 16
click at [225, 380] on span "Custom" at bounding box center [230, 375] width 43 height 16
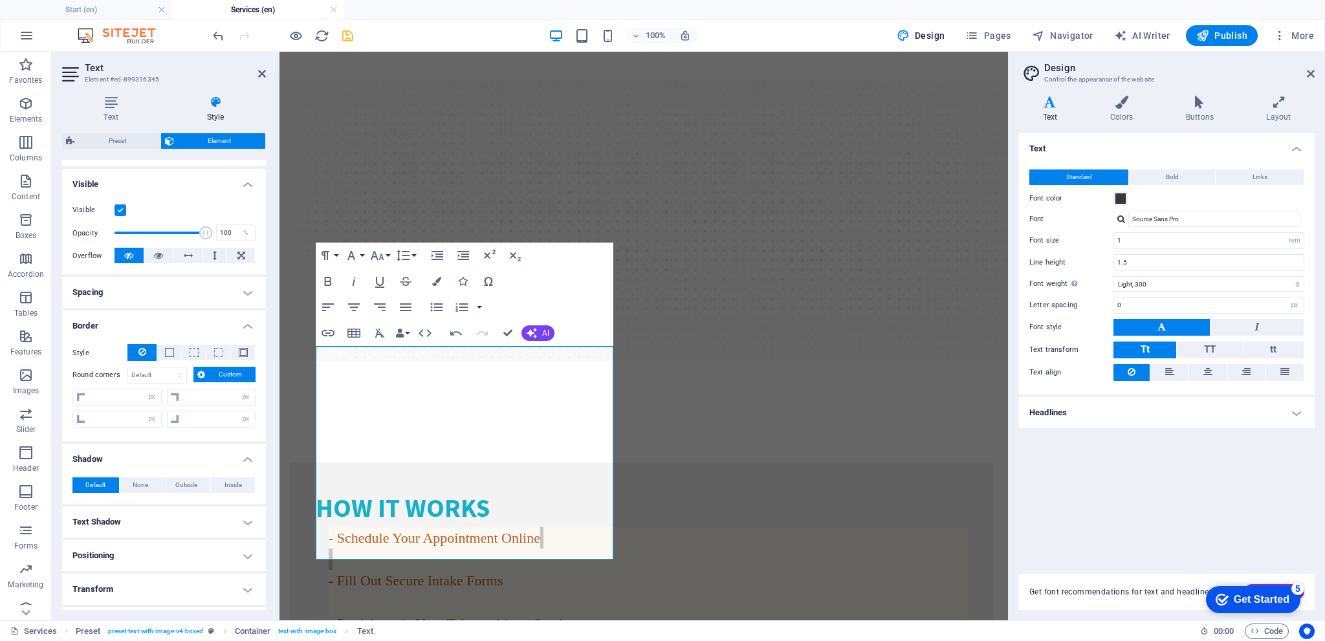
click at [225, 380] on span "Custom" at bounding box center [230, 375] width 43 height 16
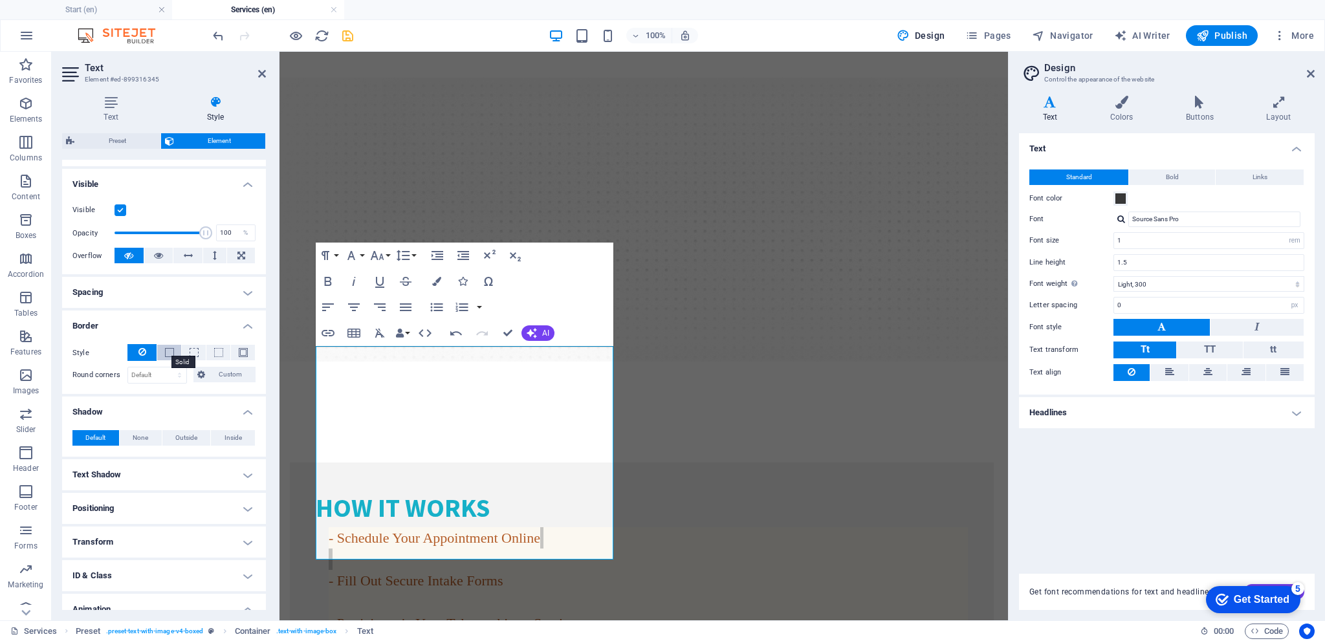
click at [167, 352] on span at bounding box center [169, 352] width 9 height 9
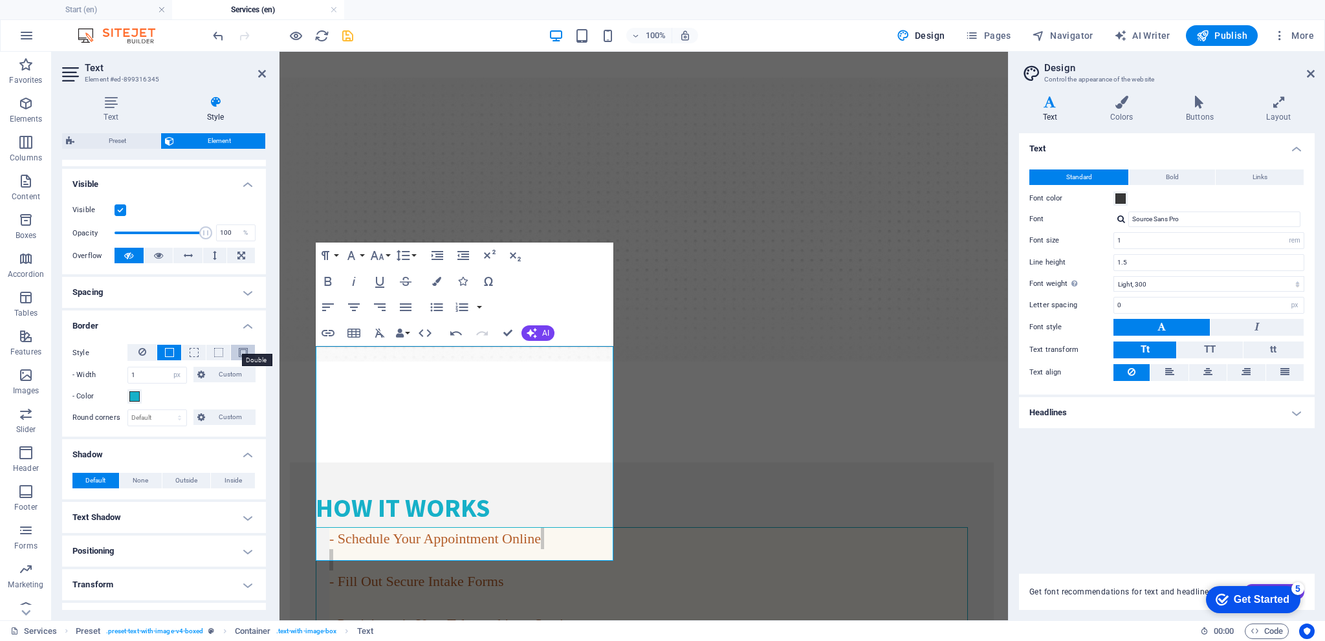
click at [239, 355] on span at bounding box center [243, 352] width 9 height 9
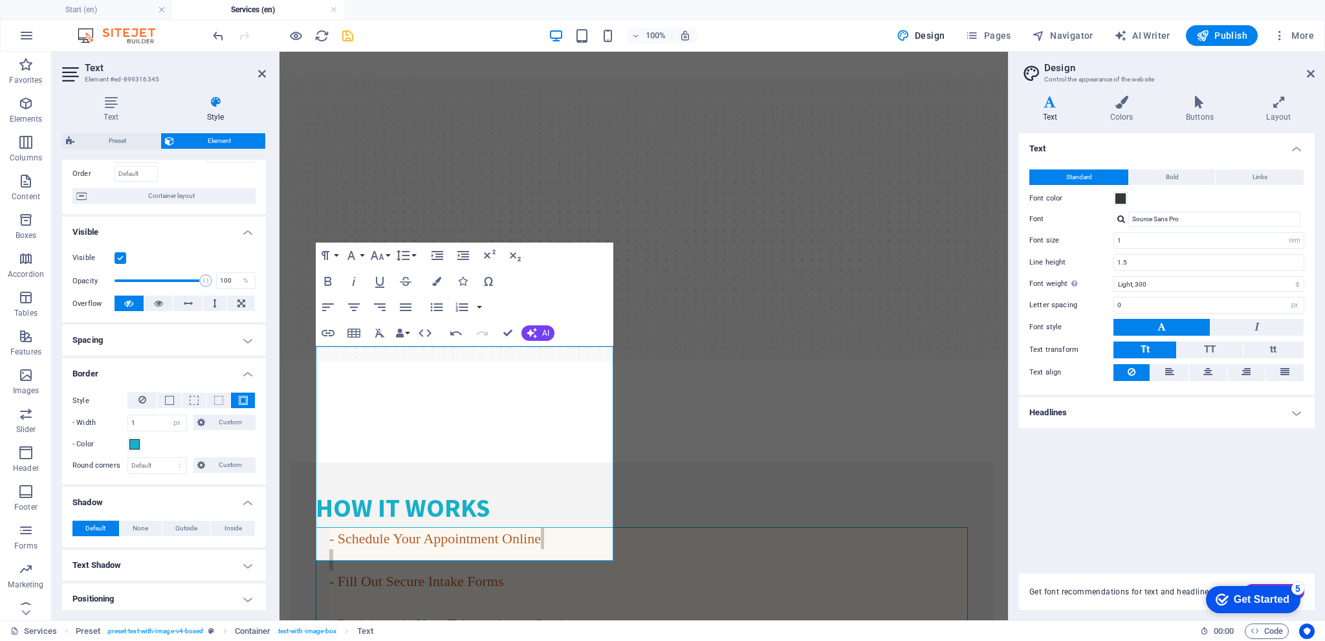
scroll to position [65, 0]
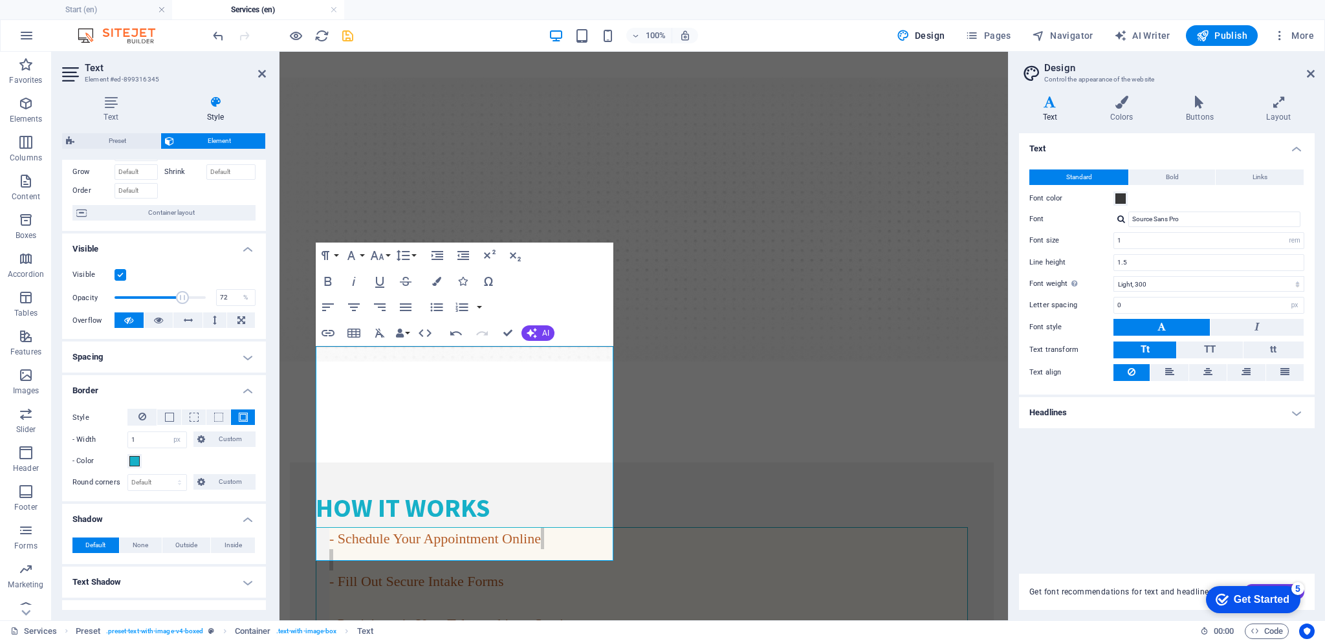
drag, startPoint x: 193, startPoint y: 297, endPoint x: 180, endPoint y: 296, distance: 13.0
click at [179, 296] on span at bounding box center [182, 297] width 13 height 13
type input "100"
drag, startPoint x: 180, startPoint y: 296, endPoint x: 212, endPoint y: 298, distance: 31.7
click at [212, 298] on div "Opacity 100 %" at bounding box center [163, 297] width 183 height 19
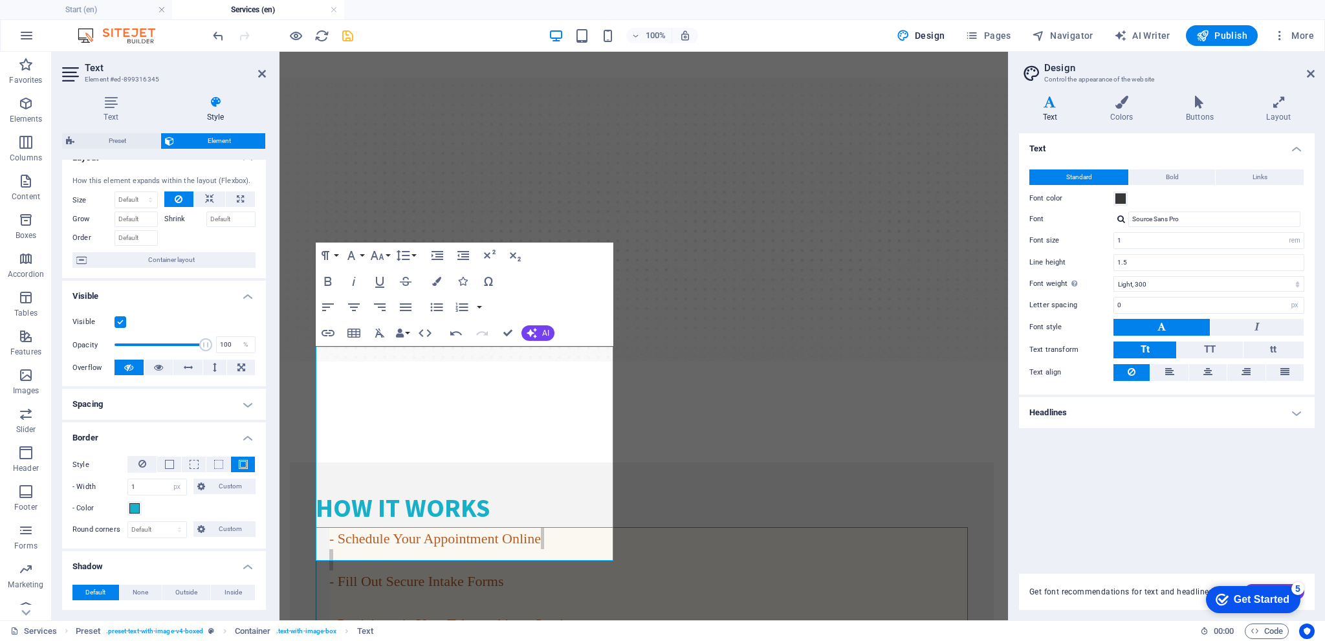
scroll to position [0, 0]
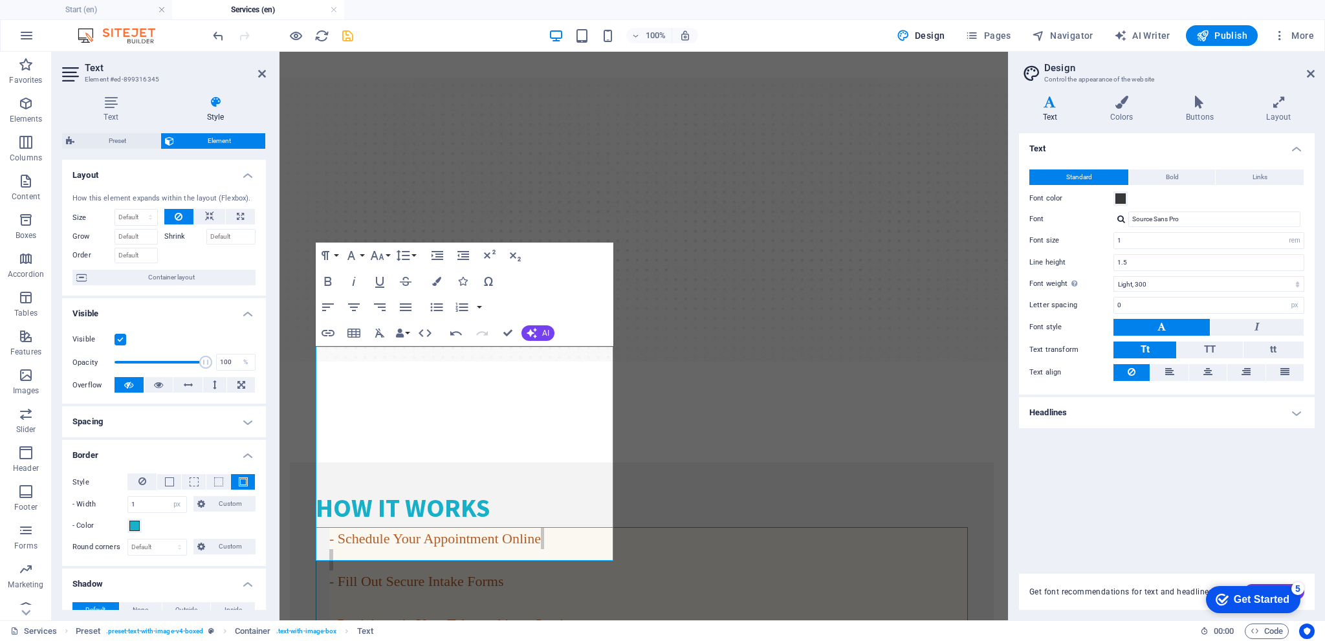
click at [213, 108] on icon at bounding box center [215, 102] width 101 height 13
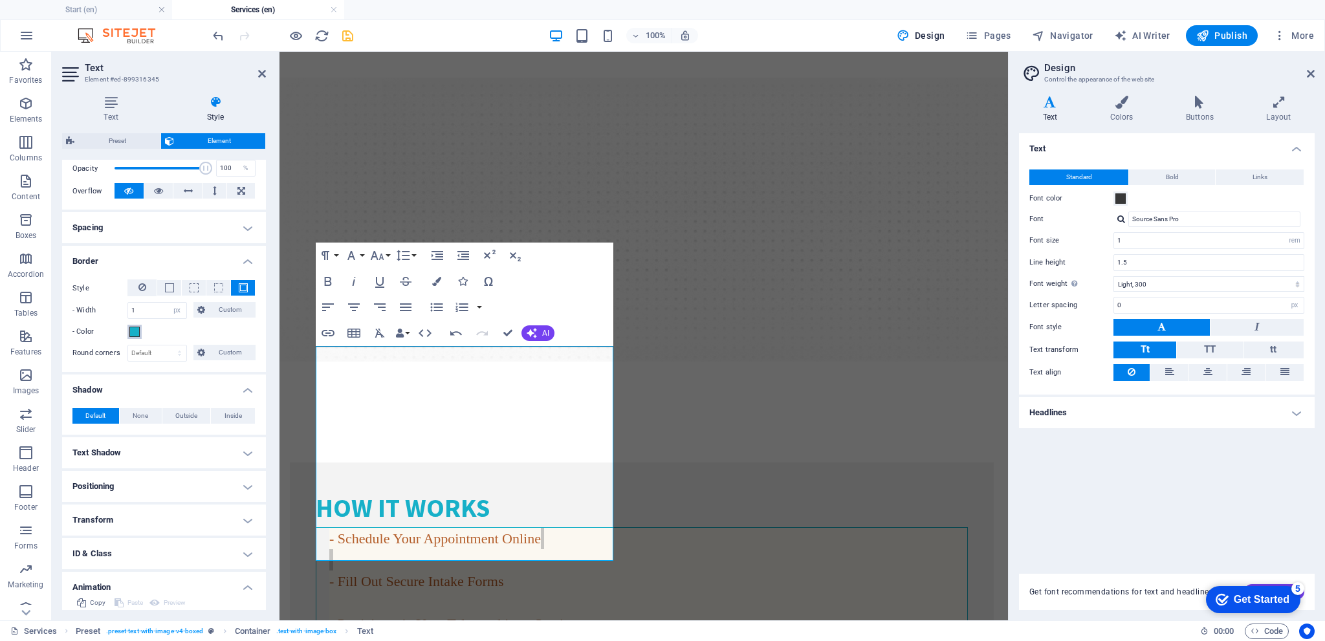
click at [133, 330] on span at bounding box center [134, 332] width 10 height 10
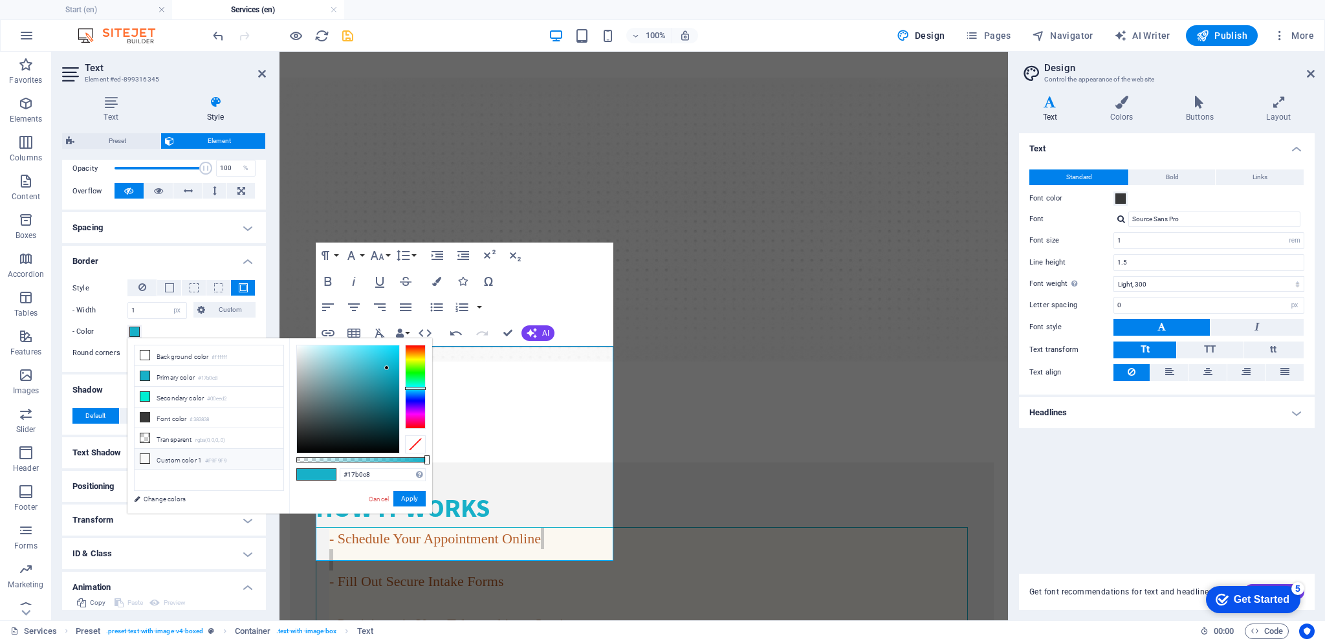
click at [145, 457] on icon at bounding box center [144, 458] width 9 height 9
click at [415, 391] on div at bounding box center [415, 387] width 21 height 84
click at [409, 499] on button "Apply" at bounding box center [409, 499] width 32 height 16
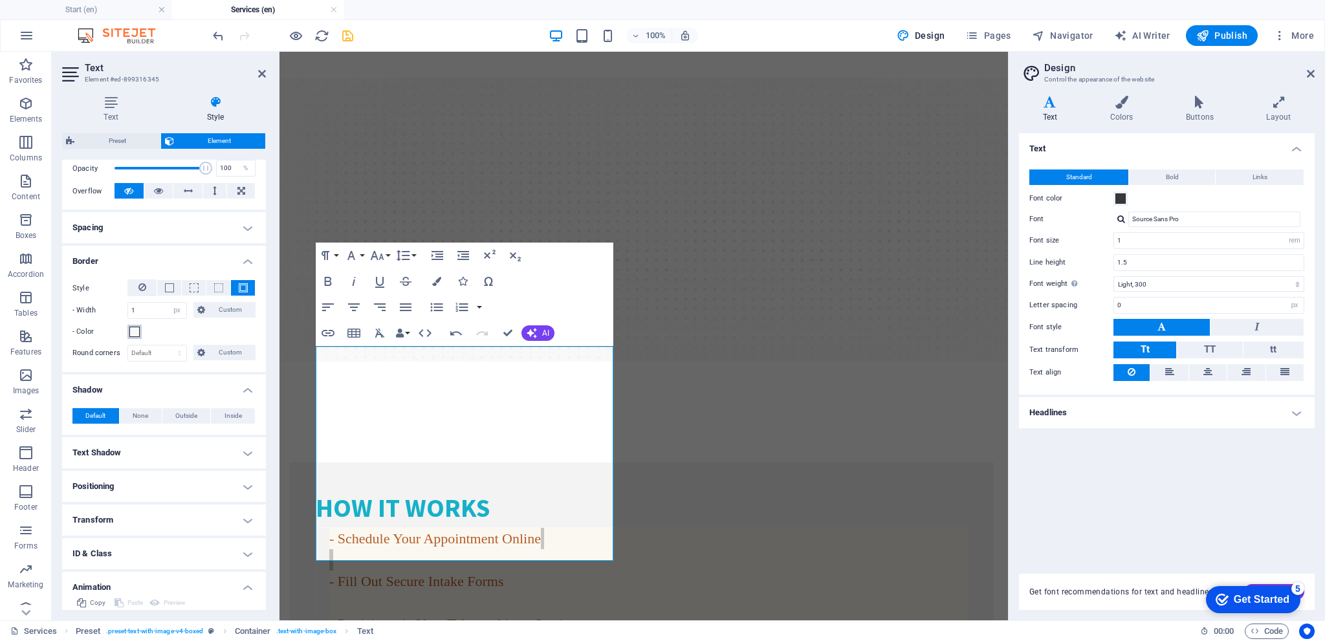
click at [131, 333] on span at bounding box center [134, 332] width 10 height 10
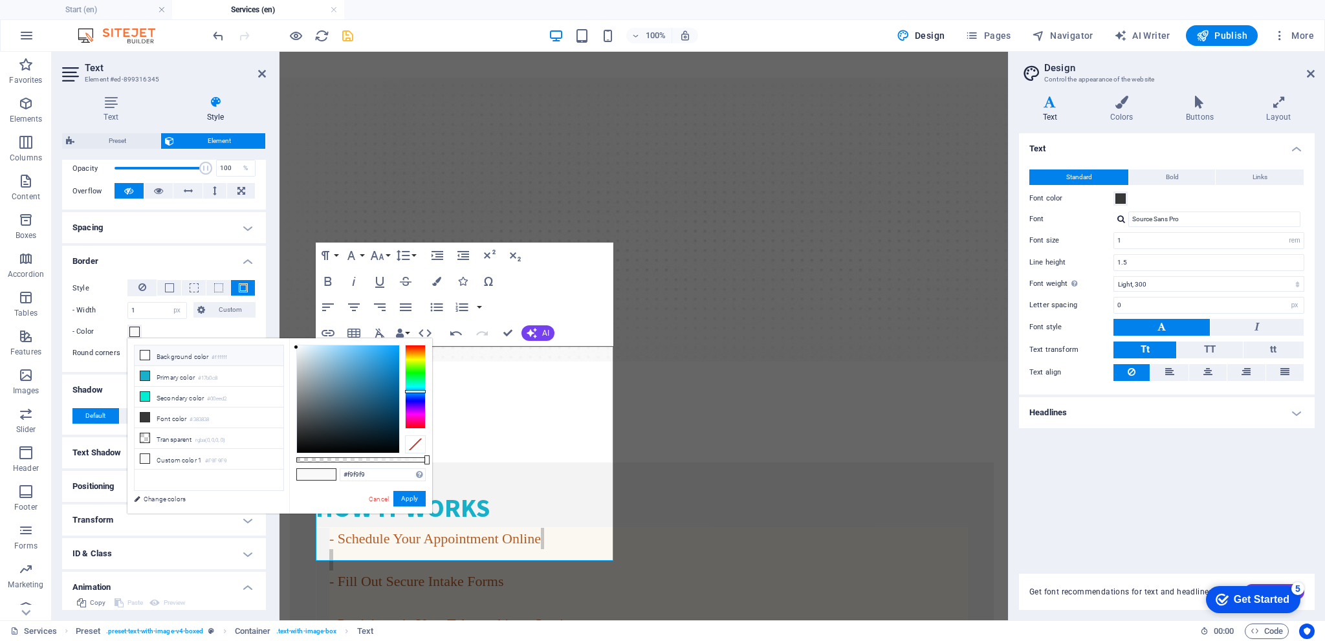
click at [146, 358] on icon at bounding box center [144, 355] width 9 height 9
click at [417, 387] on div at bounding box center [415, 387] width 21 height 84
type input "#12c2c9"
click at [390, 368] on div at bounding box center [348, 399] width 102 height 107
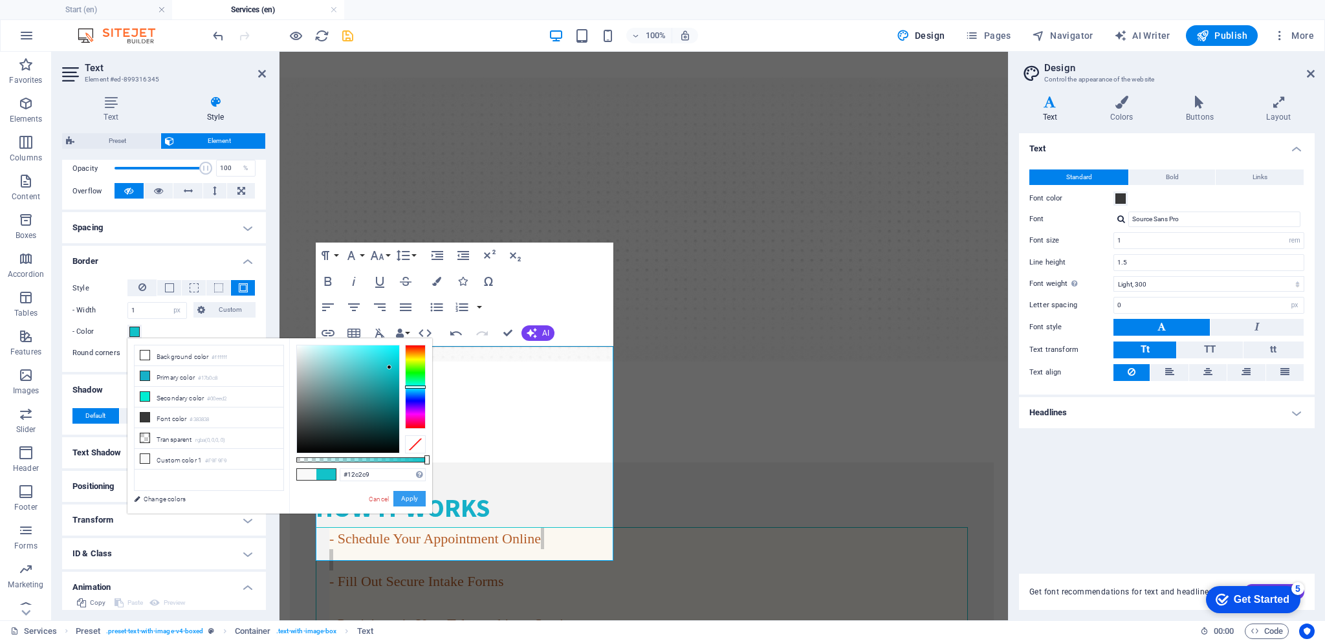
click at [411, 499] on button "Apply" at bounding box center [409, 499] width 32 height 16
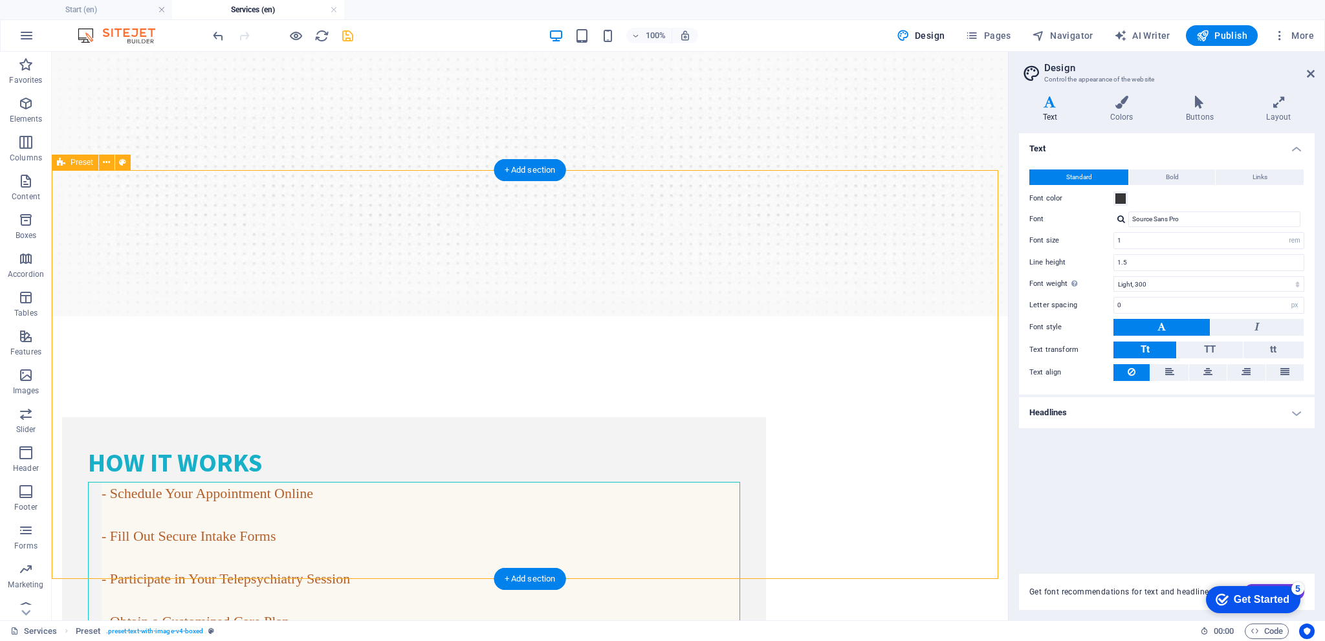
scroll to position [324, 0]
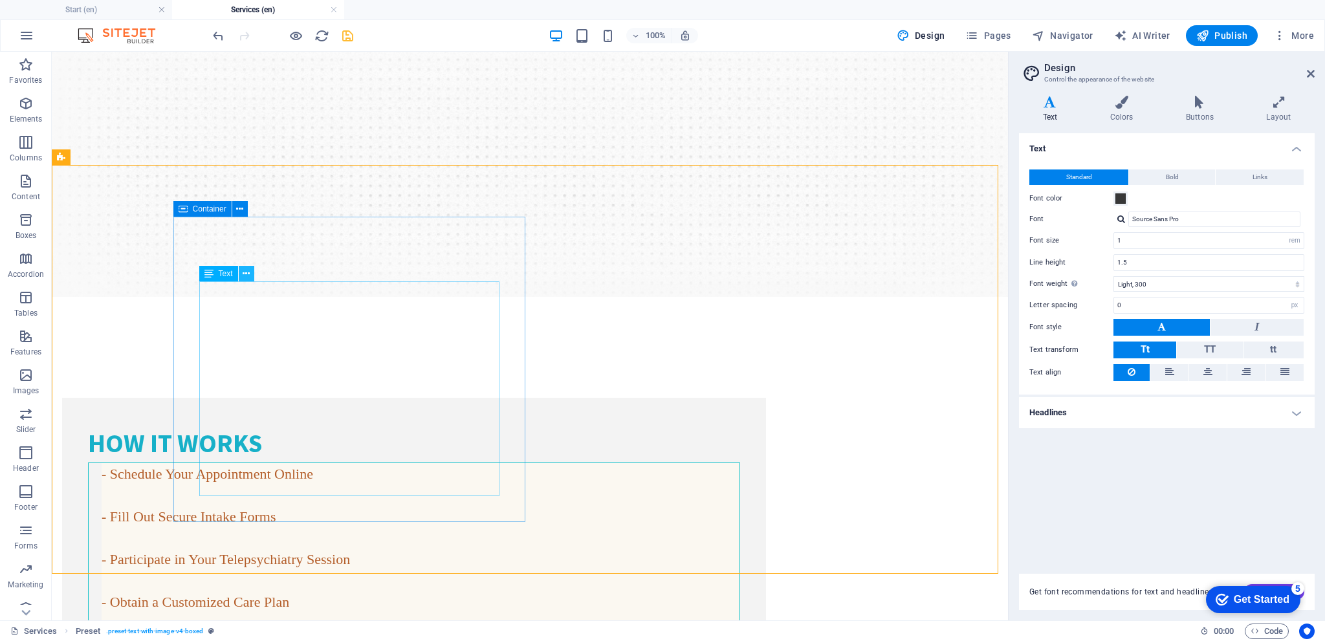
click at [245, 276] on icon at bounding box center [246, 274] width 7 height 14
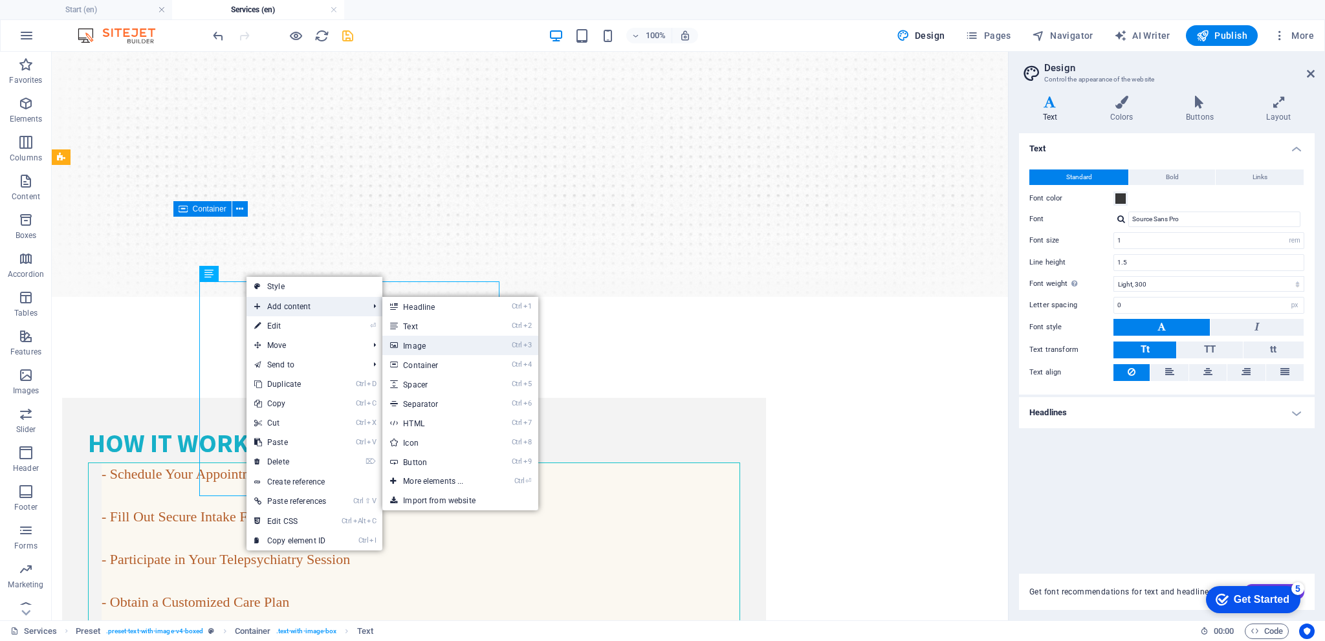
drag, startPoint x: 418, startPoint y: 340, endPoint x: 153, endPoint y: 286, distance: 270.2
click at [418, 340] on link "Ctrl 3 Image" at bounding box center [435, 345] width 107 height 19
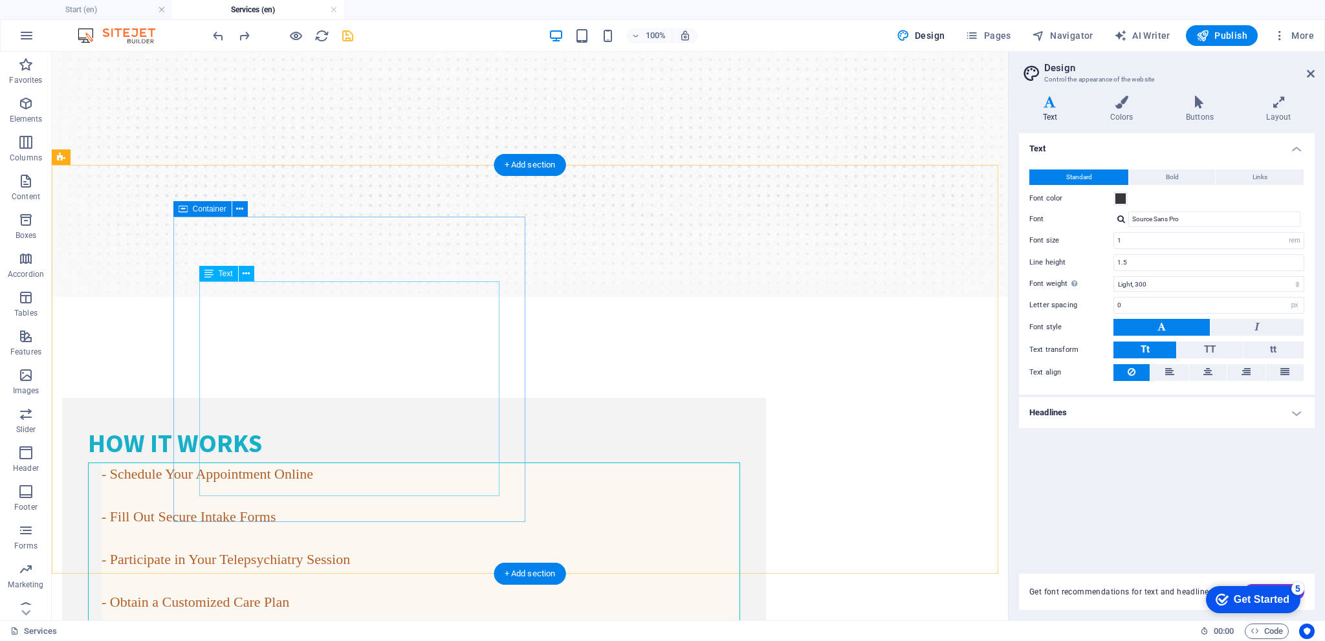
click at [272, 463] on div "- Schedule Your Appointment Online - Fill Out Secure Intake Forms - Participate…" at bounding box center [414, 559] width 652 height 193
select select "px"
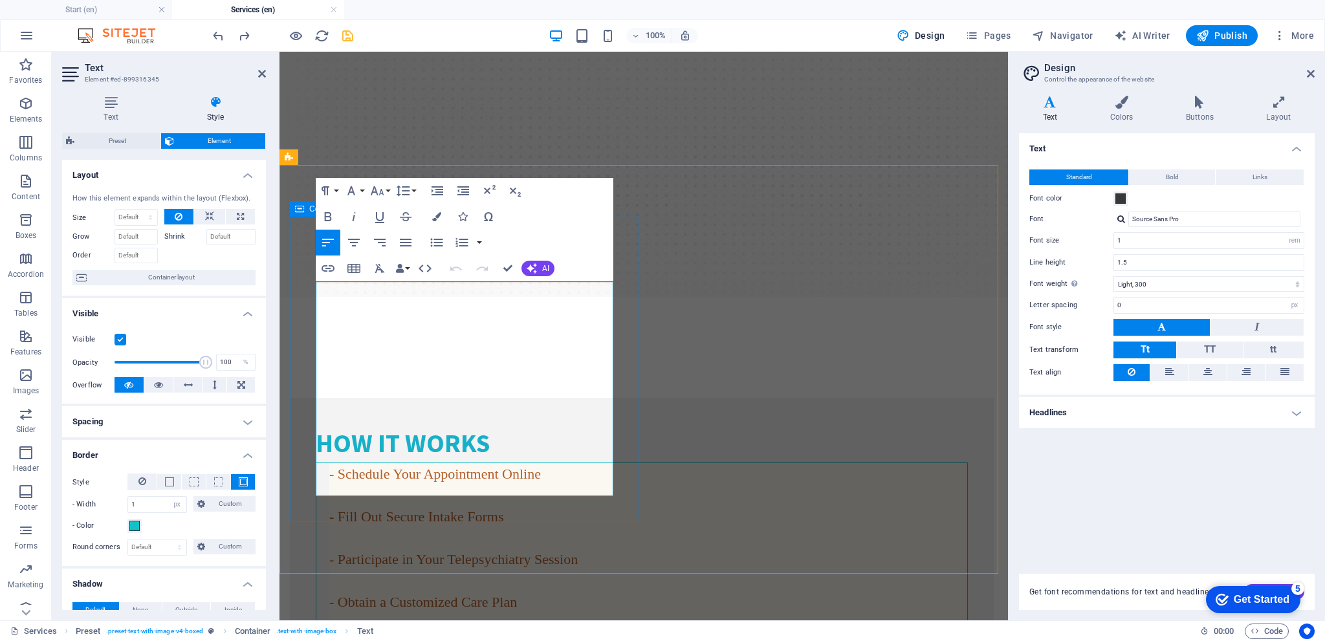
drag, startPoint x: 326, startPoint y: 292, endPoint x: 459, endPoint y: 483, distance: 232.4
click at [459, 483] on div "- Schedule Your Appointment Online - Fill Out Secure Intake Forms - Participate…" at bounding box center [641, 559] width 651 height 192
click at [361, 192] on button "Font Family" at bounding box center [354, 191] width 25 height 26
click at [438, 215] on icon "button" at bounding box center [436, 216] width 9 height 9
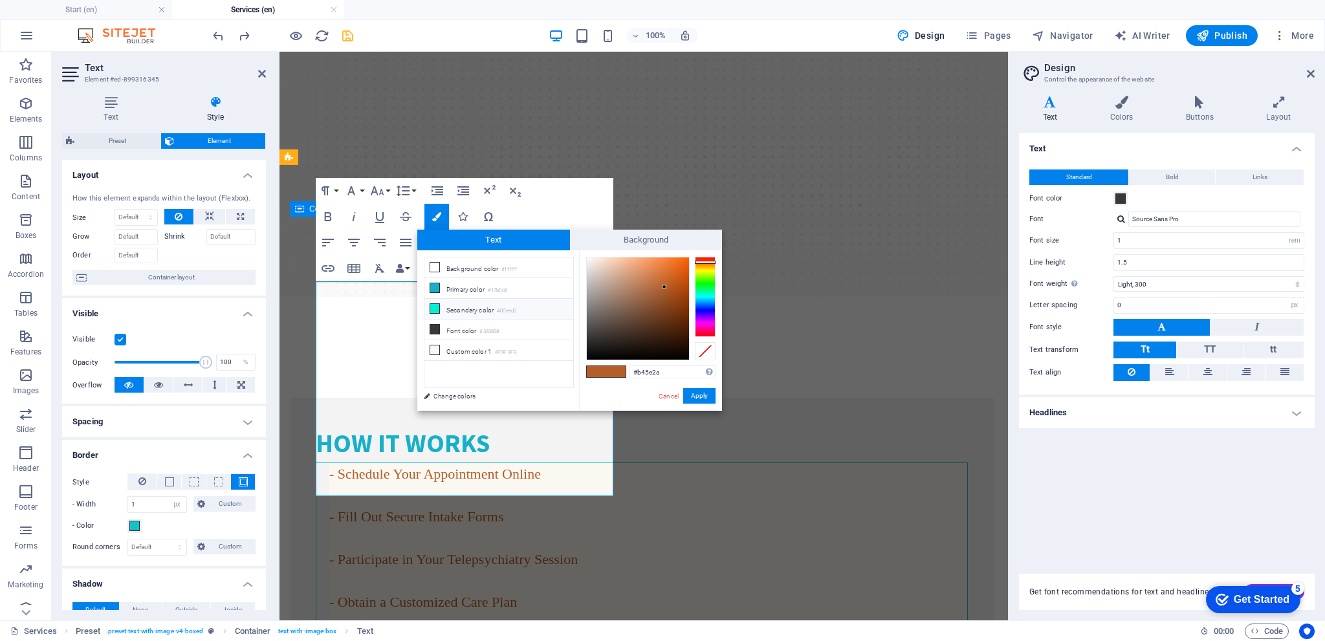
click at [437, 306] on icon at bounding box center [434, 308] width 9 height 9
click at [697, 395] on button "Apply" at bounding box center [699, 396] width 32 height 16
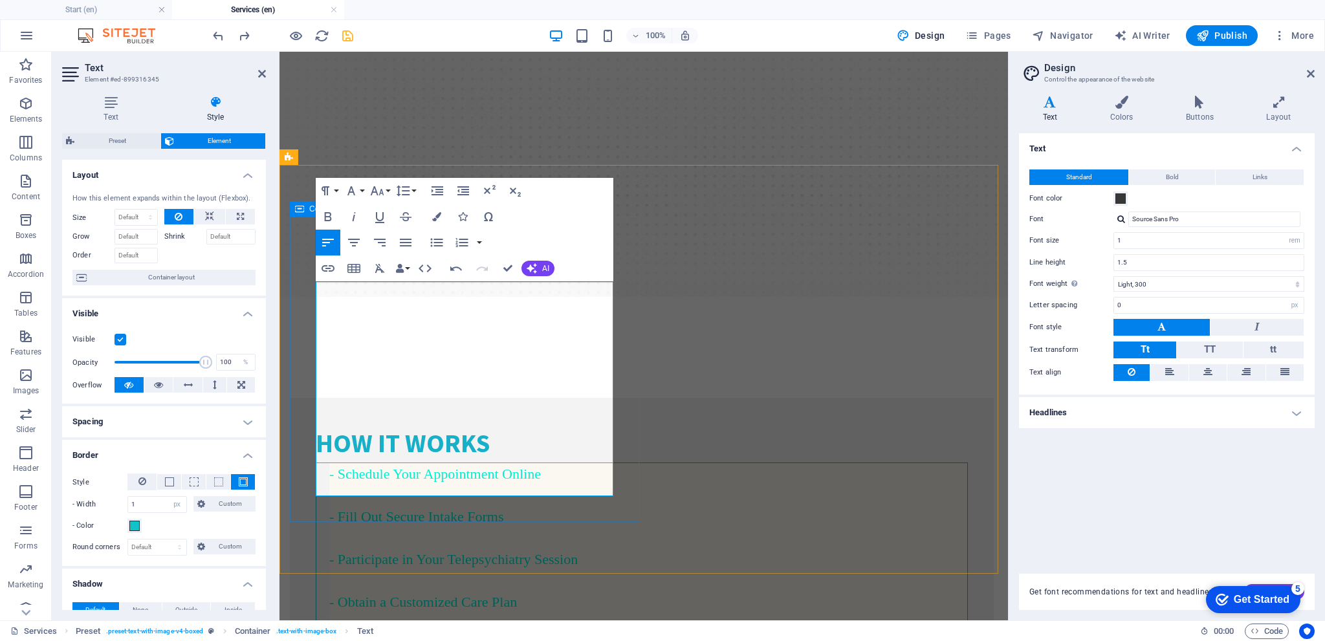
click at [575, 463] on h4 "- Schedule Your Appointment Online - Fill Out Secure Intake Forms - Participate…" at bounding box center [648, 559] width 638 height 192
click at [436, 219] on icon "button" at bounding box center [436, 216] width 9 height 9
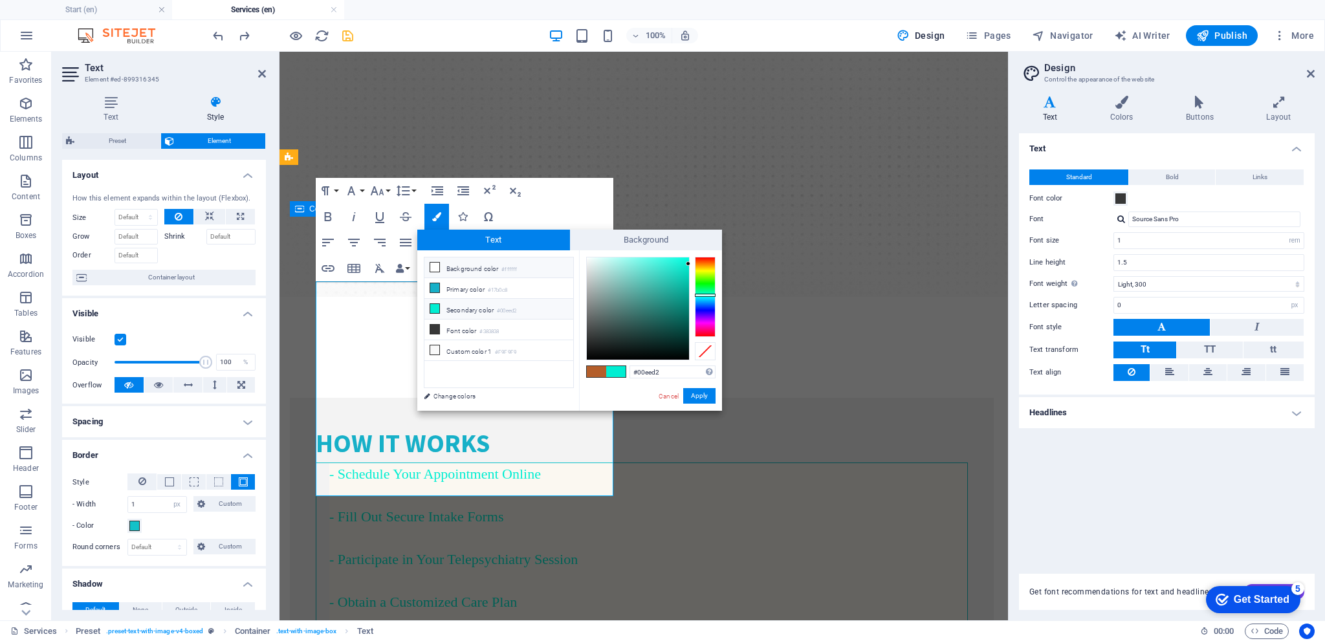
click at [437, 265] on icon at bounding box center [434, 267] width 9 height 9
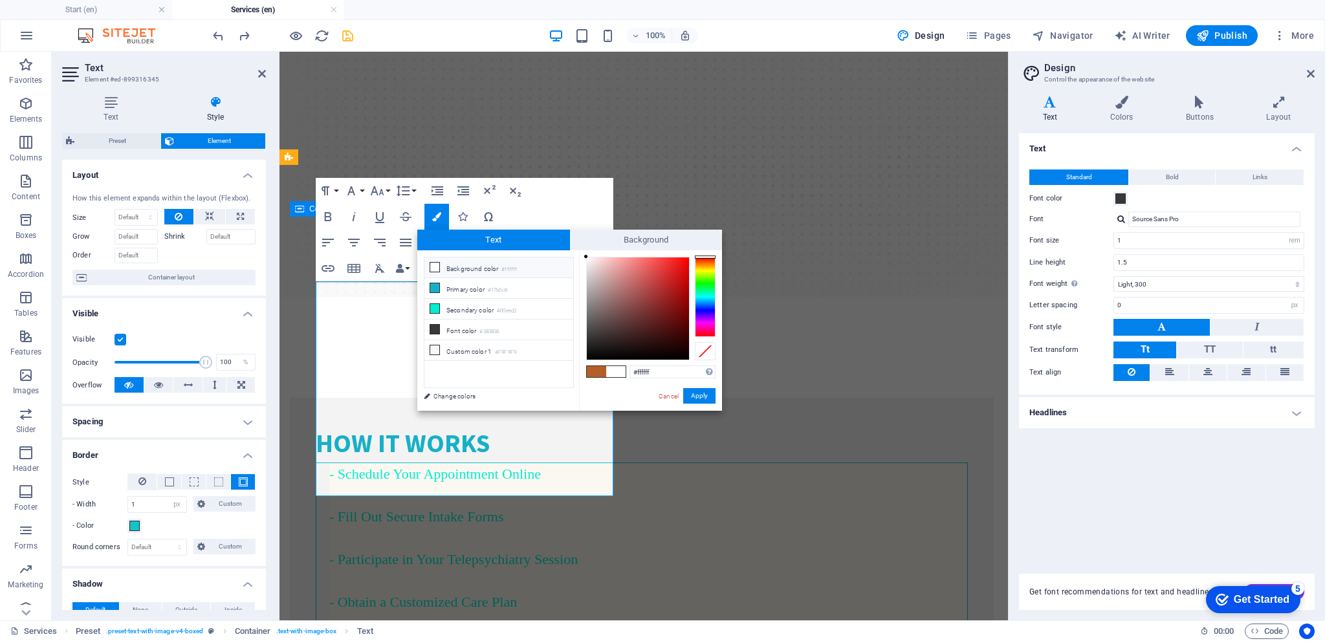
click at [517, 267] on small "#ffffff" at bounding box center [509, 269] width 16 height 9
click at [481, 370] on ul "Background color #ffffff Primary color #17b0c8 Secondary color #00eed2 Font col…" at bounding box center [499, 322] width 150 height 131
click at [615, 372] on span at bounding box center [615, 371] width 19 height 11
type input "#efe1e1"
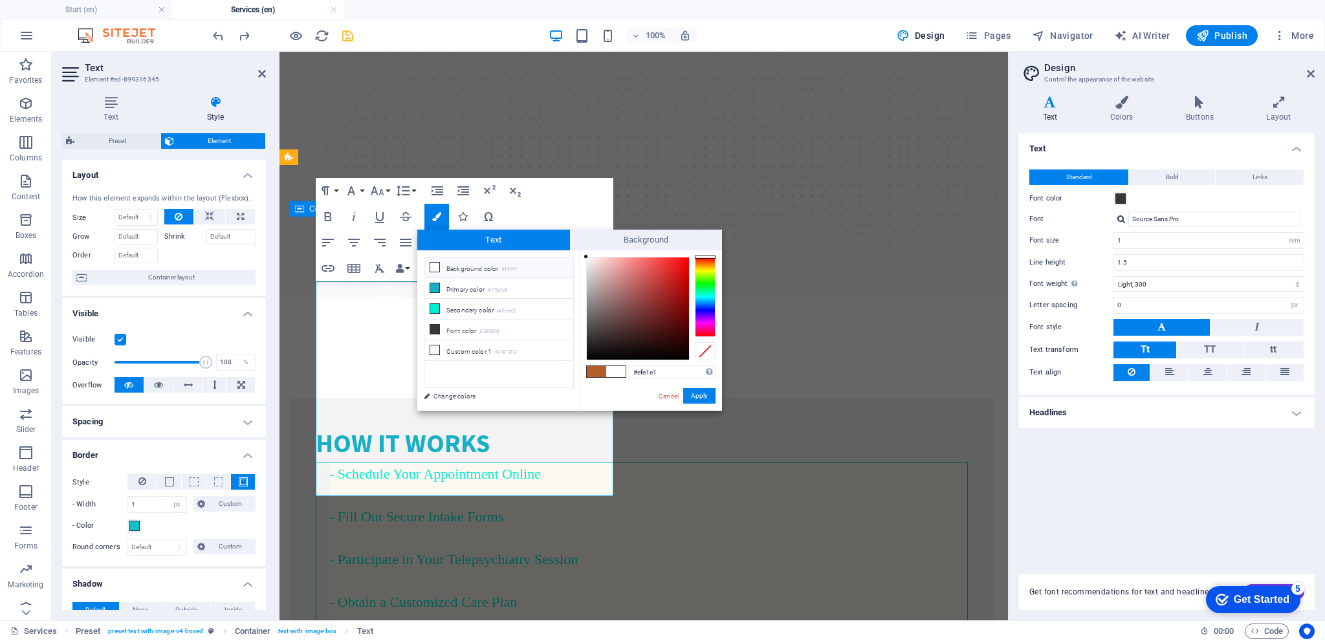
click at [592, 263] on div at bounding box center [638, 309] width 102 height 102
click at [705, 399] on button "Apply" at bounding box center [699, 396] width 32 height 16
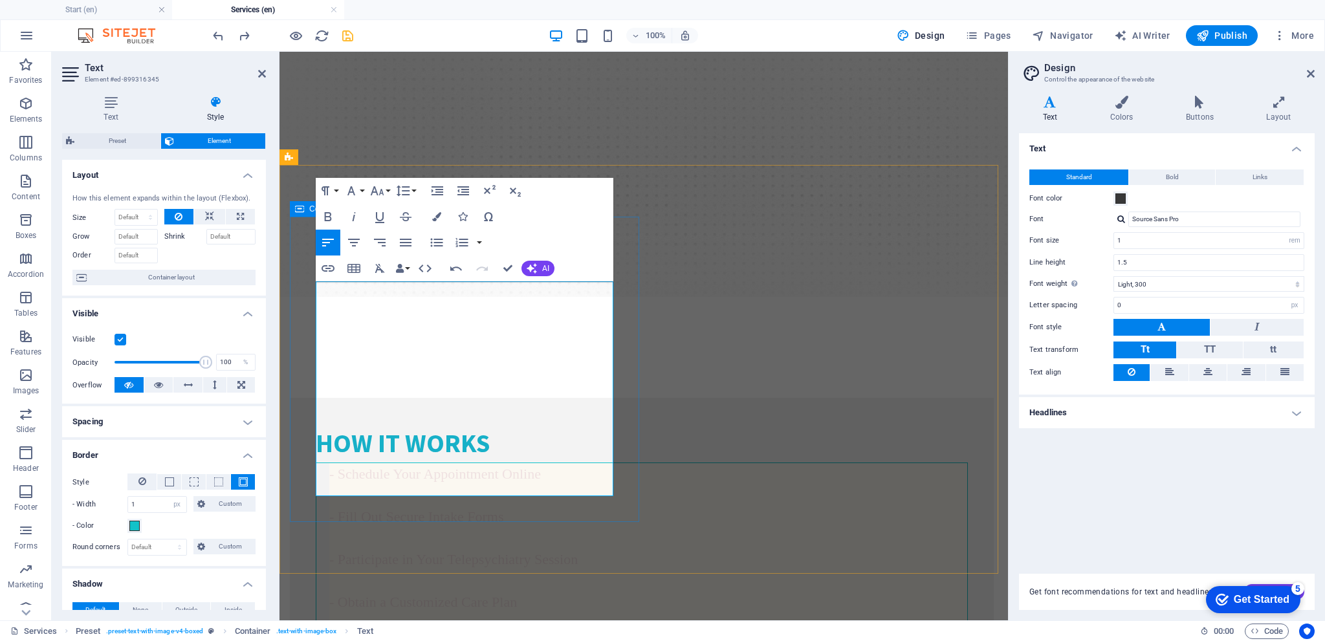
click at [568, 463] on h4 "- Schedule Your Appointment Online - Fill Out Secure Intake Forms - Participate…" at bounding box center [648, 559] width 638 height 192
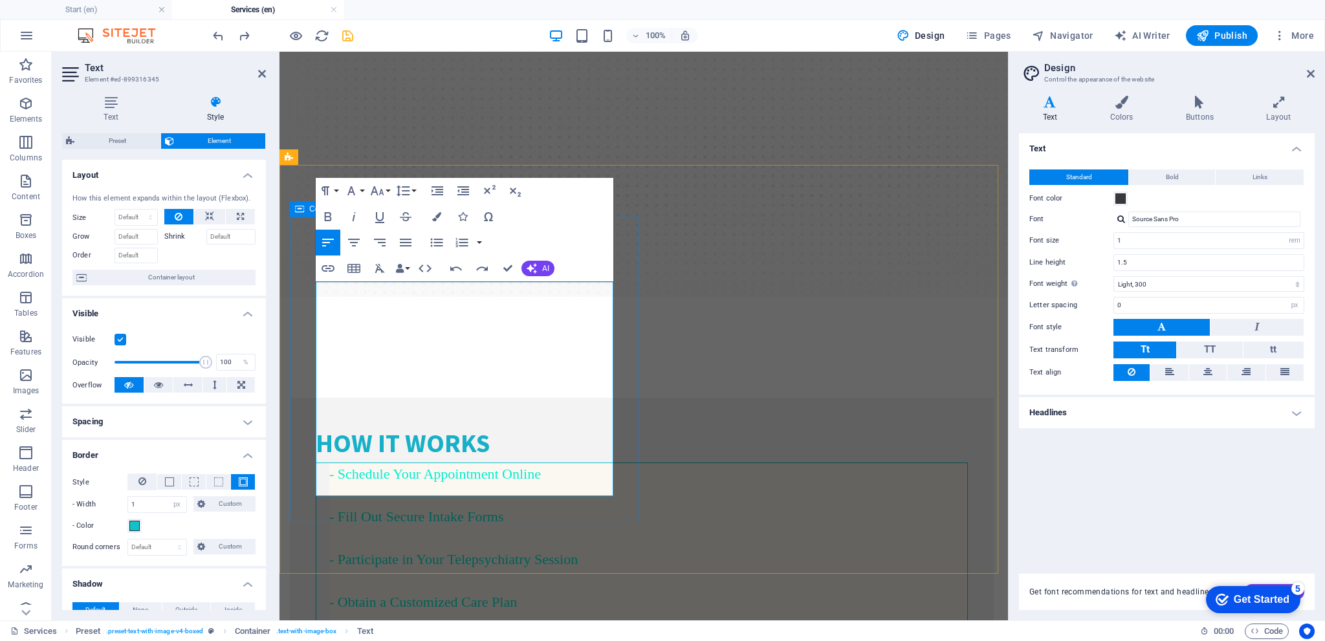
click at [568, 463] on h4 "- Schedule Your Appointment Online - Fill Out Secure Intake Forms - Participate…" at bounding box center [648, 559] width 638 height 192
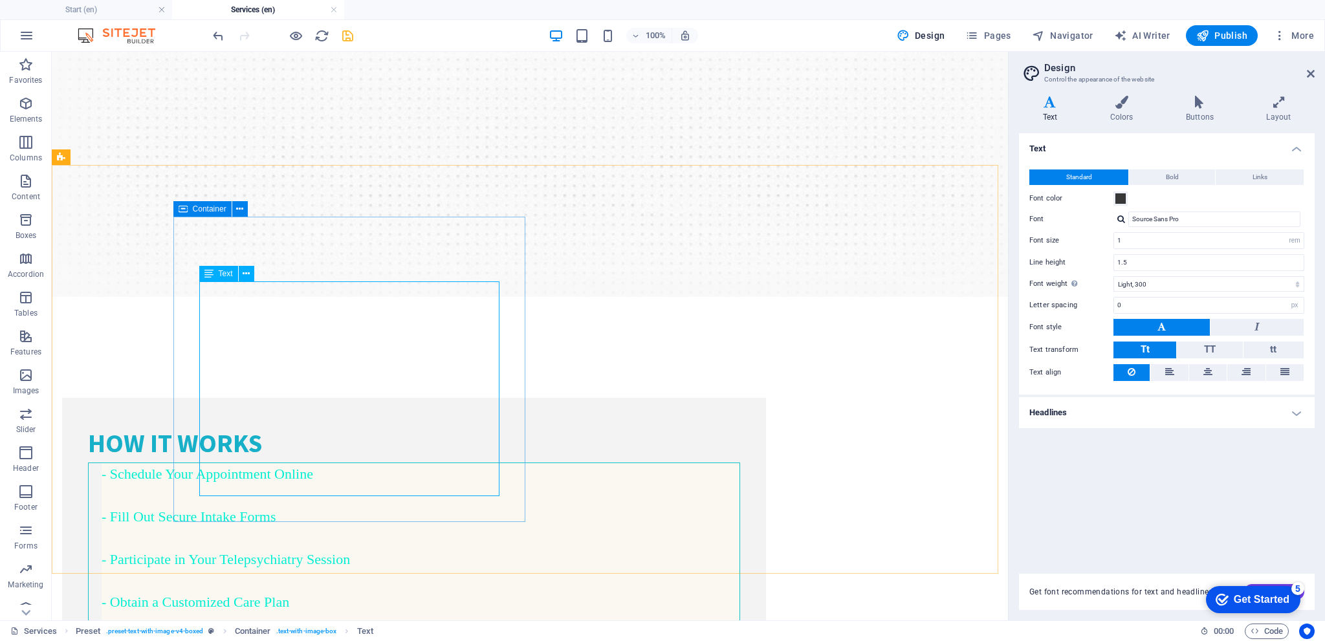
click at [219, 278] on div "Text" at bounding box center [218, 274] width 39 height 16
click at [245, 276] on icon at bounding box center [246, 274] width 7 height 14
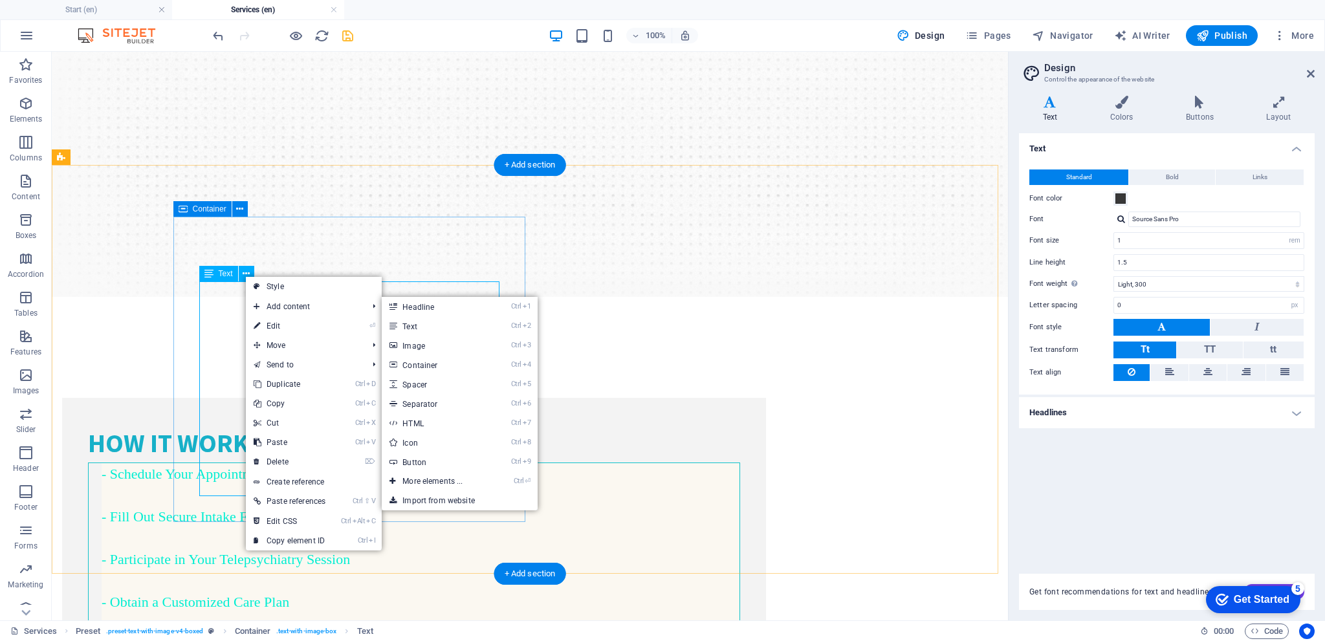
drag, startPoint x: 223, startPoint y: 318, endPoint x: 231, endPoint y: 318, distance: 7.8
click at [225, 463] on div "- Schedule Your Appointment Online - Fill Out Secure Intake Forms - Participate…" at bounding box center [414, 559] width 652 height 193
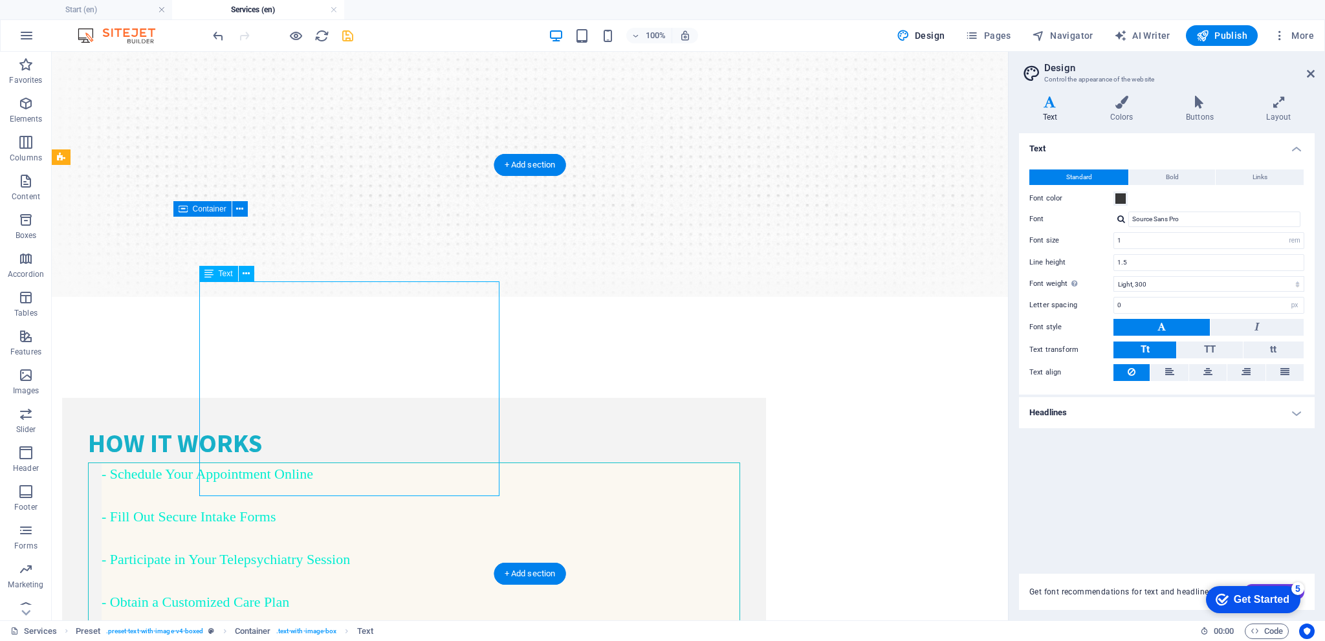
click at [233, 463] on div "- Schedule Your Appointment Online - Fill Out Secure Intake Forms - Participate…" at bounding box center [414, 559] width 652 height 193
select select "px"
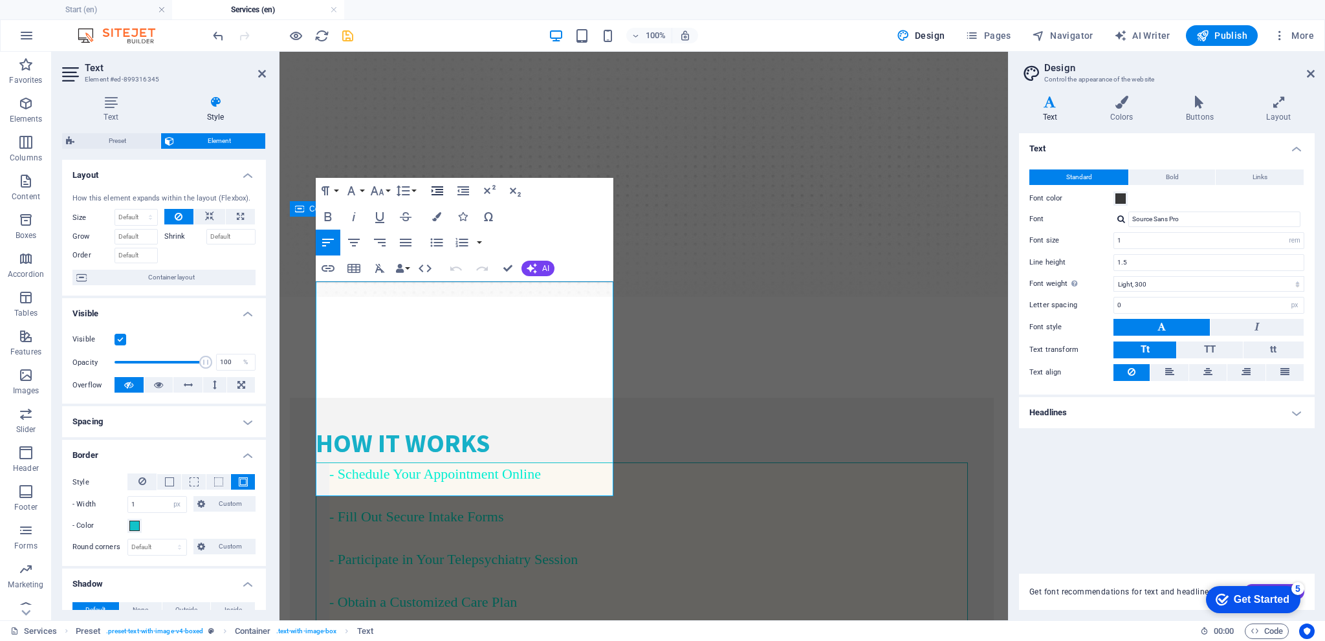
click at [439, 190] on icon "button" at bounding box center [438, 190] width 12 height 9
click at [410, 265] on button "Data Bindings" at bounding box center [402, 269] width 18 height 26
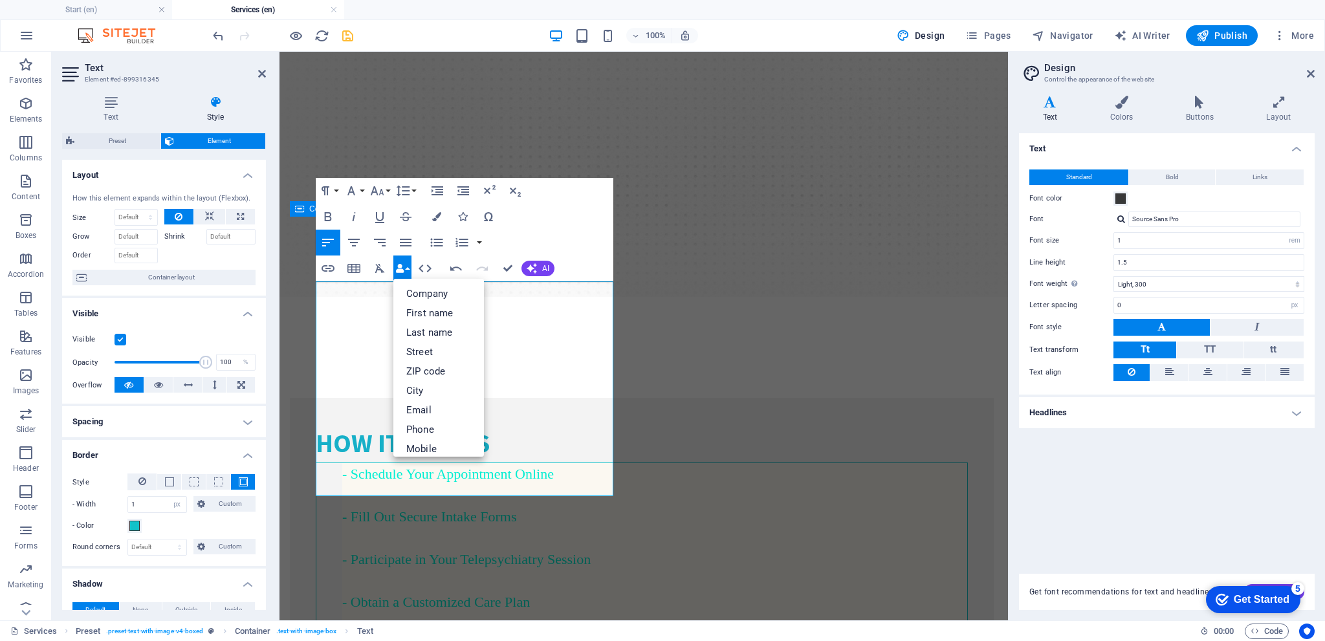
click at [551, 228] on div "Paragraph Format Normal Heading 1 Heading 2 Heading 3 Heading 4 Heading 5 Headi…" at bounding box center [465, 230] width 298 height 104
click at [464, 217] on icon "button" at bounding box center [462, 216] width 9 height 9
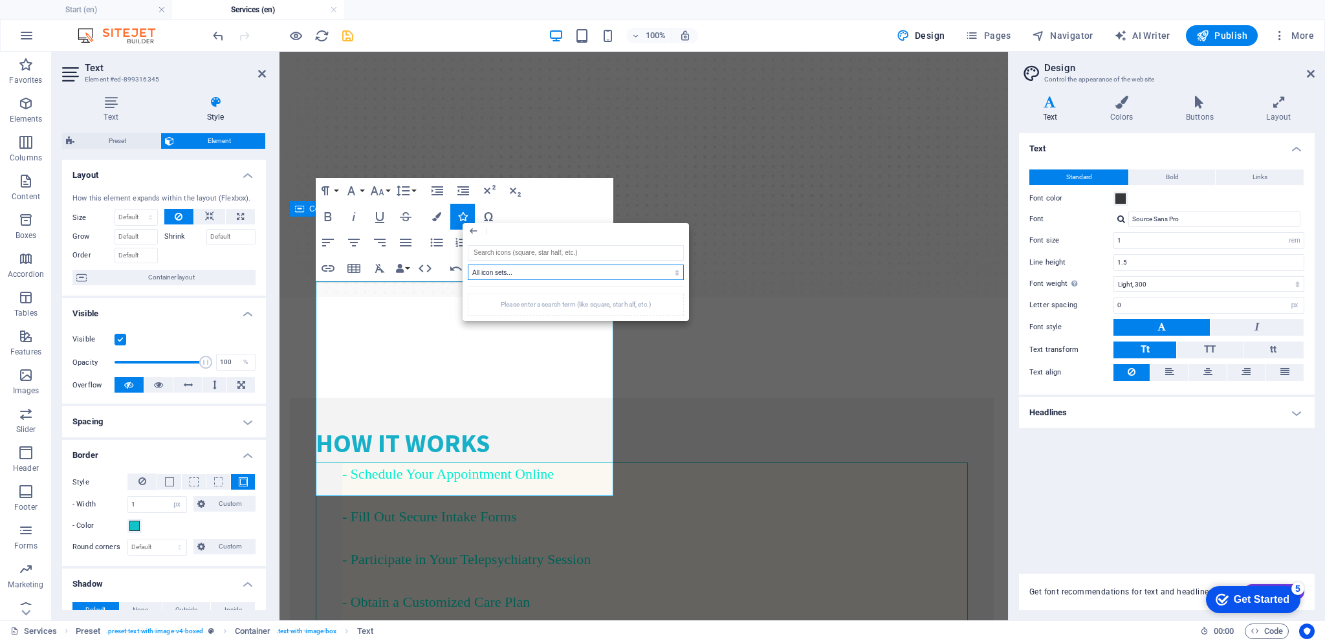
click at [576, 272] on select "All icon sets... IcoFont Ionicons FontAwesome Brands FontAwesome Duotone FontAw…" at bounding box center [576, 273] width 216 height 16
select select "font-awesome-brands"
click at [468, 265] on select "All icon sets... IcoFont Ionicons FontAwesome Brands FontAwesome Duotone FontAw…" at bounding box center [576, 273] width 216 height 16
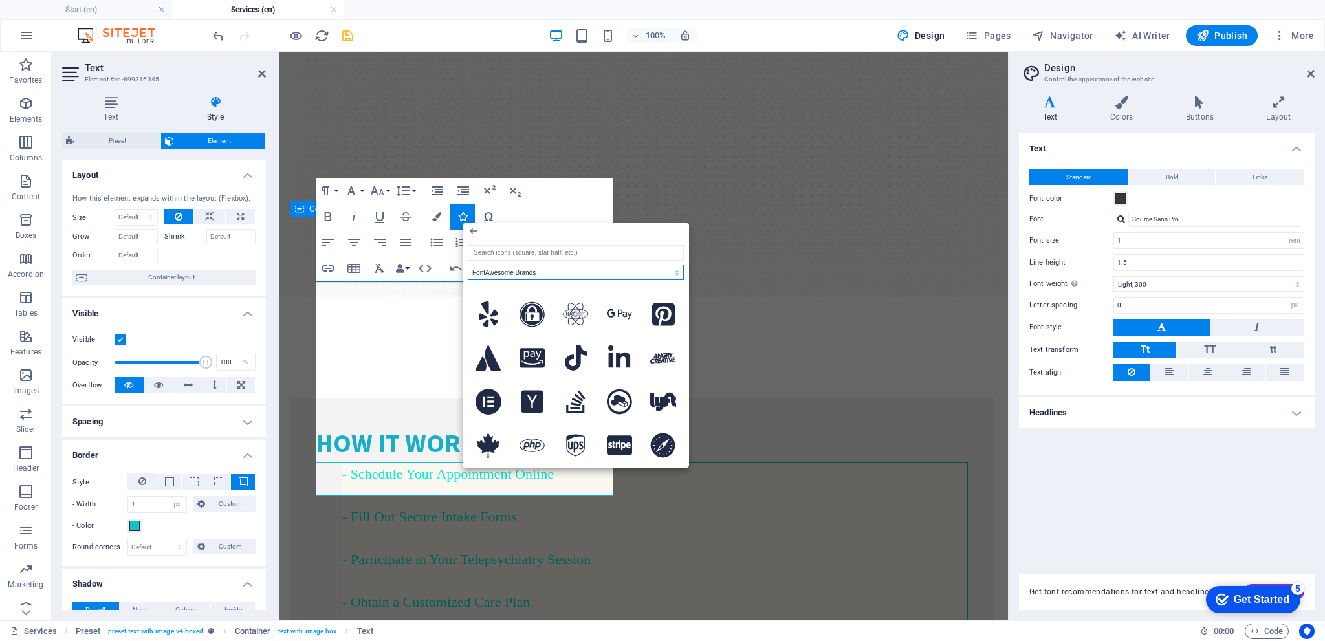
click at [543, 269] on select "All icon sets... IcoFont Ionicons FontAwesome Brands FontAwesome Duotone FontAw…" at bounding box center [576, 273] width 216 height 16
click at [534, 254] on input "search" at bounding box center [576, 253] width 216 height 16
click at [523, 262] on div "All icon sets... IcoFont Ionicons FontAwesome Brands FontAwesome Duotone FontAw…" at bounding box center [576, 353] width 216 height 217
click at [522, 254] on input "search" at bounding box center [576, 253] width 216 height 16
paste input "PSYCHIATRY"
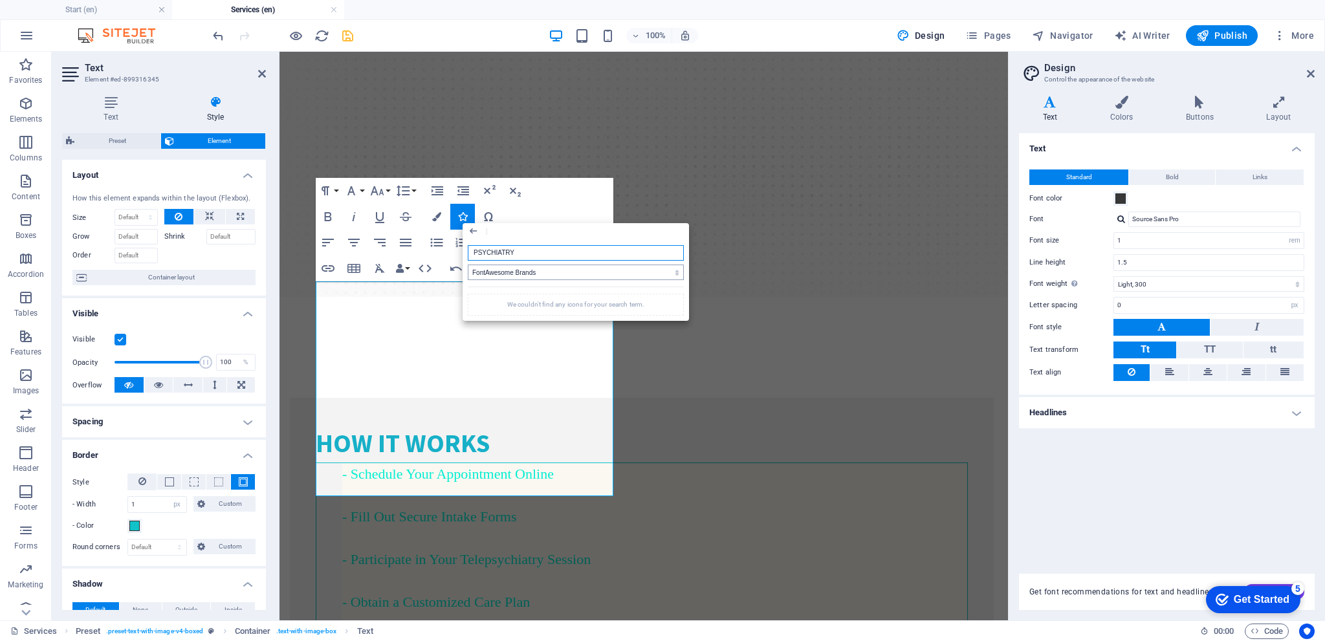
type input "PSYCHIATRY"
click at [540, 272] on select "All icon sets... IcoFont Ionicons FontAwesome Brands FontAwesome Duotone FontAw…" at bounding box center [576, 273] width 216 height 16
click at [468, 265] on select "All icon sets... IcoFont Ionicons FontAwesome Brands FontAwesome Duotone FontAw…" at bounding box center [576, 273] width 216 height 16
click at [547, 274] on select "All icon sets... IcoFont Ionicons FontAwesome Brands FontAwesome Duotone FontAw…" at bounding box center [576, 273] width 216 height 16
select select "font-awesome-brands"
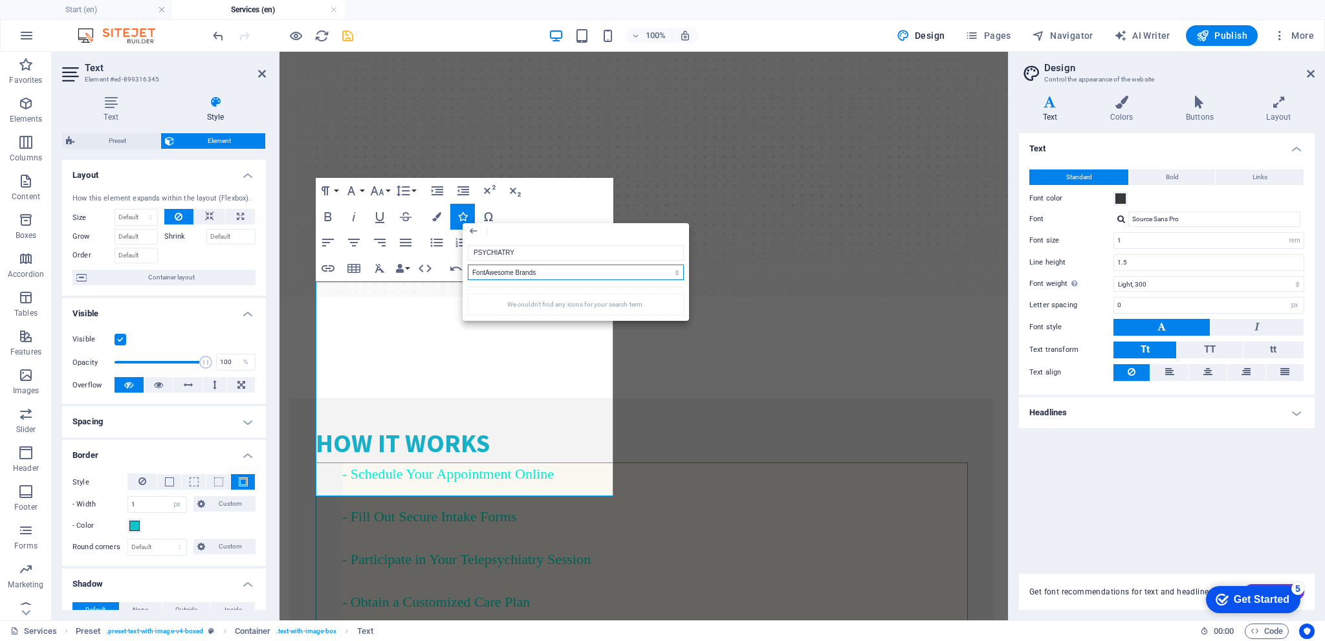
click at [468, 265] on select "All icon sets... IcoFont Ionicons FontAwesome Brands FontAwesome Duotone FontAw…" at bounding box center [576, 273] width 216 height 16
drag, startPoint x: 506, startPoint y: 258, endPoint x: 454, endPoint y: 259, distance: 51.8
click at [454, 259] on div "Paragraph Format Normal Heading 1 Heading 2 Heading 3 Heading 4 Heading 5 Headi…" at bounding box center [465, 230] width 298 height 104
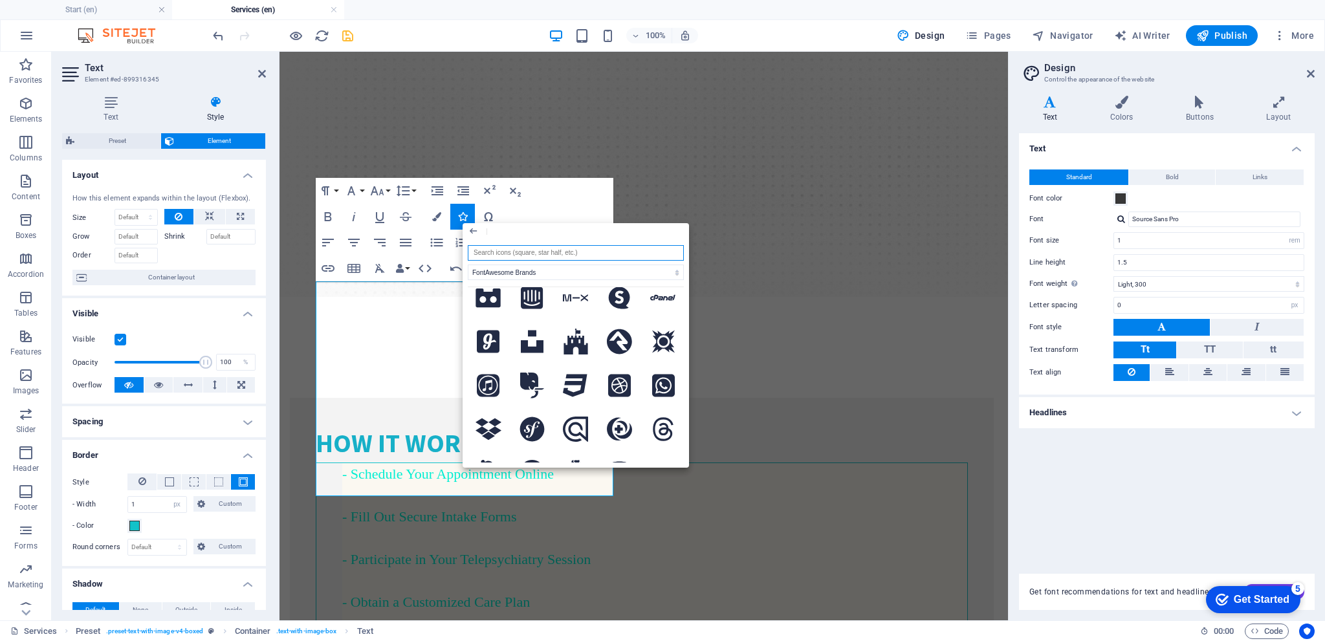
scroll to position [647, 0]
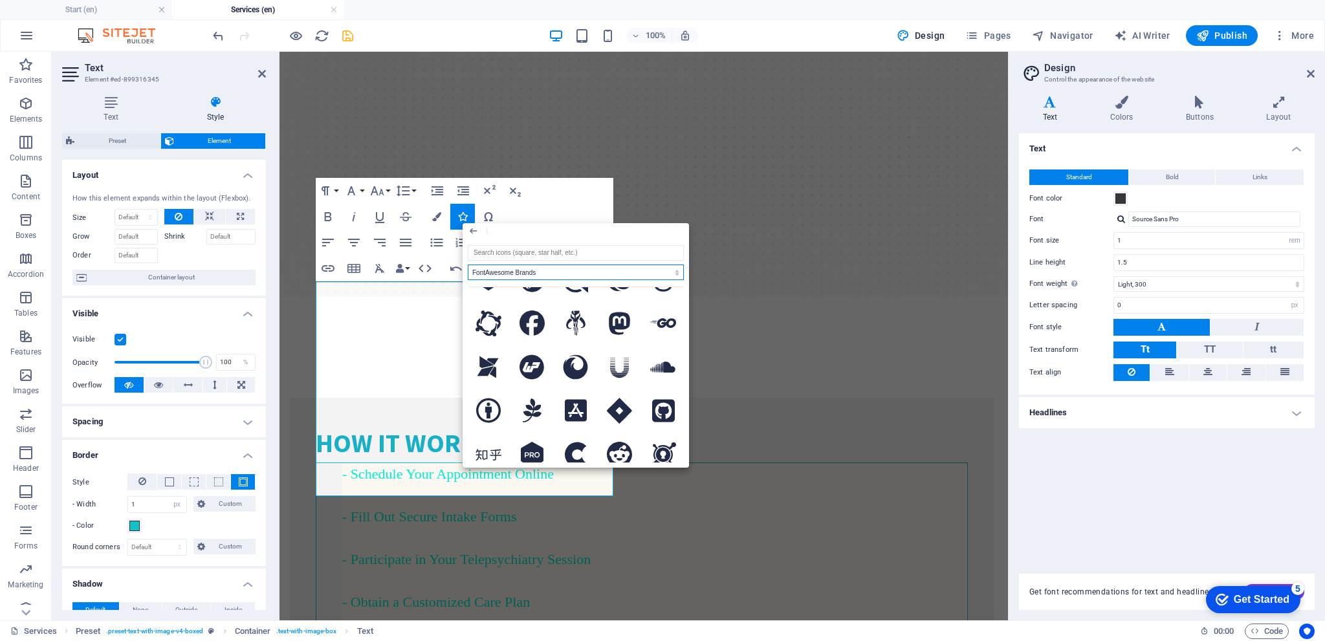
click at [562, 274] on select "All icon sets... IcoFont Ionicons FontAwesome Brands FontAwesome Duotone FontAw…" at bounding box center [576, 273] width 216 height 16
select select "font-awesome-sharp-light"
click at [468, 265] on select "All icon sets... IcoFont Ionicons FontAwesome Brands FontAwesome Duotone FontAw…" at bounding box center [576, 273] width 216 height 16
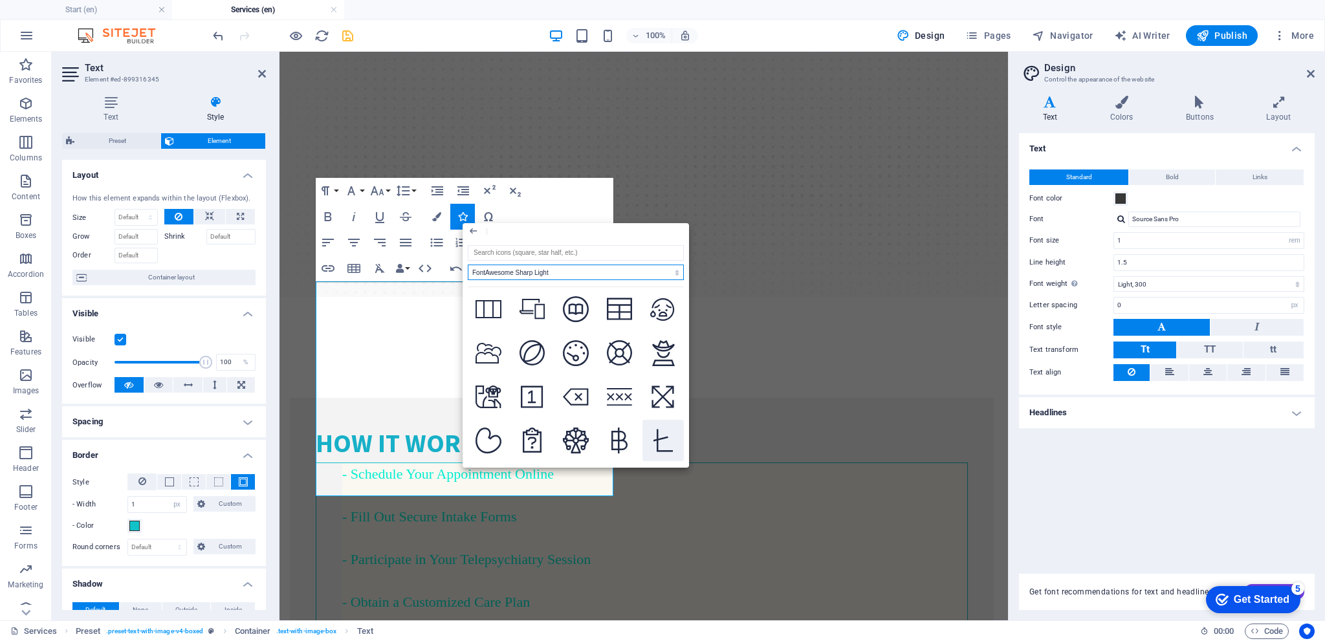
scroll to position [2782, 0]
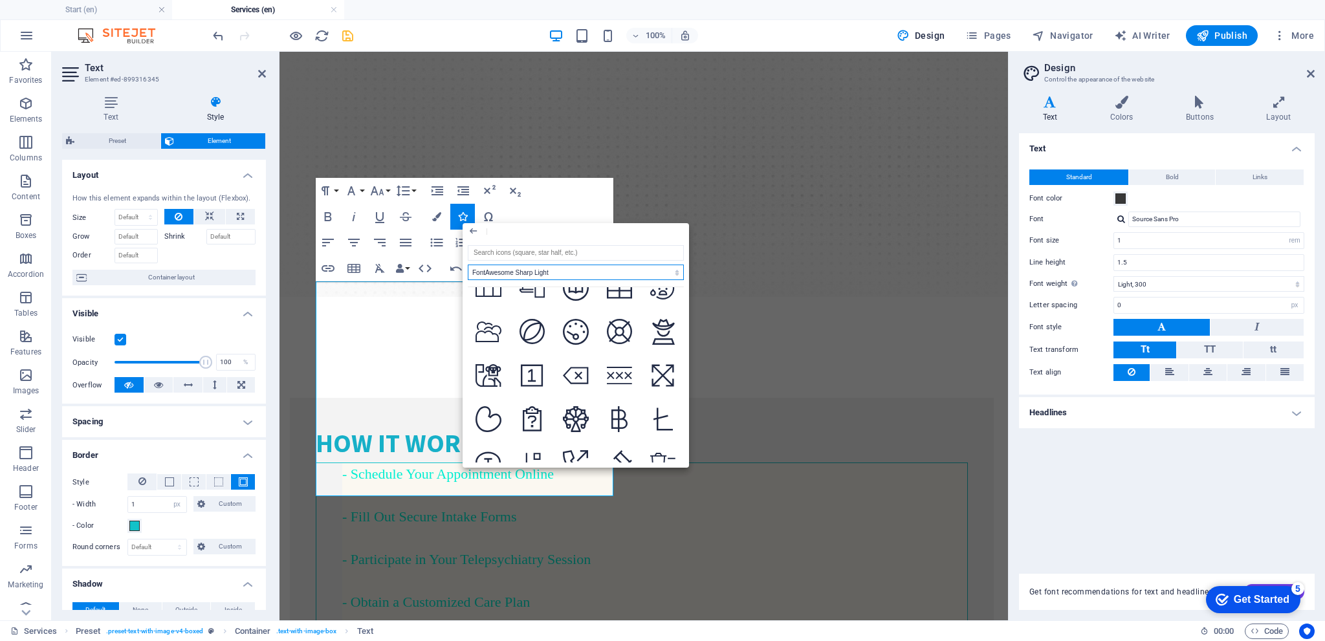
click at [571, 214] on div "Paragraph Format Normal Heading 1 Heading 2 Heading 3 Heading 4 Heading 5 Headi…" at bounding box center [465, 230] width 298 height 104
click at [576, 197] on div "Paragraph Format Normal Heading 1 Heading 2 Heading 3 Heading 4 Heading 5 Headi…" at bounding box center [465, 230] width 298 height 104
click at [427, 214] on button "Colors" at bounding box center [436, 217] width 25 height 26
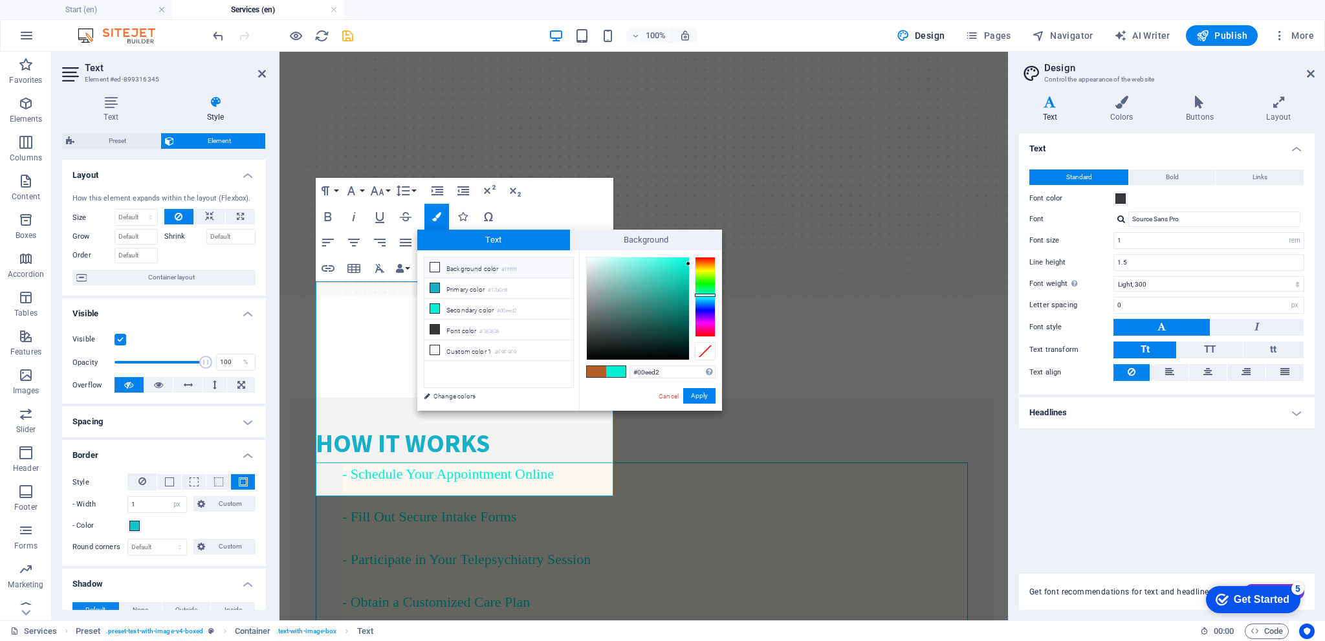
click at [516, 267] on small "#ffffff" at bounding box center [509, 269] width 16 height 9
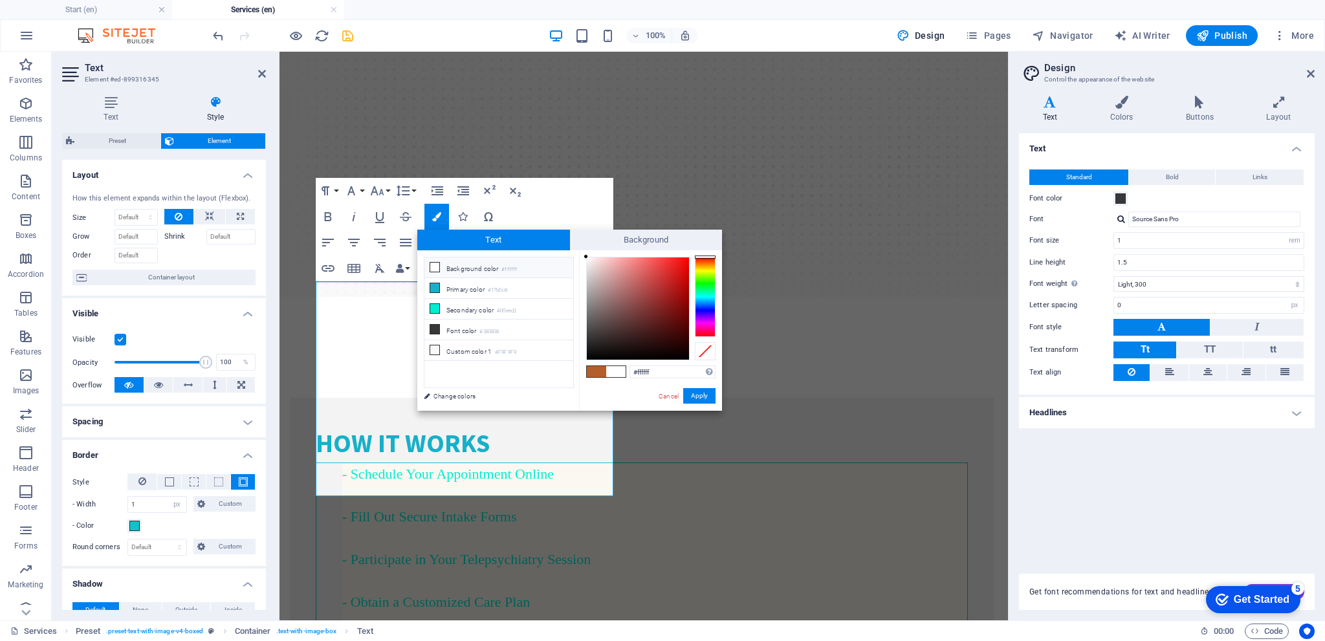
click at [516, 267] on small "#ffffff" at bounding box center [509, 269] width 16 height 9
click at [700, 286] on div at bounding box center [705, 297] width 21 height 80
click at [700, 286] on div at bounding box center [705, 286] width 21 height 3
click at [703, 399] on button "Apply" at bounding box center [699, 396] width 32 height 16
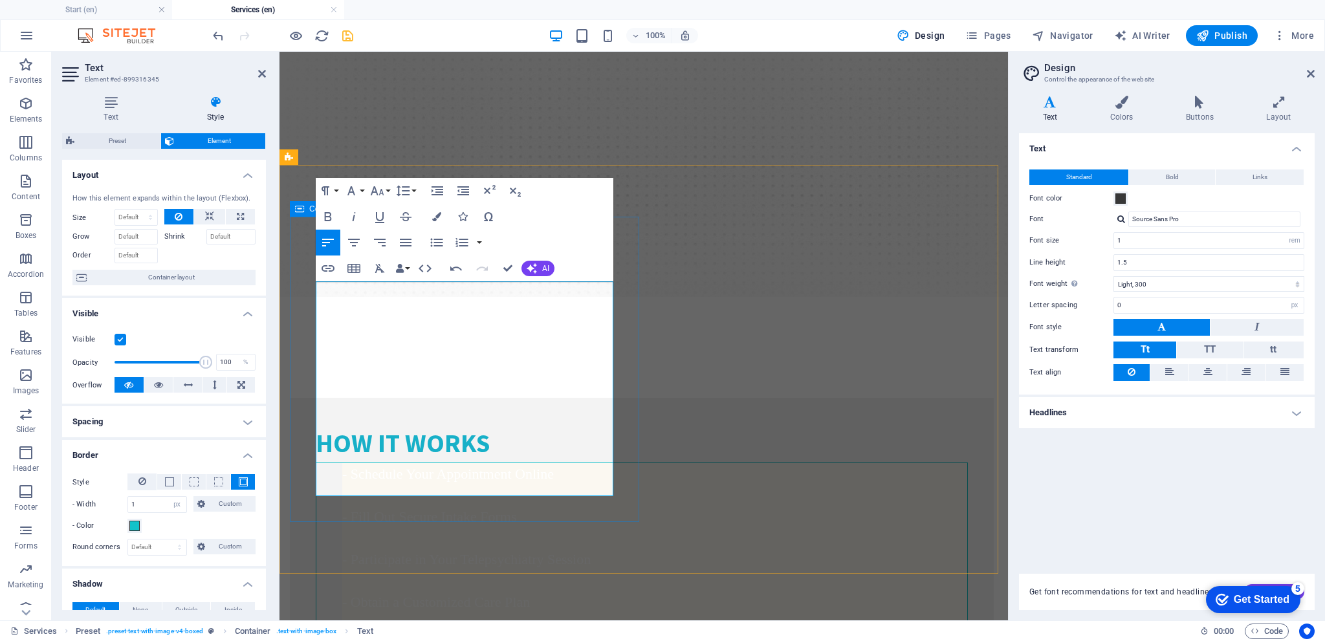
click at [537, 463] on h4 "- Schedule Your Appointment Online - Fill Out Secure Intake Forms - Participate…" at bounding box center [654, 559] width 625 height 192
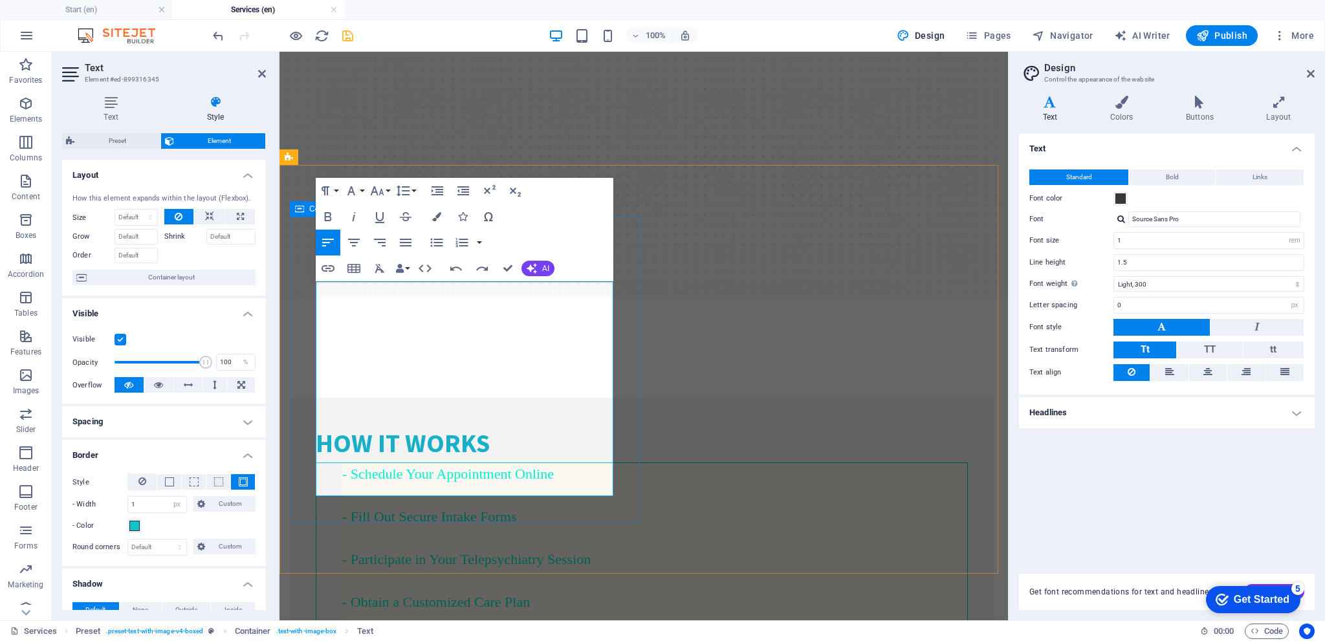
click at [514, 466] on span "- Schedule Your Appointment Online - Fill Out Secure Intake Forms - Participate…" at bounding box center [490, 559] width 296 height 187
click at [435, 214] on icon "button" at bounding box center [436, 216] width 9 height 9
type input "#00eed2"
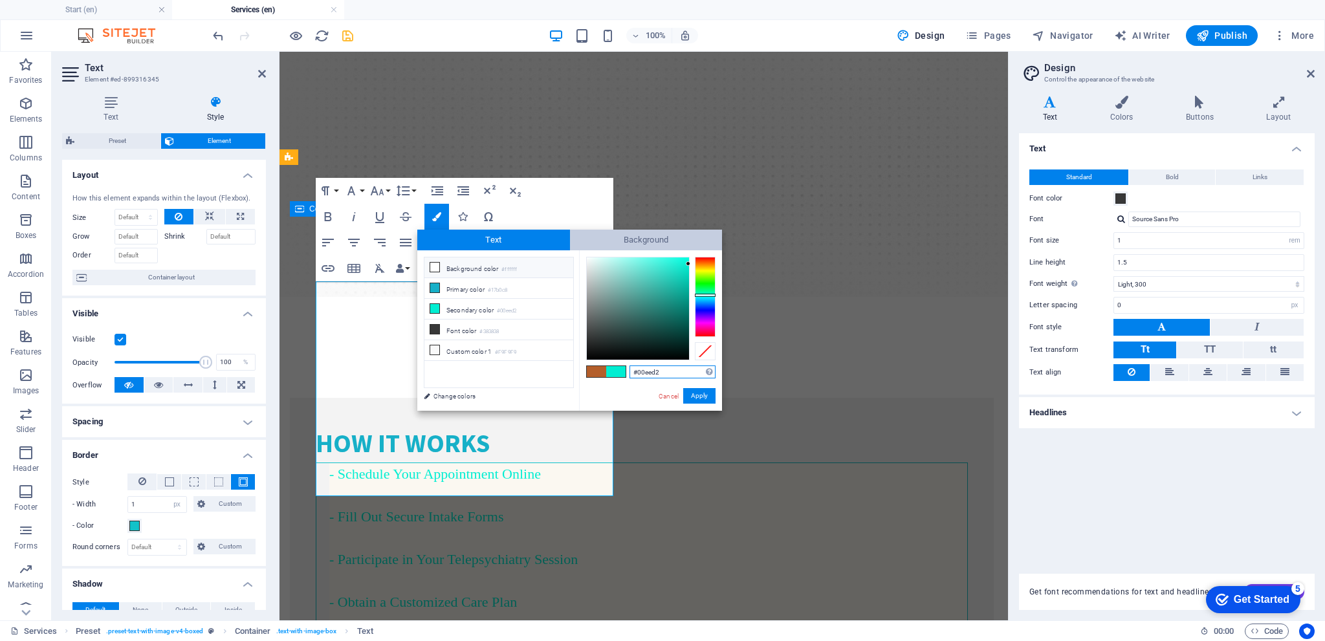
click at [647, 241] on span "Background" at bounding box center [646, 240] width 153 height 21
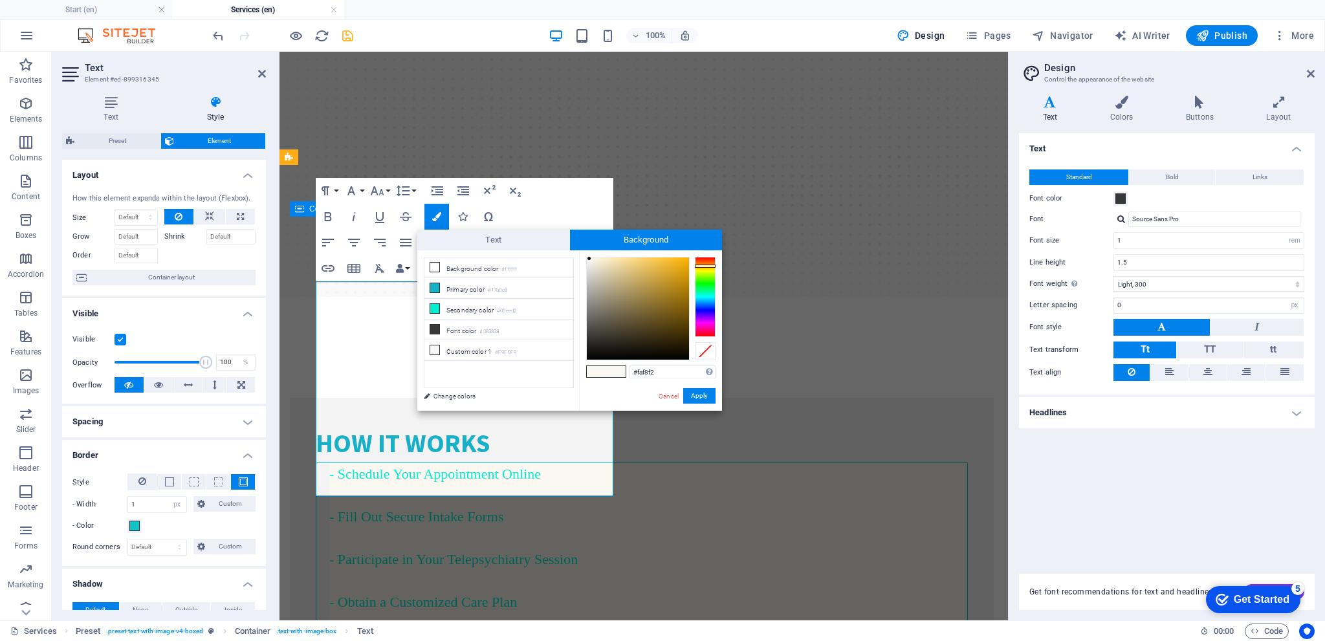
click at [589, 259] on div at bounding box center [638, 309] width 102 height 102
click at [707, 294] on div at bounding box center [705, 297] width 21 height 80
type input "#f2fafa"
click at [707, 297] on div at bounding box center [705, 297] width 21 height 80
click at [707, 297] on div at bounding box center [705, 297] width 21 height 3
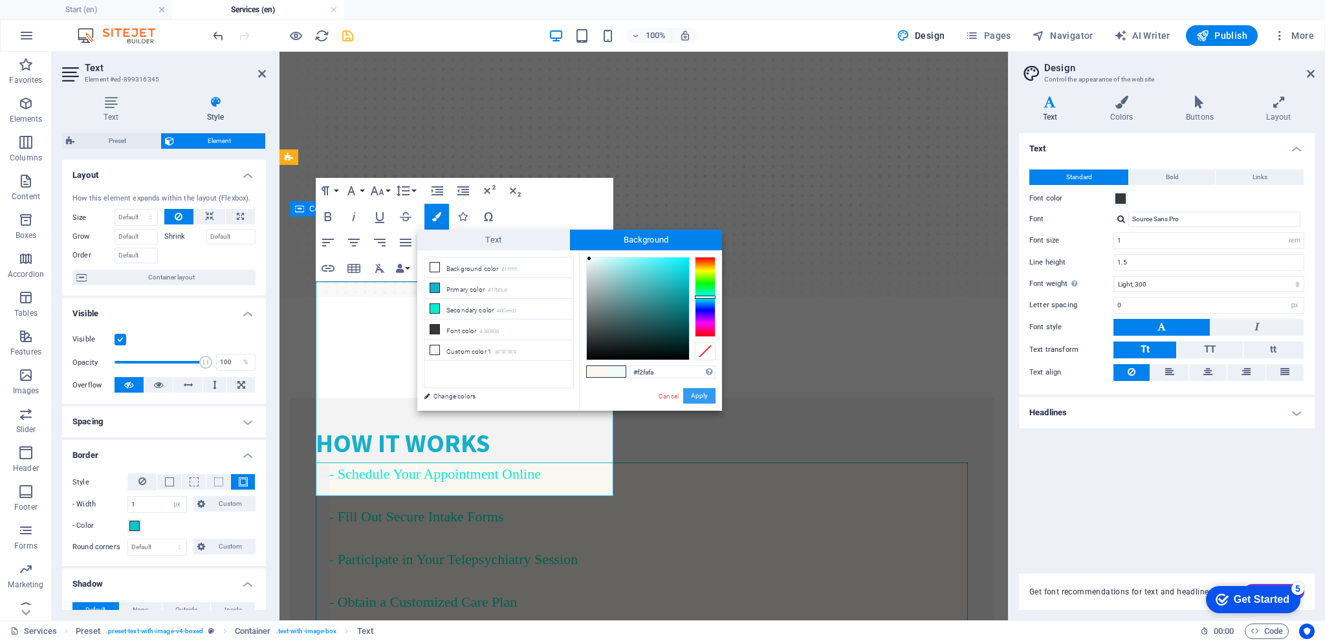
click at [703, 399] on button "Apply" at bounding box center [699, 396] width 32 height 16
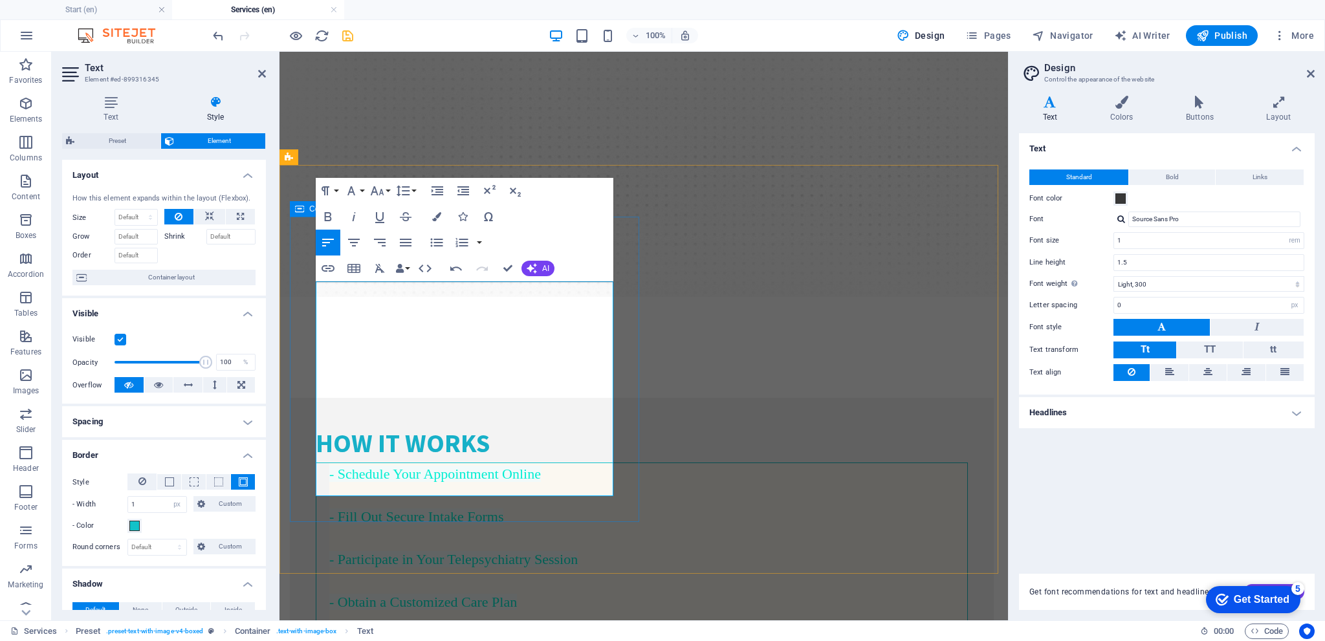
click at [600, 463] on h4 "- Schedule Your Appointment Online - Fill Out Secure Intake Forms - Participate…" at bounding box center [648, 559] width 638 height 192
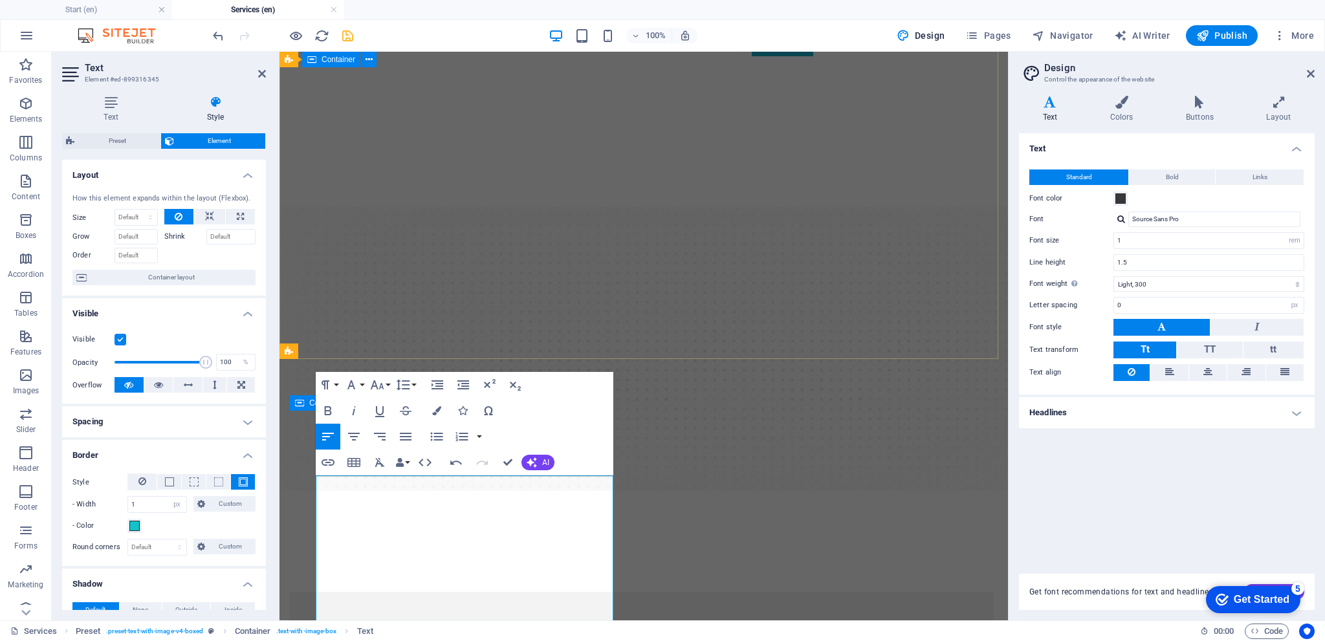
scroll to position [259, 0]
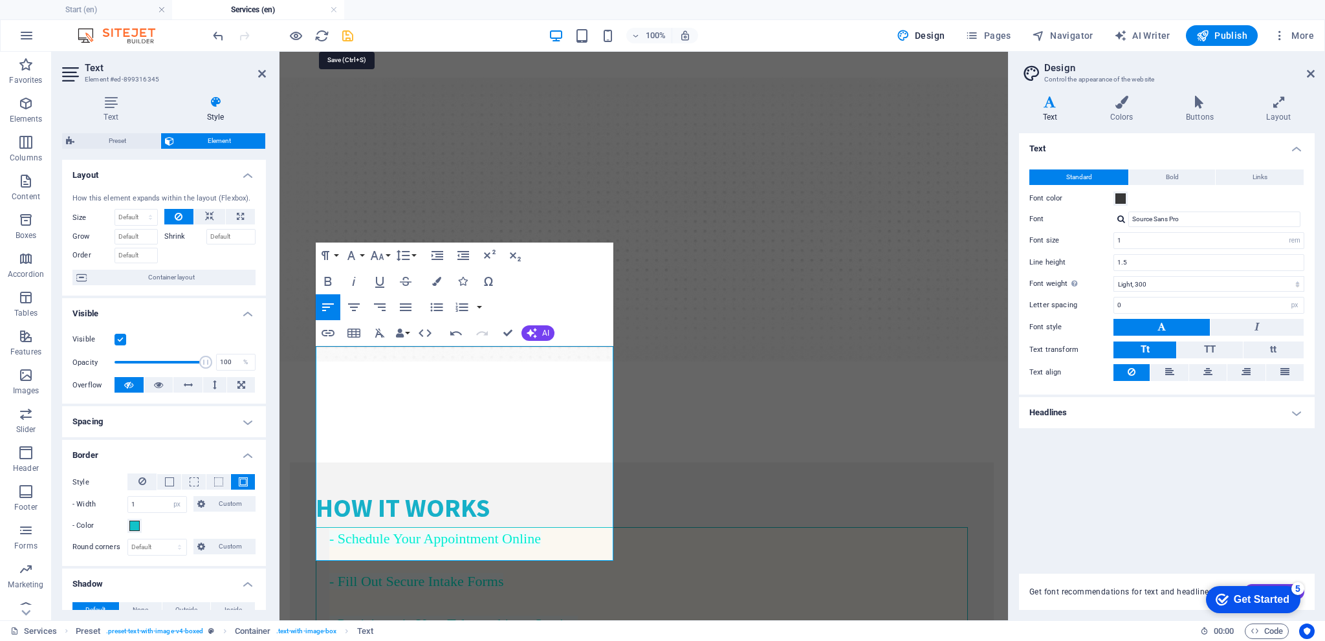
click at [343, 36] on icon "save" at bounding box center [347, 35] width 15 height 15
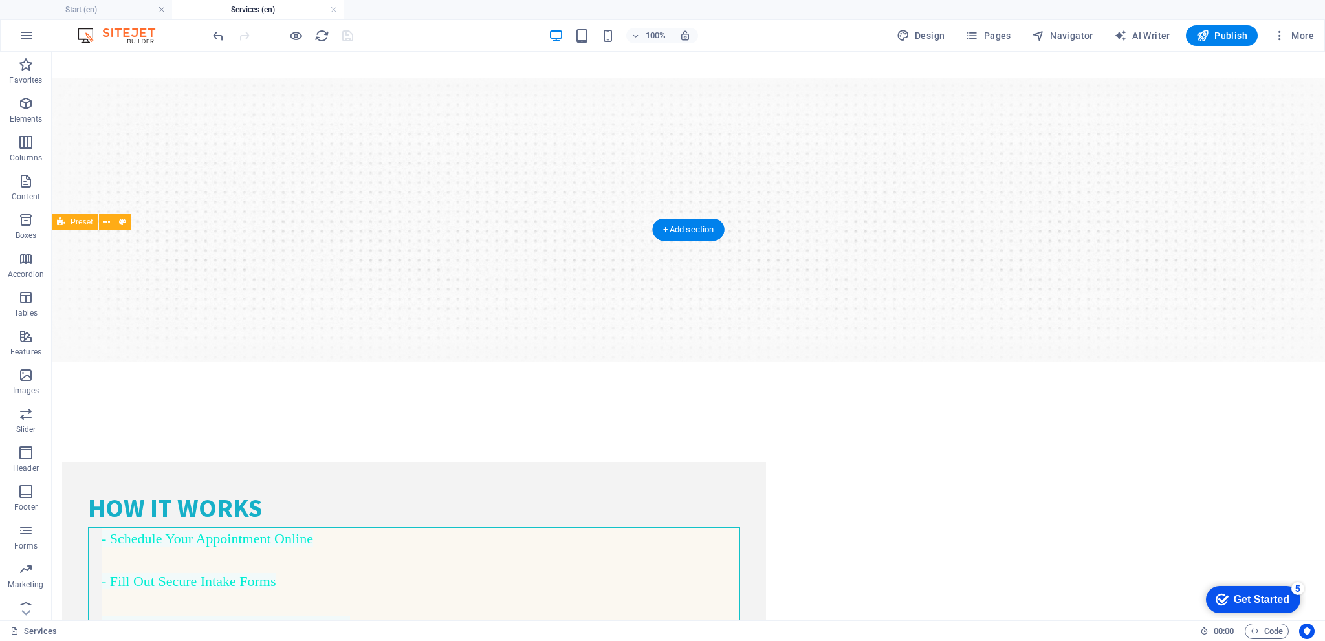
click at [630, 527] on div "- Schedule Your Appointment Online - Fill Out Secure Intake Forms - Participate…" at bounding box center [414, 623] width 652 height 193
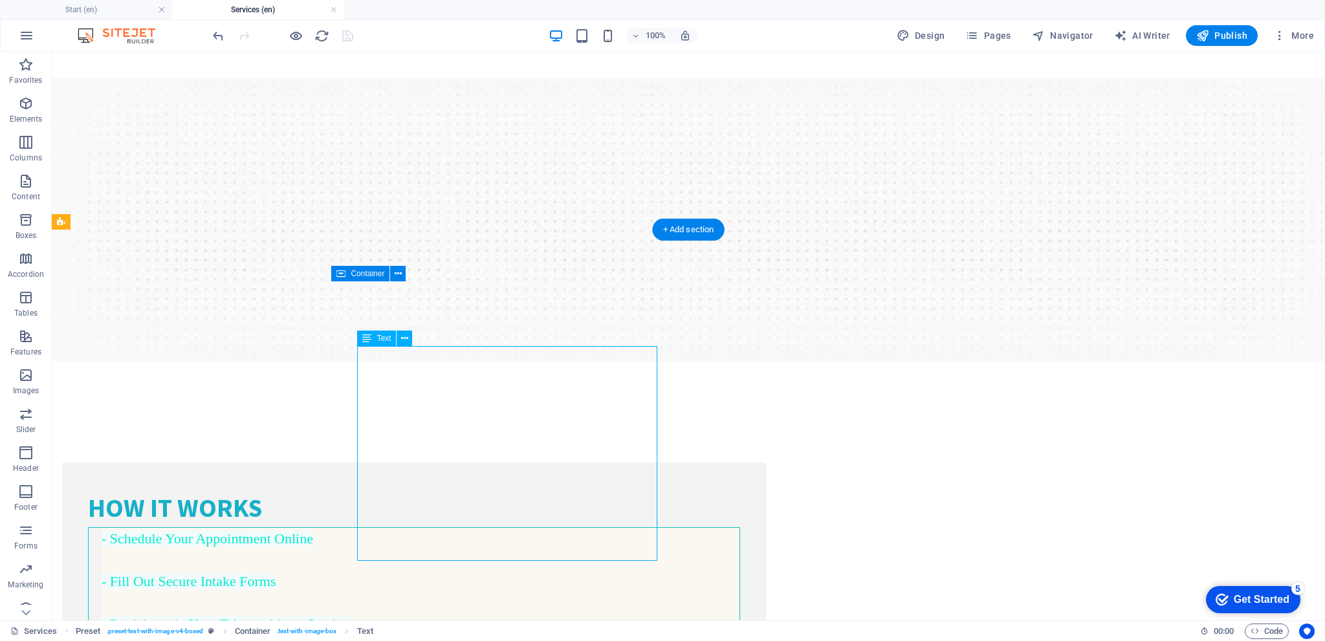
click at [630, 527] on div "- Schedule Your Appointment Online - Fill Out Secure Intake Forms - Participate…" at bounding box center [414, 623] width 652 height 193
select select "px"
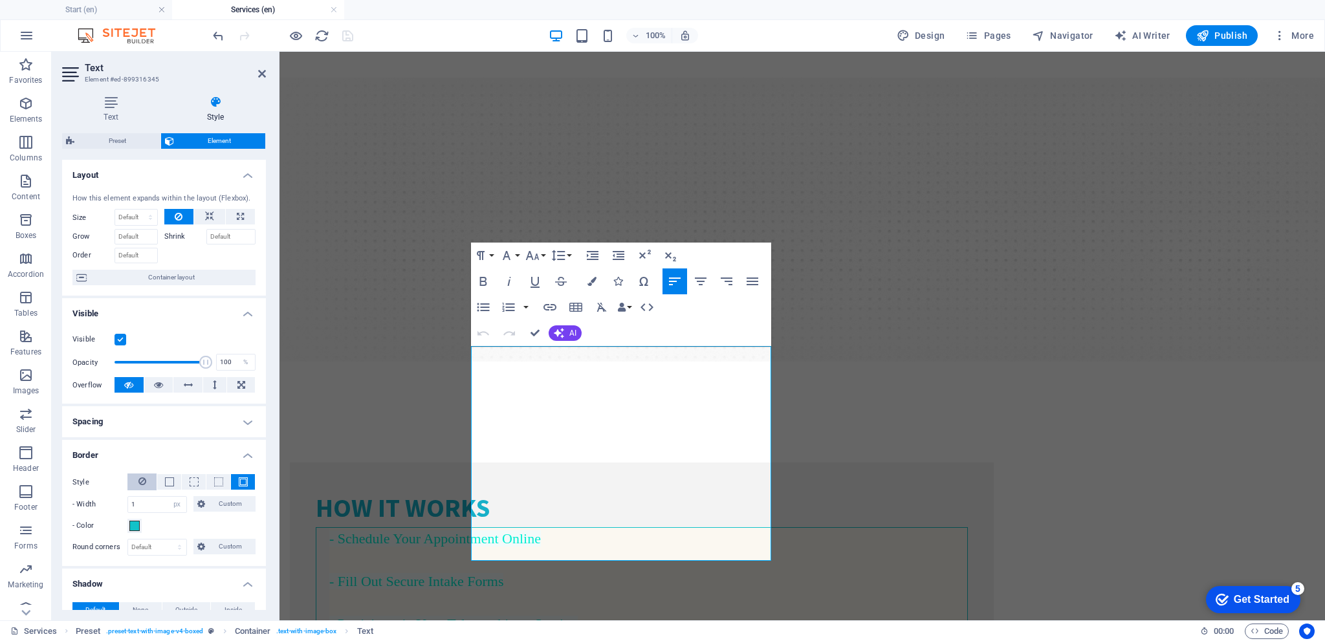
click at [139, 480] on icon at bounding box center [142, 482] width 8 height 16
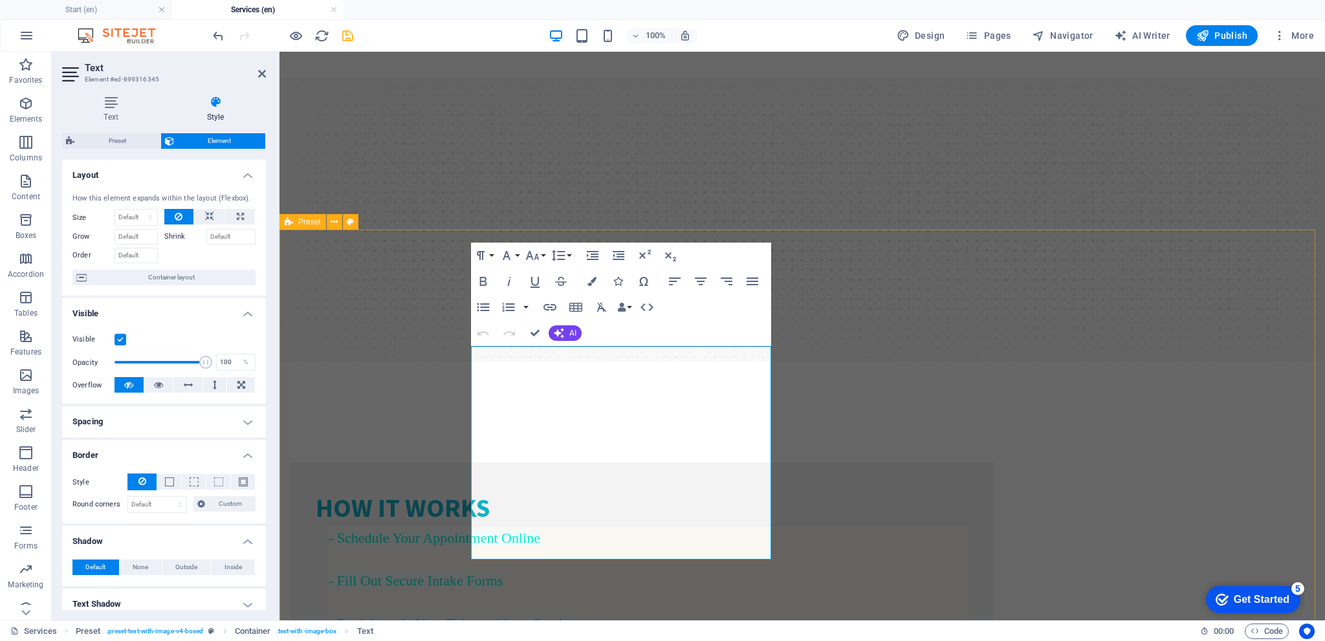
drag, startPoint x: 389, startPoint y: 325, endPoint x: 700, endPoint y: 316, distance: 311.3
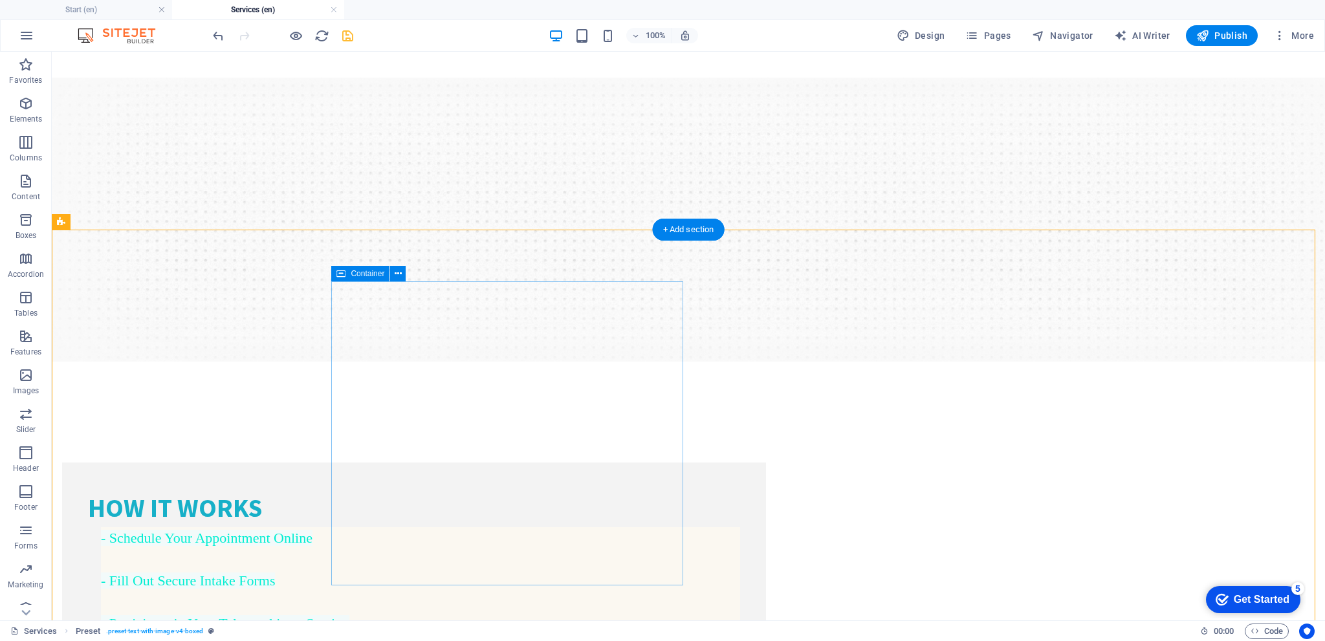
click at [632, 463] on div "How It Works - Schedule Your Appointment Online - Fill Out Secure Intake Forms …" at bounding box center [414, 604] width 704 height 283
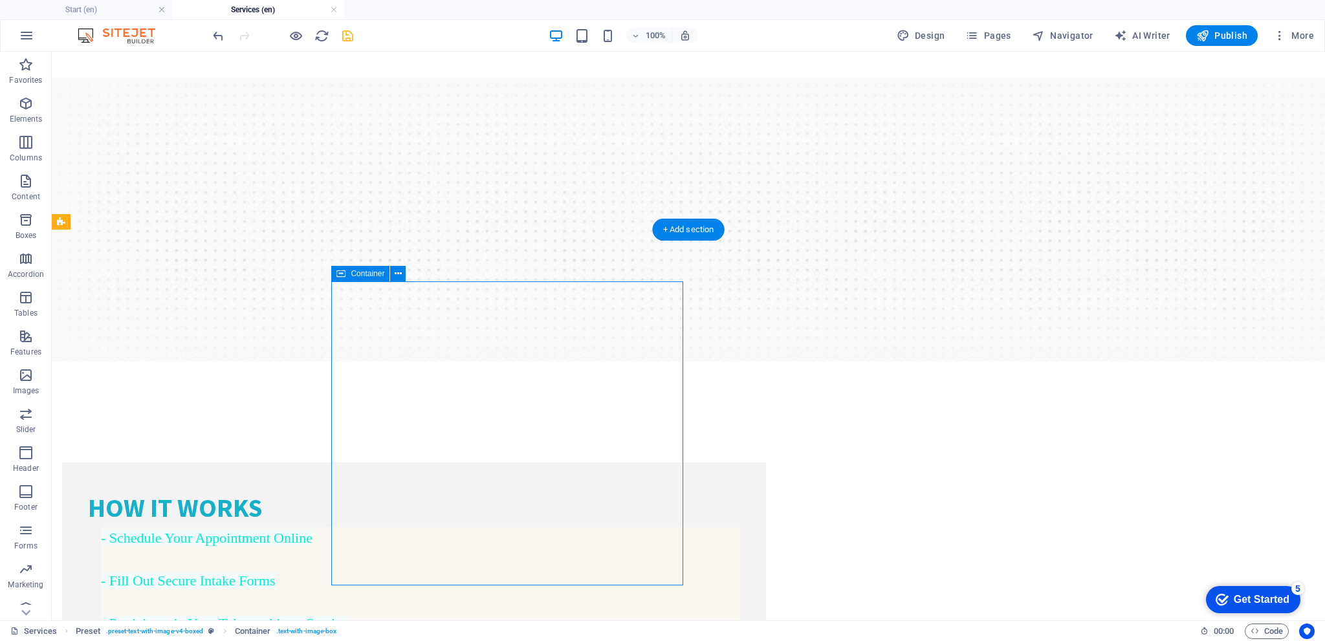
click at [632, 463] on div "How It Works - Schedule Your Appointment Online - Fill Out Secure Intake Forms …" at bounding box center [414, 604] width 704 height 283
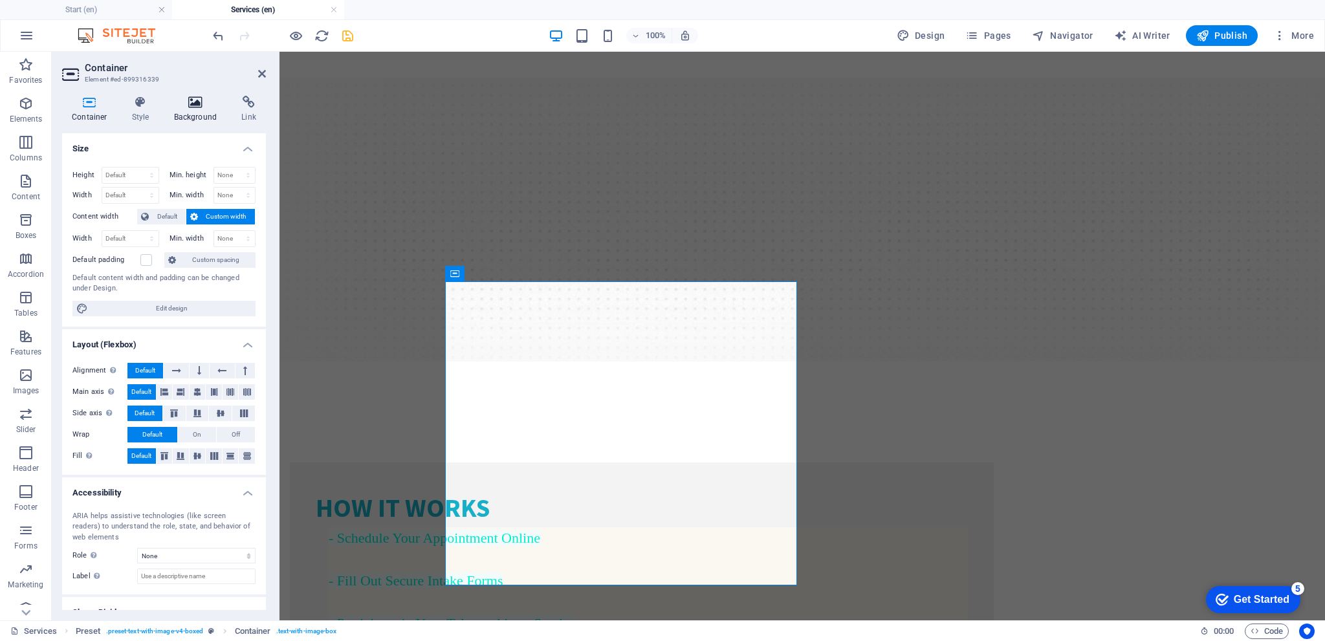
click at [186, 110] on h4 "Background" at bounding box center [198, 109] width 68 height 27
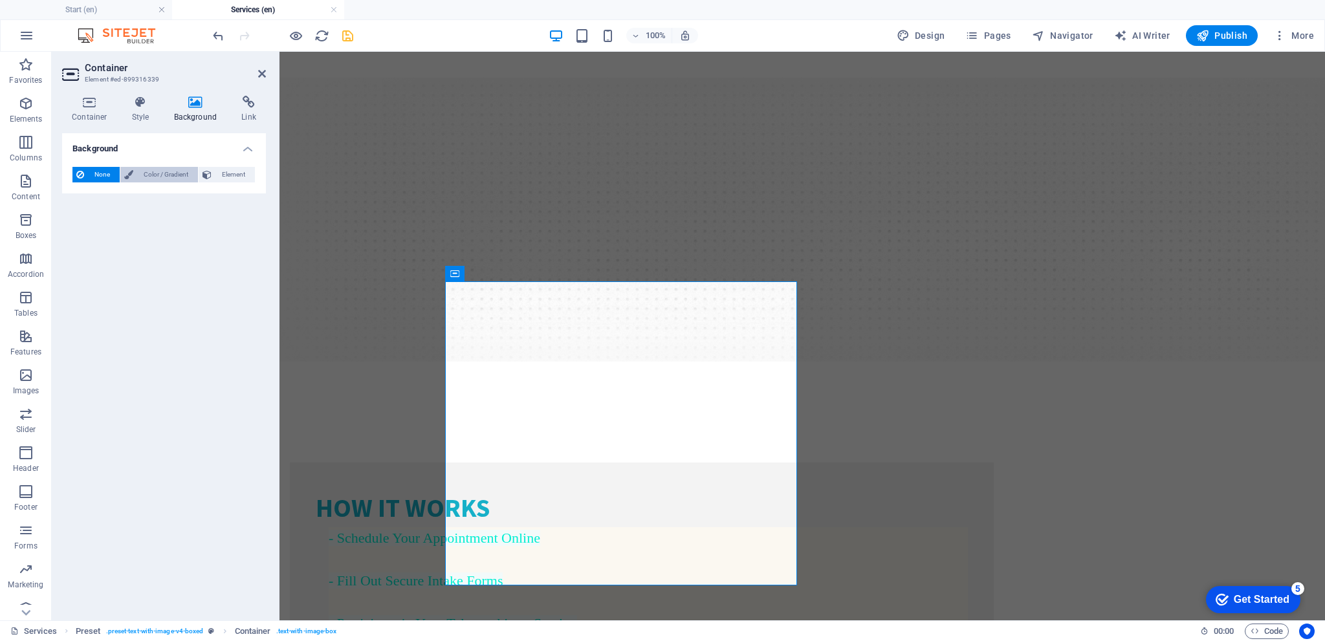
click at [162, 178] on span "Color / Gradient" at bounding box center [165, 175] width 57 height 16
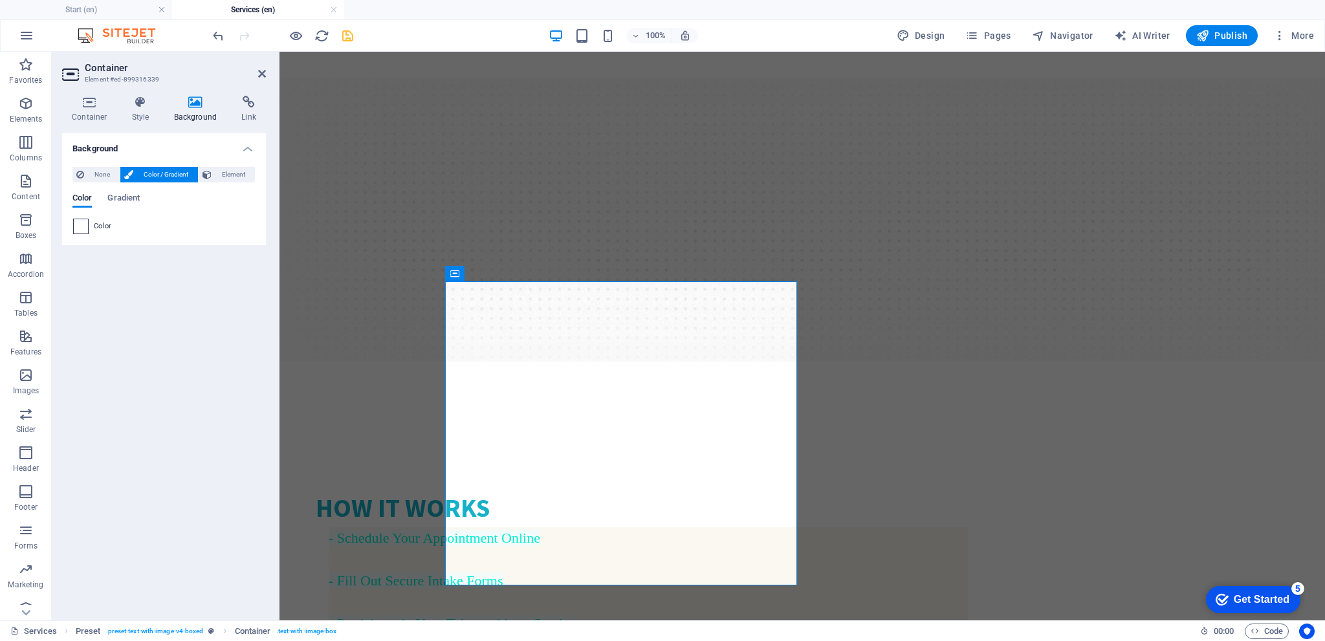
click at [82, 226] on span at bounding box center [81, 226] width 14 height 14
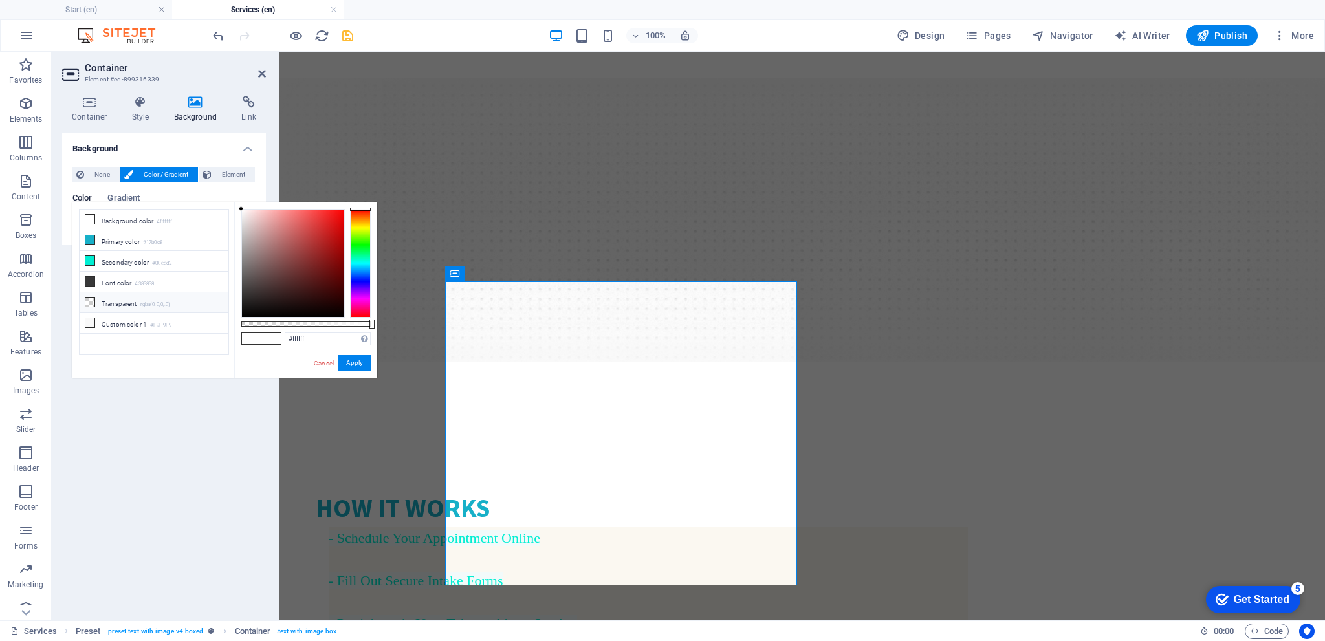
click at [133, 303] on li "Transparent rgba(0,0,0,.0)" at bounding box center [154, 302] width 149 height 21
type input "rgba(0, 0, 0, 0)"
click at [133, 303] on li "Transparent rgba(0,0,0,.0)" at bounding box center [154, 302] width 149 height 21
click at [362, 362] on button "Apply" at bounding box center [354, 363] width 32 height 16
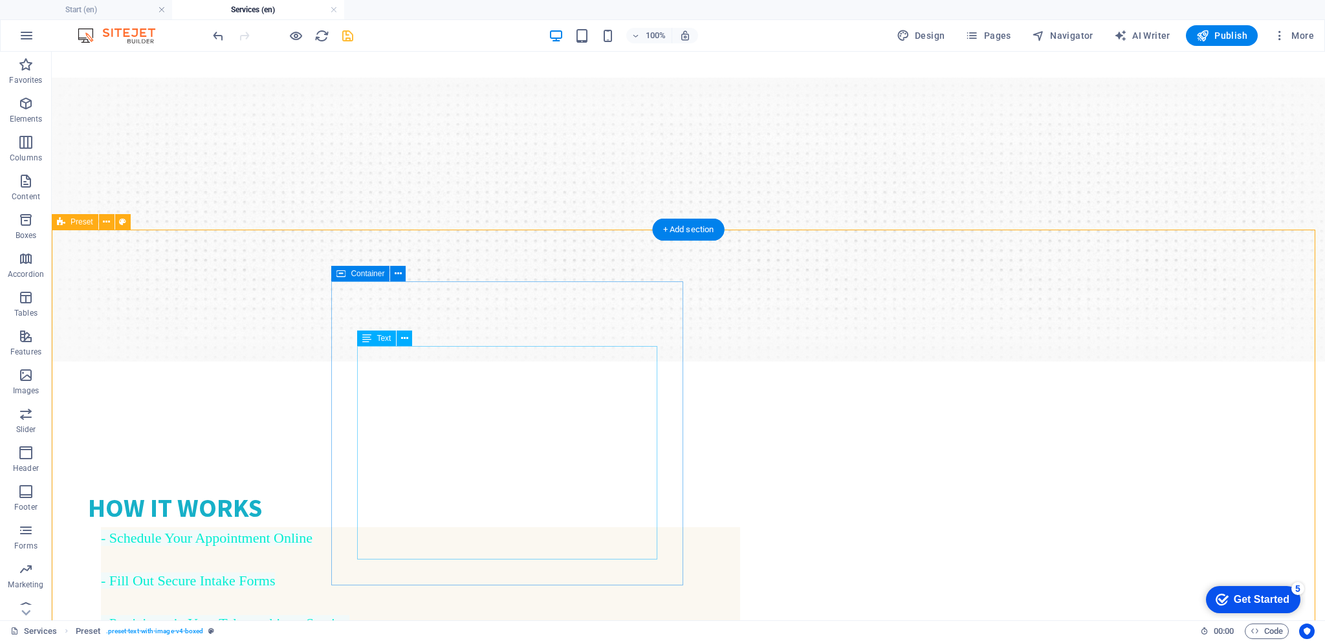
click at [592, 527] on div "- Schedule Your Appointment Online - Fill Out Secure Intake Forms - Participate…" at bounding box center [414, 623] width 652 height 192
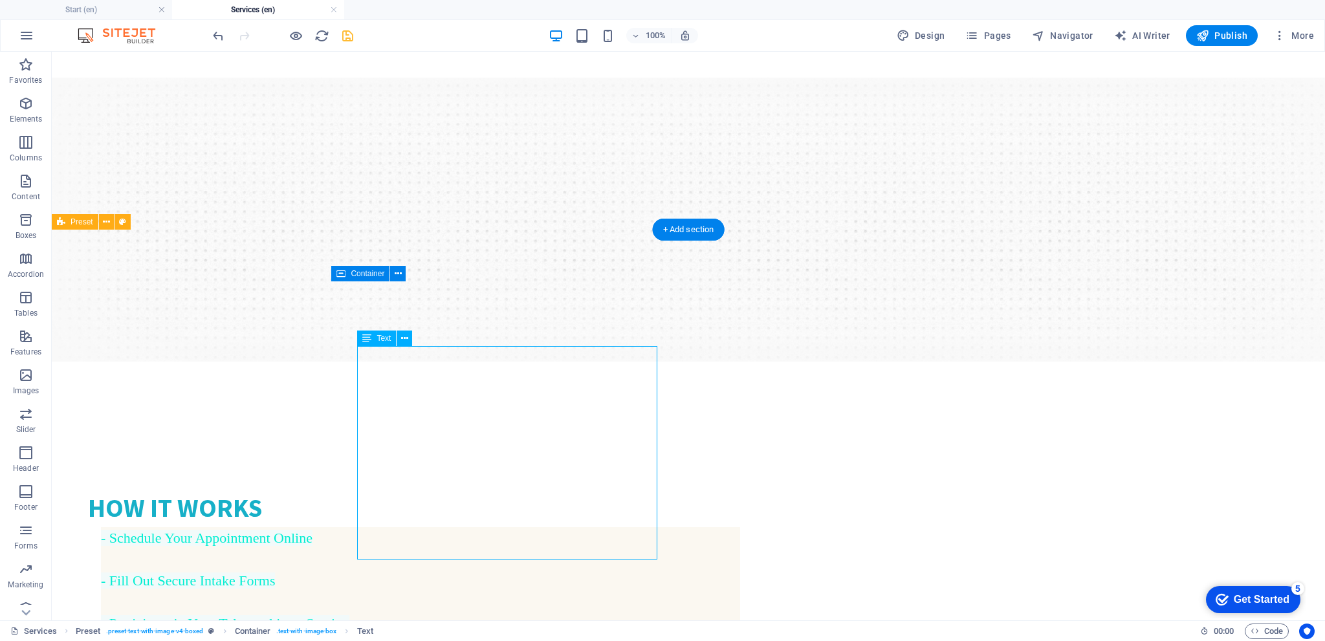
click at [592, 527] on div "- Schedule Your Appointment Online - Fill Out Secure Intake Forms - Participate…" at bounding box center [414, 623] width 652 height 192
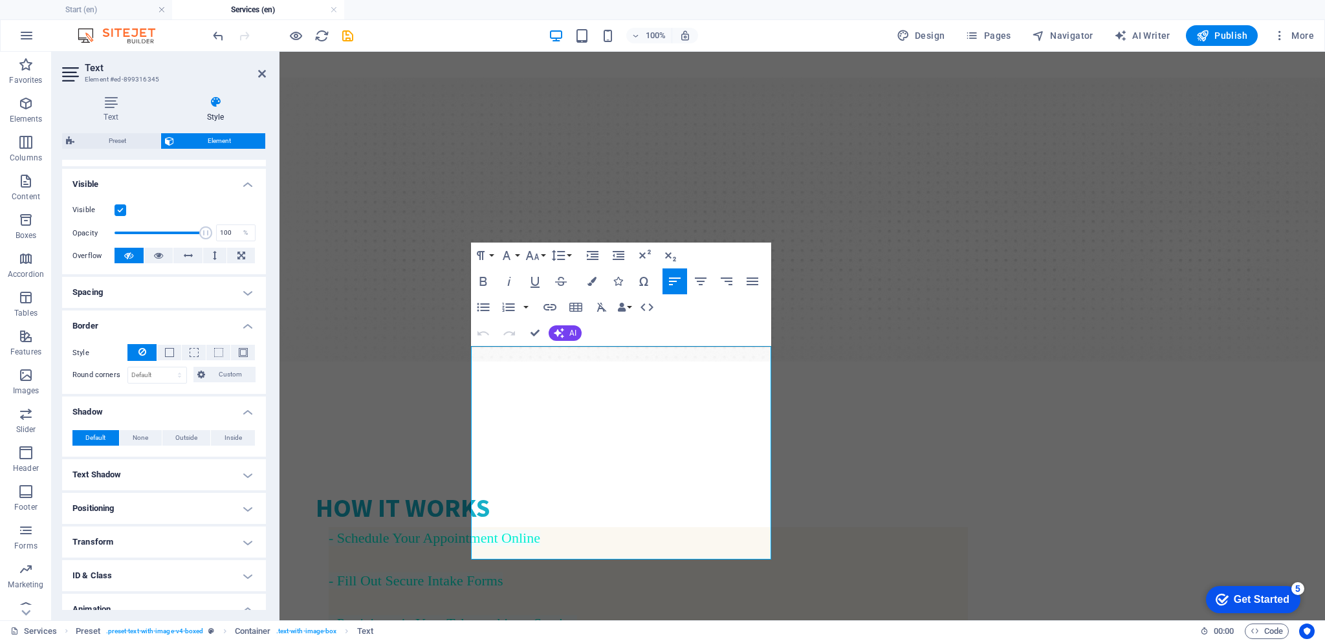
scroll to position [259, 0]
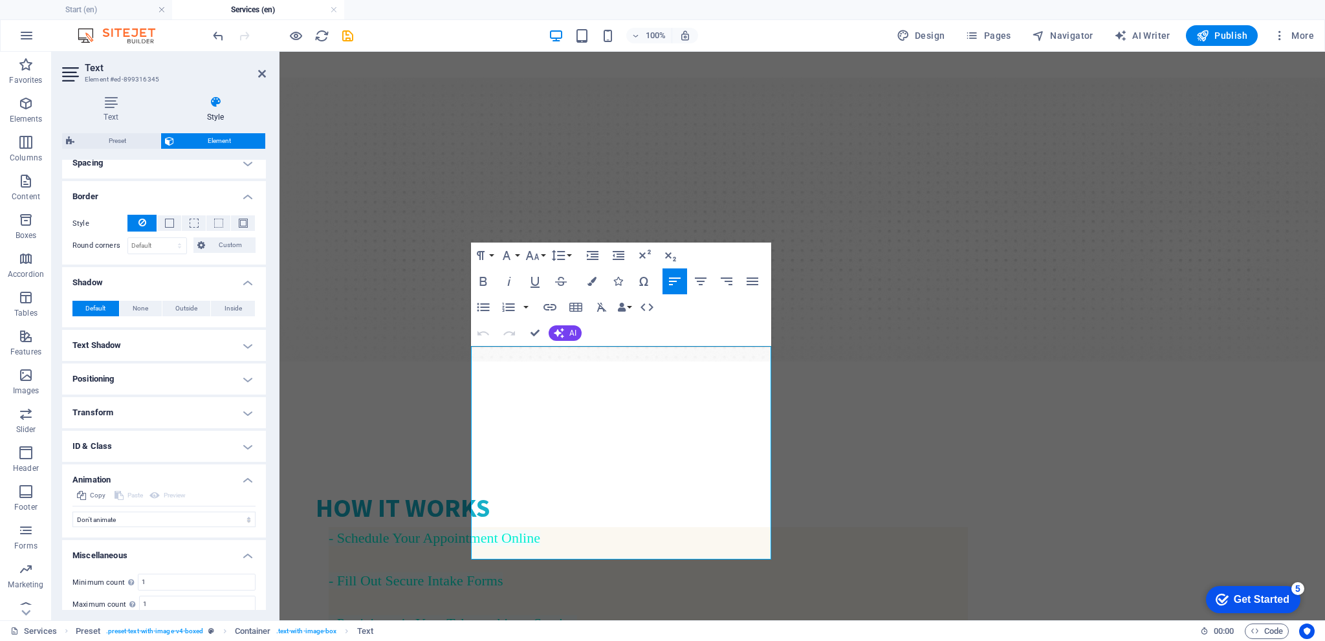
click at [246, 338] on h4 "Text Shadow" at bounding box center [164, 345] width 204 height 31
click at [246, 338] on h4 "Text Shadow" at bounding box center [164, 341] width 204 height 23
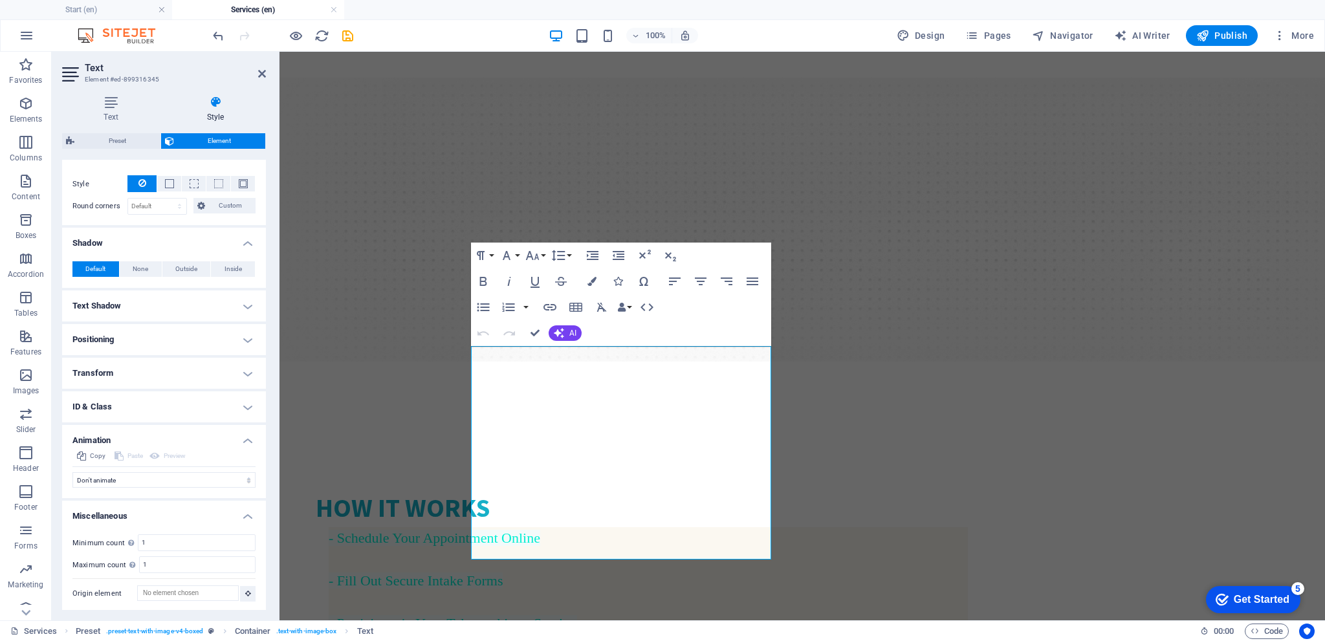
scroll to position [0, 0]
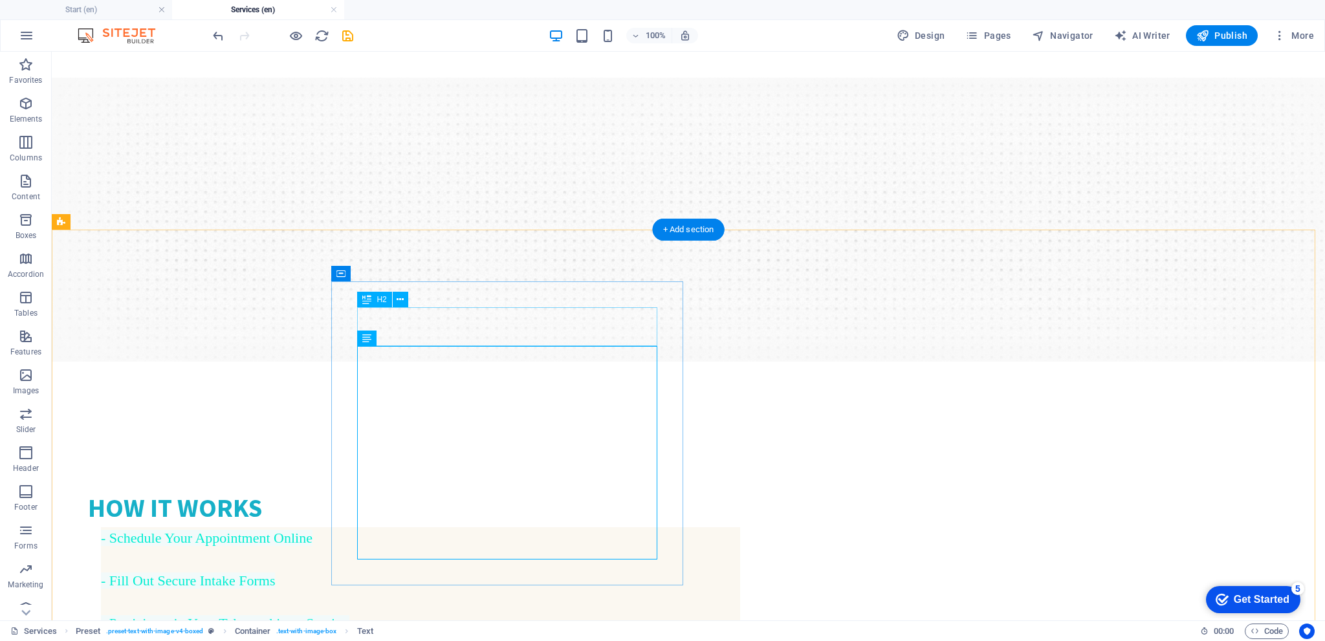
click at [389, 488] on div "How It Works" at bounding box center [414, 507] width 652 height 39
click at [375, 488] on div "How It Works" at bounding box center [414, 507] width 652 height 39
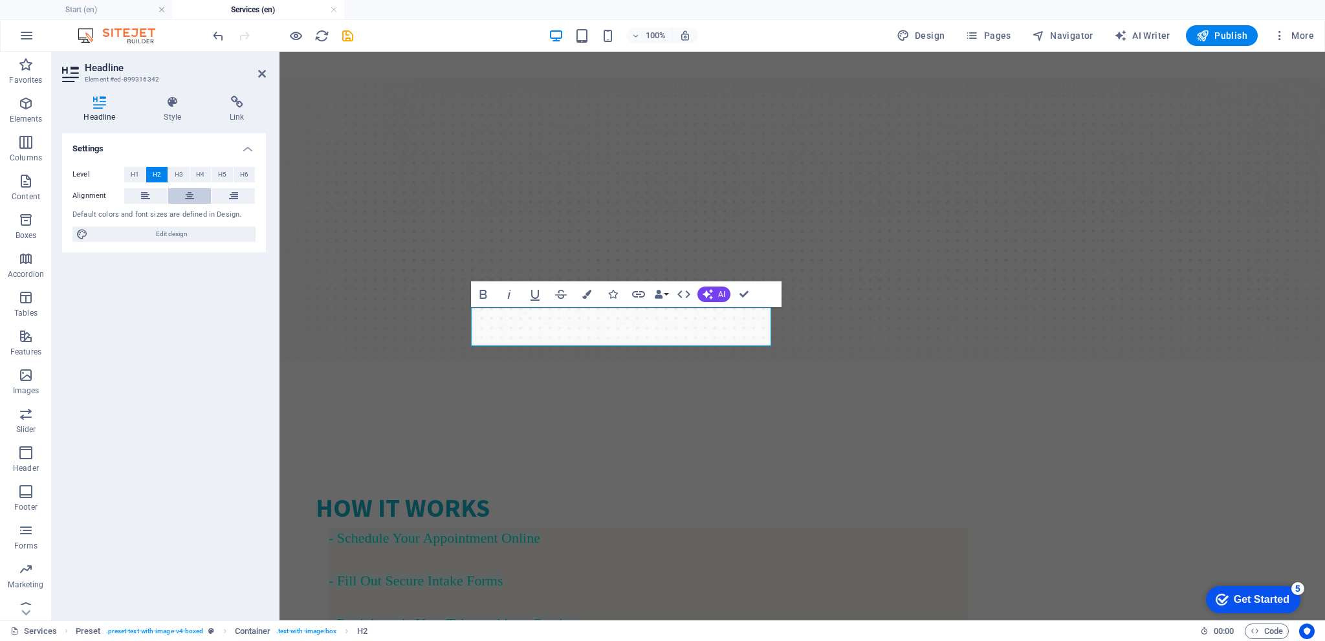
click at [194, 196] on button at bounding box center [189, 196] width 43 height 16
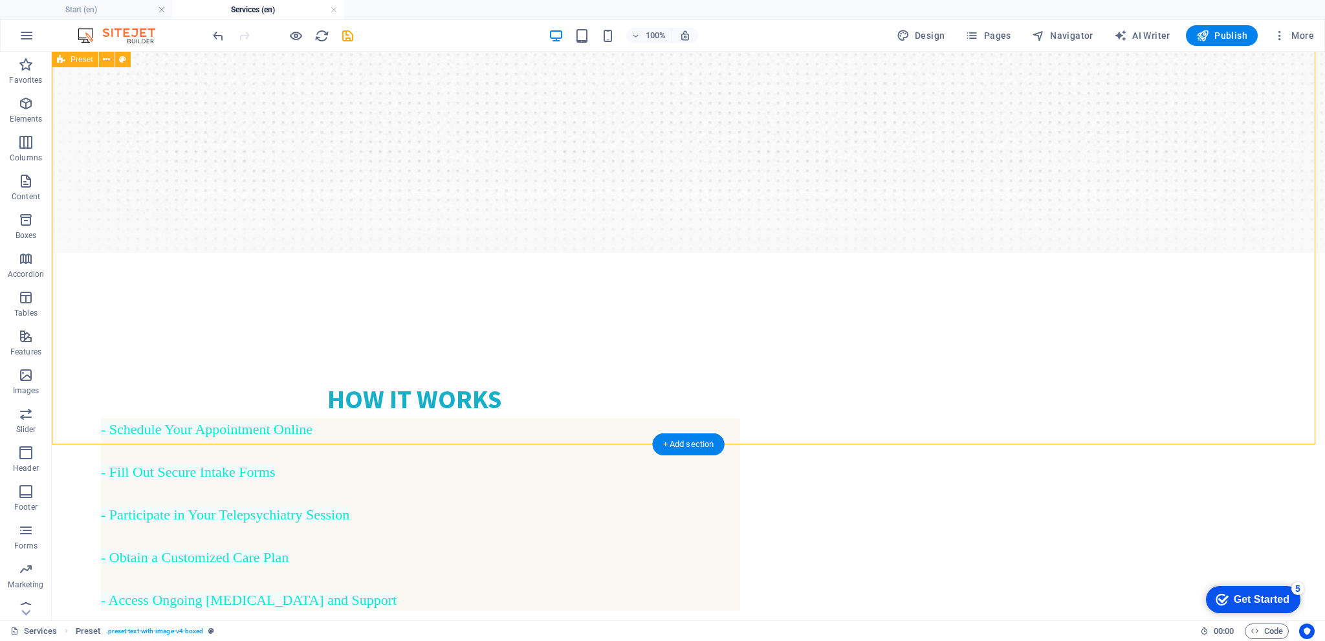
scroll to position [324, 0]
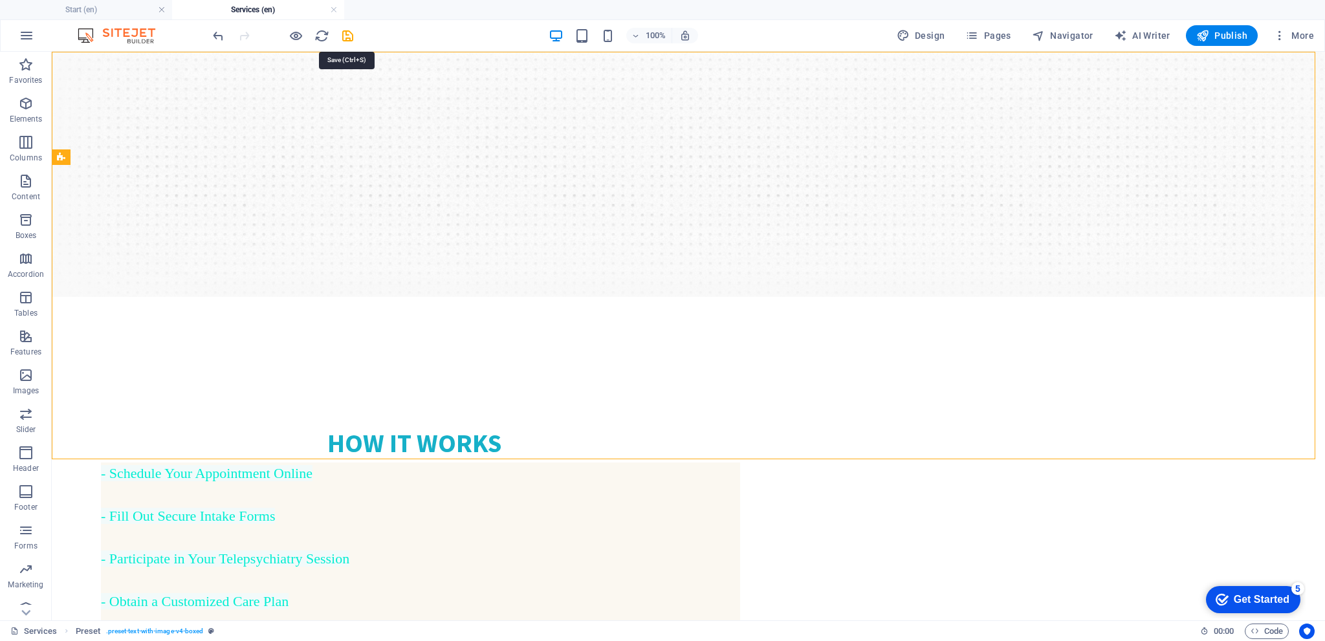
click at [346, 32] on icon "save" at bounding box center [347, 35] width 15 height 15
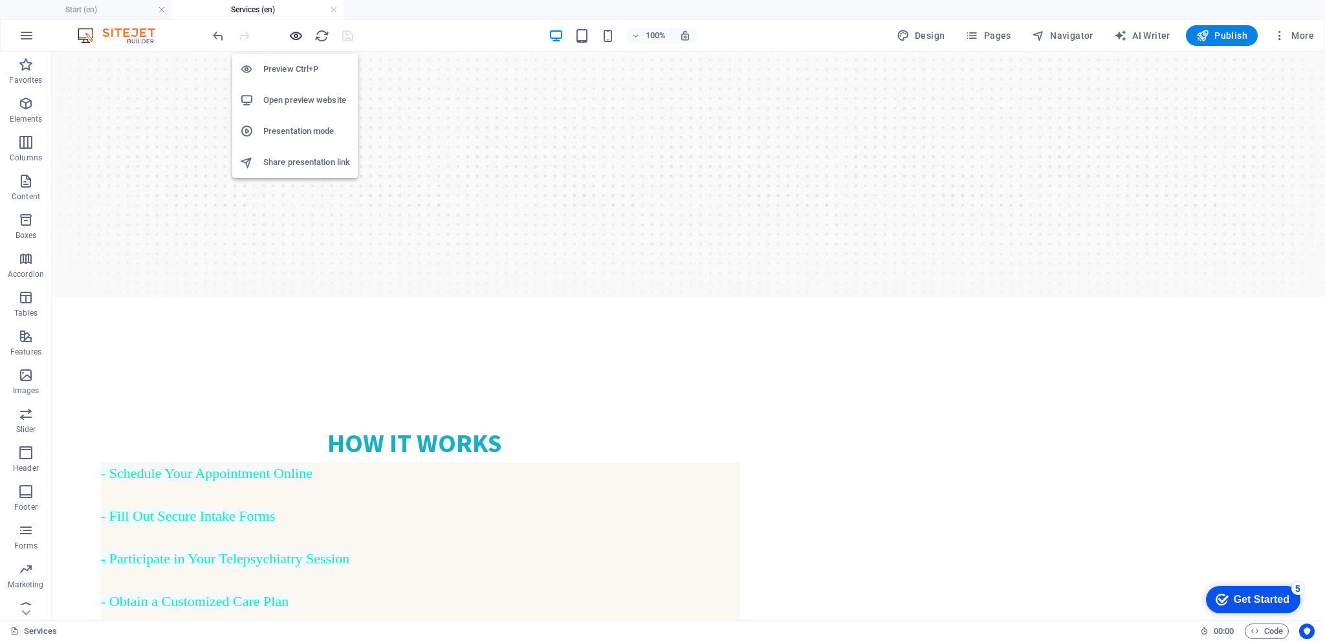
click at [292, 37] on icon "button" at bounding box center [296, 35] width 15 height 15
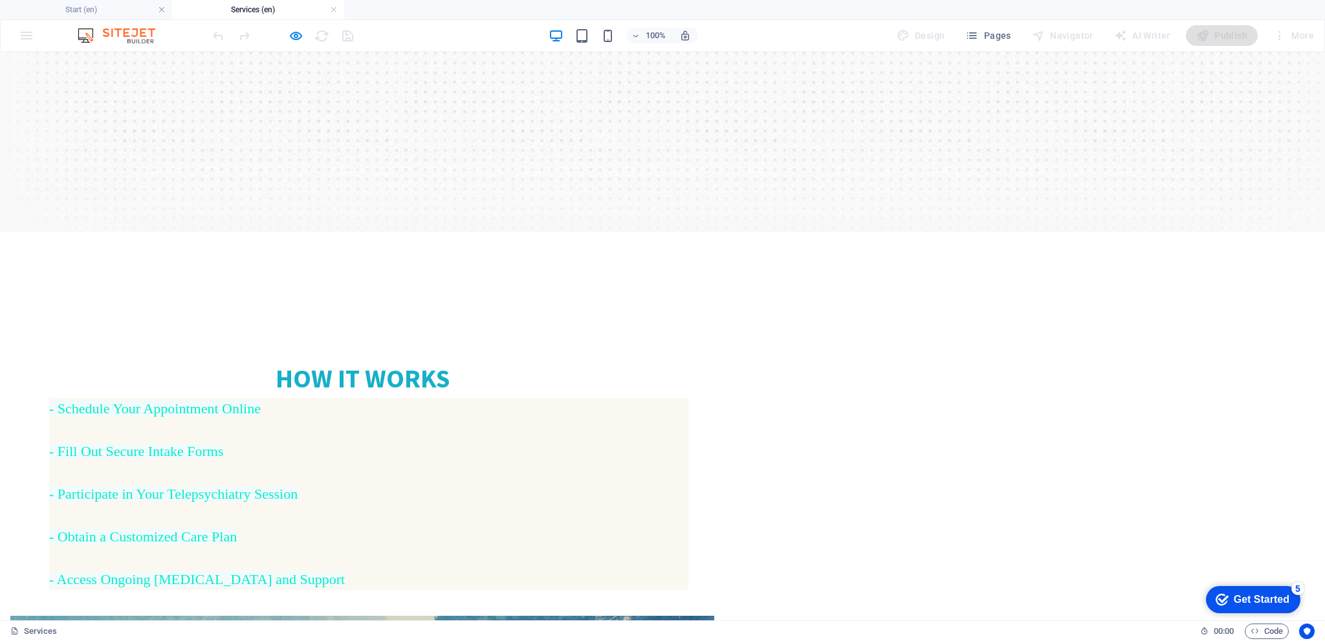
scroll to position [647, 0]
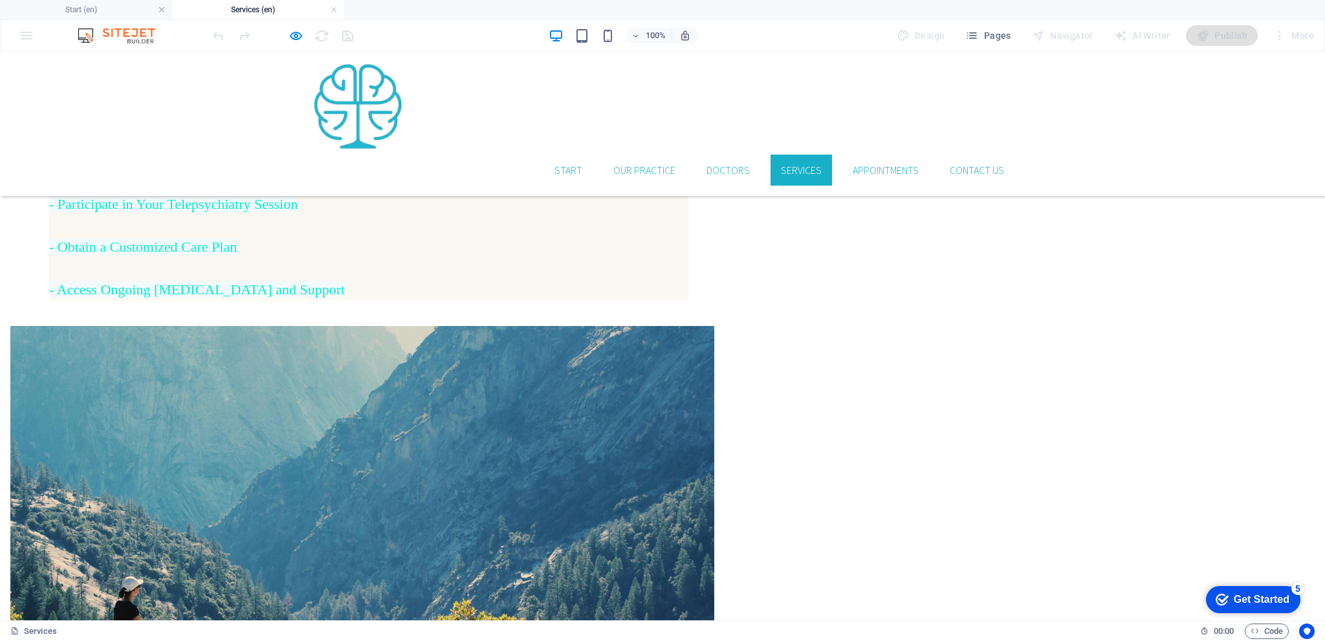
click at [300, 41] on icon "button" at bounding box center [296, 35] width 15 height 15
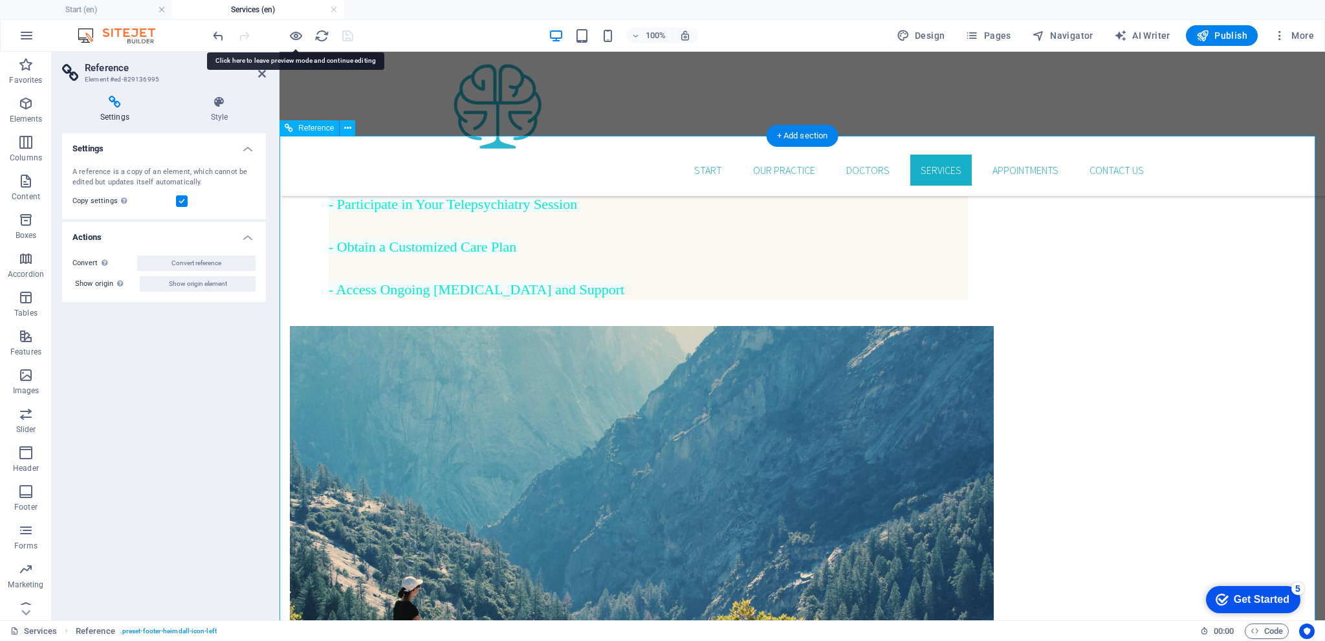
click at [261, 74] on icon at bounding box center [262, 74] width 8 height 10
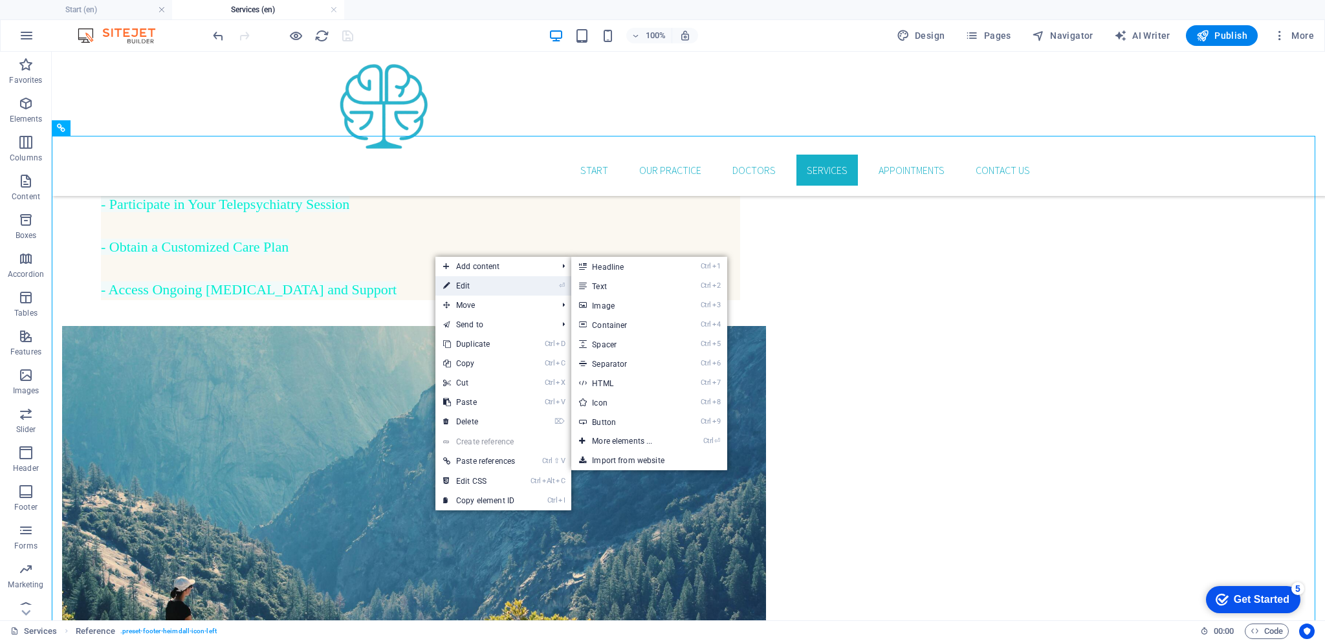
click at [463, 283] on link "⏎ Edit" at bounding box center [478, 285] width 87 height 19
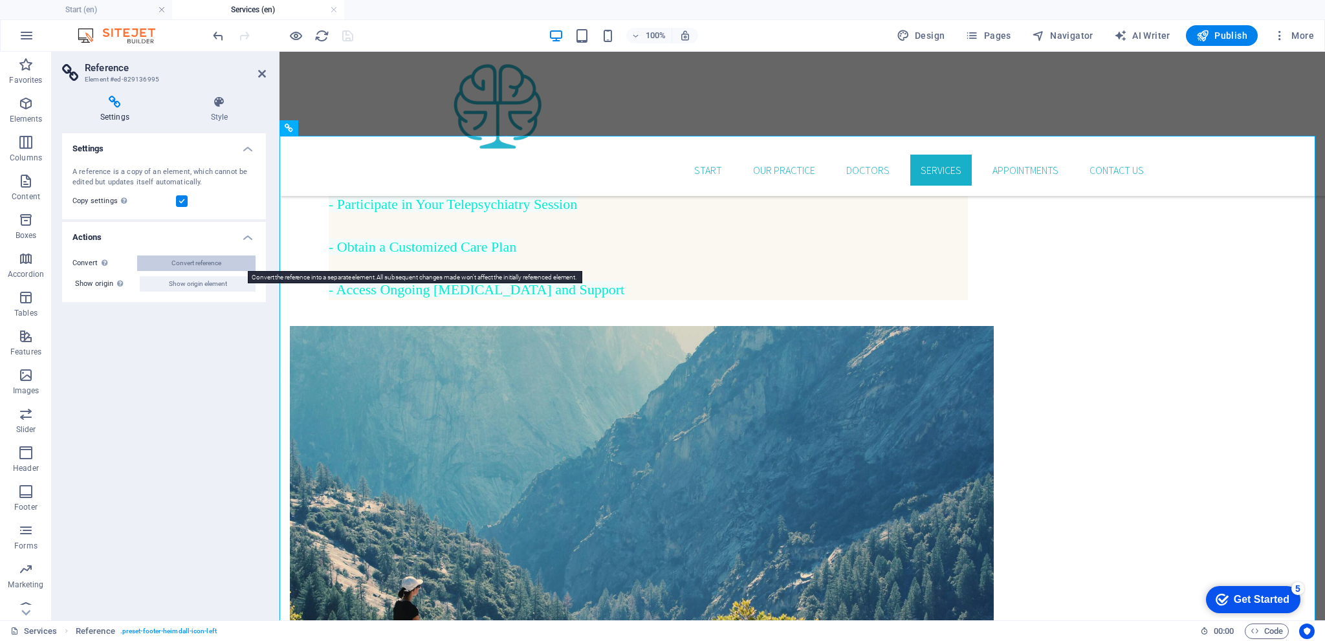
click at [199, 261] on span "Convert reference" at bounding box center [196, 264] width 50 height 16
select select "footer"
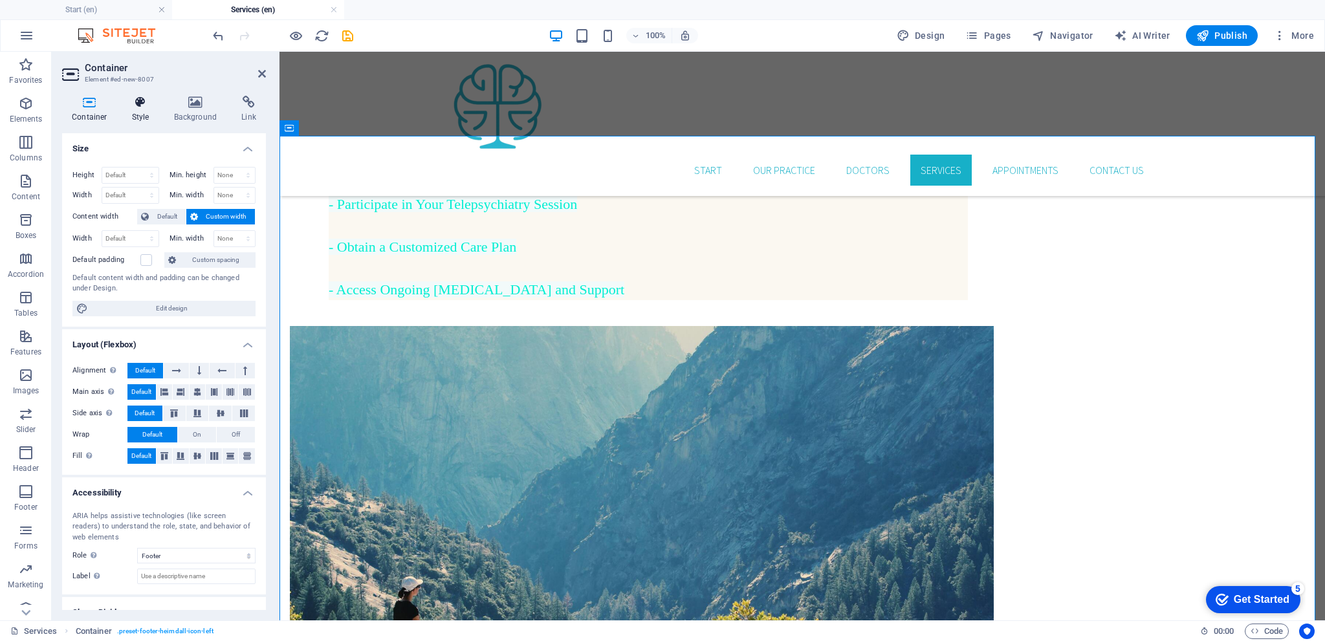
click at [138, 111] on h4 "Style" at bounding box center [143, 109] width 42 height 27
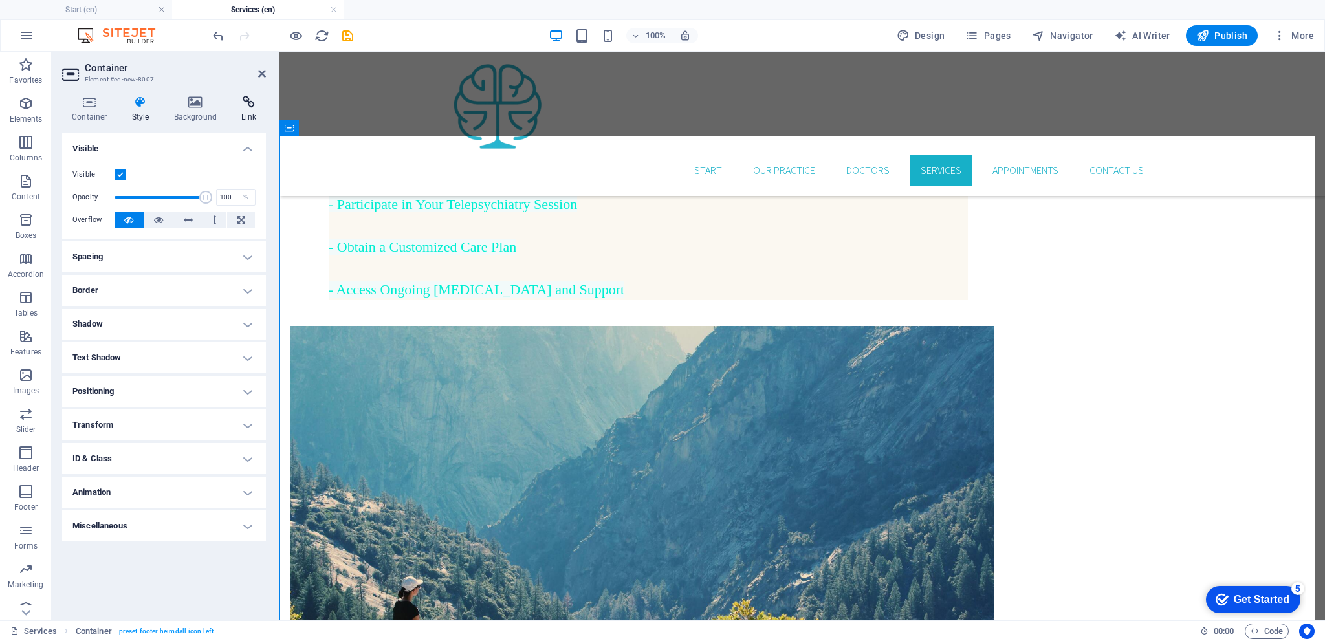
click at [241, 105] on icon at bounding box center [249, 102] width 34 height 13
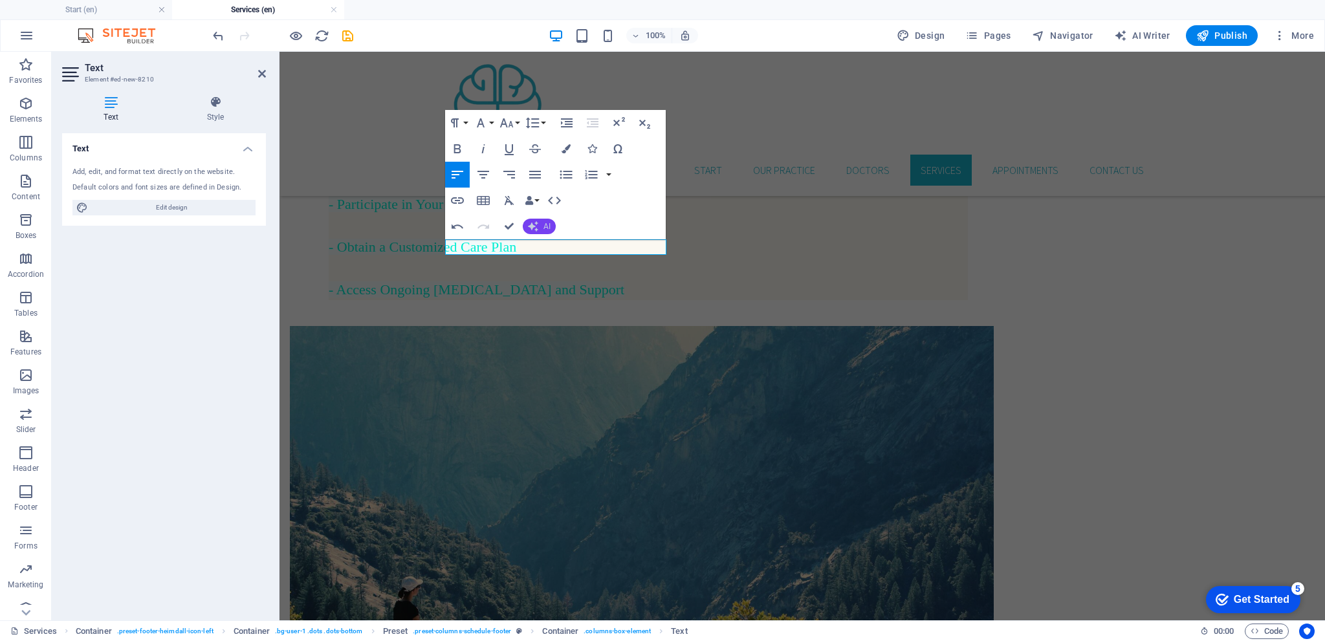
click at [535, 223] on icon "button" at bounding box center [533, 226] width 10 height 10
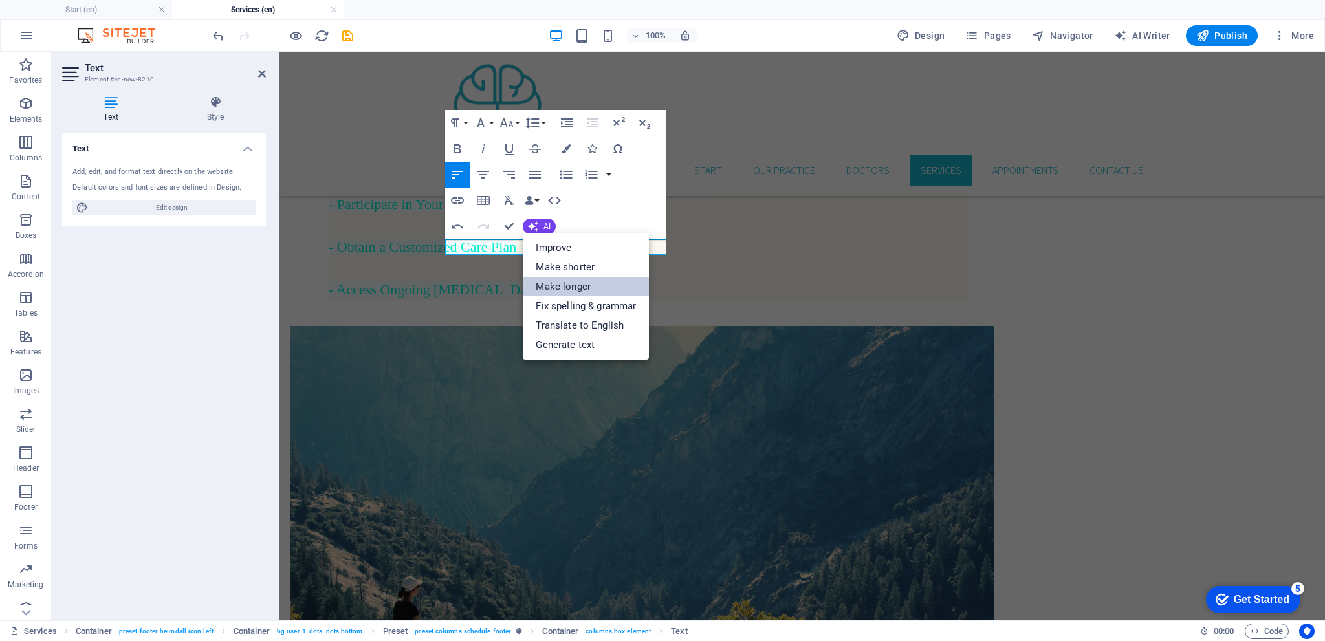
click at [568, 284] on link "Make longer" at bounding box center [586, 286] width 126 height 19
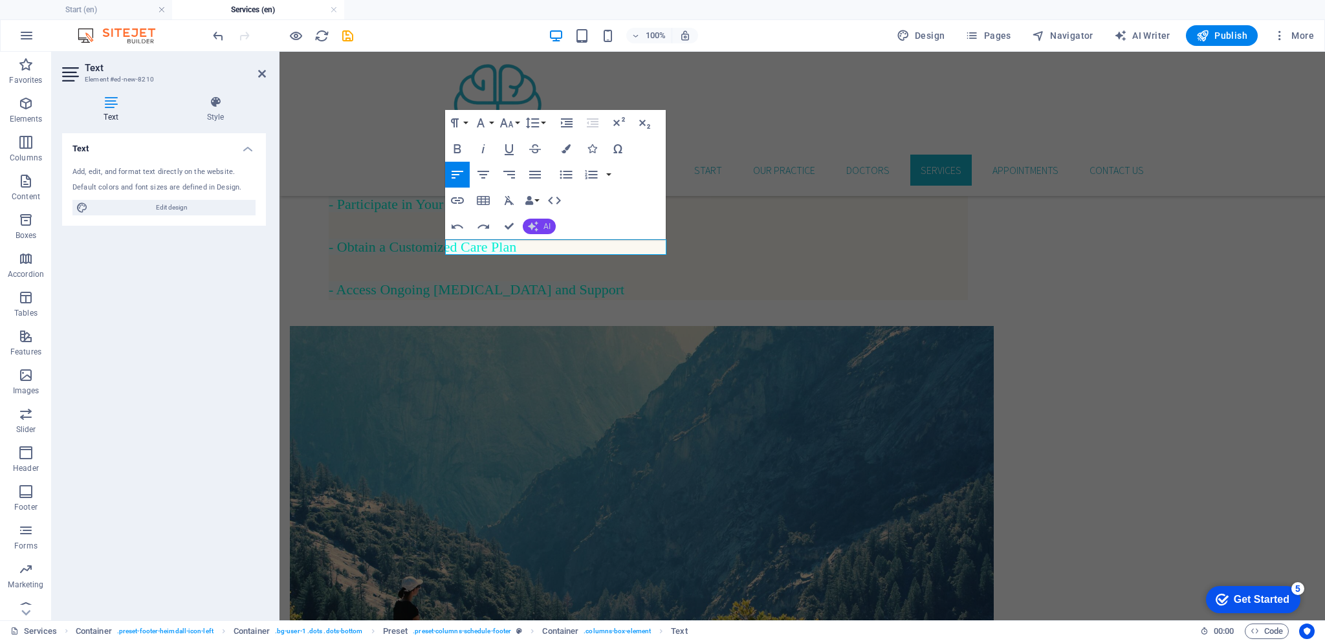
click at [547, 227] on span "AI" at bounding box center [546, 227] width 7 height 8
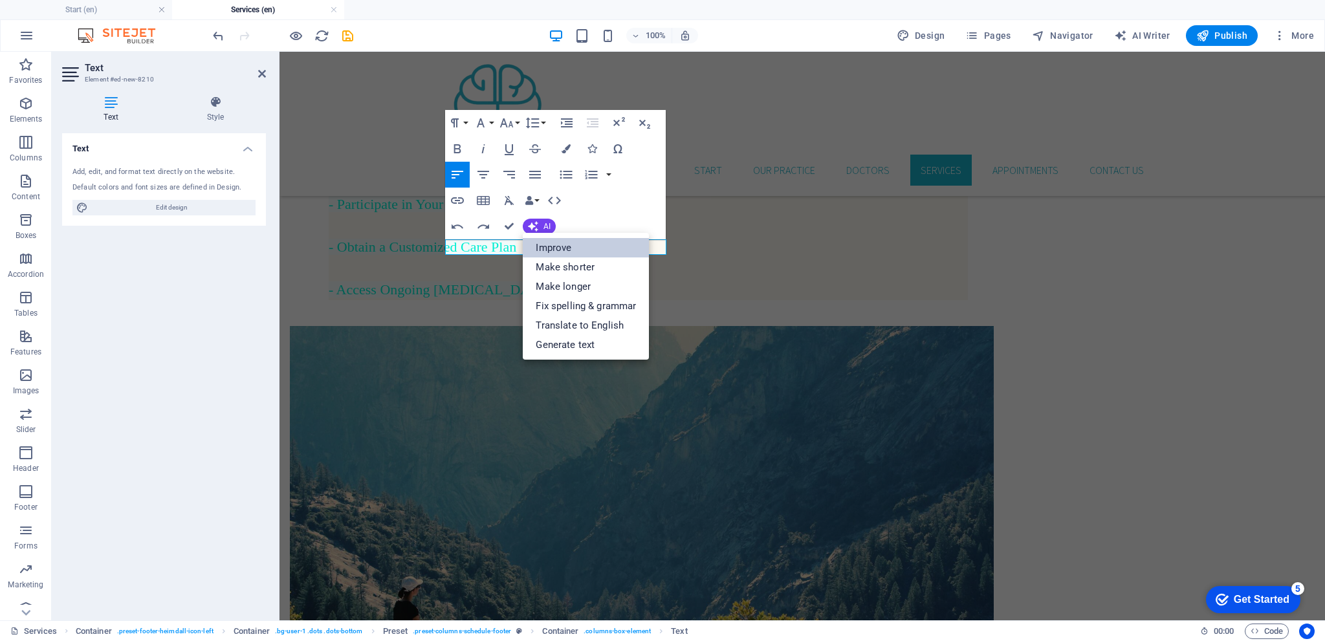
click at [554, 248] on link "Improve" at bounding box center [586, 247] width 126 height 19
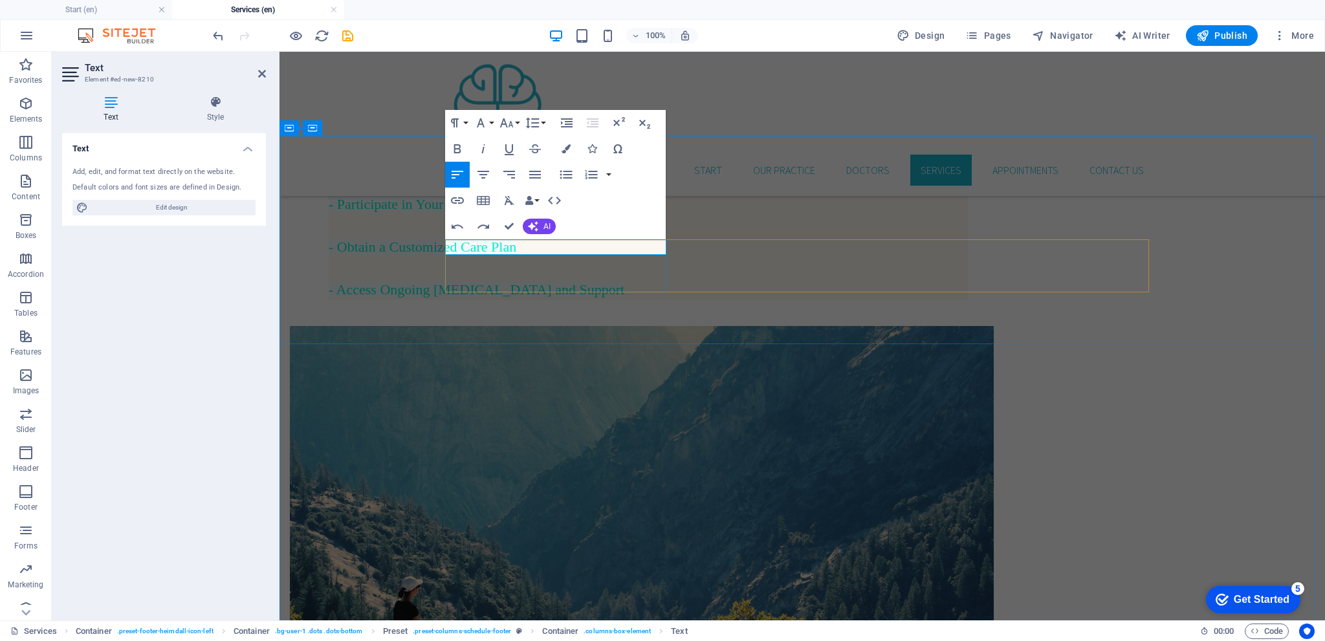
drag, startPoint x: 536, startPoint y: 248, endPoint x: 443, endPoint y: 258, distance: 93.0
click at [562, 154] on button "Colors" at bounding box center [566, 149] width 25 height 26
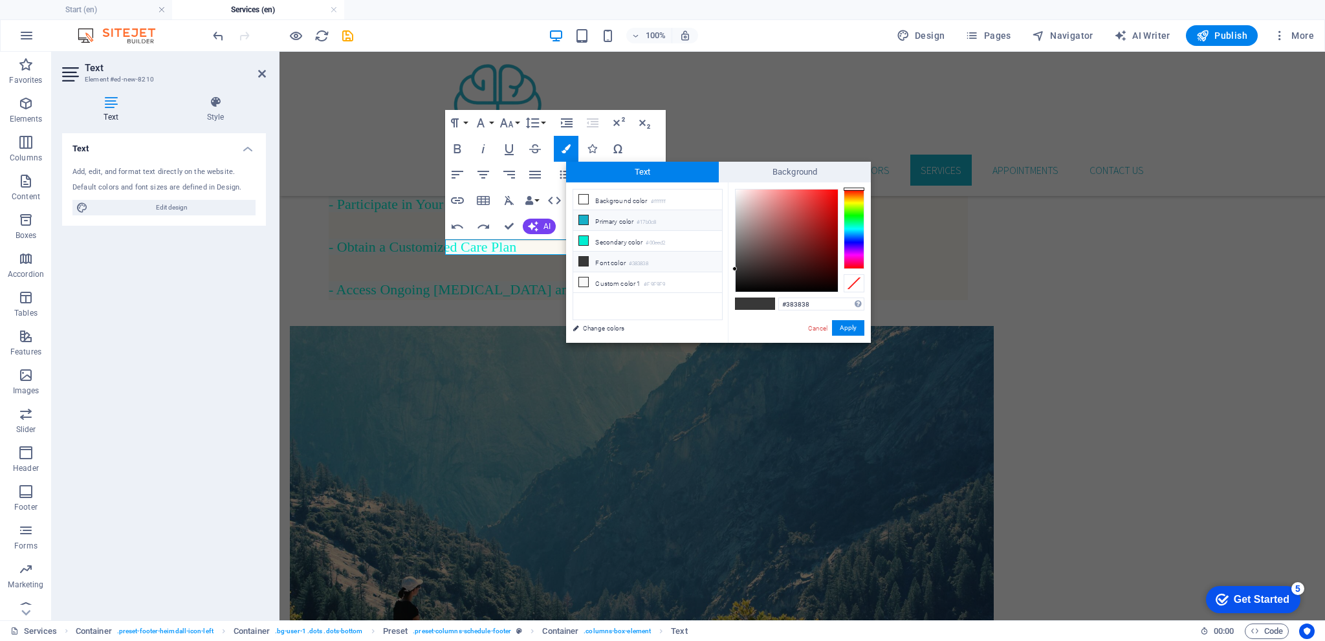
click at [589, 216] on li "Primary color #17b0c8" at bounding box center [647, 220] width 149 height 21
type input "#17b0c8"
drag, startPoint x: 846, startPoint y: 329, endPoint x: 566, endPoint y: 278, distance: 284.8
click at [846, 329] on button "Apply" at bounding box center [848, 328] width 32 height 16
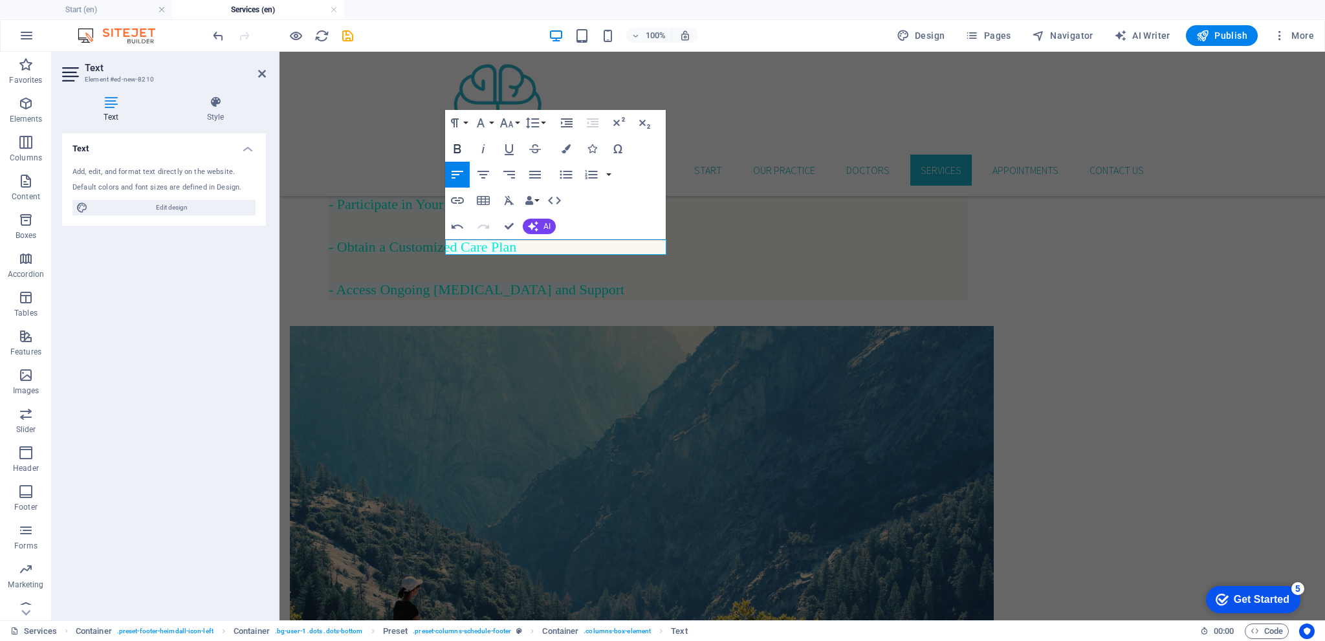
click at [458, 148] on icon "button" at bounding box center [457, 148] width 7 height 9
click at [493, 123] on button "Font Family" at bounding box center [483, 123] width 25 height 26
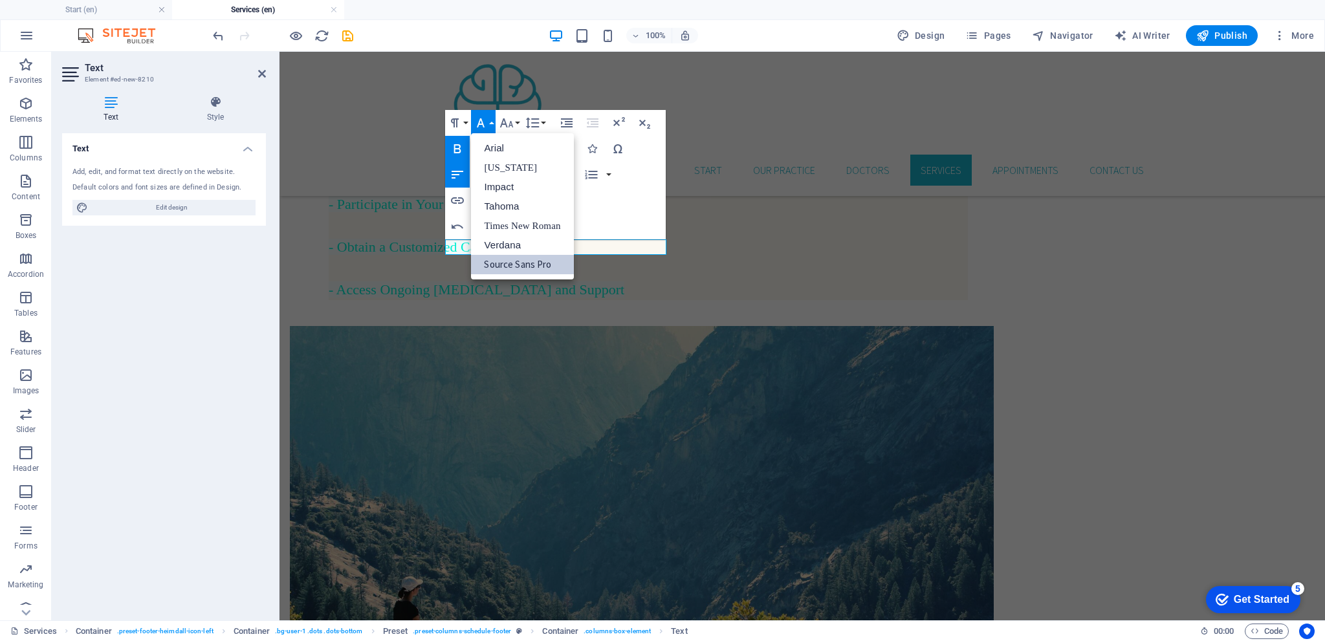
scroll to position [0, 0]
click at [509, 186] on link "Impact" at bounding box center [522, 186] width 102 height 19
click at [468, 124] on button "Paragraph Format" at bounding box center [457, 123] width 25 height 26
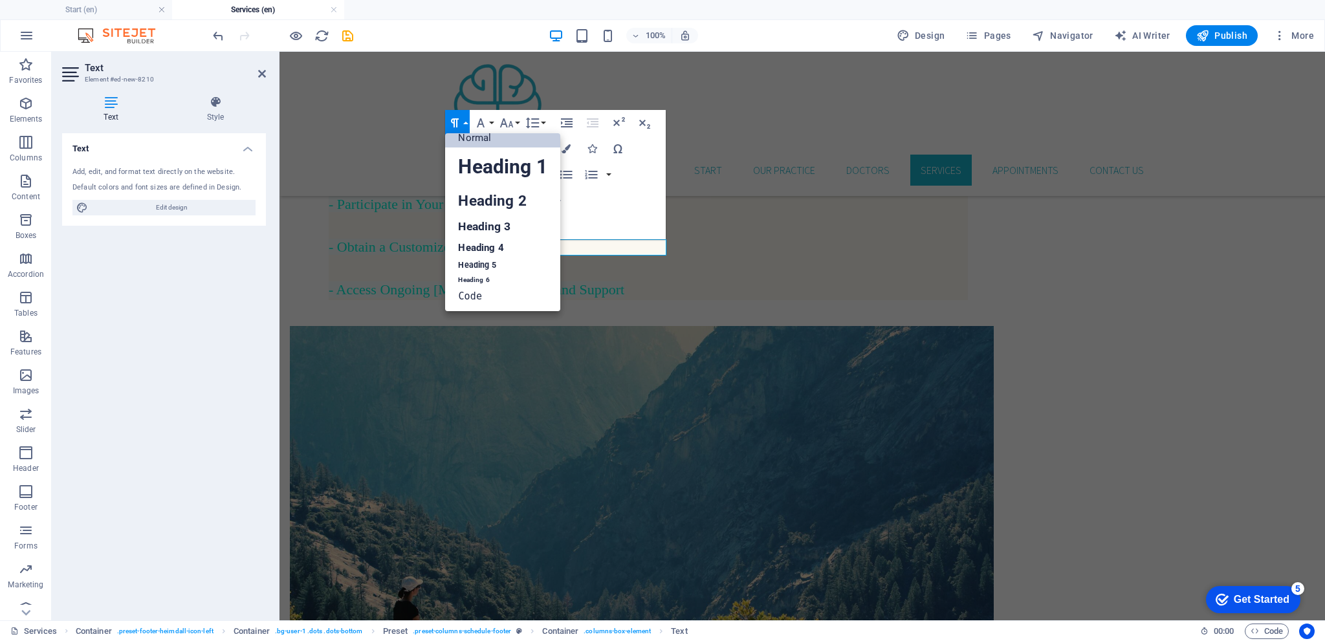
scroll to position [10, 0]
click at [489, 225] on link "Heading 3" at bounding box center [502, 226] width 115 height 23
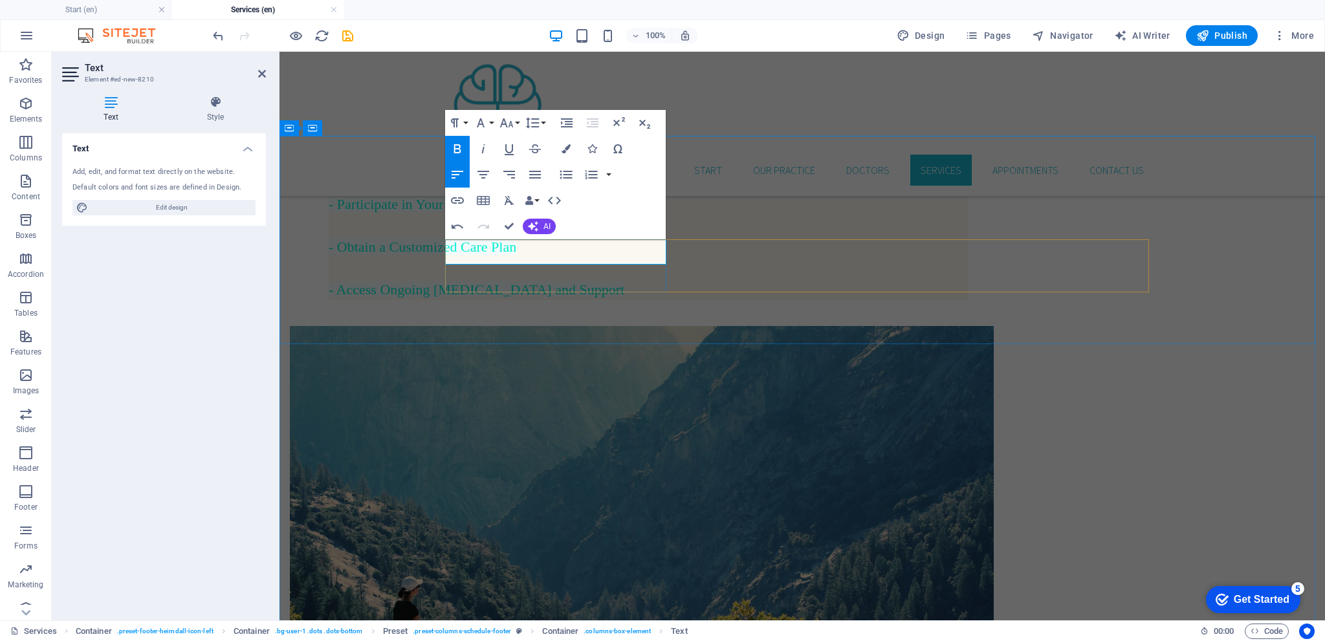
click at [461, 199] on icon "button" at bounding box center [458, 201] width 16 height 16
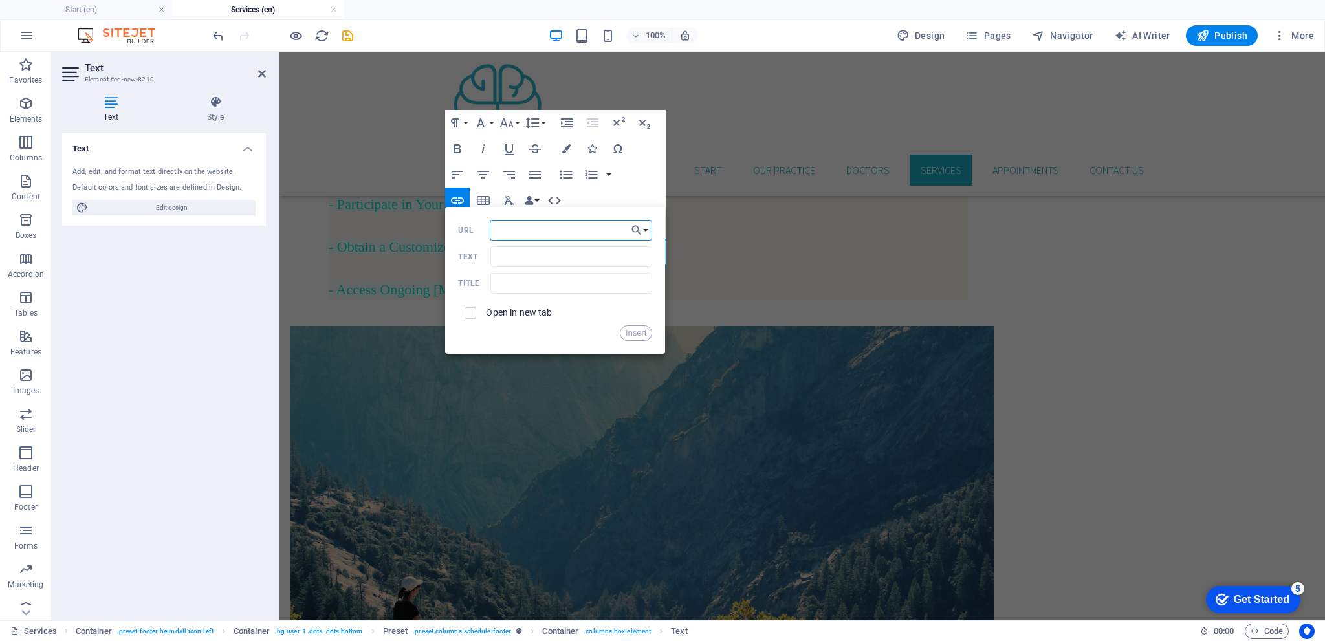
click at [525, 232] on input "URL" at bounding box center [571, 230] width 163 height 21
paste input "https://www.psychologytoday.com/us/psychiatrists/sheila-rojas-miami-fl/1455392"
type input "https://www.psychologytoday.com/us/psychiatrists/sheila-rojas-miami-fl/1455392"
click at [639, 332] on button "Insert" at bounding box center [636, 333] width 33 height 16
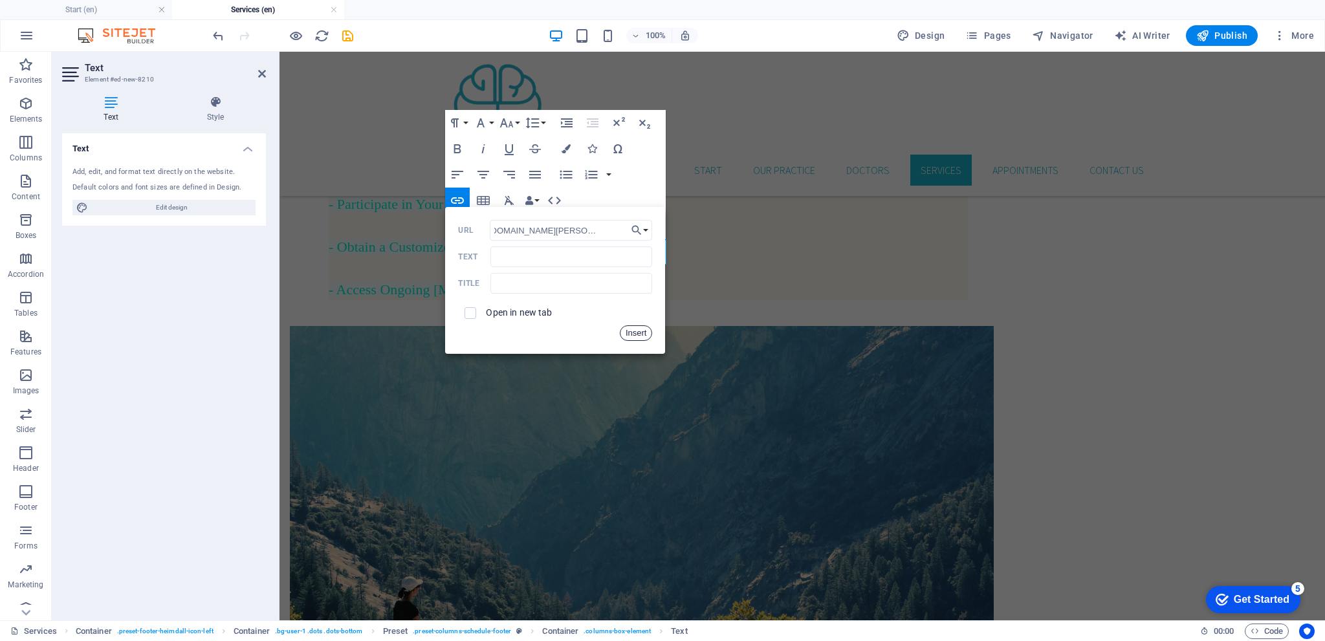
scroll to position [0, 0]
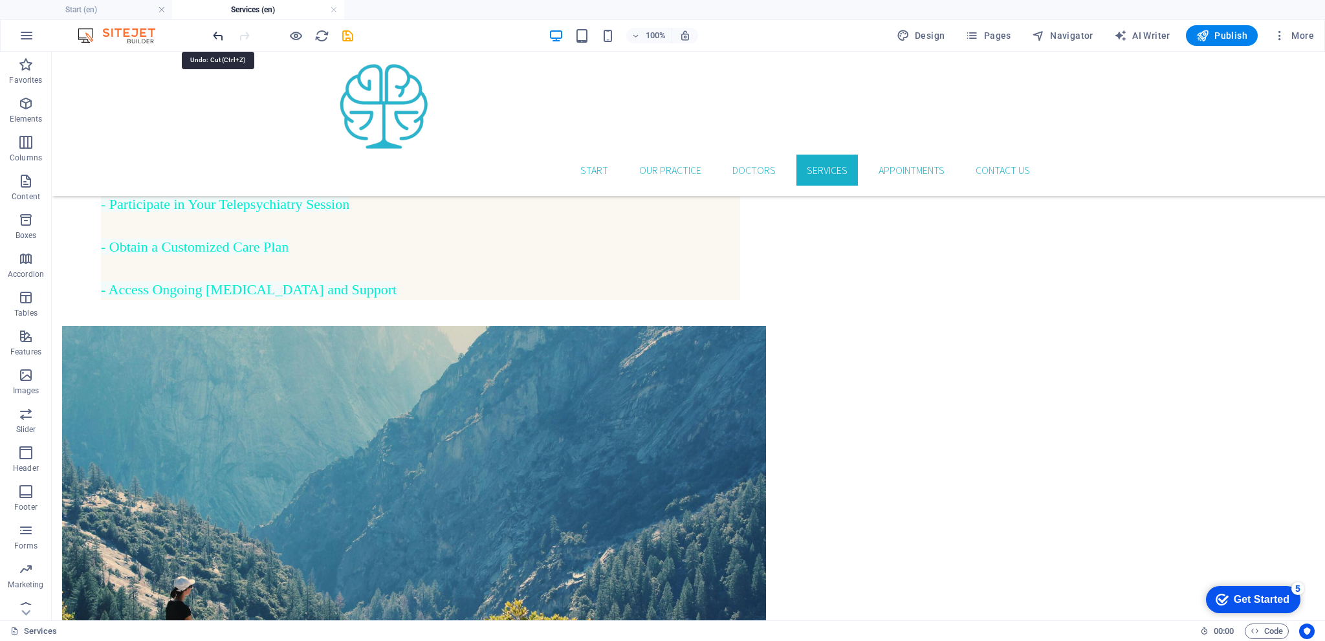
click at [217, 36] on icon "undo" at bounding box center [218, 35] width 15 height 15
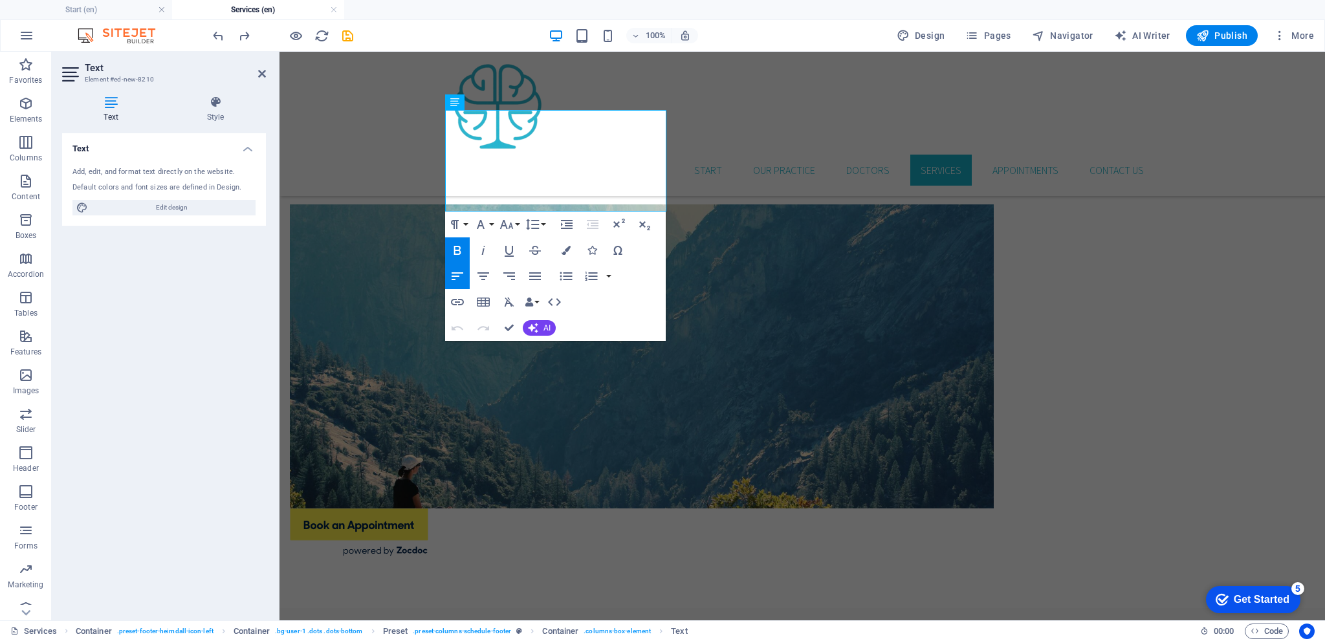
scroll to position [776, 0]
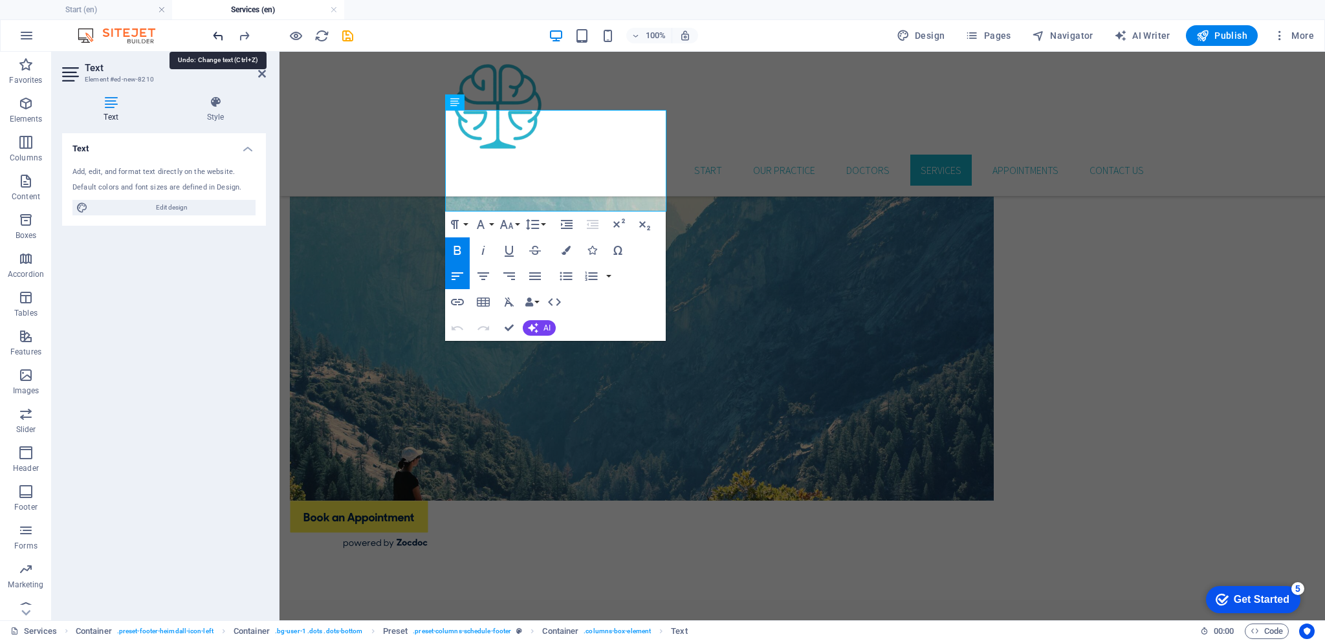
click at [217, 35] on icon "undo" at bounding box center [218, 35] width 15 height 15
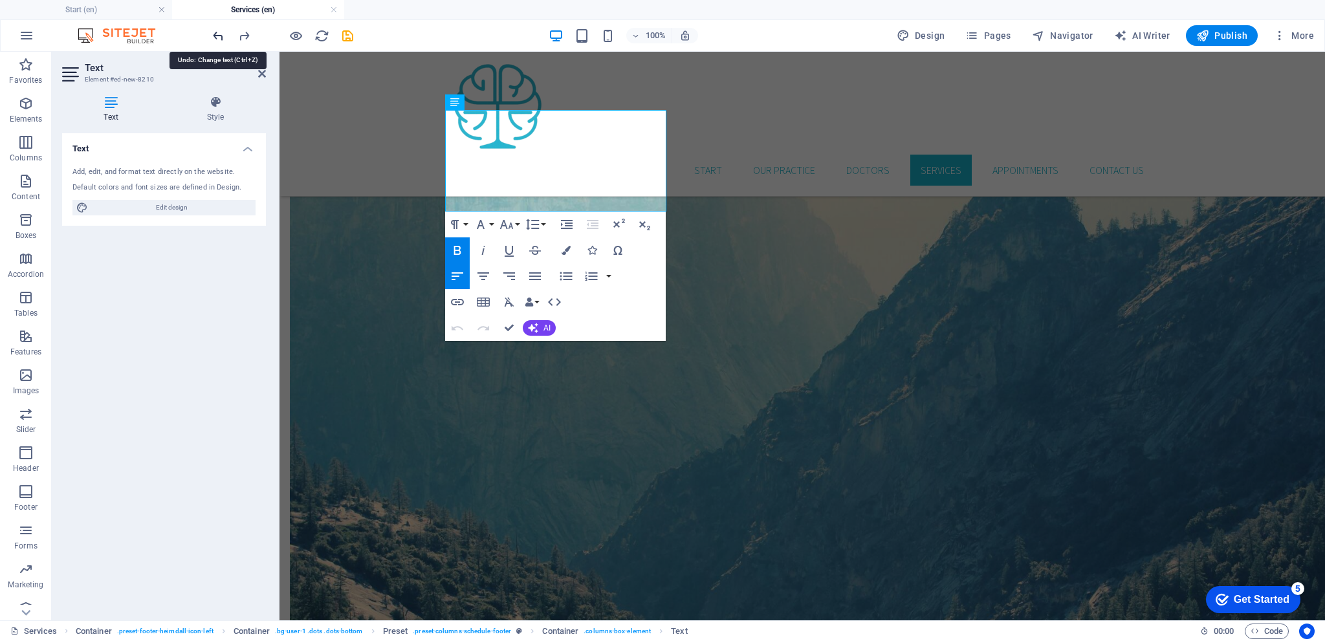
scroll to position [752, 0]
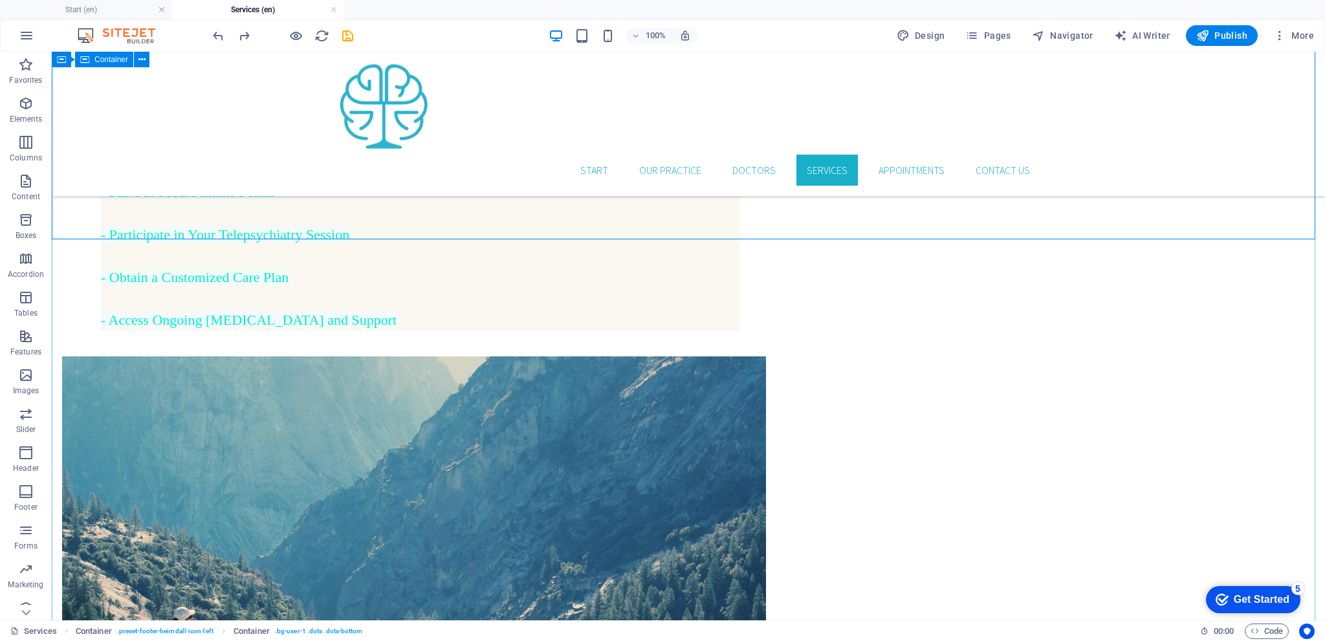
scroll to position [558, 0]
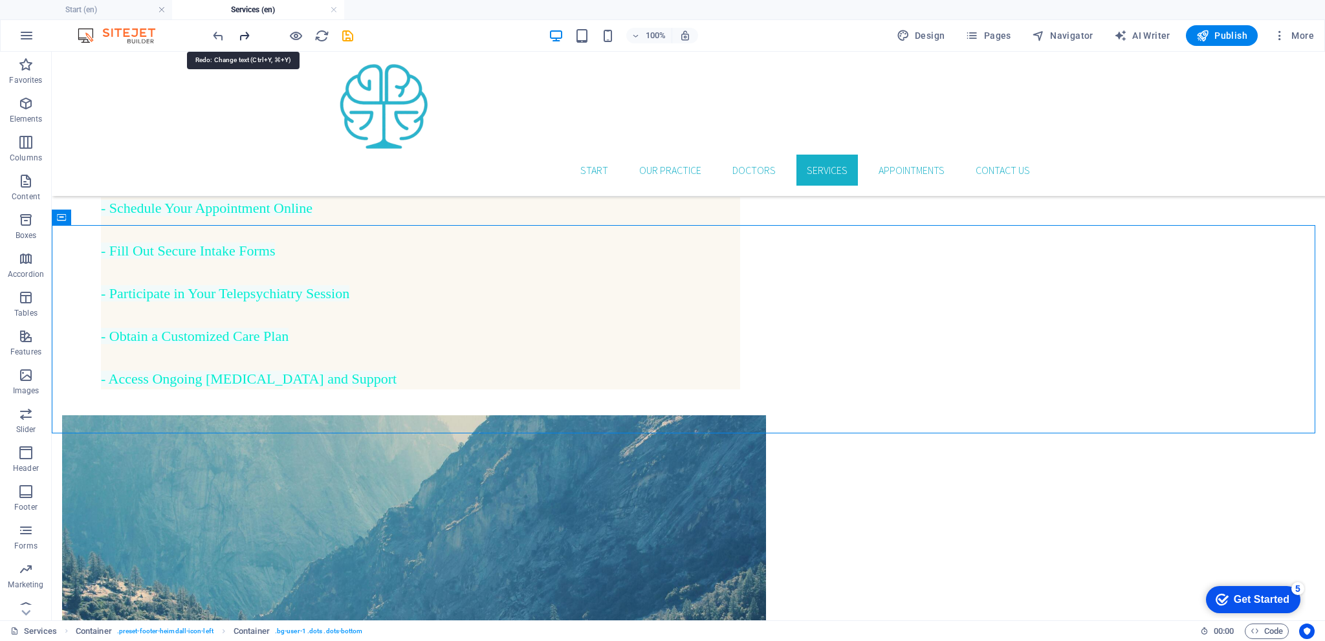
click at [245, 32] on icon "redo" at bounding box center [244, 35] width 15 height 15
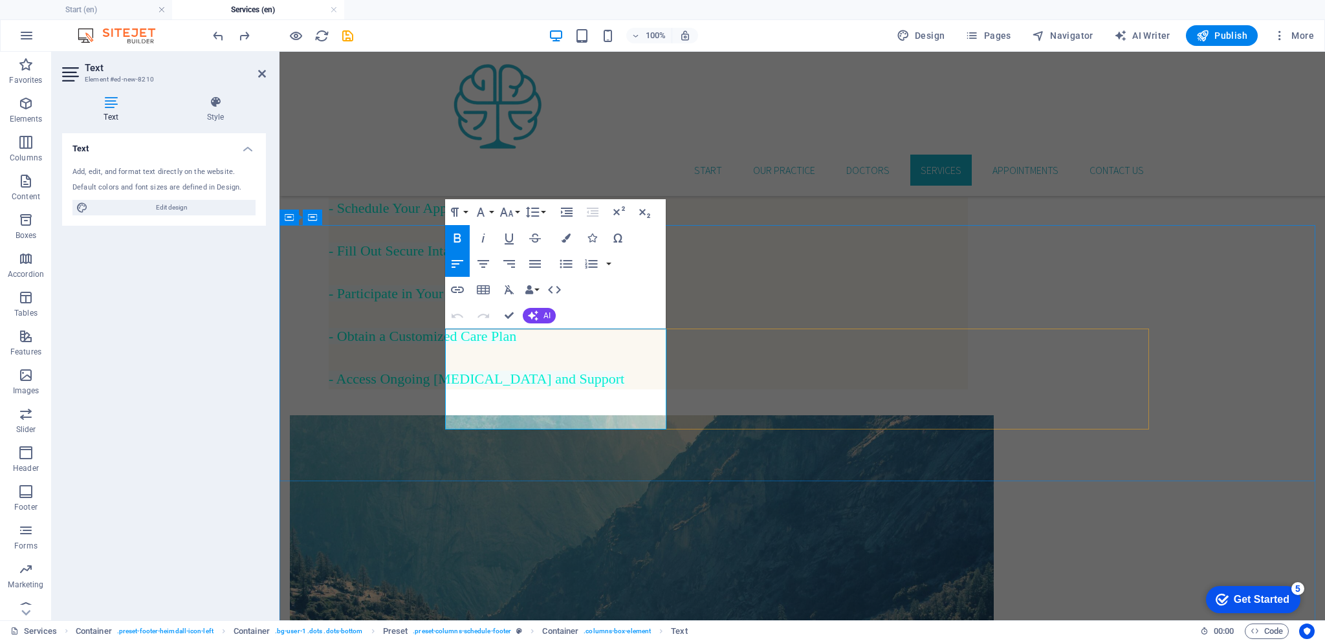
drag, startPoint x: 544, startPoint y: 342, endPoint x: 446, endPoint y: 334, distance: 98.0
drag, startPoint x: 570, startPoint y: 337, endPoint x: 630, endPoint y: 415, distance: 98.3
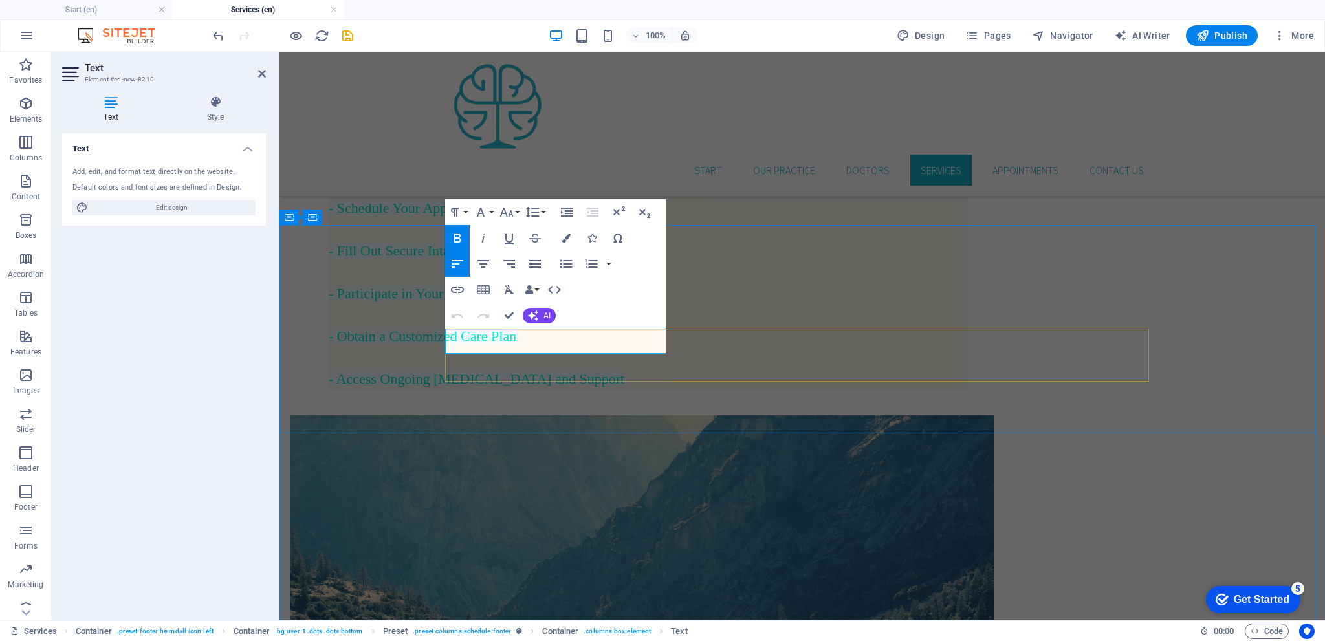
drag, startPoint x: 580, startPoint y: 340, endPoint x: 444, endPoint y: 328, distance: 136.4
click at [461, 236] on icon "button" at bounding box center [458, 238] width 16 height 16
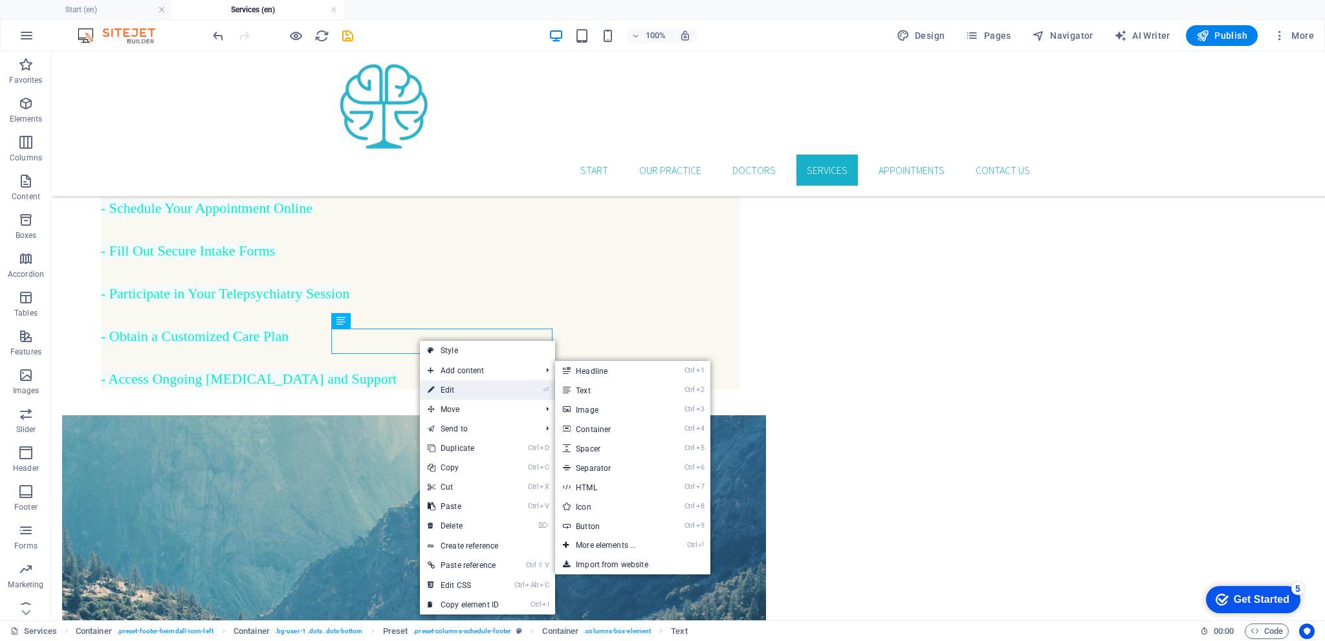
click at [455, 387] on link "⏎ Edit" at bounding box center [463, 389] width 87 height 19
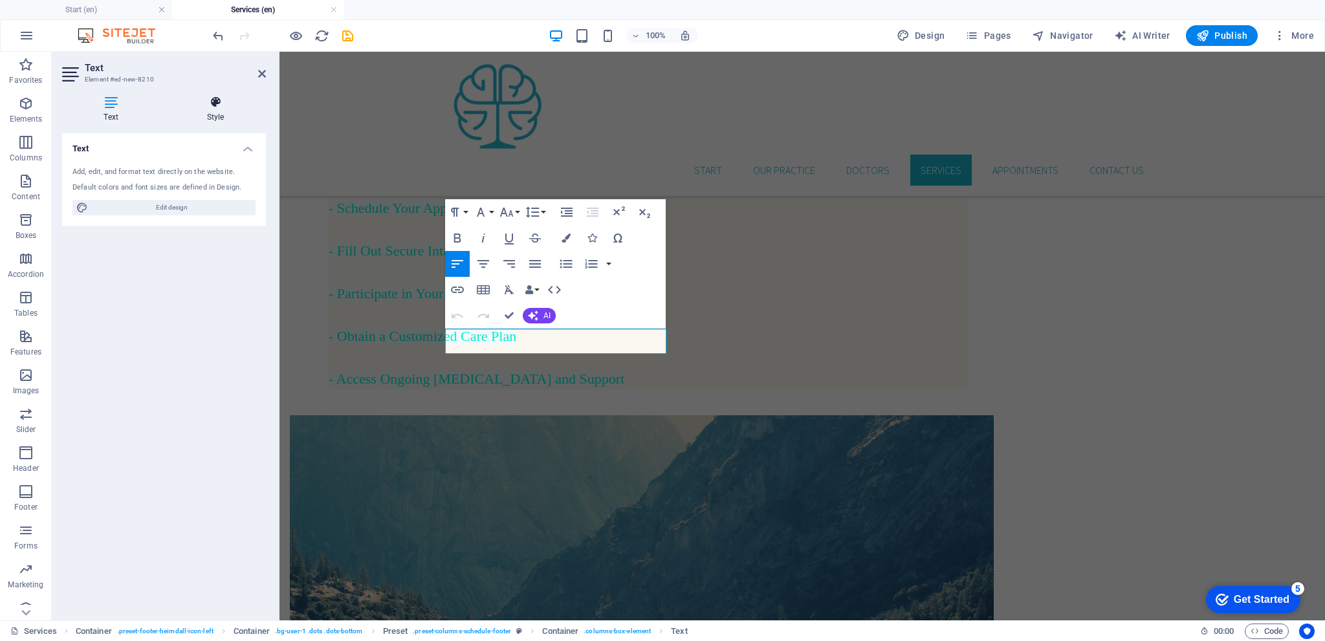
click at [214, 108] on icon at bounding box center [215, 102] width 101 height 13
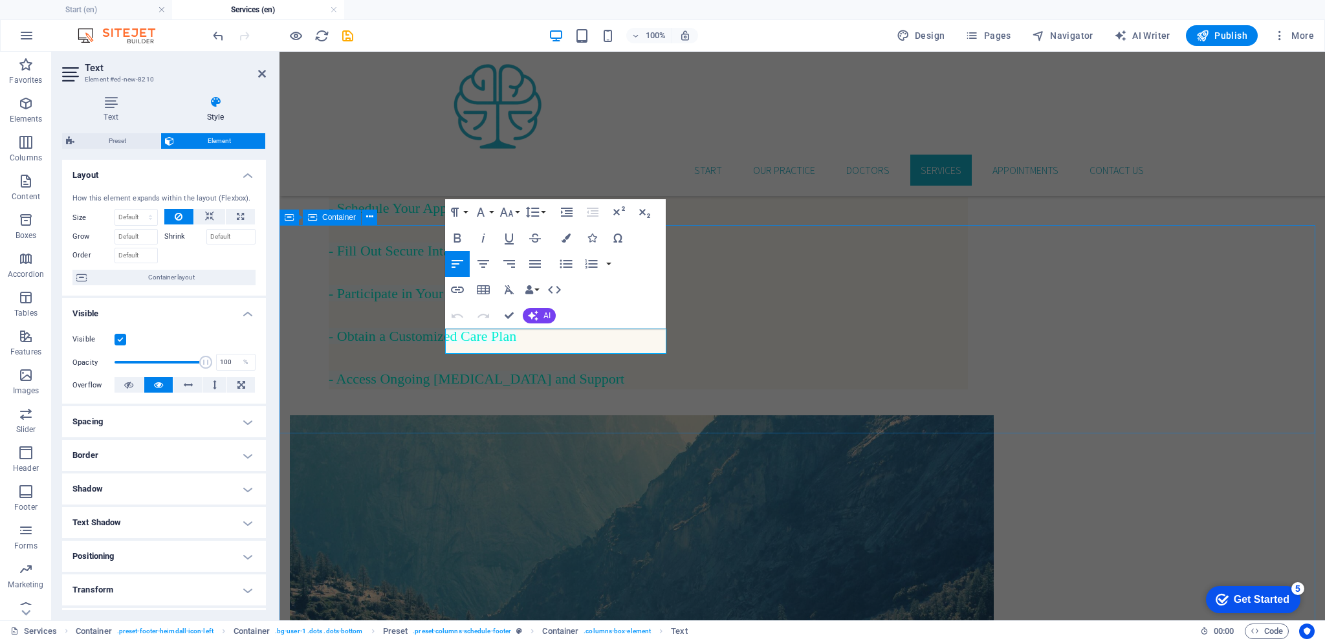
drag, startPoint x: 582, startPoint y: 336, endPoint x: 427, endPoint y: 338, distance: 155.3
click at [458, 289] on icon "button" at bounding box center [458, 290] width 16 height 16
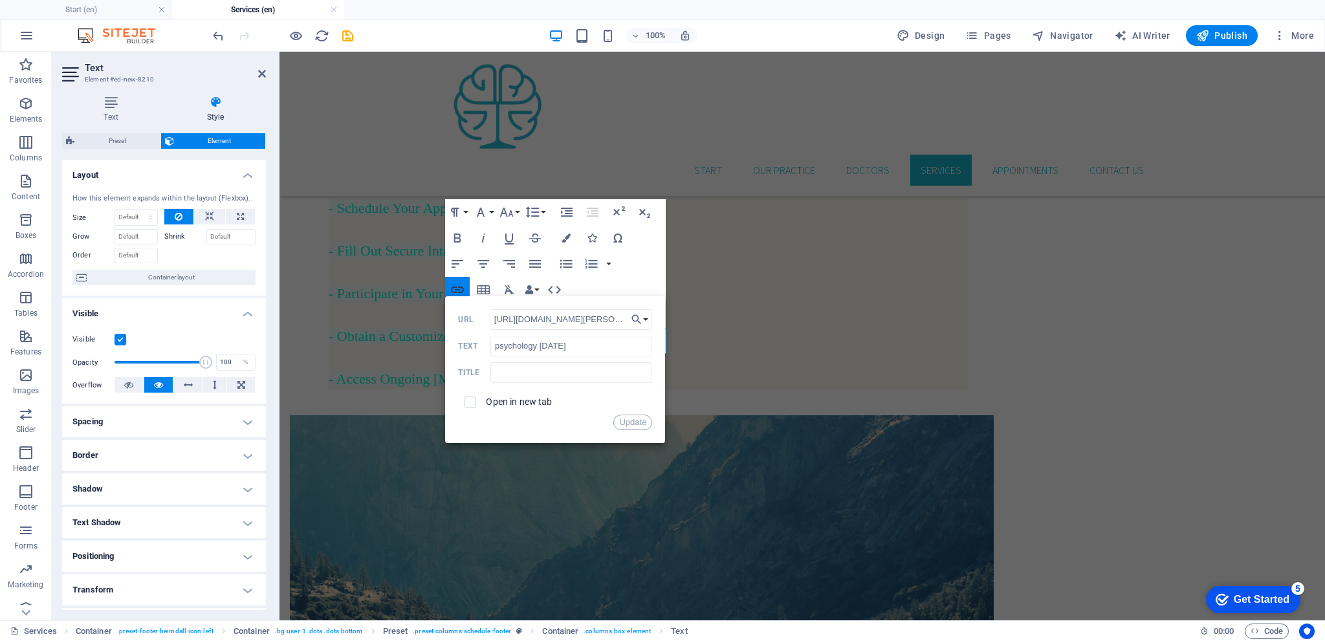
scroll to position [0, 167]
click at [473, 402] on input "checkbox" at bounding box center [469, 401] width 12 height 12
checkbox input "true"
click at [634, 420] on button "Update" at bounding box center [632, 423] width 39 height 16
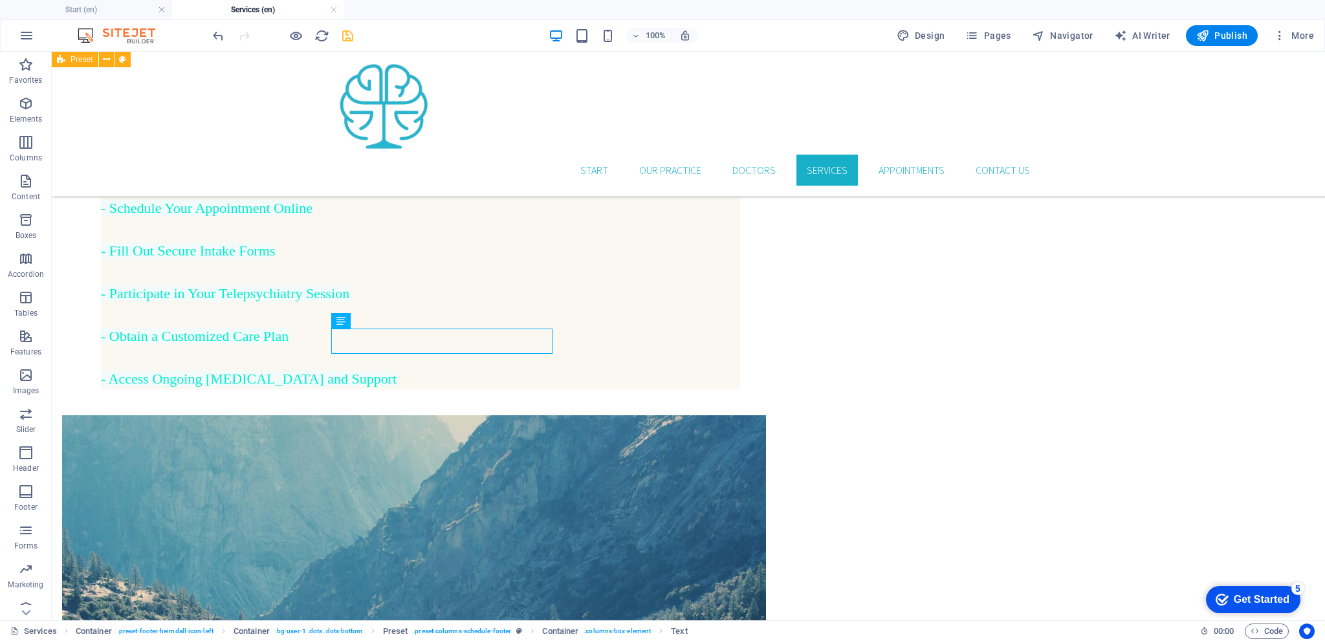
click at [349, 33] on icon "save" at bounding box center [347, 35] width 15 height 15
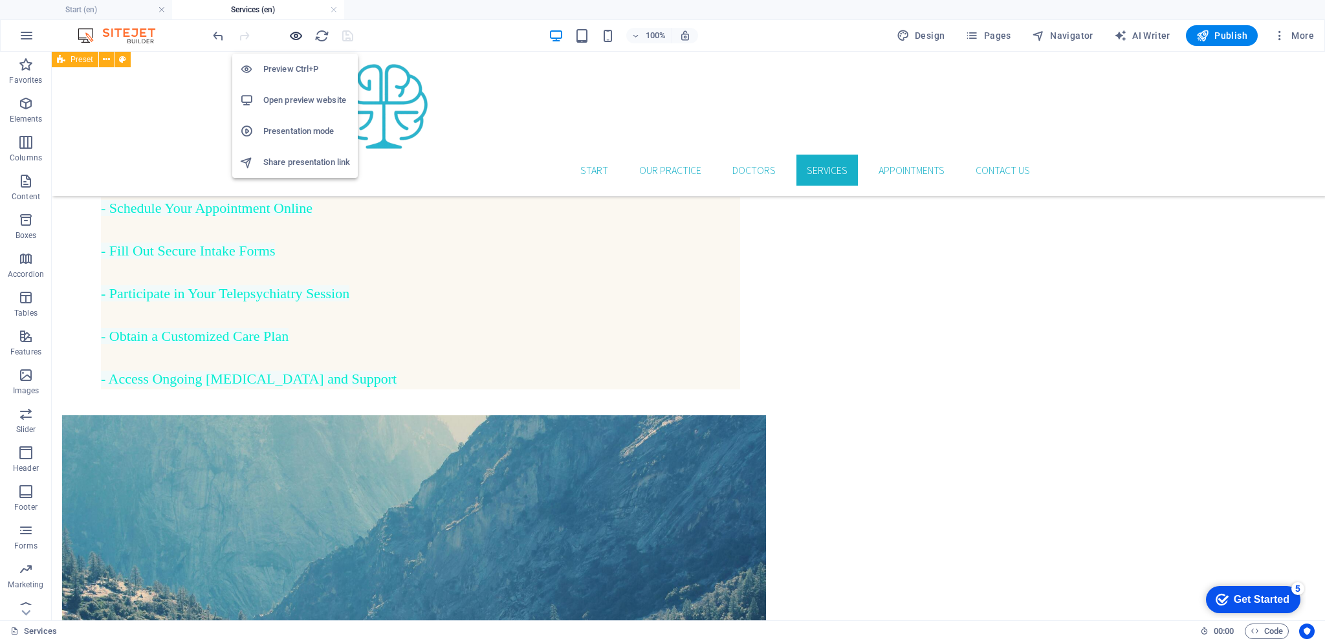
click at [298, 36] on icon "button" at bounding box center [296, 35] width 15 height 15
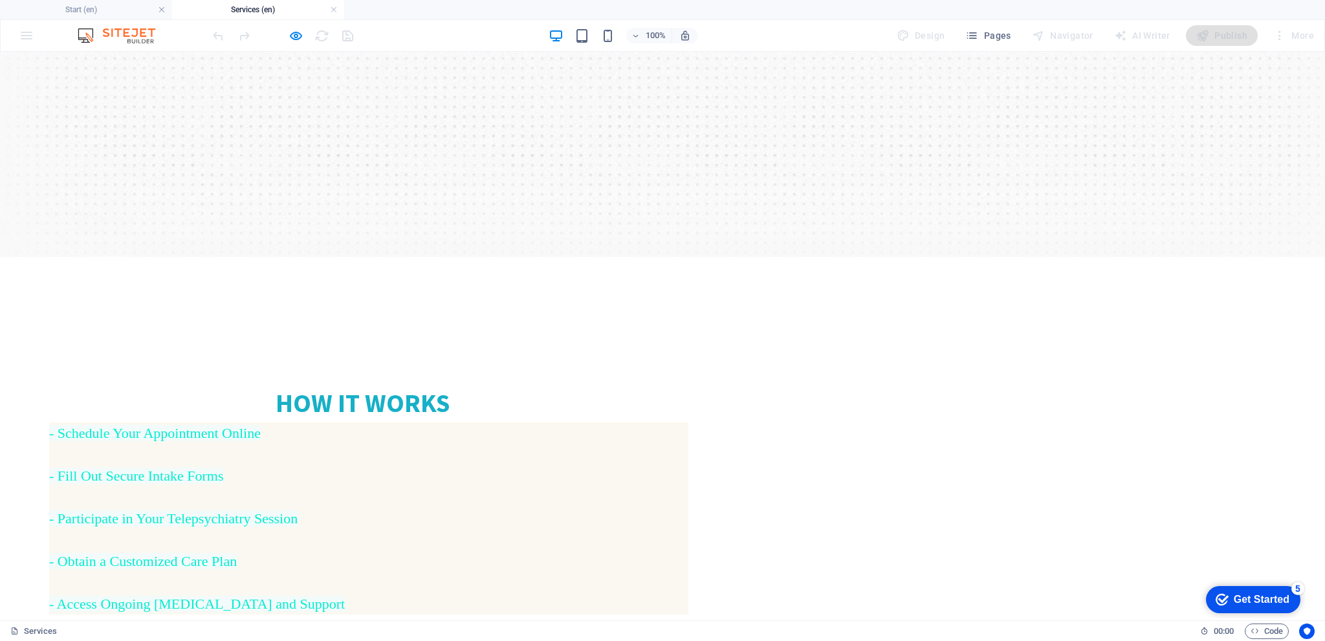
scroll to position [234, 0]
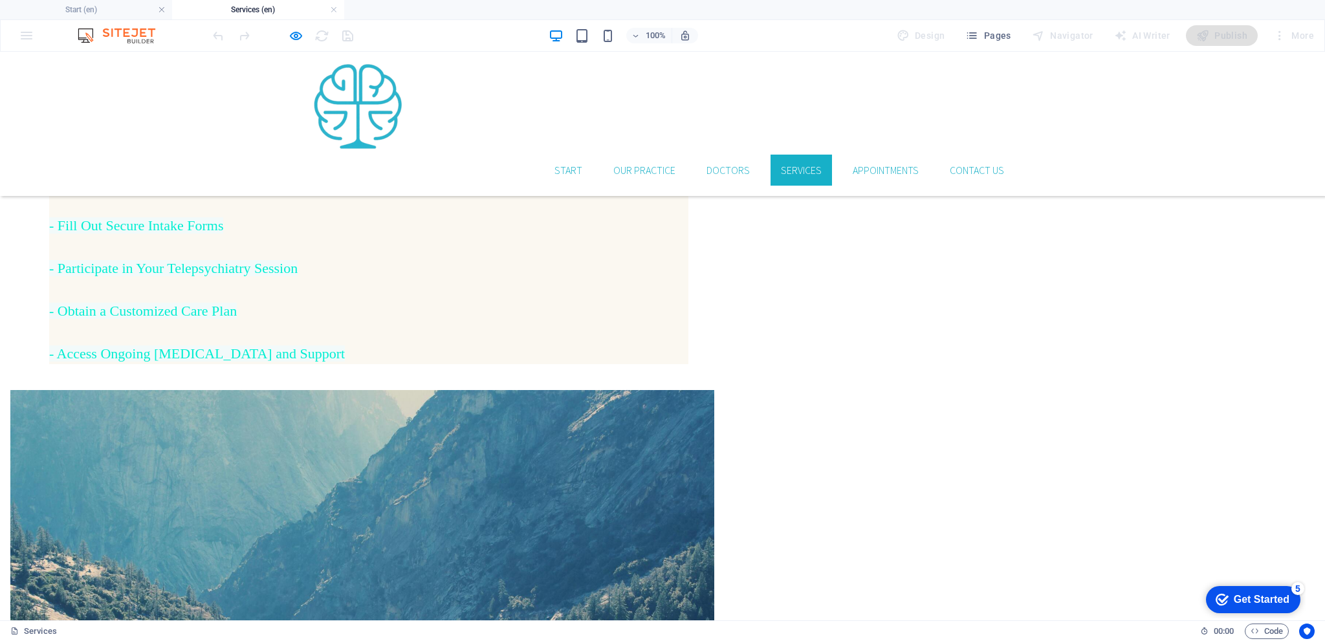
scroll to position [493, 0]
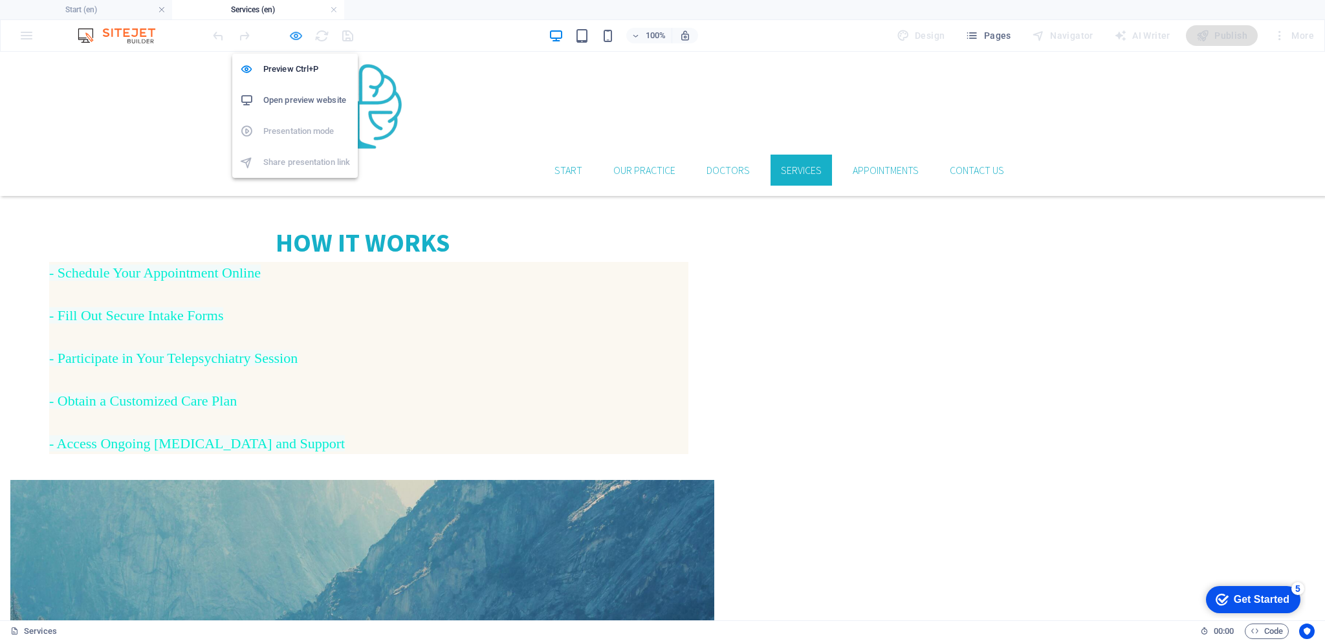
drag, startPoint x: 300, startPoint y: 41, endPoint x: 243, endPoint y: 12, distance: 63.9
click at [300, 41] on icon "button" at bounding box center [296, 35] width 15 height 15
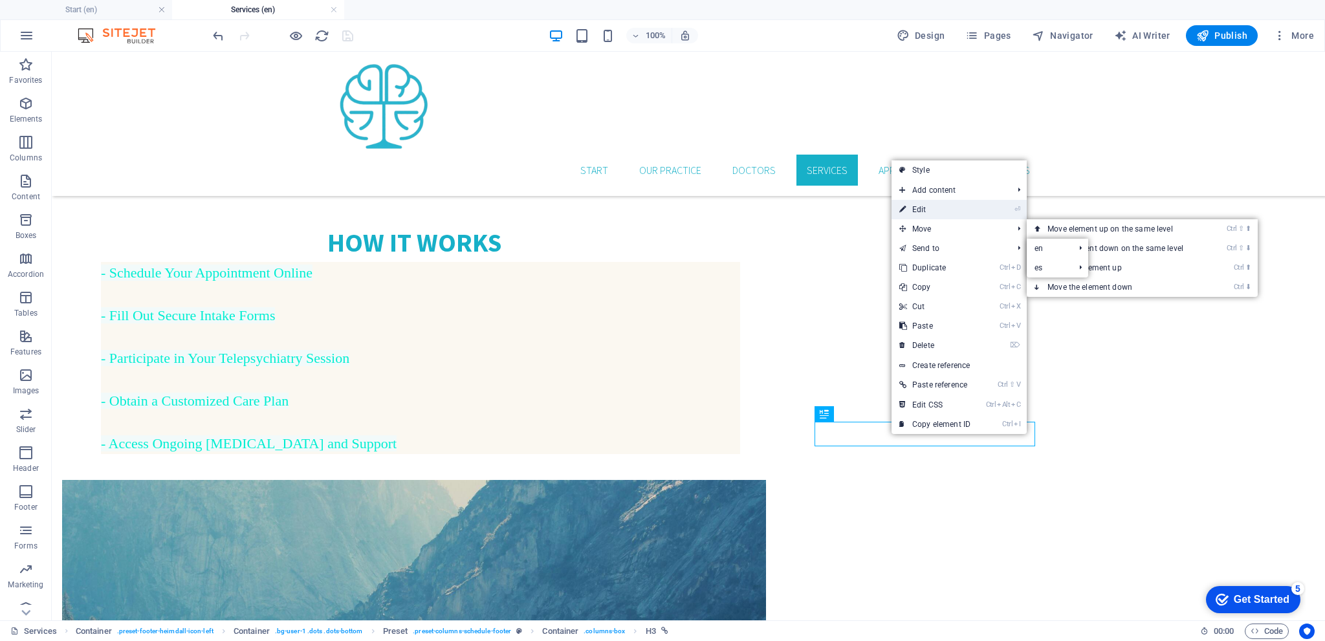
click at [926, 210] on link "⏎ Edit" at bounding box center [935, 209] width 87 height 19
select select
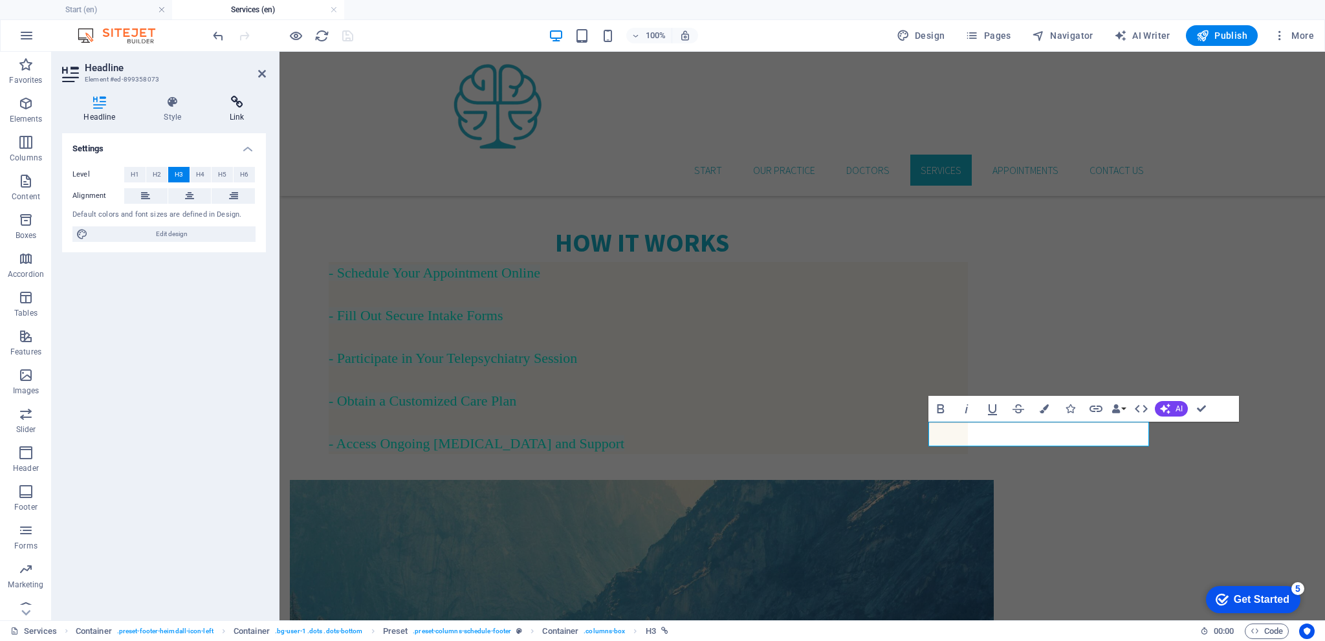
click at [233, 113] on h4 "Link" at bounding box center [237, 109] width 58 height 27
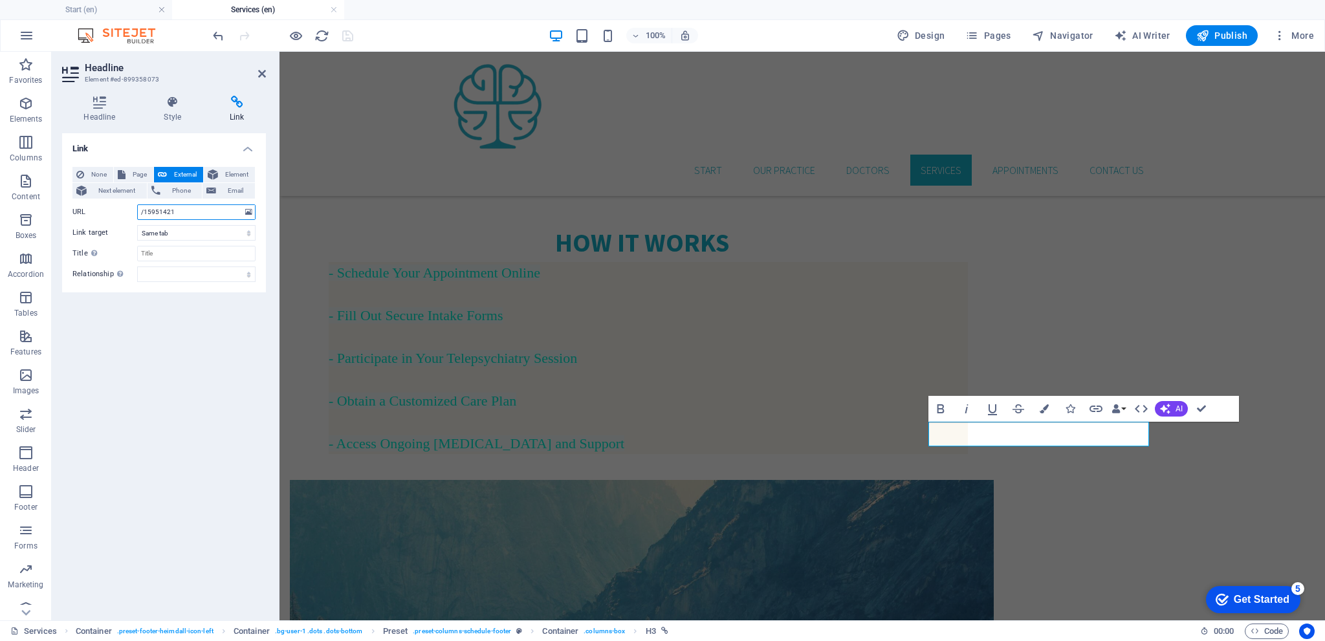
drag, startPoint x: 186, startPoint y: 211, endPoint x: 137, endPoint y: 213, distance: 49.2
click at [137, 213] on div "URL /15951421" at bounding box center [163, 212] width 183 height 16
paste input "https://www.zocdoc.com/practice/equilibria-psychiatry-llc-142170?lock=true&isNe…"
type input "https://www.zocdoc.com/practice/equilibria-psychiatry-llc-142170?lock=true&isNe…"
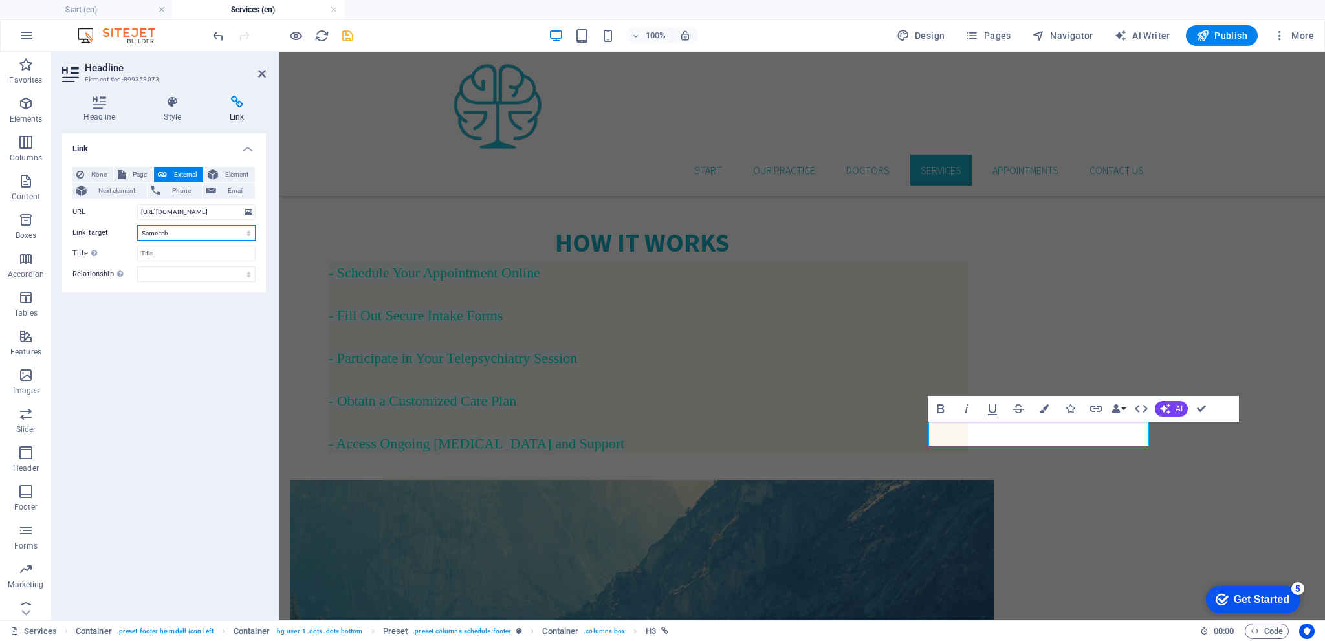
click at [250, 232] on select "New tab Same tab Overlay" at bounding box center [196, 233] width 118 height 16
select select "blank"
click at [137, 225] on select "New tab Same tab Overlay" at bounding box center [196, 233] width 118 height 16
click at [345, 30] on icon "save" at bounding box center [347, 35] width 15 height 15
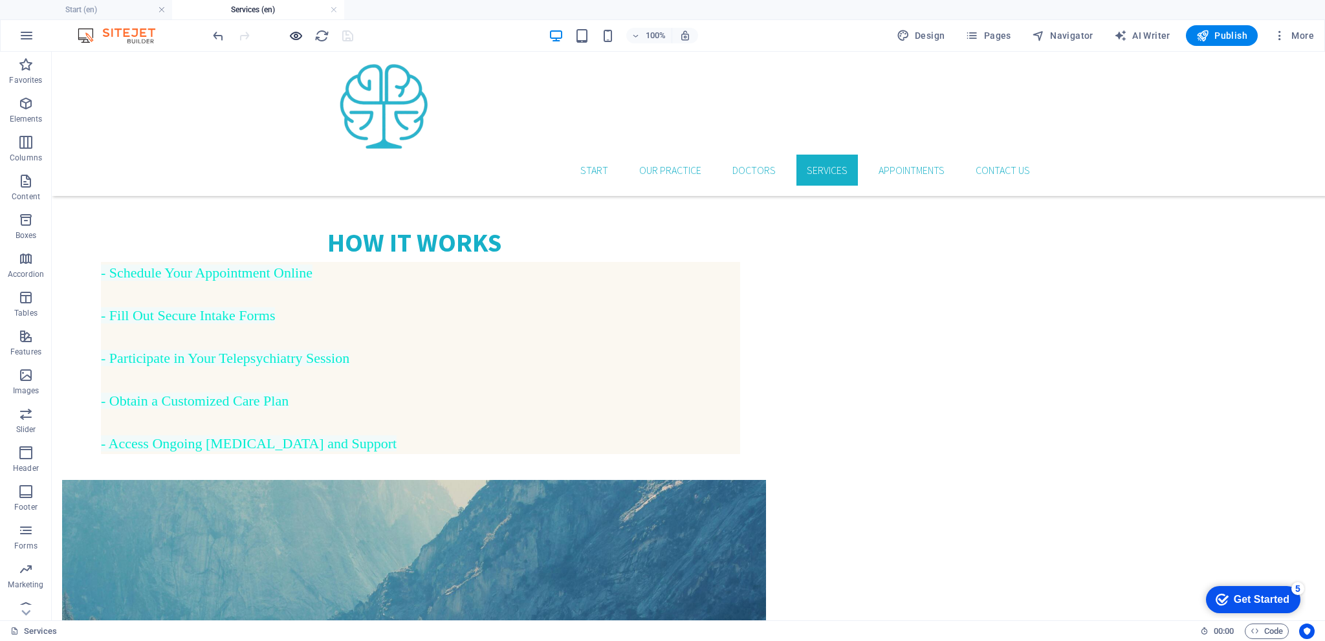
click at [298, 37] on icon "button" at bounding box center [296, 35] width 15 height 15
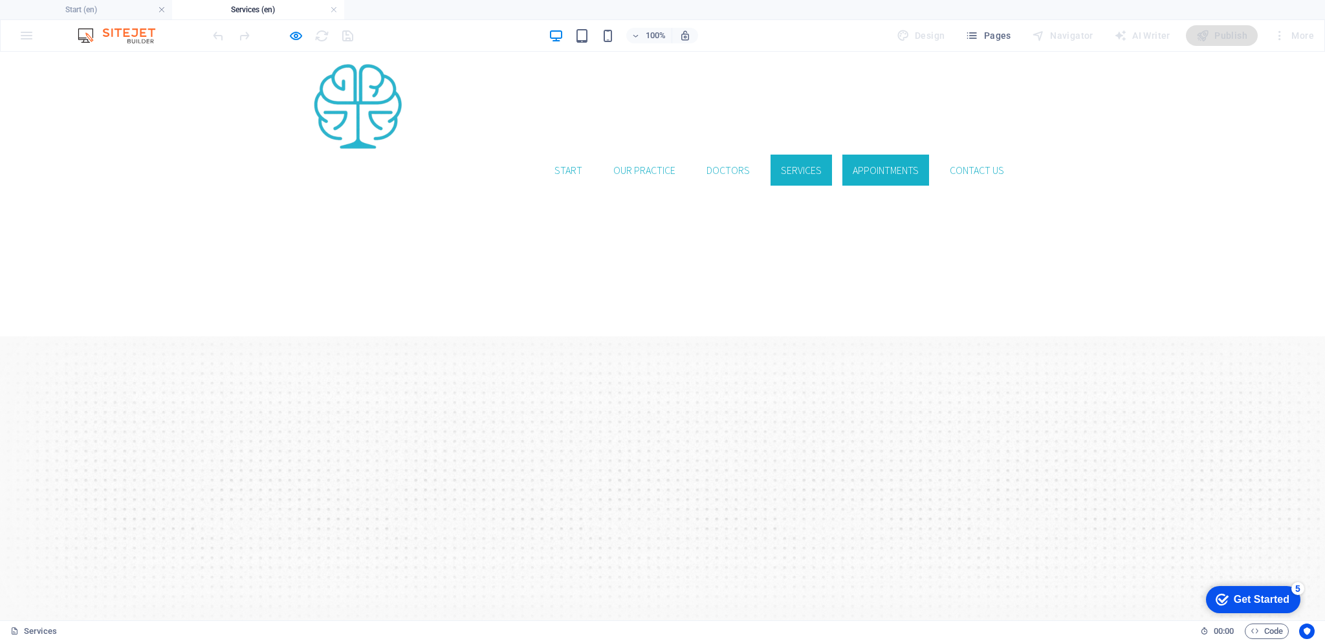
click at [869, 155] on link "Appointments" at bounding box center [885, 170] width 87 height 31
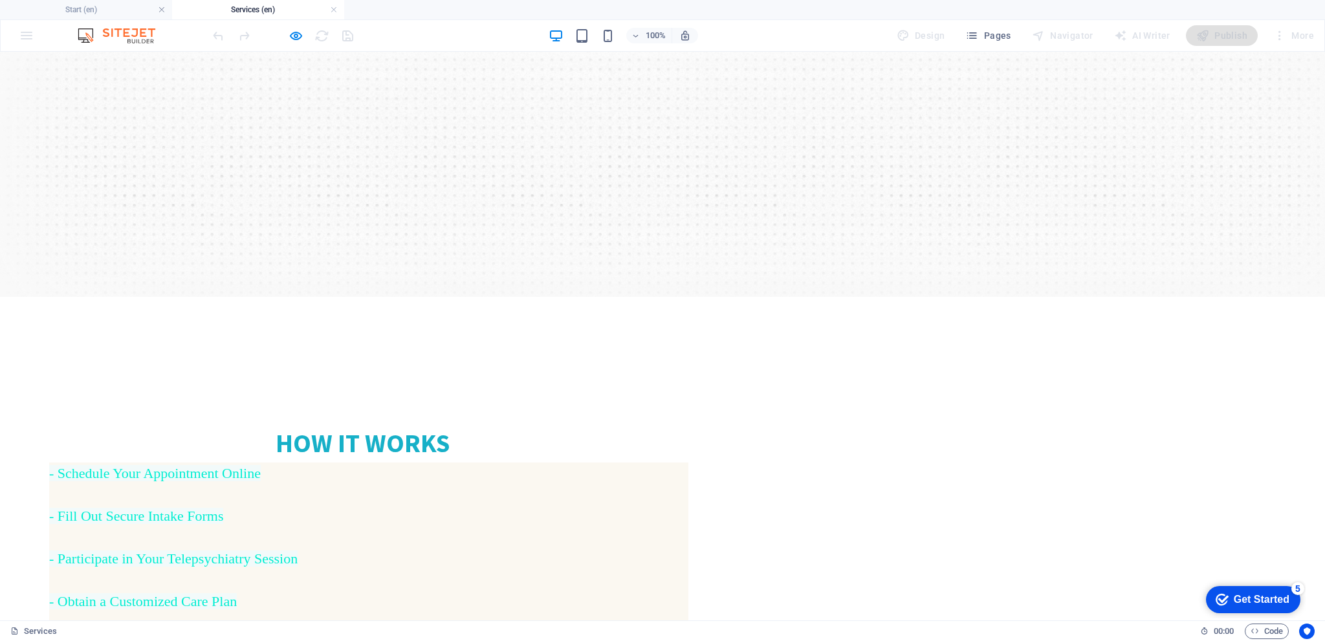
scroll to position [259, 0]
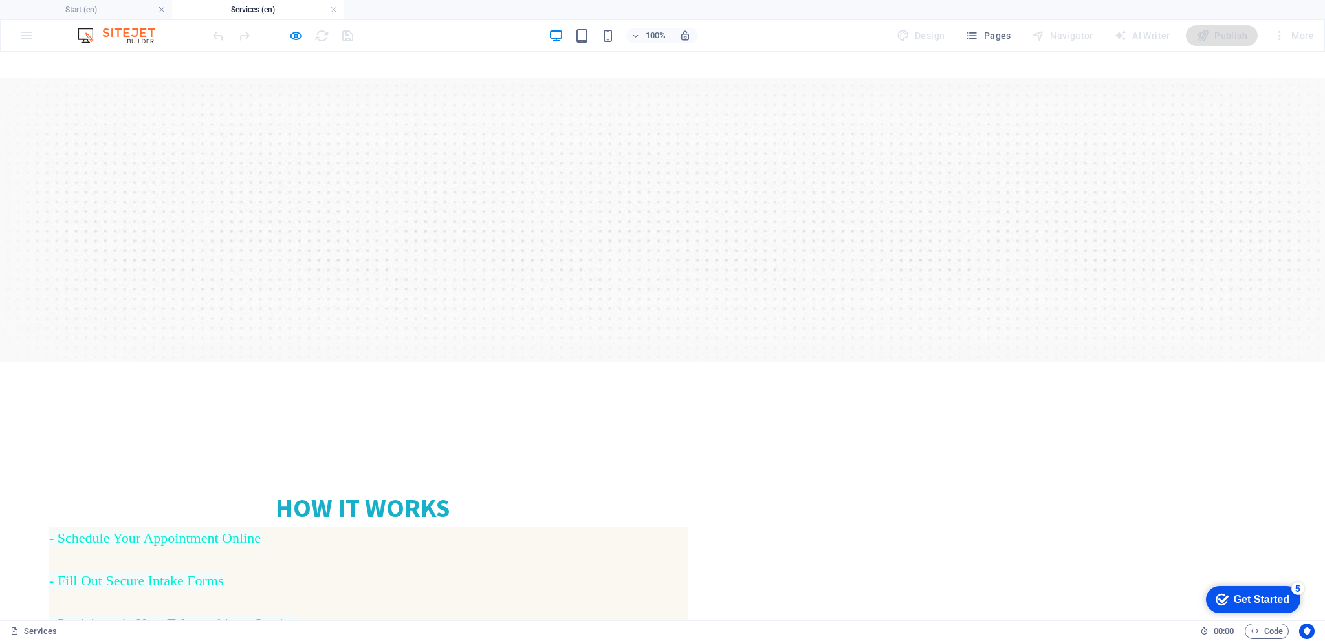
drag, startPoint x: 347, startPoint y: 357, endPoint x: 419, endPoint y: 545, distance: 201.7
click at [419, 545] on h4 "- Schedule Your Appointment Online - Fill Out Secure Intake Forms - Participate…" at bounding box center [368, 623] width 639 height 192
drag, startPoint x: 409, startPoint y: 307, endPoint x: 296, endPoint y: 41, distance: 289.4
click at [295, 34] on icon "button" at bounding box center [296, 35] width 15 height 15
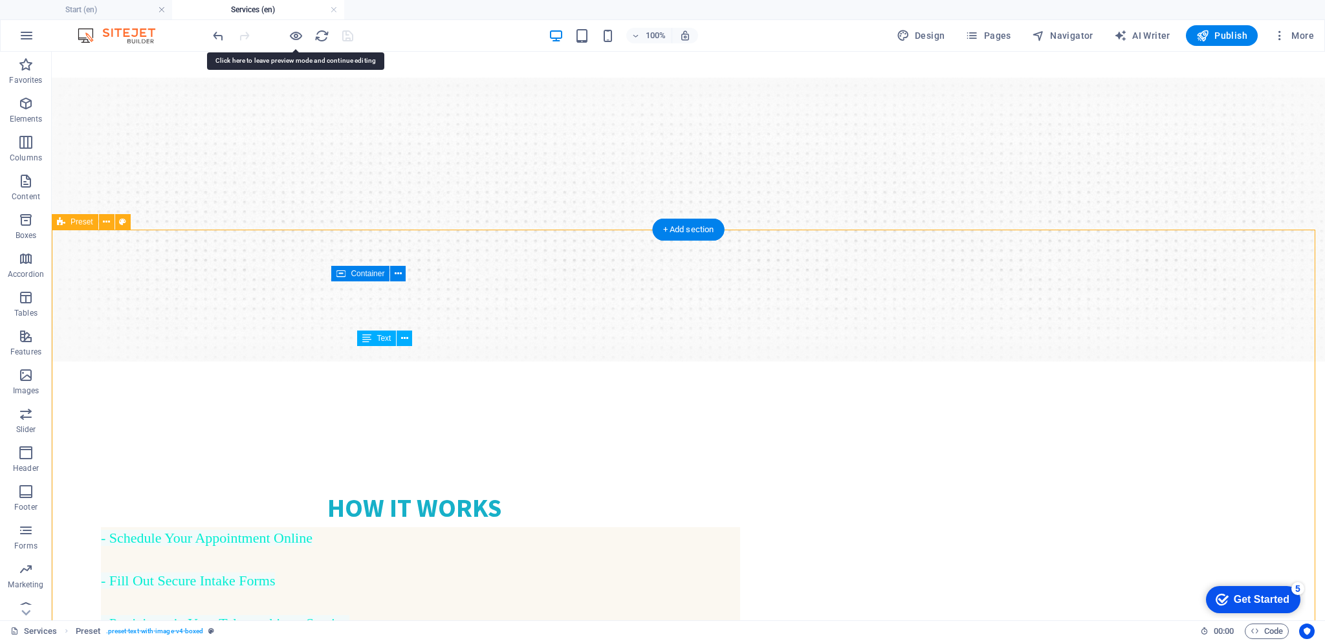
drag, startPoint x: 427, startPoint y: 549, endPoint x: 378, endPoint y: 426, distance: 132.4
click at [378, 527] on div "- Schedule Your Appointment Online - Fill Out Secure Intake Forms - Participate…" at bounding box center [414, 623] width 652 height 192
click at [375, 527] on div "- Schedule Your Appointment Online - Fill Out Secure Intake Forms - Participate…" at bounding box center [414, 623] width 652 height 192
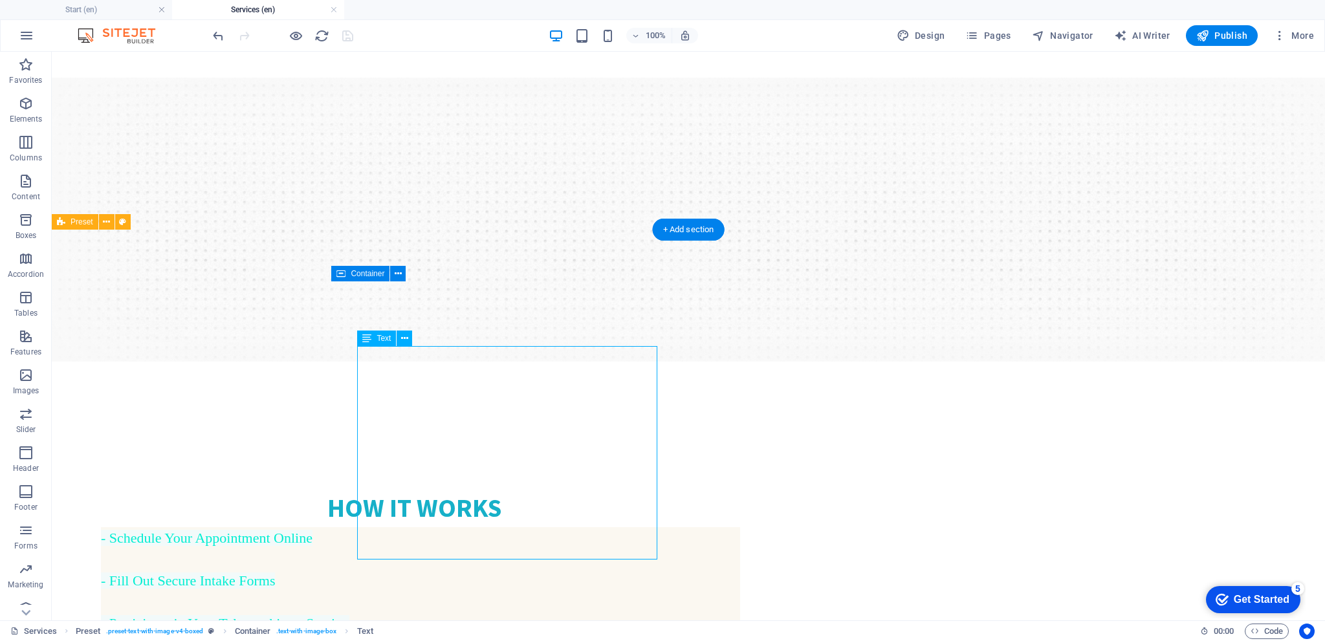
click at [375, 527] on div "- Schedule Your Appointment Online - Fill Out Secure Intake Forms - Participate…" at bounding box center [414, 623] width 652 height 192
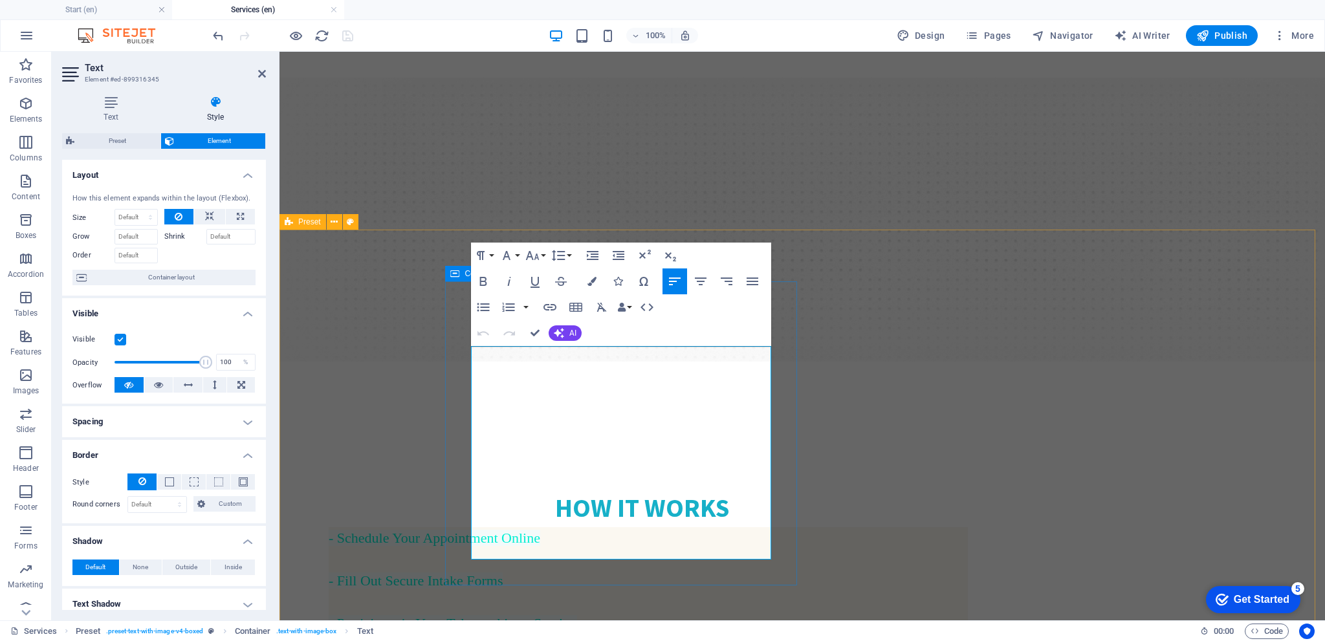
drag, startPoint x: 485, startPoint y: 357, endPoint x: 577, endPoint y: 532, distance: 198.5
click at [578, 561] on div "How It Works - Schedule Your Appointment Online - Fill Out Secure Intake Forms …" at bounding box center [642, 604] width 704 height 283
click at [591, 281] on icon "button" at bounding box center [591, 281] width 9 height 9
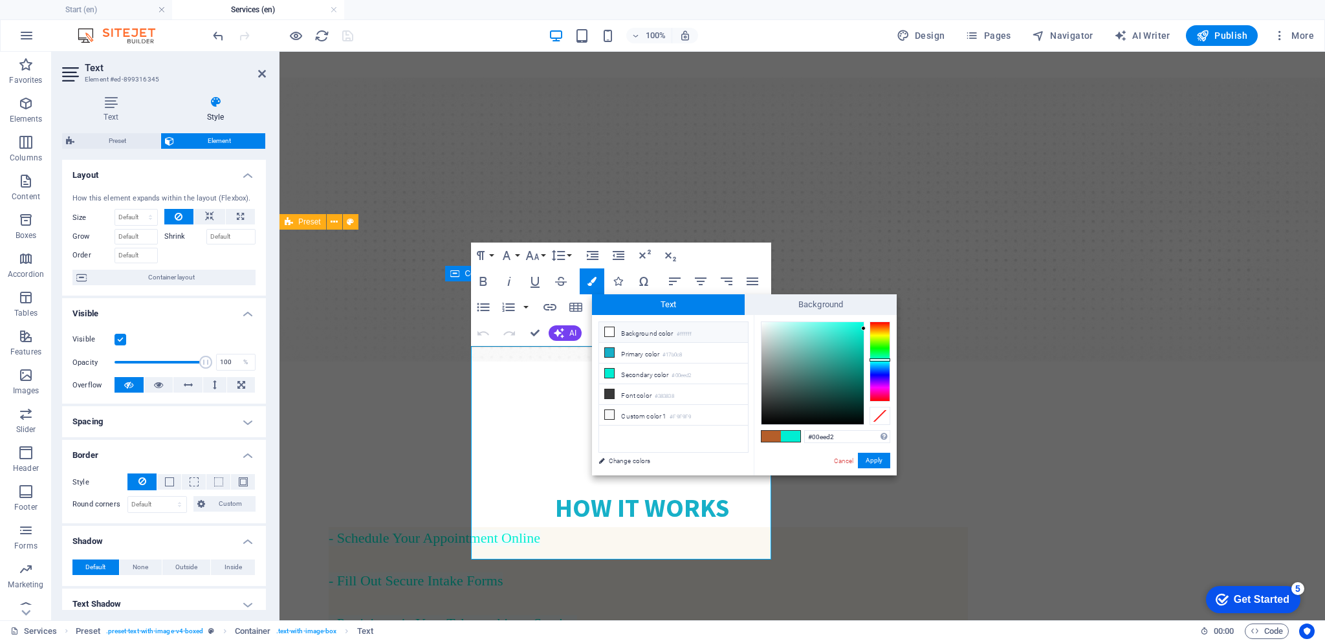
drag, startPoint x: 632, startPoint y: 351, endPoint x: 628, endPoint y: 333, distance: 18.5
click at [628, 333] on ul "Background color #ffffff Primary color #17b0c8 Secondary color #00eed2 Font col…" at bounding box center [673, 387] width 150 height 131
click at [611, 350] on icon at bounding box center [609, 352] width 9 height 9
click at [613, 331] on icon at bounding box center [609, 331] width 9 height 9
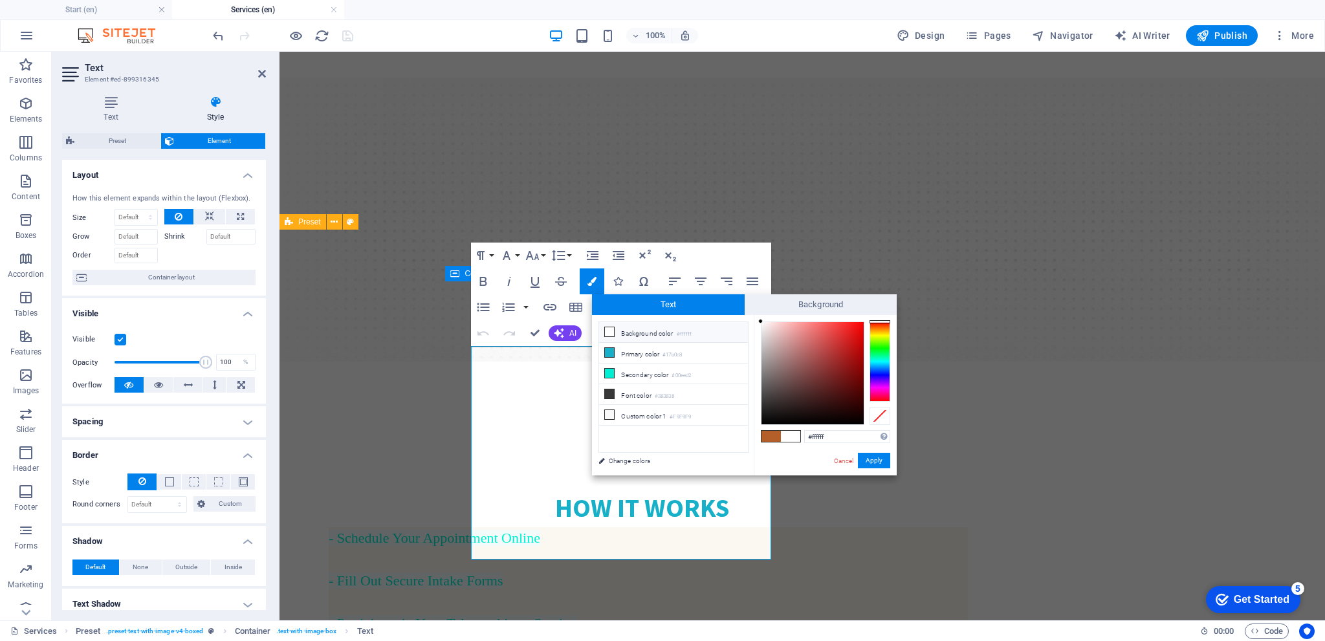
click at [613, 331] on icon at bounding box center [609, 331] width 9 height 9
click at [886, 364] on div at bounding box center [880, 362] width 21 height 80
drag, startPoint x: 880, startPoint y: 360, endPoint x: 857, endPoint y: 362, distance: 23.3
click at [880, 360] on div at bounding box center [880, 362] width 21 height 80
drag, startPoint x: 608, startPoint y: 351, endPoint x: 661, endPoint y: 359, distance: 53.7
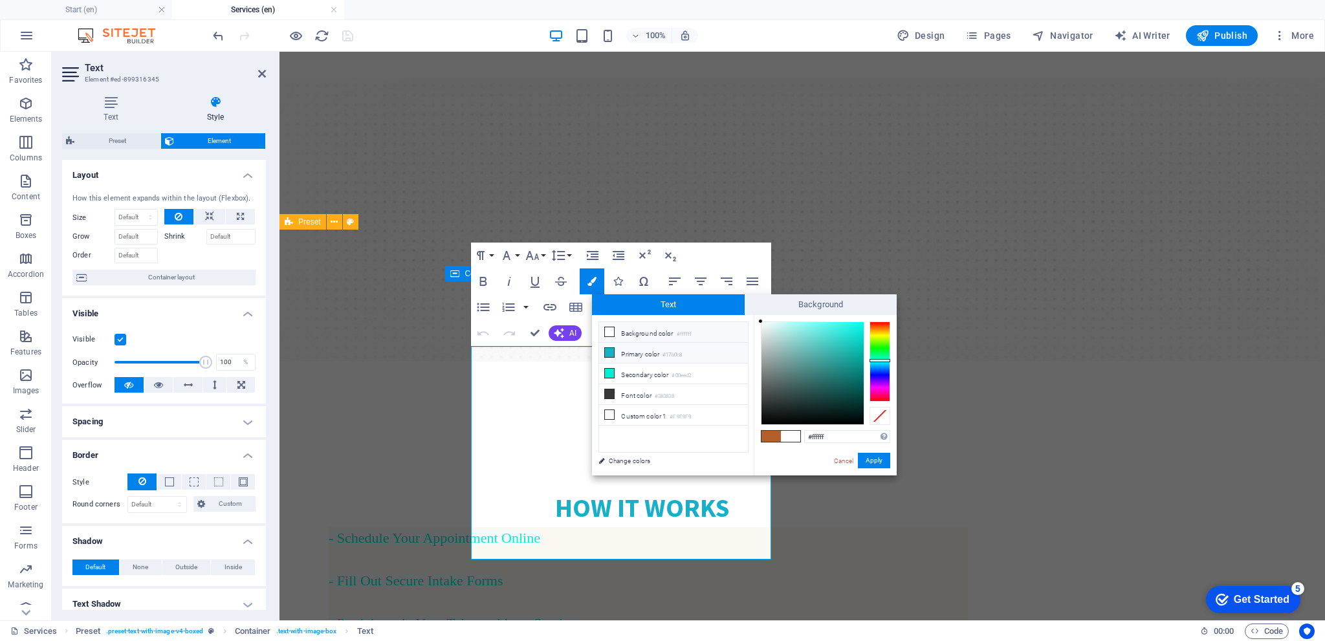
click at [611, 351] on icon at bounding box center [609, 352] width 9 height 9
type input "#17b0c8"
click at [624, 459] on link "Change colors" at bounding box center [667, 461] width 150 height 16
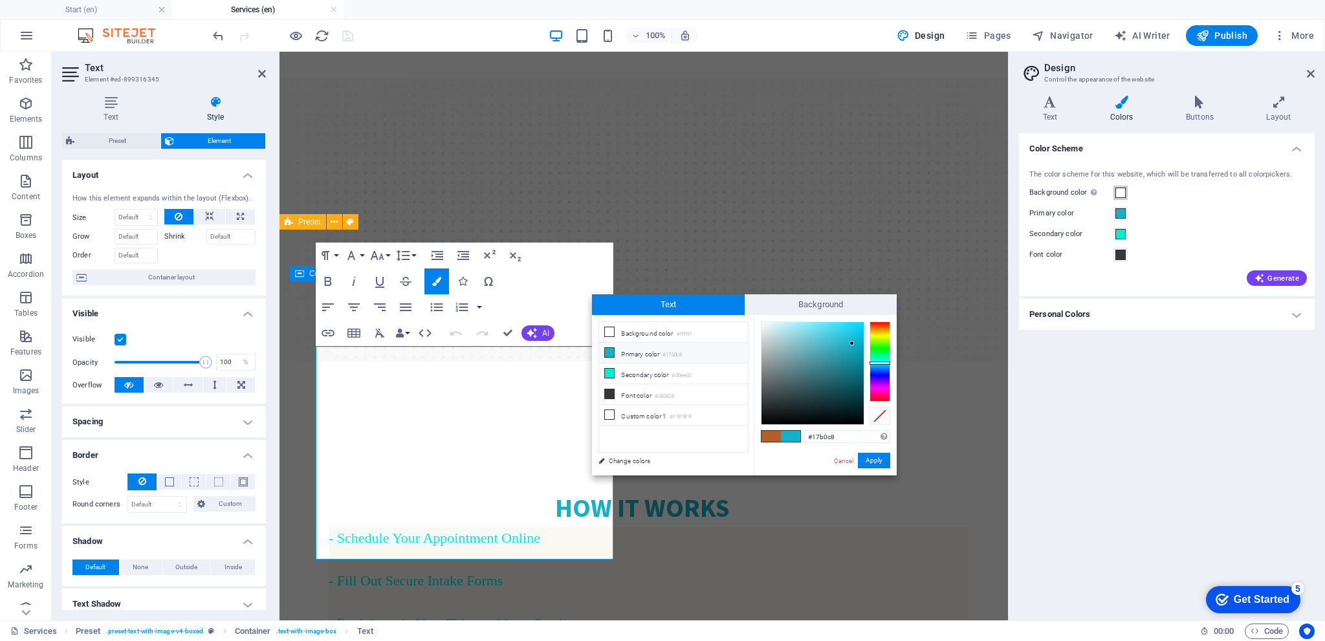
click at [1121, 193] on span at bounding box center [1120, 193] width 10 height 10
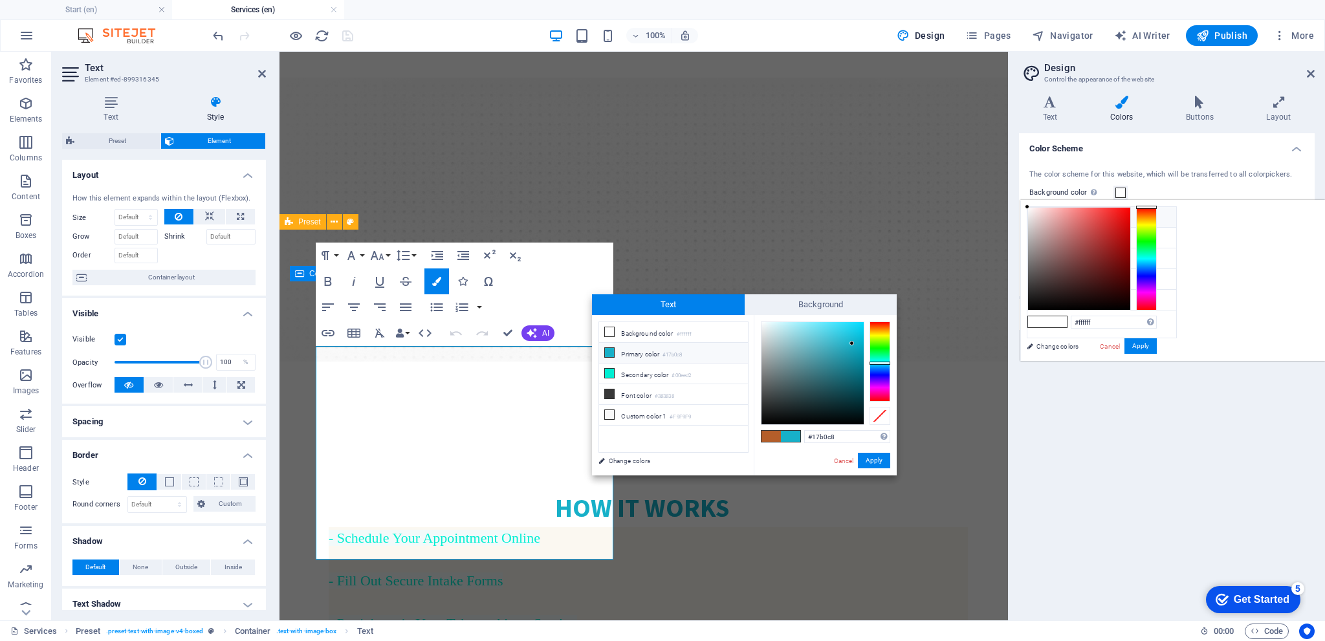
drag, startPoint x: 1040, startPoint y: 234, endPoint x: 1087, endPoint y: 224, distance: 48.4
click at [1066, 209] on ul "Background color #ffffff Primary color #17b0c8 Secondary color #00eed2 Font col…" at bounding box center [1102, 272] width 150 height 132
drag, startPoint x: 1095, startPoint y: 236, endPoint x: 1090, endPoint y: 224, distance: 13.3
click at [1087, 219] on ul "Background color #ffffff Primary color #17b0c8 Secondary color #00eed2 Font col…" at bounding box center [1102, 272] width 150 height 132
click at [1079, 234] on li "Primary color #17b0c8" at bounding box center [1101, 238] width 149 height 21
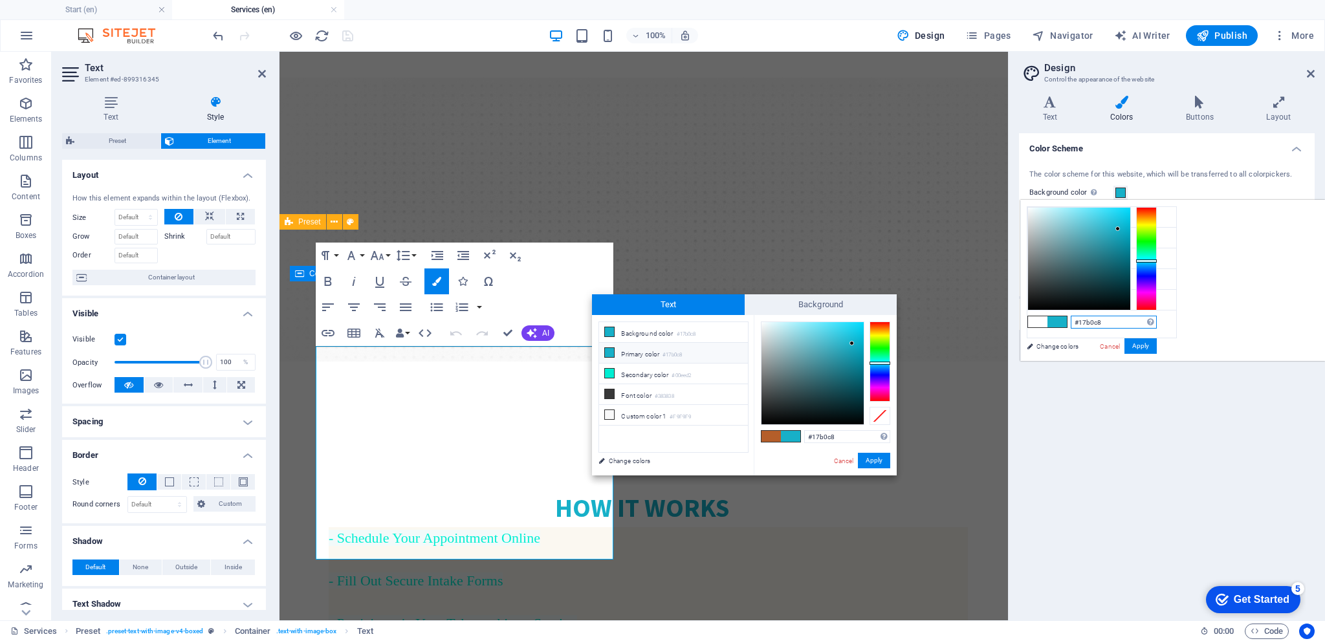
drag, startPoint x: 1251, startPoint y: 322, endPoint x: 1237, endPoint y: 320, distance: 13.7
click at [1157, 320] on input "#17b0c8" at bounding box center [1114, 322] width 86 height 13
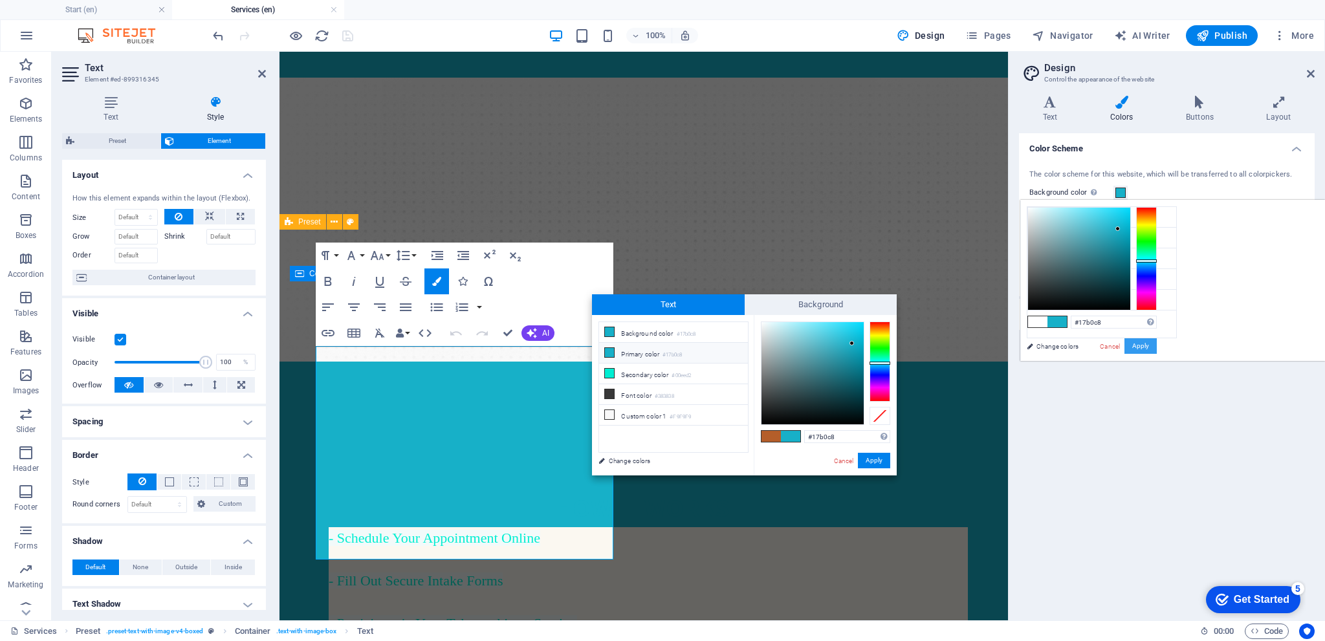
click at [1157, 346] on button "Apply" at bounding box center [1141, 346] width 32 height 16
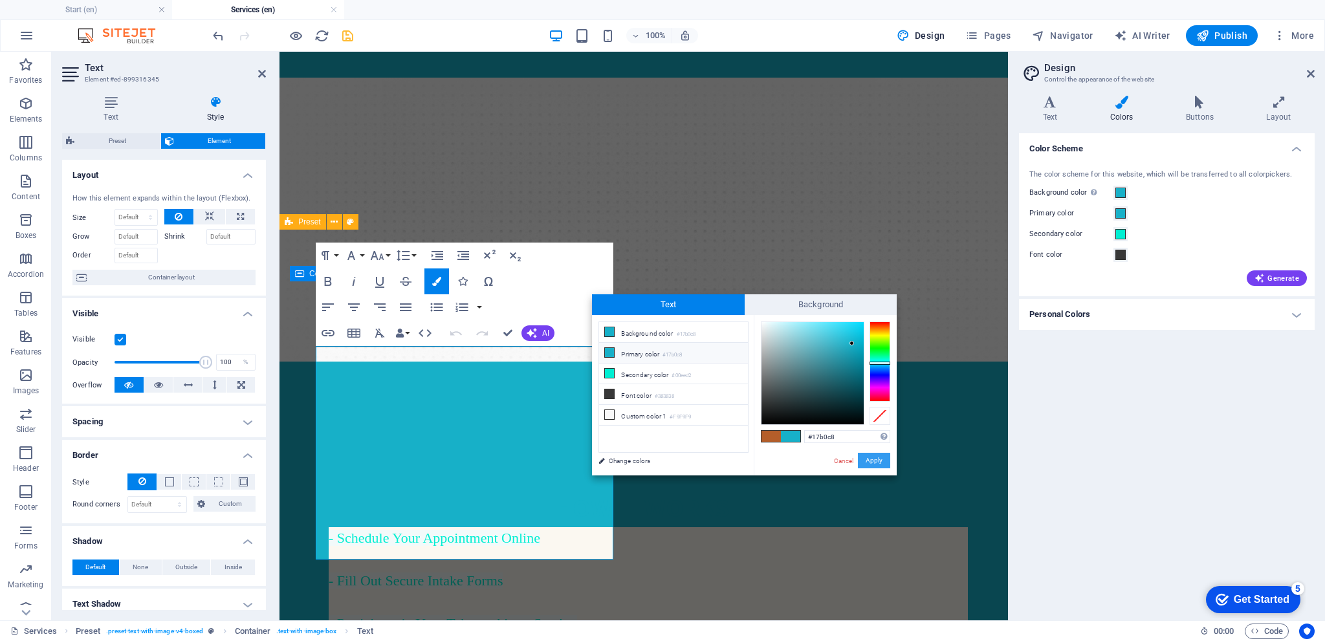
click at [876, 459] on button "Apply" at bounding box center [874, 461] width 32 height 16
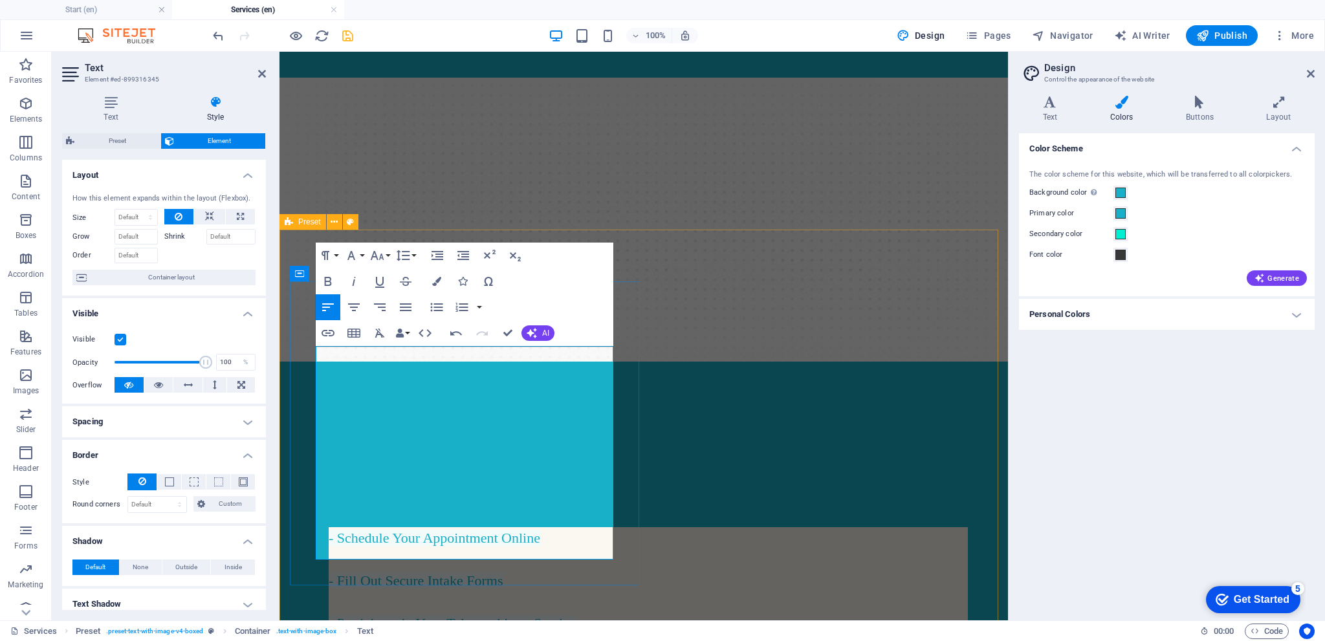
click at [551, 527] on h4 "- Schedule Your Appointment Online - Fill Out Secure Intake Forms - Participate…" at bounding box center [648, 623] width 639 height 192
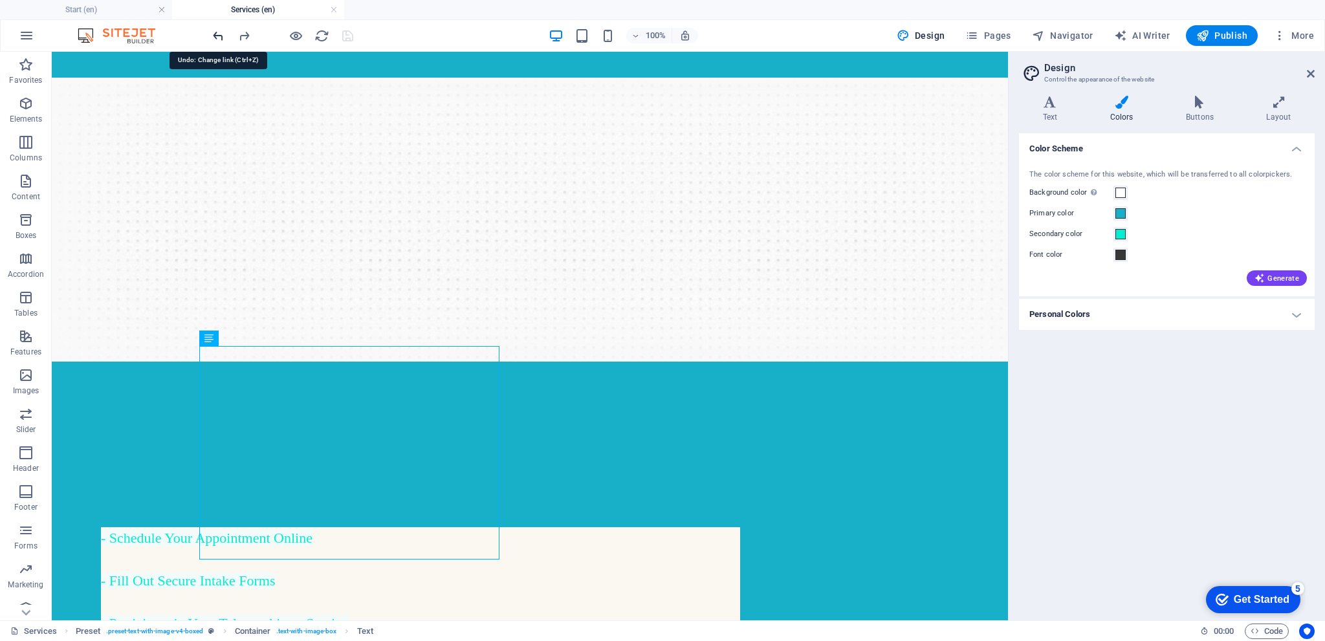
click at [218, 36] on icon "undo" at bounding box center [218, 35] width 15 height 15
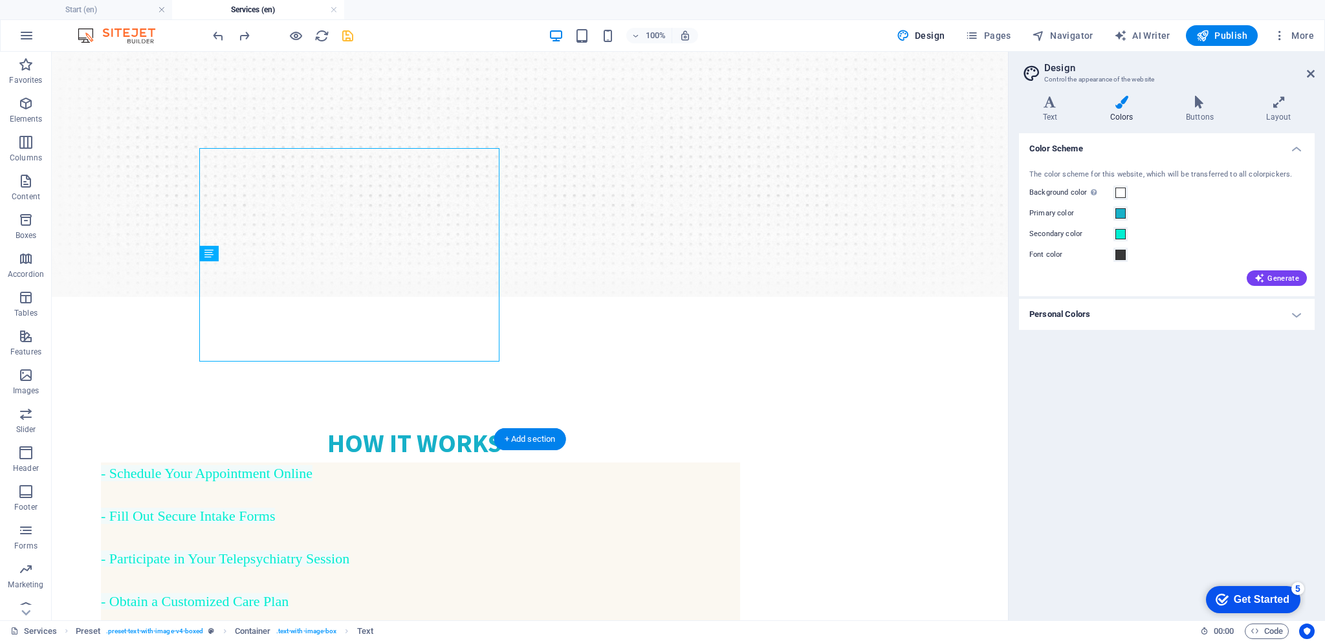
scroll to position [267, 0]
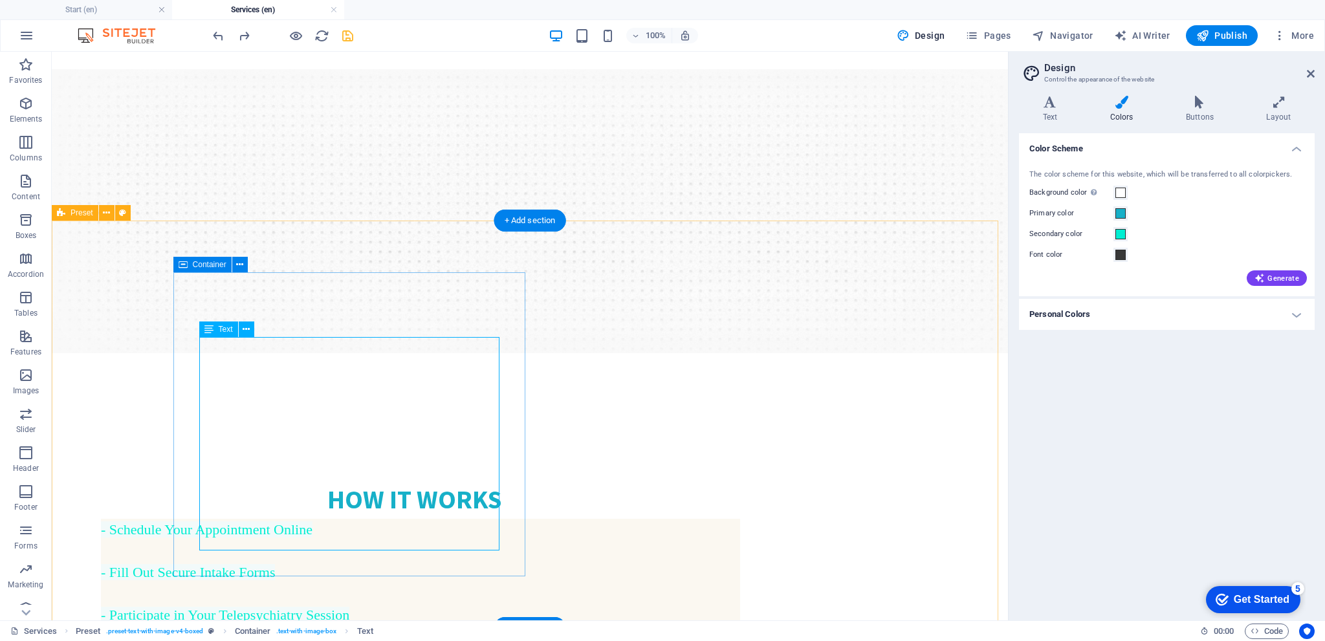
click at [375, 519] on div "- Schedule Your Appointment Online - Fill Out Secure Intake Forms - Participate…" at bounding box center [414, 615] width 652 height 192
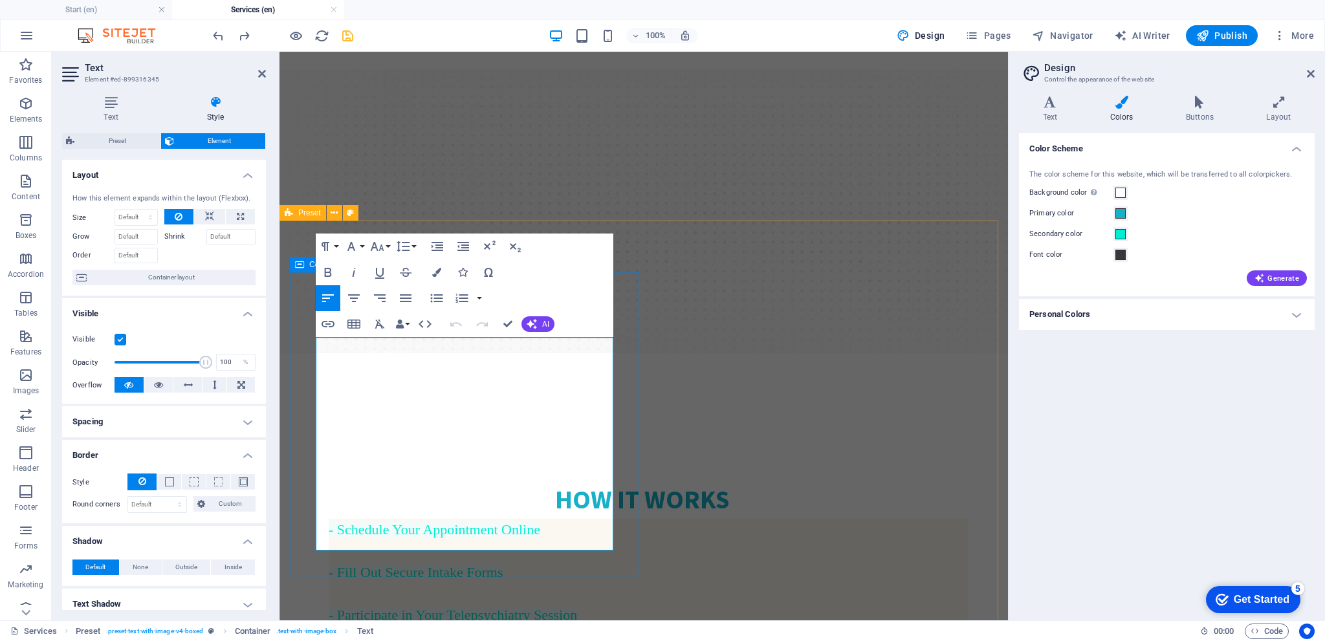
drag, startPoint x: 329, startPoint y: 347, endPoint x: 424, endPoint y: 532, distance: 207.8
click at [424, 532] on h4 "- Schedule Your Appointment Online - Fill Out Secure Intake Forms - Participate…" at bounding box center [648, 615] width 639 height 192
click at [1120, 193] on span at bounding box center [1120, 193] width 10 height 10
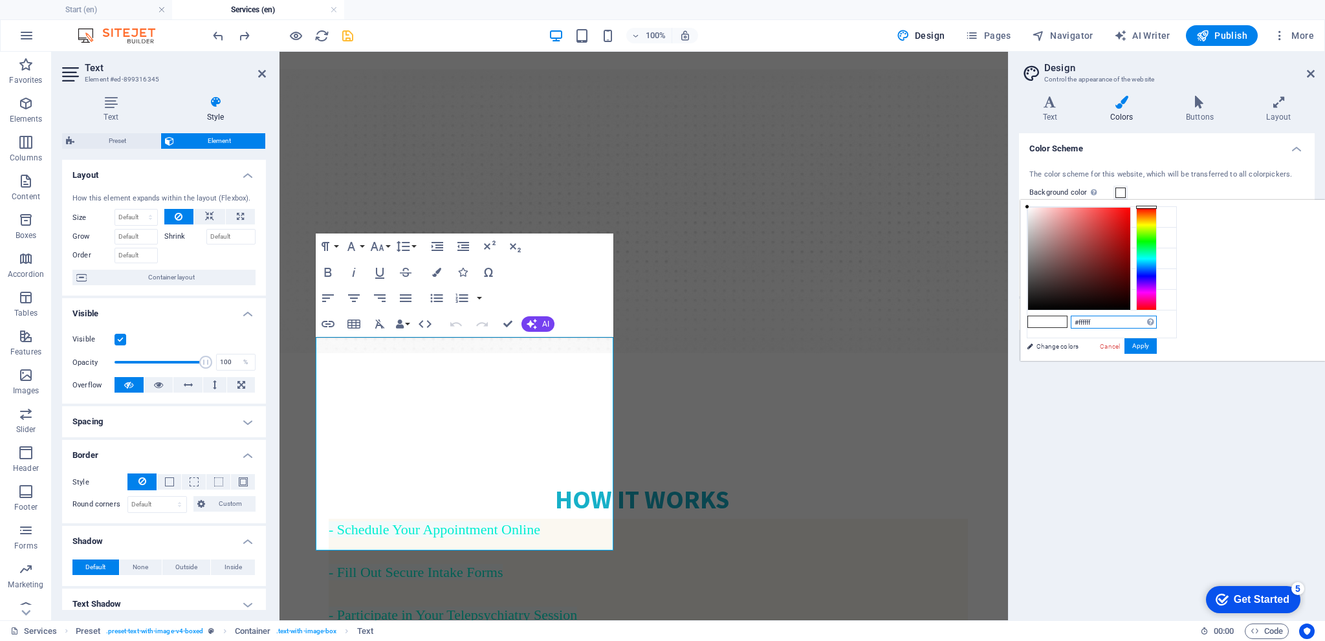
drag, startPoint x: 1264, startPoint y: 318, endPoint x: 1234, endPoint y: 318, distance: 29.1
click at [1157, 318] on input "#ffffff" at bounding box center [1114, 322] width 86 height 13
paste input "17b0c8"
type input "#17b0c8"
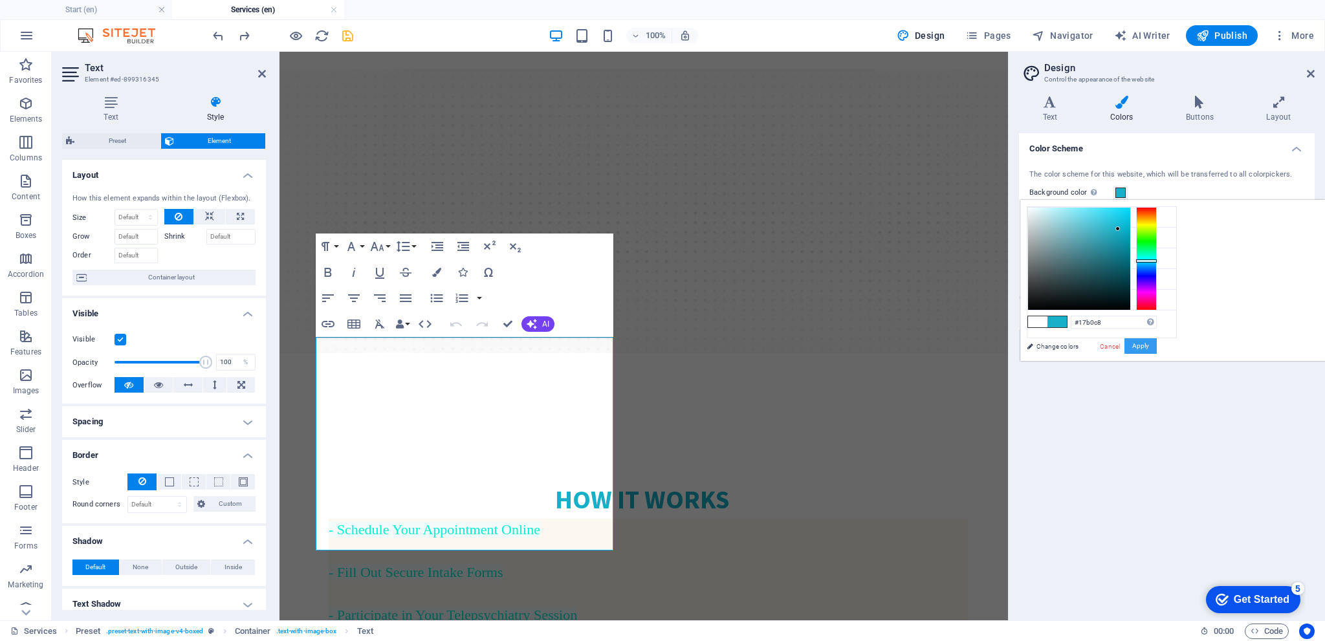
click at [1157, 347] on button "Apply" at bounding box center [1141, 346] width 32 height 16
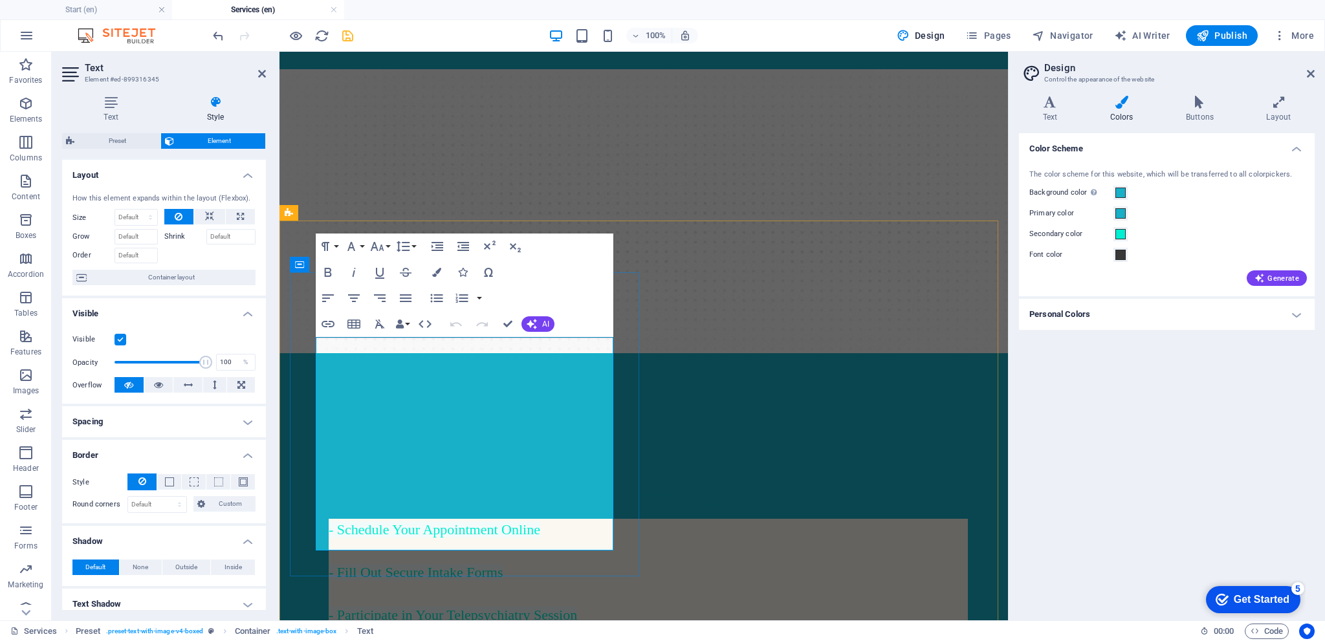
click at [554, 519] on h4 "- Schedule Your Appointment Online - Fill Out Secure Intake Forms - Participate…" at bounding box center [648, 615] width 639 height 192
click at [214, 36] on icon "undo" at bounding box center [218, 35] width 15 height 15
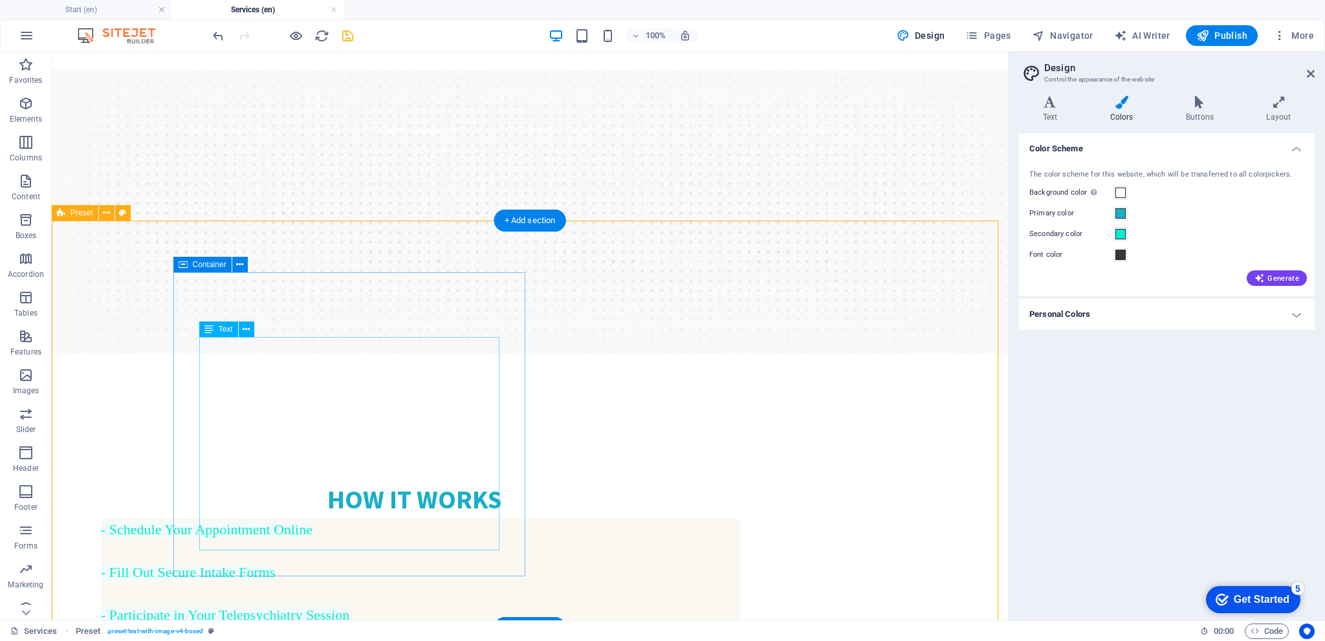
click at [303, 519] on div "- Schedule Your Appointment Online - Fill Out Secure Intake Forms - Participate…" at bounding box center [414, 615] width 652 height 192
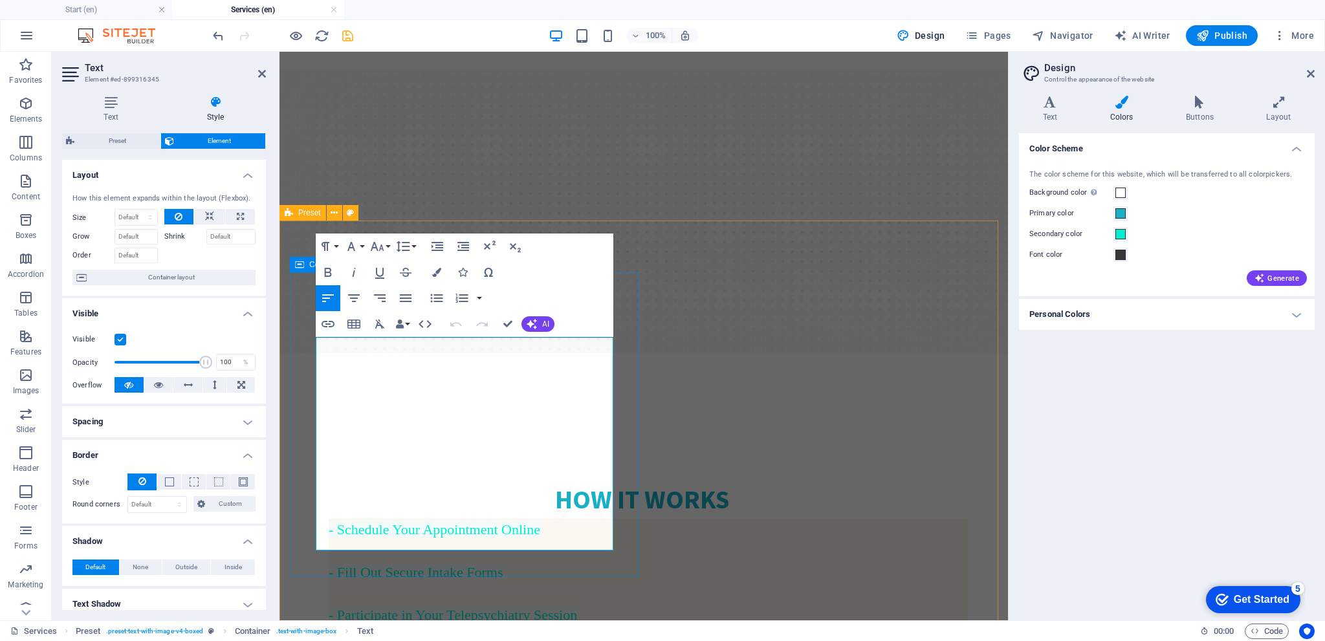
drag, startPoint x: 330, startPoint y: 349, endPoint x: 738, endPoint y: 412, distance: 413.2
click at [468, 535] on h4 "- Schedule Your Appointment Online - Fill Out Secure Intake Forms - Participate…" at bounding box center [648, 615] width 639 height 192
click at [1122, 234] on span at bounding box center [1120, 234] width 10 height 10
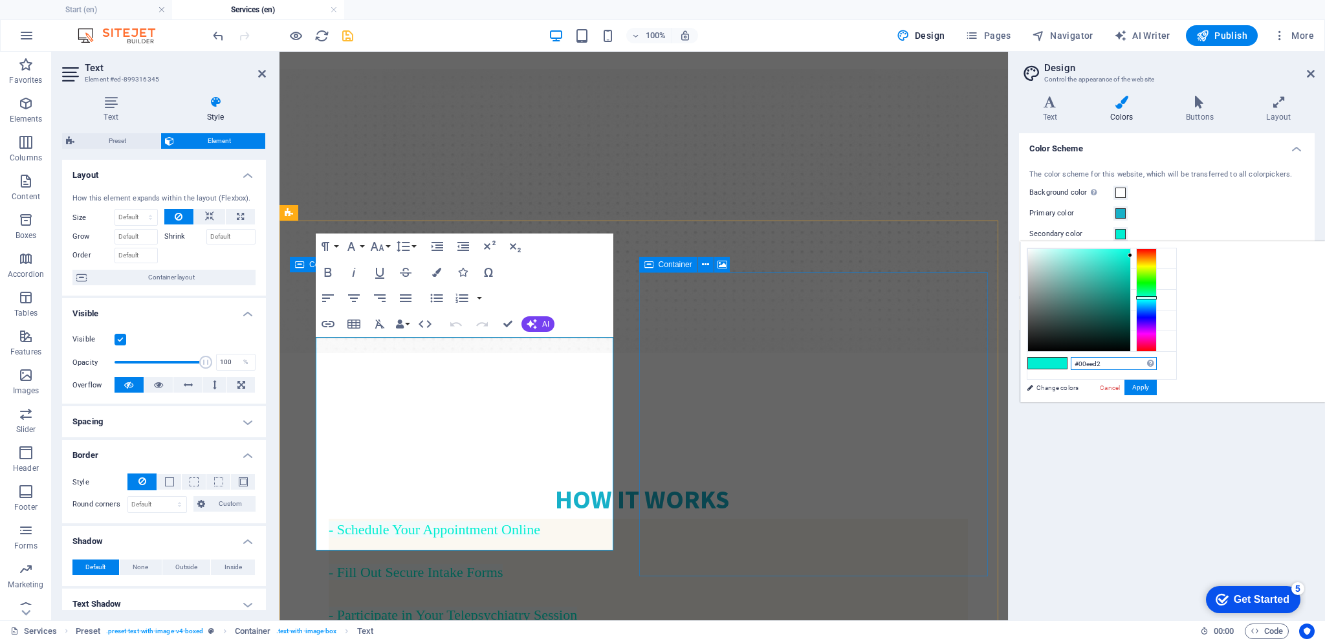
drag, startPoint x: 1273, startPoint y: 360, endPoint x: 1234, endPoint y: 368, distance: 39.5
click at [1157, 368] on input "#00eed2" at bounding box center [1114, 363] width 86 height 13
paste input "17b0c8"
type input "#17b0c8"
click at [1157, 386] on button "Apply" at bounding box center [1141, 388] width 32 height 16
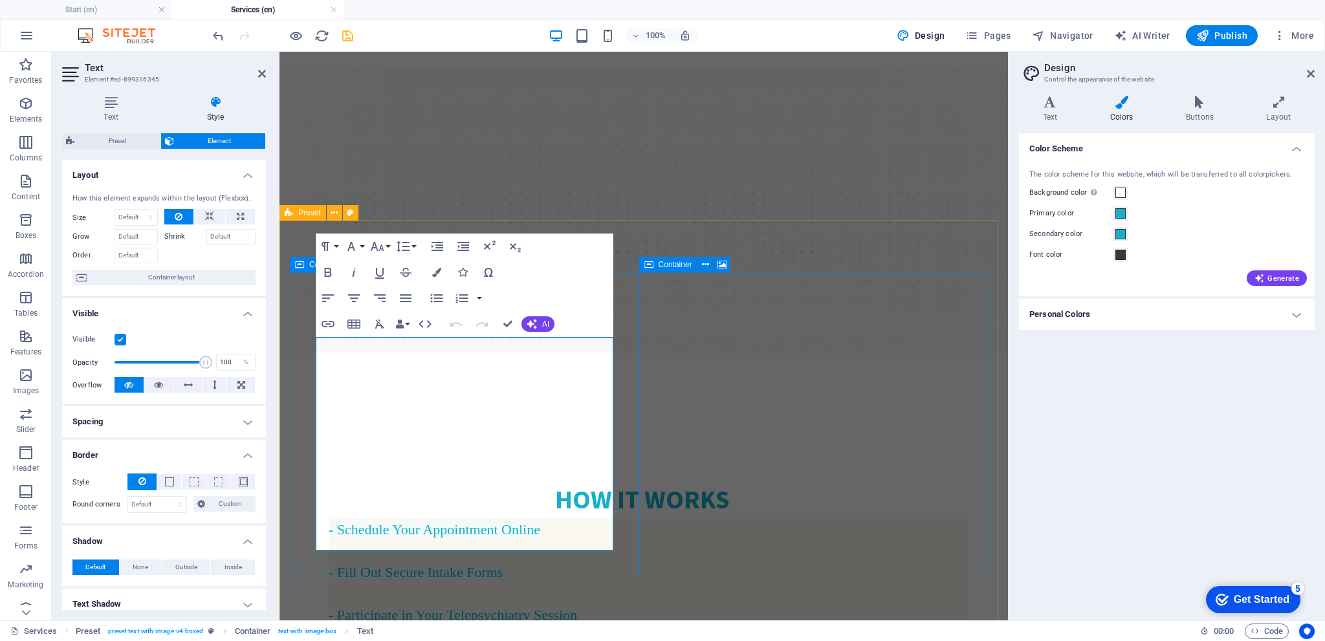
click at [533, 521] on span "- Schedule Your Appointment Online - Fill Out Secure Intake Forms - Participate…" at bounding box center [477, 614] width 296 height 187
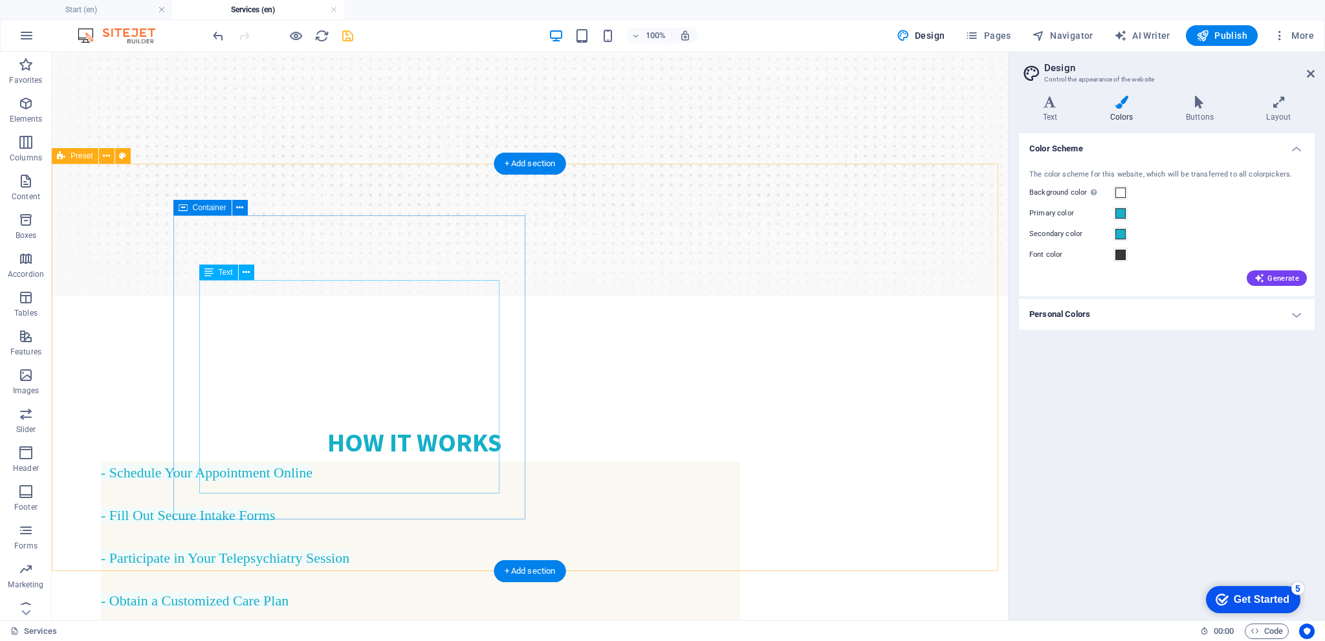
scroll to position [324, 0]
click at [215, 463] on div "- Schedule Your Appointment Online - Fill Out Secure Intake Forms - Participate…" at bounding box center [414, 559] width 652 height 192
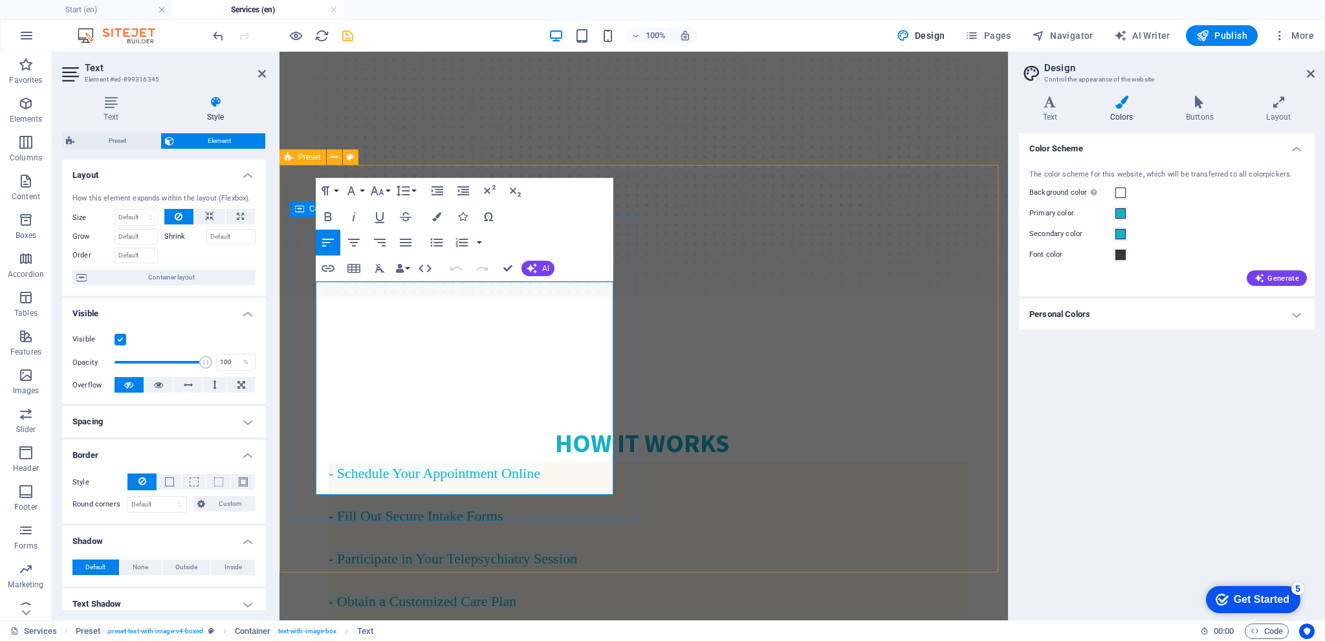
drag, startPoint x: 534, startPoint y: 318, endPoint x: 516, endPoint y: 323, distance: 19.5
click at [516, 463] on h4 "- Schedule Your Appointment Online - Fill Out Secure Intake Forms - Participate…" at bounding box center [648, 559] width 639 height 192
click at [1300, 315] on h4 "Personal Colors" at bounding box center [1167, 314] width 296 height 31
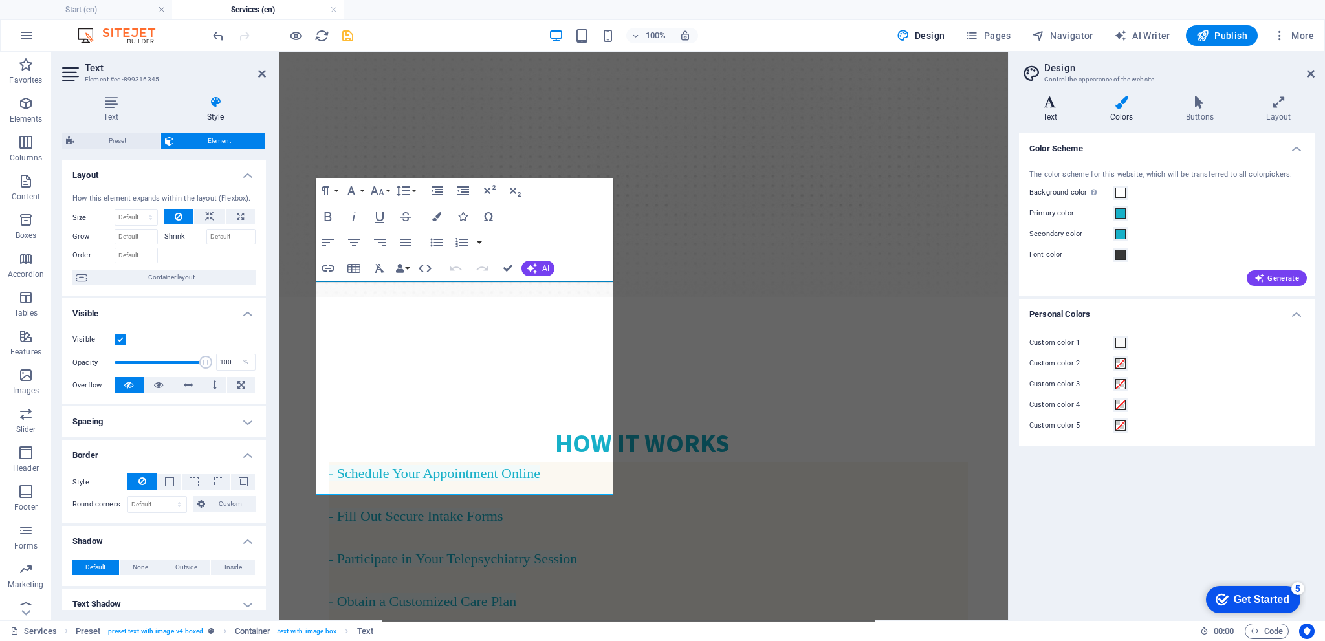
click at [1055, 116] on h4 "Text" at bounding box center [1052, 109] width 67 height 27
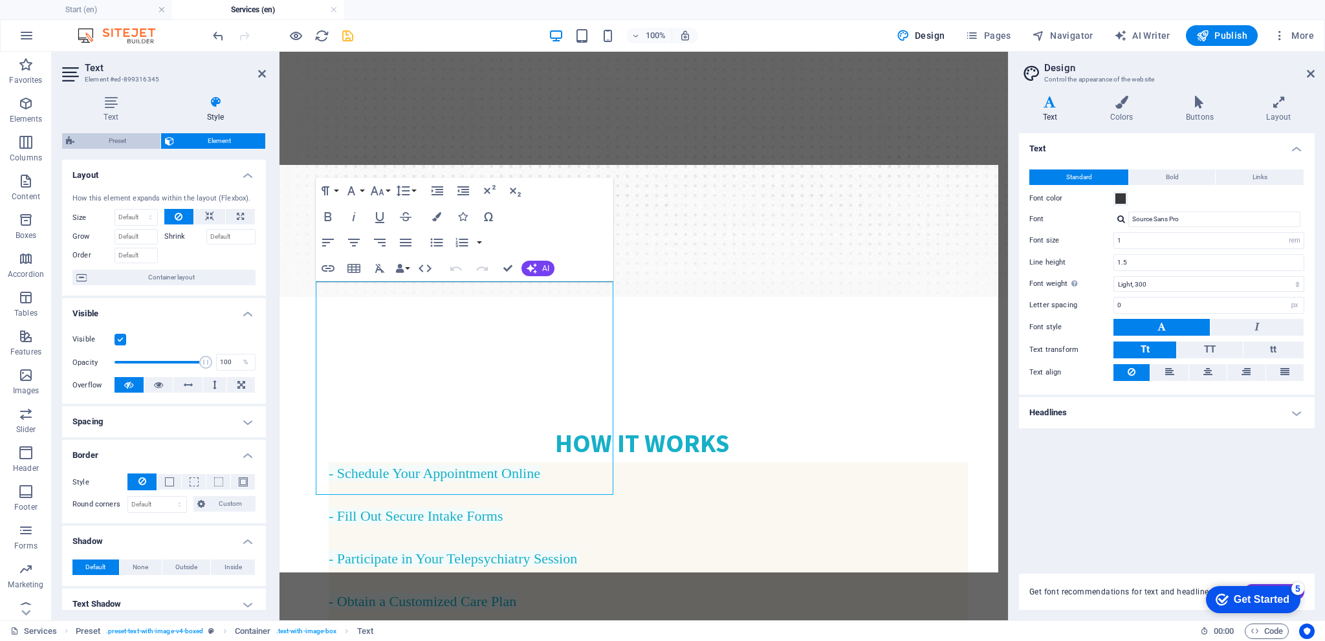
click at [132, 137] on span "Preset" at bounding box center [117, 141] width 78 height 16
select select "rem"
select select "px"
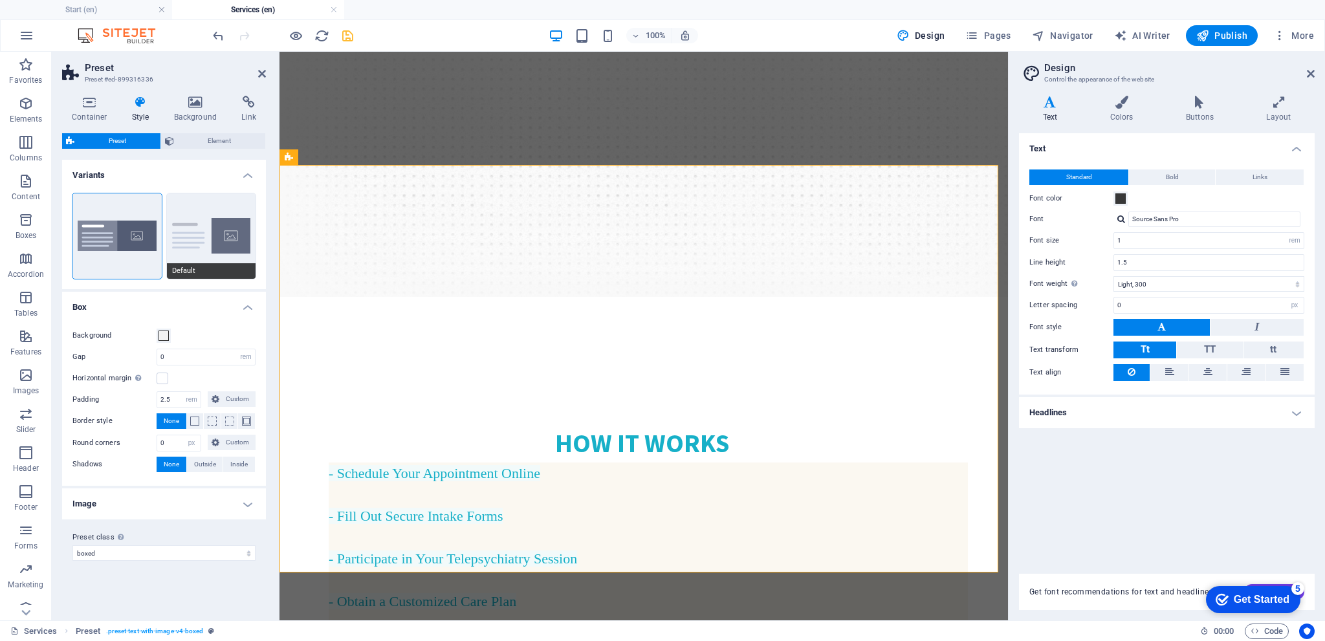
click at [198, 228] on button "Default" at bounding box center [211, 235] width 89 height 85
type input "2"
type input "0"
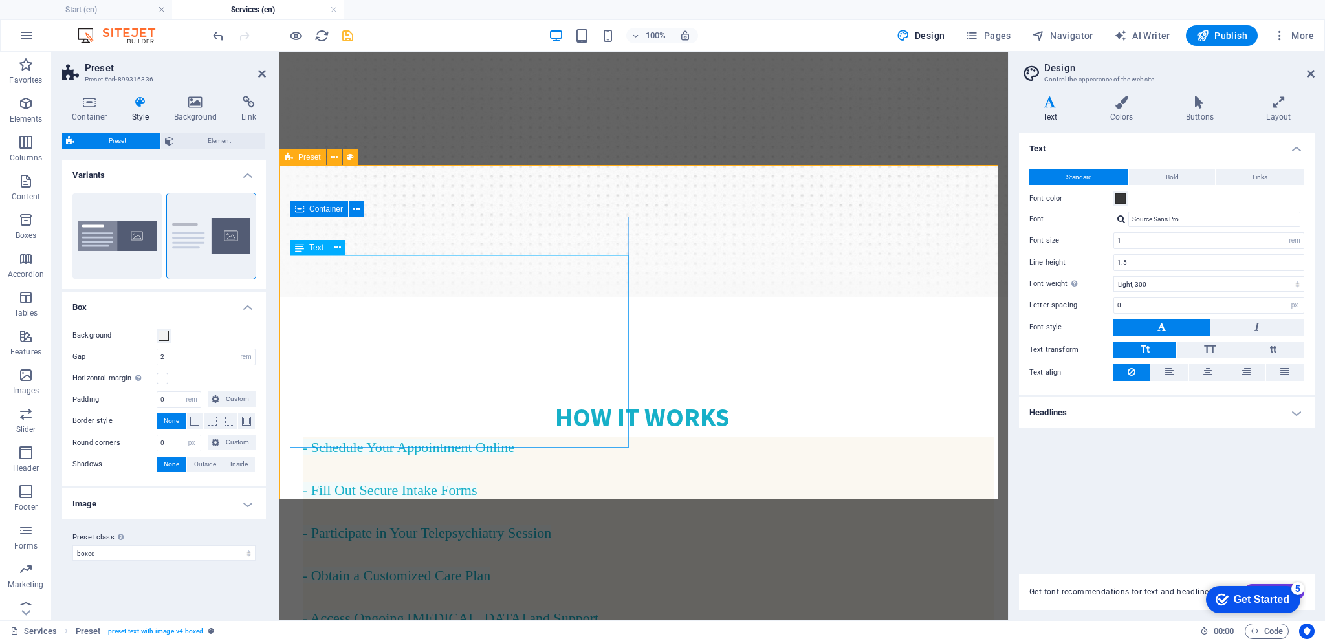
click at [549, 437] on div "- Schedule Your Appointment Online - Fill Out Secure Intake Forms - Participate…" at bounding box center [642, 533] width 704 height 192
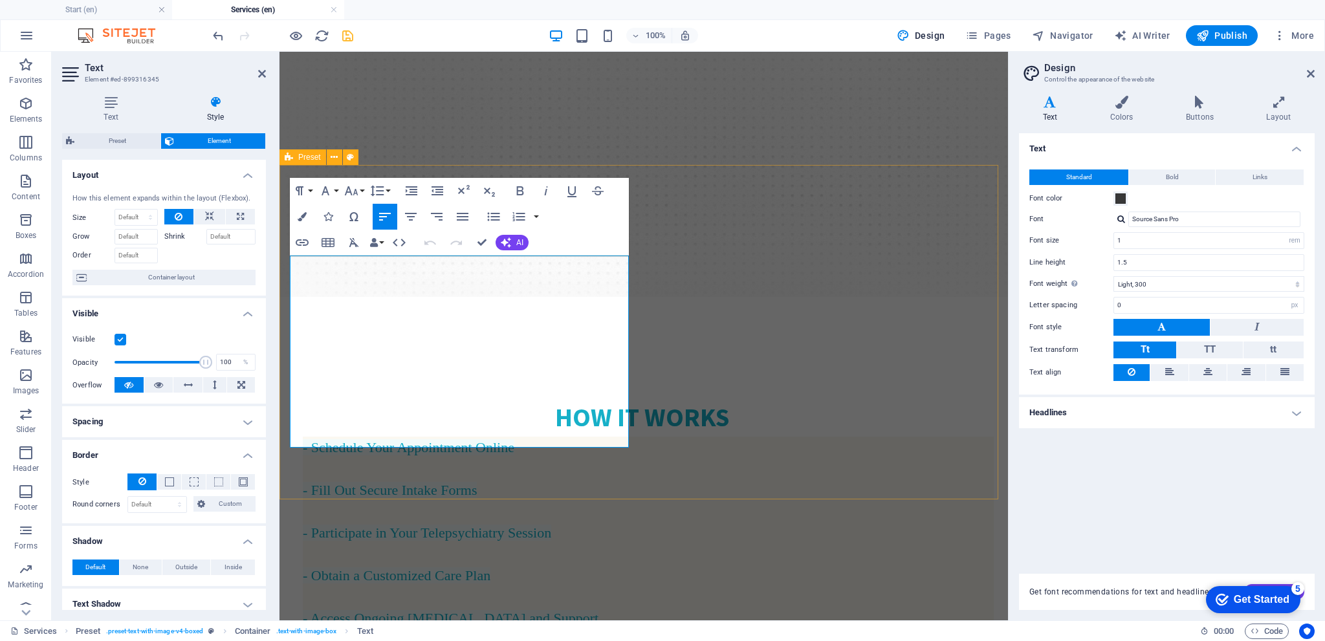
drag, startPoint x: 559, startPoint y: 305, endPoint x: 529, endPoint y: 300, distance: 30.8
click at [529, 437] on h4 "- Schedule Your Appointment Online - Fill Out Secure Intake Forms - Participate…" at bounding box center [648, 533] width 691 height 192
click at [413, 217] on icon "button" at bounding box center [411, 217] width 16 height 16
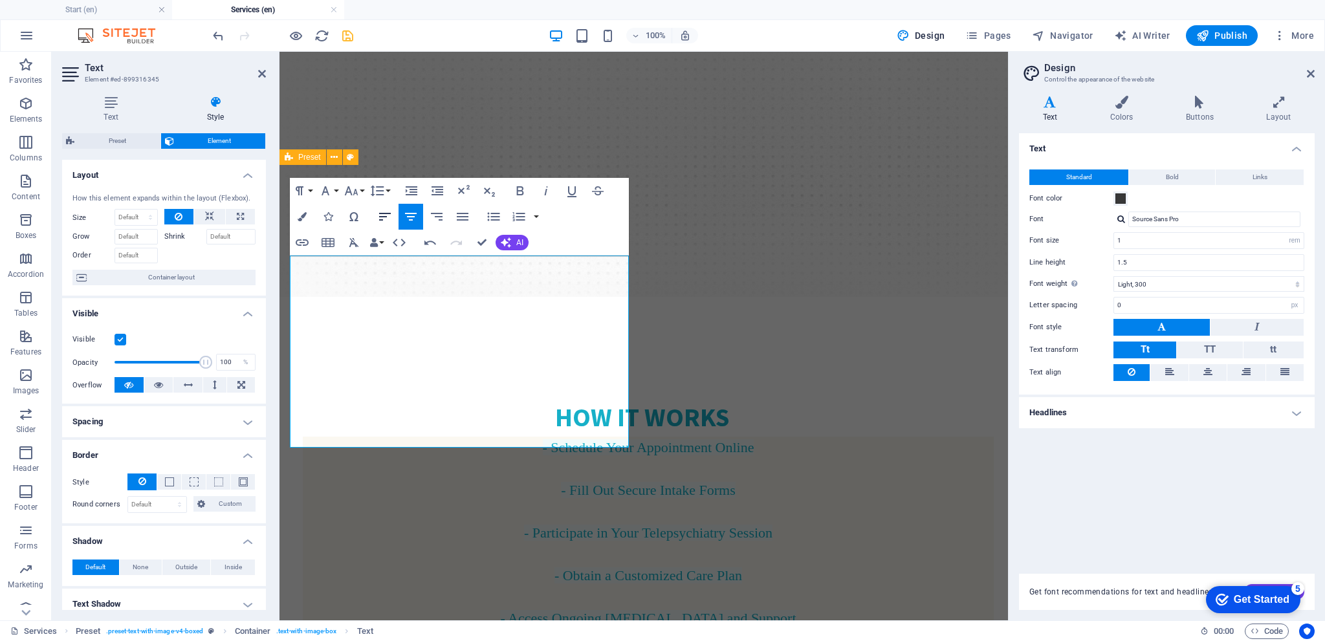
click at [388, 216] on icon "button" at bounding box center [385, 217] width 16 height 16
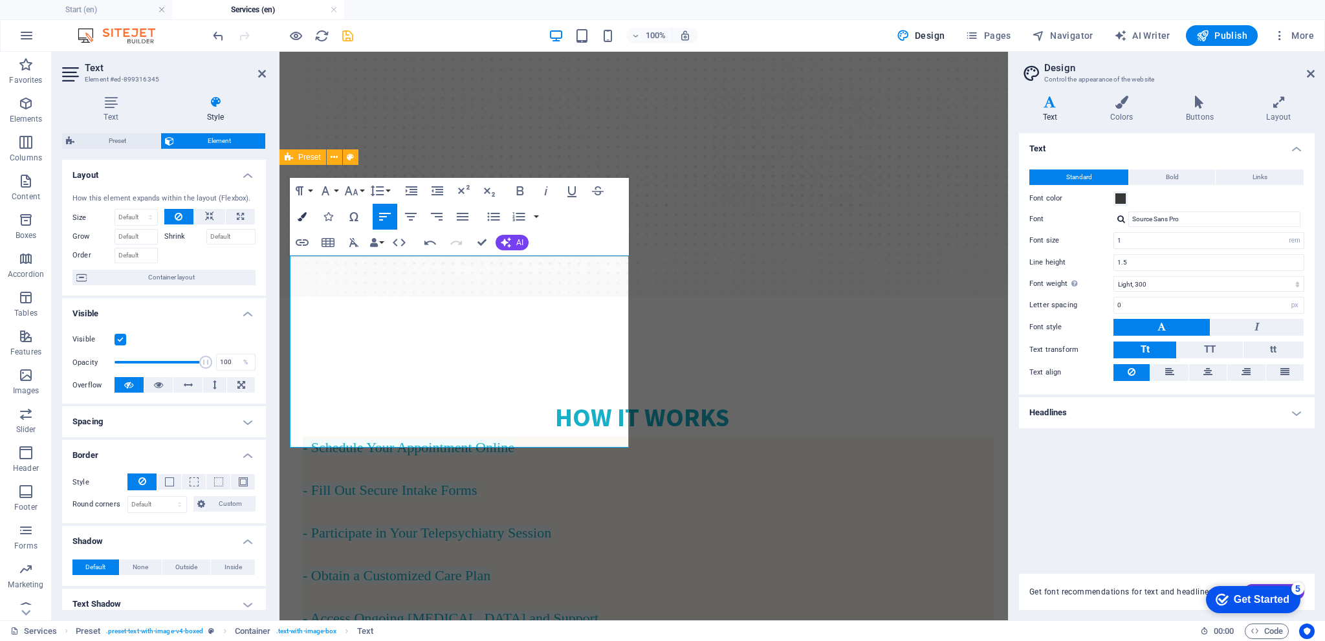
click at [304, 217] on icon "button" at bounding box center [302, 216] width 9 height 9
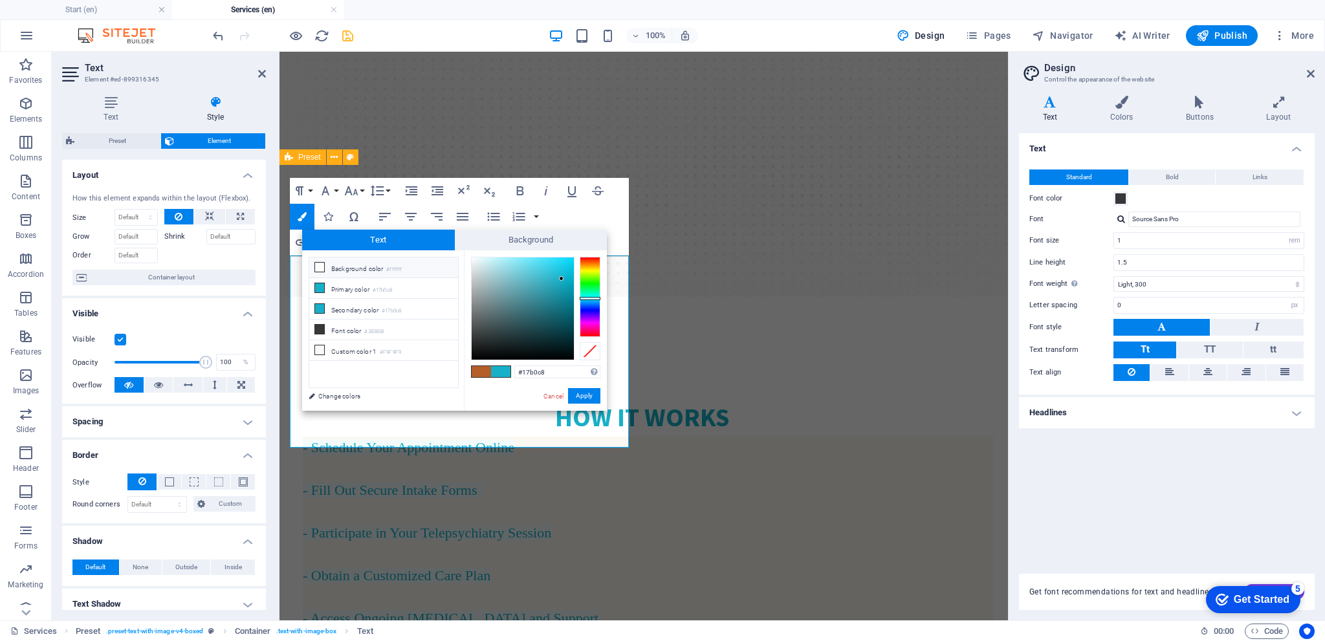
click at [320, 265] on icon at bounding box center [319, 267] width 9 height 9
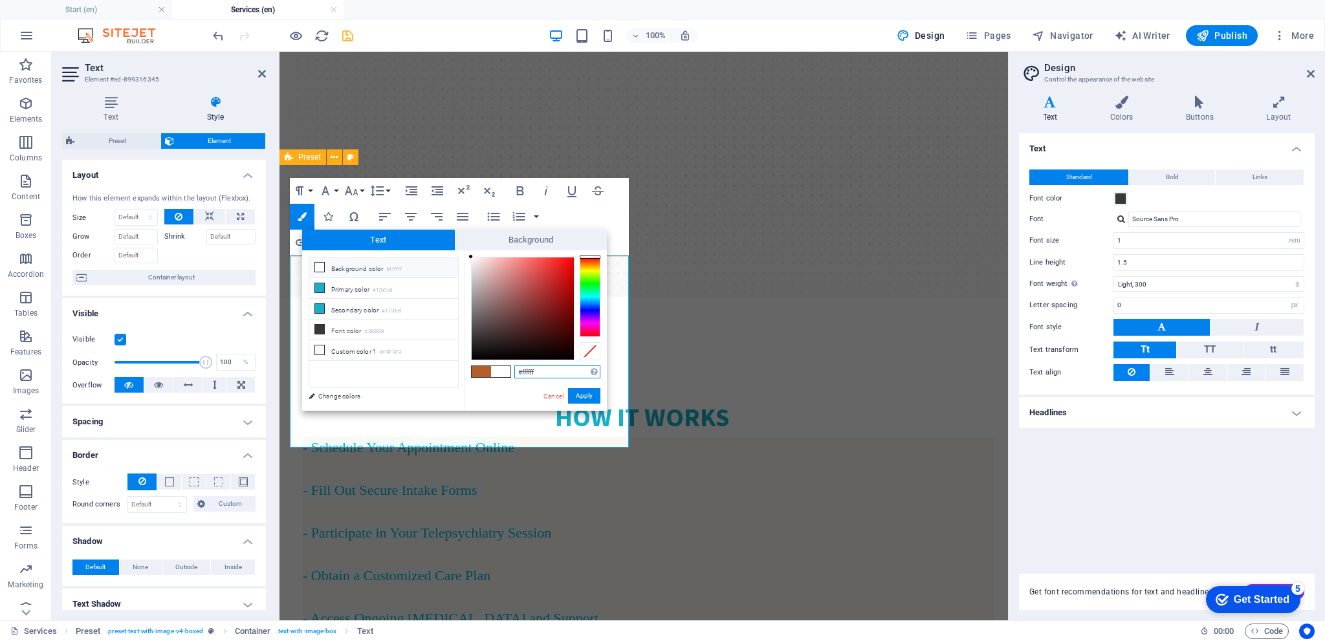
drag, startPoint x: 543, startPoint y: 371, endPoint x: 516, endPoint y: 373, distance: 27.9
click at [516, 373] on input "#ffffff" at bounding box center [557, 372] width 86 height 13
paste input "17b0c8"
type input "#17b0c8"
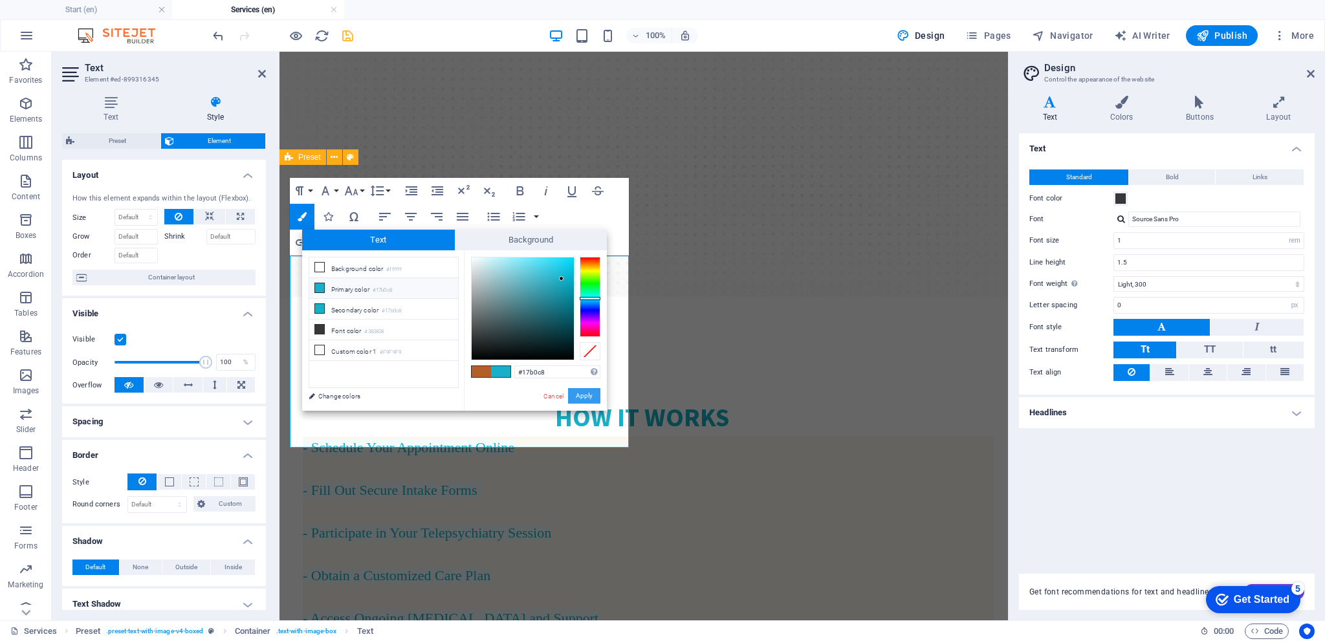
click at [587, 392] on button "Apply" at bounding box center [584, 396] width 32 height 16
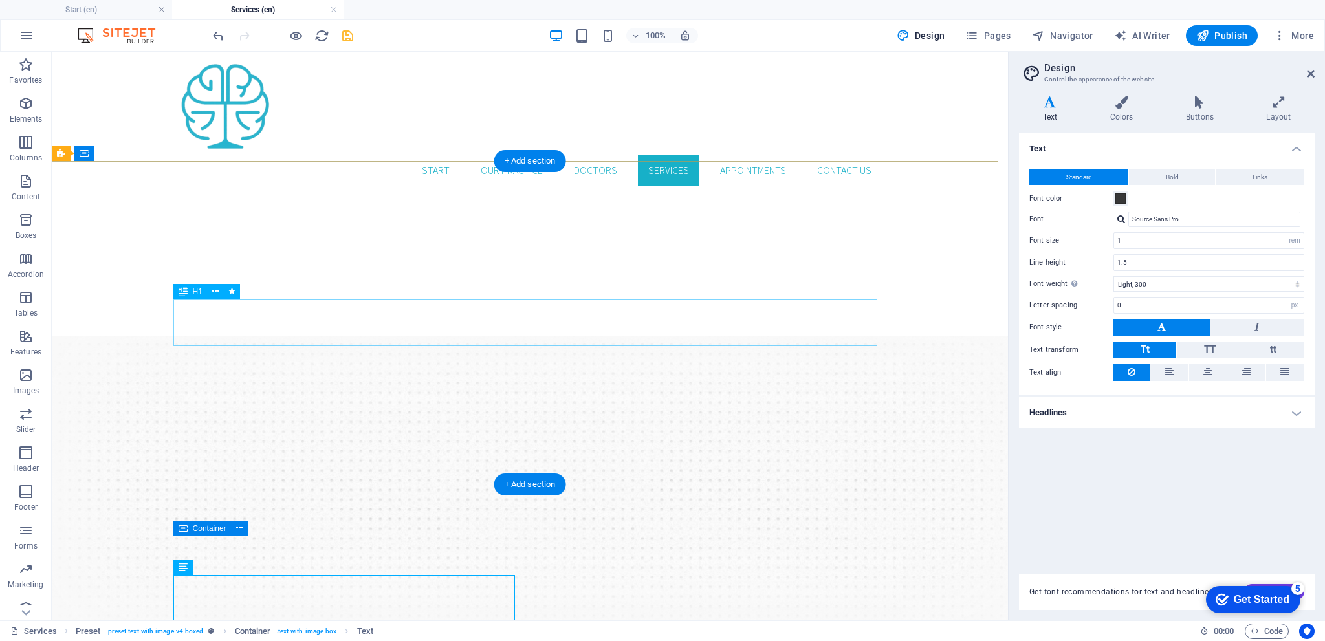
scroll to position [388, 0]
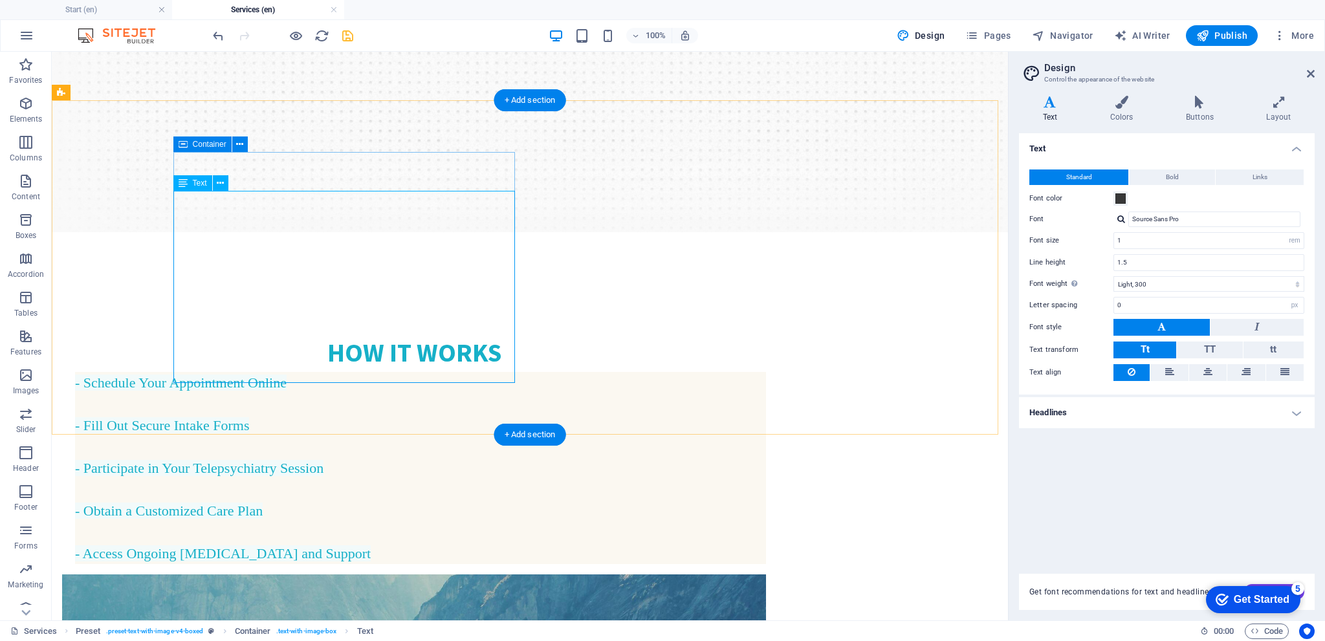
click at [484, 372] on div "- Schedule Your Appointment Online - Fill Out Secure Intake Forms - Participate…" at bounding box center [414, 468] width 704 height 192
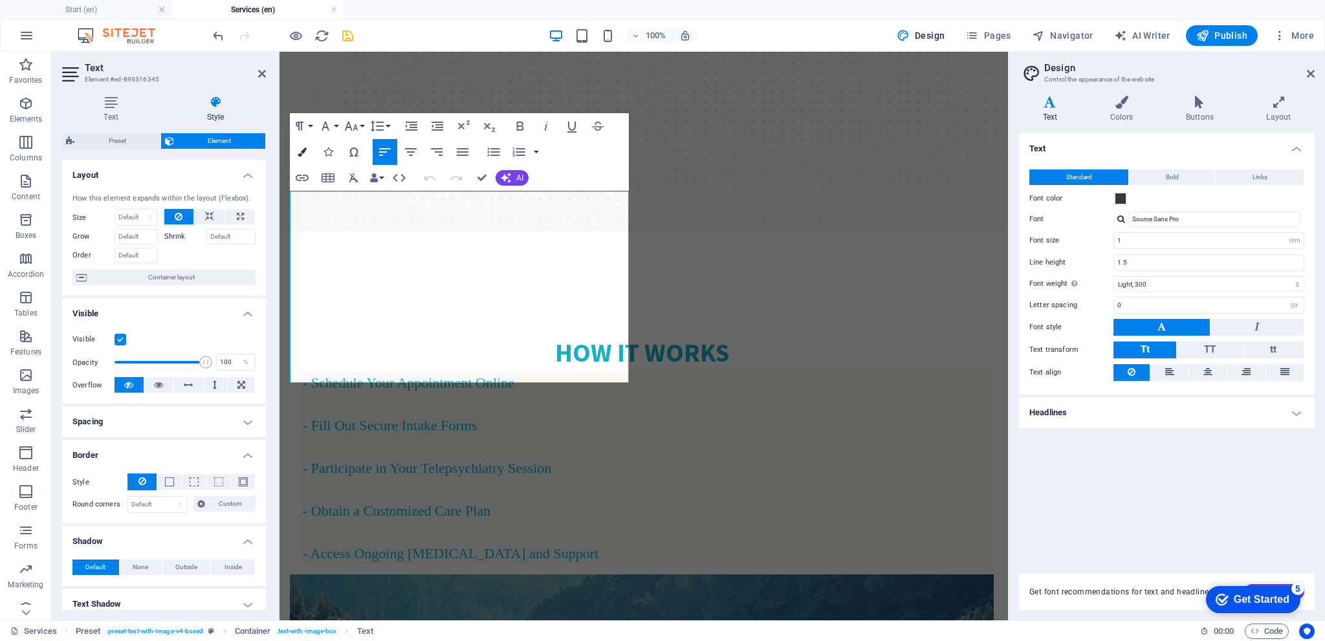
click at [306, 151] on icon "button" at bounding box center [302, 152] width 9 height 9
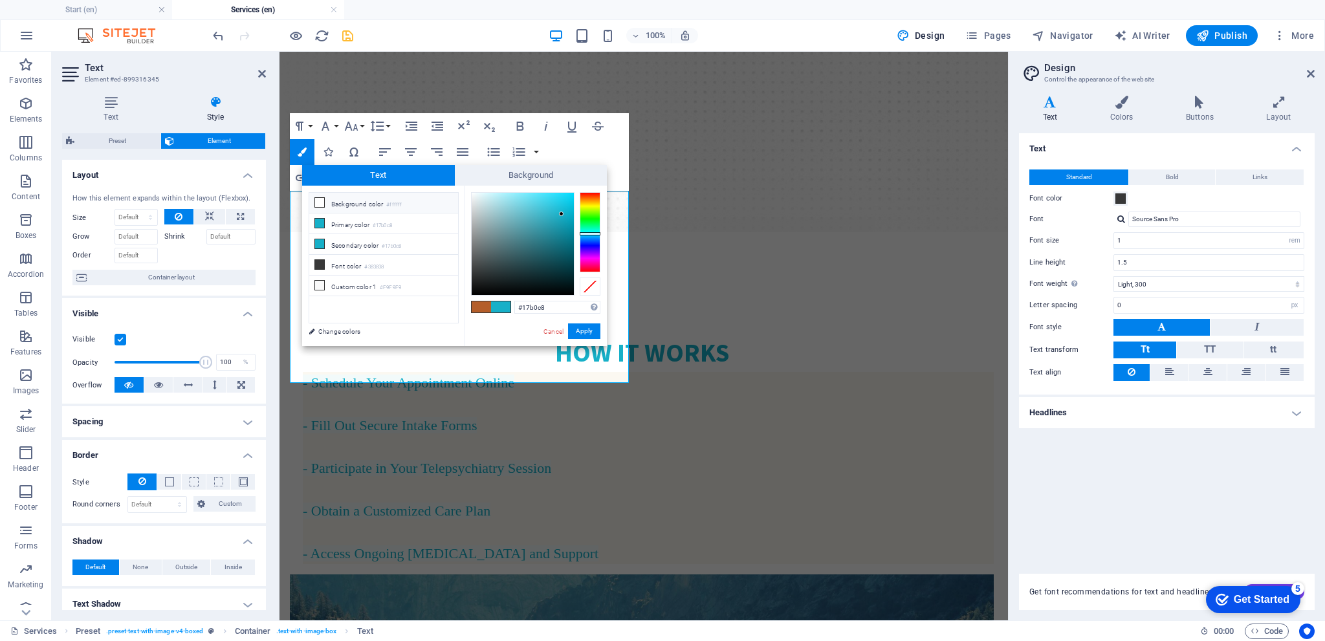
click at [401, 201] on small "#ffffff" at bounding box center [394, 205] width 16 height 9
click at [547, 212] on div at bounding box center [523, 244] width 102 height 102
click at [520, 253] on div at bounding box center [523, 244] width 102 height 102
click at [503, 226] on div at bounding box center [523, 244] width 102 height 102
type input "#dac4c4"
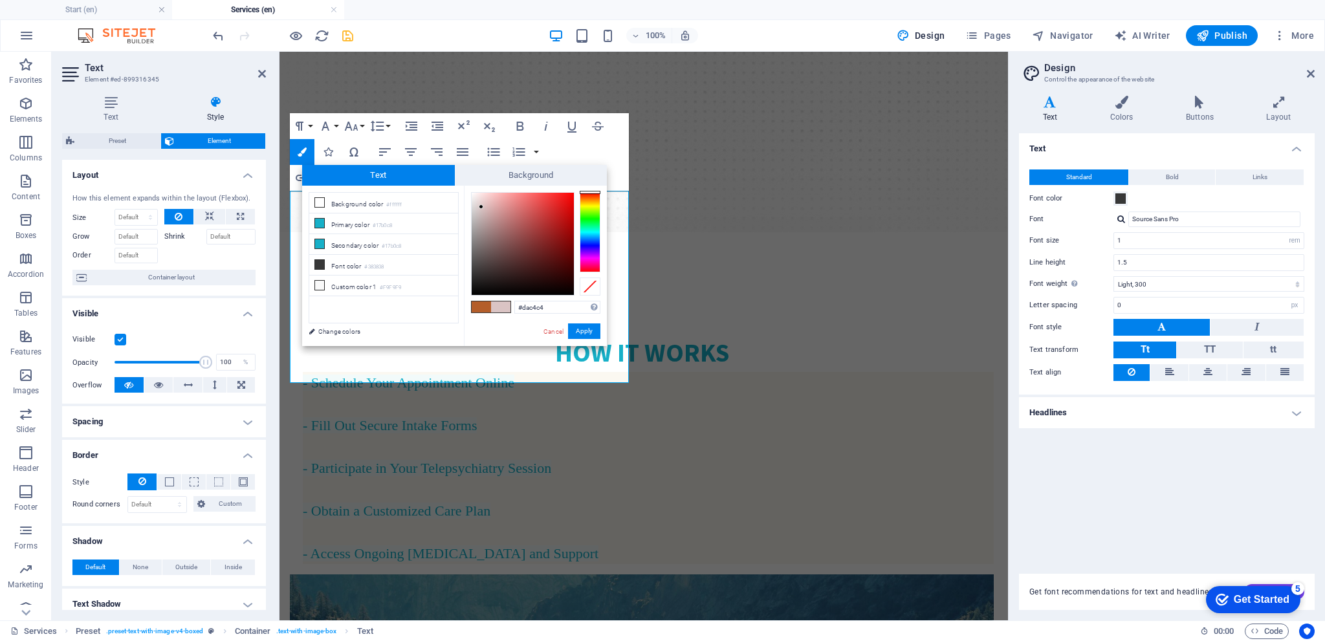
click at [481, 207] on div at bounding box center [523, 244] width 102 height 102
click at [580, 329] on button "Apply" at bounding box center [584, 332] width 32 height 16
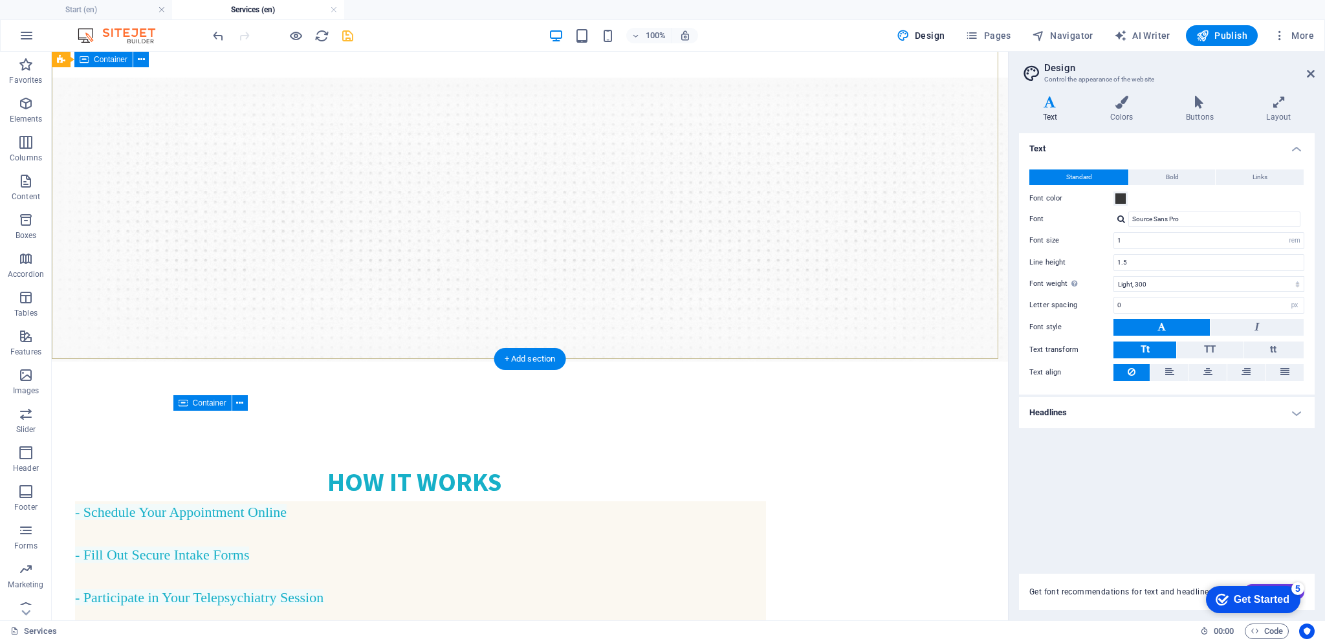
scroll to position [129, 0]
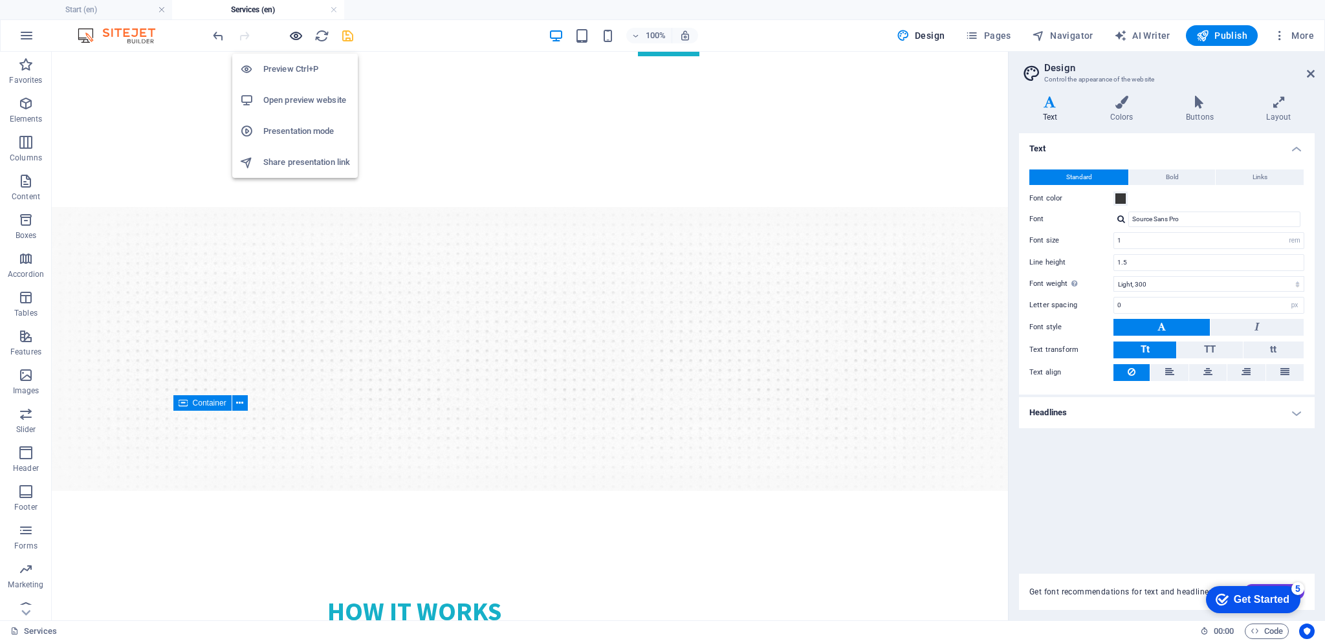
click at [292, 33] on icon "button" at bounding box center [296, 35] width 15 height 15
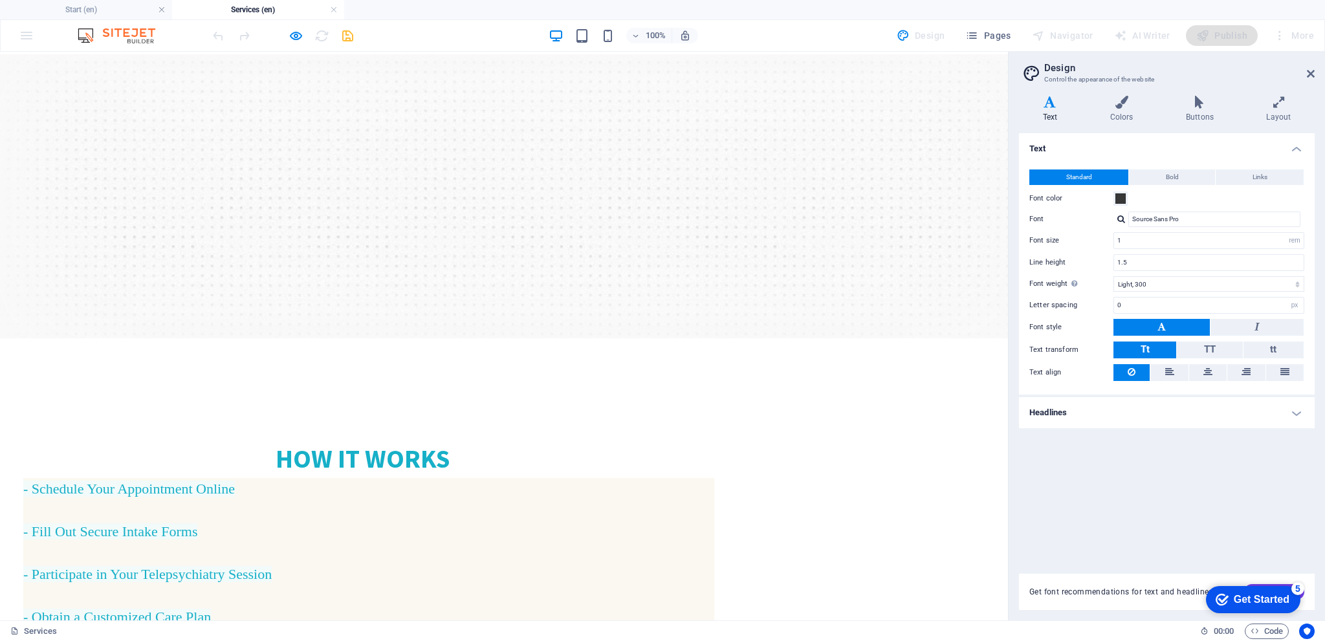
scroll to position [194, 0]
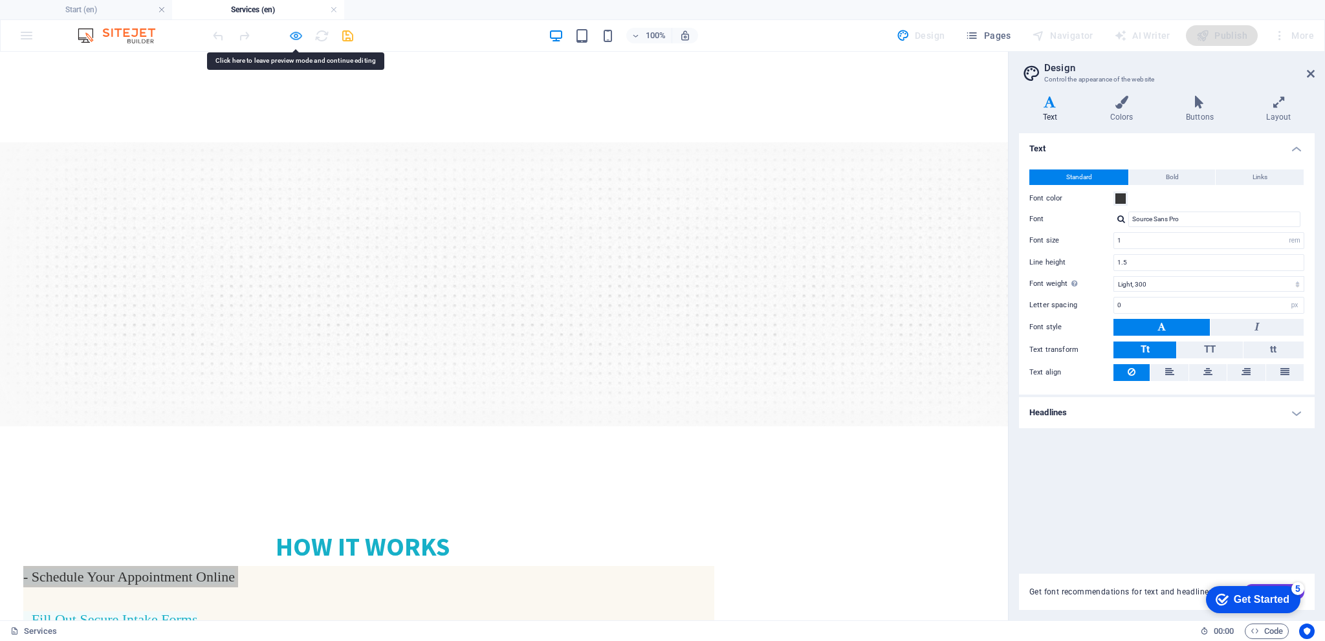
click at [292, 35] on icon "button" at bounding box center [296, 35] width 15 height 15
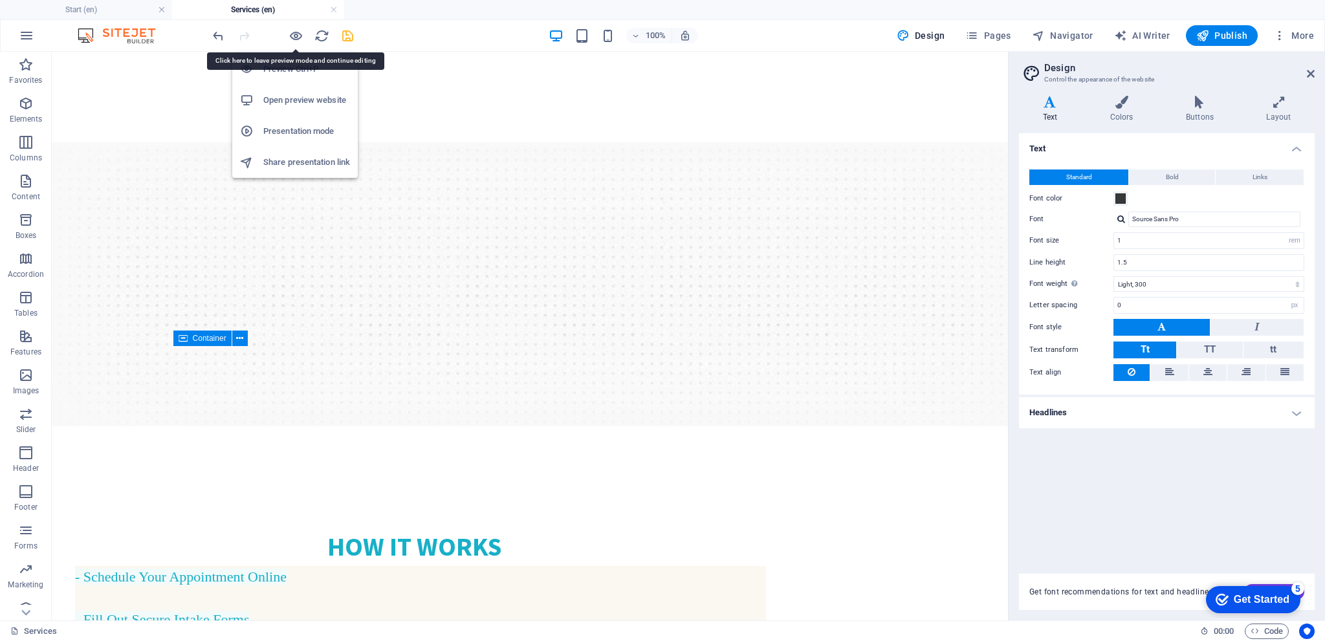
click at [292, 67] on h6 "Preview Ctrl+P" at bounding box center [306, 69] width 87 height 16
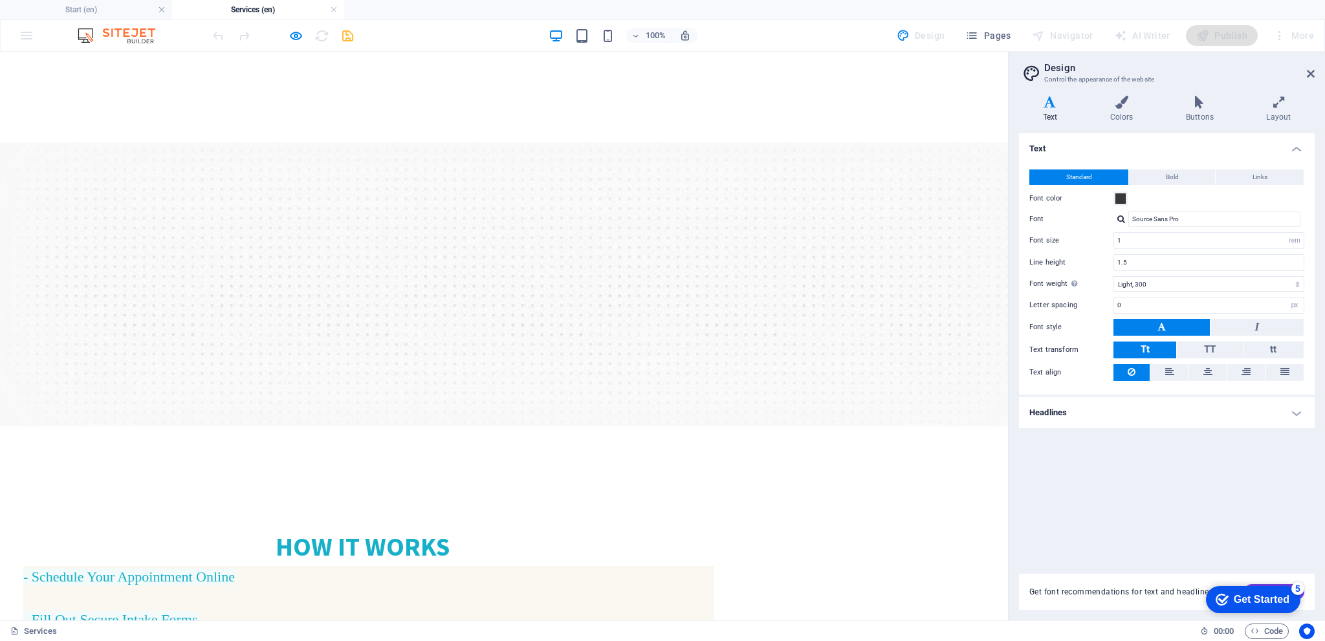
drag, startPoint x: 411, startPoint y: 409, endPoint x: 380, endPoint y: 403, distance: 32.2
click at [296, 34] on icon "button" at bounding box center [296, 35] width 15 height 15
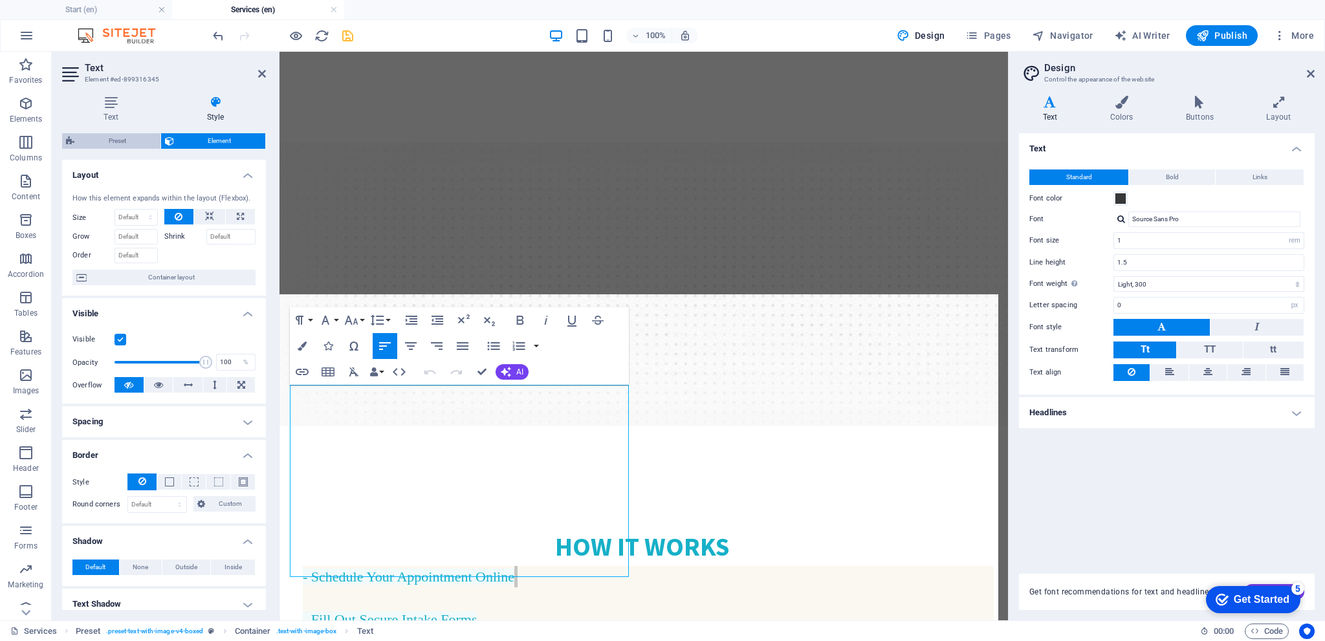
click at [129, 140] on span "Preset" at bounding box center [117, 141] width 78 height 16
select select "rem"
select select "px"
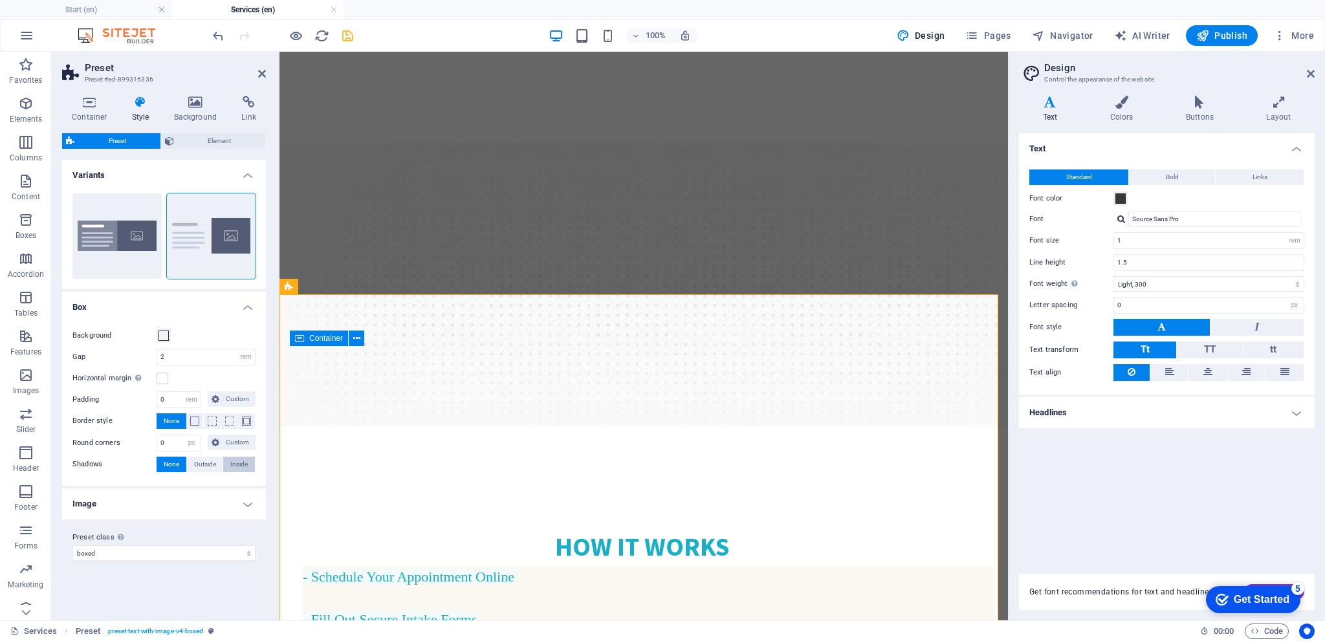
click at [236, 464] on span "Inside" at bounding box center [238, 465] width 17 height 16
type input "2"
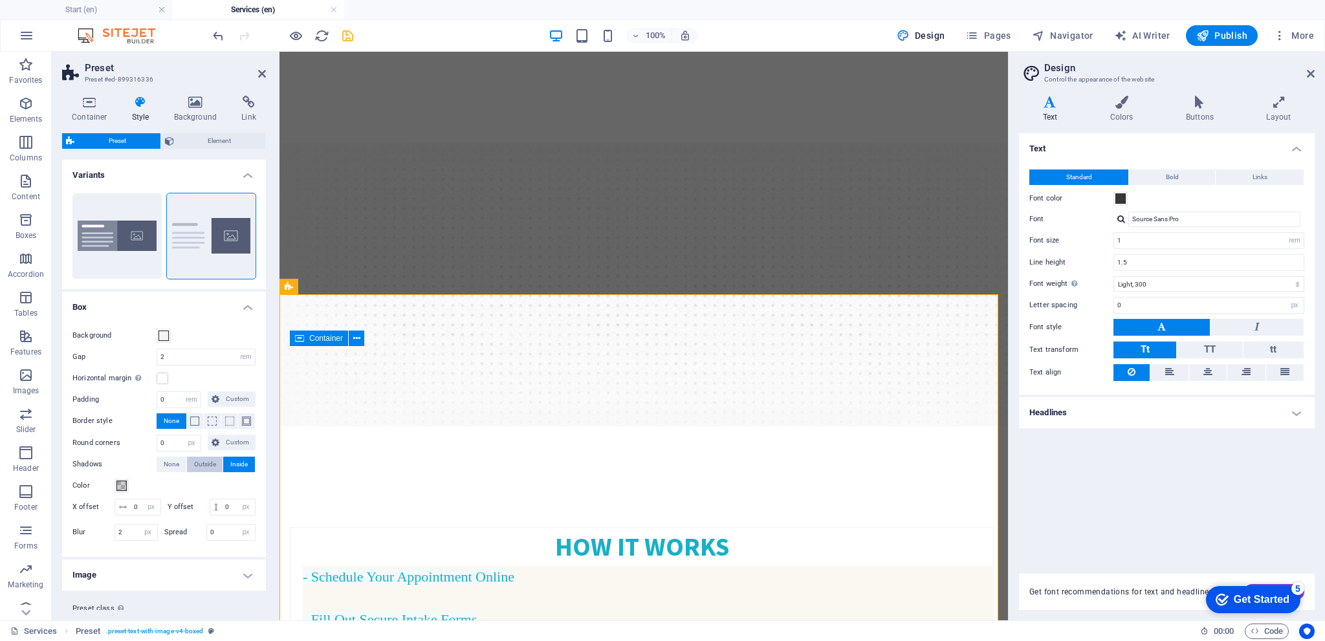
click at [212, 464] on span "Outside" at bounding box center [205, 465] width 22 height 16
click at [171, 464] on span "None" at bounding box center [172, 465] width 16 height 16
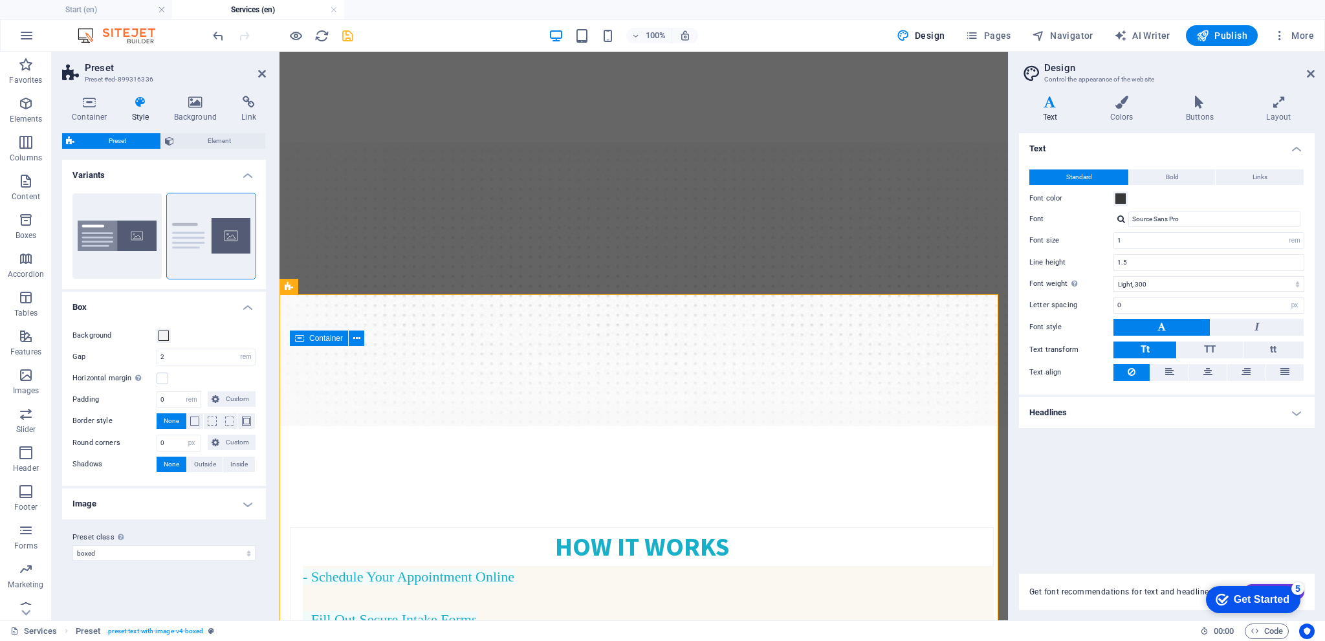
drag, startPoint x: 247, startPoint y: 501, endPoint x: 237, endPoint y: 494, distance: 12.0
click at [247, 501] on h4 "Image" at bounding box center [164, 503] width 204 height 31
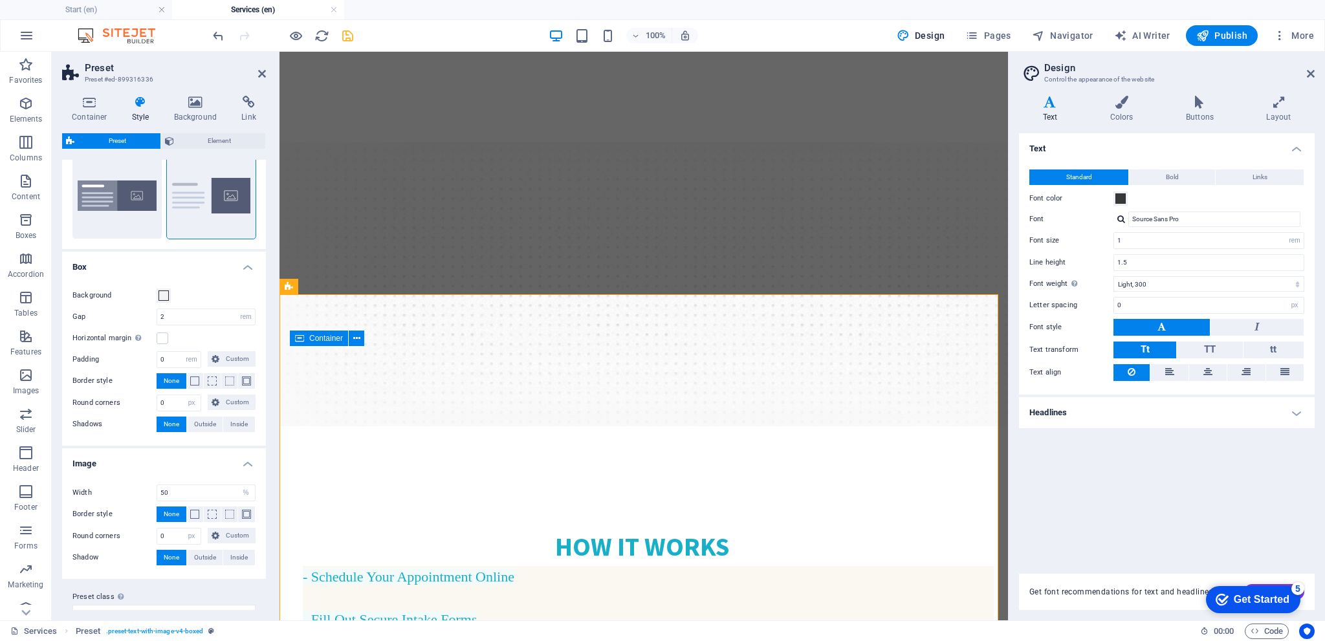
scroll to position [59, 0]
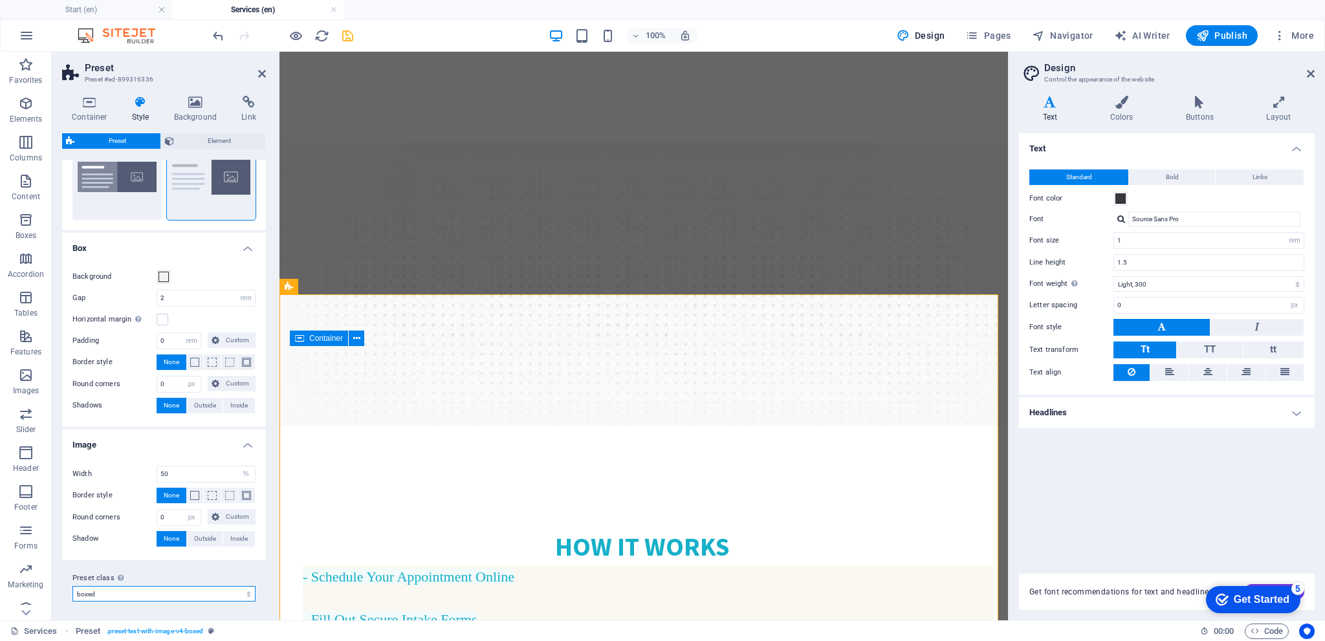
click at [250, 592] on select "boxed Add preset class" at bounding box center [163, 594] width 183 height 16
click at [72, 586] on select "boxed Add preset class" at bounding box center [163, 594] width 183 height 16
select select "preset-text-with-image-v4-boxed"
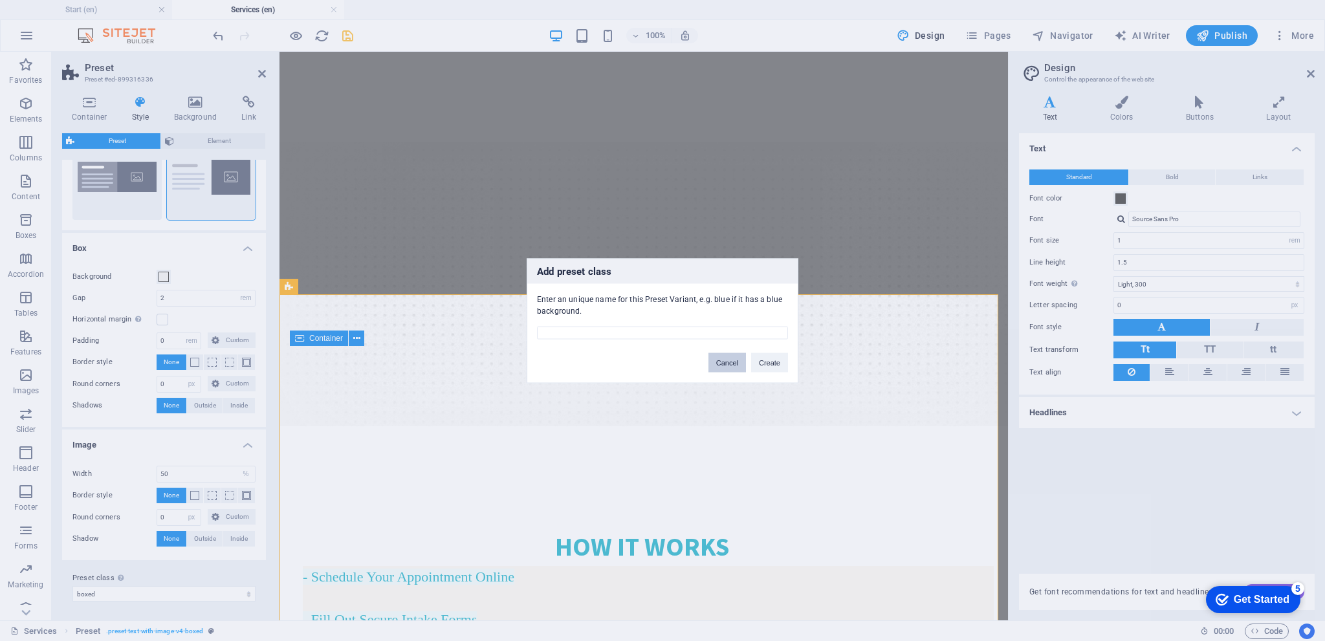
click at [727, 362] on button "Cancel" at bounding box center [727, 362] width 38 height 19
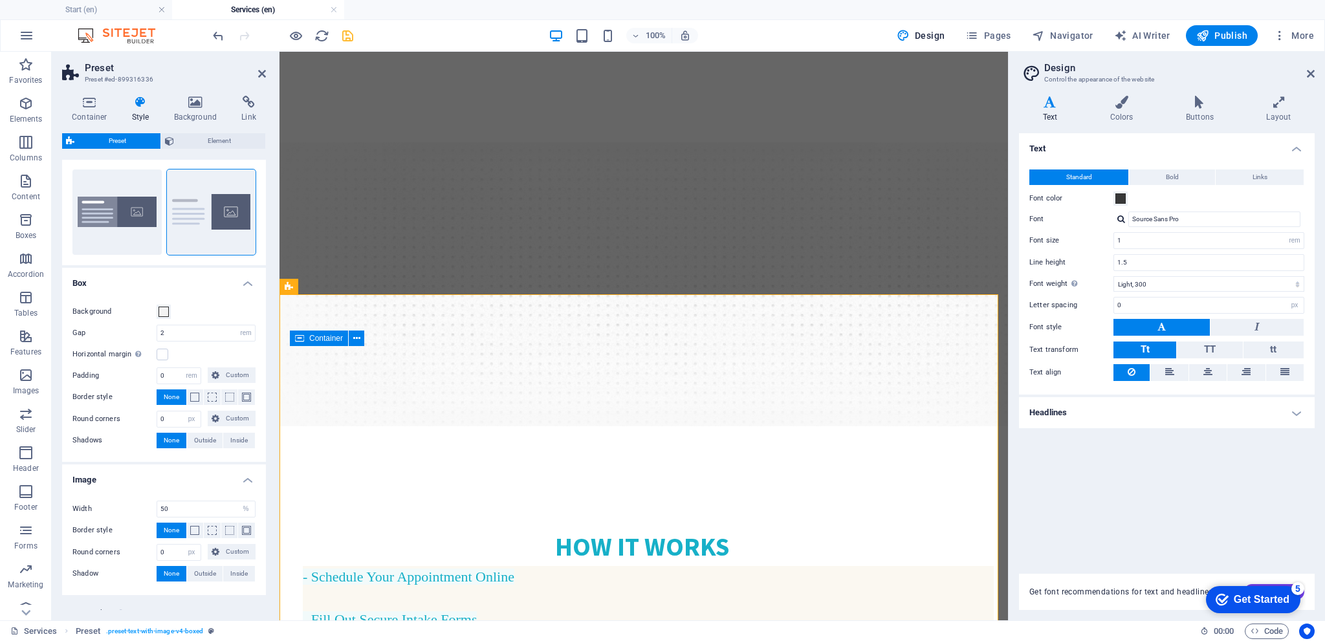
scroll to position [0, 0]
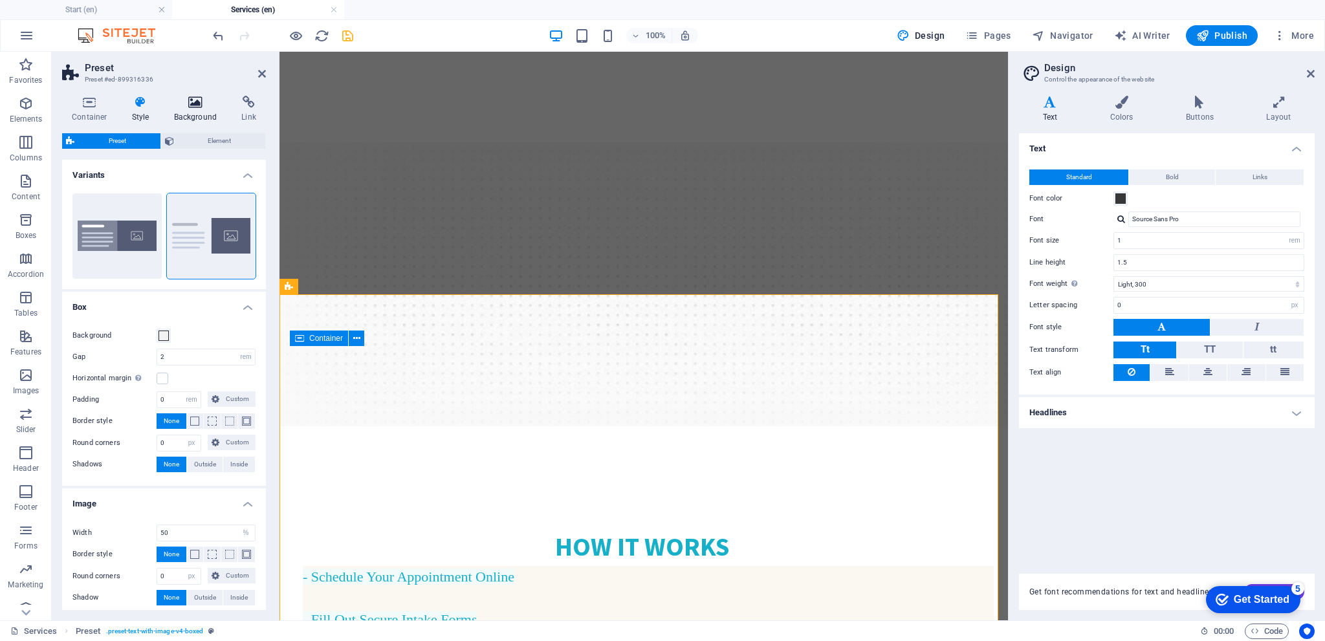
click at [184, 115] on h4 "Background" at bounding box center [198, 109] width 68 height 27
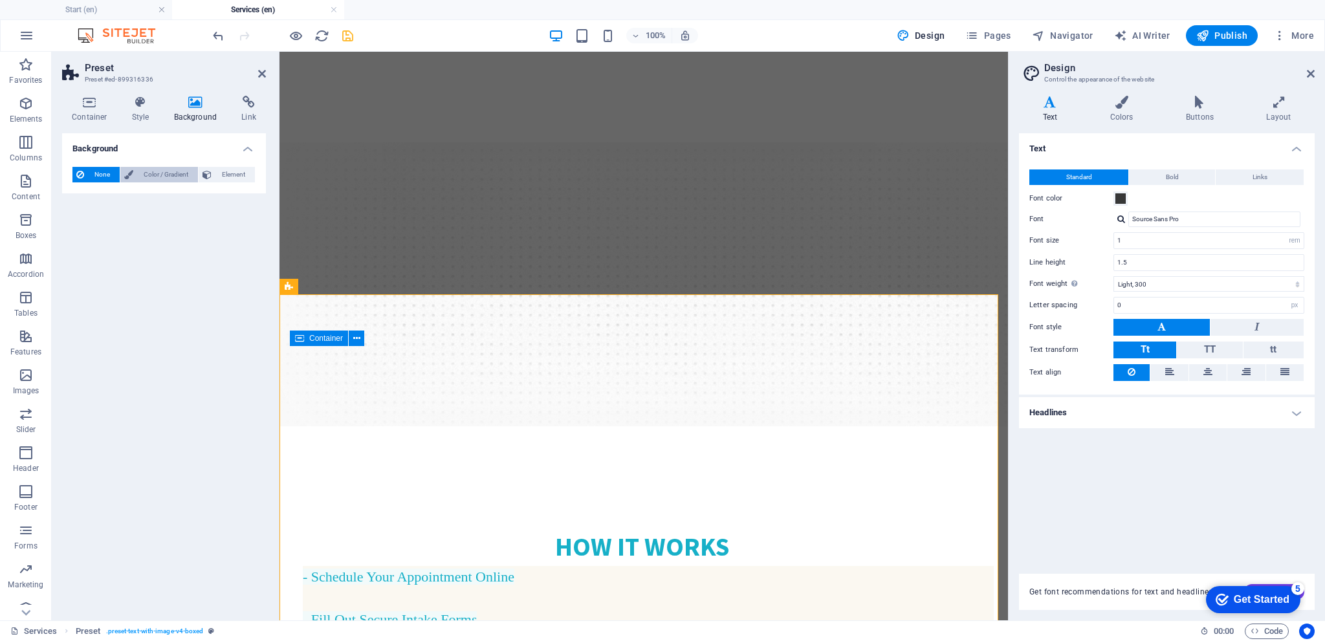
click at [162, 168] on span "Color / Gradient" at bounding box center [165, 175] width 57 height 16
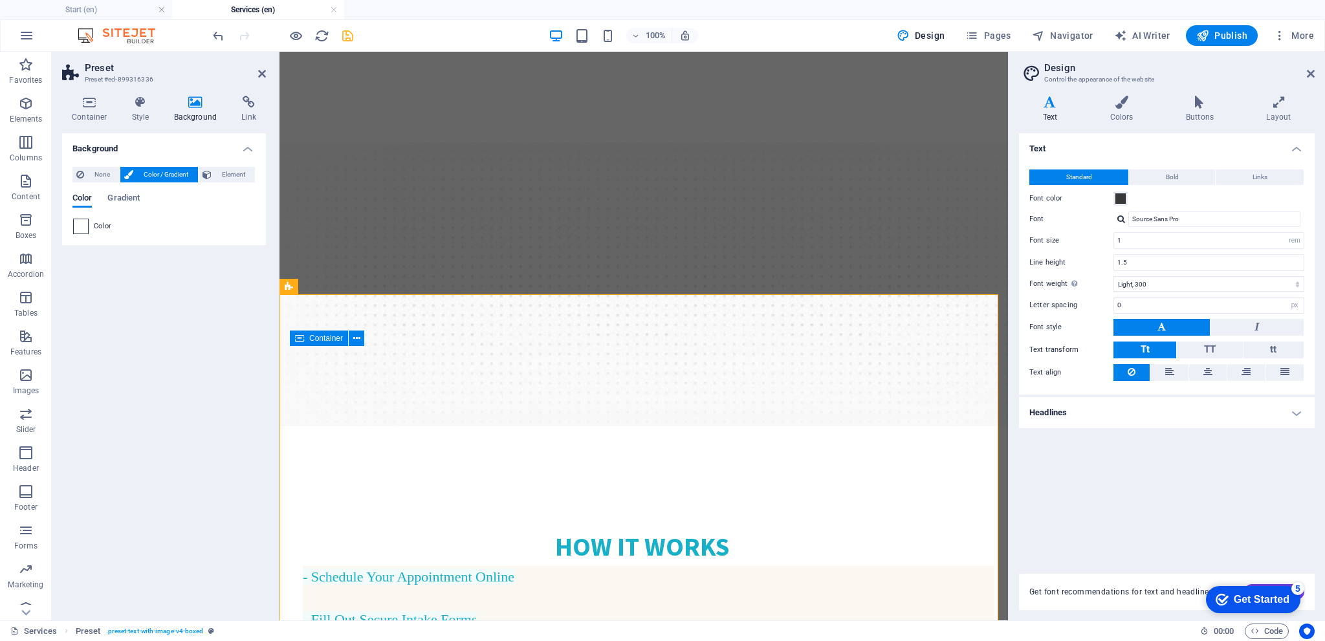
click at [83, 229] on span at bounding box center [81, 226] width 14 height 14
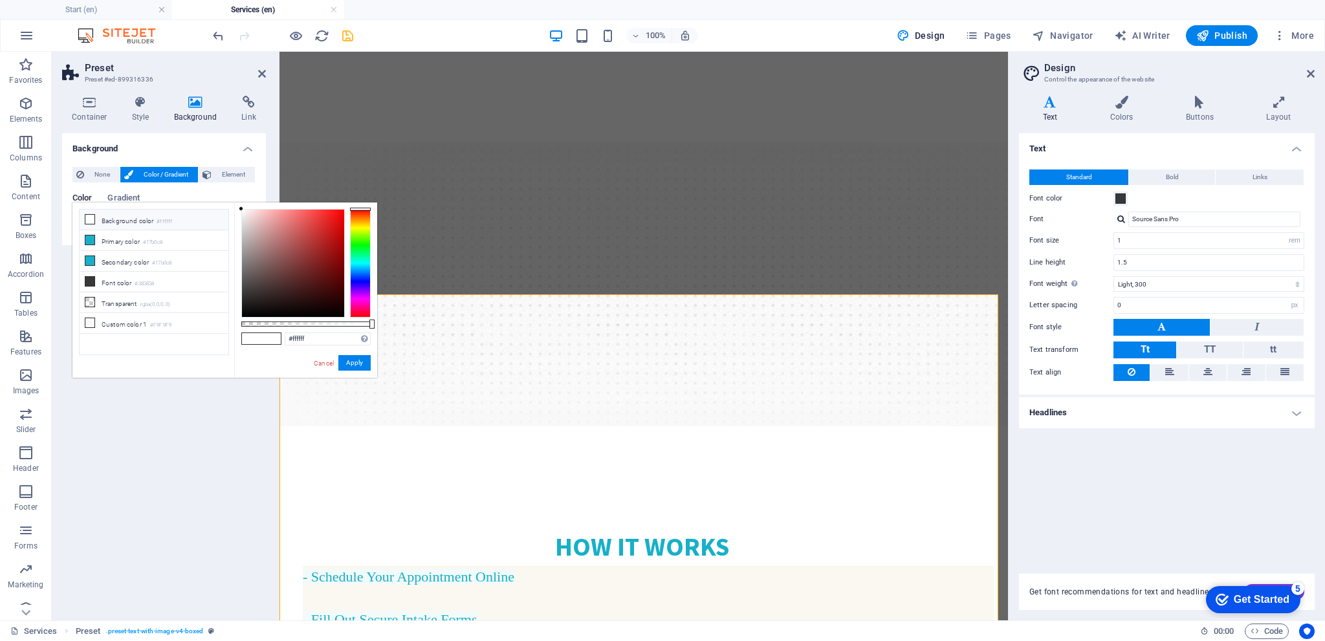
click at [190, 215] on li "Background color #ffffff" at bounding box center [154, 220] width 149 height 21
drag, startPoint x: 368, startPoint y: 320, endPoint x: 250, endPoint y: 323, distance: 118.4
click at [245, 325] on div "#ffffff Supported formats #0852ed rgb(8, 82, 237) rgba(8, 82, 237, 90%) hsv(221…" at bounding box center [305, 384] width 143 height 363
drag, startPoint x: 368, startPoint y: 325, endPoint x: 327, endPoint y: 328, distance: 41.5
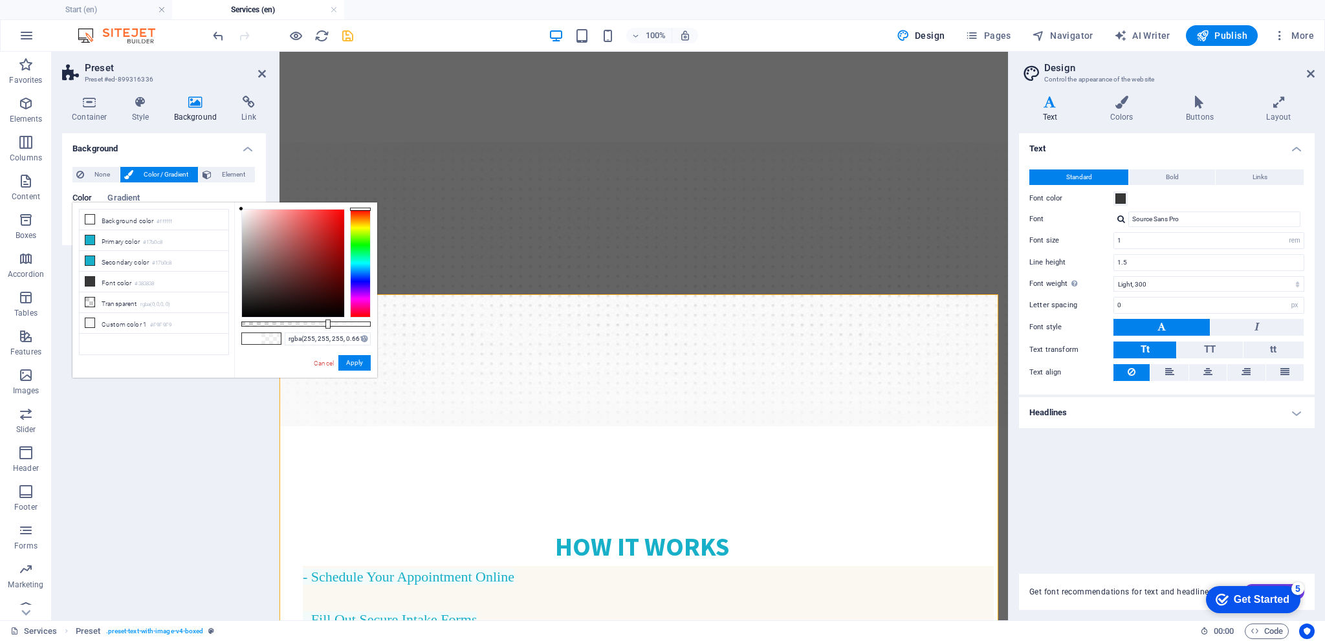
click at [327, 328] on div "rgba(255, 255, 255, 0.661) Supported formats #0852ed rgb(8, 82, 237) rgba(8, 82…" at bounding box center [305, 384] width 143 height 363
drag, startPoint x: 323, startPoint y: 322, endPoint x: 248, endPoint y: 329, distance: 74.7
click at [243, 328] on div "rgba(255, 255, 255, 0.016) Supported formats #0852ed rgb(8, 82, 237) rgba(8, 82…" at bounding box center [305, 384] width 143 height 363
drag, startPoint x: 265, startPoint y: 322, endPoint x: 295, endPoint y: 318, distance: 30.0
click at [295, 318] on div "rgba(255, 255, 255, 0.416) Supported formats #0852ed rgb(8, 82, 237) rgba(8, 82…" at bounding box center [305, 384] width 143 height 363
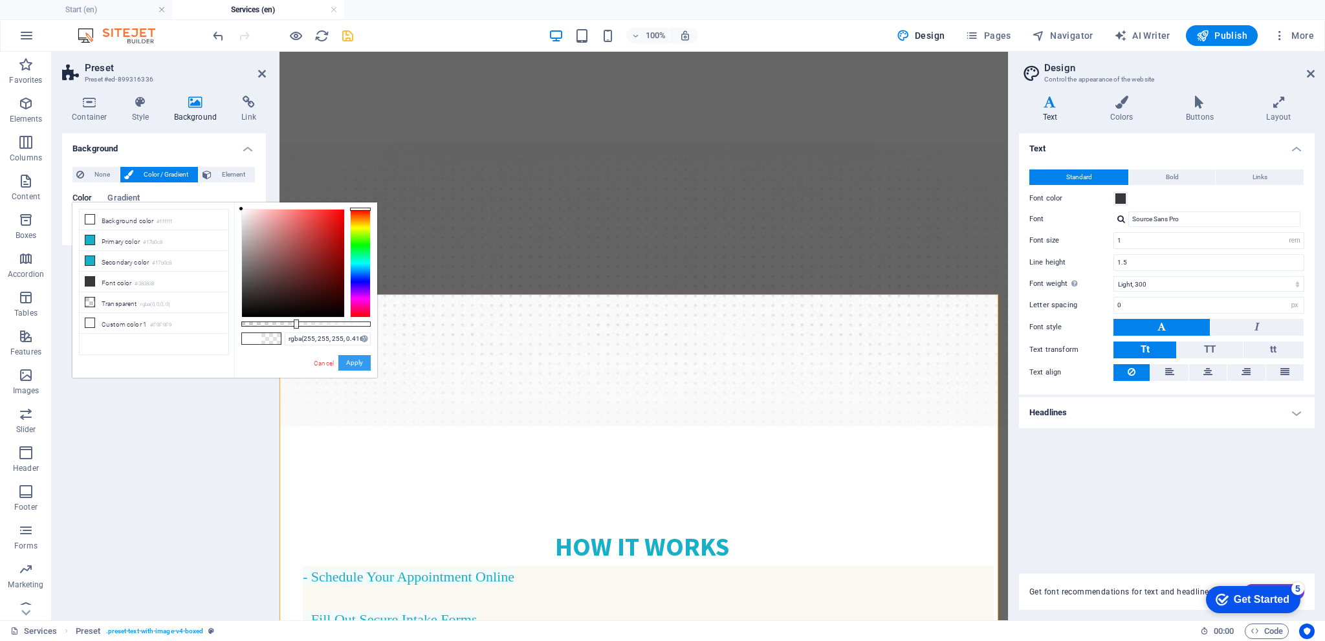
click at [357, 363] on button "Apply" at bounding box center [354, 363] width 32 height 16
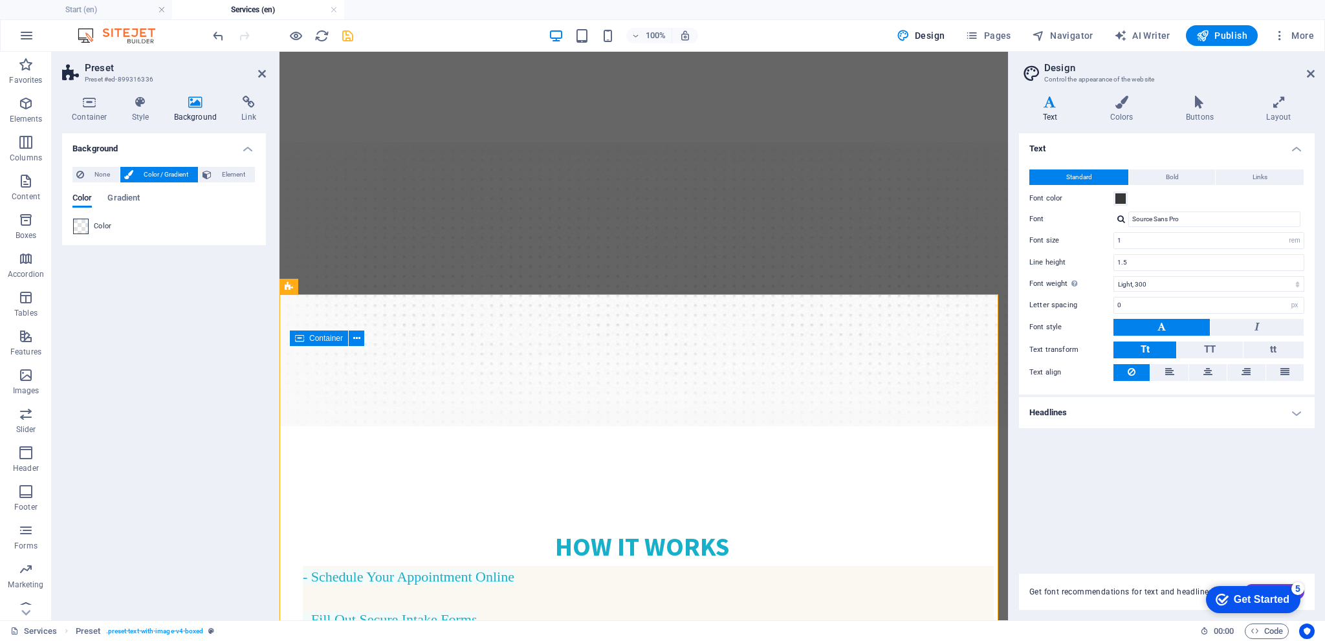
click at [85, 225] on span at bounding box center [81, 226] width 14 height 14
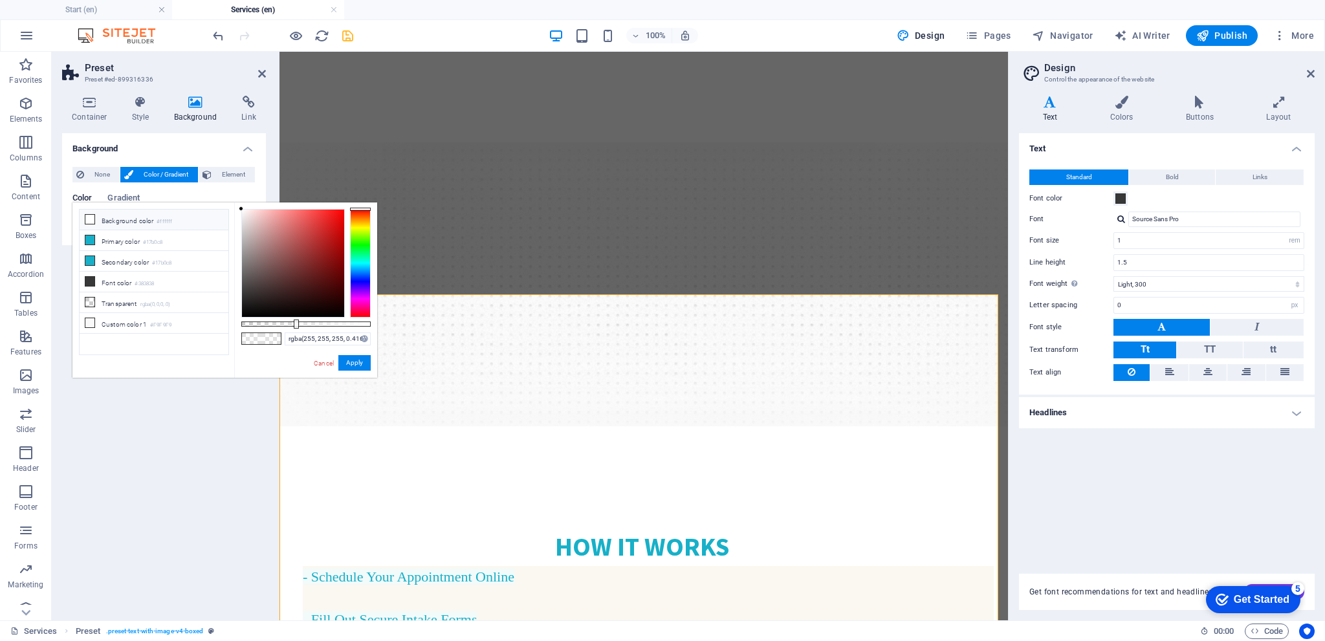
click at [173, 222] on li "Background color #ffffff" at bounding box center [154, 220] width 149 height 21
click at [168, 219] on small "#ffffff" at bounding box center [165, 221] width 16 height 9
drag, startPoint x: 305, startPoint y: 321, endPoint x: 368, endPoint y: 322, distance: 62.8
click at [368, 322] on div at bounding box center [368, 324] width 5 height 9
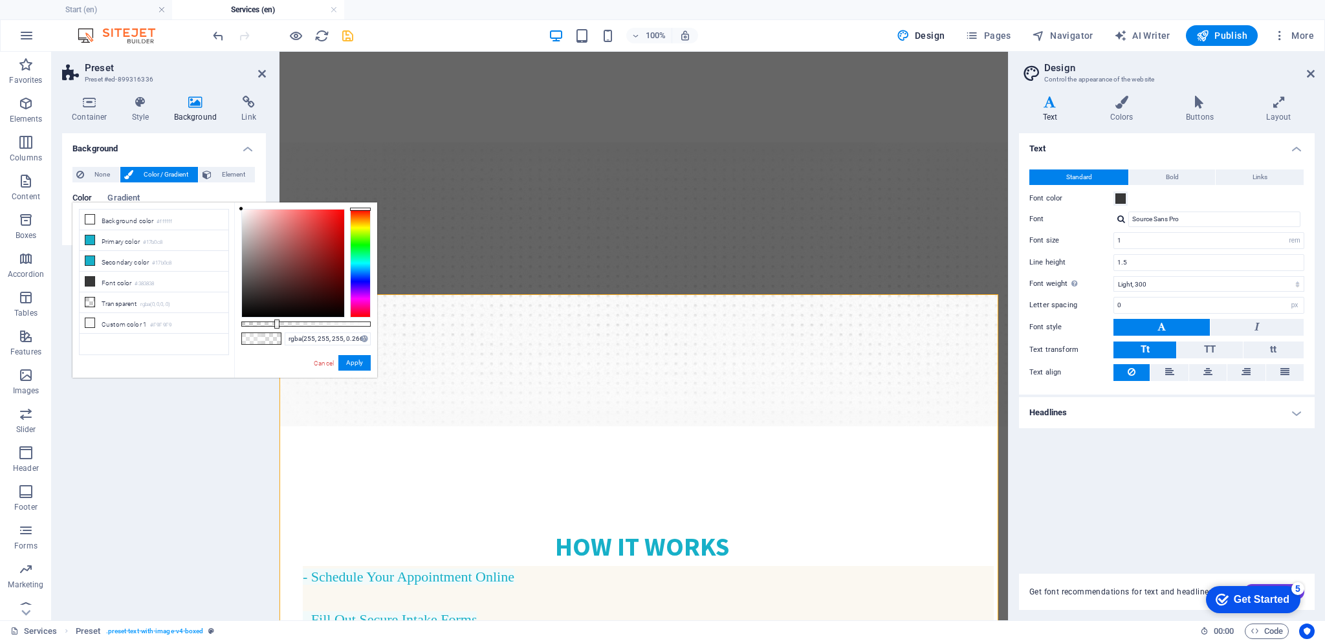
drag, startPoint x: 364, startPoint y: 323, endPoint x: 276, endPoint y: 331, distance: 89.0
click at [276, 331] on div "rgba(255, 255, 255, 0.266) Supported formats #0852ed rgb(8, 82, 237) rgba(8, 82…" at bounding box center [305, 384] width 143 height 363
click at [318, 269] on div at bounding box center [293, 263] width 102 height 107
click at [243, 213] on div at bounding box center [293, 263] width 102 height 107
click at [358, 261] on div at bounding box center [360, 263] width 21 height 109
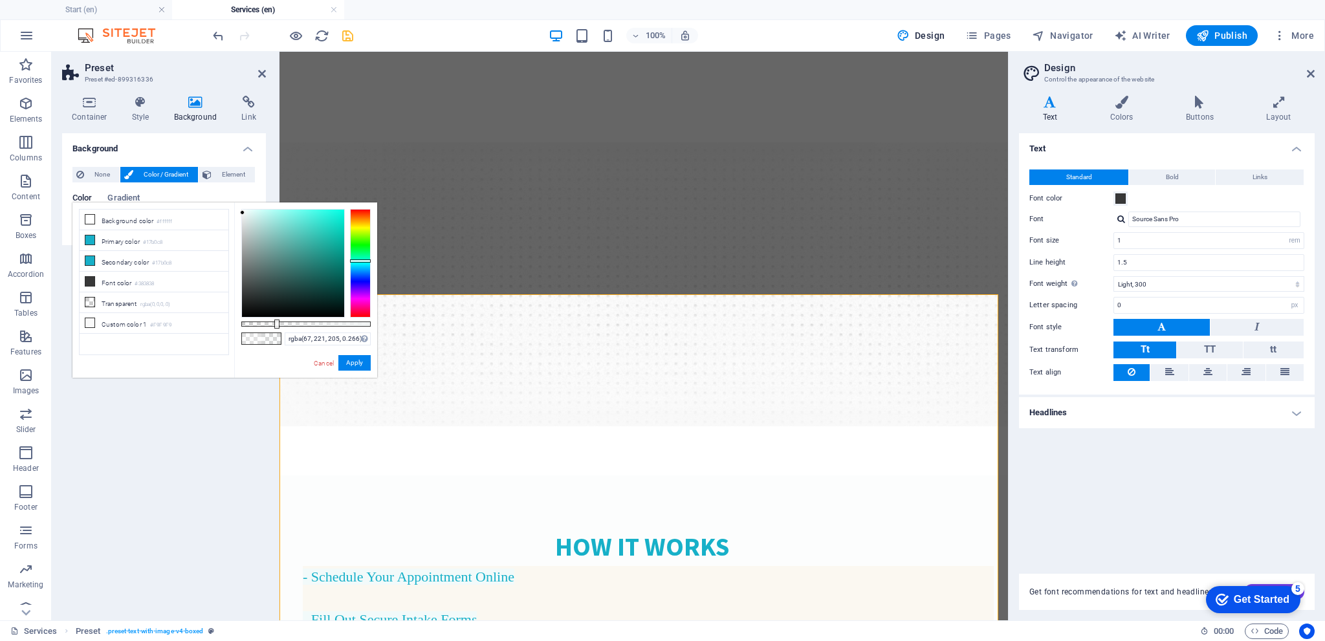
click at [313, 223] on div at bounding box center [293, 263] width 102 height 107
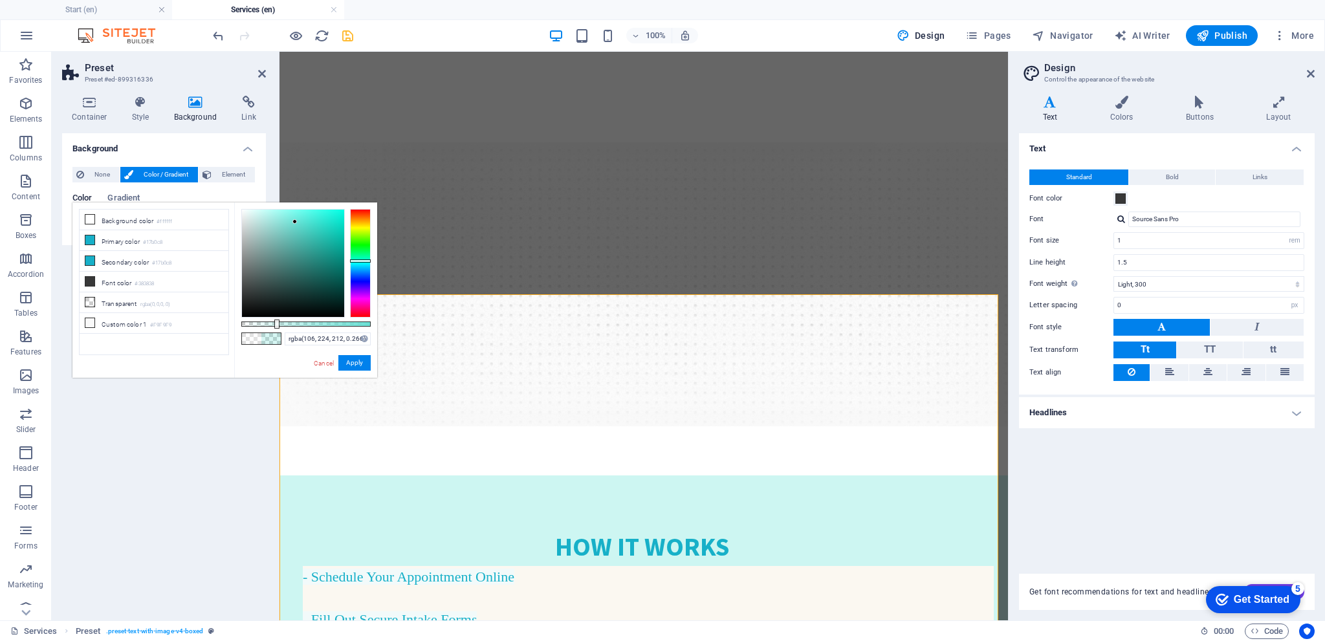
click at [295, 222] on div at bounding box center [293, 263] width 102 height 107
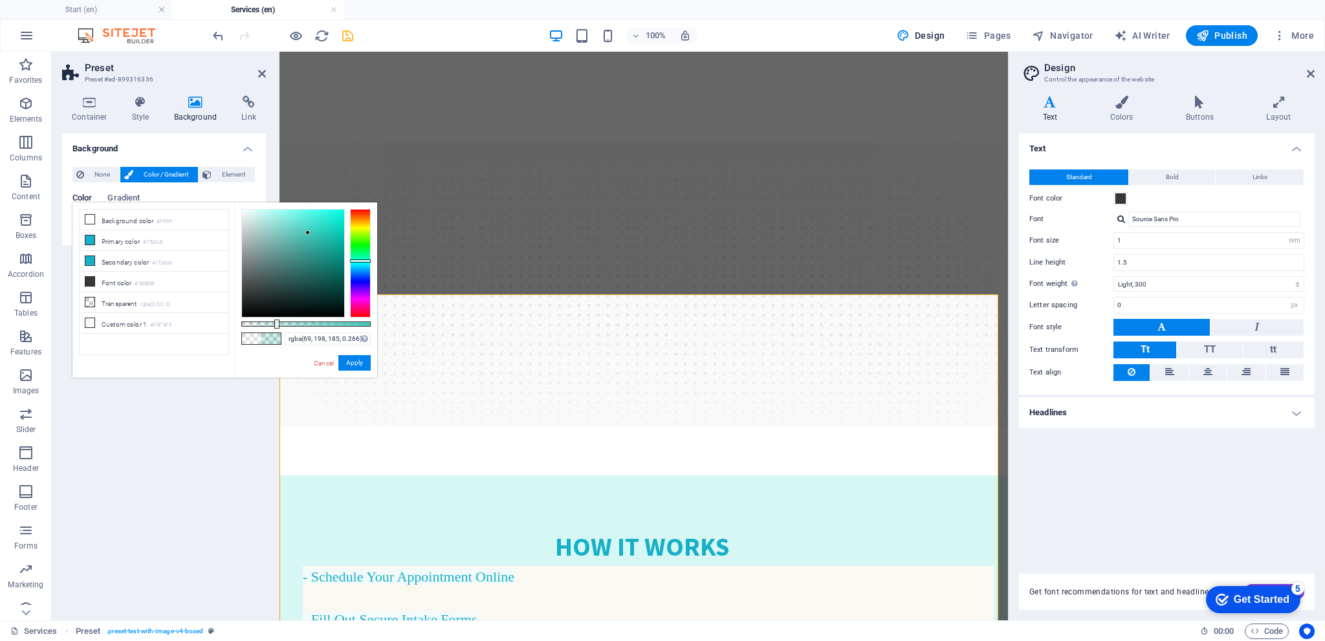
drag, startPoint x: 308, startPoint y: 233, endPoint x: 310, endPoint y: 245, distance: 11.8
click at [309, 236] on div at bounding box center [293, 263] width 102 height 107
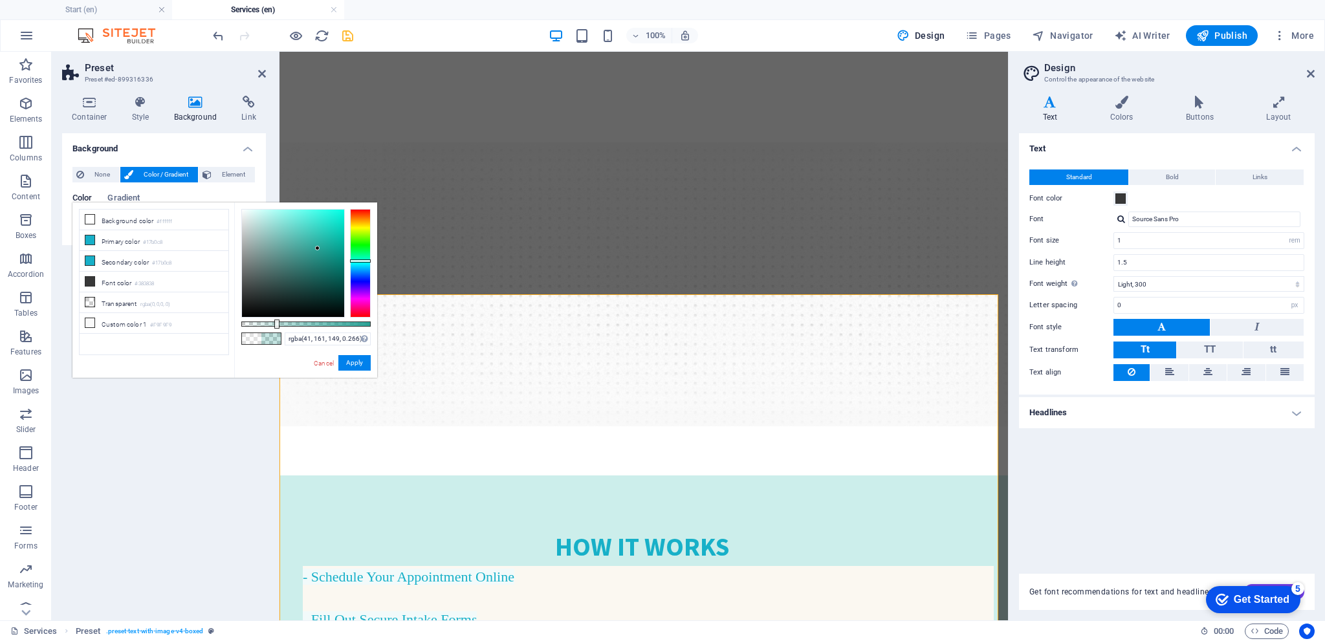
drag, startPoint x: 318, startPoint y: 248, endPoint x: 322, endPoint y: 258, distance: 10.1
click at [318, 248] on div at bounding box center [293, 263] width 102 height 107
drag, startPoint x: 323, startPoint y: 261, endPoint x: 329, endPoint y: 276, distance: 16.0
click at [327, 270] on div at bounding box center [293, 263] width 102 height 107
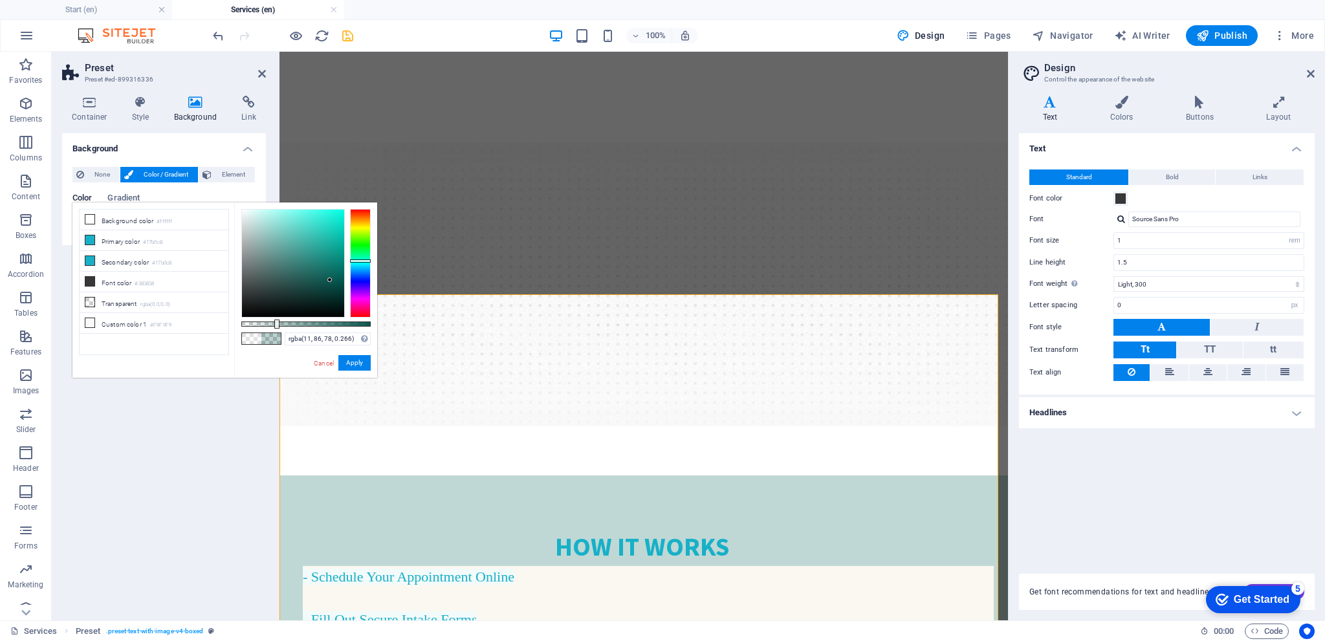
click at [330, 280] on div at bounding box center [293, 263] width 102 height 107
click at [241, 209] on div "rgba(11, 86, 78, 0.266) Supported formats #0852ed rgb(8, 82, 237) rgba(8, 82, 2…" at bounding box center [305, 384] width 143 height 363
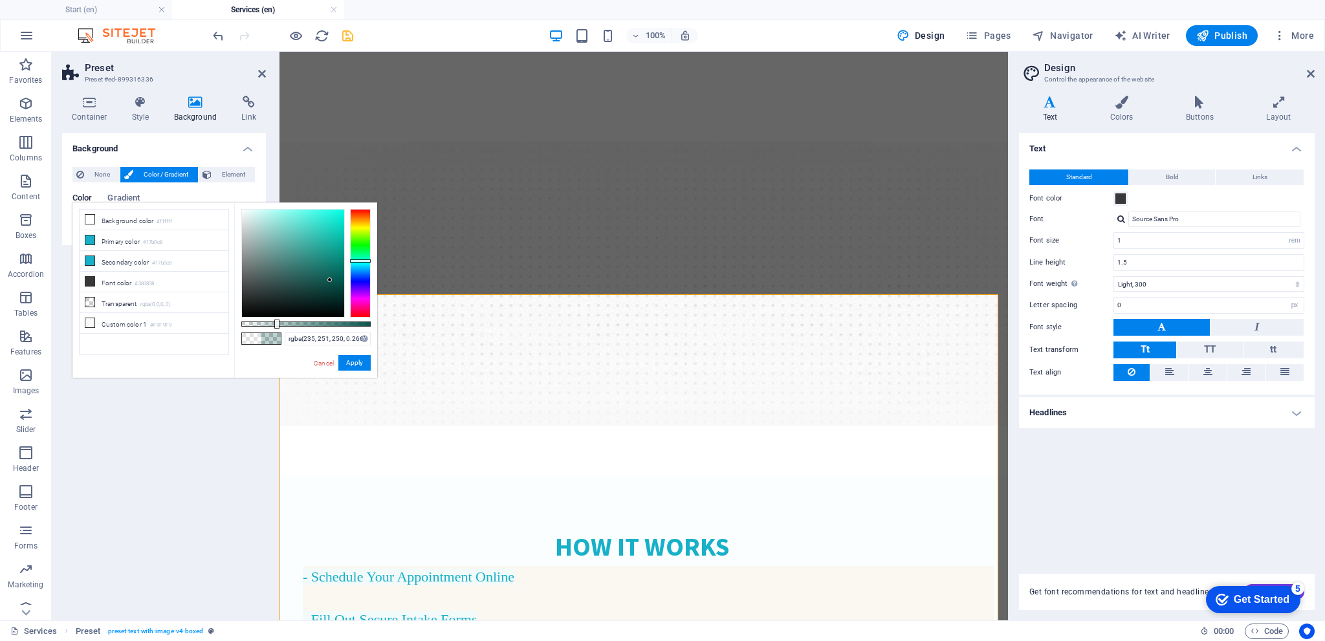
click at [248, 212] on div at bounding box center [293, 263] width 102 height 107
type input "rgba(231, 248, 246, 0.266)"
click at [326, 358] on link "Cancel" at bounding box center [324, 363] width 23 height 10
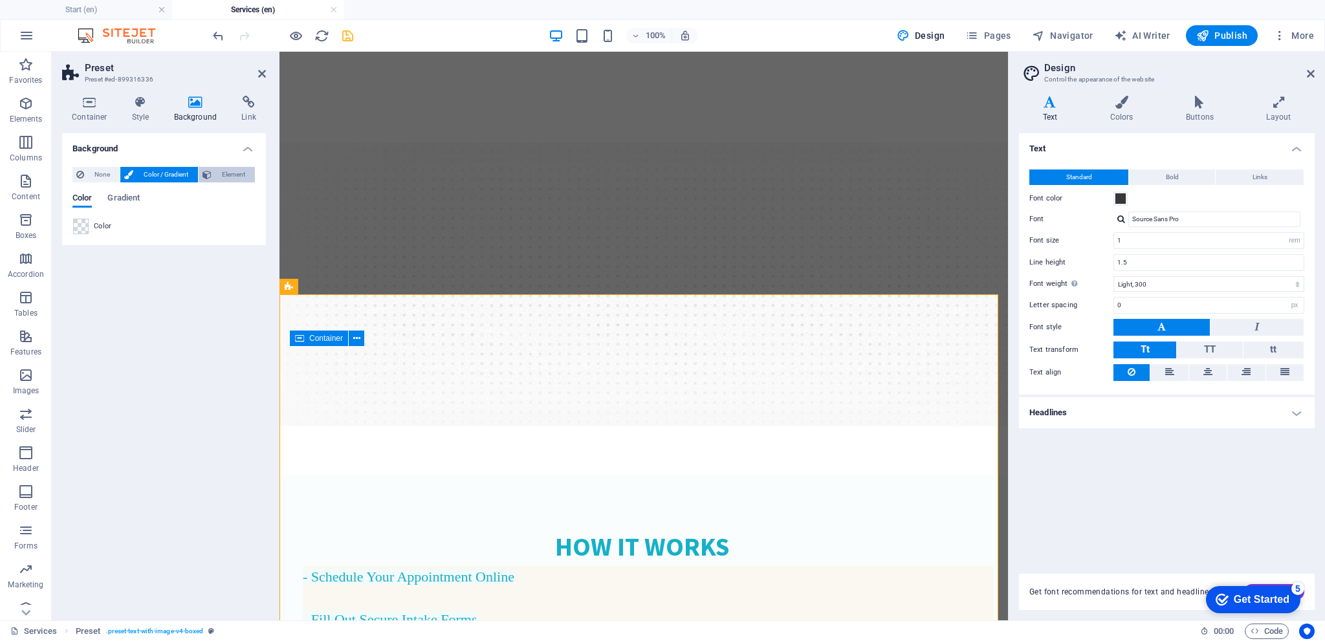
click at [225, 175] on span "Element" at bounding box center [233, 175] width 36 height 16
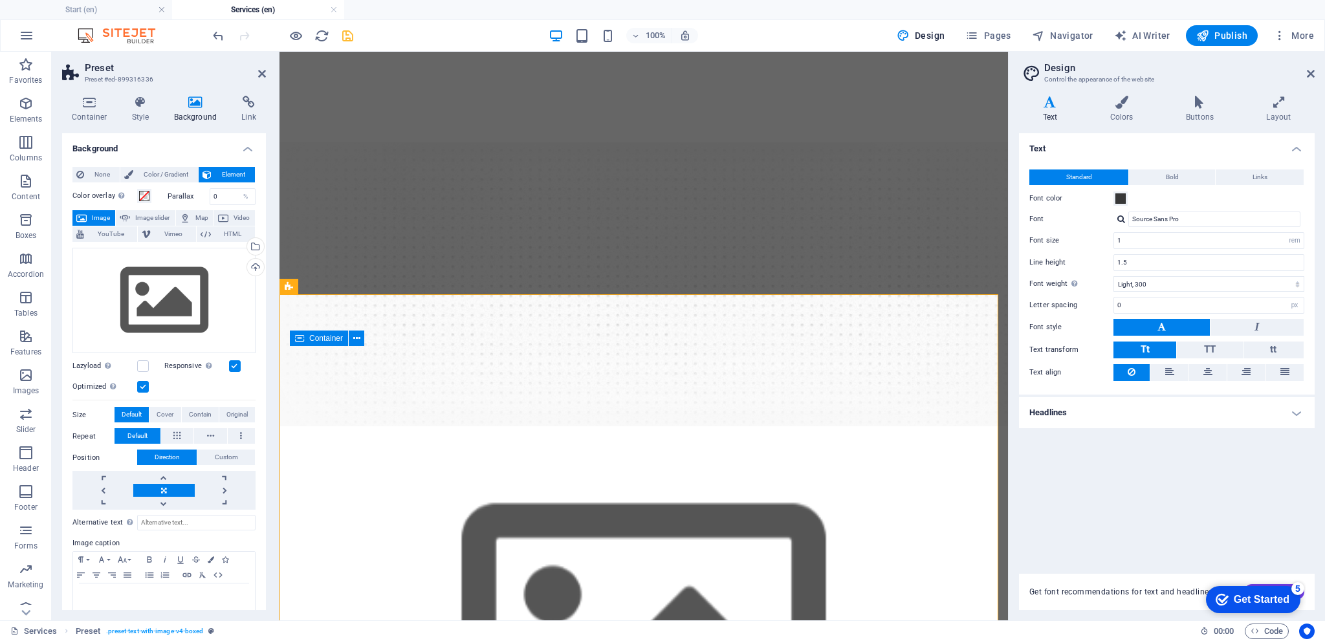
click at [237, 360] on label at bounding box center [235, 366] width 12 height 12
click at [0, 0] on input "Responsive Automatically load retina image and smartphone optimized sizes." at bounding box center [0, 0] width 0 height 0
click at [146, 383] on label at bounding box center [143, 387] width 12 height 12
click at [0, 0] on input "Optimized Images are compressed to improve page speed." at bounding box center [0, 0] width 0 height 0
click at [628, 476] on figure at bounding box center [644, 643] width 729 height 335
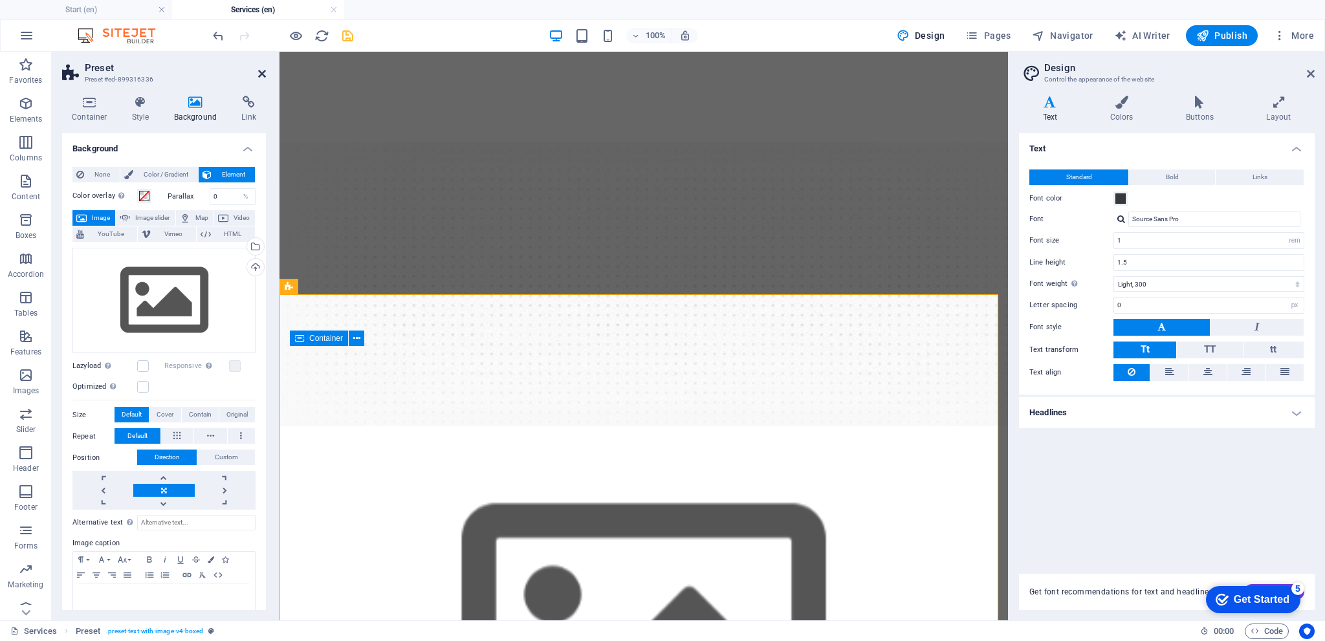
click at [265, 72] on icon at bounding box center [262, 74] width 8 height 10
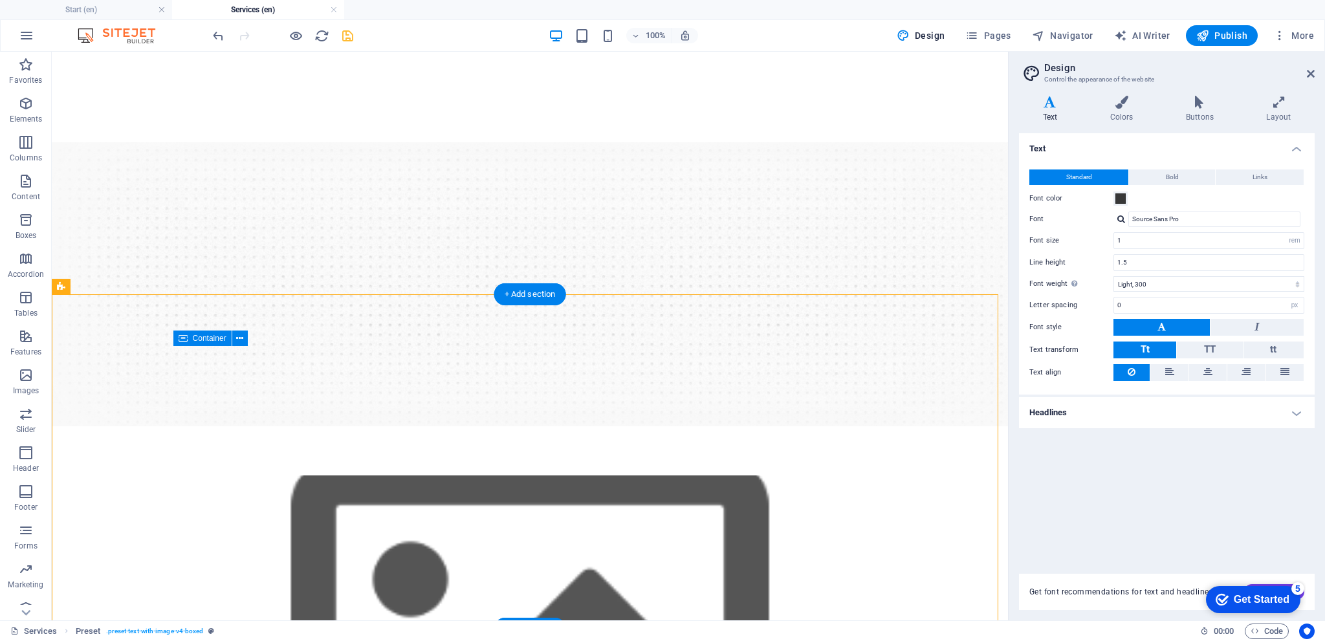
click at [527, 476] on figure at bounding box center [530, 643] width 956 height 335
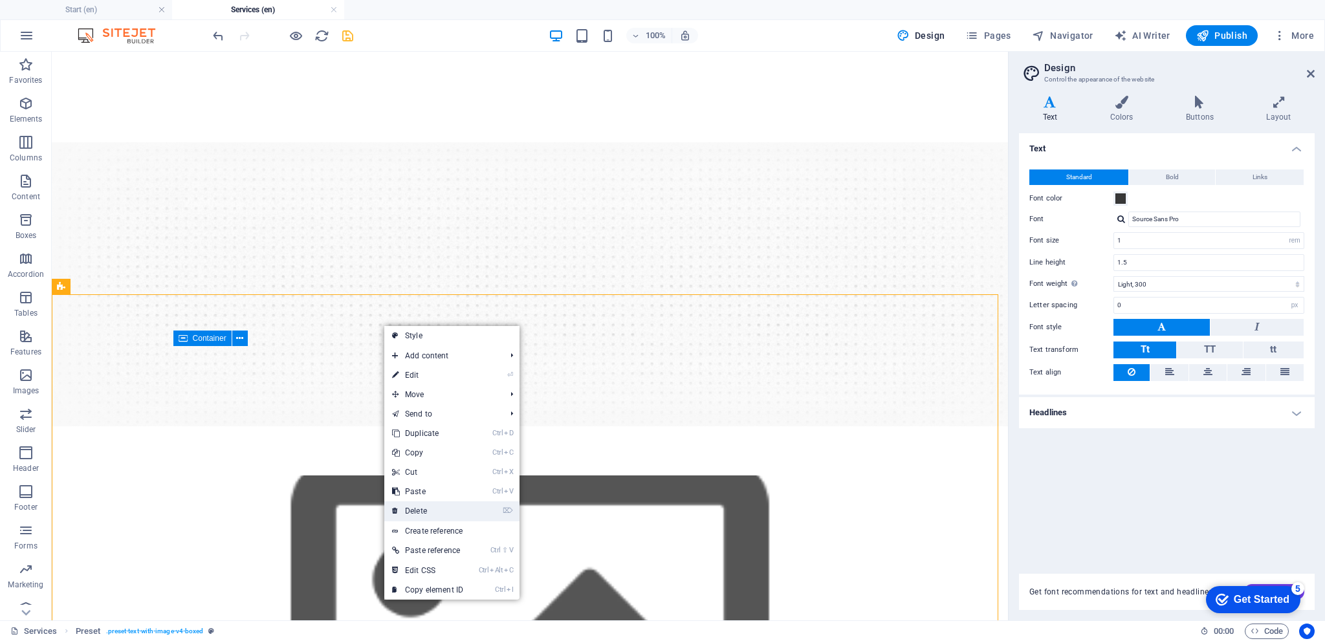
click at [422, 507] on link "⌦ Delete" at bounding box center [427, 510] width 87 height 19
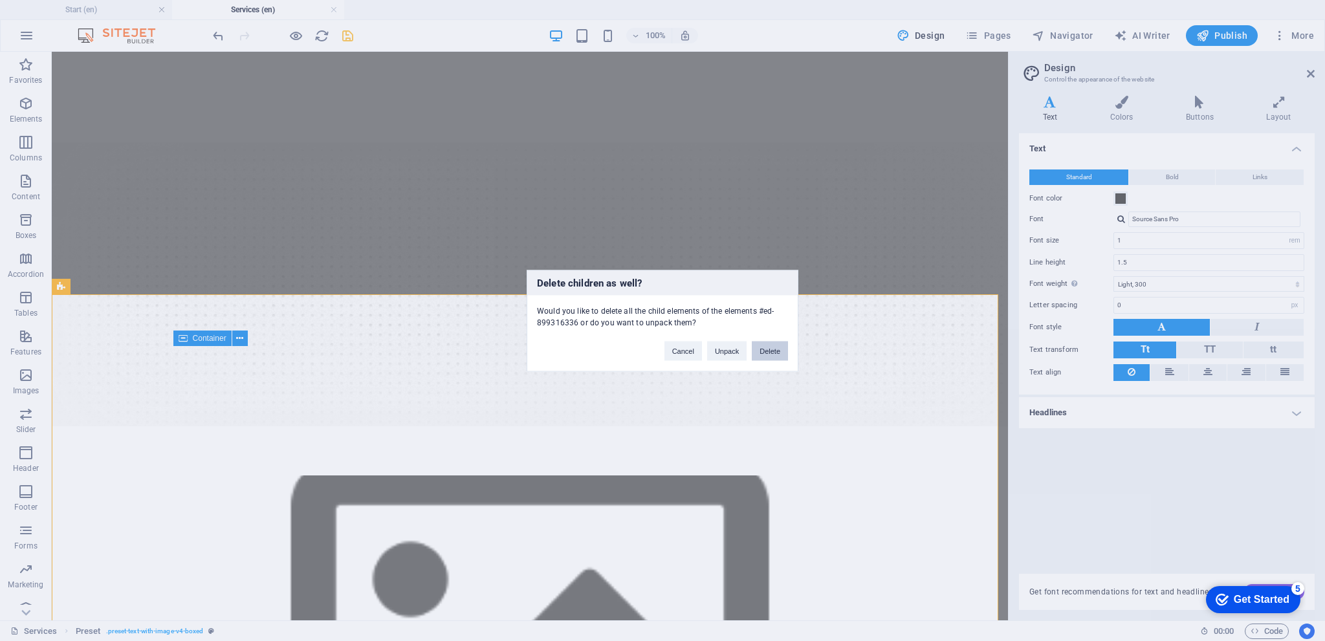
click at [761, 346] on button "Delete" at bounding box center [770, 350] width 36 height 19
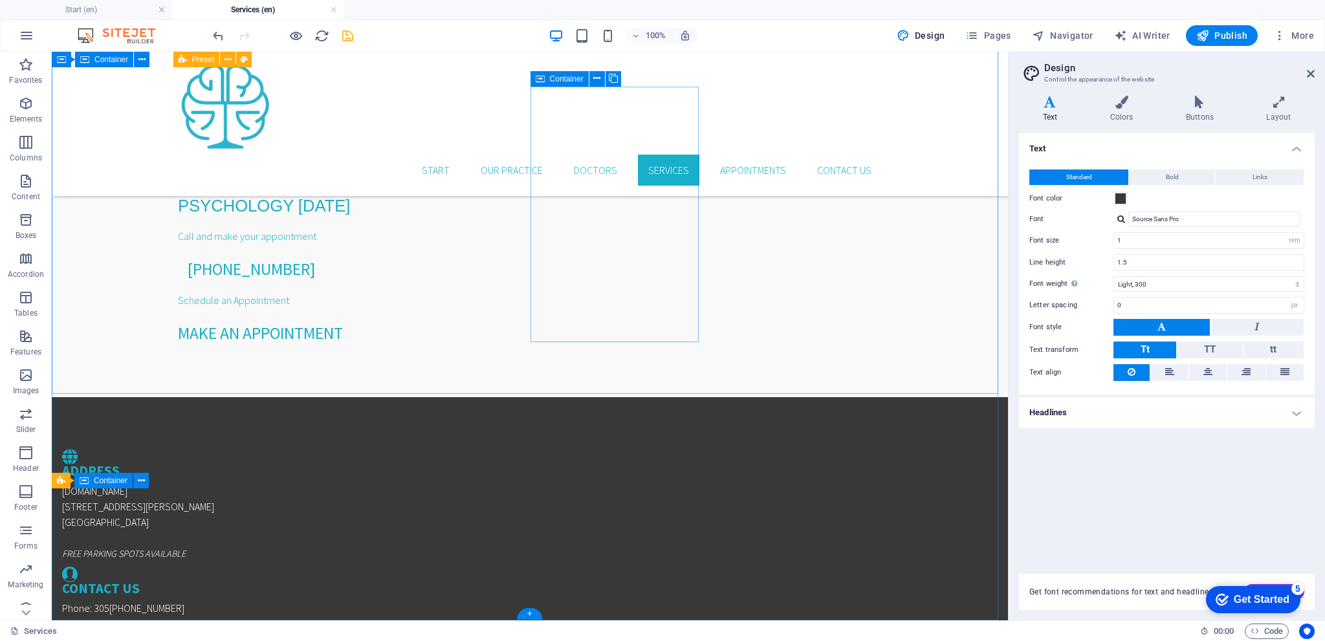
scroll to position [225, 0]
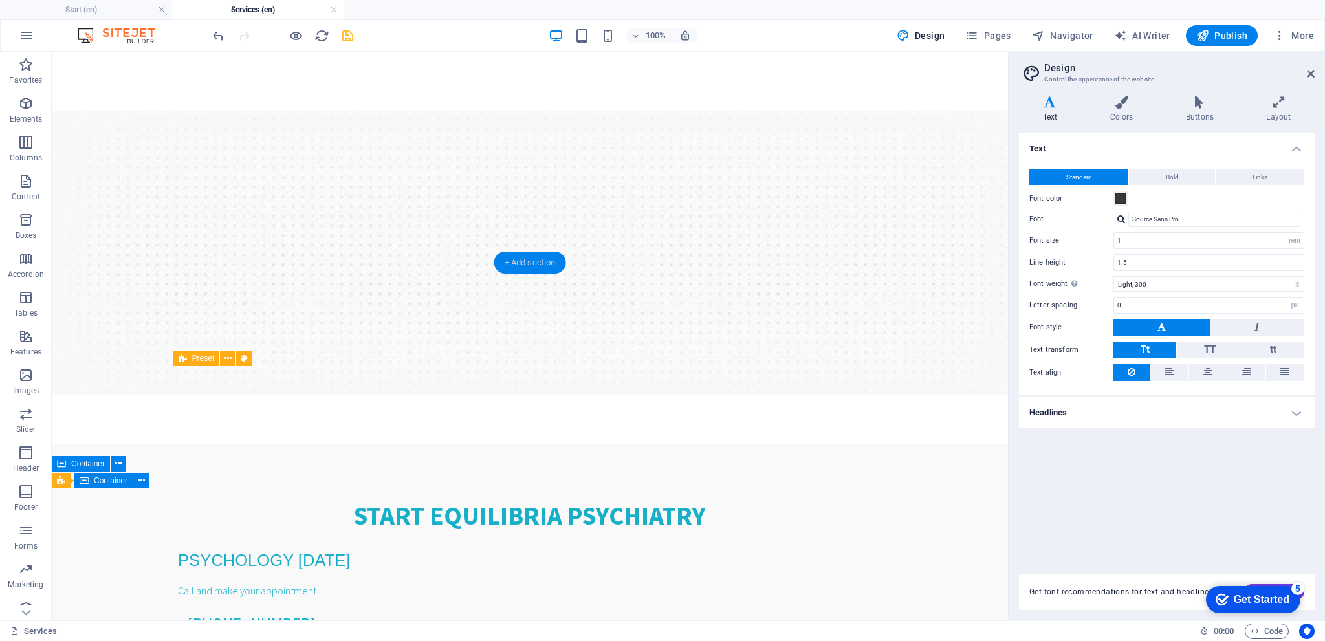
click at [536, 265] on div "+ Add section" at bounding box center [530, 263] width 72 height 22
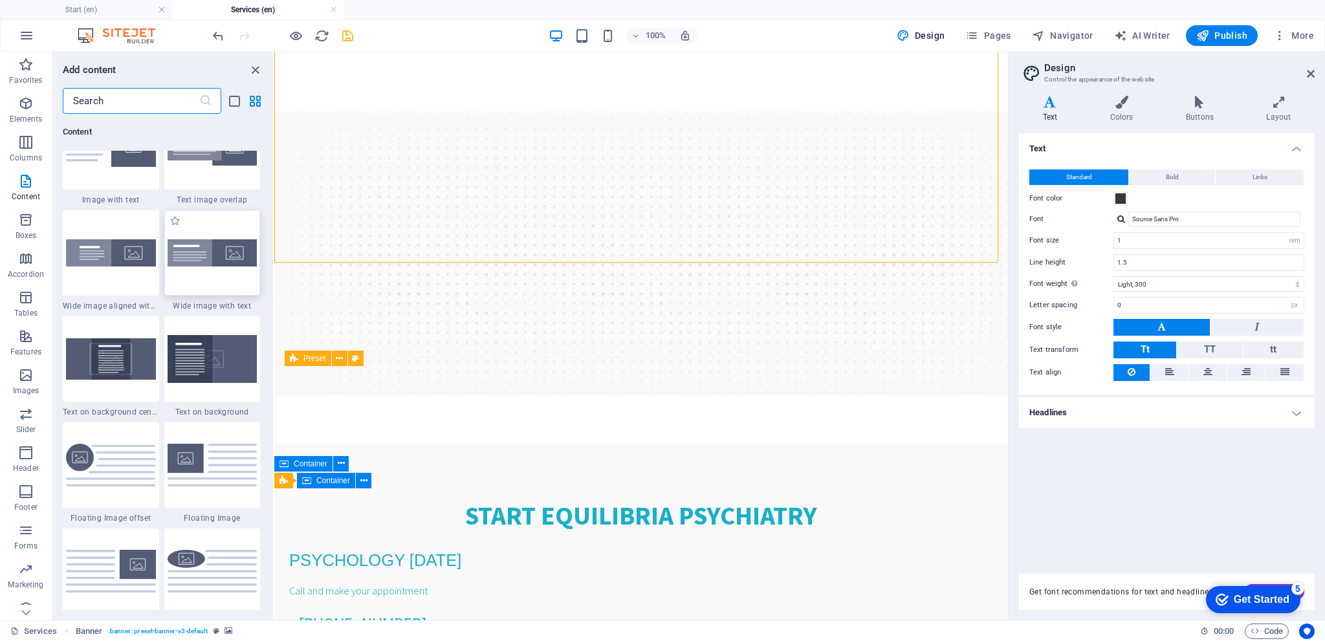
scroll to position [2717, 0]
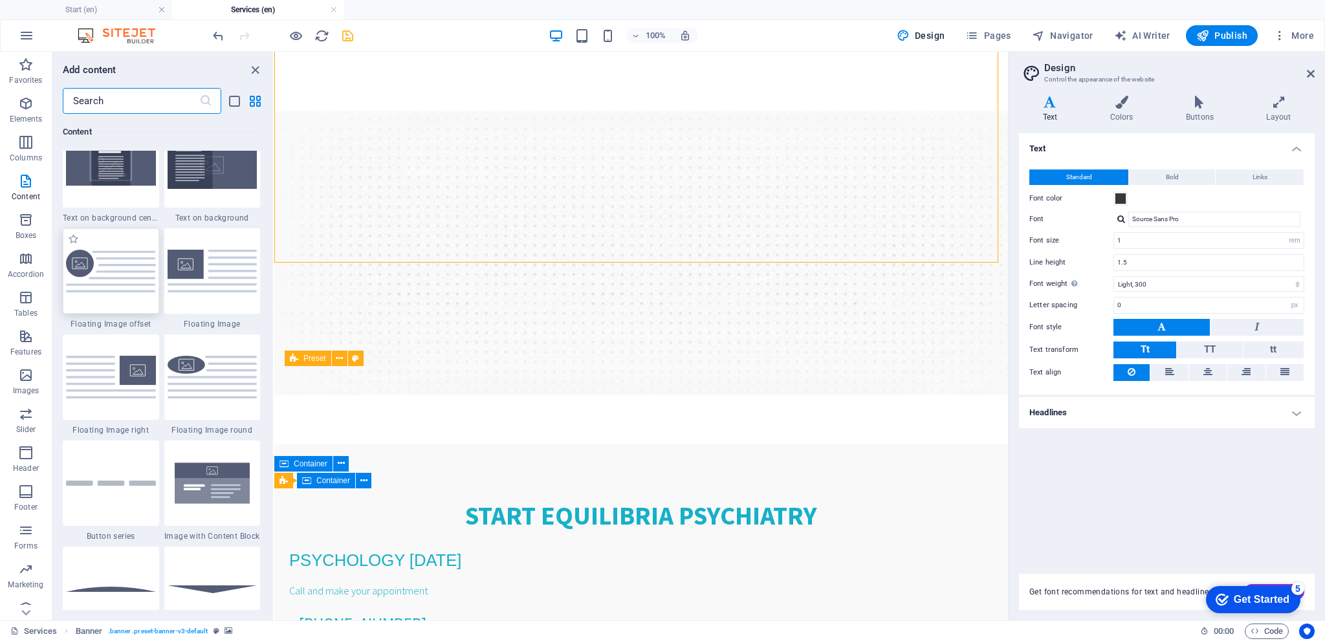
click at [127, 263] on img at bounding box center [111, 271] width 90 height 43
click at [274, 263] on div "Drag here to replace the existing content. Press “Ctrl” if you want to create a…" at bounding box center [641, 336] width 734 height 569
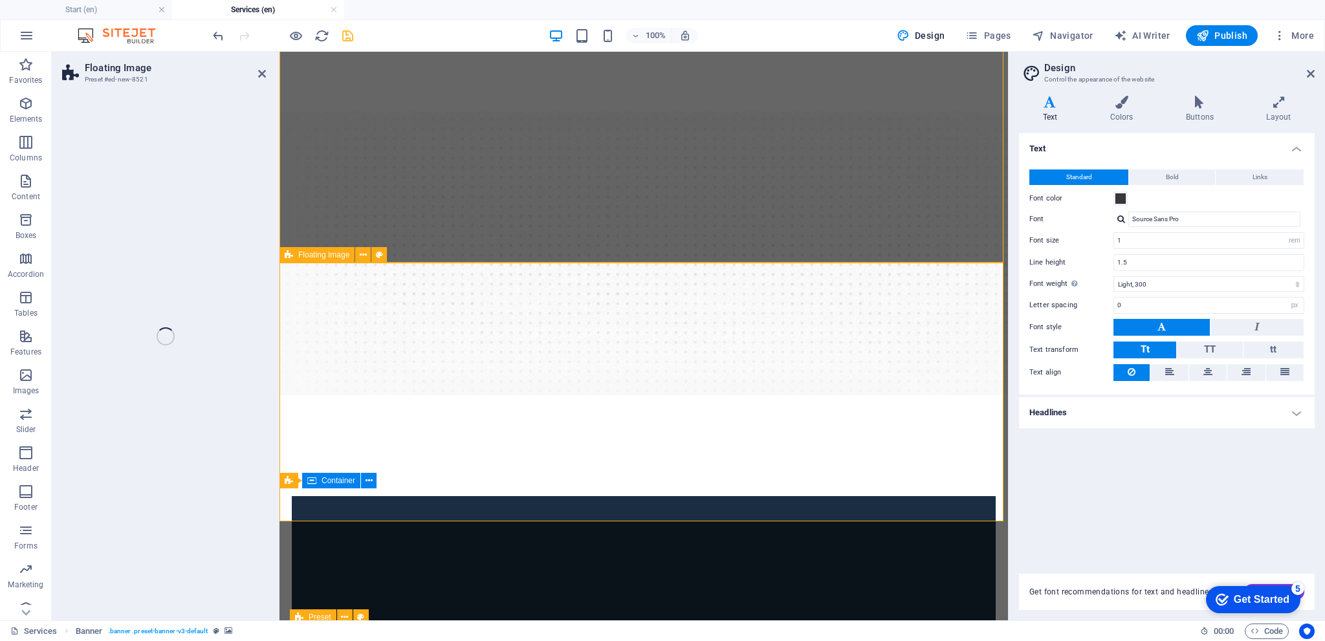
select select "%"
select select "rem"
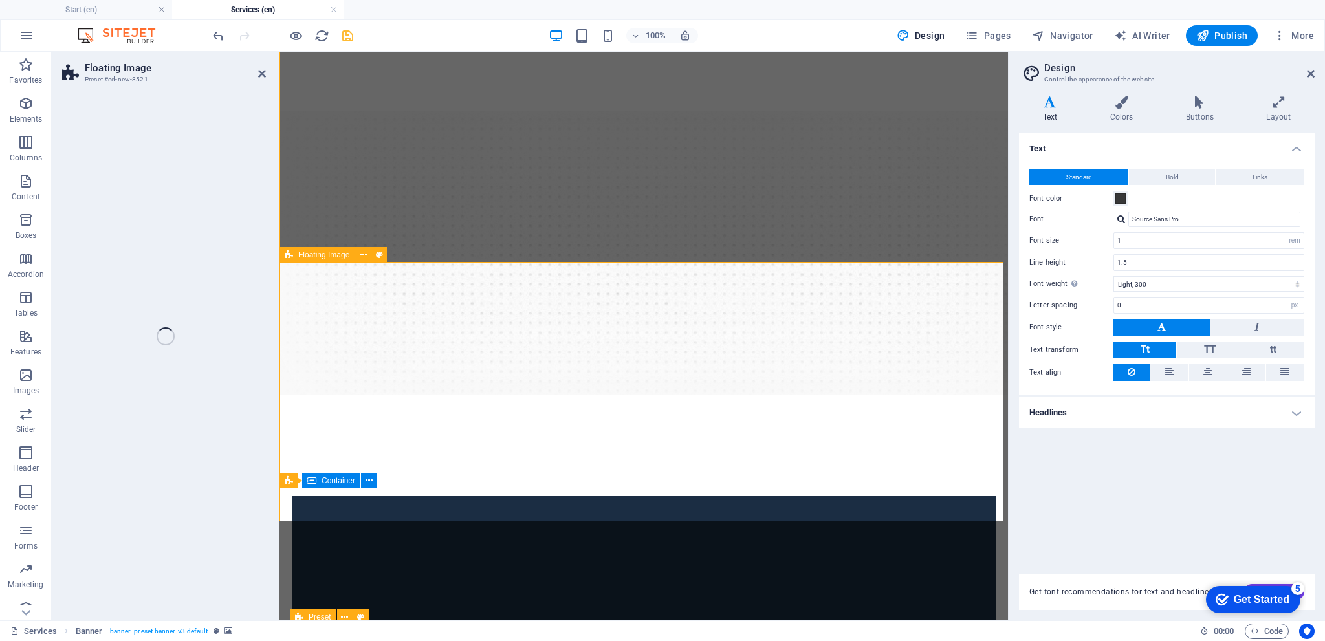
select select "%"
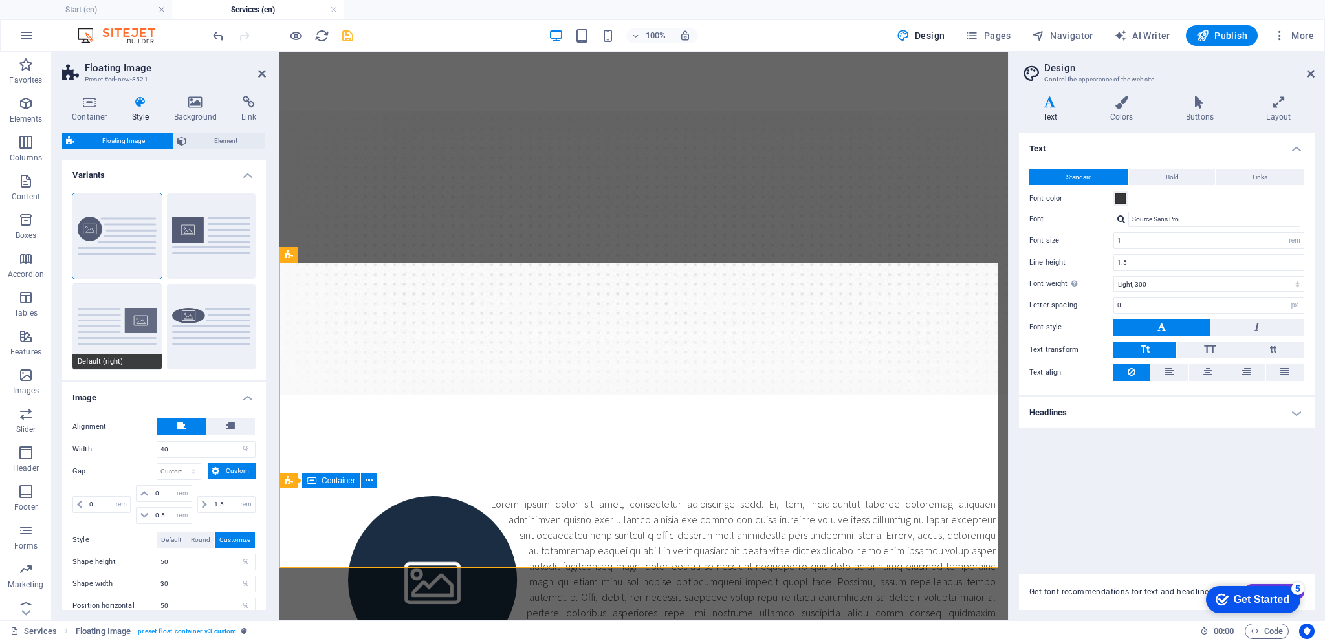
click at [125, 307] on button "Default (right)" at bounding box center [116, 326] width 89 height 85
type input "1.5"
type input "0"
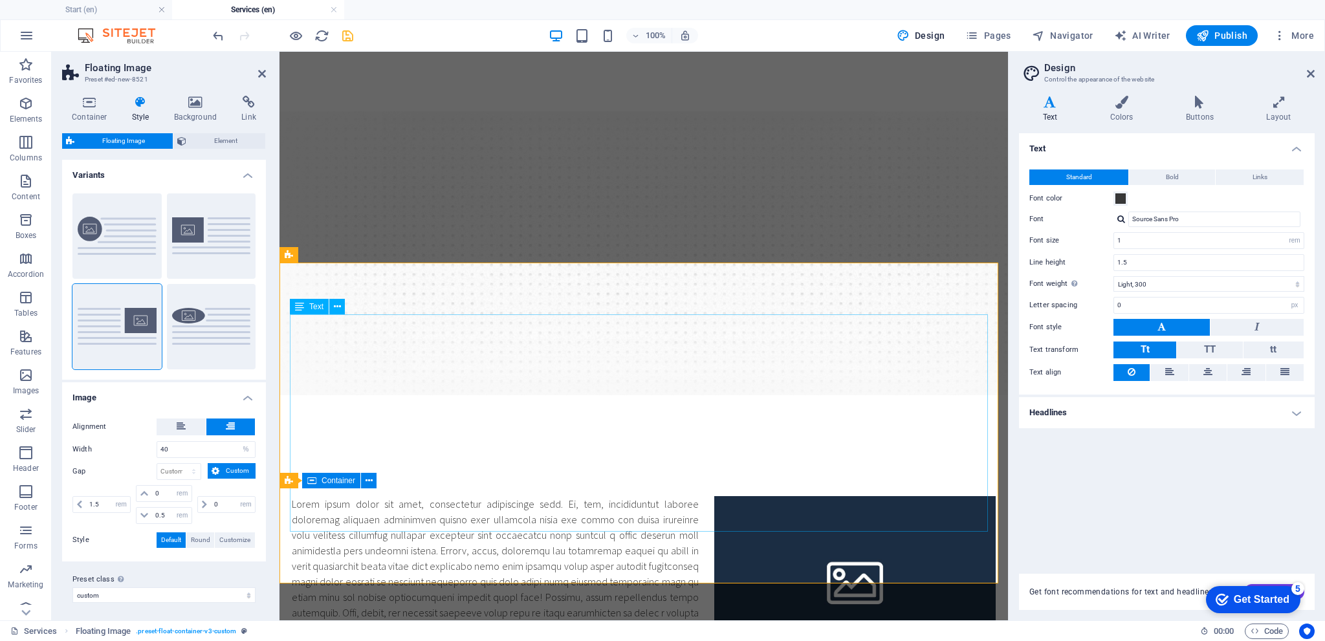
click at [489, 496] on div at bounding box center [644, 612] width 704 height 233
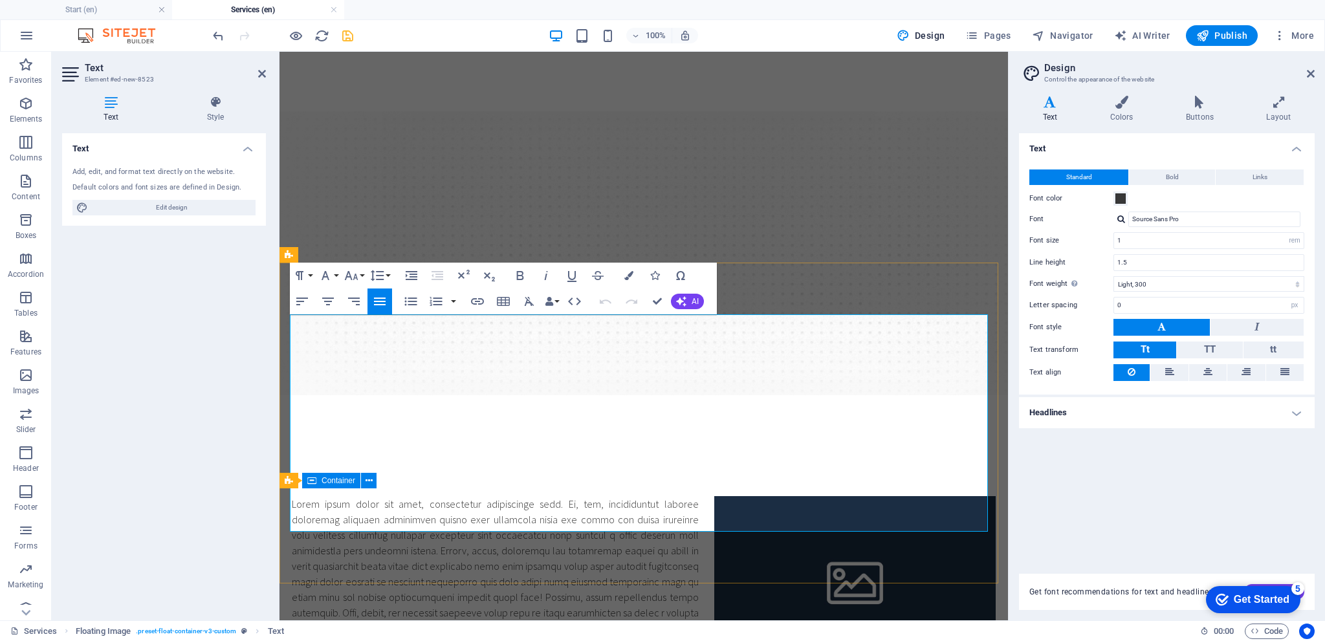
click at [424, 496] on p at bounding box center [644, 612] width 704 height 233
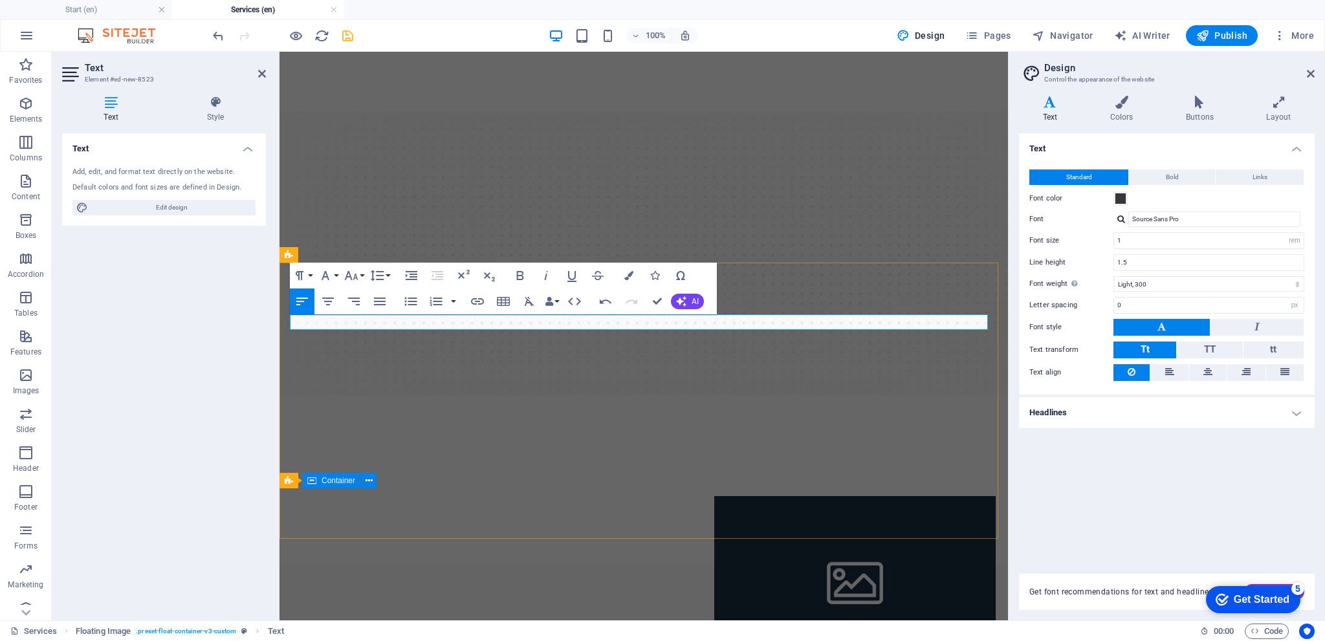
click at [316, 496] on p at bounding box center [644, 504] width 704 height 16
click at [318, 496] on p at bounding box center [644, 504] width 704 height 16
click at [326, 496] on p at bounding box center [644, 504] width 704 height 16
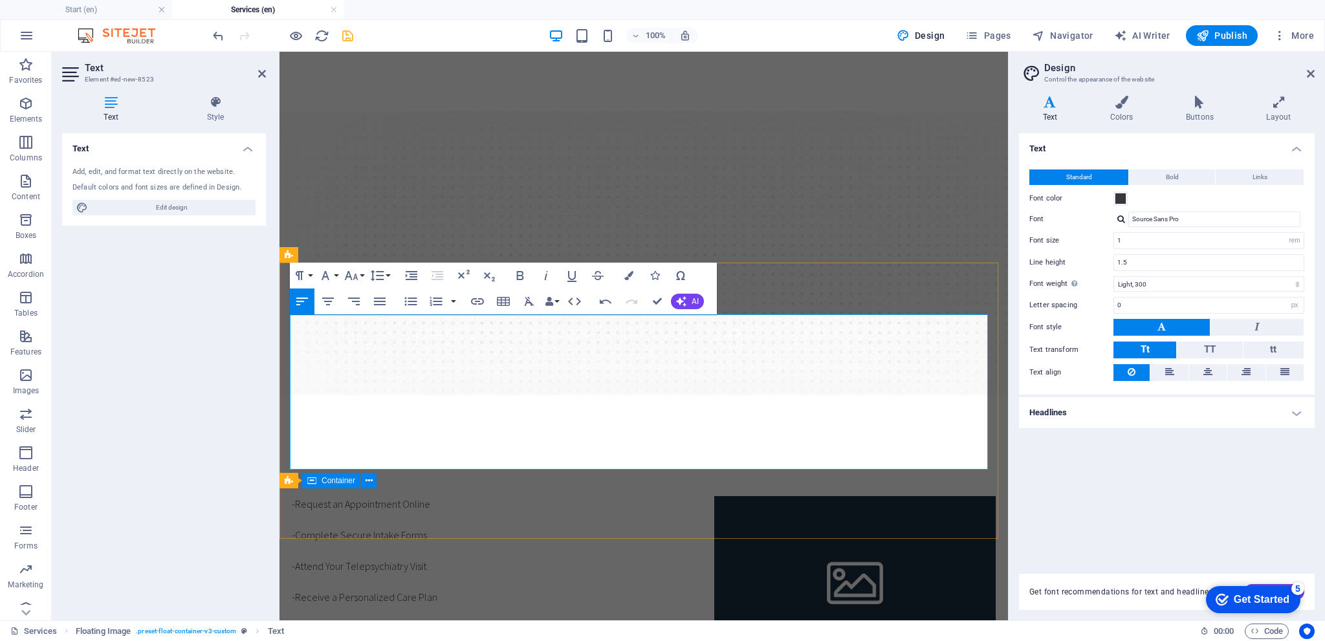
scroll to position [1676, 3]
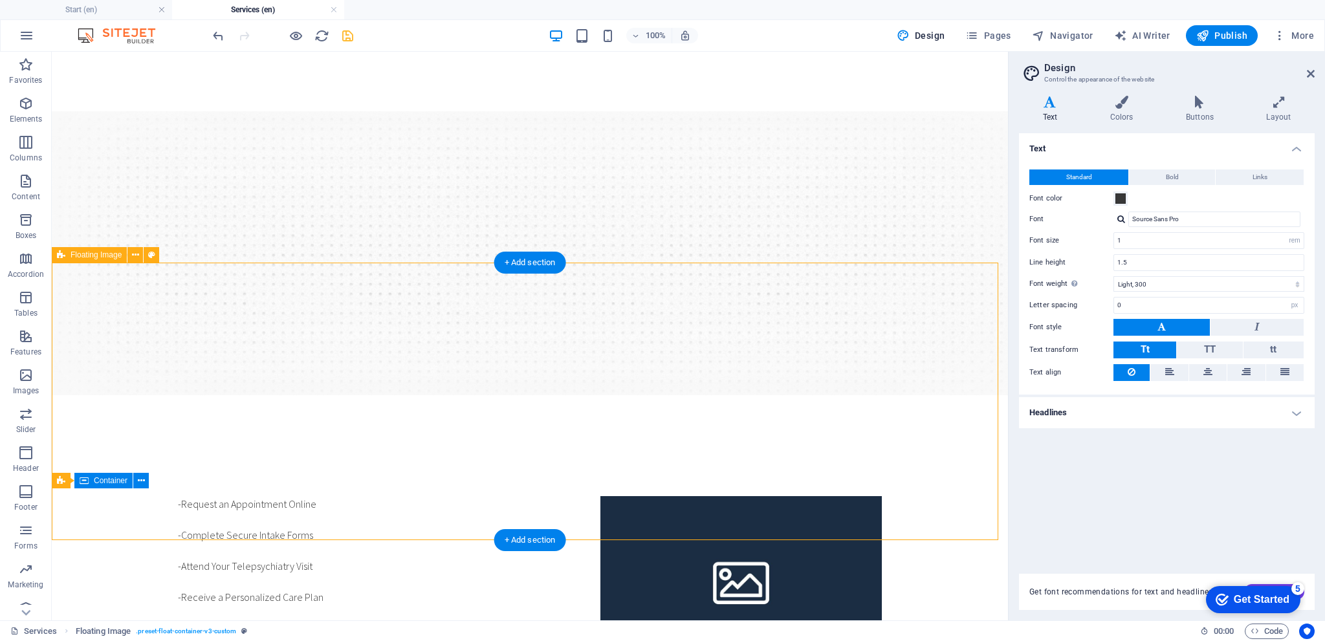
drag, startPoint x: 427, startPoint y: 442, endPoint x: 348, endPoint y: 389, distance: 95.1
click at [348, 444] on div "-Request an Appointment Online -Complete Secure Intake Forms -Attend Your Telep…" at bounding box center [530, 573] width 956 height 259
click at [325, 496] on div "-Request an Appointment Online -Complete Secure Intake Forms -Attend Your Telep…" at bounding box center [530, 573] width 704 height 155
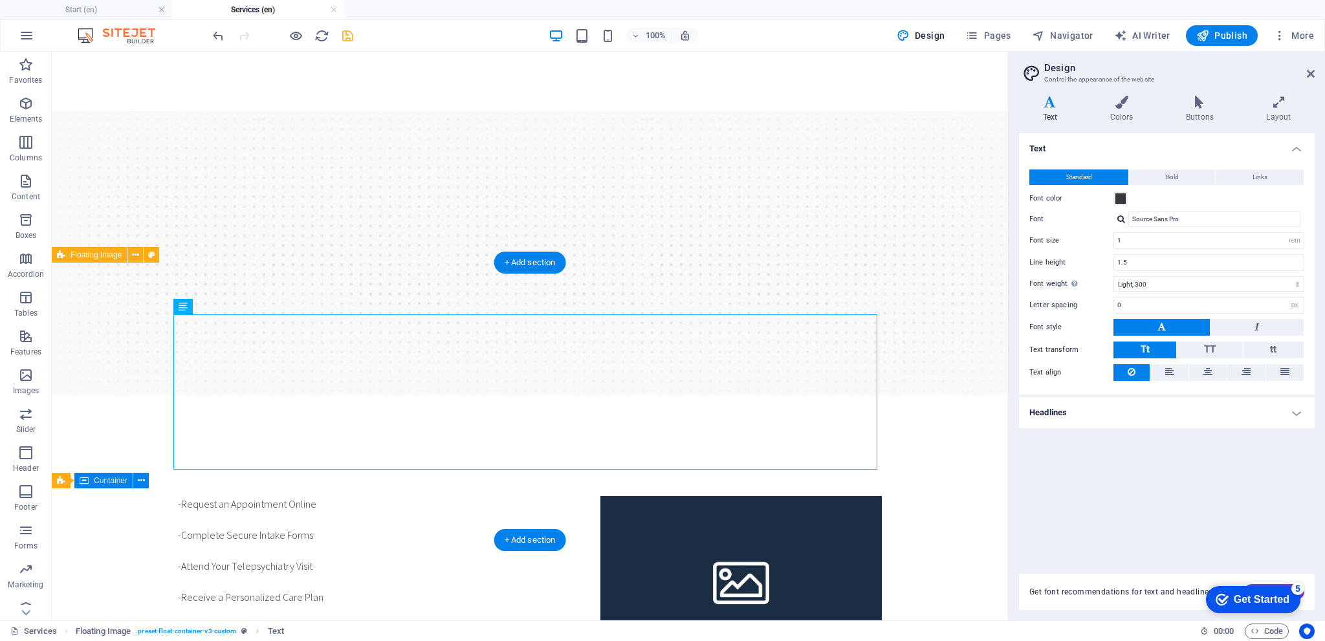
click at [325, 496] on div "-Request an Appointment Online -Complete Secure Intake Forms -Attend Your Telep…" at bounding box center [530, 573] width 704 height 155
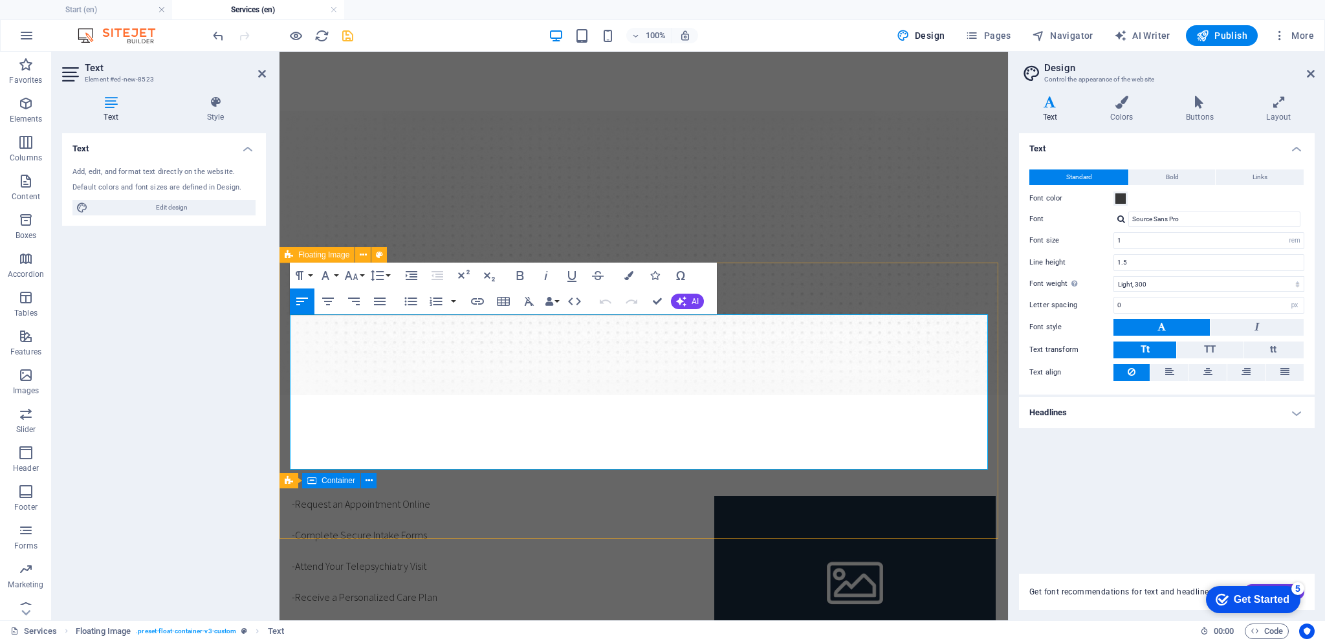
drag, startPoint x: 501, startPoint y: 461, endPoint x: 287, endPoint y: 320, distance: 255.5
click at [287, 444] on div "-Request an Appointment Online -Complete Secure Intake Forms -Attend Your Telep…" at bounding box center [644, 573] width 729 height 259
click at [311, 276] on button "Paragraph Format" at bounding box center [302, 276] width 25 height 26
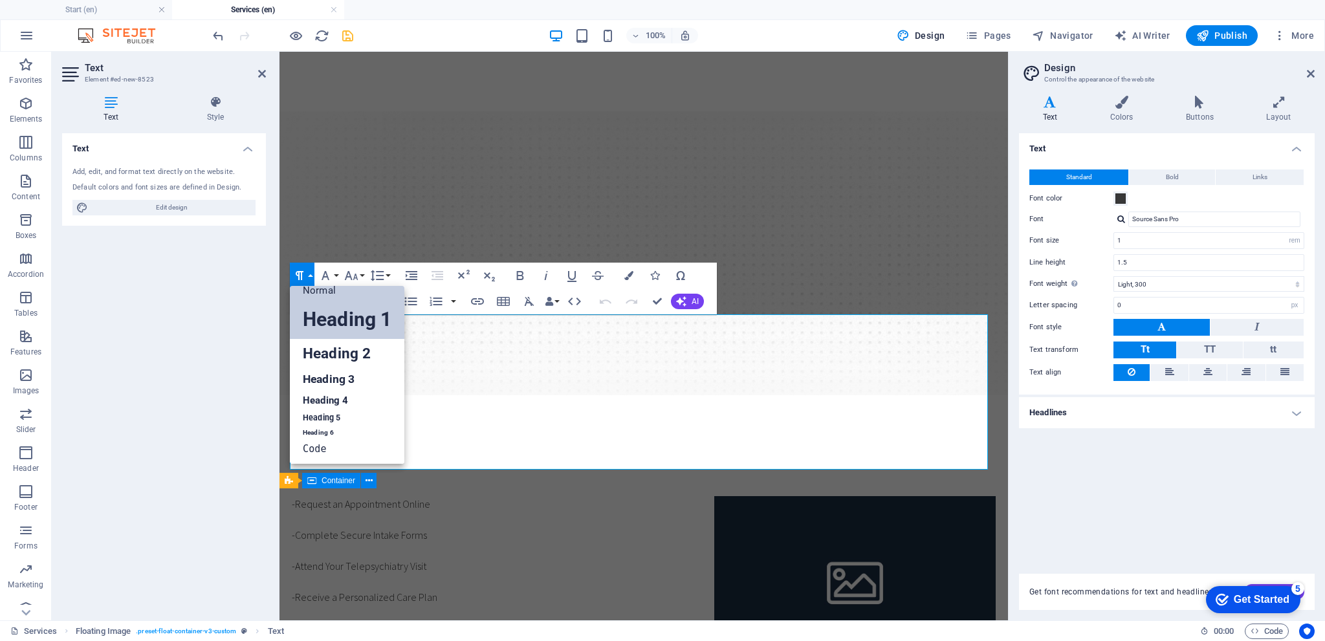
scroll to position [10, 0]
click at [342, 348] on link "Heading 2" at bounding box center [347, 353] width 115 height 29
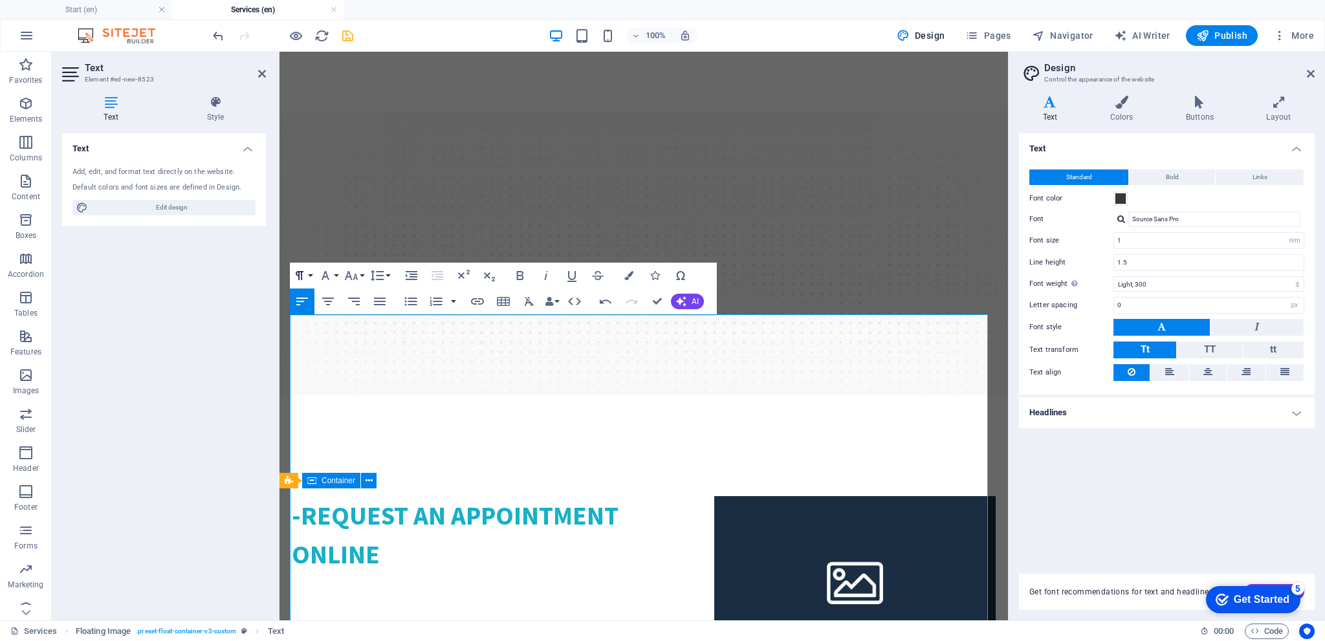
click at [313, 275] on button "Paragraph Format" at bounding box center [302, 276] width 25 height 26
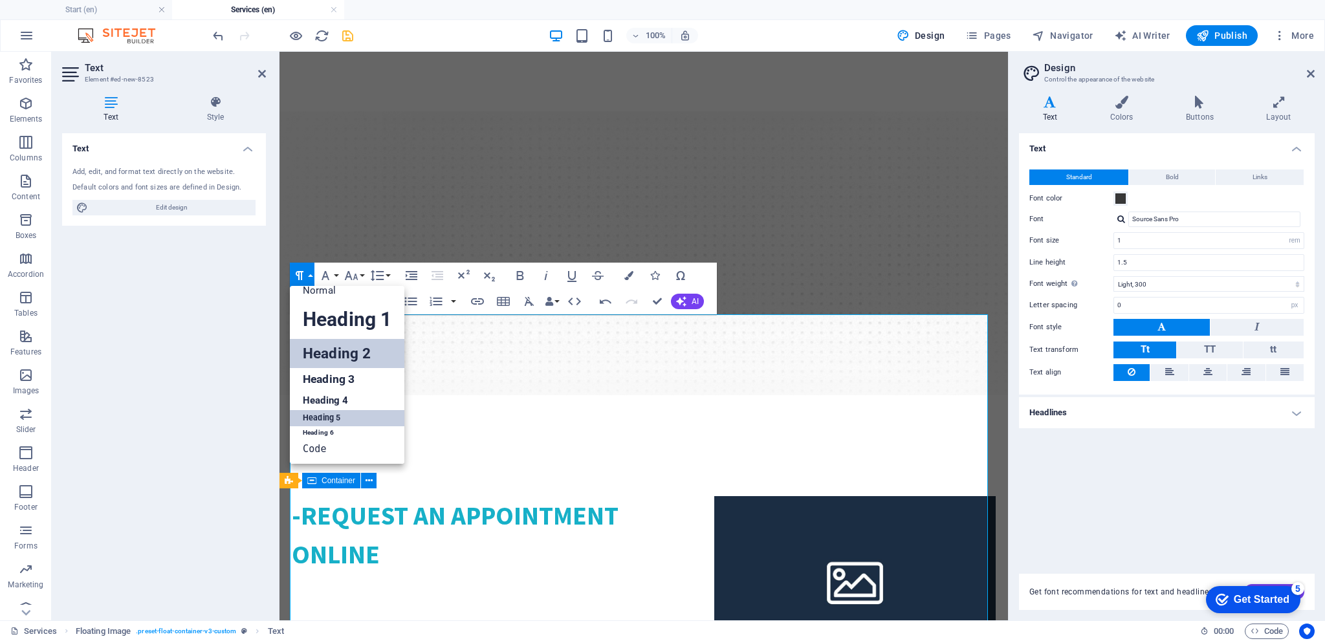
click at [336, 413] on link "Heading 5" at bounding box center [347, 418] width 115 height 16
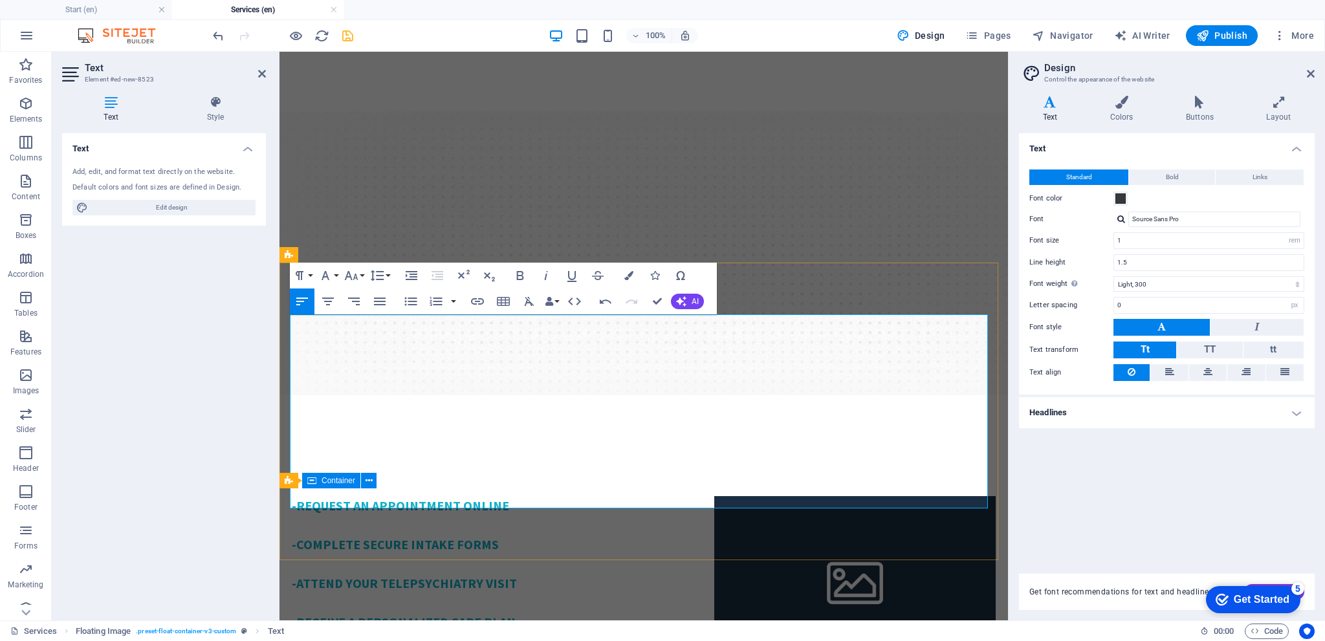
click at [519, 613] on h5 "-Receive a Personalized Care Plan" at bounding box center [644, 622] width 704 height 19
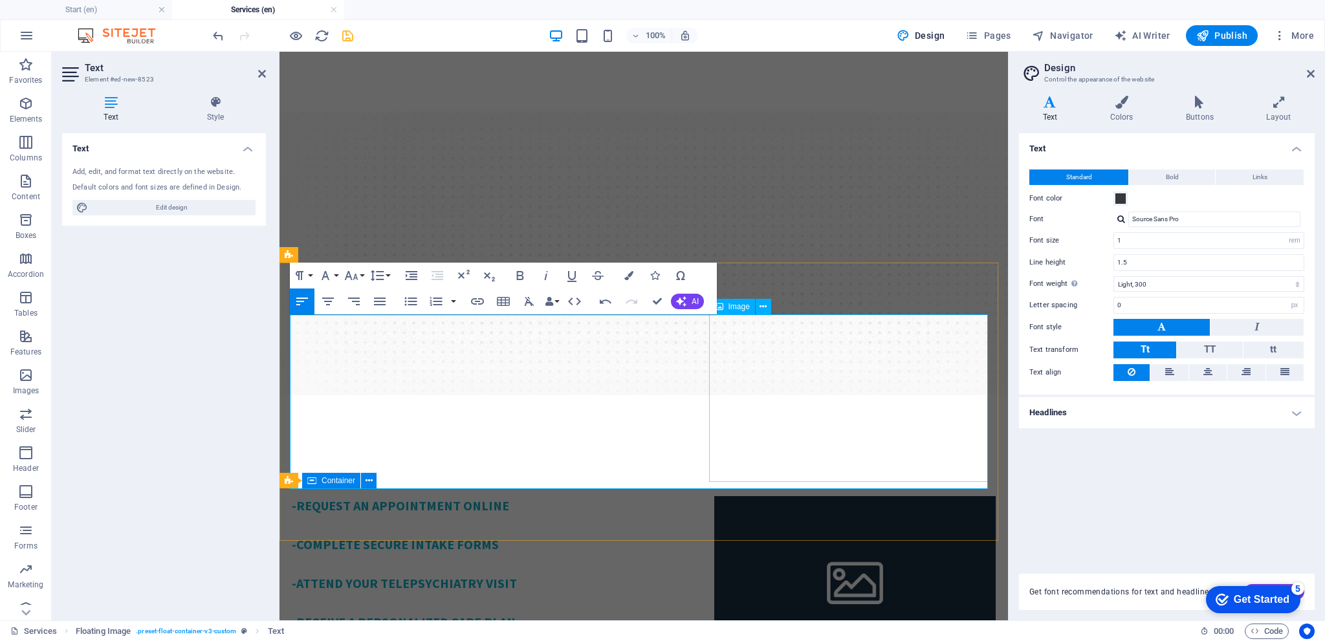
click at [753, 496] on figure at bounding box center [854, 580] width 281 height 169
select select "%"
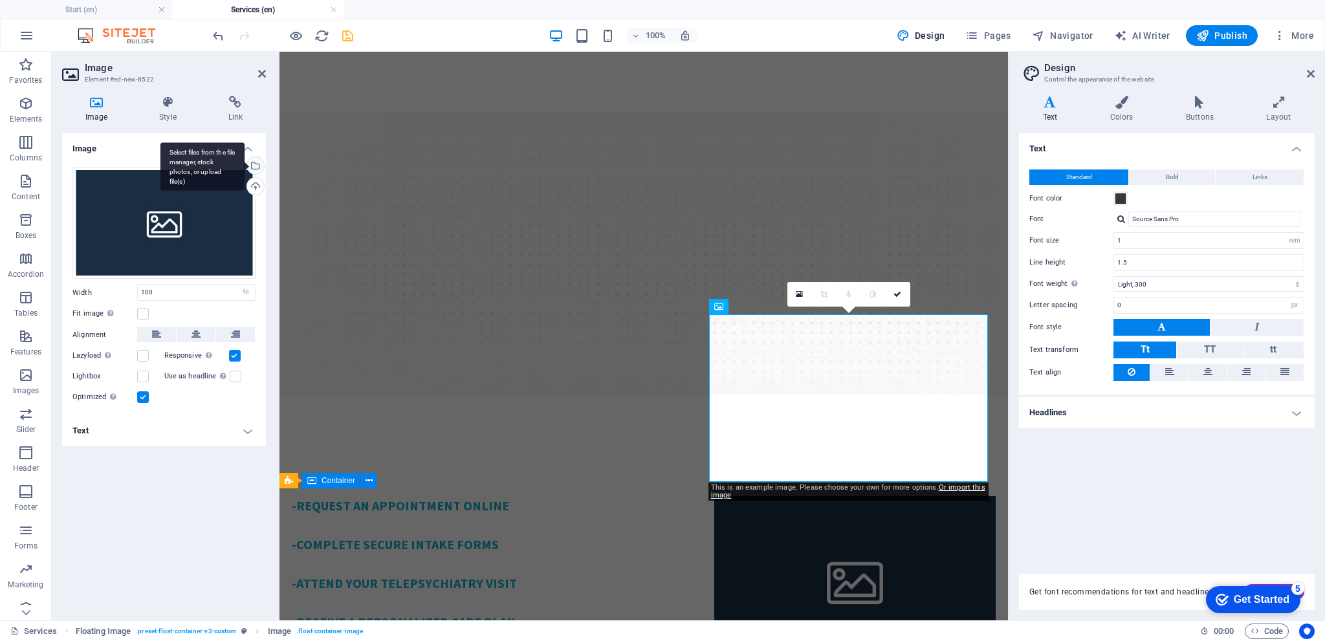
click at [256, 164] on div "Select files from the file manager, stock photos, or upload file(s)" at bounding box center [254, 166] width 19 height 19
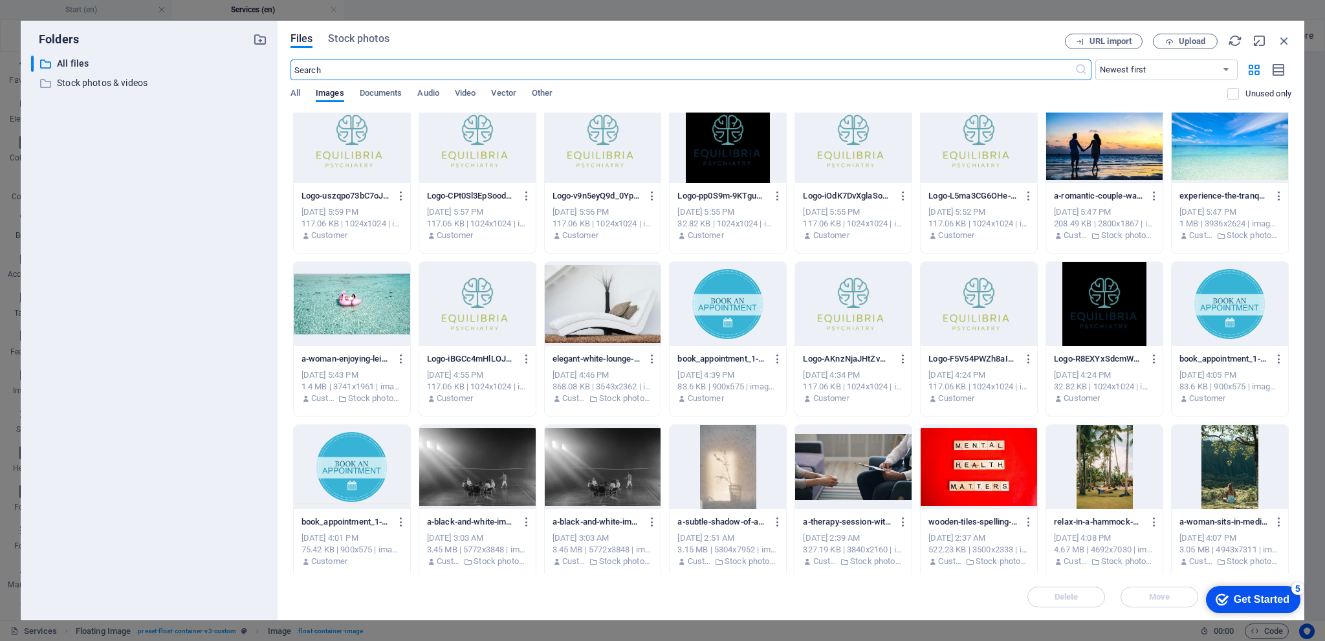
scroll to position [776, 0]
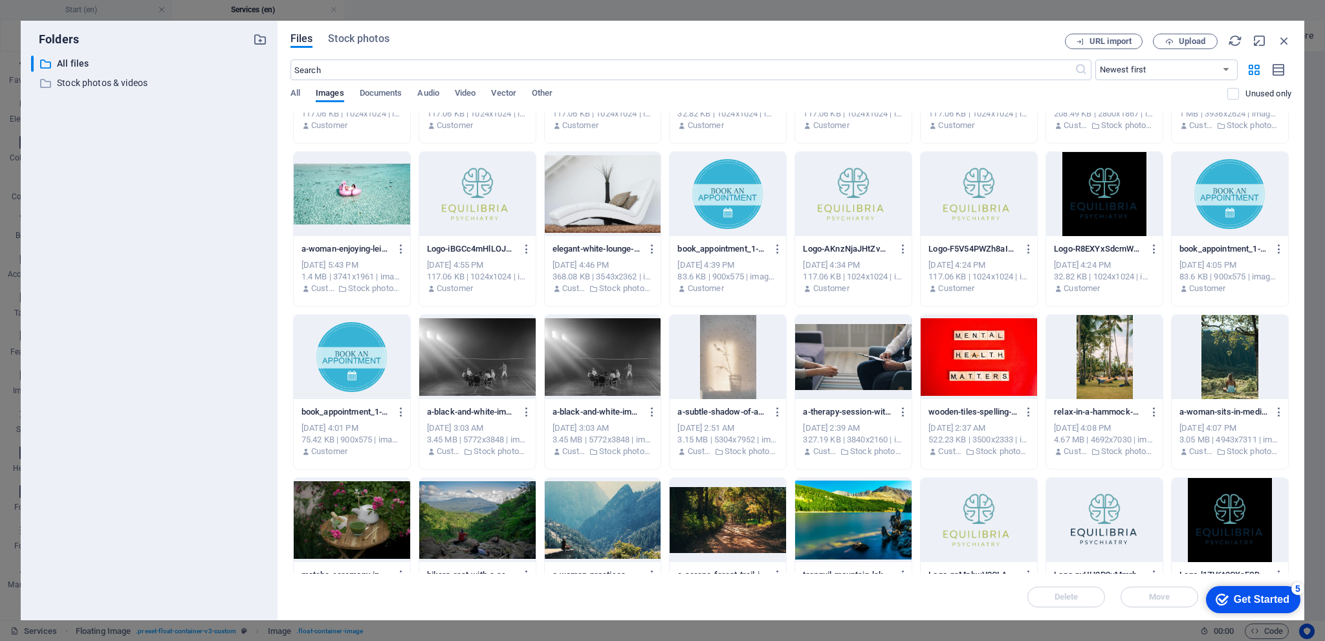
click at [494, 508] on div at bounding box center [477, 520] width 116 height 84
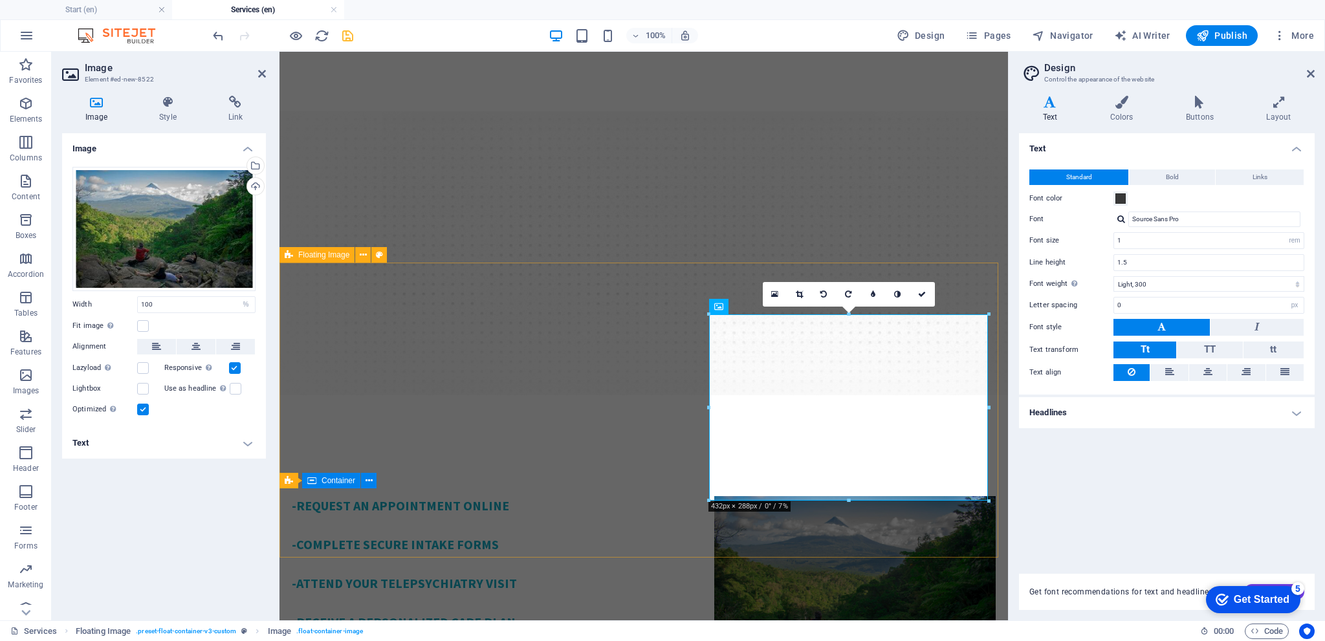
click at [737, 444] on div "-Request an Appointment Online -Complete Secure Intake Forms -Attend Your Telep…" at bounding box center [644, 583] width 729 height 278
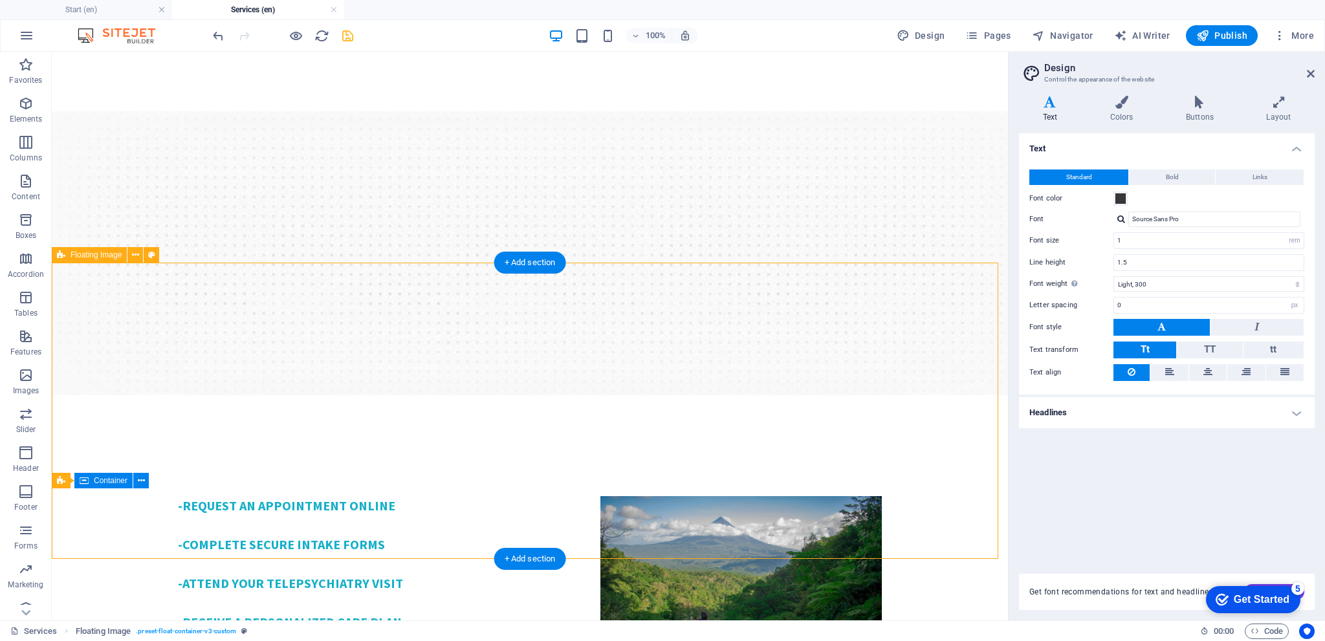
click at [693, 444] on div "-Request an Appointment Online -Complete Secure Intake Forms -Attend Your Telep…" at bounding box center [530, 583] width 956 height 278
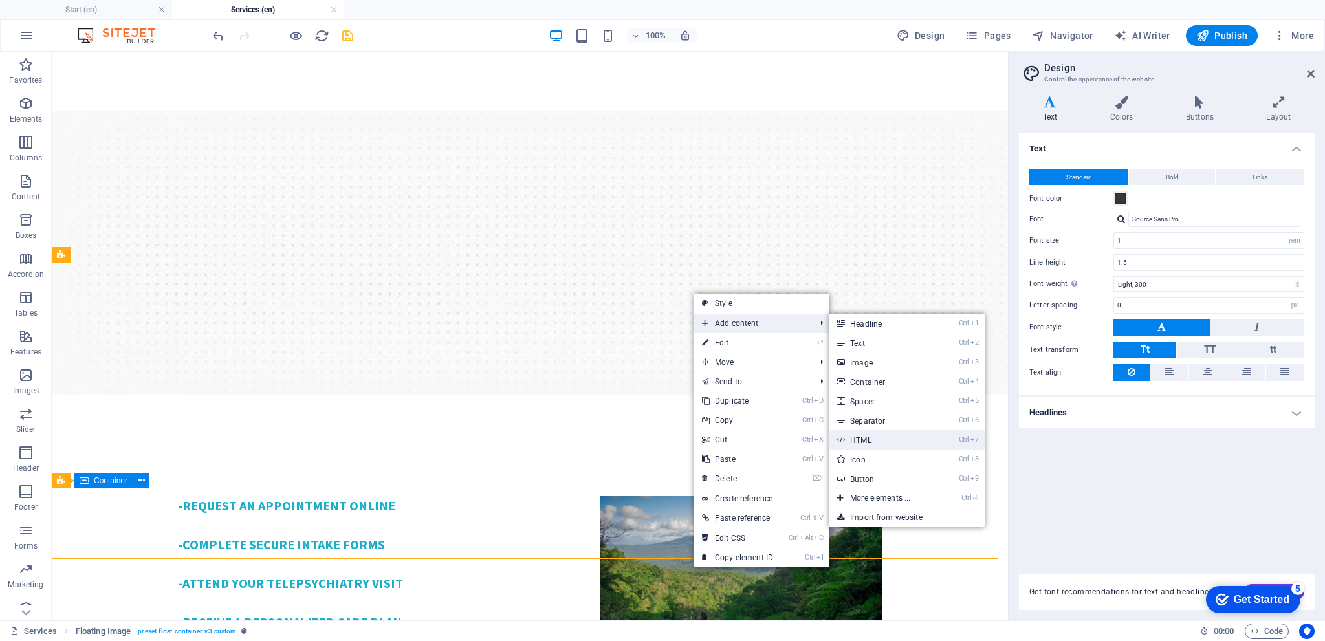
click at [867, 437] on link "Ctrl 7 HTML" at bounding box center [882, 439] width 107 height 19
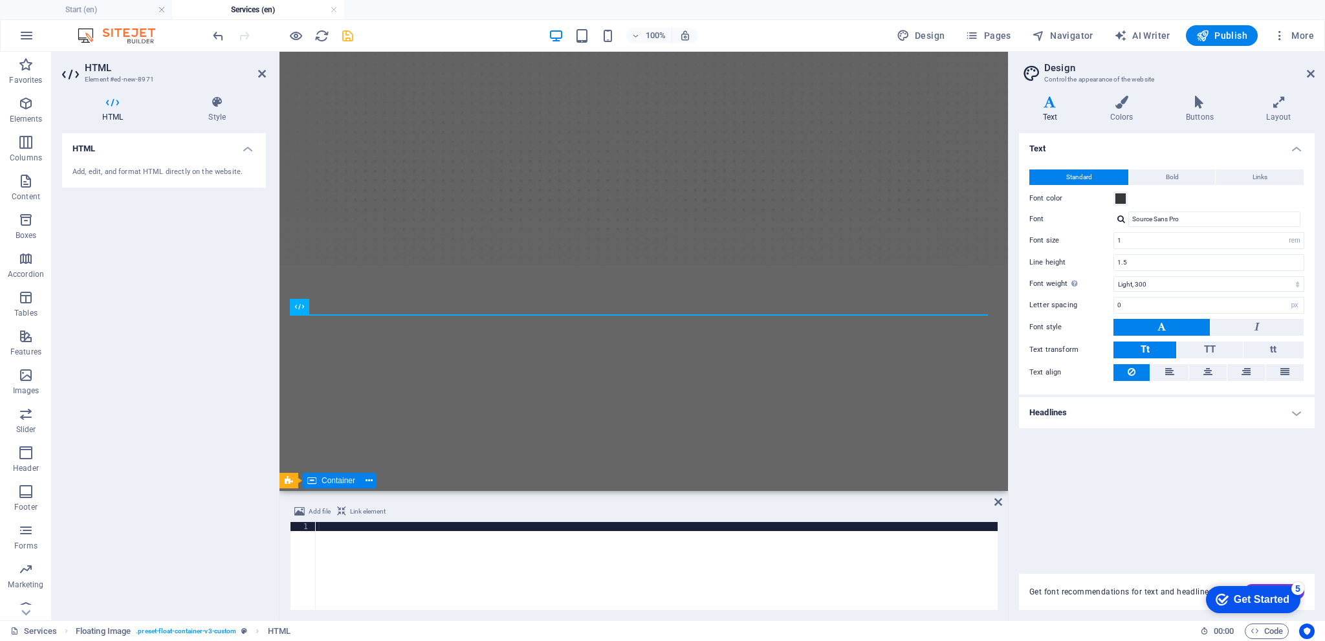
click at [360, 547] on div at bounding box center [657, 575] width 682 height 106
paste textarea
click at [727, 444] on div "-Request an Appointment Online -Complete Secure Intake Forms -Attend Your Telep…" at bounding box center [644, 607] width 729 height 326
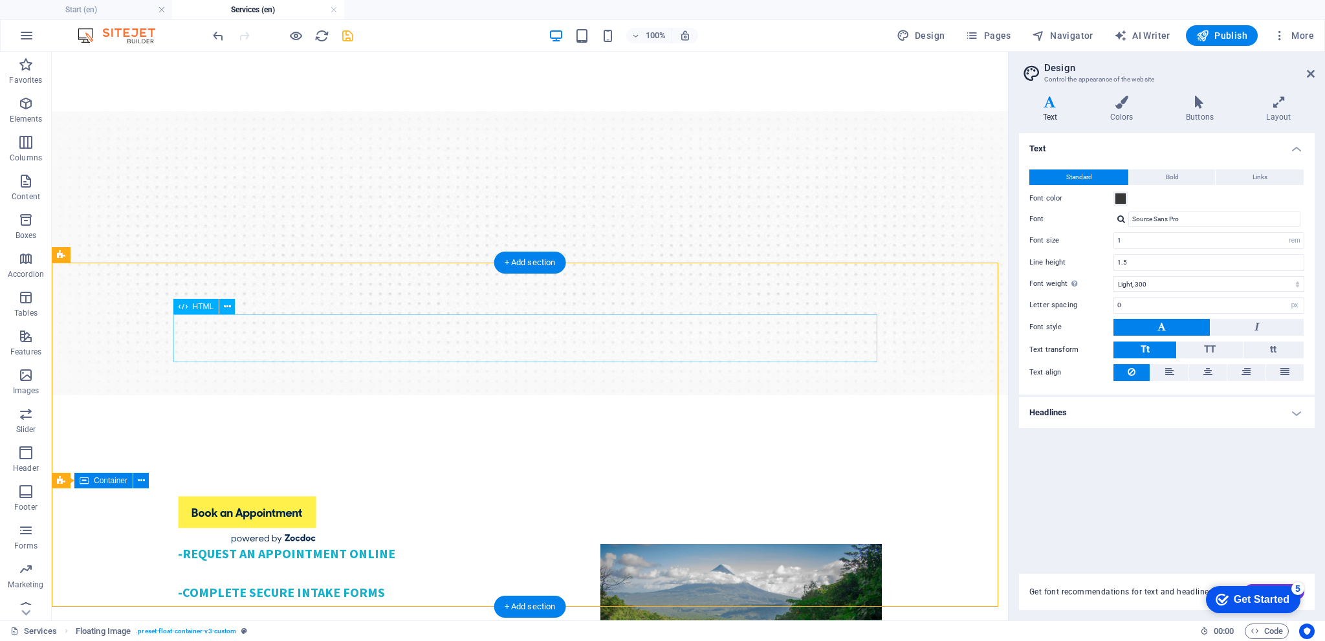
click at [289, 496] on div at bounding box center [530, 520] width 704 height 48
click at [232, 496] on div at bounding box center [530, 520] width 704 height 48
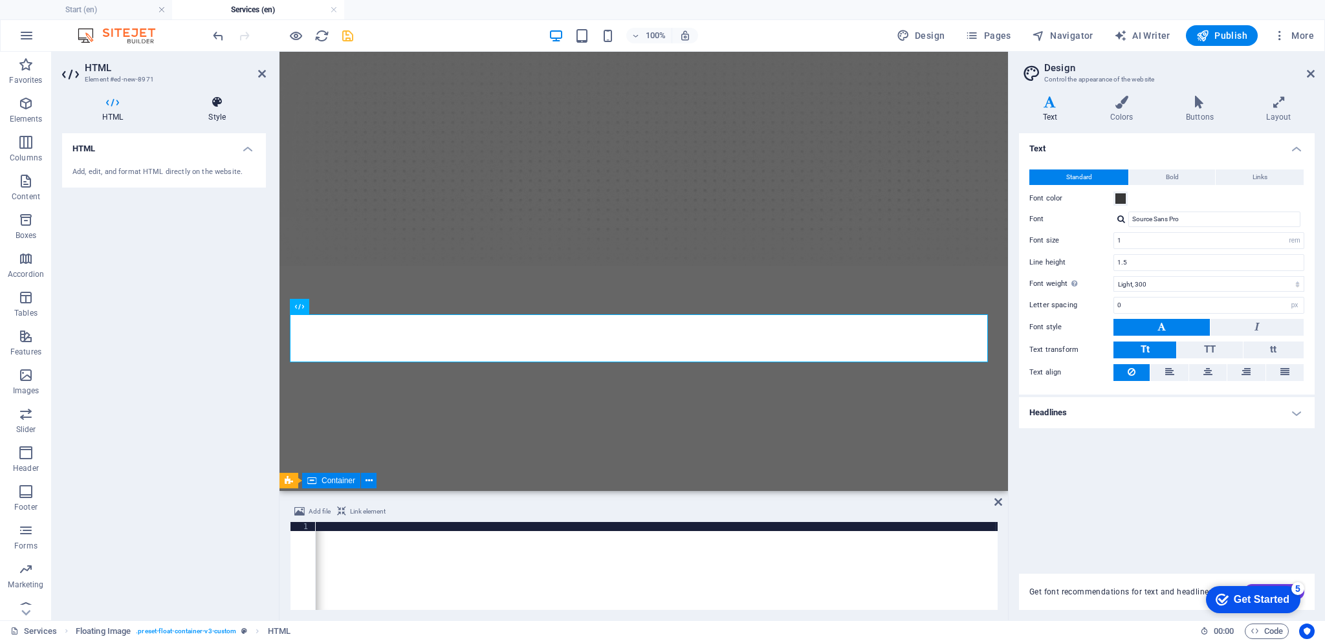
click at [217, 107] on icon at bounding box center [217, 102] width 98 height 13
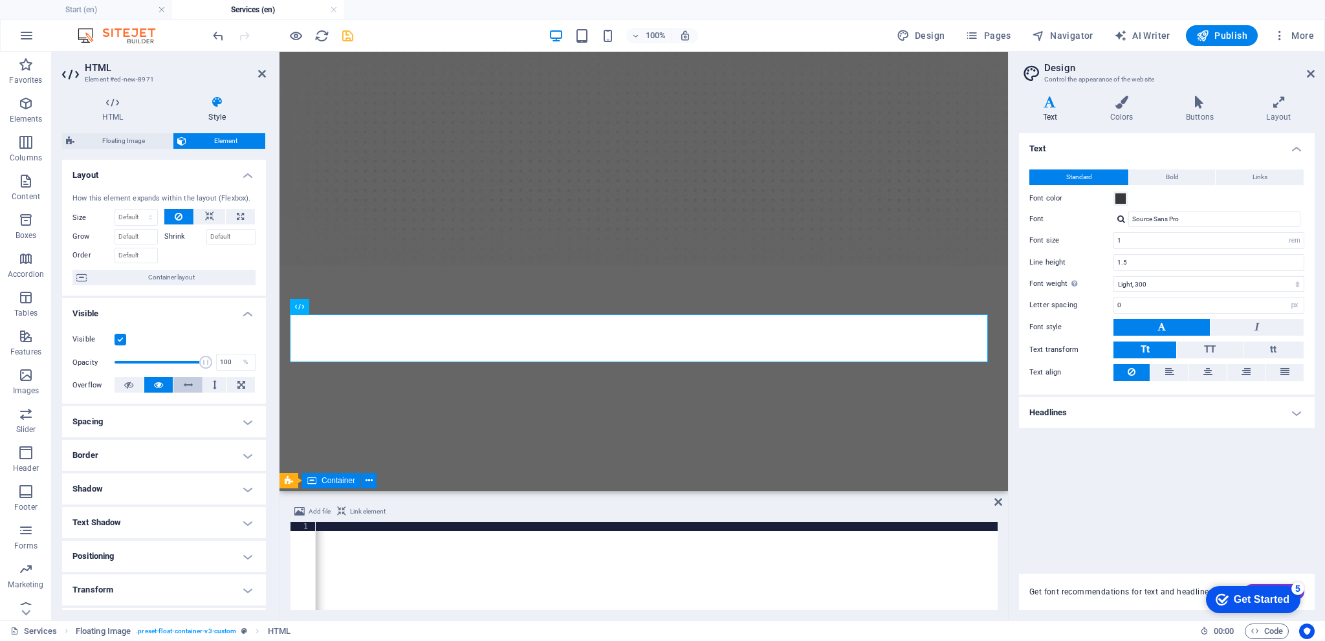
click at [189, 383] on icon at bounding box center [188, 385] width 9 height 16
click at [214, 382] on icon at bounding box center [215, 385] width 4 height 16
click at [241, 383] on icon at bounding box center [241, 385] width 8 height 16
click at [209, 217] on icon at bounding box center [209, 217] width 9 height 16
click at [144, 424] on h4 "Spacing" at bounding box center [164, 421] width 204 height 31
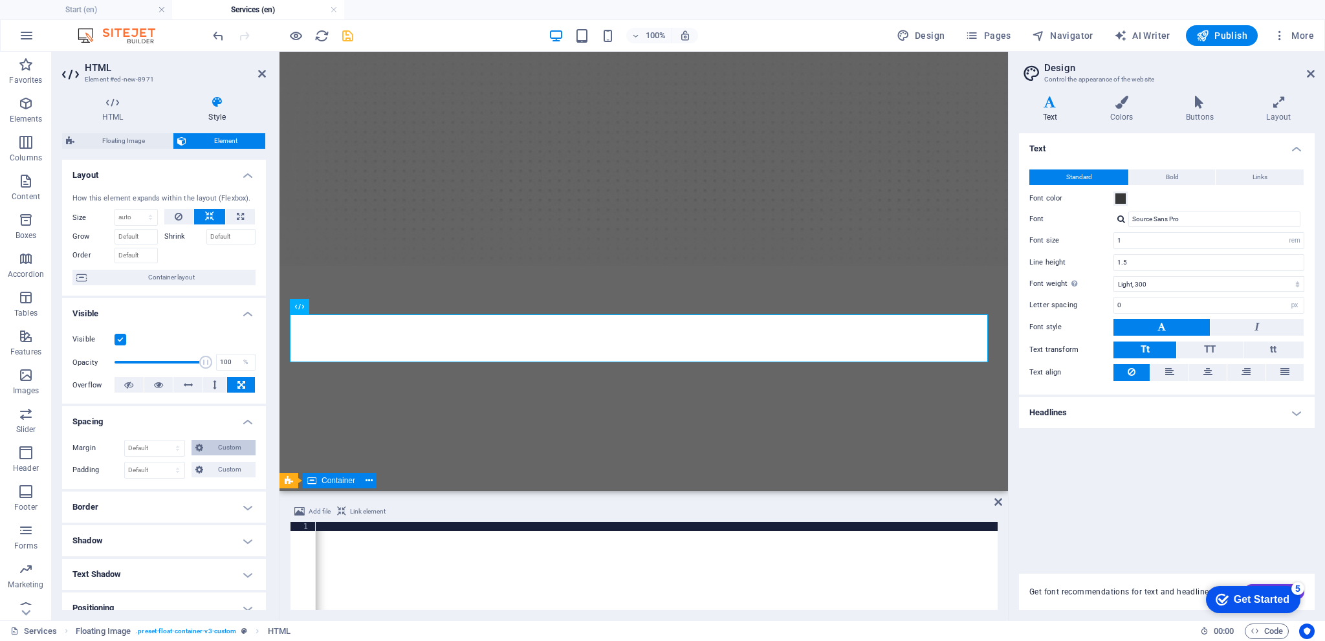
click at [204, 448] on button "Custom" at bounding box center [224, 448] width 64 height 16
click at [217, 479] on select "auto px % rem vw vh" at bounding box center [226, 482] width 57 height 16
click at [215, 479] on select "auto px % rem vw vh" at bounding box center [226, 482] width 57 height 16
select select "%"
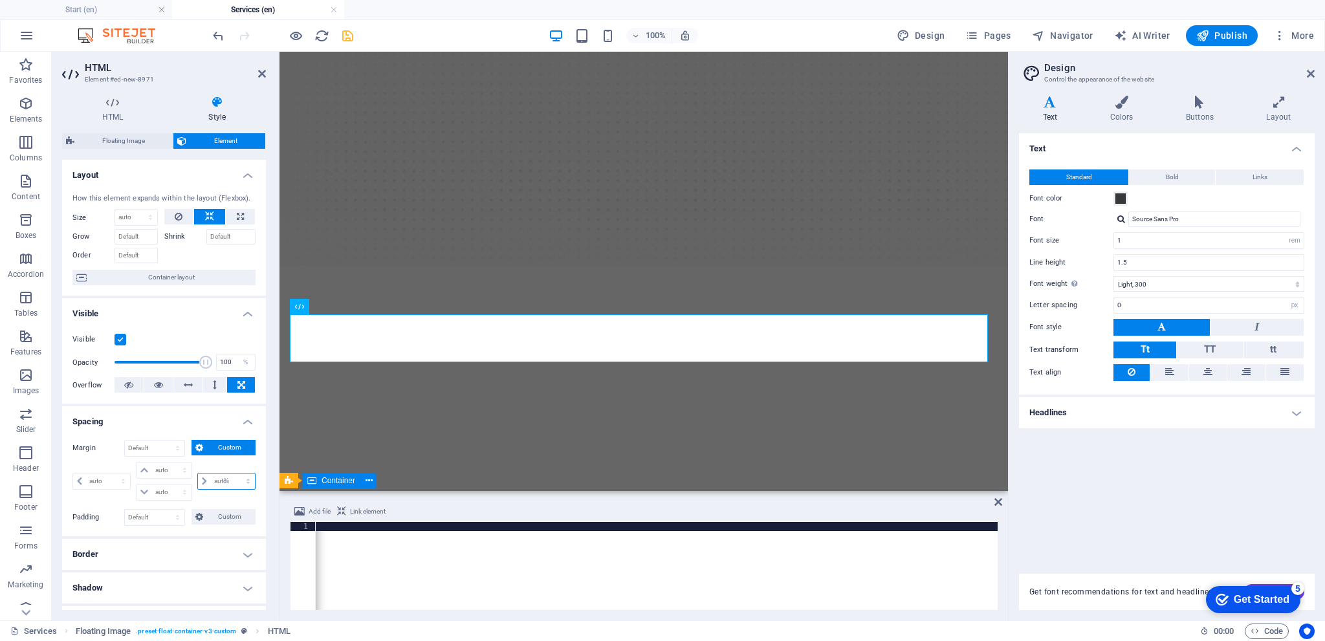
click at [234, 474] on select "auto px % rem vw vh" at bounding box center [226, 482] width 57 height 16
type input "0"
select select "px"
type input "0"
select select "px"
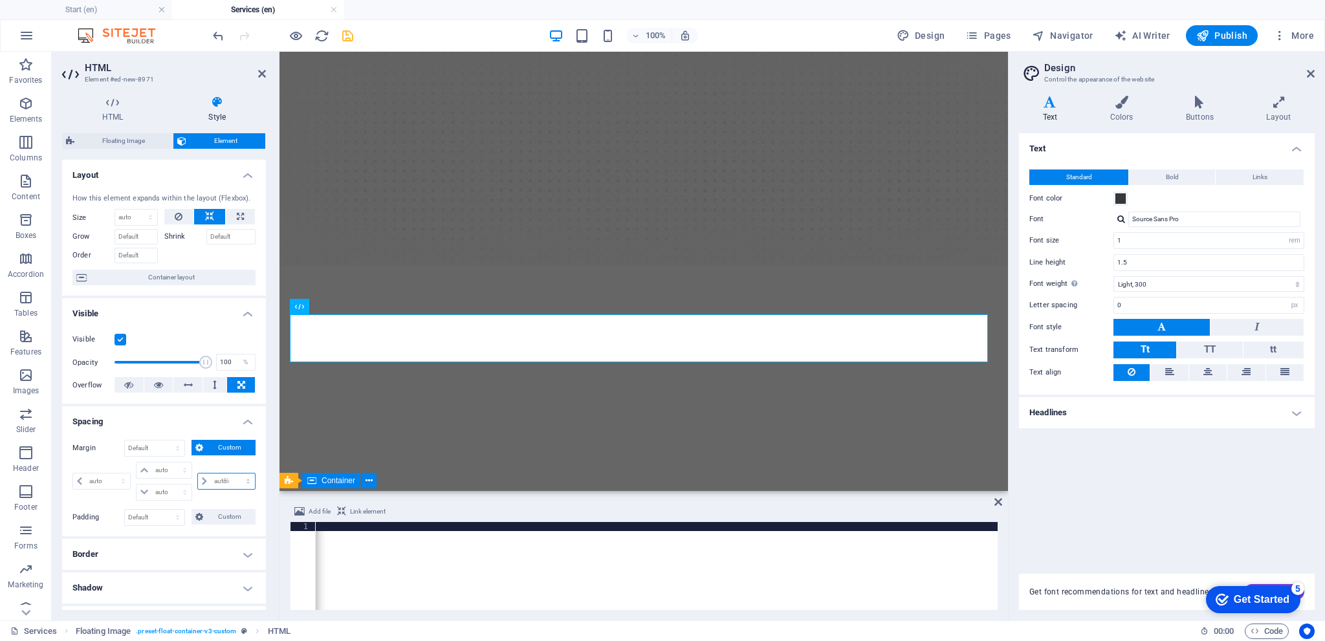
type input "0"
select select "px"
type input "100"
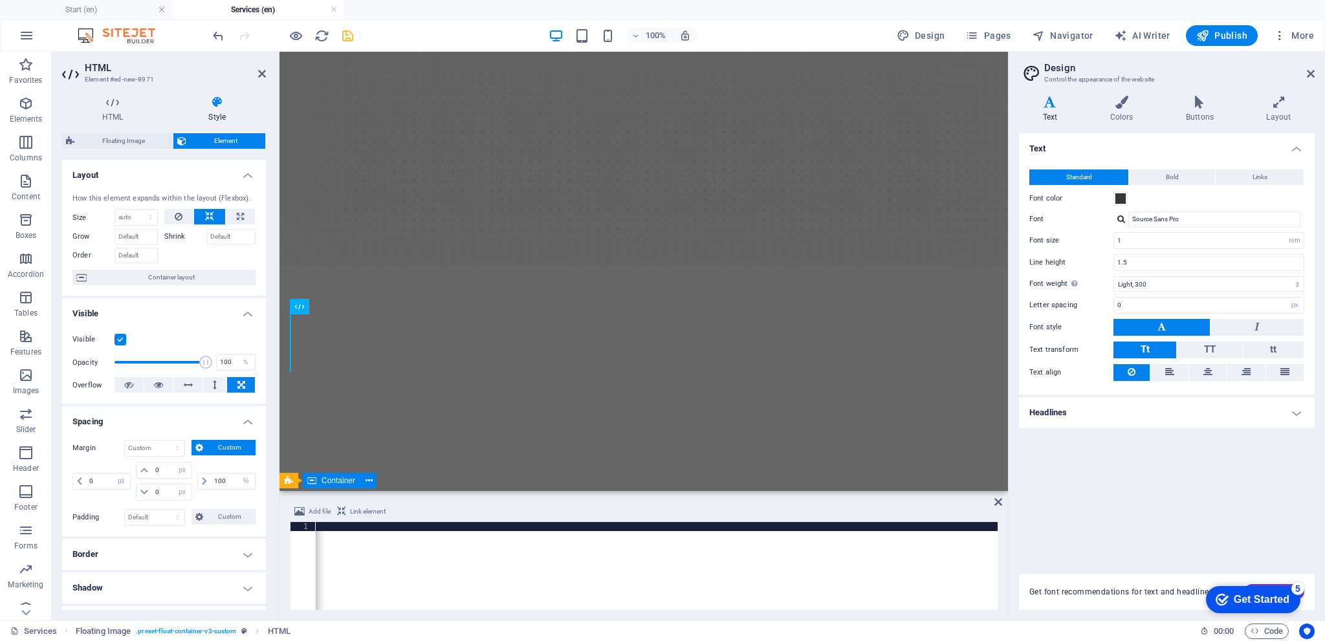
select select "DISABLED_OPTION_VALUE"
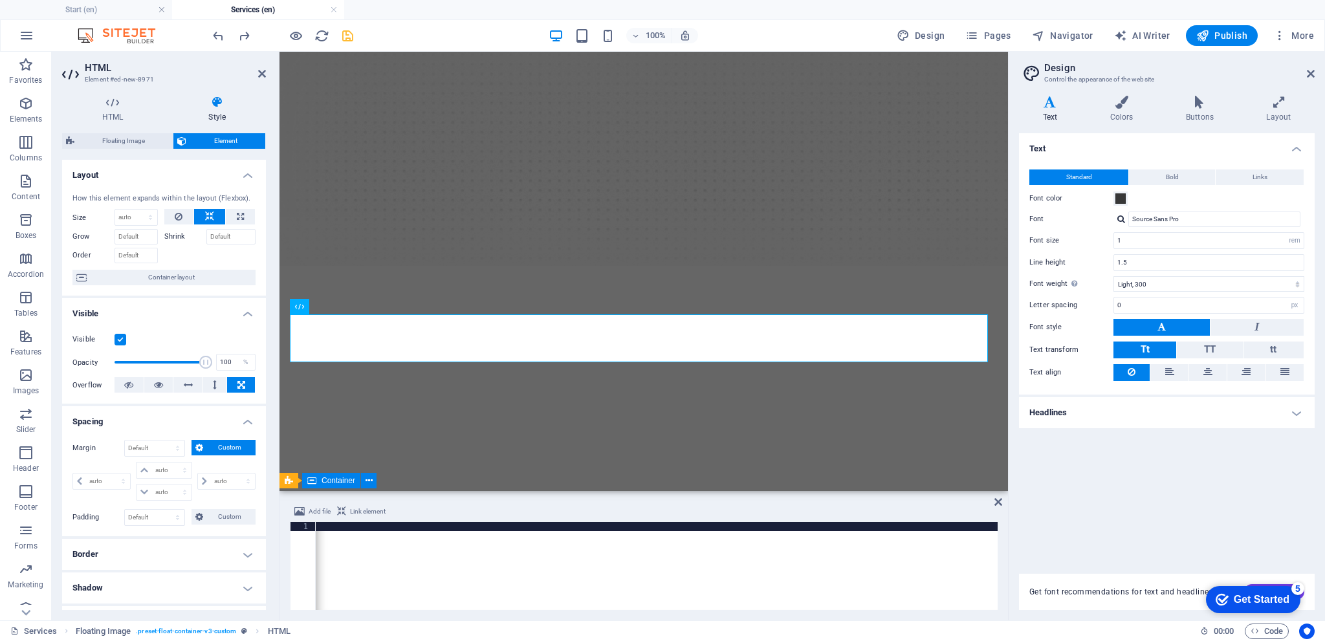
scroll to position [129, 0]
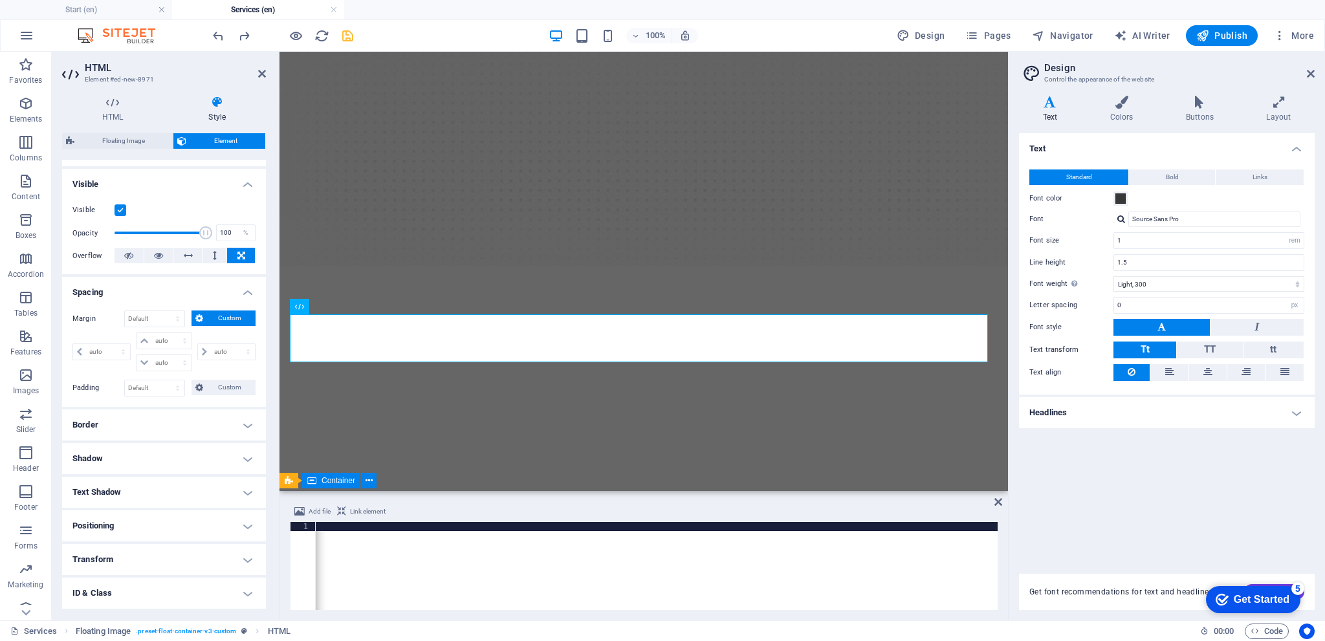
click at [148, 458] on h4 "Shadow" at bounding box center [164, 458] width 204 height 31
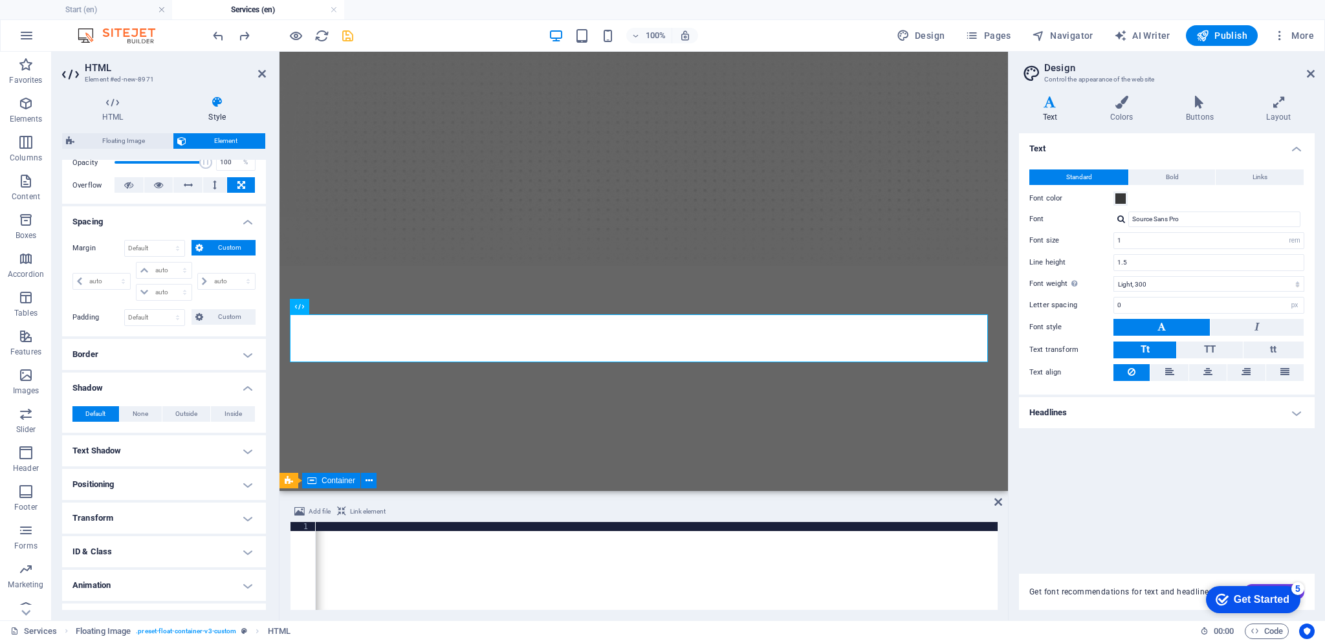
scroll to position [223, 0]
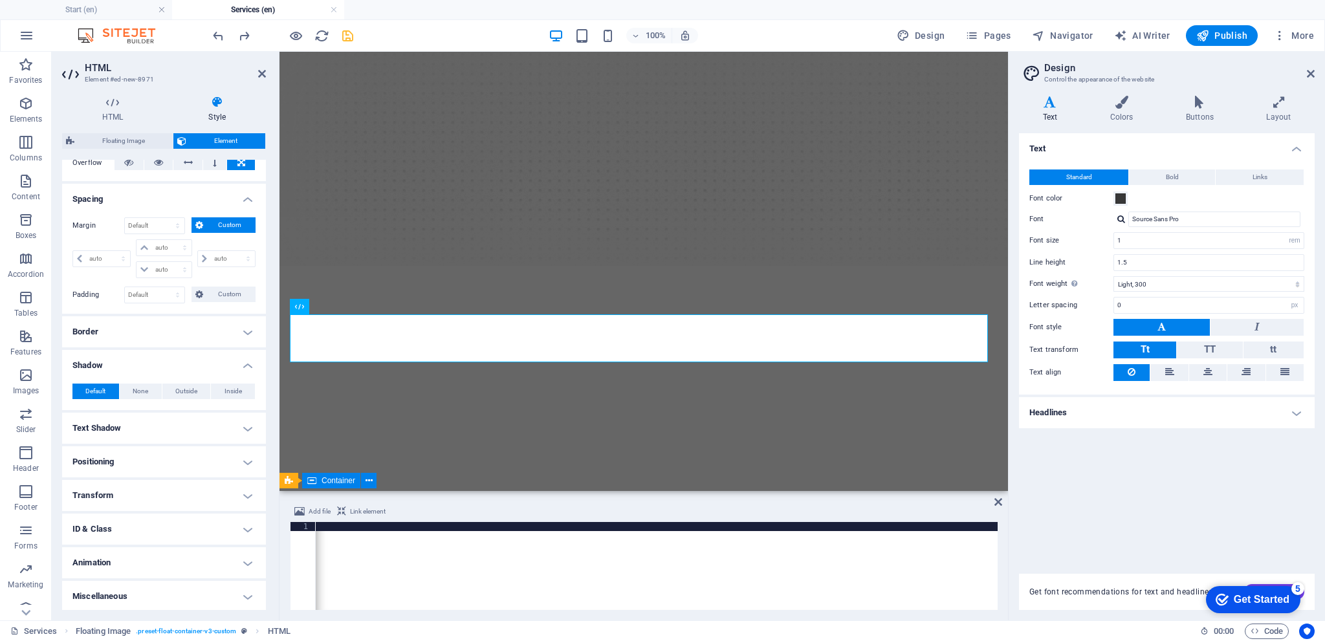
click at [162, 550] on h4 "Animation" at bounding box center [164, 562] width 204 height 31
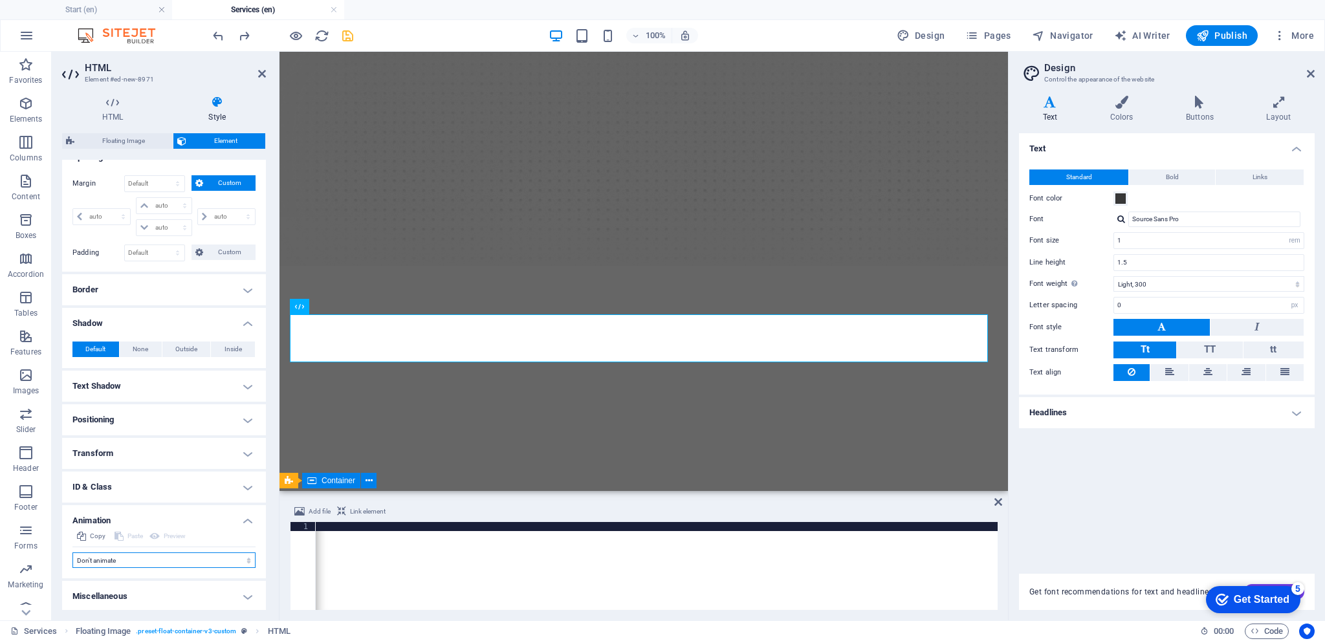
click at [164, 561] on select "Don't animate Show / Hide Slide up/down Zoom in/out Slide left to right Slide r…" at bounding box center [163, 561] width 183 height 16
select select "move-bottom-to-top"
click at [72, 553] on select "Don't animate Show / Hide Slide up/down Zoom in/out Slide left to right Slide r…" at bounding box center [163, 561] width 183 height 16
select select "scroll"
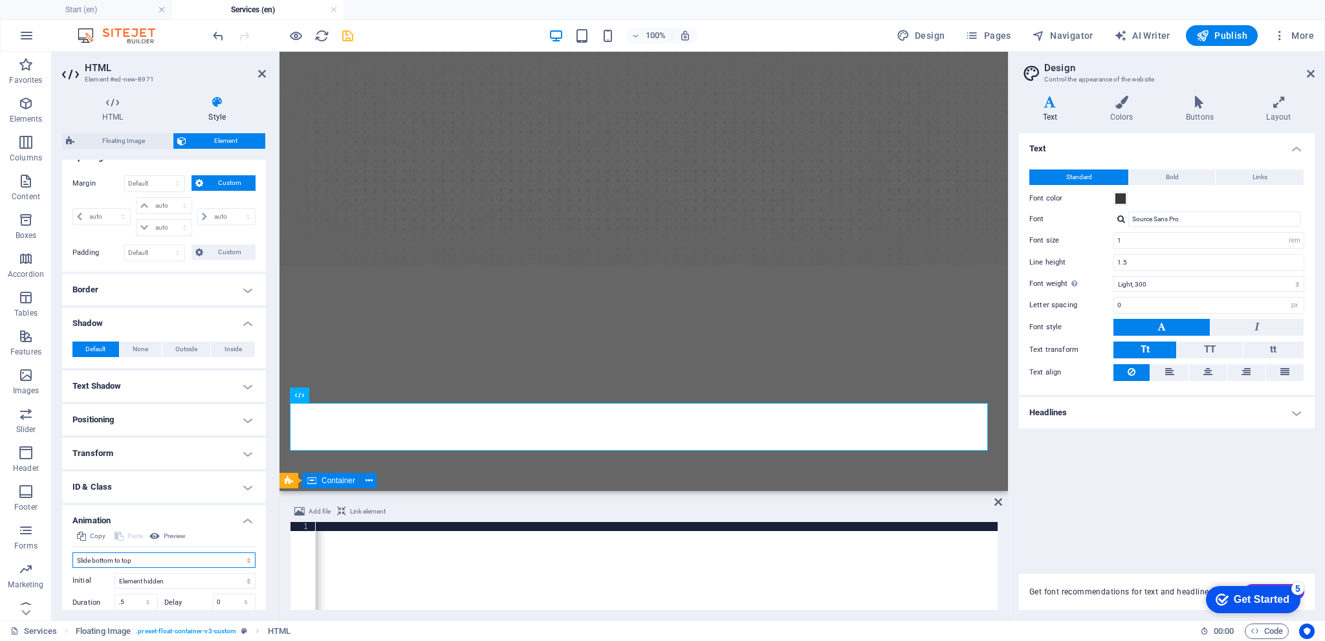
click at [144, 559] on select "Don't animate Show / Hide Slide up/down Zoom in/out Slide left to right Slide r…" at bounding box center [163, 561] width 183 height 16
select select "pulse"
click at [72, 553] on select "Don't animate Show / Hide Slide up/down Zoom in/out Slide left to right Slide r…" at bounding box center [163, 561] width 183 height 16
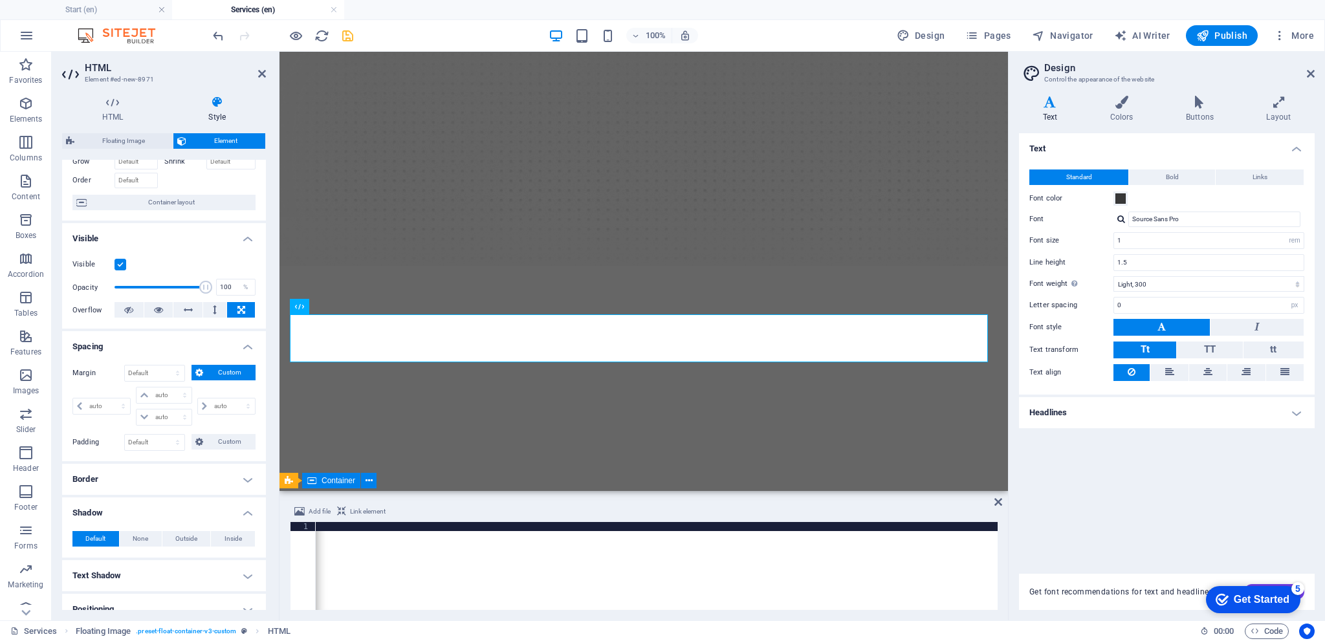
scroll to position [0, 0]
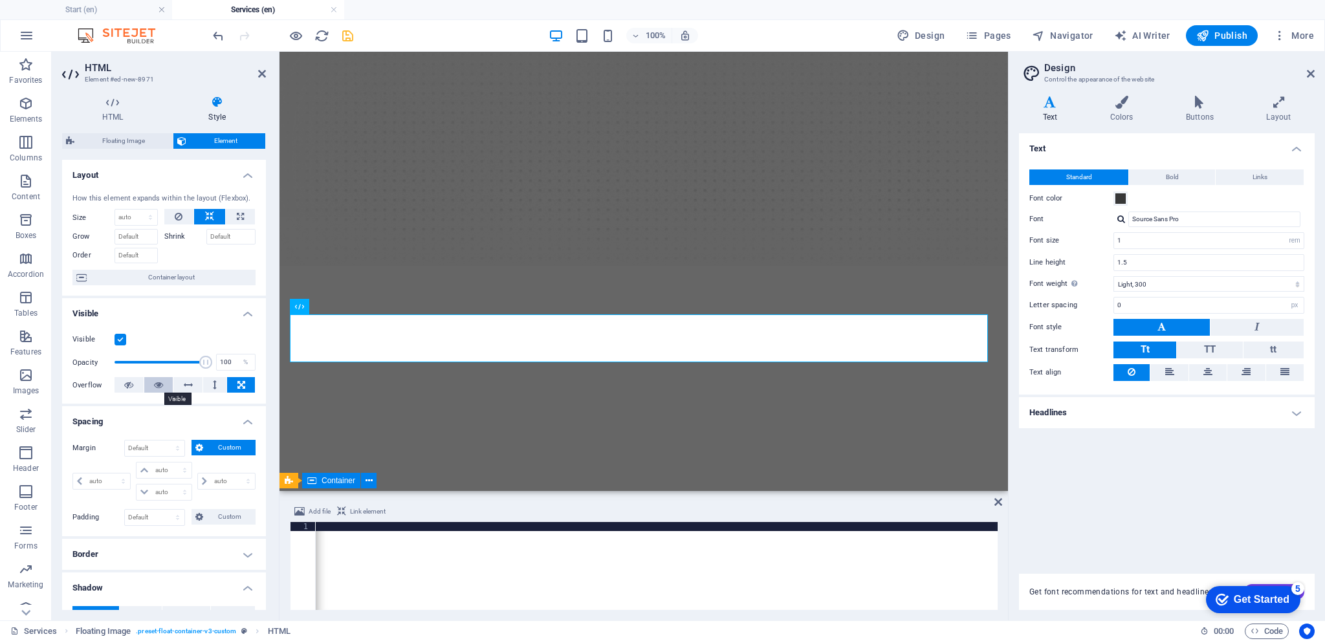
click at [158, 386] on icon at bounding box center [158, 385] width 9 height 16
click at [192, 384] on button at bounding box center [187, 385] width 29 height 16
click at [146, 215] on select "Default auto px % 1/1 1/2 1/3 1/4 1/5 1/6 1/7 1/8 1/9 1/10" at bounding box center [136, 218] width 42 height 16
select select "%"
click at [137, 210] on select "Default auto px % 1/1 1/2 1/3 1/4 1/5 1/6 1/7 1/8 1/9 1/10" at bounding box center [136, 218] width 42 height 16
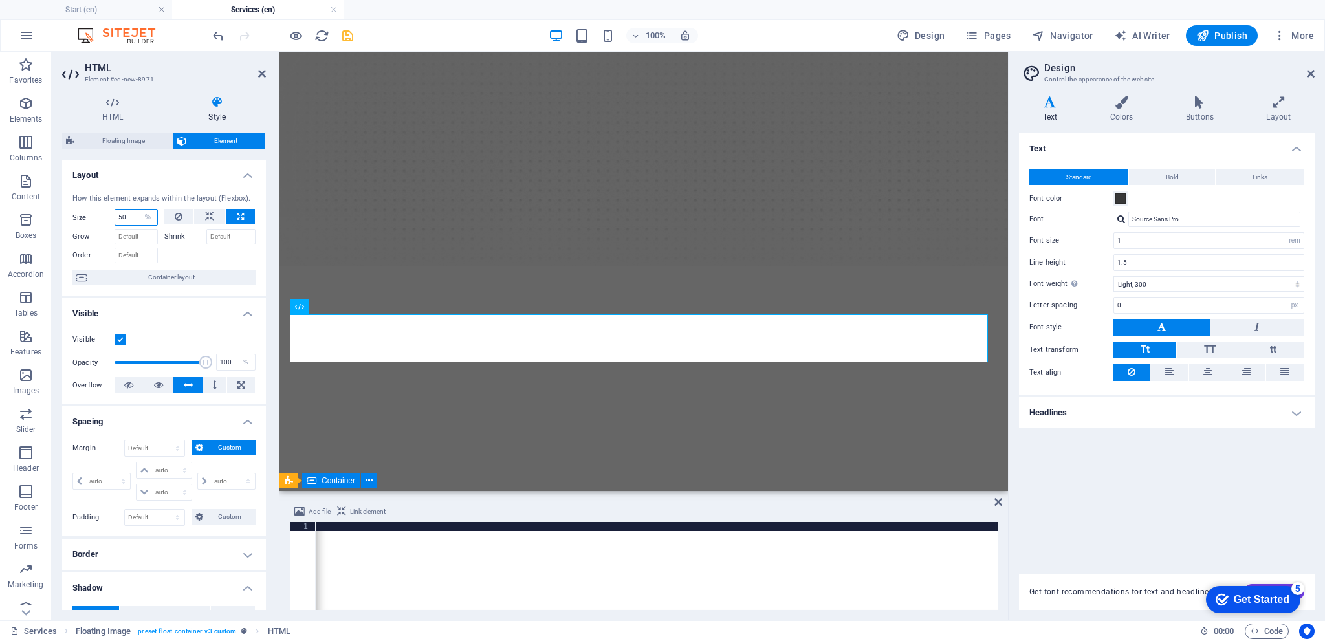
type input "50"
click at [135, 228] on div "Grow" at bounding box center [118, 235] width 92 height 19
click at [140, 234] on input "Grow" at bounding box center [136, 237] width 43 height 16
type input "50"
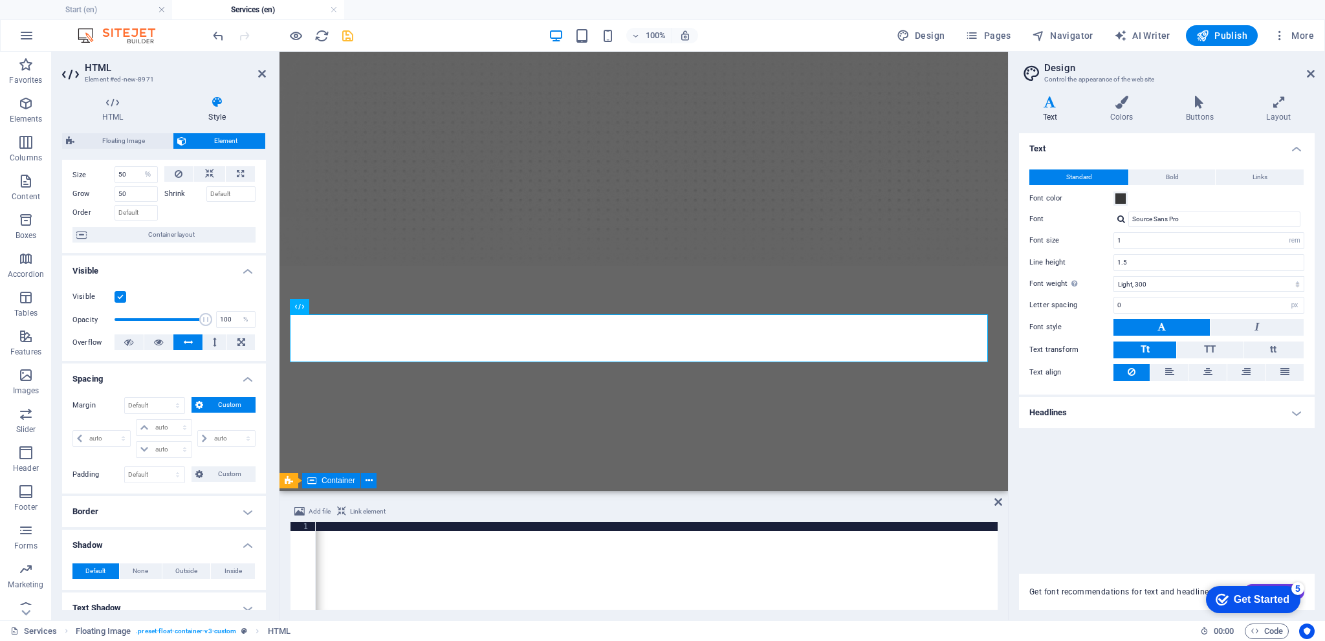
scroll to position [65, 0]
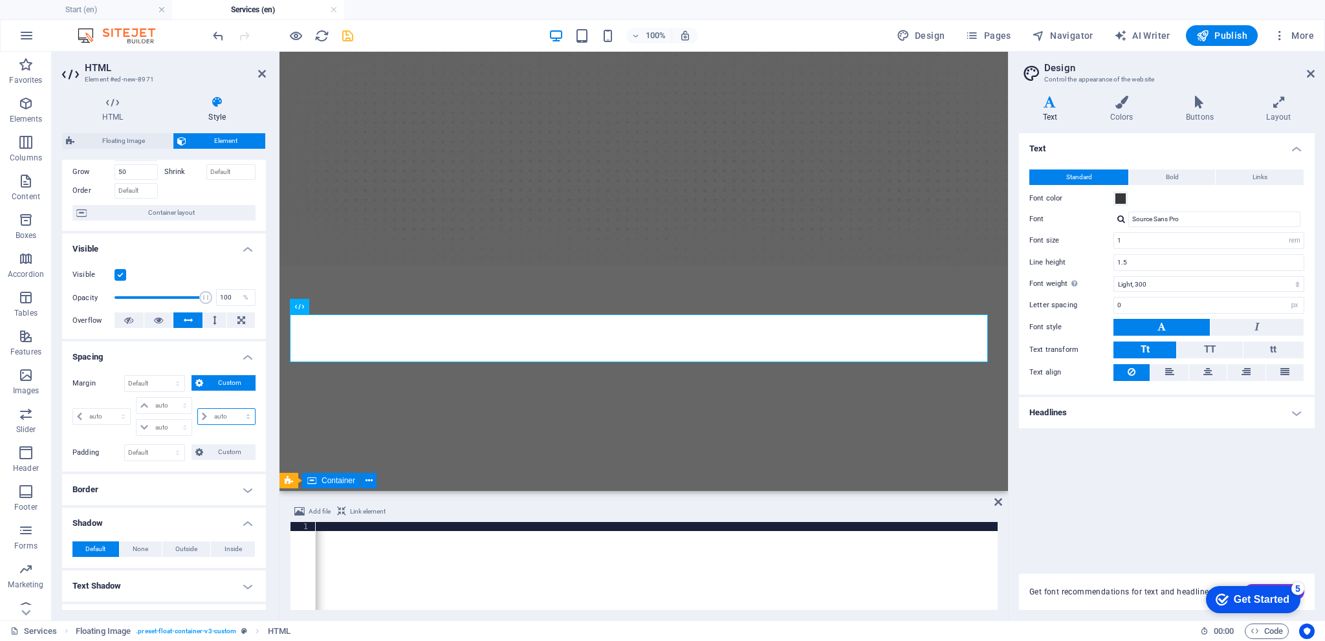
click at [200, 416] on select "auto px % rem vw vh" at bounding box center [226, 417] width 57 height 16
click at [203, 416] on select "auto px % rem vw vh" at bounding box center [226, 417] width 57 height 16
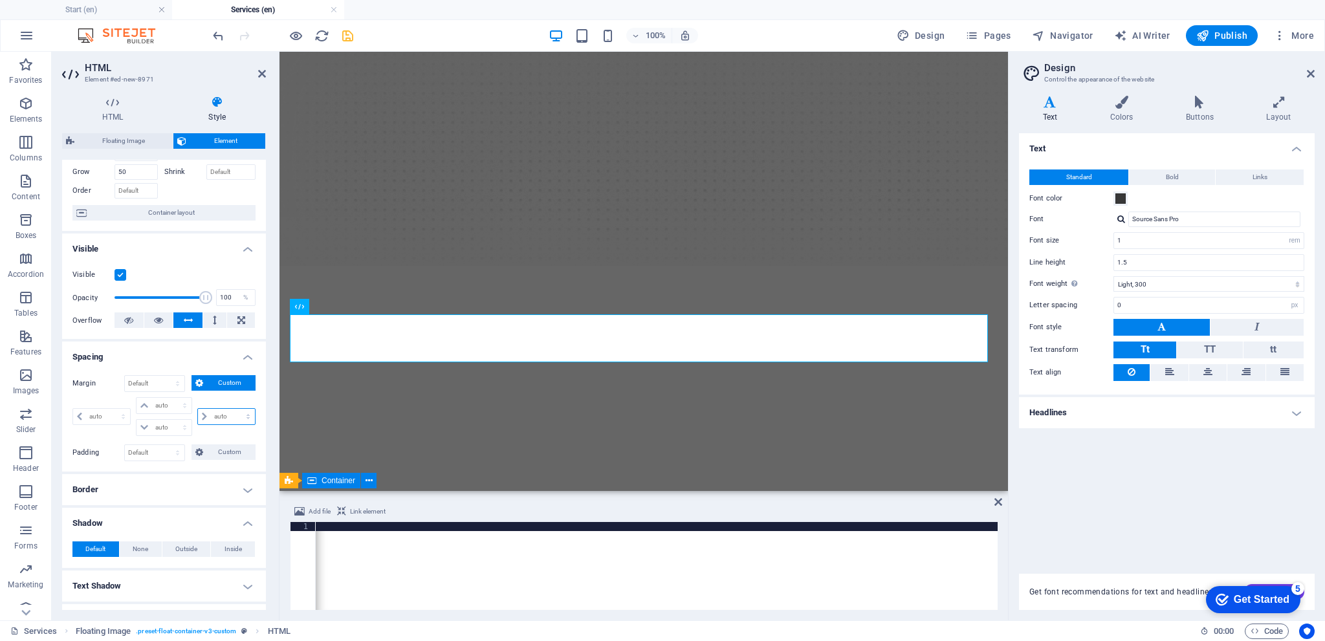
click at [203, 416] on select "auto px % rem vw vh" at bounding box center [226, 417] width 57 height 16
click at [157, 385] on select "Default auto px % rem vw vh Custom" at bounding box center [155, 384] width 60 height 16
select select "%"
click at [165, 376] on select "Default auto px % rem vw vh Custom" at bounding box center [155, 384] width 60 height 16
type input "100"
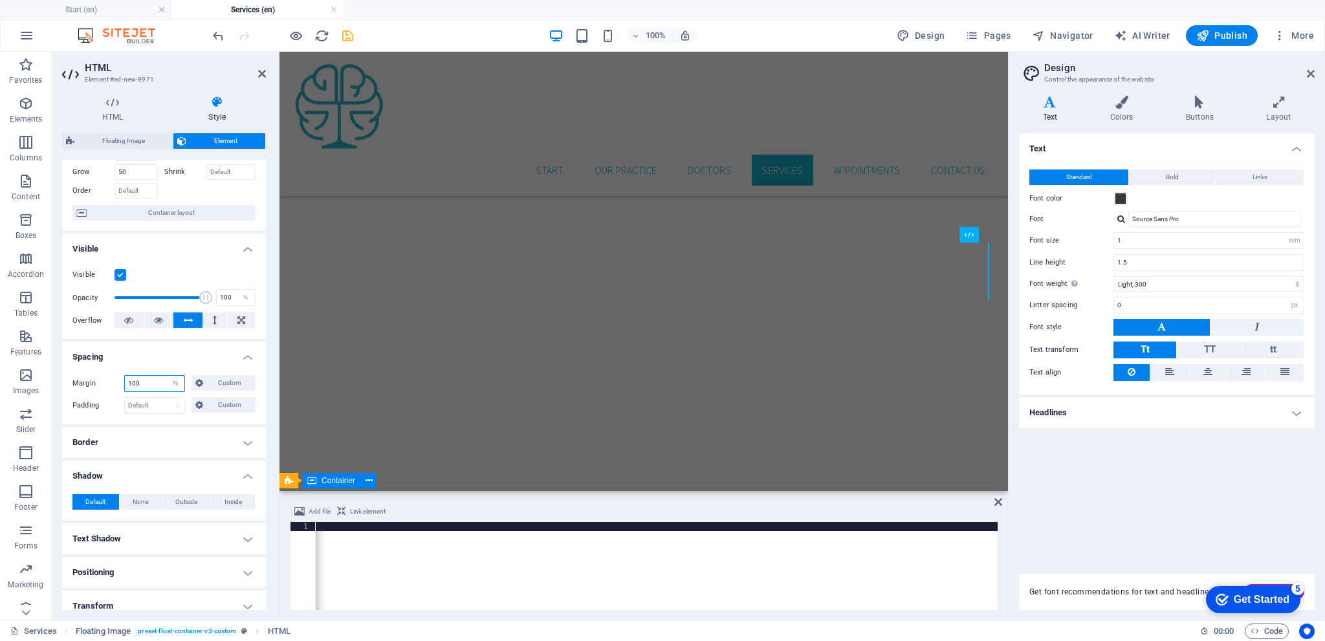
scroll to position [883, 0]
select select "DISABLED_OPTION_VALUE"
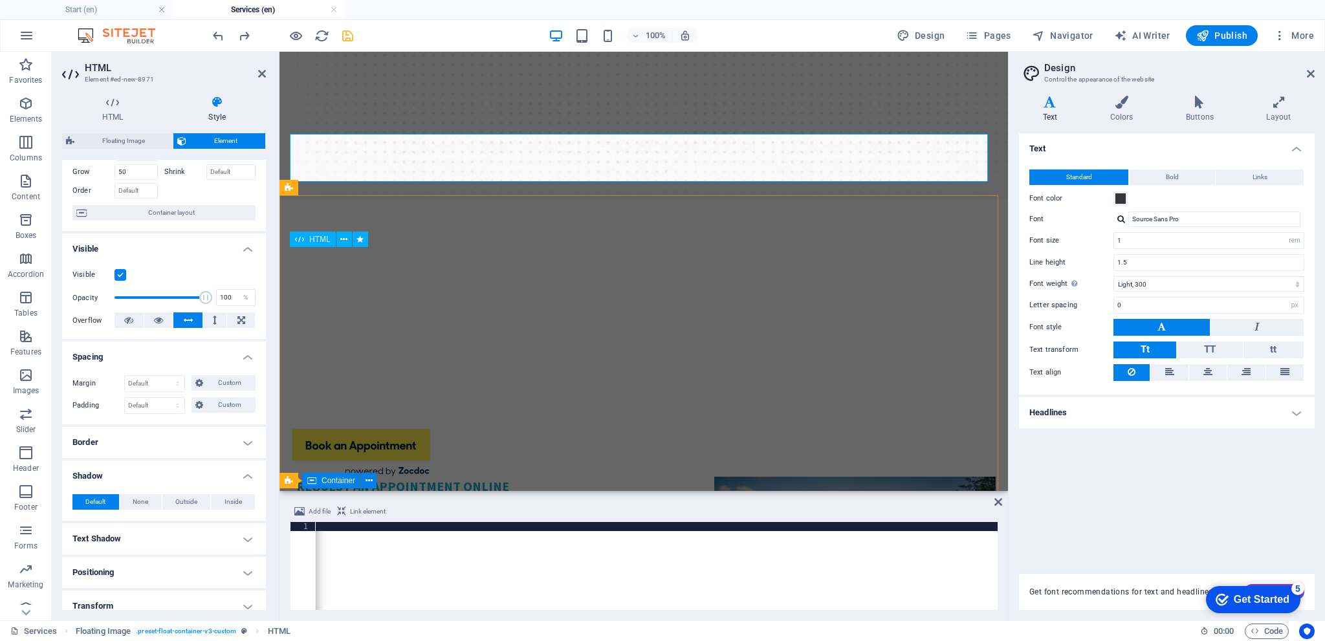
click at [459, 429] on div at bounding box center [644, 453] width 704 height 48
click at [417, 429] on div at bounding box center [644, 453] width 704 height 48
click at [264, 67] on h2 "HTML" at bounding box center [175, 68] width 181 height 12
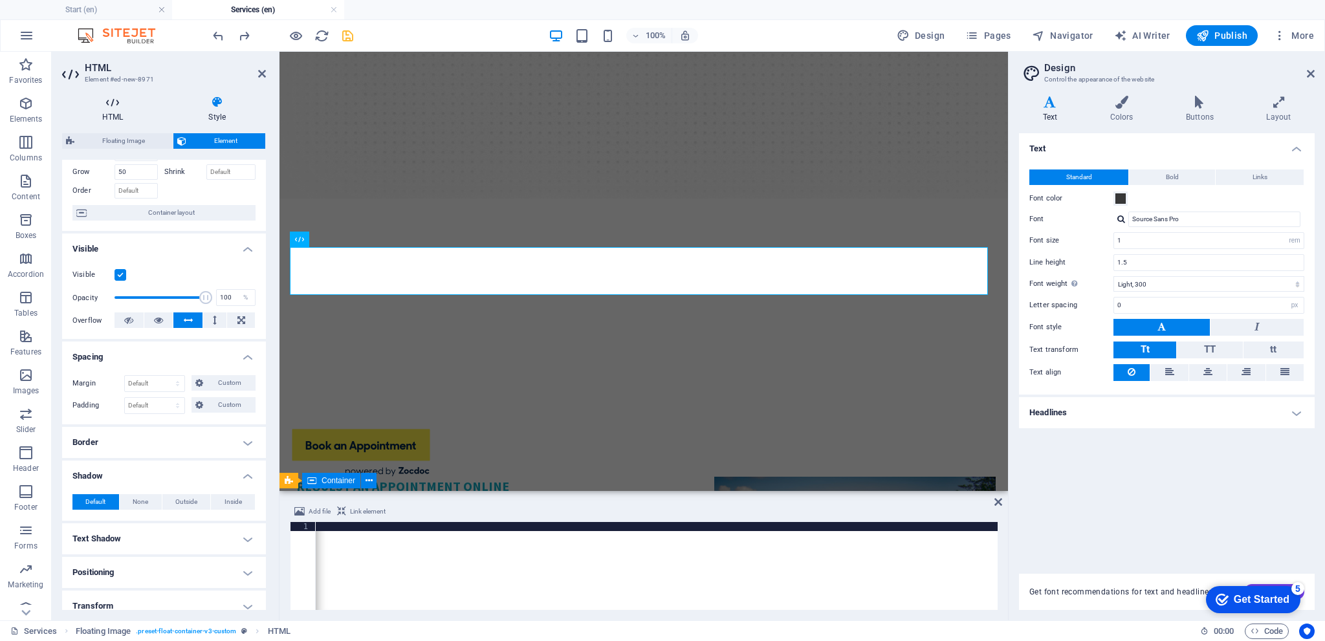
click at [116, 110] on h4 "HTML" at bounding box center [115, 109] width 106 height 27
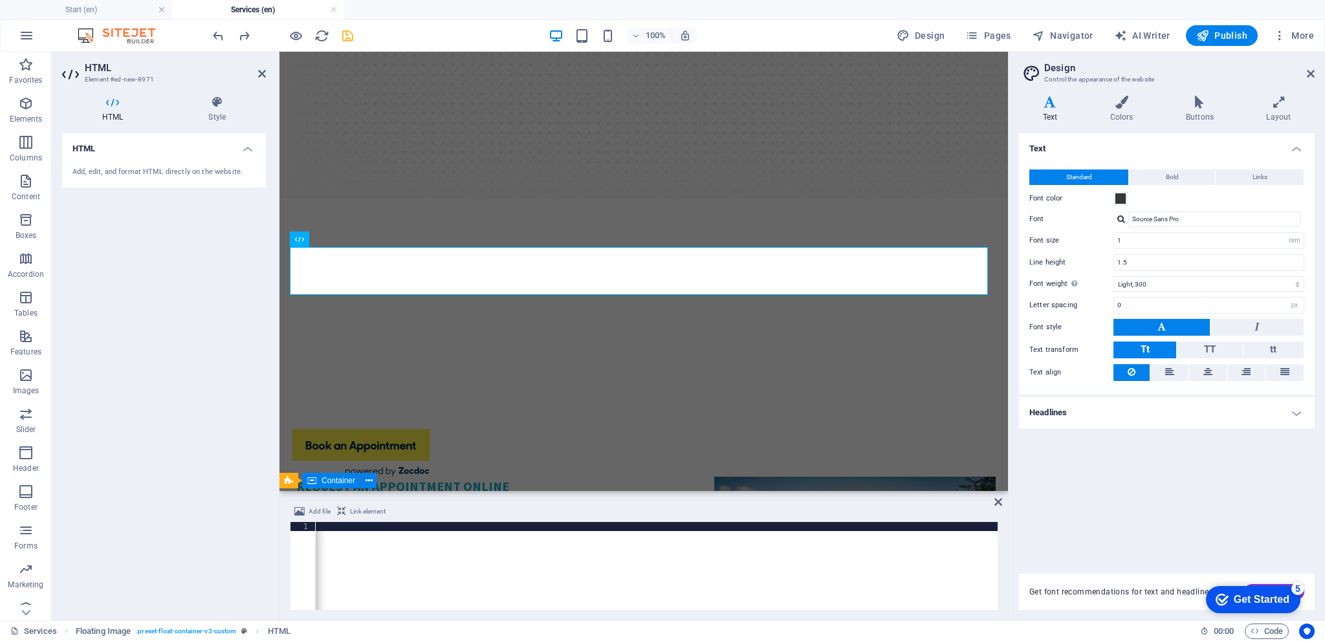
click at [131, 158] on div "Add, edit, and format HTML directly on the website." at bounding box center [164, 173] width 204 height 32
click at [233, 168] on div "Add, edit, and format HTML directly on the website." at bounding box center [163, 172] width 183 height 11
drag, startPoint x: 525, startPoint y: 611, endPoint x: 551, endPoint y: 603, distance: 27.8
click at [551, 603] on div "Add file Link element 1 < div > < a href = '[URL][DOMAIN_NAME]' target = '_blan…" at bounding box center [644, 557] width 729 height 127
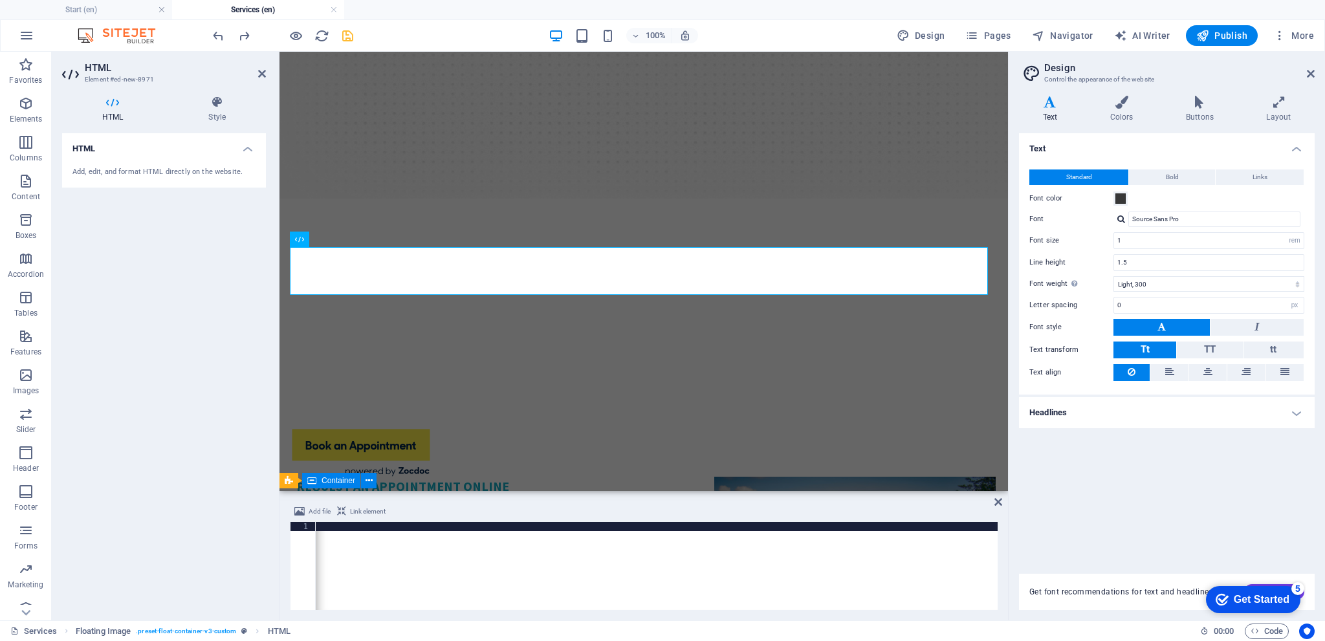
drag, startPoint x: 943, startPoint y: 525, endPoint x: 952, endPoint y: 531, distance: 10.8
click at [944, 526] on div "< div > < a href = 'https://www.zocdoc.com/practice/equilibria-psychiatry-llc-1…" at bounding box center [32, 574] width 1932 height 104
click at [942, 527] on div "< div > < a href = 'https://www.zocdoc.com/practice/equilibria-psychiatry-llc-1…" at bounding box center [32, 574] width 1932 height 104
type textarea "5"
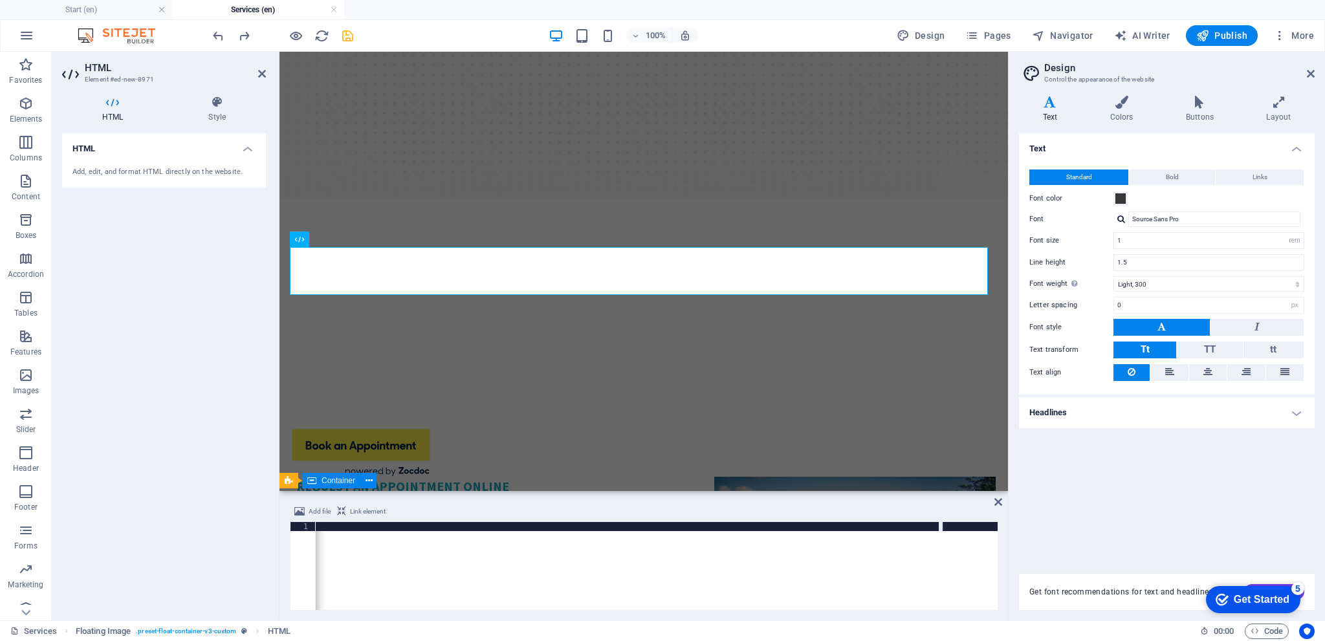
click at [870, 551] on div "< div > < a href = 'https://www.zocdoc.com/practice/equilibria-psychiatry-llc-1…" at bounding box center [32, 574] width 1932 height 104
drag, startPoint x: 738, startPoint y: 564, endPoint x: 756, endPoint y: 564, distance: 18.1
click at [738, 564] on div "< div > < a href = 'https://www.zocdoc.com/practice/equilibria-psychiatry-llc-1…" at bounding box center [32, 574] width 1932 height 104
drag, startPoint x: 994, startPoint y: 499, endPoint x: 917, endPoint y: 428, distance: 104.8
click at [994, 499] on icon at bounding box center [998, 502] width 8 height 10
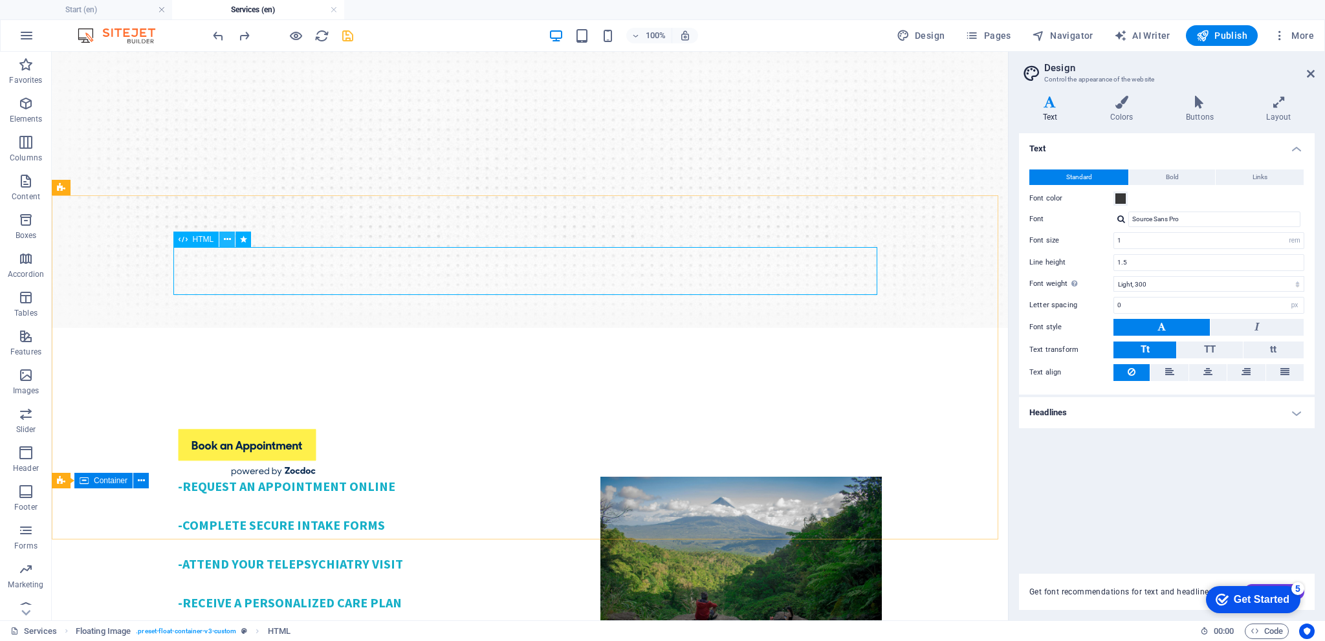
click at [225, 243] on icon at bounding box center [227, 240] width 7 height 14
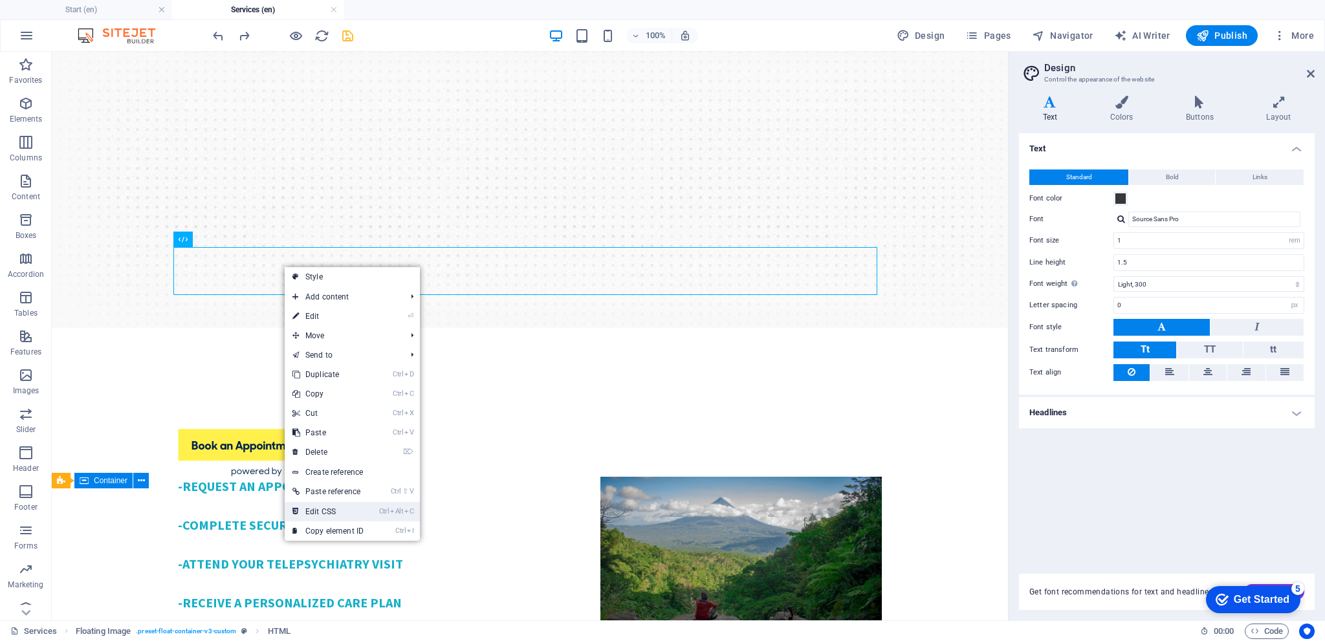
drag, startPoint x: 317, startPoint y: 505, endPoint x: 358, endPoint y: 442, distance: 74.8
click at [317, 505] on link "Ctrl Alt C Edit CSS" at bounding box center [328, 511] width 87 height 19
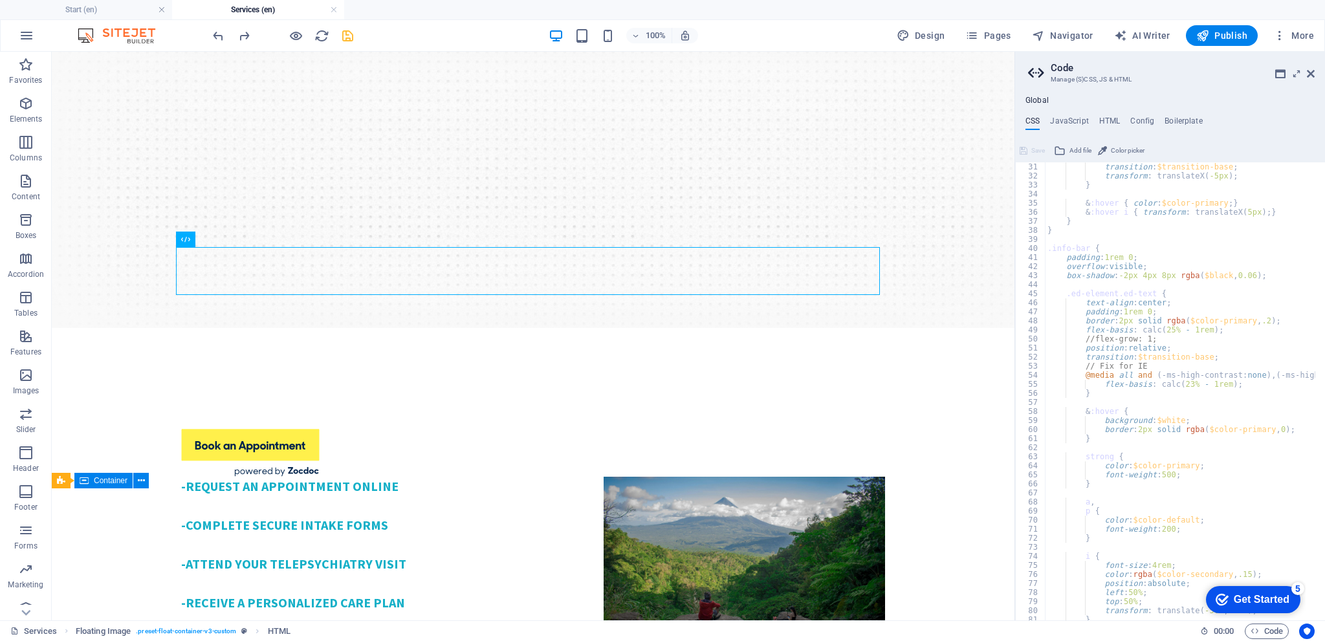
scroll to position [311, 0]
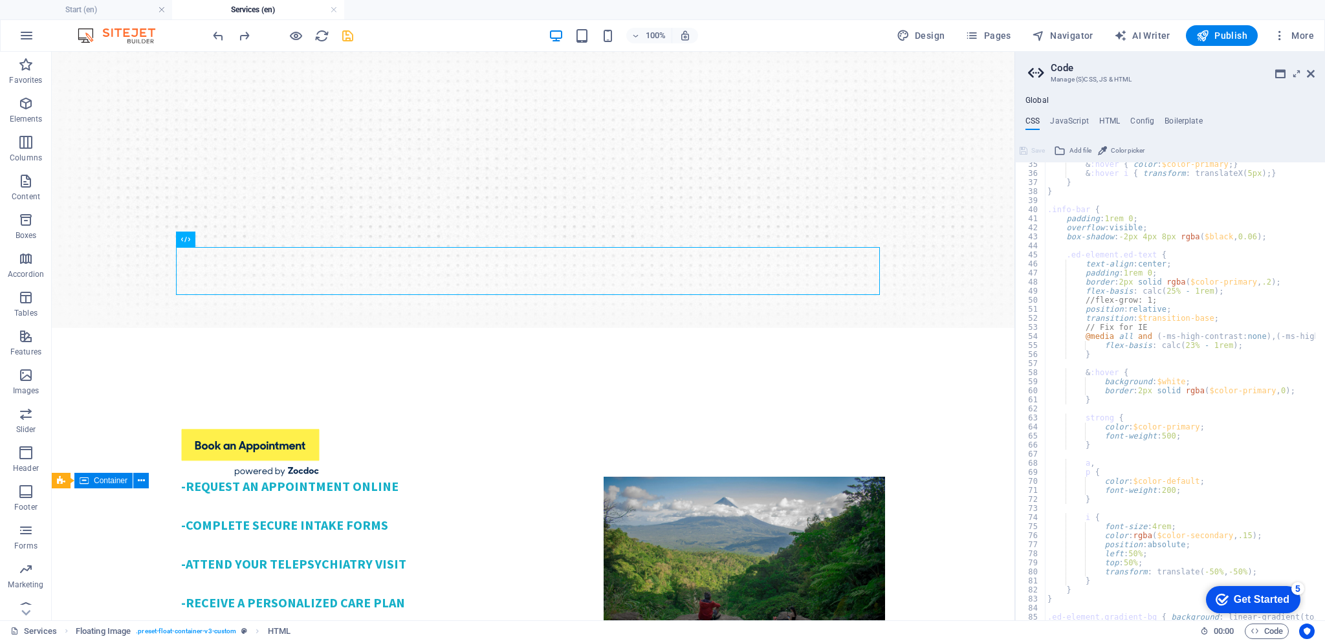
click at [1193, 390] on div "& :hover { color : $color-primary ; } & :hover i { transform : translateX ( 5px…" at bounding box center [1285, 393] width 480 height 466
type textarea "border: 2px solid rgba($color-primary, 0);"
click at [1190, 393] on div "& :hover { color : $color-primary ; } & :hover i { transform : translateX ( 5px…" at bounding box center [1285, 393] width 480 height 466
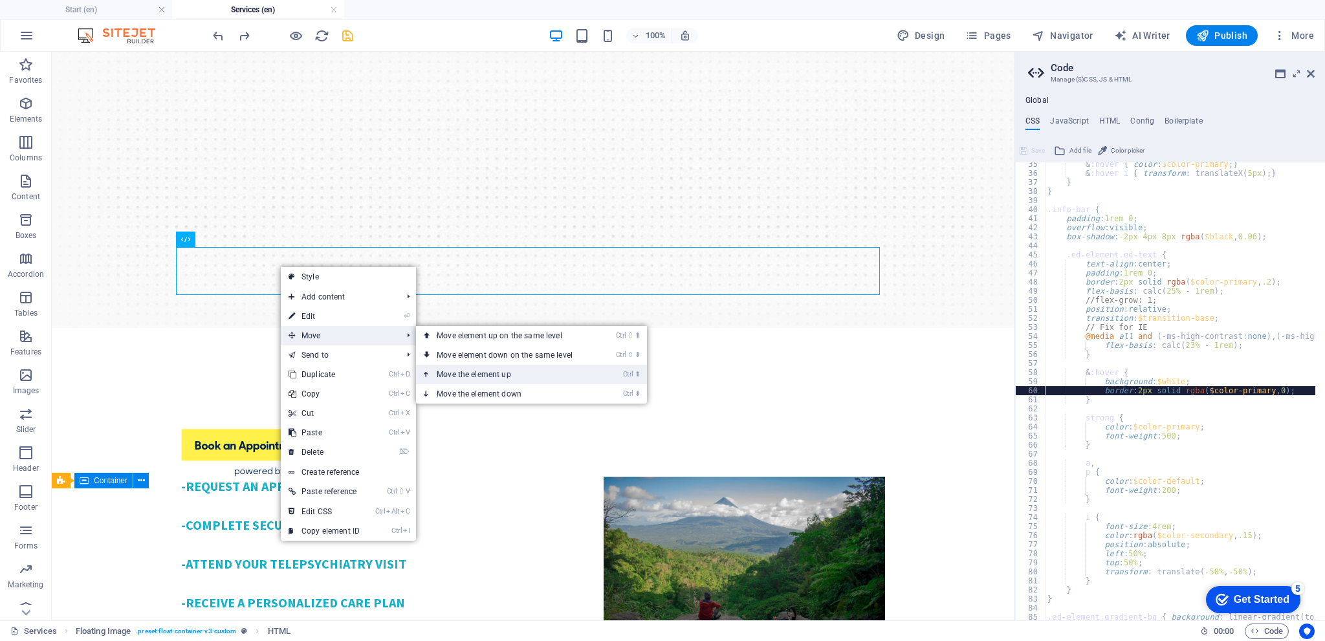
click at [487, 369] on link "Ctrl ⬆ Move the element up" at bounding box center [507, 374] width 182 height 19
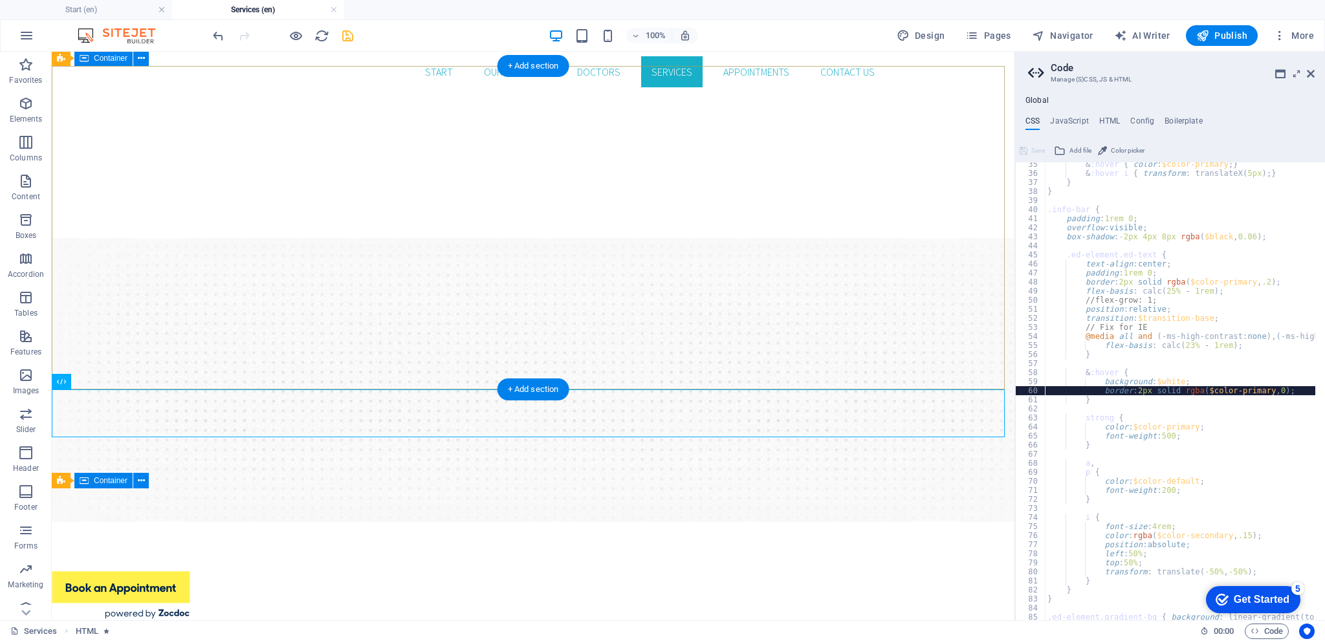
scroll to position [163, 0]
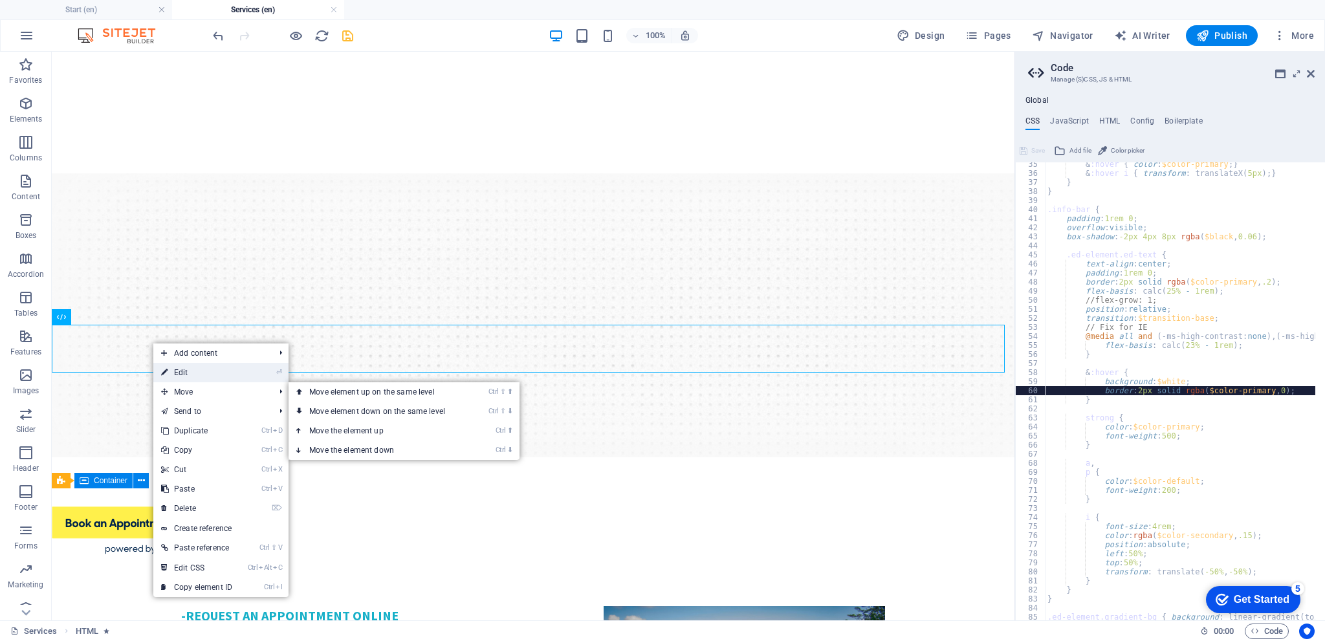
click at [207, 369] on link "⏎ Edit" at bounding box center [196, 372] width 87 height 19
select select "pulse"
select select "s"
select select "scroll"
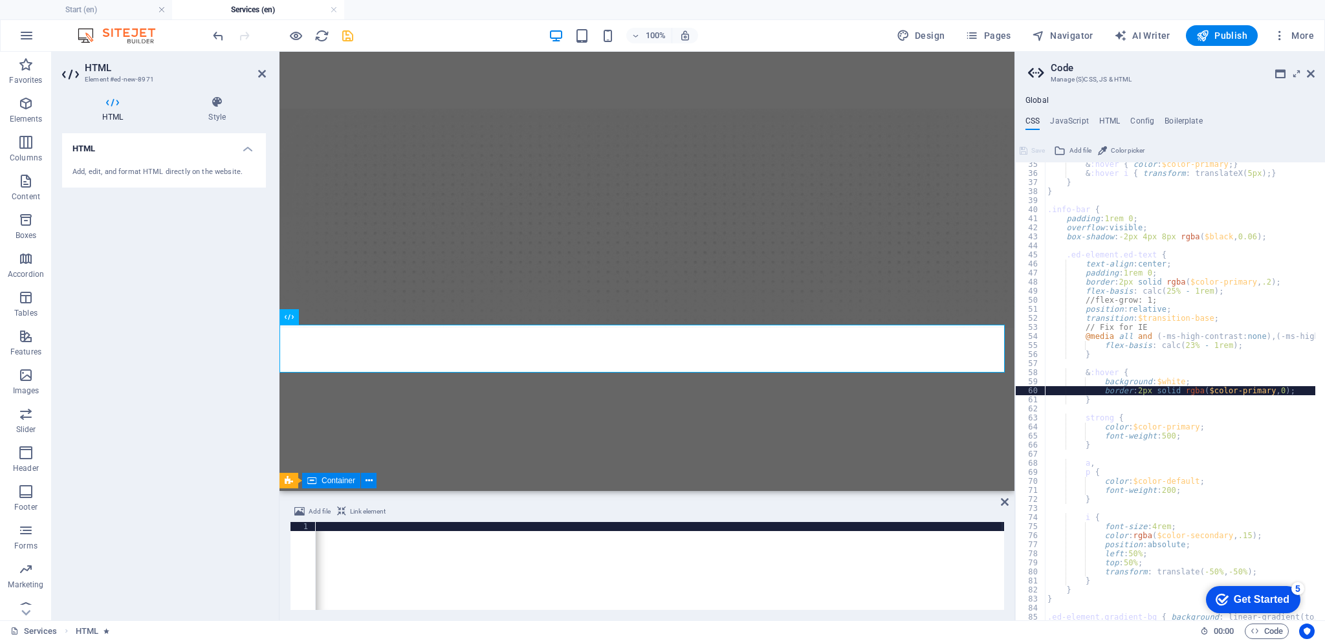
scroll to position [0, 1244]
drag, startPoint x: 116, startPoint y: 109, endPoint x: 141, endPoint y: 115, distance: 25.3
click at [118, 110] on h4 "HTML" at bounding box center [115, 109] width 106 height 27
click at [206, 107] on icon at bounding box center [217, 102] width 98 height 13
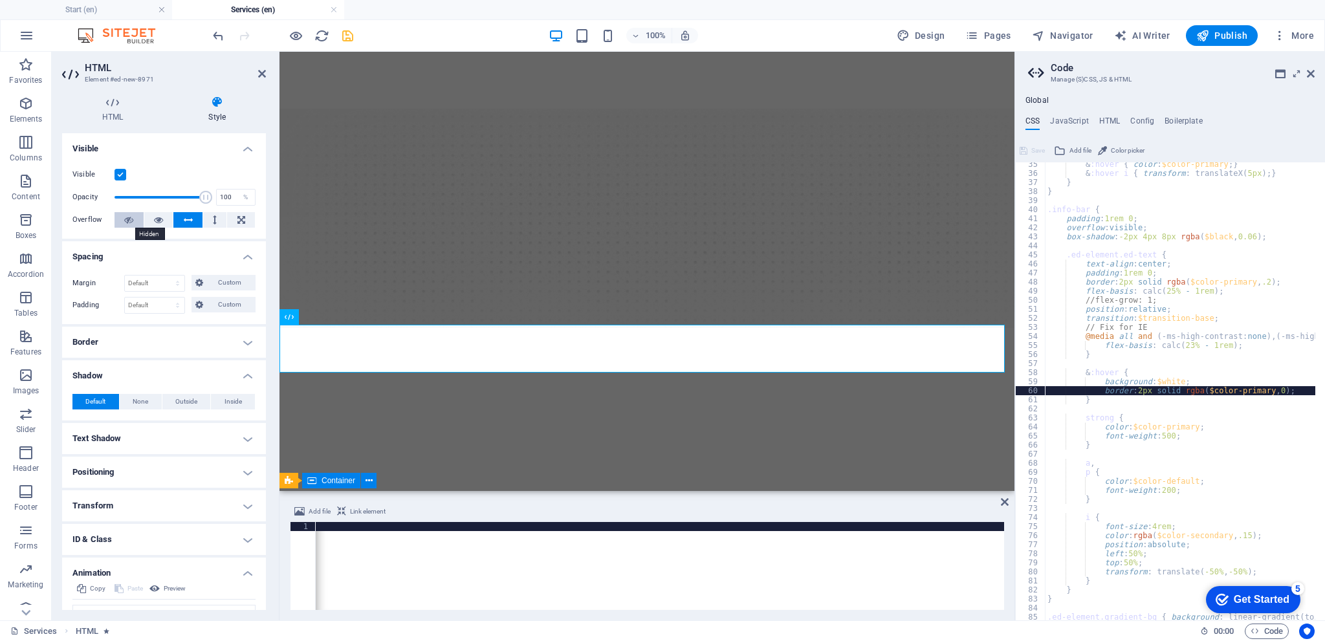
click at [130, 224] on icon at bounding box center [128, 220] width 9 height 16
click at [353, 28] on icon "save" at bounding box center [347, 35] width 15 height 15
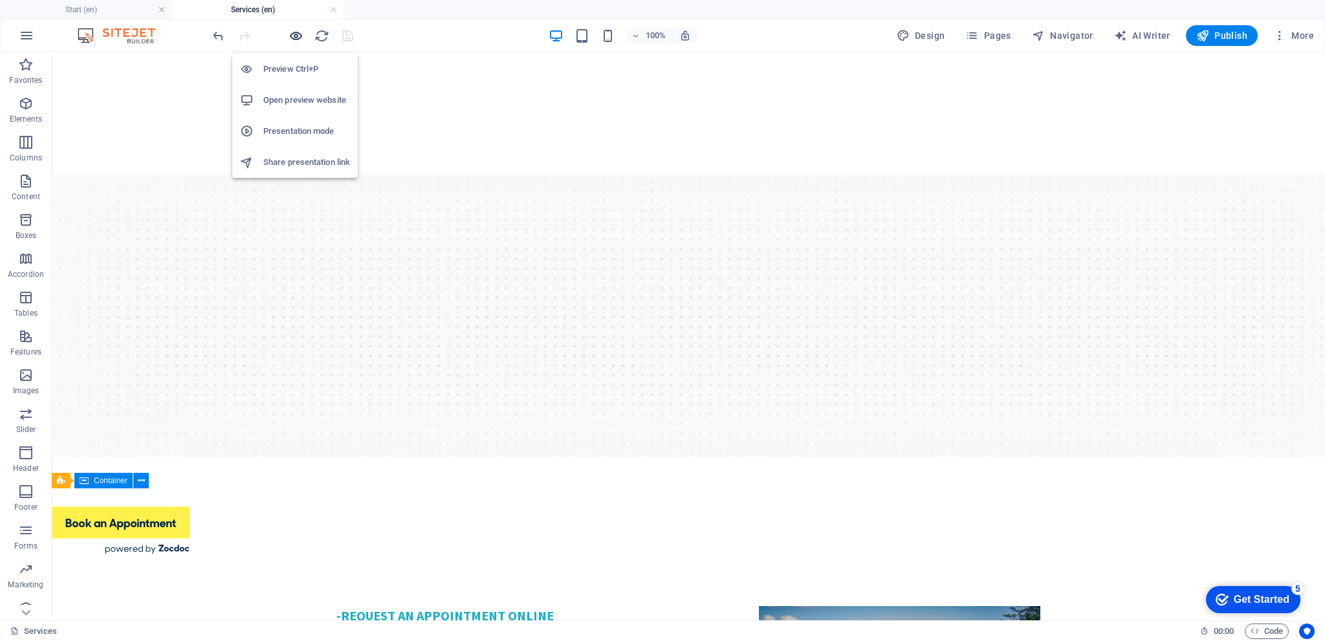
click at [294, 35] on icon "button" at bounding box center [296, 35] width 15 height 15
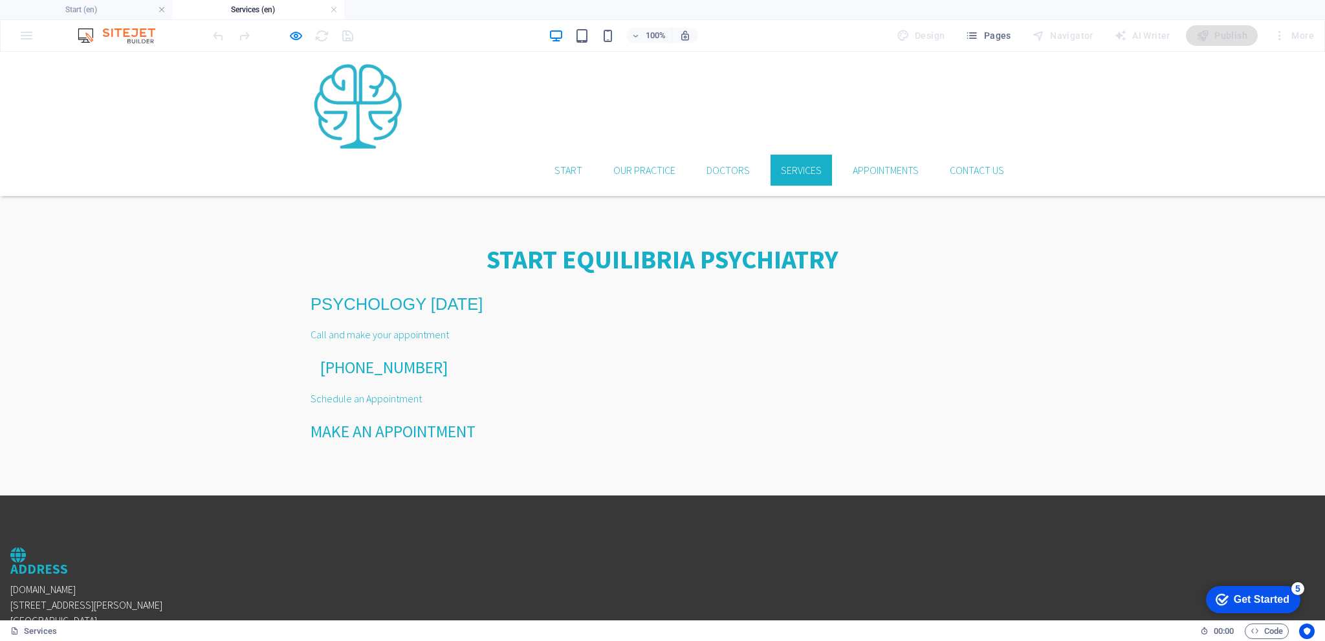
scroll to position [791, 0]
